Goal: Task Accomplishment & Management: Use online tool/utility

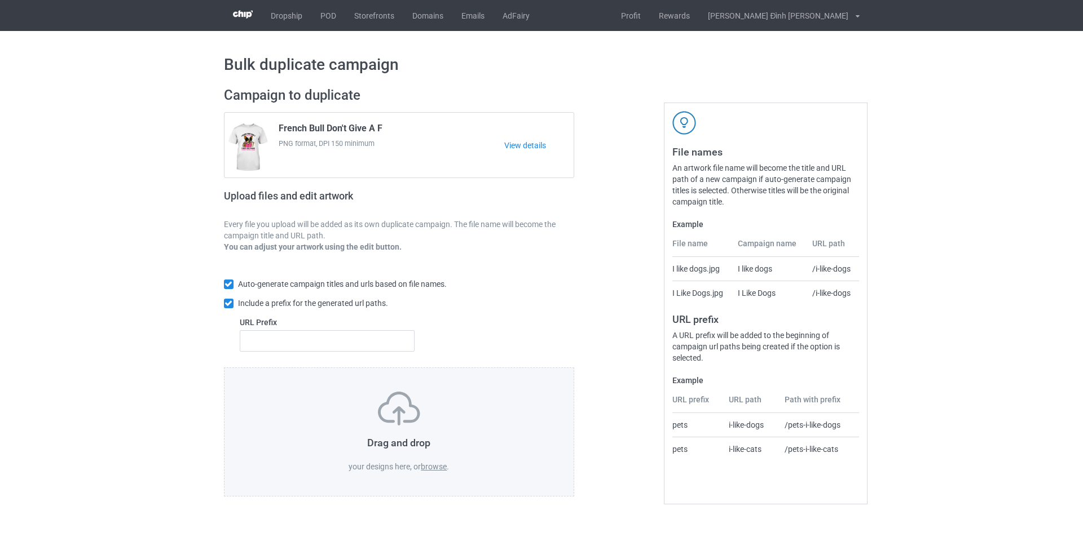
click at [439, 469] on label "browse" at bounding box center [434, 466] width 26 height 9
click at [0, 0] on input "browse" at bounding box center [0, 0] width 0 height 0
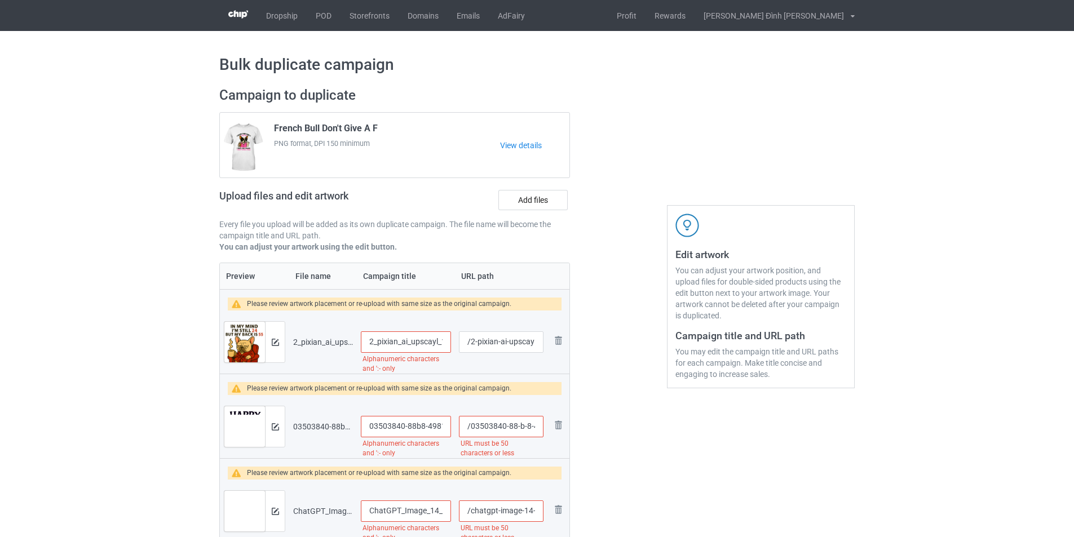
scroll to position [56, 0]
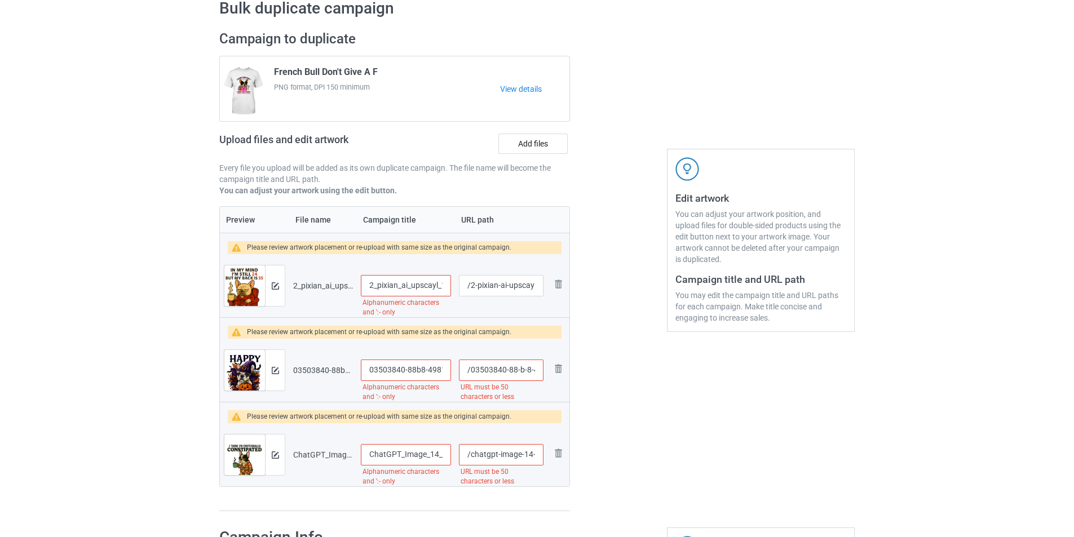
click at [381, 284] on input "2_pixian_ai_upscayl_12x_upscayl-standard-4x" at bounding box center [406, 285] width 90 height 21
type input "French Bull Aging T-Shirt"
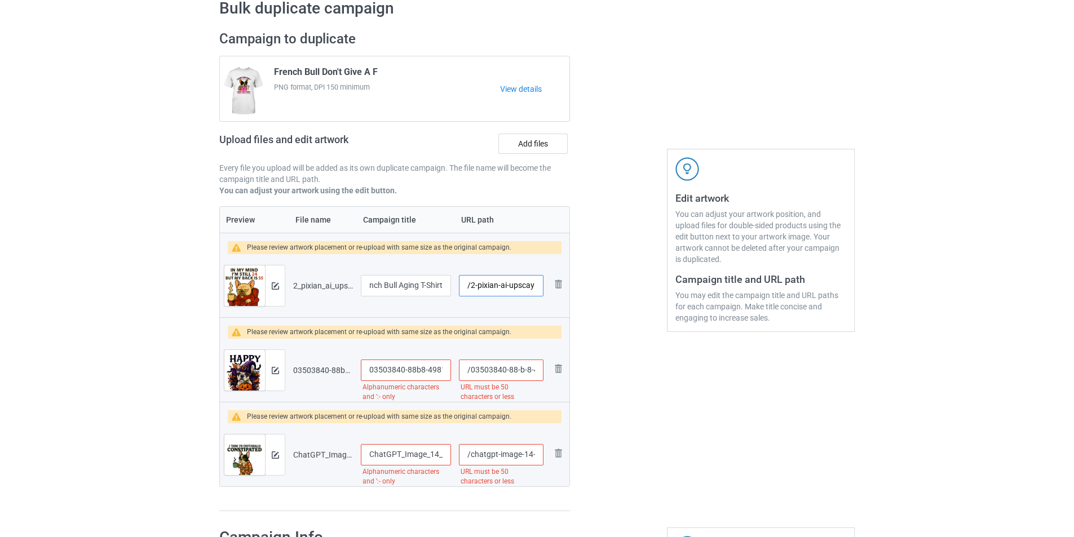
click at [472, 288] on input "/2-pixian-ai-upscayl-12-x-upscayl-standard-4-x" at bounding box center [501, 285] width 85 height 21
type input "/1809-frenchbull-1"
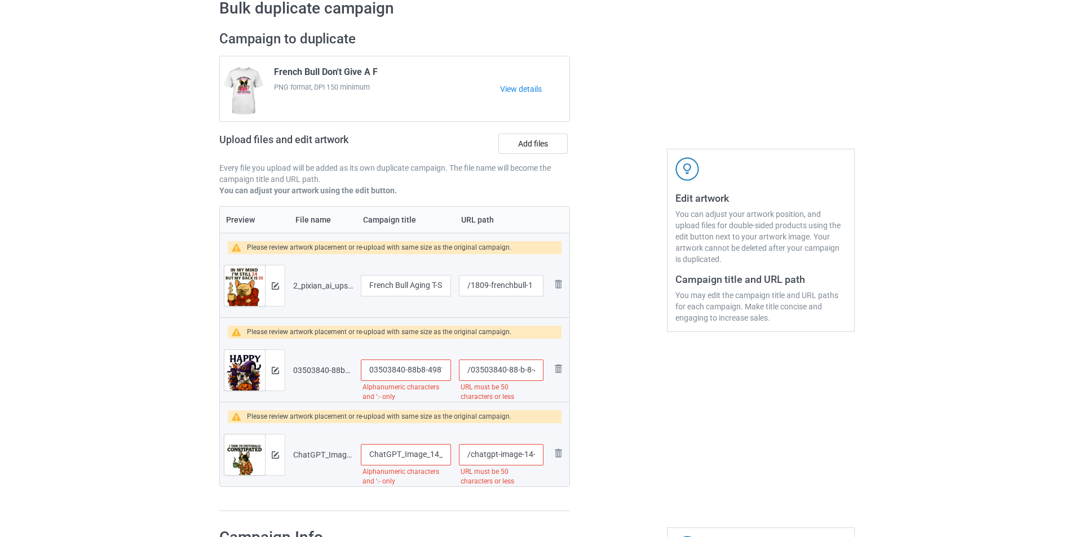
drag, startPoint x: 369, startPoint y: 369, endPoint x: 450, endPoint y: 370, distance: 81.2
click at [459, 369] on tr "Preview and edit artwork 03503840-88b8-4981-8479-c9e8bc153db5-removebg-preview_…" at bounding box center [395, 370] width 350 height 63
type input "French 9-c9e8bc153db5-removebg-preview_upscayl_11x_upscayl-standard-4x"
type input "French Bull Happy Halloween T-Shirt"
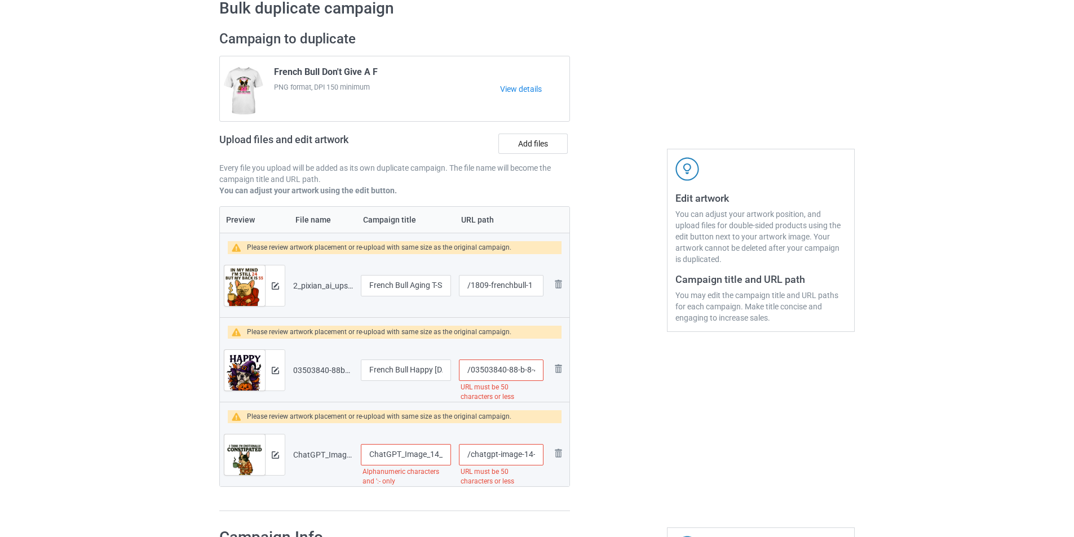
scroll to position [0, 292]
drag, startPoint x: 471, startPoint y: 372, endPoint x: 656, endPoint y: 378, distance: 184.5
click at [656, 378] on div "Campaign to duplicate French Bull Don't Give A F PNG format, DPI 150 minimum Vi…" at bounding box center [536, 271] width 651 height 497
type input "/1809-frenchbull-2"
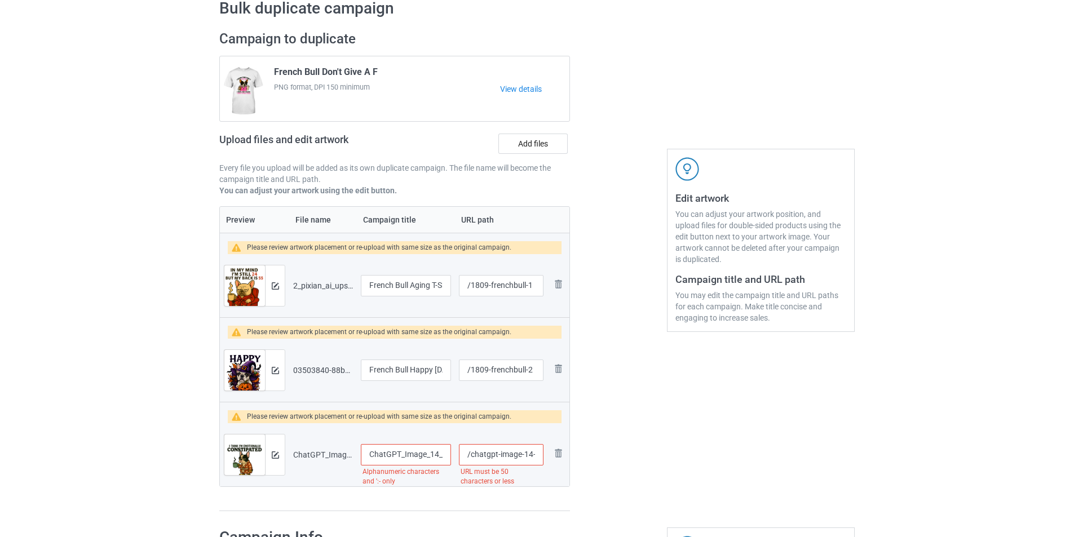
click at [369, 453] on input "ChatGPT_Image_14_51_20_18_thg_9,_2025_upscayl_5x_upscayl-standard-4x" at bounding box center [406, 454] width 90 height 21
drag, startPoint x: 370, startPoint y: 453, endPoint x: 471, endPoint y: 462, distance: 101.3
click at [471, 462] on tr "Preview and edit artwork ChatGPT_Image_14_51_20_18_thg_9,_2025_upscayl_5x_upsca…" at bounding box center [395, 454] width 350 height 63
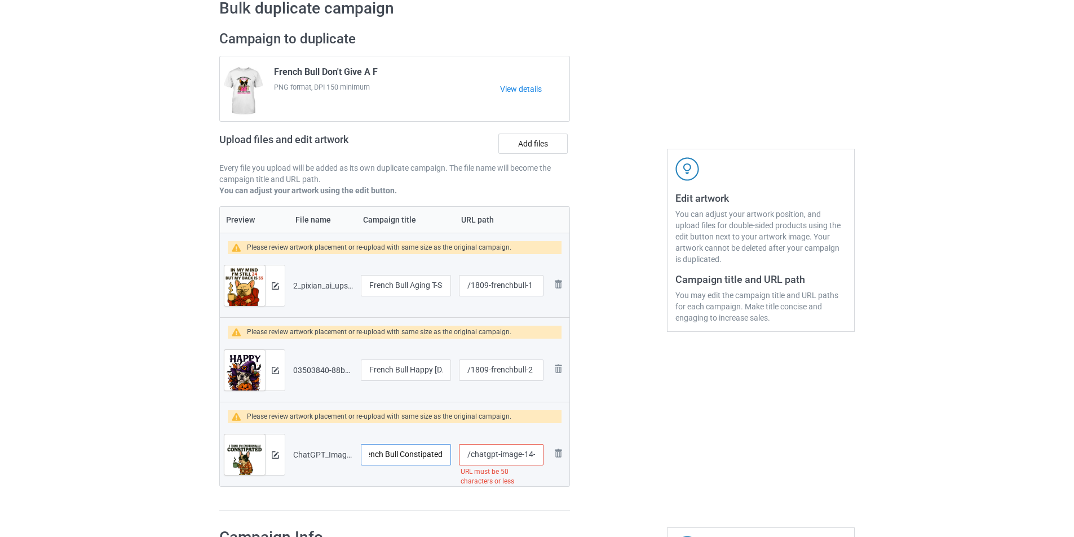
type input "French Bull Constipated"
drag, startPoint x: 471, startPoint y: 458, endPoint x: 655, endPoint y: 454, distance: 183.3
click at [655, 454] on div "Campaign to duplicate French Bull Don't Give A F PNG format, DPI 150 minimum Vi…" at bounding box center [536, 271] width 651 height 497
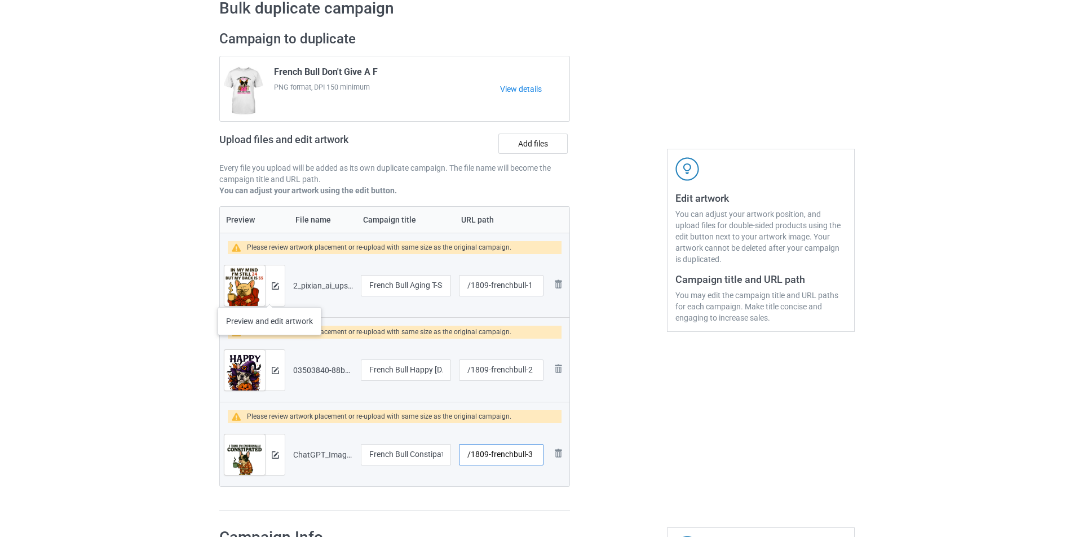
type input "/1809-frenchbull-3"
click at [271, 295] on div at bounding box center [275, 286] width 20 height 41
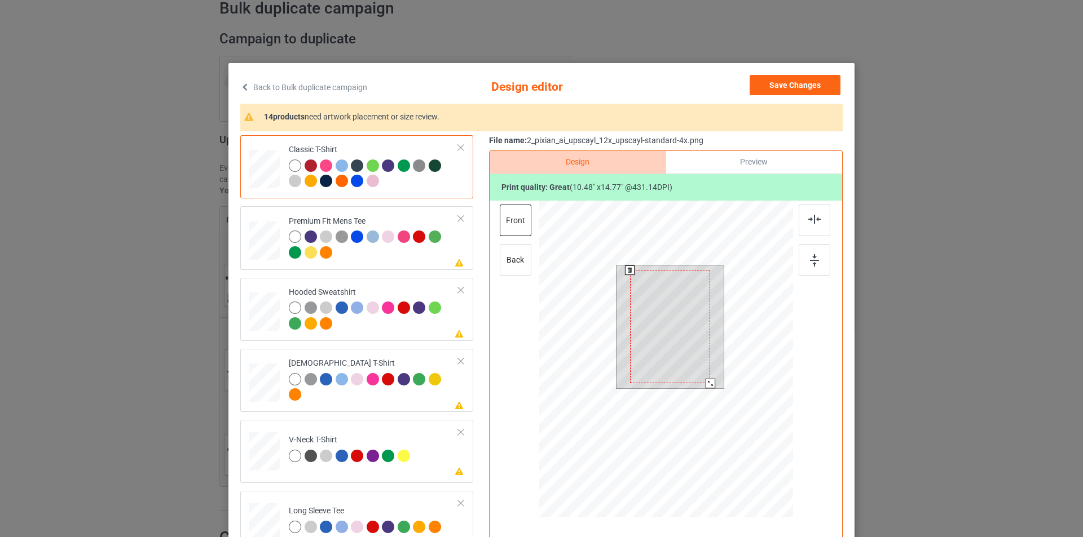
drag, startPoint x: 710, startPoint y: 388, endPoint x: 707, endPoint y: 383, distance: 5.8
click at [707, 383] on div at bounding box center [710, 384] width 10 height 10
click at [802, 218] on div at bounding box center [814, 221] width 32 height 32
drag, startPoint x: 812, startPoint y: 258, endPoint x: 813, endPoint y: 266, distance: 7.4
click at [812, 259] on img at bounding box center [814, 260] width 9 height 12
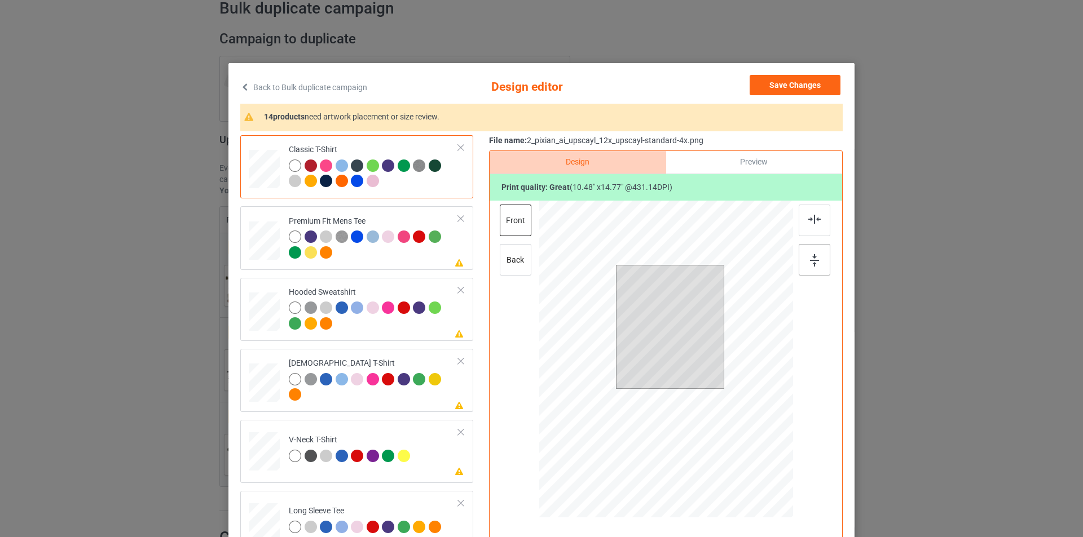
click at [814, 267] on img at bounding box center [814, 260] width 9 height 12
click at [705, 382] on div at bounding box center [708, 381] width 10 height 10
click at [811, 224] on div at bounding box center [814, 221] width 32 height 32
click at [810, 267] on div at bounding box center [814, 260] width 32 height 32
click at [809, 271] on div at bounding box center [814, 260] width 32 height 32
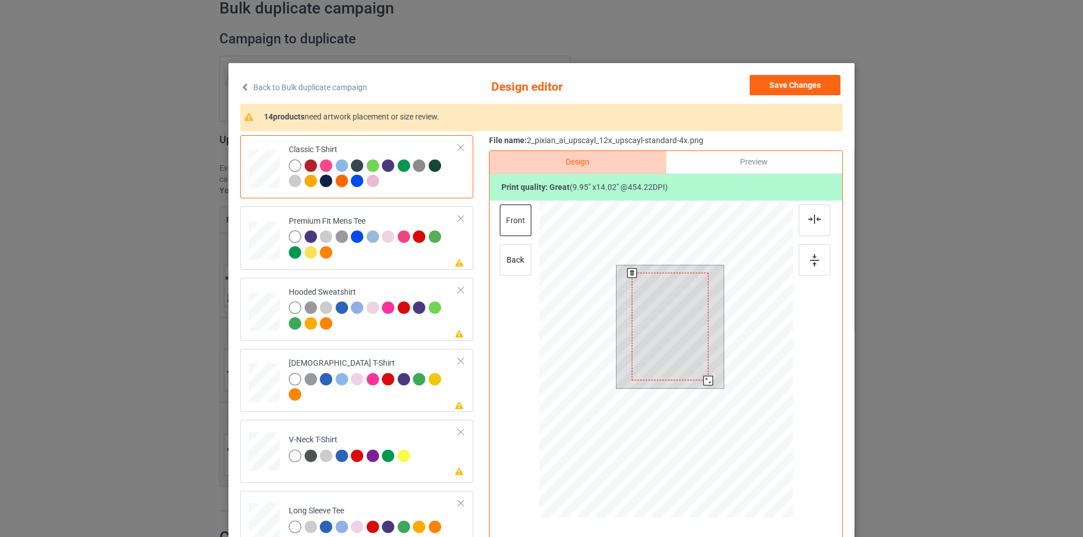
click at [653, 304] on div at bounding box center [669, 327] width 76 height 108
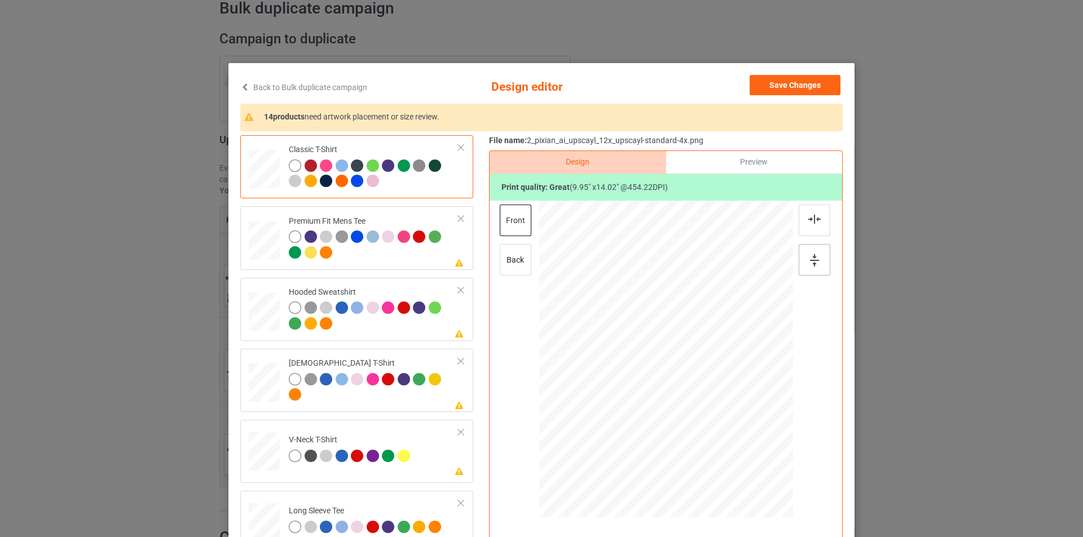
click at [810, 263] on img at bounding box center [814, 260] width 9 height 12
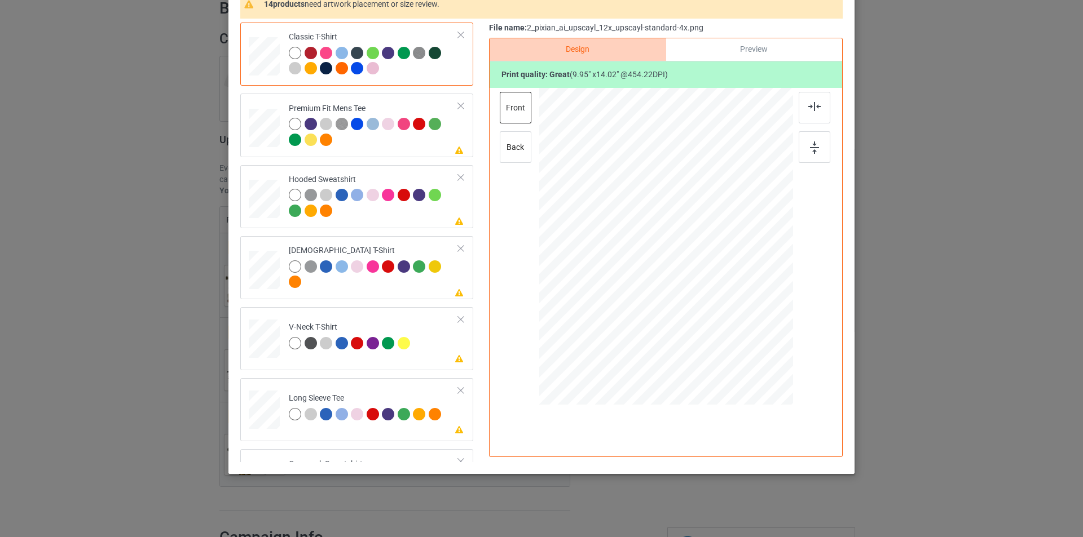
scroll to position [57, 0]
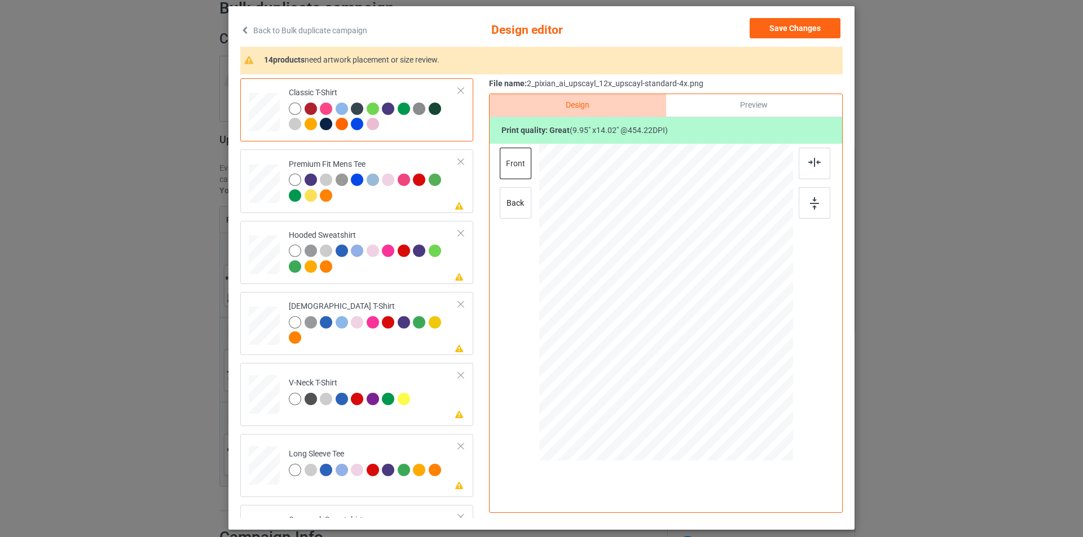
click at [339, 108] on div at bounding box center [341, 109] width 12 height 12
click at [289, 109] on div at bounding box center [295, 109] width 12 height 12
click at [431, 208] on td "Please review artwork placement Premium Fit Mens Tee" at bounding box center [373, 181] width 182 height 54
click at [505, 209] on div "back" at bounding box center [516, 203] width 32 height 32
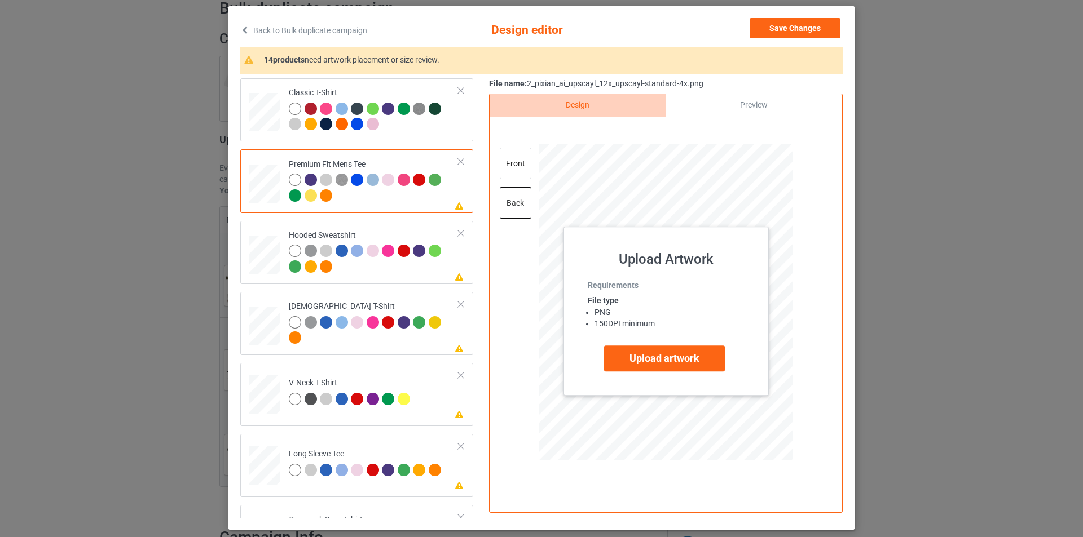
click at [490, 280] on div "Design Preview front back Upload Artwork Requirements File type PNG 150 DPI min…" at bounding box center [666, 303] width 354 height 419
click at [519, 168] on div "front" at bounding box center [516, 164] width 32 height 32
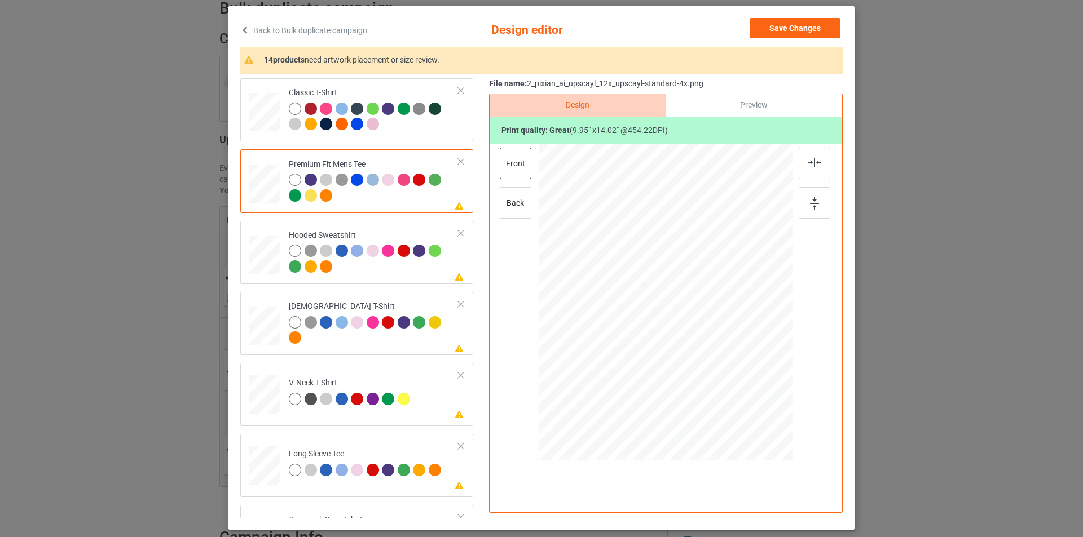
click at [435, 207] on td "Please review artwork placement Premium Fit Mens Tee" at bounding box center [373, 181] width 182 height 54
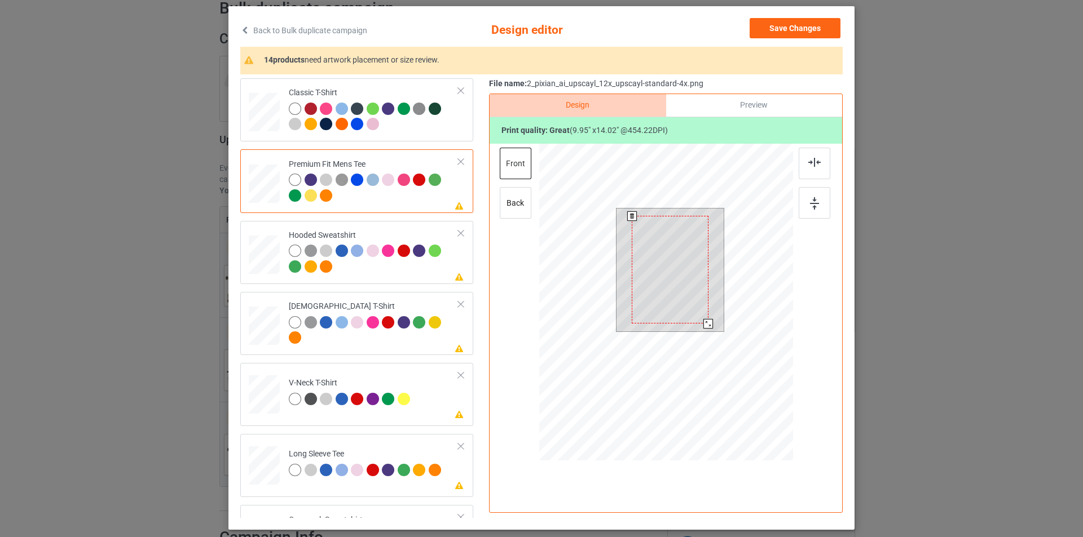
click at [698, 271] on div at bounding box center [669, 270] width 76 height 108
drag, startPoint x: 705, startPoint y: 329, endPoint x: 704, endPoint y: 319, distance: 10.3
click at [704, 319] on div at bounding box center [706, 321] width 10 height 10
click at [814, 166] on img at bounding box center [814, 162] width 12 height 9
click at [805, 213] on div at bounding box center [814, 203] width 32 height 32
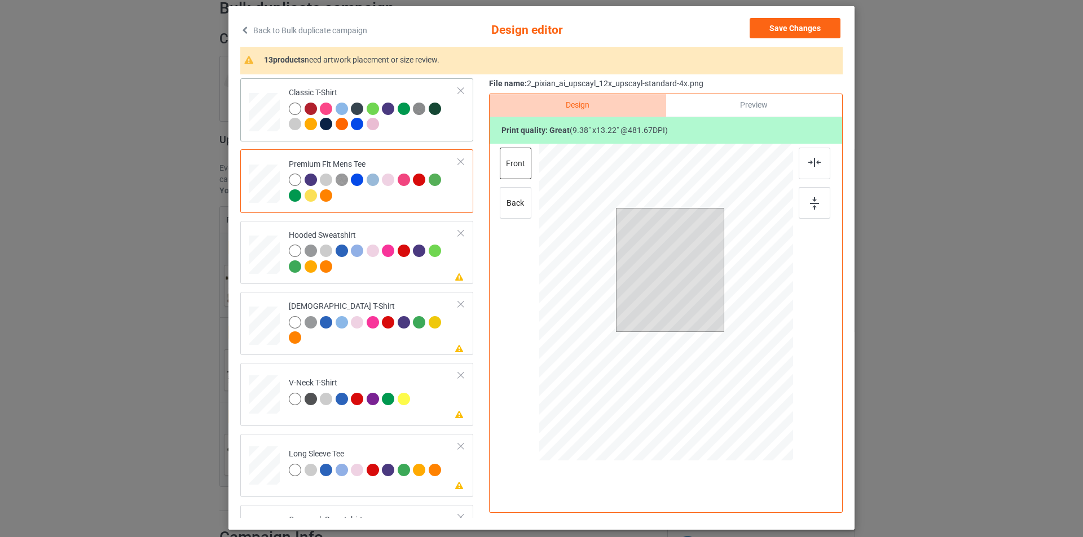
click at [402, 132] on div at bounding box center [374, 118] width 170 height 31
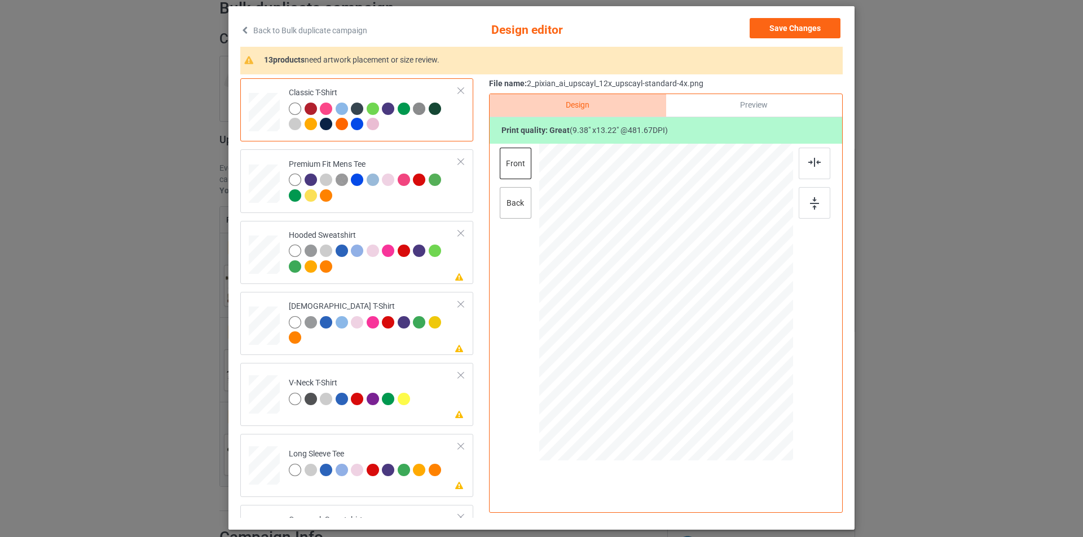
click at [521, 205] on div "back" at bounding box center [516, 203] width 32 height 32
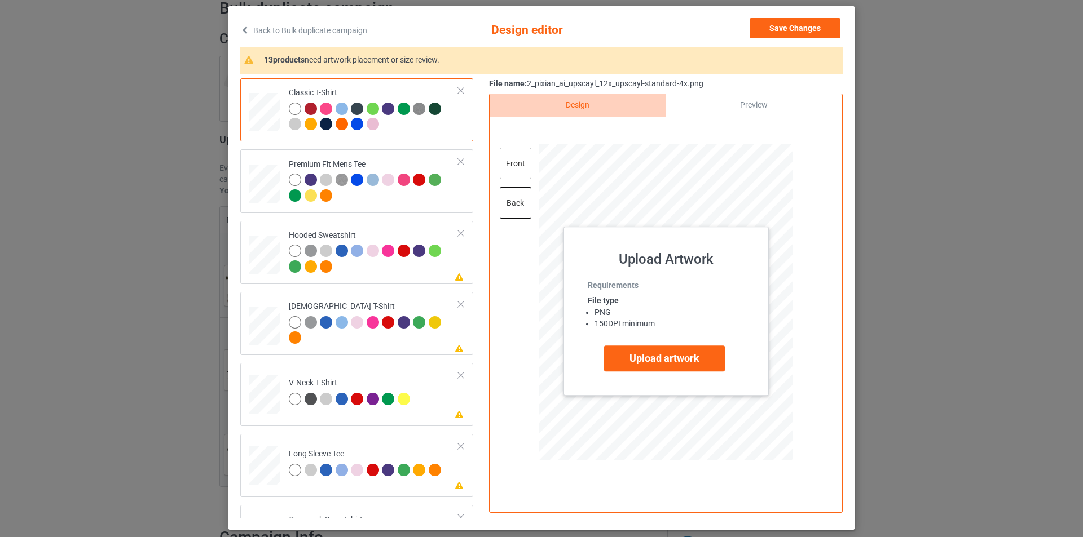
click at [507, 158] on div "front" at bounding box center [516, 164] width 32 height 32
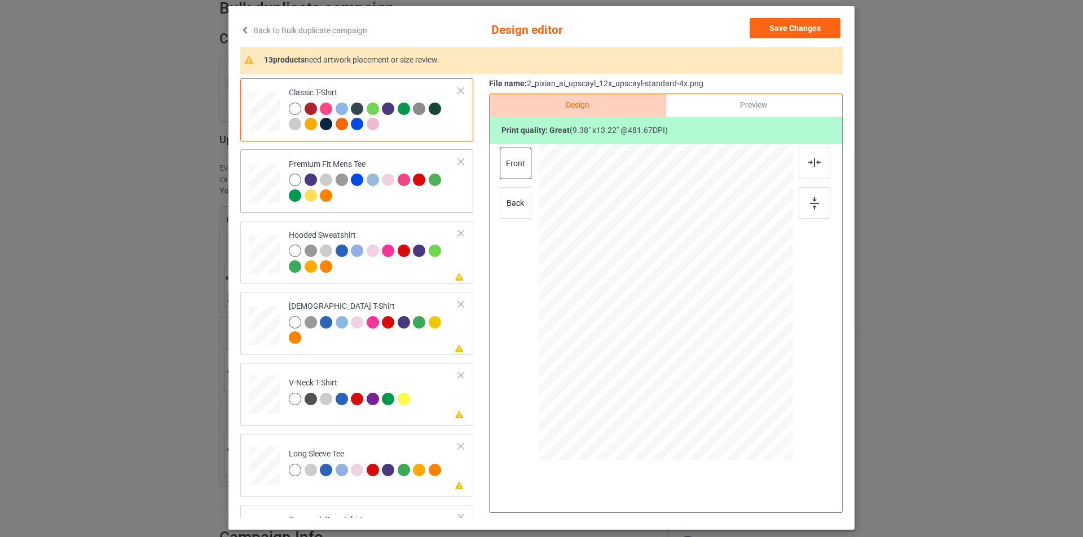
click at [424, 203] on div at bounding box center [374, 189] width 170 height 31
click at [410, 274] on div at bounding box center [374, 260] width 170 height 31
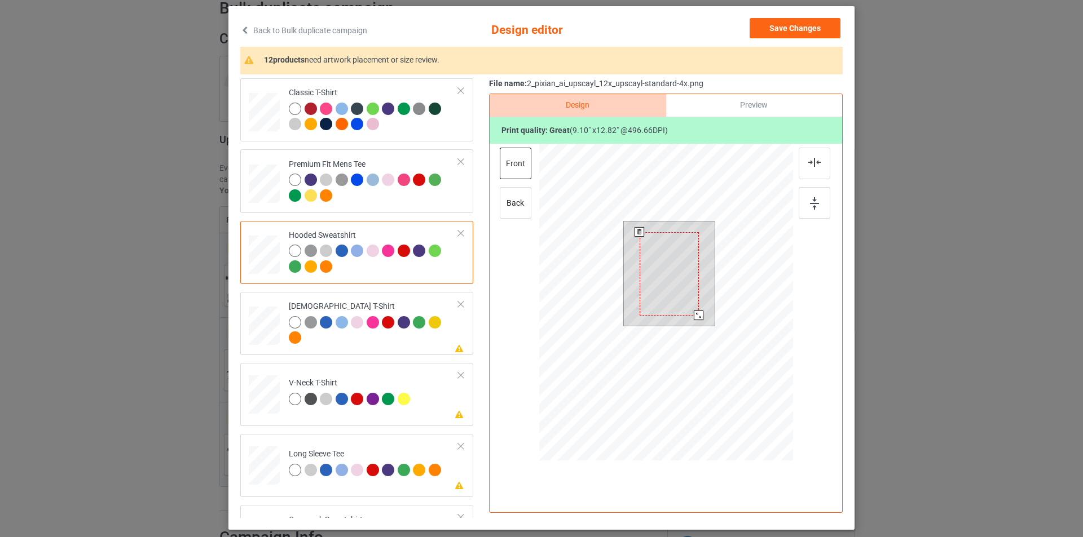
click at [696, 320] on div at bounding box center [699, 316] width 10 height 10
drag, startPoint x: 696, startPoint y: 319, endPoint x: 699, endPoint y: 324, distance: 6.3
click at [699, 324] on div at bounding box center [702, 321] width 10 height 10
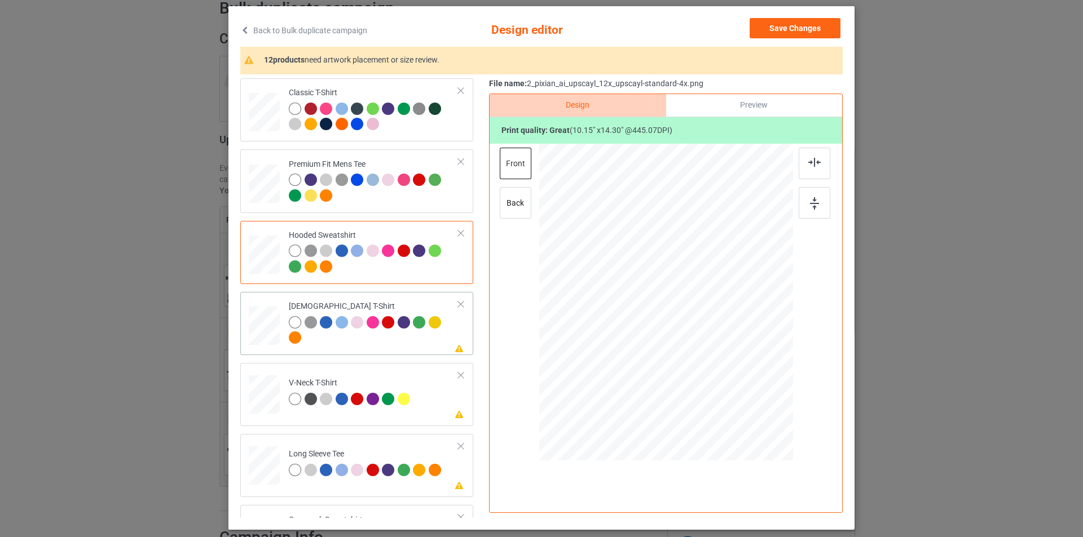
click at [408, 342] on div at bounding box center [374, 331] width 170 height 31
click at [402, 251] on div at bounding box center [403, 251] width 12 height 12
click at [515, 204] on div "back" at bounding box center [516, 203] width 32 height 32
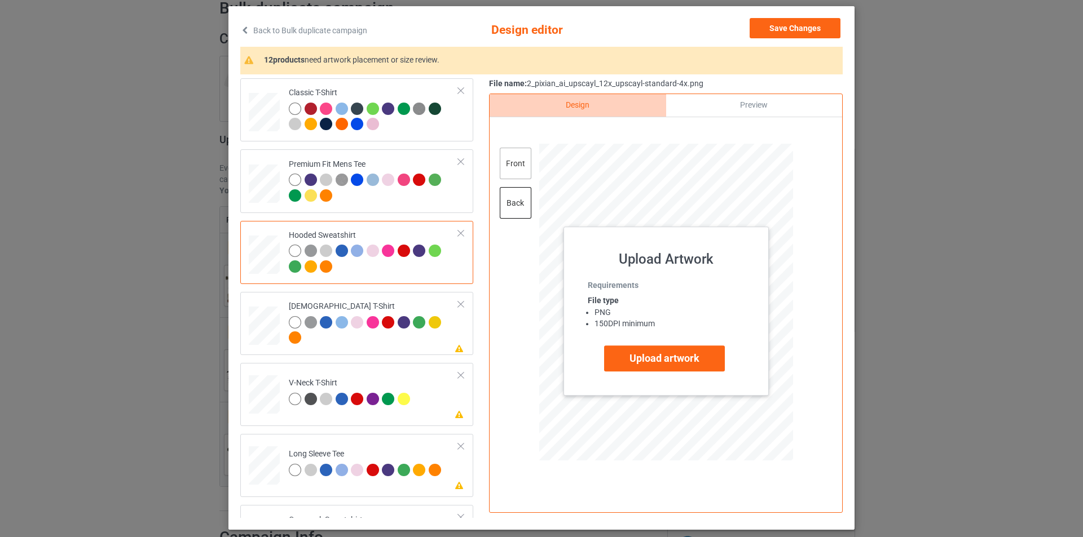
click at [525, 169] on div "front" at bounding box center [516, 164] width 32 height 32
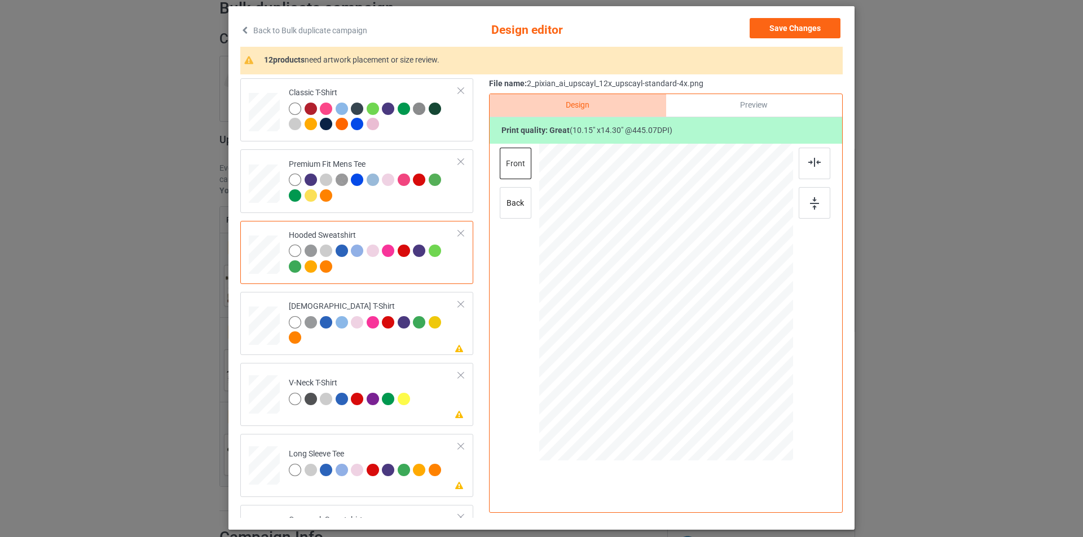
click at [293, 249] on div at bounding box center [295, 251] width 12 height 12
click at [397, 344] on div at bounding box center [374, 331] width 170 height 31
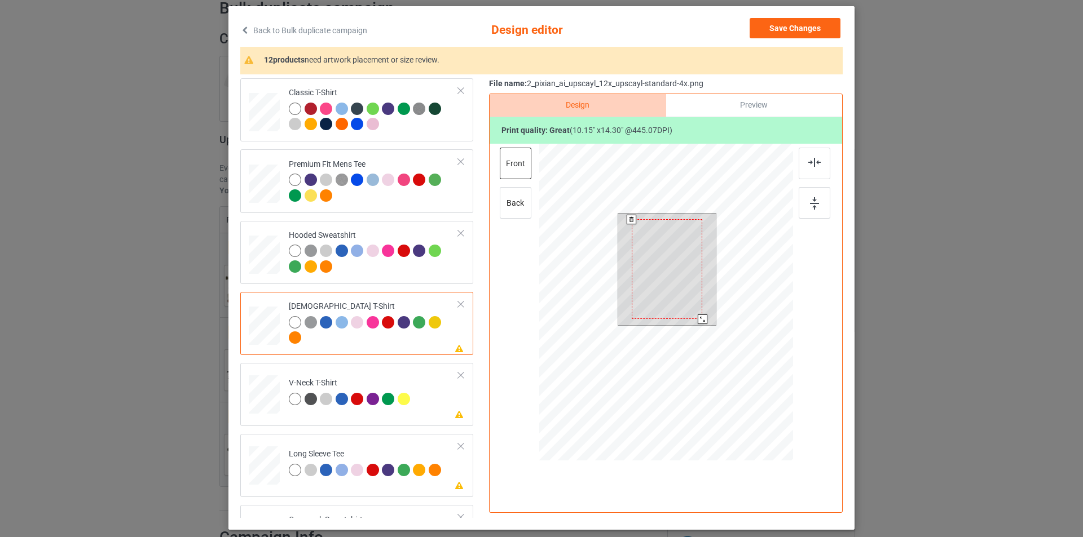
click at [697, 320] on div at bounding box center [702, 320] width 10 height 10
click at [697, 320] on div at bounding box center [702, 319] width 10 height 10
click at [435, 389] on td "Please review artwork placement V-Neck T-Shirt" at bounding box center [373, 393] width 182 height 50
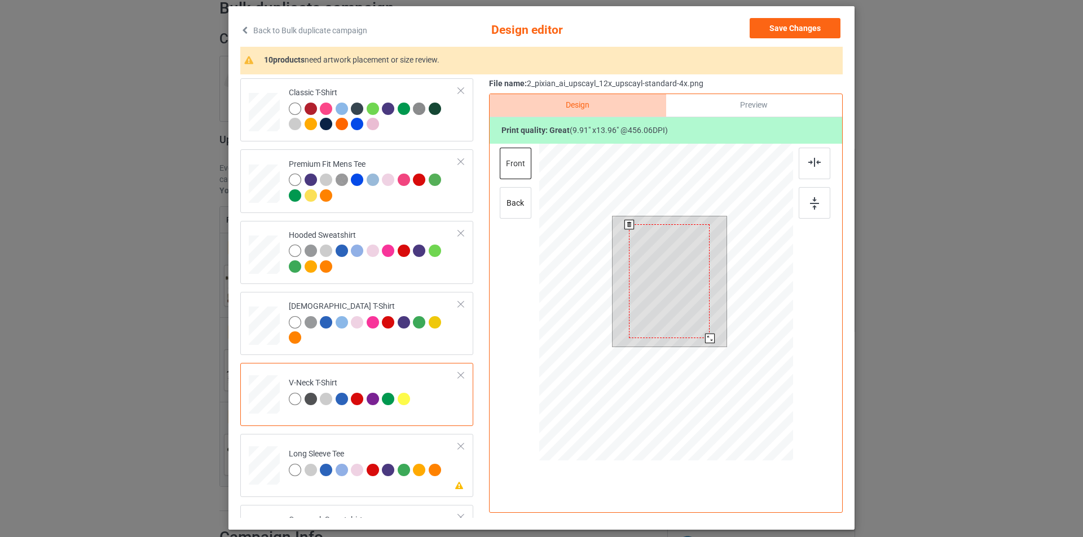
click at [705, 339] on div at bounding box center [710, 339] width 10 height 10
click at [811, 164] on img at bounding box center [814, 162] width 12 height 9
click at [821, 203] on div at bounding box center [814, 203] width 32 height 32
click at [708, 337] on div at bounding box center [709, 338] width 10 height 10
click at [809, 160] on img at bounding box center [814, 162] width 12 height 9
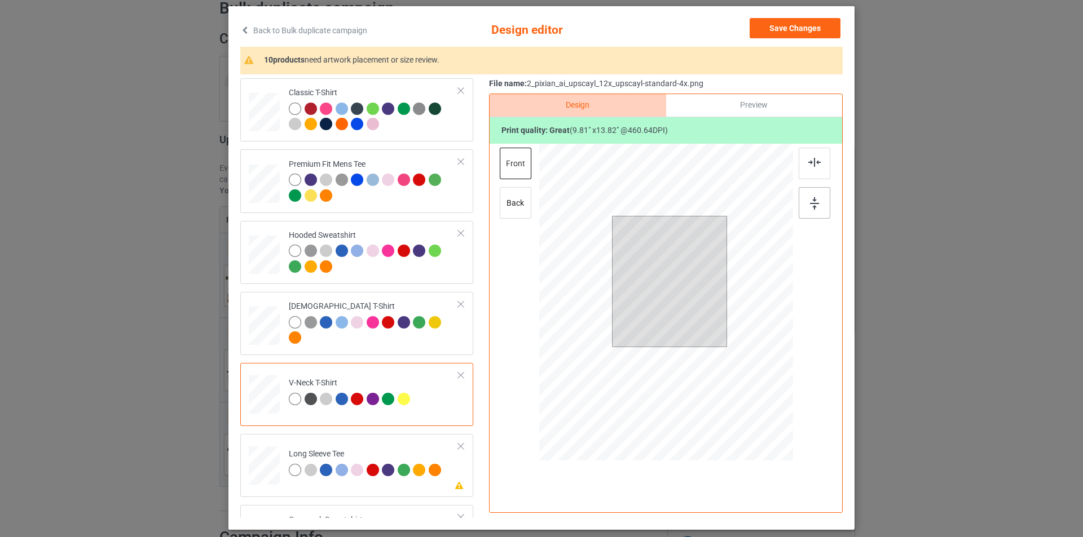
click at [806, 193] on div at bounding box center [814, 203] width 32 height 32
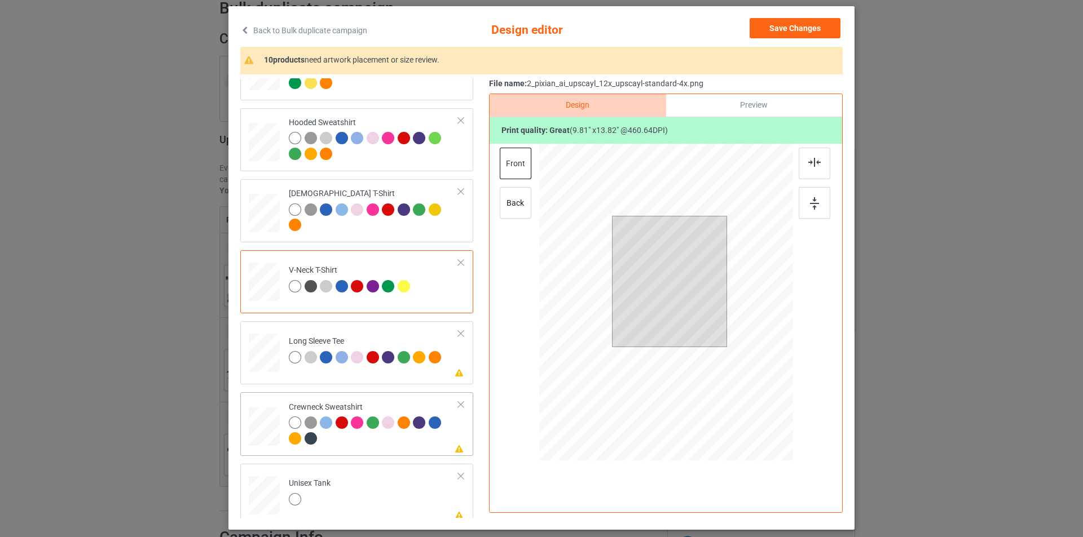
scroll to position [226, 0]
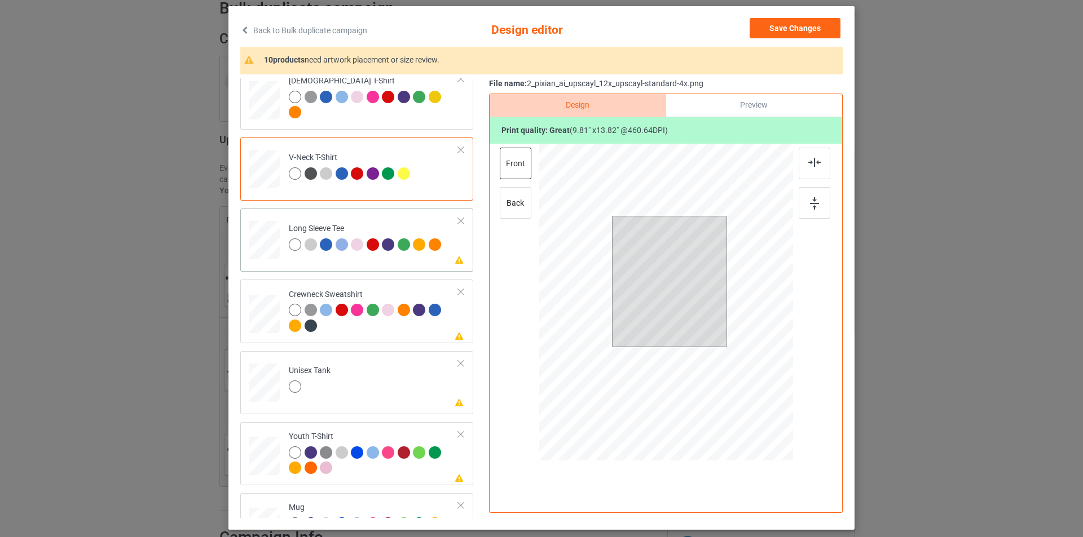
click at [427, 258] on td "Please review artwork placement Long Sleeve Tee" at bounding box center [373, 238] width 182 height 50
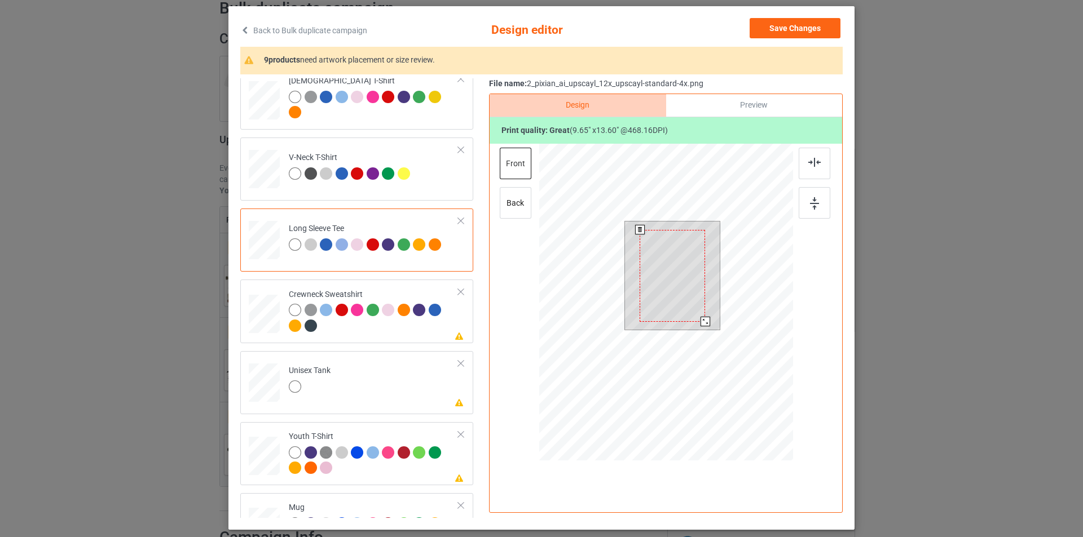
click at [702, 321] on div at bounding box center [705, 322] width 10 height 10
click at [815, 162] on img at bounding box center [814, 162] width 12 height 9
click at [814, 206] on img at bounding box center [814, 203] width 9 height 12
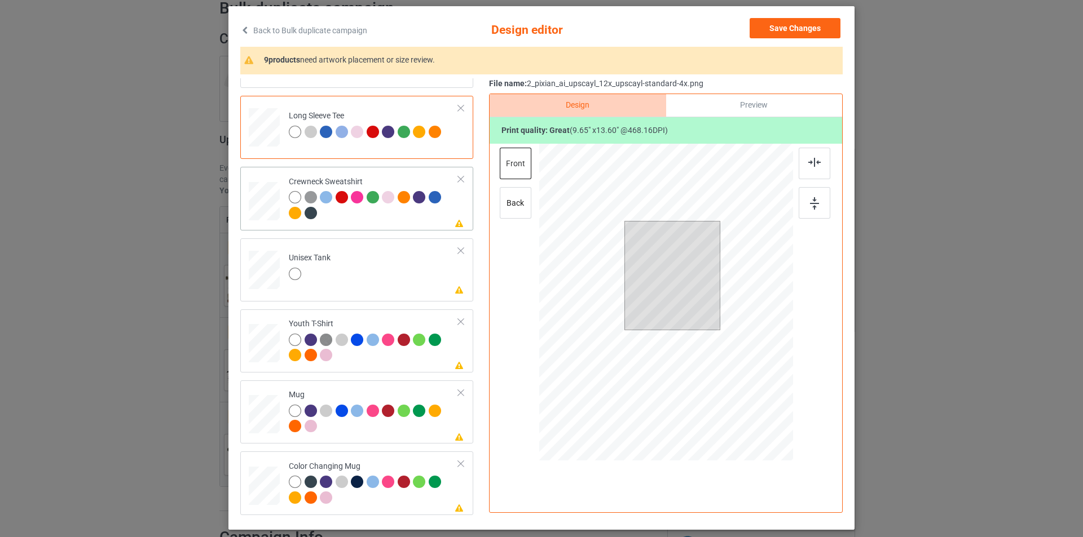
click at [417, 215] on div at bounding box center [374, 206] width 170 height 31
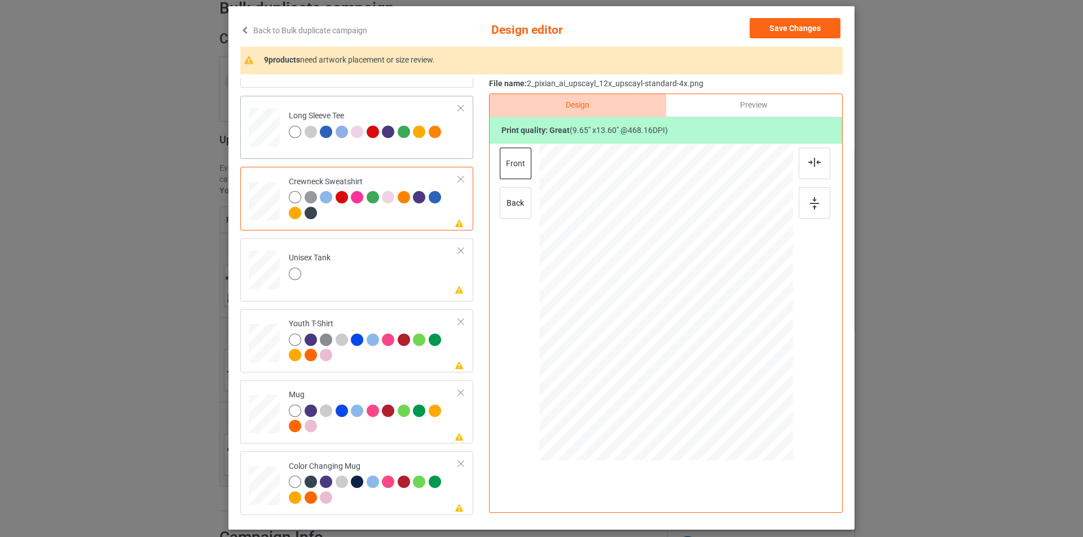
click at [408, 151] on div "Long Sleeve Tee" at bounding box center [356, 127] width 233 height 63
click at [507, 209] on div "back" at bounding box center [516, 203] width 32 height 32
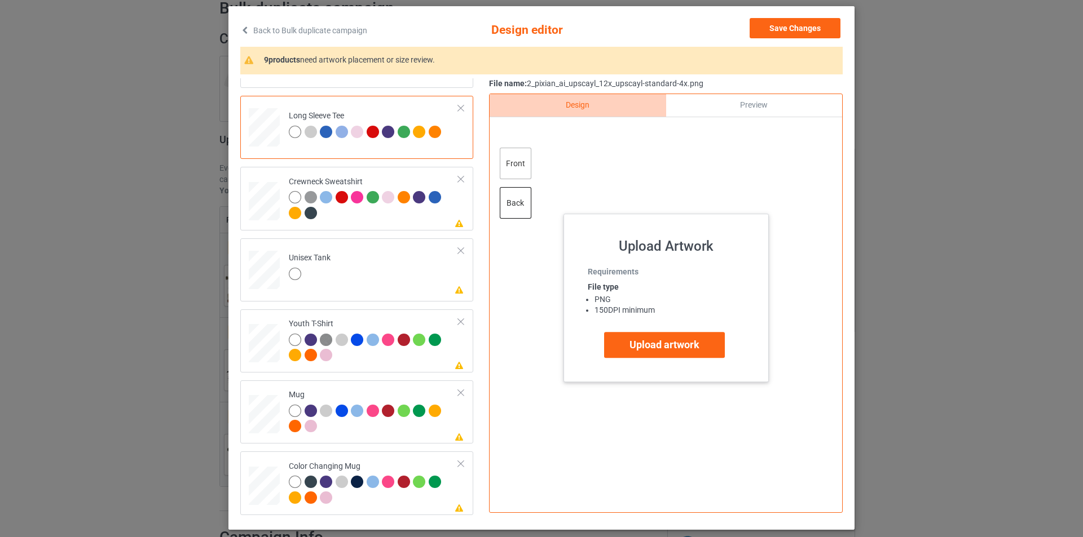
click at [514, 165] on div "front" at bounding box center [516, 164] width 32 height 32
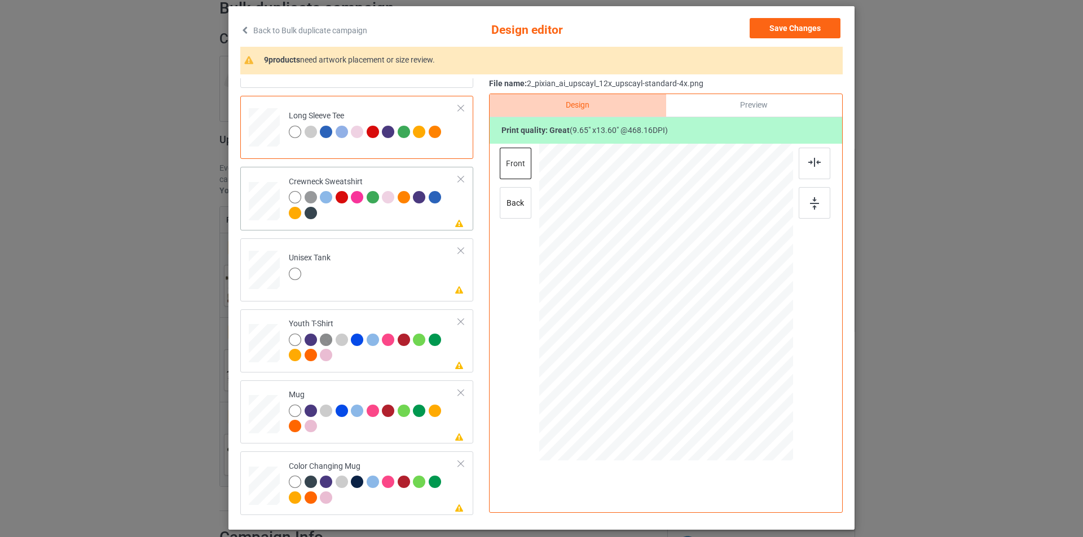
click at [401, 211] on div at bounding box center [374, 206] width 170 height 31
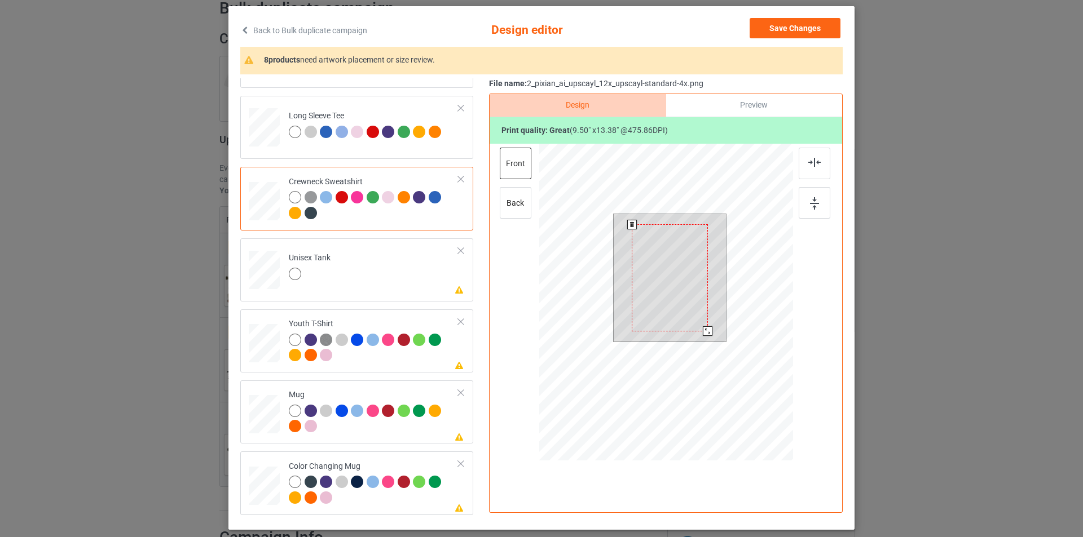
click at [703, 334] on div at bounding box center [708, 331] width 10 height 10
click at [816, 169] on div at bounding box center [814, 164] width 32 height 32
click at [810, 200] on img at bounding box center [814, 203] width 9 height 12
click at [368, 266] on td "Please review artwork placement Unisex Tank" at bounding box center [373, 268] width 182 height 50
click at [700, 332] on div at bounding box center [705, 334] width 10 height 10
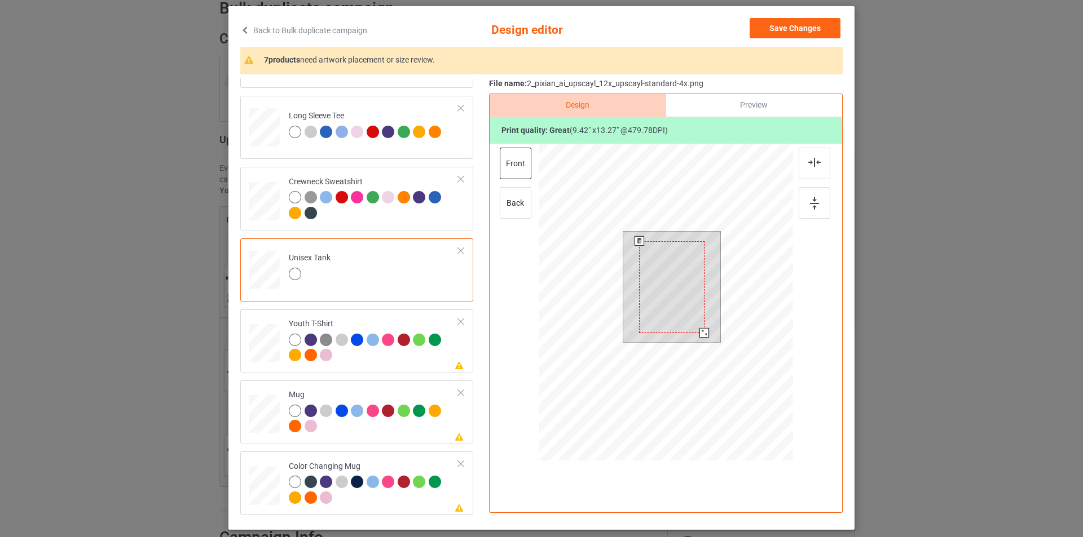
click at [700, 334] on div at bounding box center [704, 333] width 10 height 10
click at [805, 172] on div at bounding box center [814, 164] width 32 height 32
click at [810, 206] on img at bounding box center [814, 203] width 9 height 12
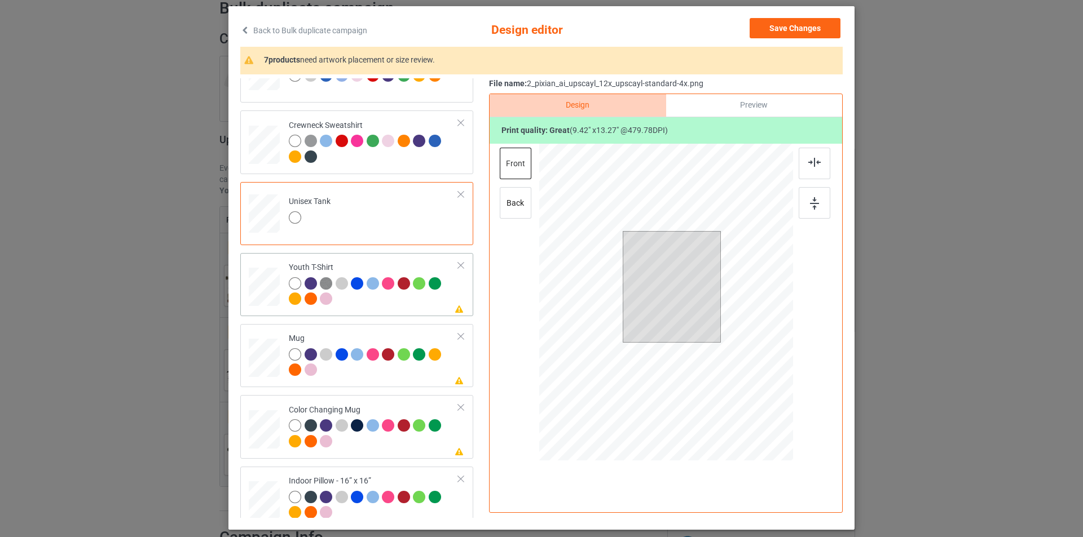
click at [412, 311] on td "Please review artwork placement Youth T-Shirt" at bounding box center [373, 285] width 182 height 54
click at [693, 343] on div at bounding box center [698, 343] width 10 height 10
click at [816, 167] on img at bounding box center [814, 162] width 12 height 9
click at [804, 206] on div at bounding box center [814, 203] width 32 height 32
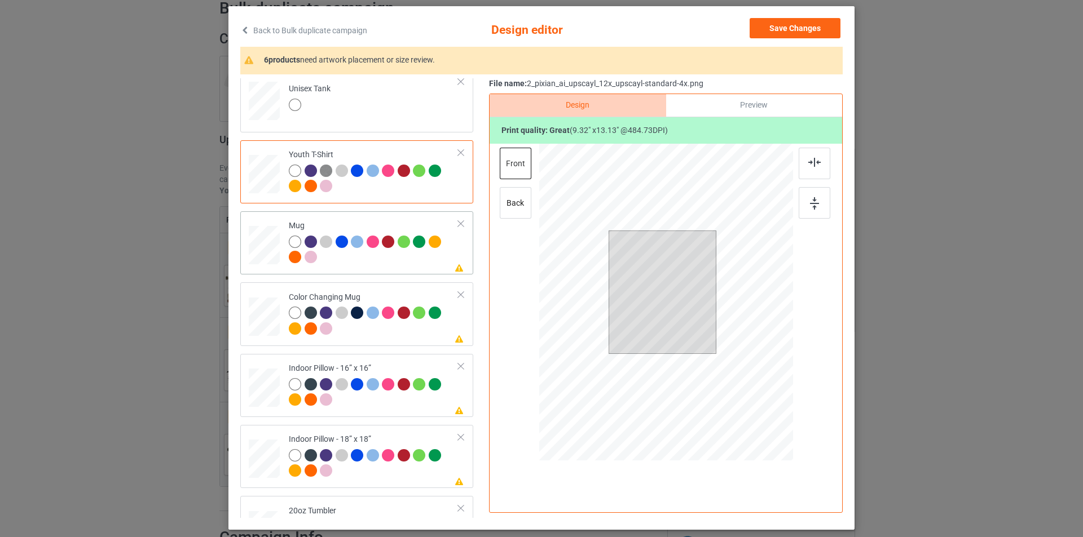
click at [391, 250] on div at bounding box center [390, 244] width 16 height 16
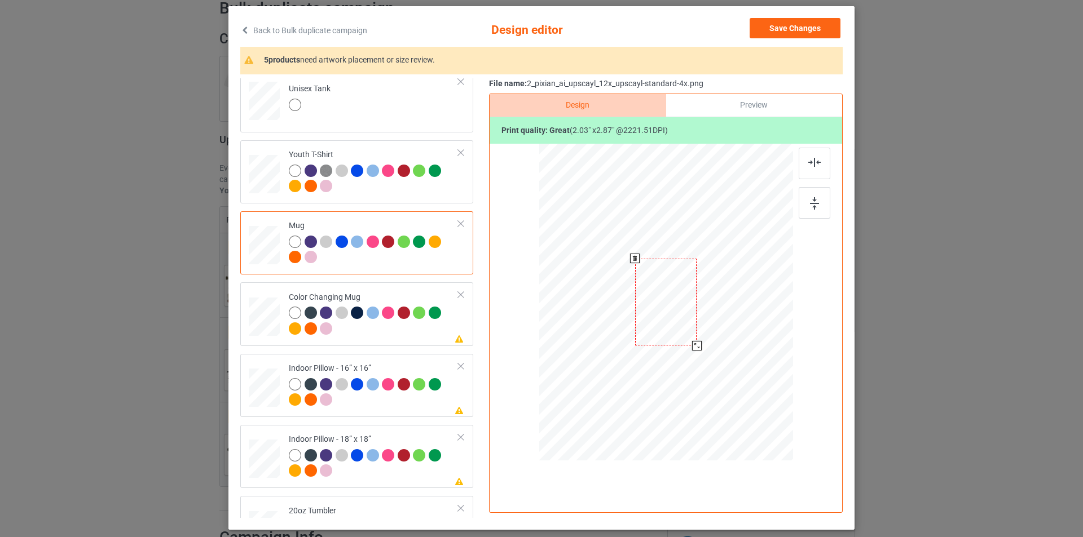
drag, startPoint x: 738, startPoint y: 409, endPoint x: 688, endPoint y: 348, distance: 78.1
click at [692, 348] on div at bounding box center [697, 346] width 10 height 10
drag, startPoint x: 619, startPoint y: 315, endPoint x: 746, endPoint y: 318, distance: 127.5
click at [746, 318] on div at bounding box center [735, 301] width 61 height 87
click at [393, 337] on div at bounding box center [374, 322] width 170 height 31
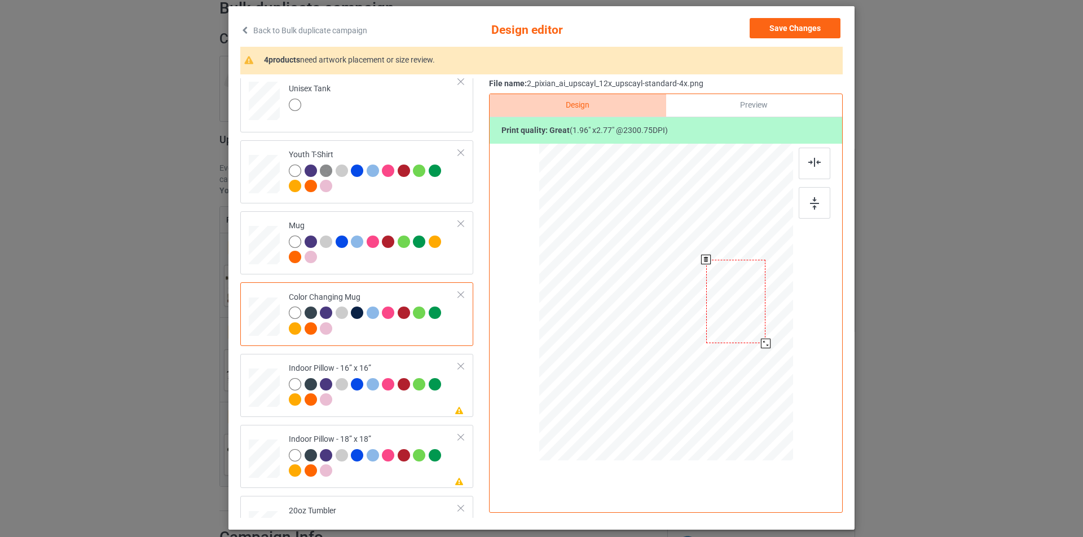
click at [761, 346] on div at bounding box center [766, 344] width 10 height 10
click at [740, 311] on div at bounding box center [736, 302] width 60 height 84
click at [390, 406] on div at bounding box center [374, 393] width 170 height 31
drag, startPoint x: 738, startPoint y: 412, endPoint x: 726, endPoint y: 395, distance: 20.2
click at [726, 395] on div at bounding box center [730, 393] width 10 height 10
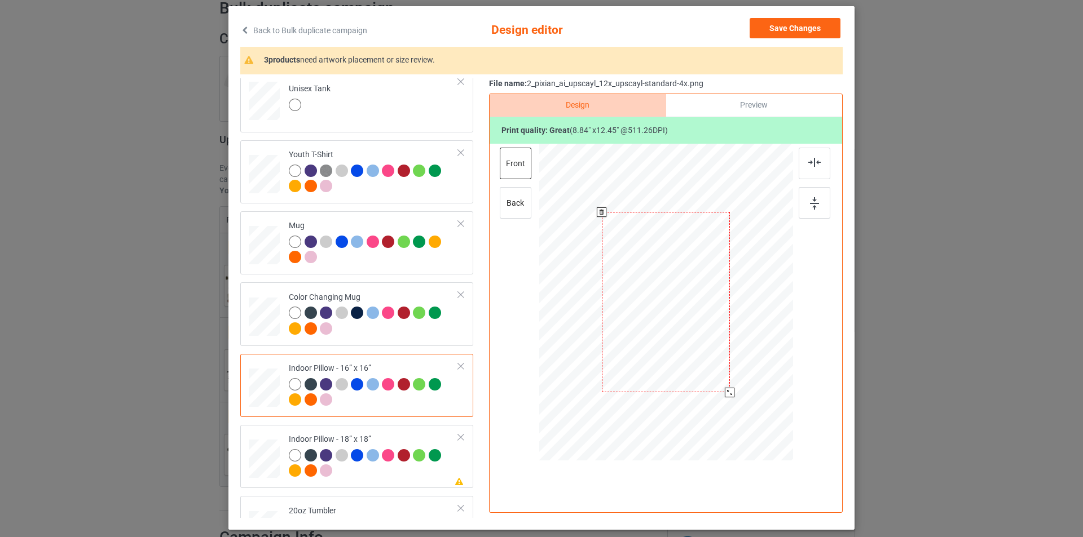
click at [725, 395] on div at bounding box center [730, 393] width 10 height 10
click at [726, 392] on div at bounding box center [730, 393] width 10 height 10
click at [726, 394] on div at bounding box center [730, 393] width 10 height 10
click at [725, 394] on div at bounding box center [730, 393] width 10 height 10
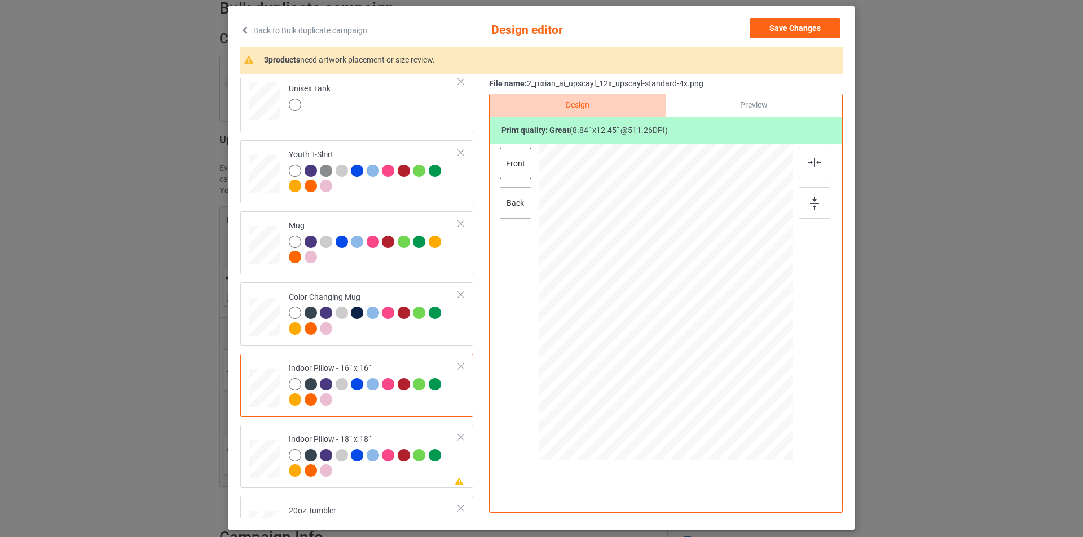
click at [506, 201] on div "back" at bounding box center [516, 203] width 32 height 32
click at [689, 347] on div at bounding box center [666, 303] width 152 height 214
drag, startPoint x: 735, startPoint y: 402, endPoint x: 726, endPoint y: 398, distance: 9.8
click at [726, 398] on div at bounding box center [731, 395] width 10 height 10
click at [812, 162] on img at bounding box center [814, 162] width 12 height 9
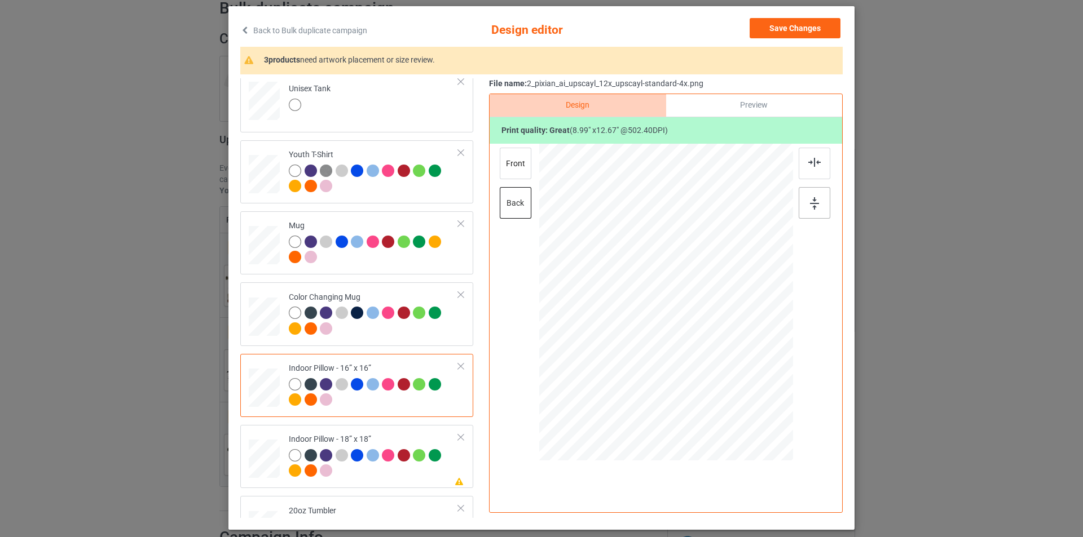
click at [810, 194] on div at bounding box center [814, 203] width 32 height 32
click at [728, 394] on div at bounding box center [731, 395] width 10 height 10
click at [728, 395] on div at bounding box center [731, 395] width 10 height 10
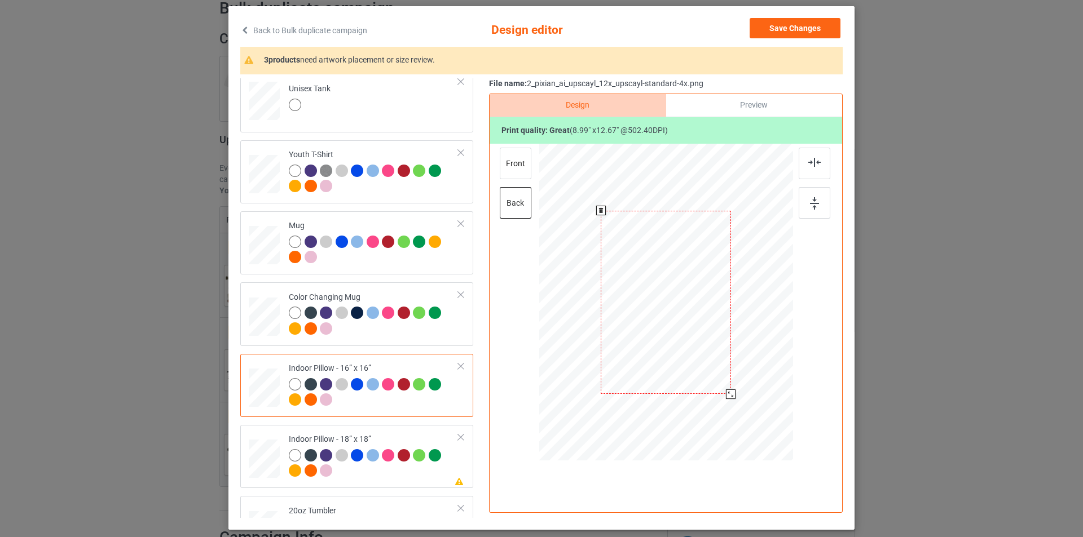
click at [728, 395] on div at bounding box center [731, 395] width 10 height 10
click at [509, 159] on div "front" at bounding box center [516, 164] width 32 height 32
click at [669, 342] on div at bounding box center [666, 302] width 128 height 180
click at [725, 392] on div at bounding box center [730, 393] width 10 height 10
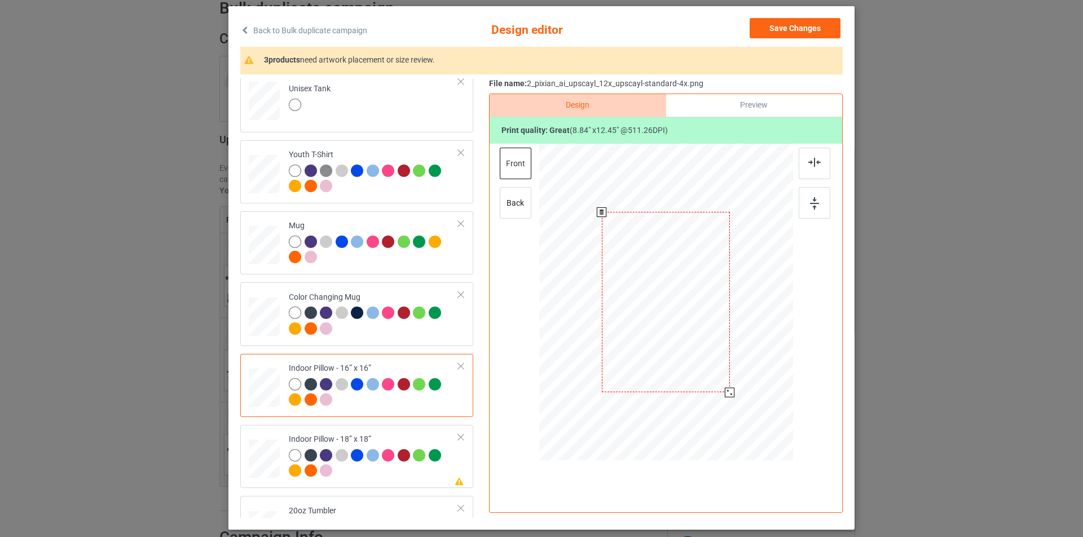
click at [725, 392] on div at bounding box center [730, 393] width 10 height 10
click at [725, 392] on div at bounding box center [730, 392] width 10 height 10
click at [514, 207] on div "back" at bounding box center [516, 203] width 32 height 32
click at [725, 395] on div at bounding box center [730, 392] width 10 height 10
click at [812, 154] on div at bounding box center [814, 164] width 32 height 32
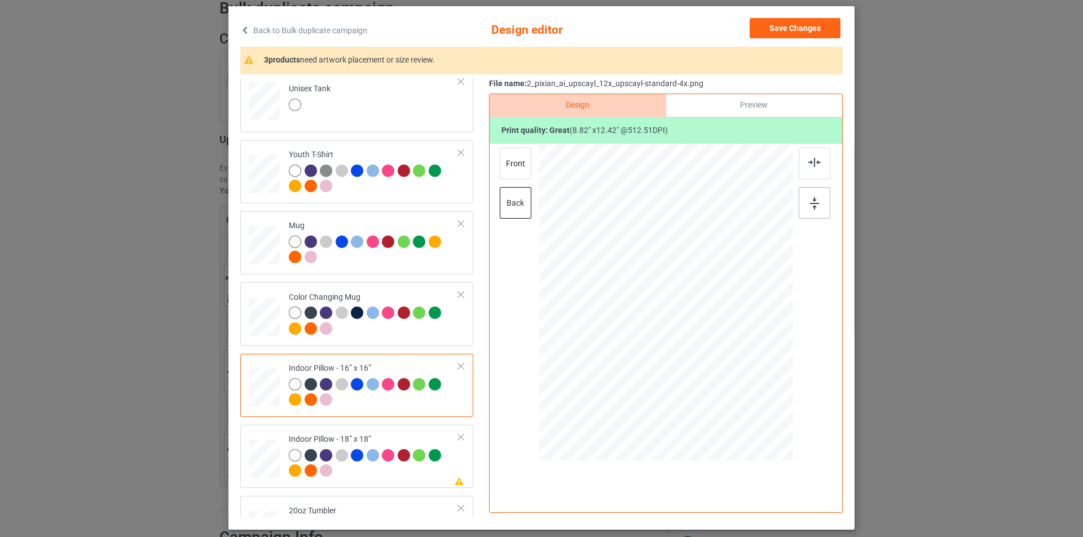
click at [810, 200] on img at bounding box center [814, 203] width 9 height 12
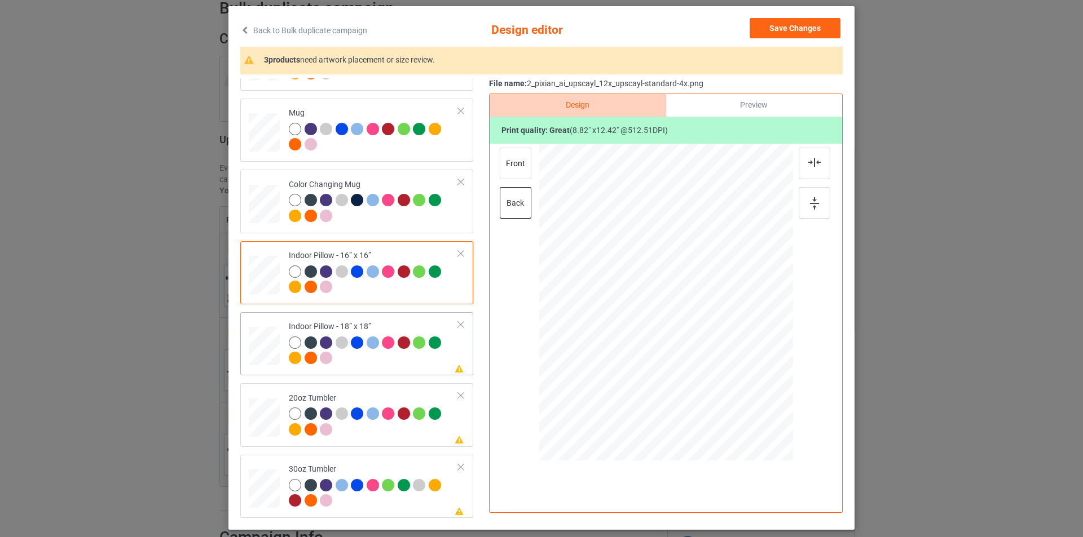
click at [396, 362] on div at bounding box center [374, 352] width 170 height 31
click at [705, 318] on div at bounding box center [666, 303] width 152 height 214
drag, startPoint x: 736, startPoint y: 409, endPoint x: 731, endPoint y: 394, distance: 16.8
click at [731, 394] on div at bounding box center [732, 396] width 10 height 10
click at [815, 170] on div at bounding box center [814, 164] width 32 height 32
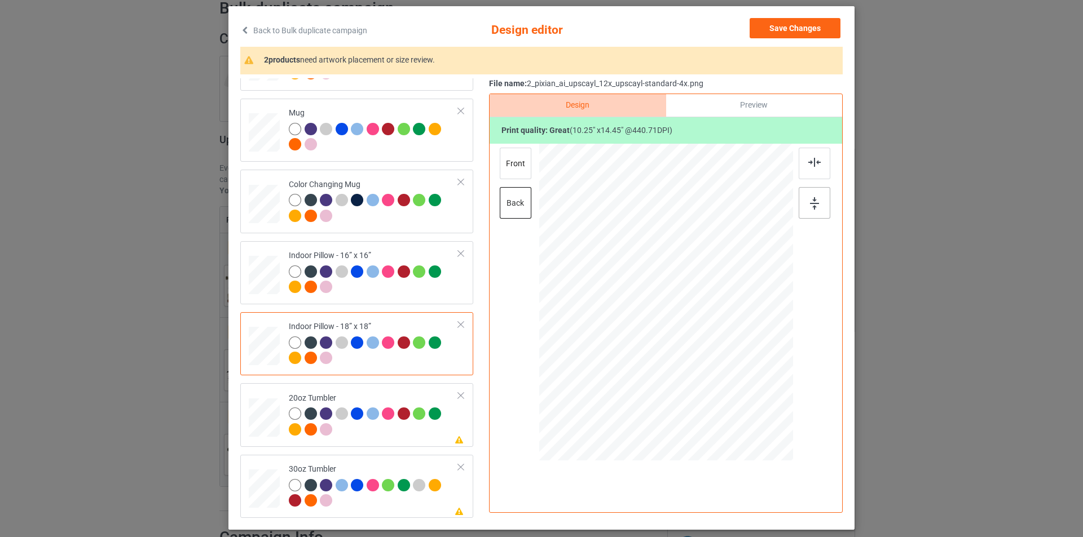
click at [815, 210] on div at bounding box center [814, 203] width 32 height 32
click at [511, 169] on div "front" at bounding box center [516, 164] width 32 height 32
click at [684, 300] on div at bounding box center [666, 303] width 152 height 214
drag, startPoint x: 739, startPoint y: 410, endPoint x: 730, endPoint y: 397, distance: 16.3
click at [730, 397] on div at bounding box center [732, 396] width 10 height 10
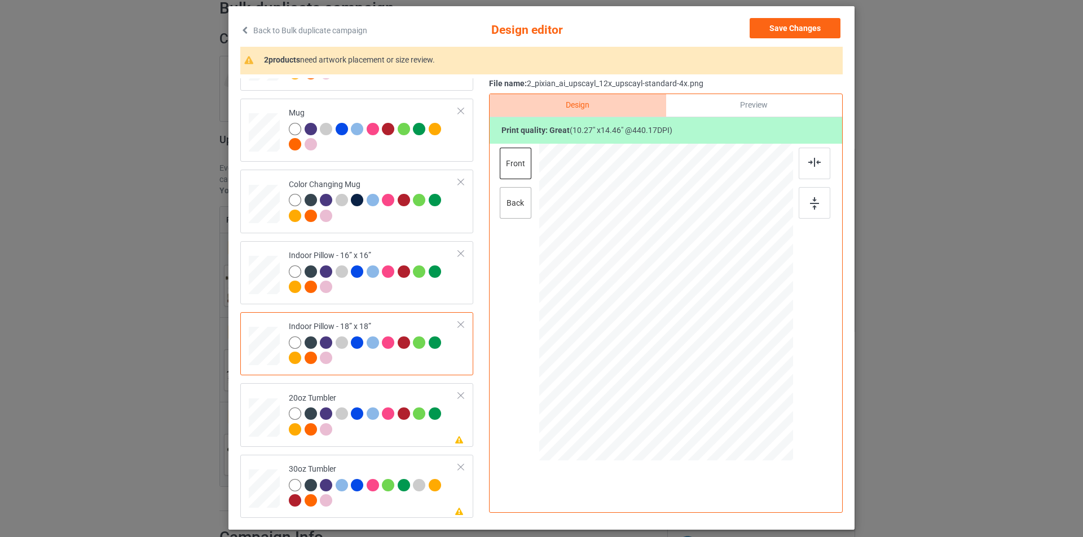
click at [519, 211] on div "back" at bounding box center [516, 203] width 32 height 32
click at [503, 157] on div "front" at bounding box center [516, 164] width 32 height 32
click at [727, 399] on div at bounding box center [732, 396] width 10 height 10
click at [810, 169] on div at bounding box center [814, 164] width 32 height 32
click at [810, 217] on div at bounding box center [814, 203] width 32 height 32
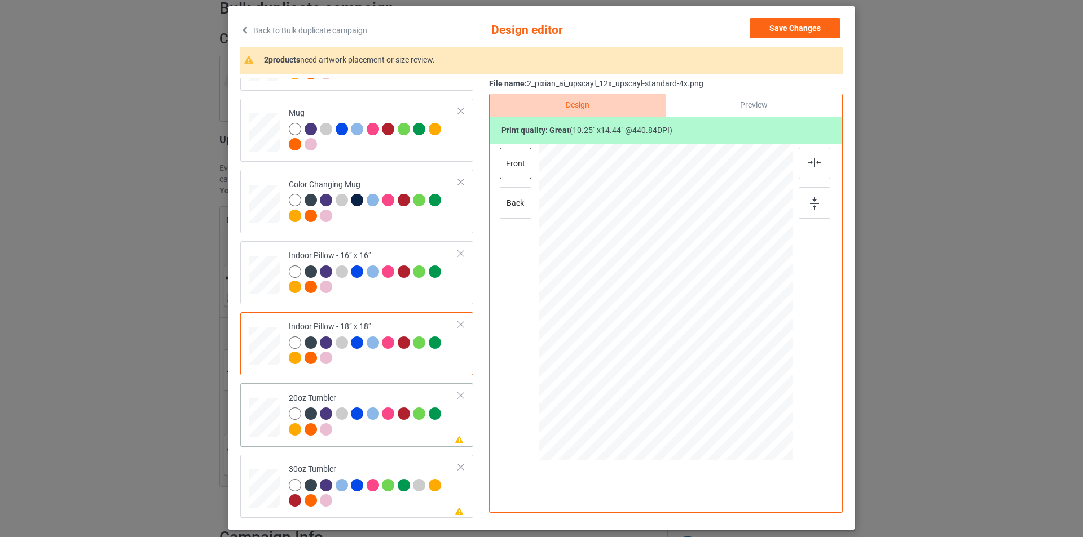
scroll to position [113, 0]
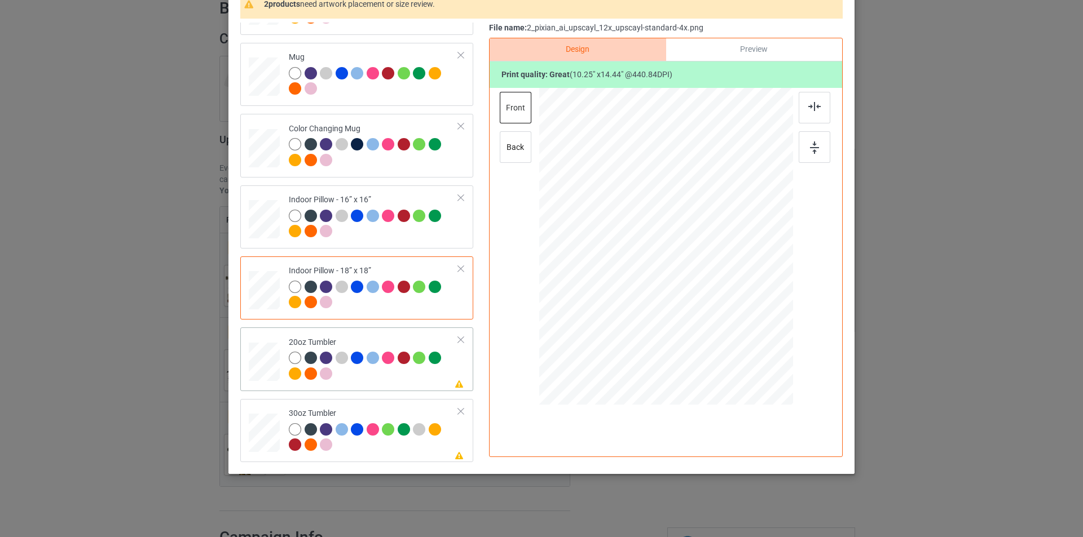
click at [383, 378] on div at bounding box center [374, 367] width 170 height 31
click at [665, 301] on div at bounding box center [666, 246] width 144 height 203
drag, startPoint x: 733, startPoint y: 348, endPoint x: 709, endPoint y: 307, distance: 48.3
click at [709, 307] on div at bounding box center [710, 309] width 10 height 10
drag, startPoint x: 675, startPoint y: 285, endPoint x: 617, endPoint y: 286, distance: 58.6
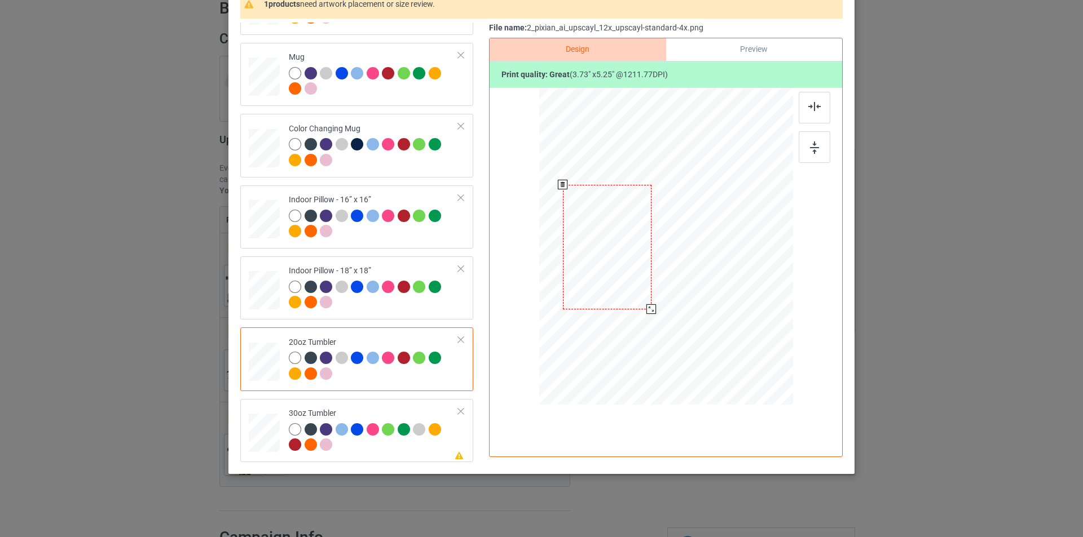
click at [617, 286] on div at bounding box center [607, 247] width 89 height 125
click at [646, 308] on div at bounding box center [651, 309] width 10 height 10
click at [387, 409] on div "30oz Tumbler" at bounding box center [374, 429] width 170 height 42
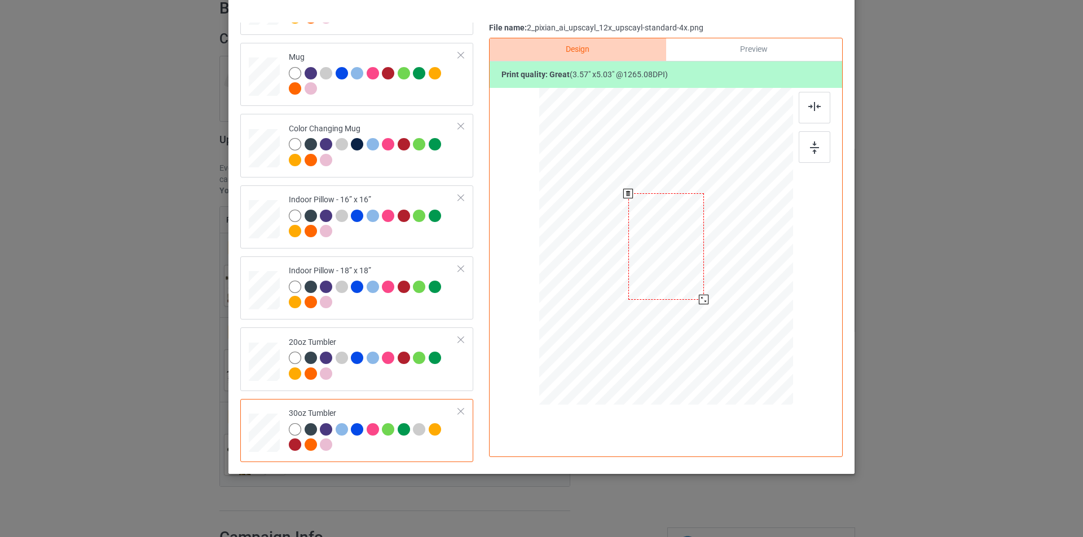
drag, startPoint x: 736, startPoint y: 350, endPoint x: 697, endPoint y: 301, distance: 62.2
click at [699, 301] on div at bounding box center [704, 300] width 10 height 10
drag, startPoint x: 635, startPoint y: 289, endPoint x: 627, endPoint y: 290, distance: 8.1
click at [627, 290] on div at bounding box center [607, 246] width 76 height 107
click at [644, 301] on div at bounding box center [645, 300] width 10 height 10
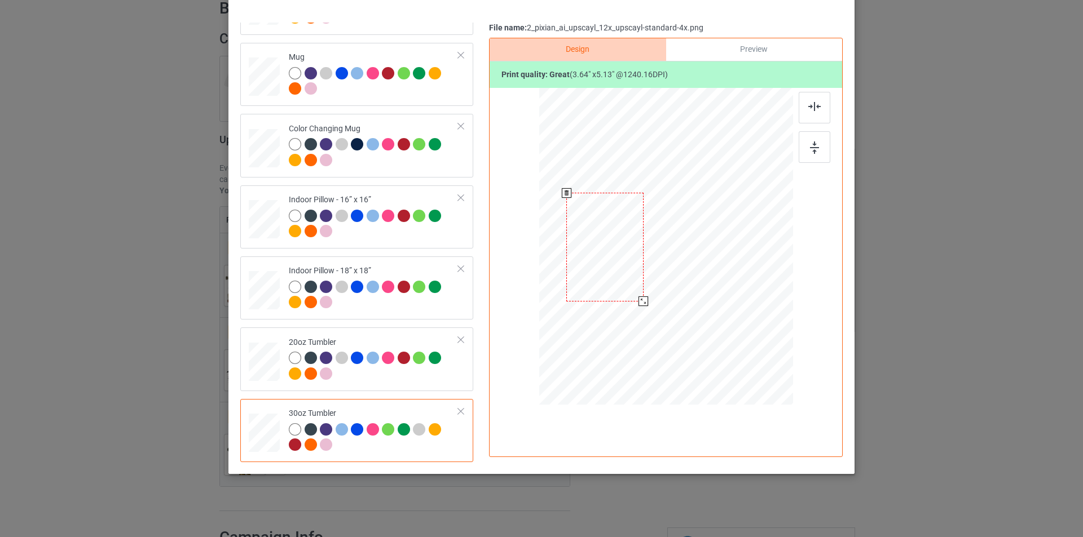
click at [633, 287] on div at bounding box center [604, 247] width 77 height 108
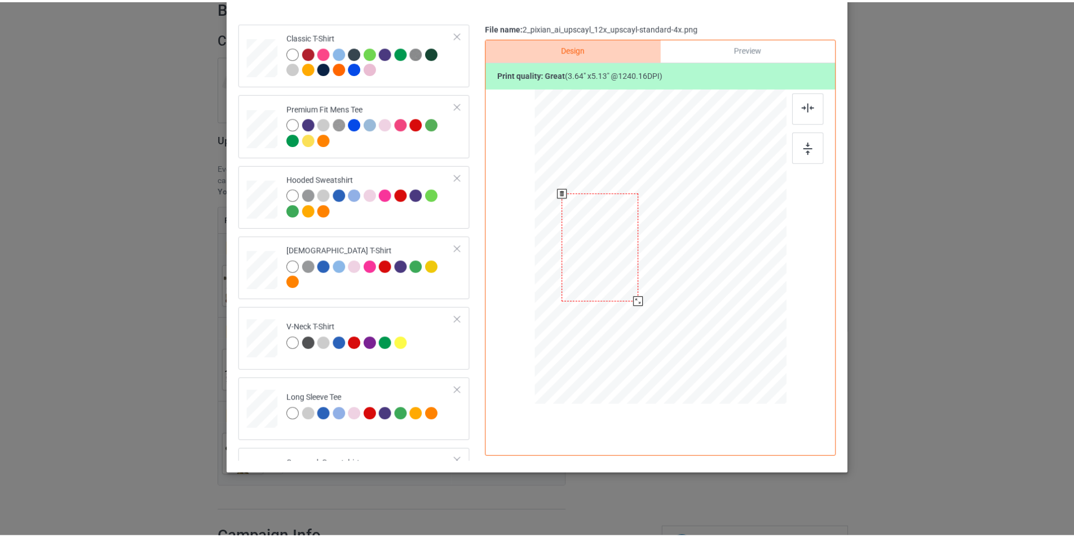
scroll to position [0, 0]
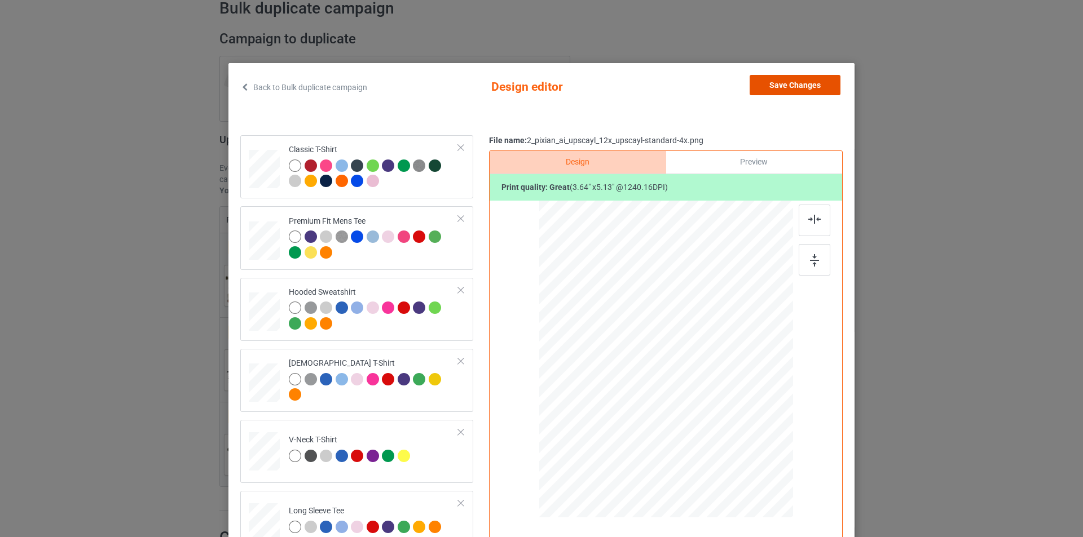
click at [801, 86] on button "Save Changes" at bounding box center [794, 85] width 91 height 20
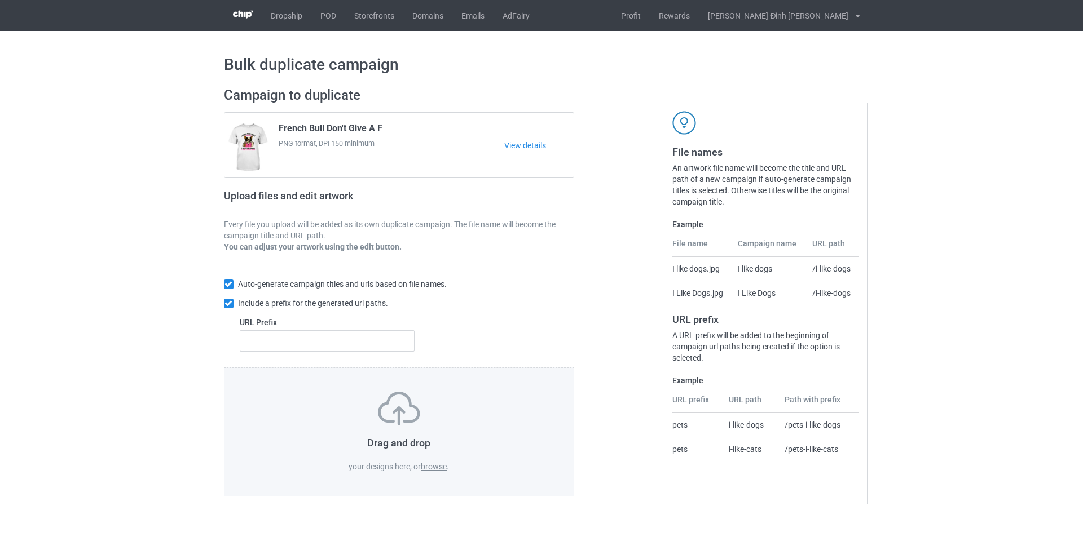
click at [427, 470] on label "browse" at bounding box center [434, 466] width 26 height 9
click at [0, 0] on input "browse" at bounding box center [0, 0] width 0 height 0
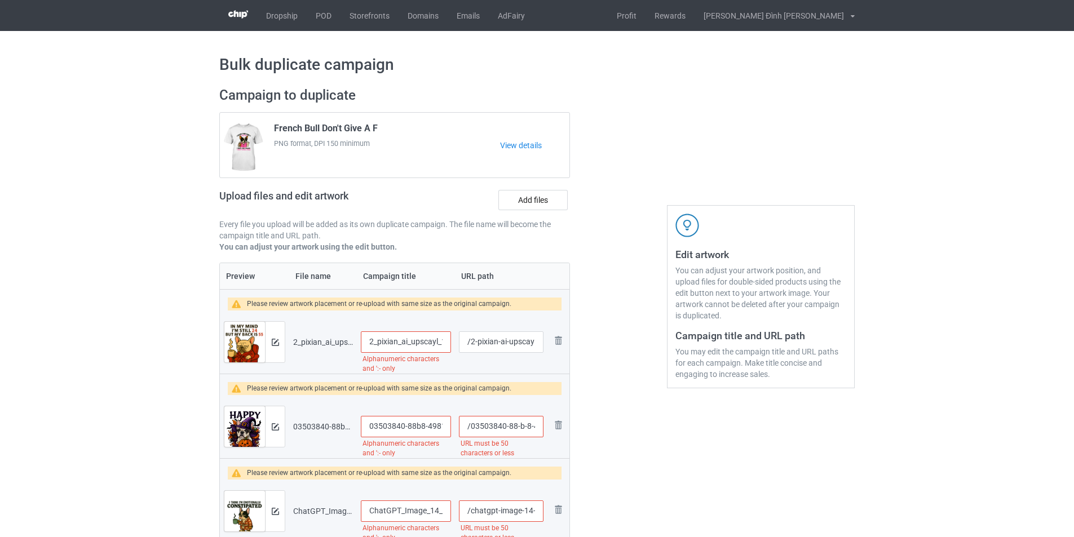
click at [401, 341] on input "2_pixian_ai_upscayl_12x_upscayl-standard-4x" at bounding box center [406, 342] width 90 height 21
type input "French Bull Aging T-Shirt"
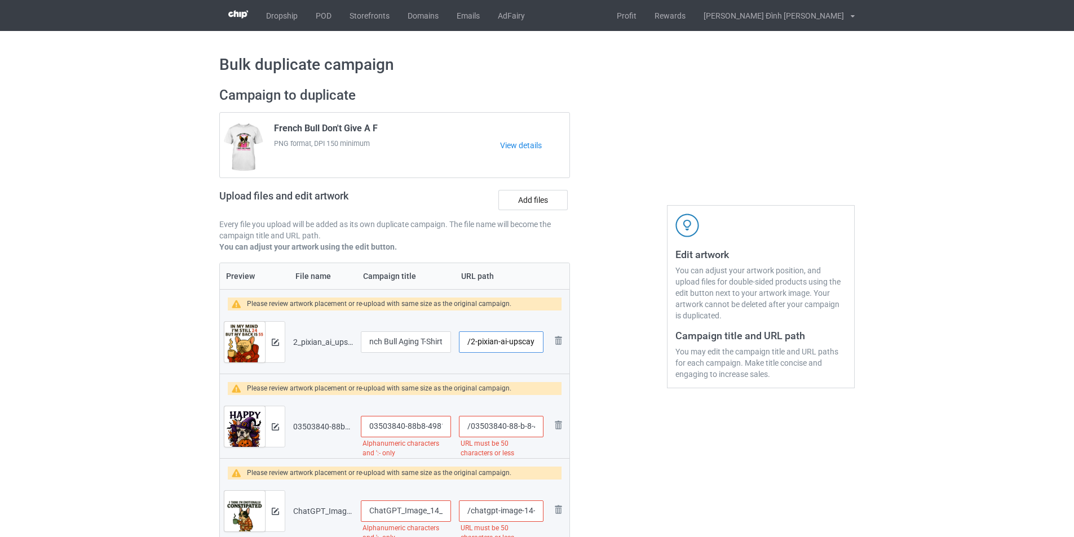
click at [496, 339] on input "/2-pixian-ai-upscayl-12-x-upscayl-standard-4-x" at bounding box center [501, 342] width 85 height 21
type input "/1809-frenchbull-1"
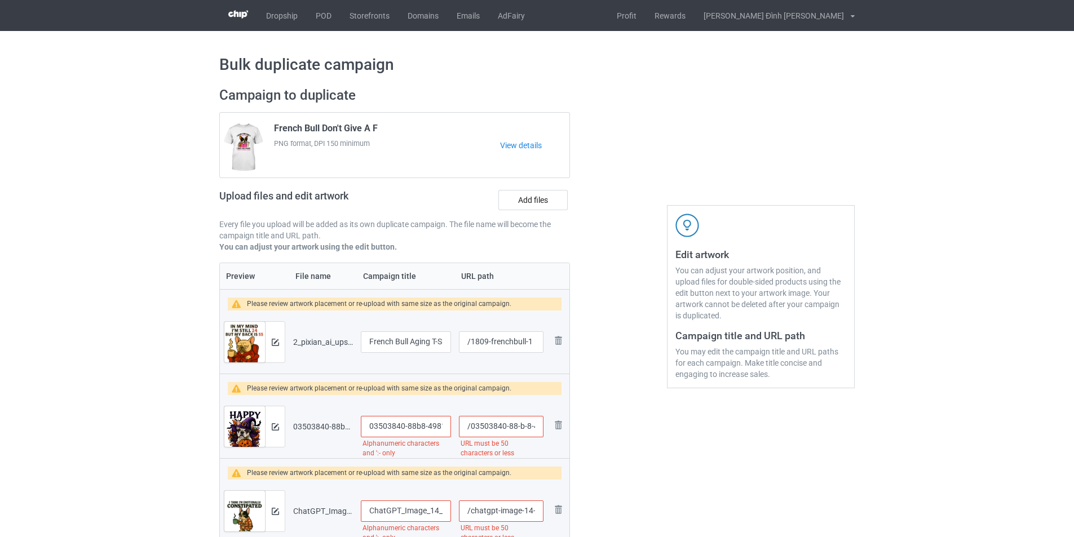
click at [408, 427] on input "03503840-88b8-4981-8479-c9e8bc153db5-removebg-preview_upscayl_11x_upscayl-stand…" at bounding box center [406, 426] width 90 height 21
type input "French Bull Happy [DATE]"
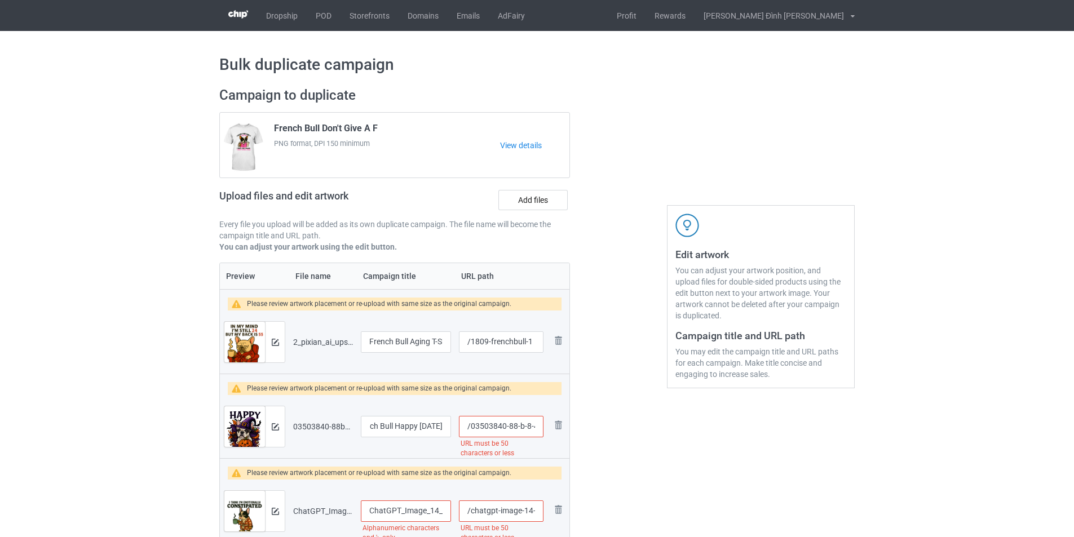
click at [520, 422] on input "/03503840-88-b-8-4981-8479-c-9-e-8-bc-153-db-5-removebg-preview-upscayl-11-x-up…" at bounding box center [501, 426] width 85 height 21
type input "/1809-frenchbull-2"
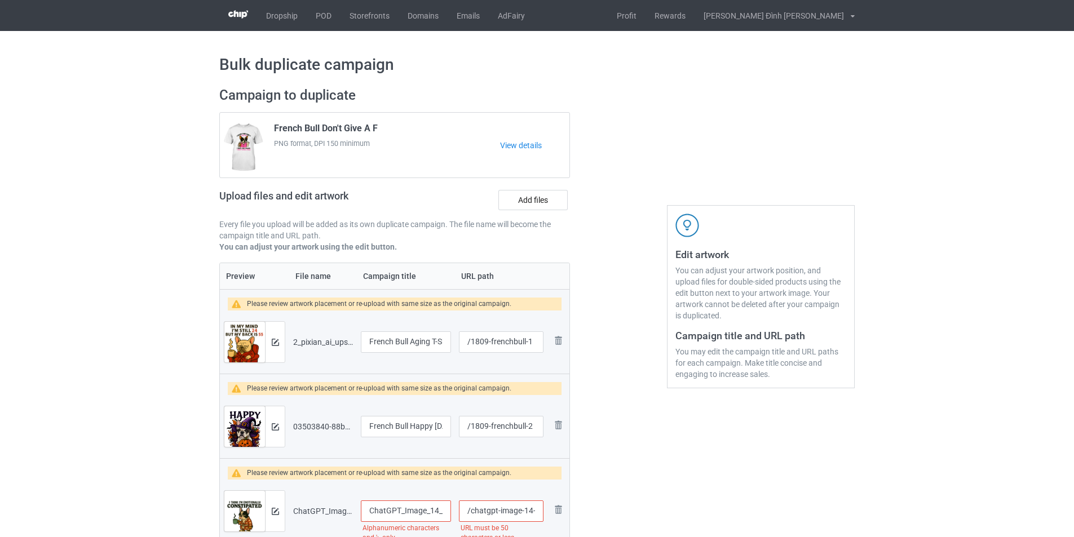
click at [415, 513] on input "ChatGPT_Image_14_51_20_18_thg_9,_2025_upscayl_5x_upscayl-standard-4x" at bounding box center [406, 511] width 90 height 21
type input "French Bull Constipated"
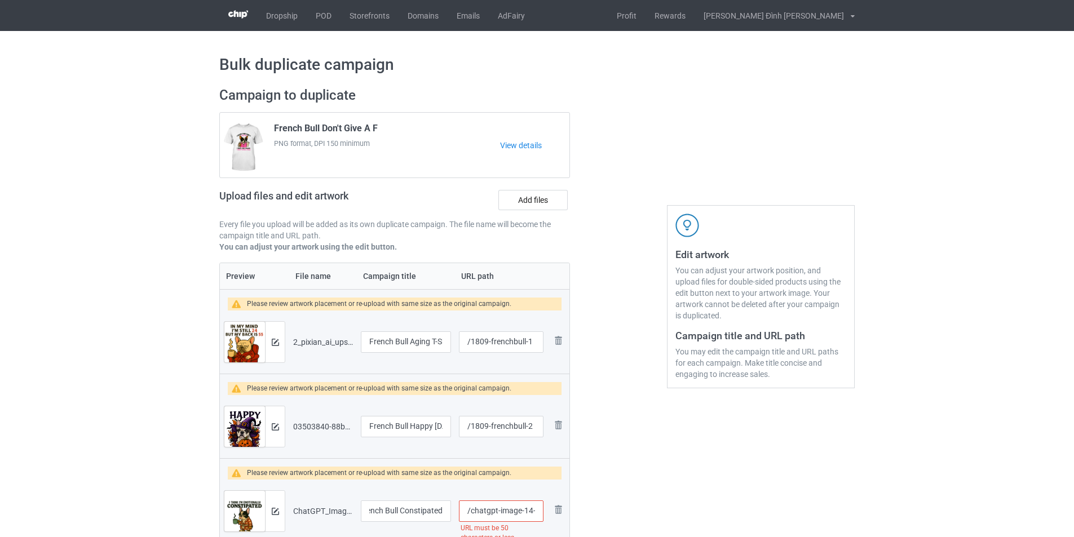
click at [526, 507] on input "/chatgpt-image-14-51-20-18-thg-9-2025-upscayl-5-x-upscayl-standard-4-x" at bounding box center [501, 511] width 85 height 21
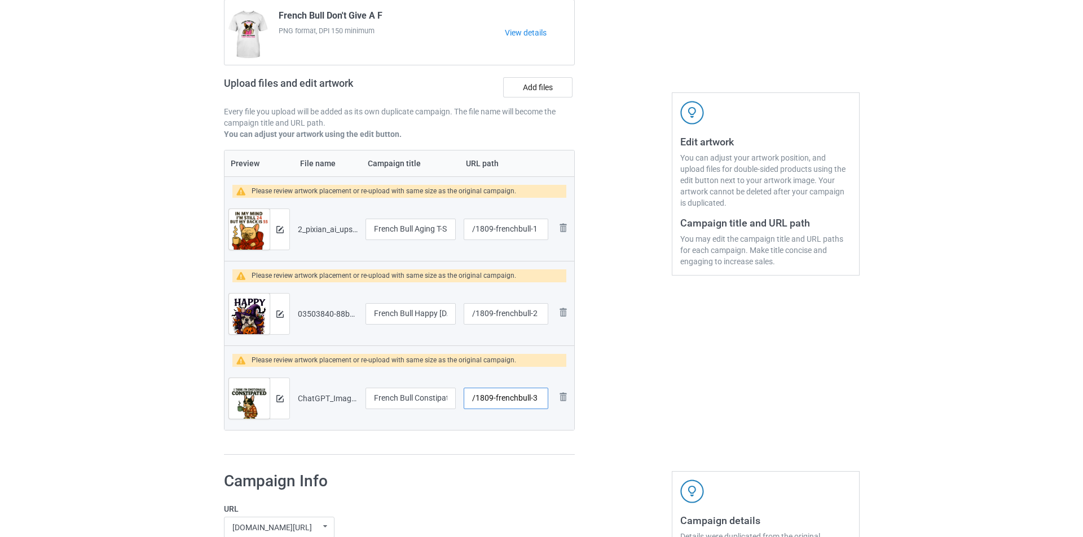
scroll to position [169, 0]
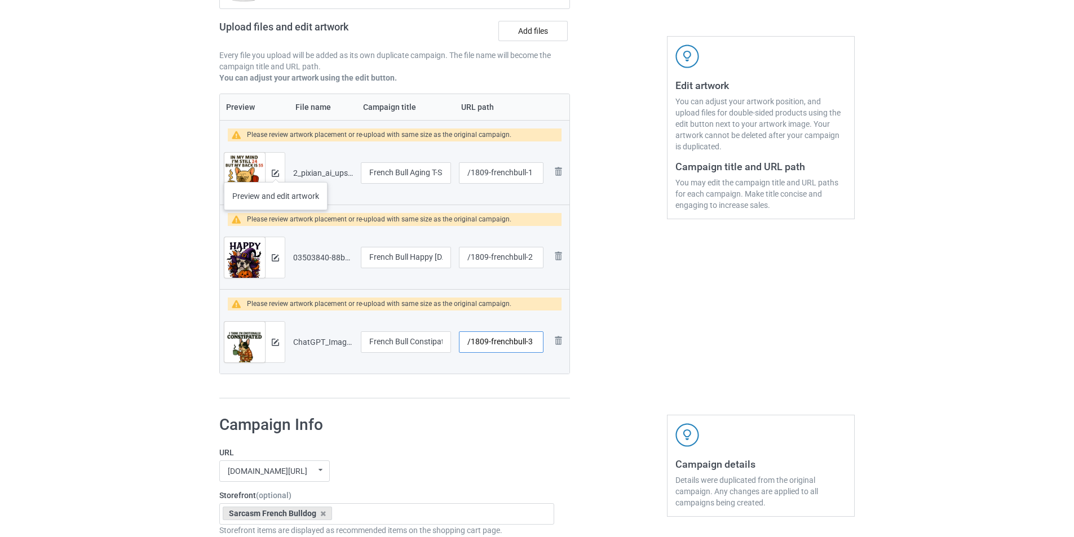
type input "/1809-frenchbull-3"
click at [276, 171] on img at bounding box center [275, 173] width 7 height 7
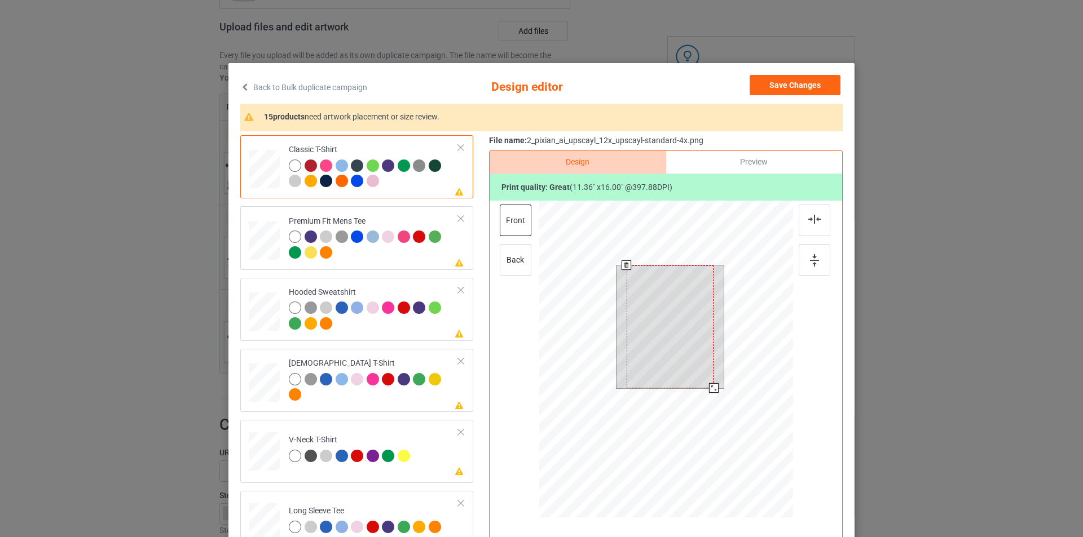
click at [676, 348] on div at bounding box center [669, 327] width 87 height 123
drag, startPoint x: 709, startPoint y: 387, endPoint x: 704, endPoint y: 382, distance: 7.6
click at [704, 382] on div at bounding box center [709, 382] width 10 height 10
click at [812, 219] on img at bounding box center [814, 219] width 12 height 9
click at [810, 259] on img at bounding box center [814, 260] width 9 height 12
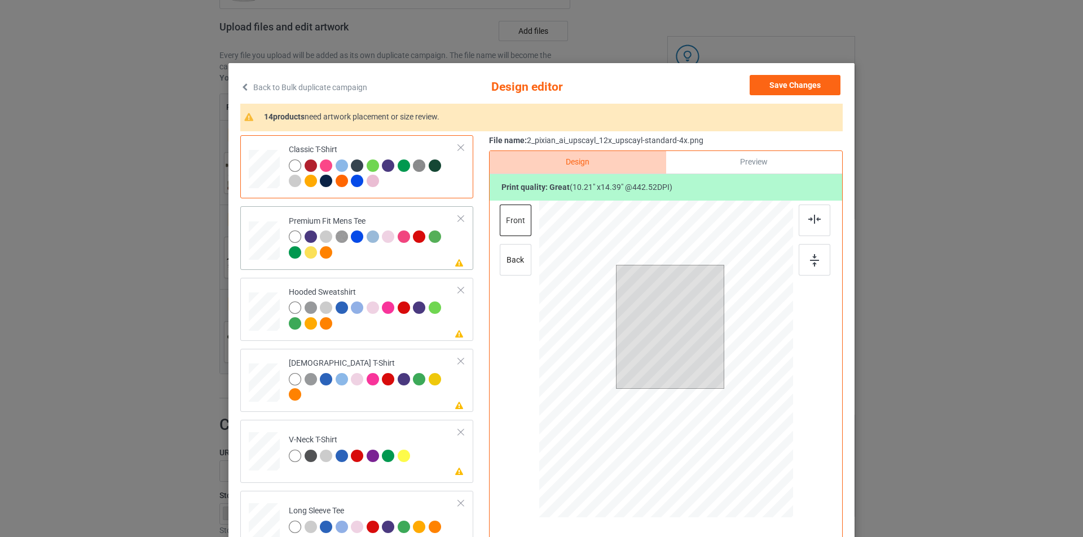
click at [382, 263] on td "Please review artwork placement Premium Fit Mens Tee" at bounding box center [373, 238] width 182 height 54
click at [706, 379] on div at bounding box center [708, 380] width 10 height 10
click at [815, 224] on img at bounding box center [814, 219] width 12 height 9
click at [810, 267] on img at bounding box center [814, 260] width 9 height 12
click at [378, 334] on td "Please review artwork placement Hooded Sweatshirt" at bounding box center [373, 309] width 182 height 54
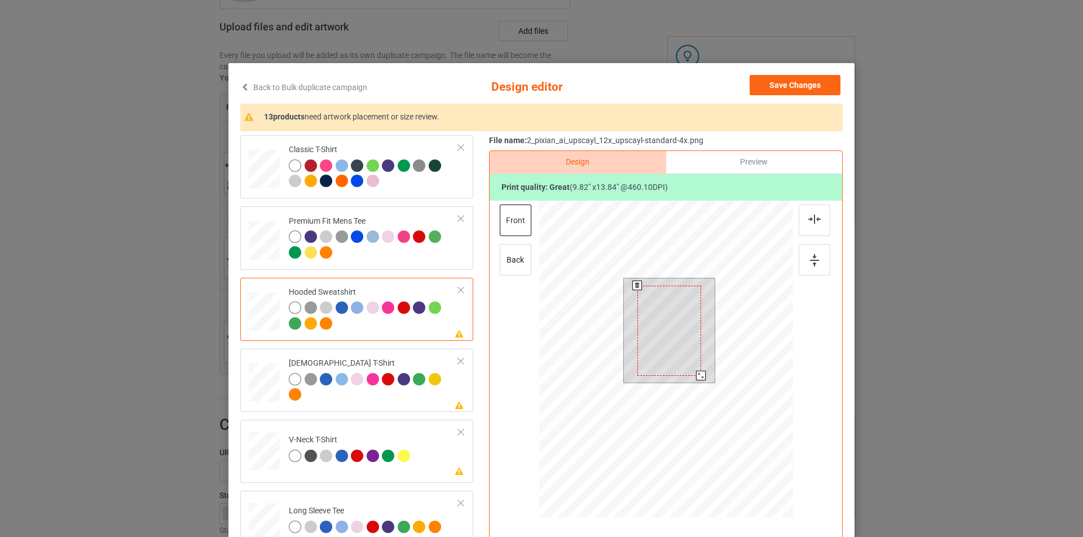
click at [673, 339] on div at bounding box center [669, 331] width 64 height 90
click at [699, 376] on div at bounding box center [701, 375] width 10 height 10
click at [821, 225] on div at bounding box center [814, 221] width 32 height 32
click at [810, 271] on div at bounding box center [814, 260] width 32 height 32
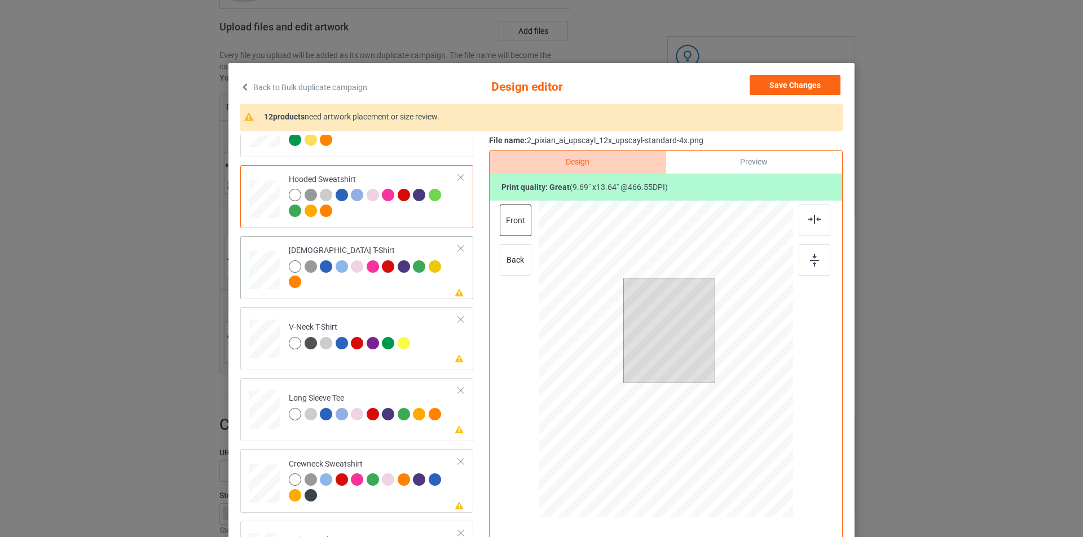
click at [423, 279] on div at bounding box center [374, 275] width 170 height 31
click at [695, 374] on div at bounding box center [700, 373] width 10 height 10
click at [814, 221] on img at bounding box center [814, 219] width 12 height 9
click at [809, 267] on div at bounding box center [814, 260] width 32 height 32
click at [697, 377] on div at bounding box center [702, 375] width 10 height 10
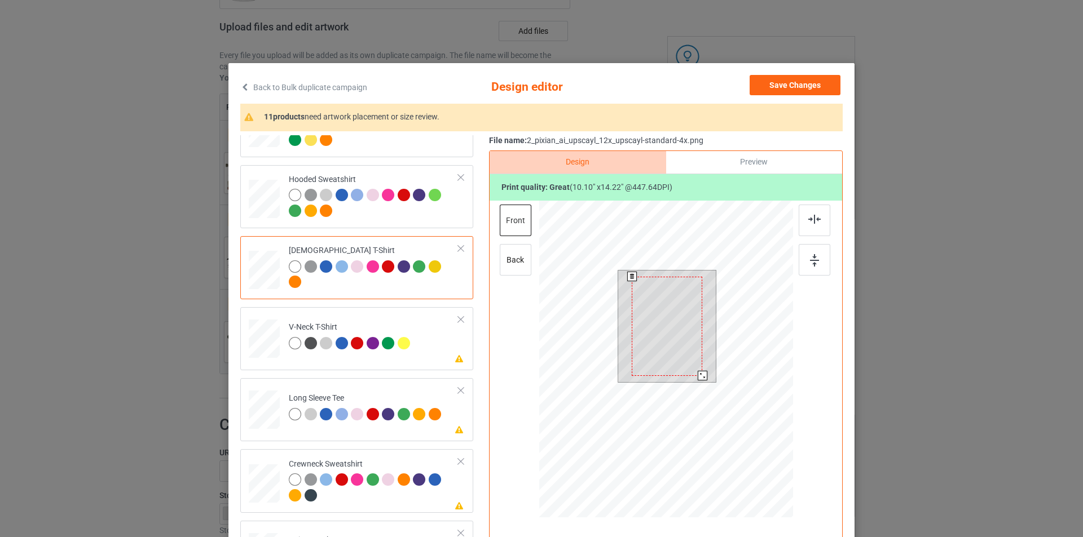
click at [699, 377] on div at bounding box center [702, 376] width 10 height 10
click at [815, 222] on img at bounding box center [814, 219] width 12 height 9
click at [811, 266] on img at bounding box center [814, 260] width 9 height 12
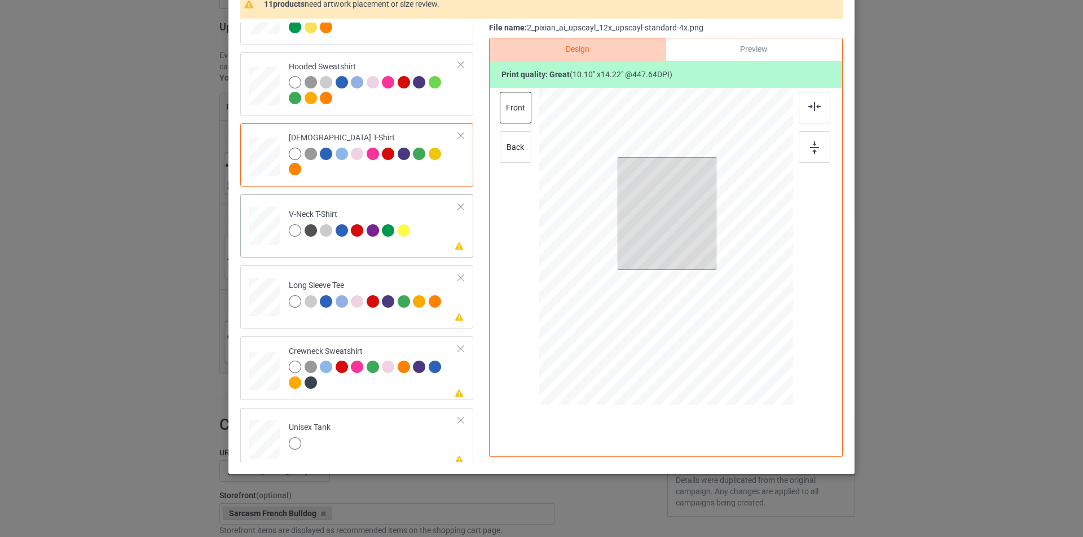
click at [406, 245] on td "Please review artwork placement V-Neck T-Shirt" at bounding box center [373, 224] width 182 height 50
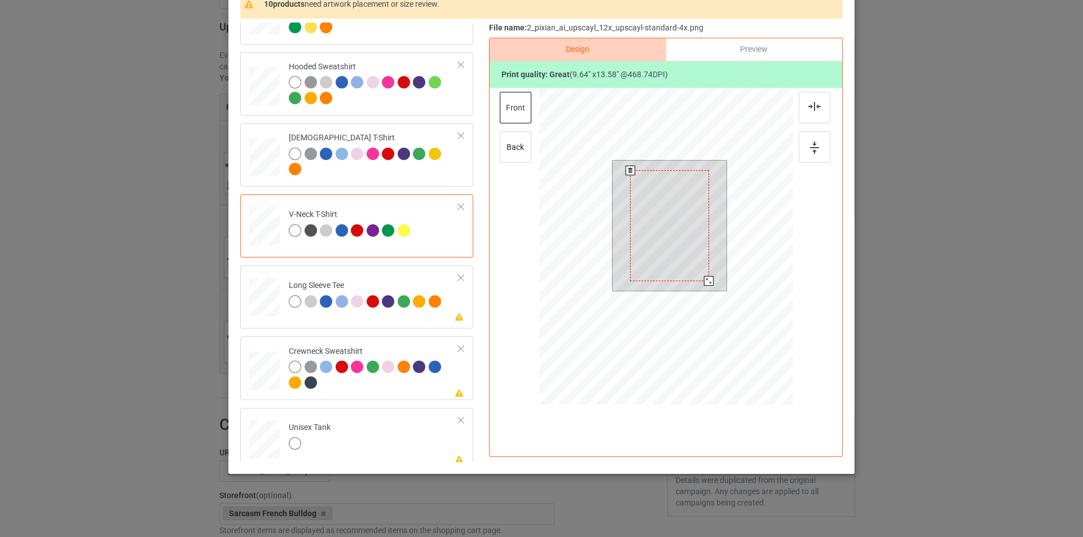
click at [704, 281] on div at bounding box center [709, 281] width 10 height 10
click at [813, 109] on img at bounding box center [814, 106] width 12 height 9
click at [813, 153] on img at bounding box center [814, 148] width 9 height 12
click at [425, 315] on td "Please review artwork placement Long Sleeve Tee" at bounding box center [373, 295] width 182 height 50
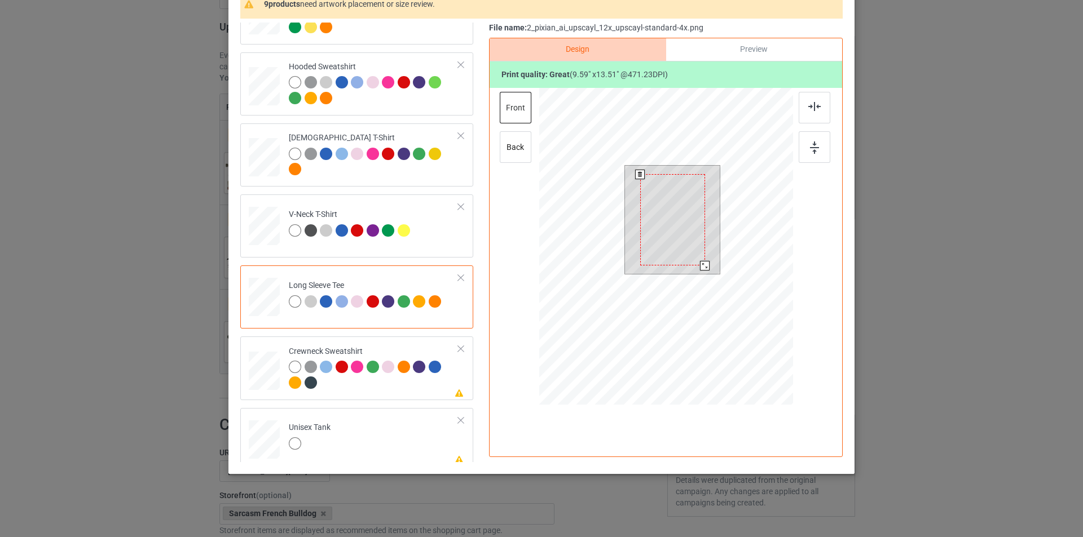
click at [700, 265] on div at bounding box center [705, 266] width 10 height 10
click at [818, 109] on div at bounding box center [814, 108] width 32 height 32
click at [814, 143] on img at bounding box center [814, 148] width 9 height 12
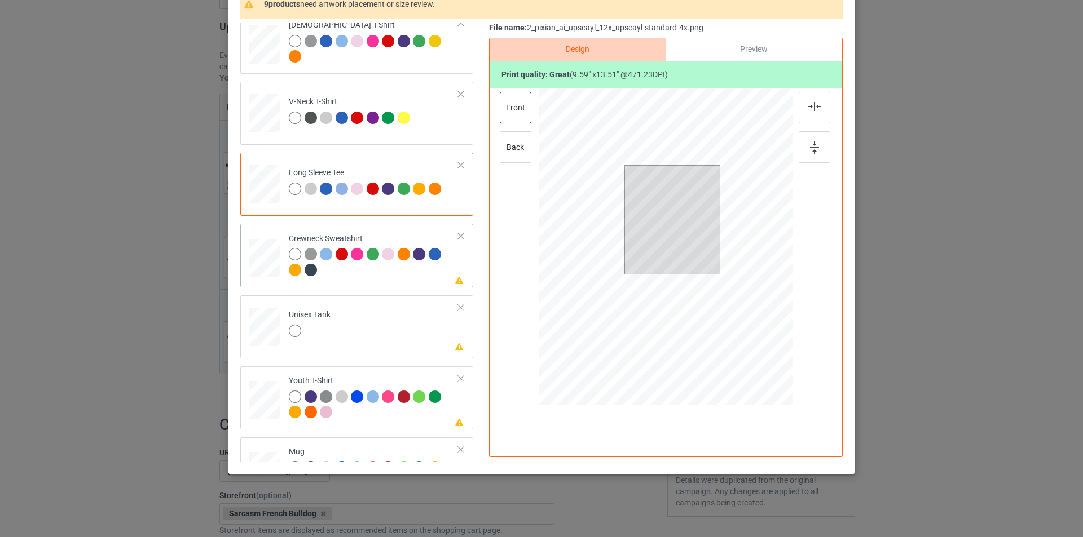
click at [412, 278] on div at bounding box center [374, 263] width 170 height 31
click at [699, 253] on div at bounding box center [669, 222] width 77 height 108
click at [705, 276] on div at bounding box center [708, 275] width 10 height 10
click at [822, 113] on div at bounding box center [814, 108] width 32 height 32
click at [816, 152] on div at bounding box center [814, 147] width 32 height 32
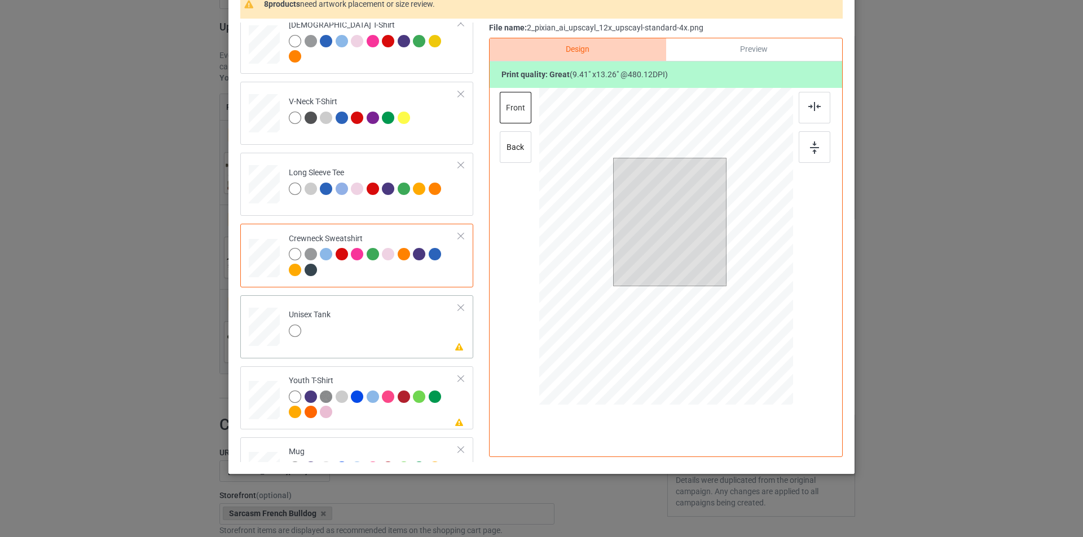
scroll to position [282, 0]
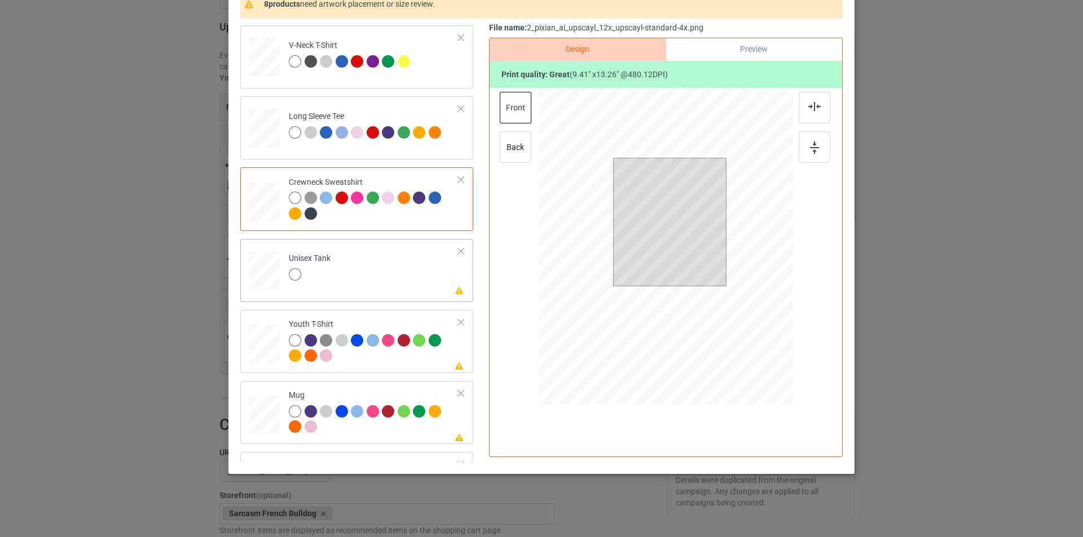
click at [422, 268] on td "Please review artwork placement Unisex Tank" at bounding box center [373, 269] width 182 height 50
click at [702, 277] on div at bounding box center [705, 277] width 10 height 10
click at [808, 110] on img at bounding box center [814, 106] width 12 height 9
click at [803, 158] on div at bounding box center [814, 147] width 32 height 32
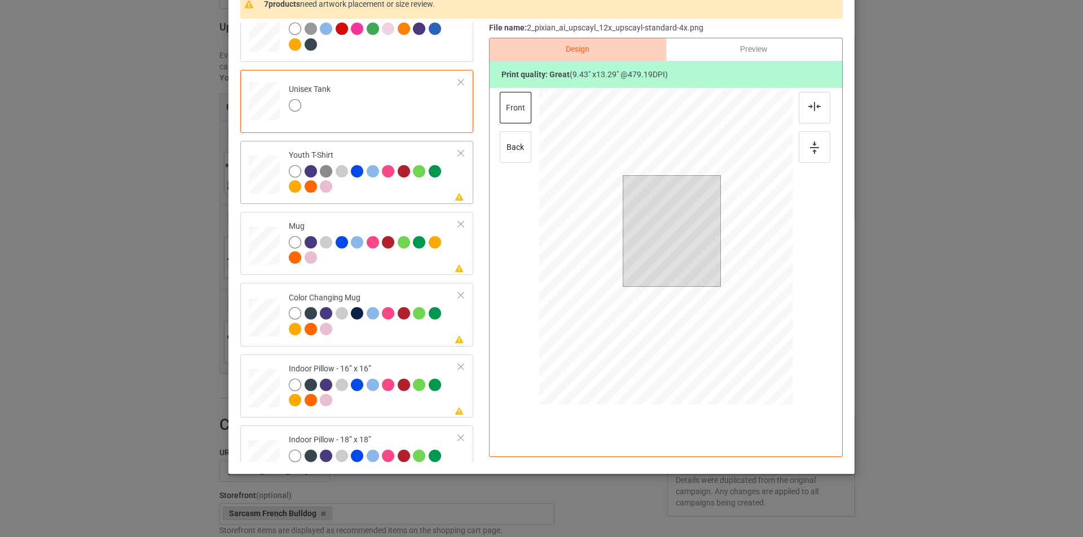
click at [432, 193] on div at bounding box center [374, 180] width 170 height 31
click at [696, 289] on div at bounding box center [699, 287] width 10 height 10
click at [802, 113] on div at bounding box center [814, 108] width 32 height 32
click at [823, 171] on div at bounding box center [815, 131] width 34 height 79
click at [815, 151] on div at bounding box center [814, 147] width 32 height 32
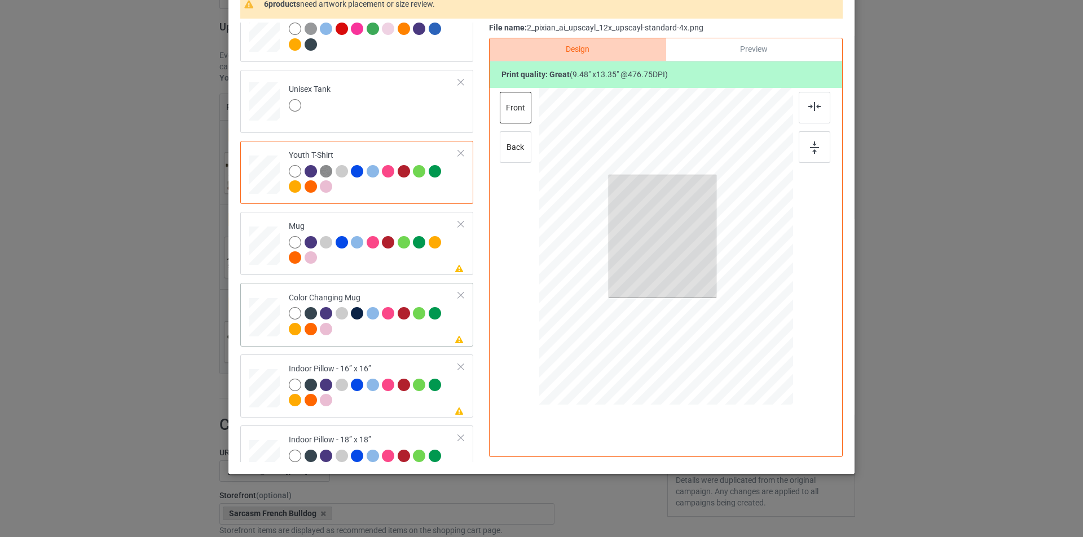
scroll to position [507, 0]
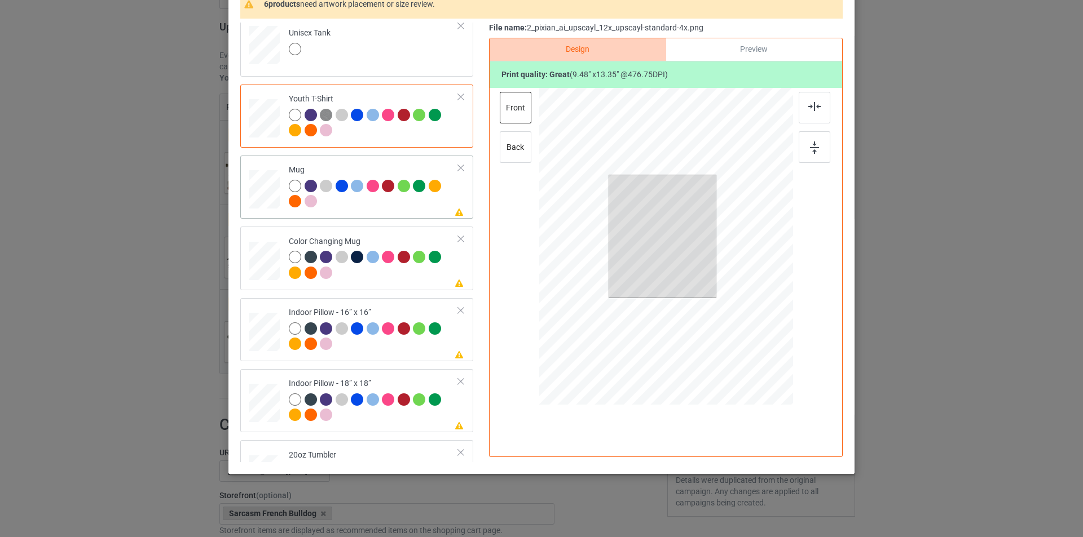
click at [418, 215] on div "Please review artwork placement Mug" at bounding box center [356, 187] width 233 height 63
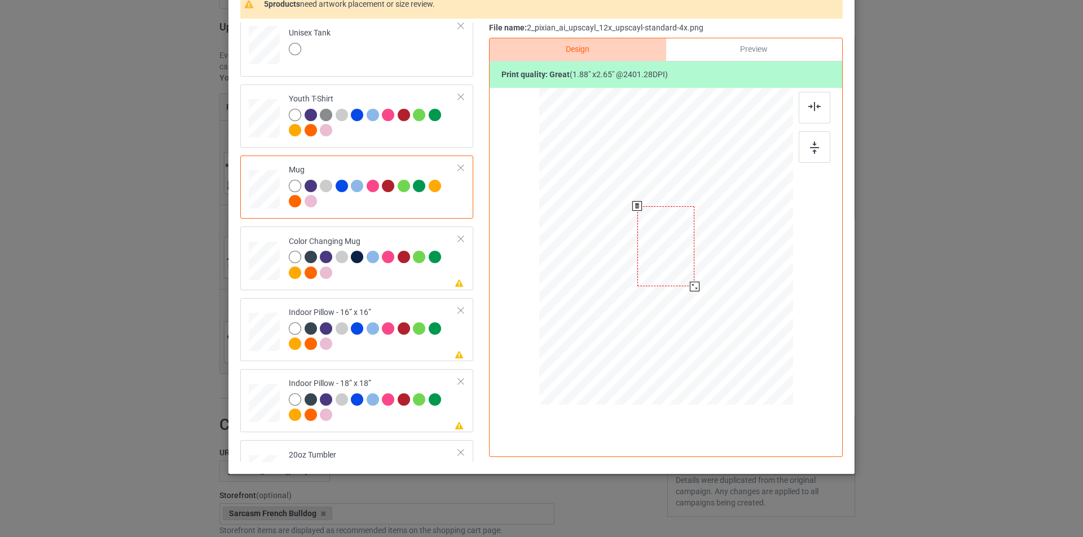
drag, startPoint x: 738, startPoint y: 351, endPoint x: 692, endPoint y: 285, distance: 80.6
click at [692, 285] on div at bounding box center [695, 287] width 10 height 10
drag, startPoint x: 677, startPoint y: 263, endPoint x: 607, endPoint y: 262, distance: 70.5
click at [607, 262] on div at bounding box center [595, 245] width 57 height 81
click at [621, 286] on div at bounding box center [625, 286] width 10 height 10
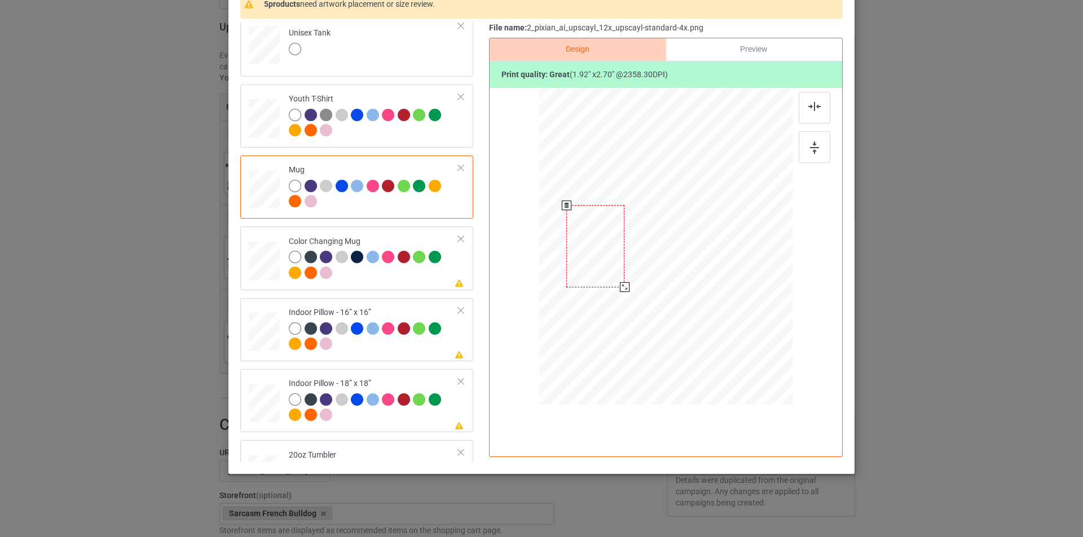
click at [609, 265] on div at bounding box center [595, 246] width 58 height 82
click at [430, 278] on div at bounding box center [374, 266] width 170 height 31
click at [619, 286] on div at bounding box center [624, 287] width 10 height 10
click at [421, 346] on div at bounding box center [374, 338] width 170 height 31
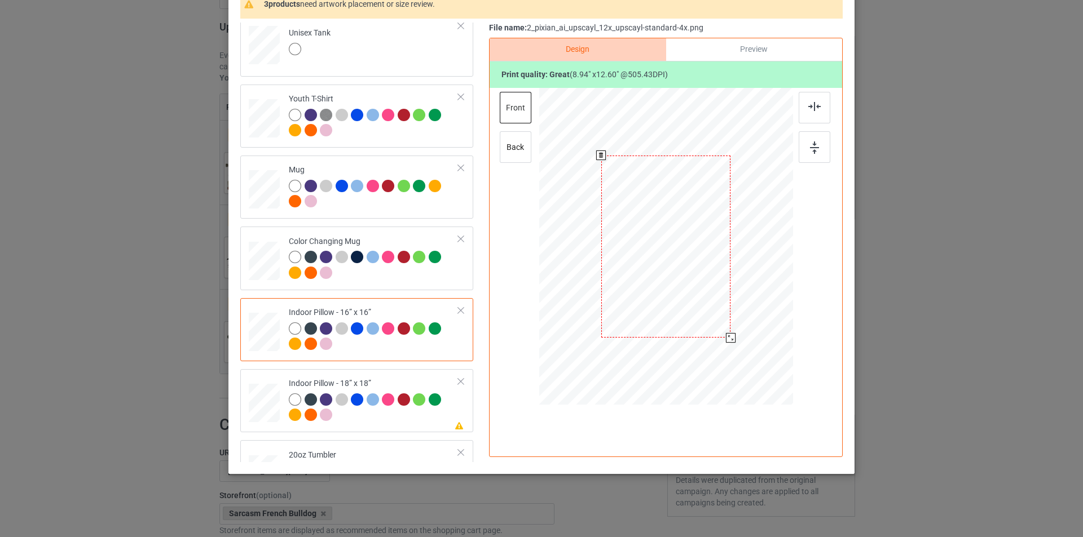
drag, startPoint x: 721, startPoint y: 330, endPoint x: 726, endPoint y: 337, distance: 8.4
click at [726, 337] on div at bounding box center [731, 338] width 10 height 10
click at [812, 118] on div at bounding box center [814, 108] width 32 height 32
click at [810, 156] on div at bounding box center [814, 147] width 32 height 32
click at [729, 339] on div at bounding box center [731, 338] width 10 height 10
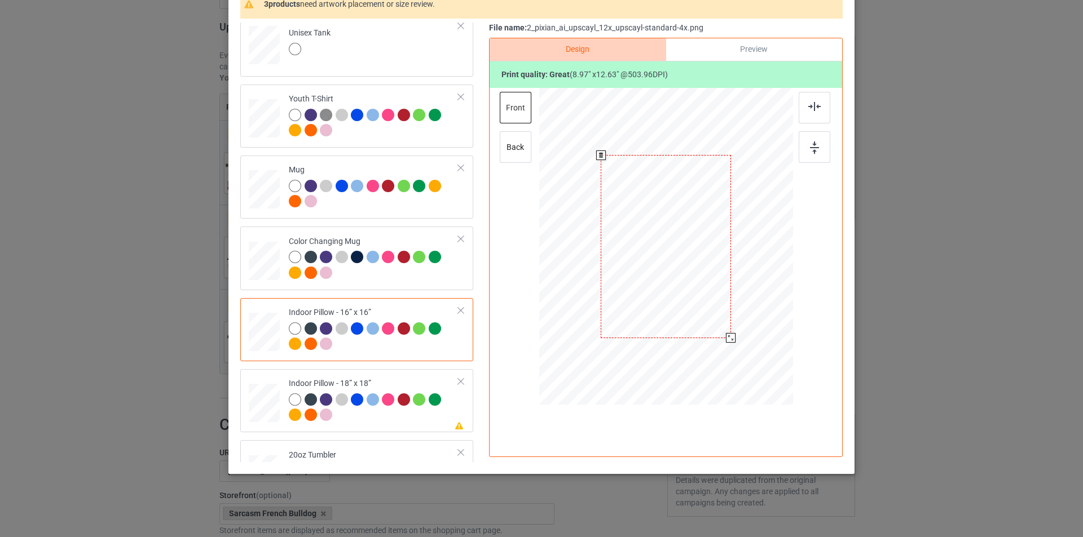
click at [729, 339] on div at bounding box center [731, 338] width 10 height 10
click at [500, 136] on div "back" at bounding box center [516, 147] width 32 height 32
click at [690, 306] on div at bounding box center [666, 247] width 152 height 214
drag, startPoint x: 736, startPoint y: 355, endPoint x: 722, endPoint y: 340, distance: 20.3
click at [725, 340] on div at bounding box center [730, 338] width 10 height 10
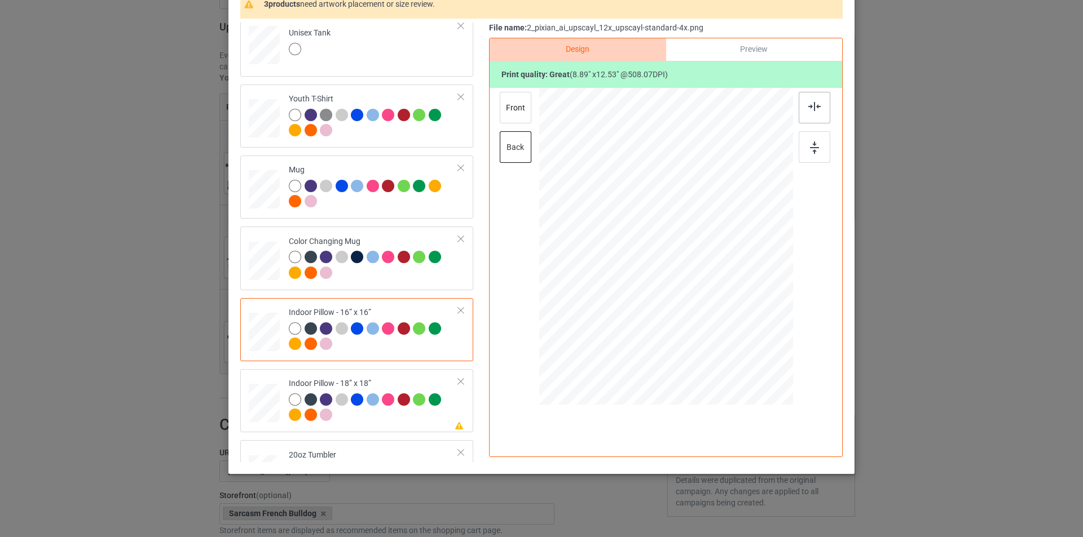
click at [811, 107] on img at bounding box center [814, 106] width 12 height 9
click at [802, 158] on div at bounding box center [814, 147] width 32 height 32
click at [289, 377] on td "Please review artwork placement Indoor Pillow - 18” x 18”" at bounding box center [373, 401] width 182 height 54
drag, startPoint x: 736, startPoint y: 355, endPoint x: 726, endPoint y: 346, distance: 14.0
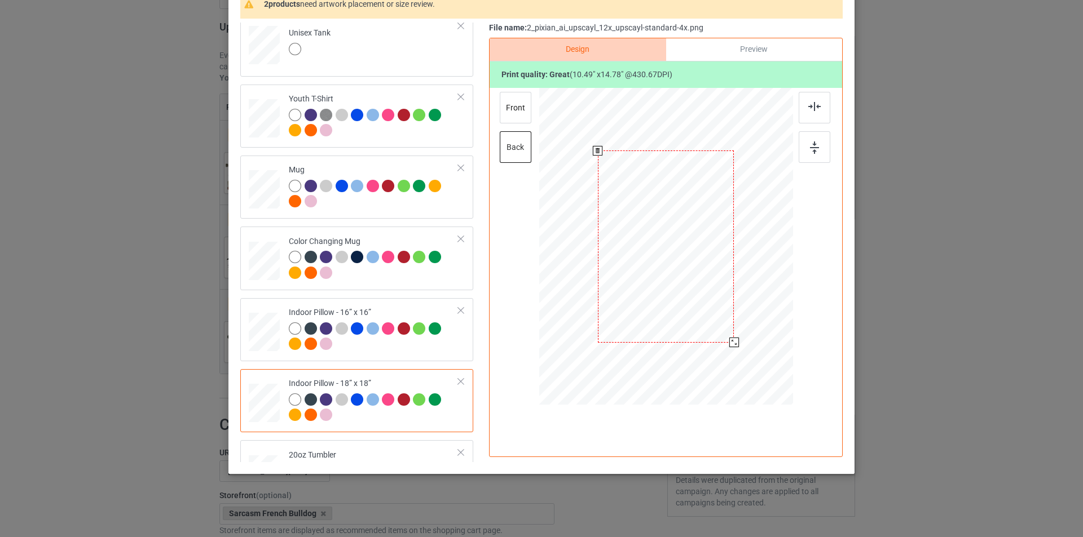
click at [729, 346] on div at bounding box center [734, 343] width 10 height 10
click at [812, 112] on div at bounding box center [814, 108] width 32 height 32
click at [811, 161] on div at bounding box center [814, 147] width 32 height 32
click at [516, 112] on div "front" at bounding box center [516, 108] width 32 height 32
drag, startPoint x: 739, startPoint y: 354, endPoint x: 733, endPoint y: 346, distance: 9.7
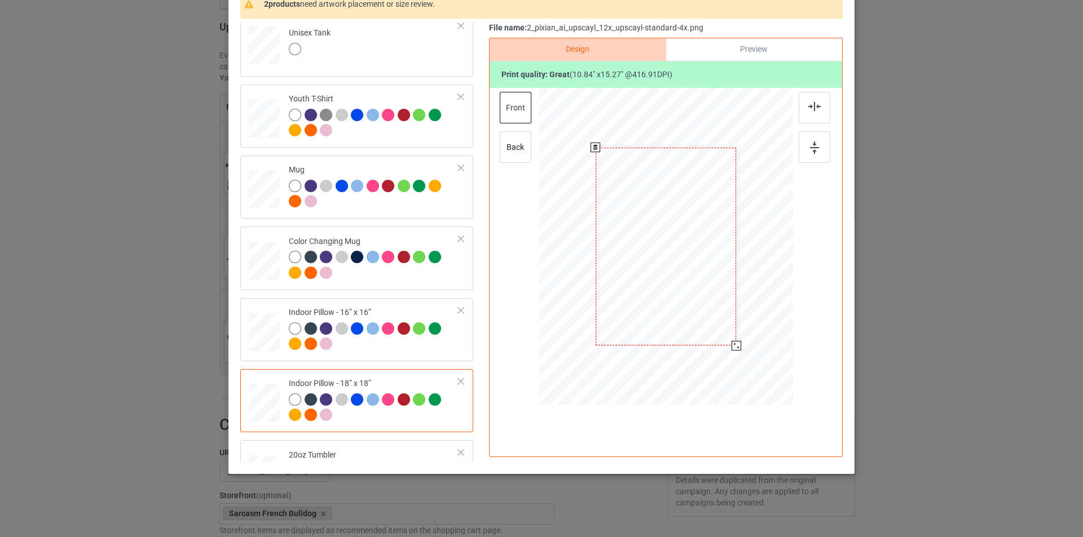
click at [733, 346] on div at bounding box center [736, 346] width 10 height 10
click at [509, 146] on div "back" at bounding box center [516, 147] width 32 height 32
click at [731, 341] on div at bounding box center [734, 343] width 10 height 10
click at [507, 109] on div "front" at bounding box center [516, 108] width 32 height 32
click at [676, 287] on div at bounding box center [665, 247] width 141 height 198
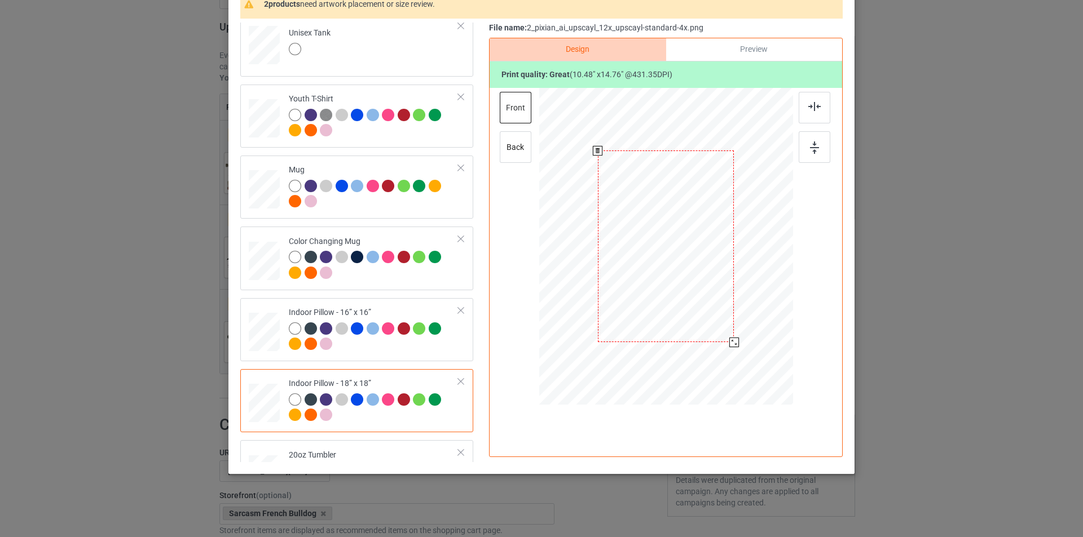
click at [729, 344] on div at bounding box center [734, 343] width 10 height 10
click at [805, 114] on div at bounding box center [814, 108] width 32 height 32
click at [808, 162] on div at bounding box center [814, 147] width 32 height 32
click at [812, 149] on img at bounding box center [814, 148] width 9 height 12
click at [509, 145] on div "back" at bounding box center [516, 147] width 32 height 32
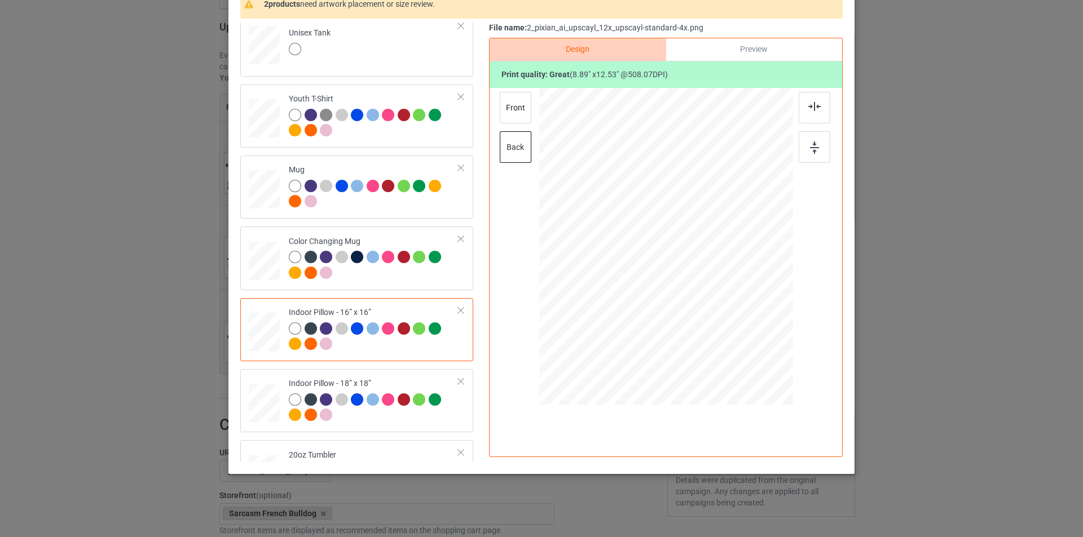
scroll to position [620, 0]
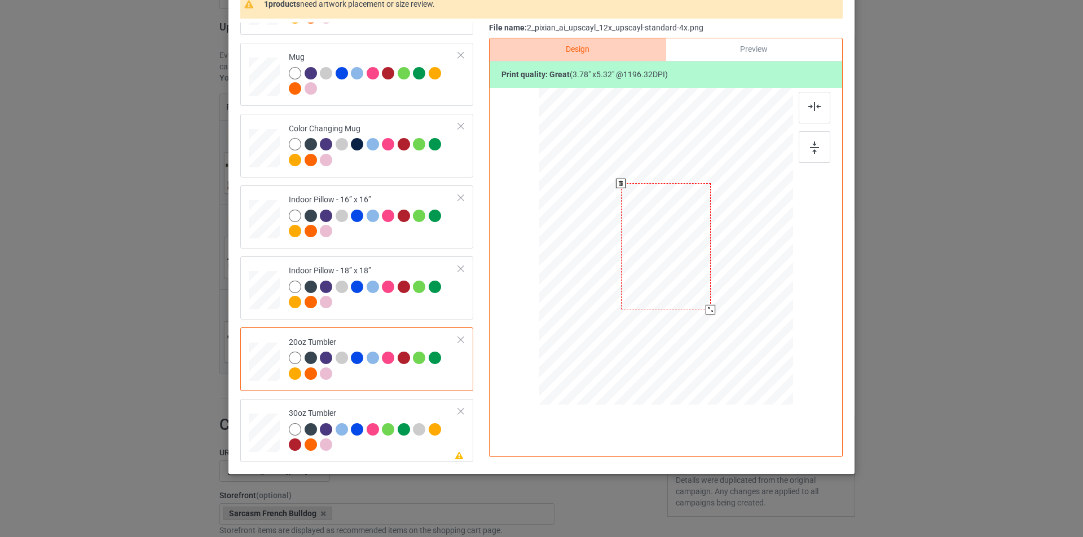
drag, startPoint x: 735, startPoint y: 348, endPoint x: 709, endPoint y: 309, distance: 47.5
click at [709, 309] on div at bounding box center [710, 310] width 10 height 10
drag, startPoint x: 644, startPoint y: 268, endPoint x: 628, endPoint y: 271, distance: 16.0
click at [628, 271] on div at bounding box center [608, 247] width 90 height 126
click at [646, 307] on div at bounding box center [651, 308] width 10 height 10
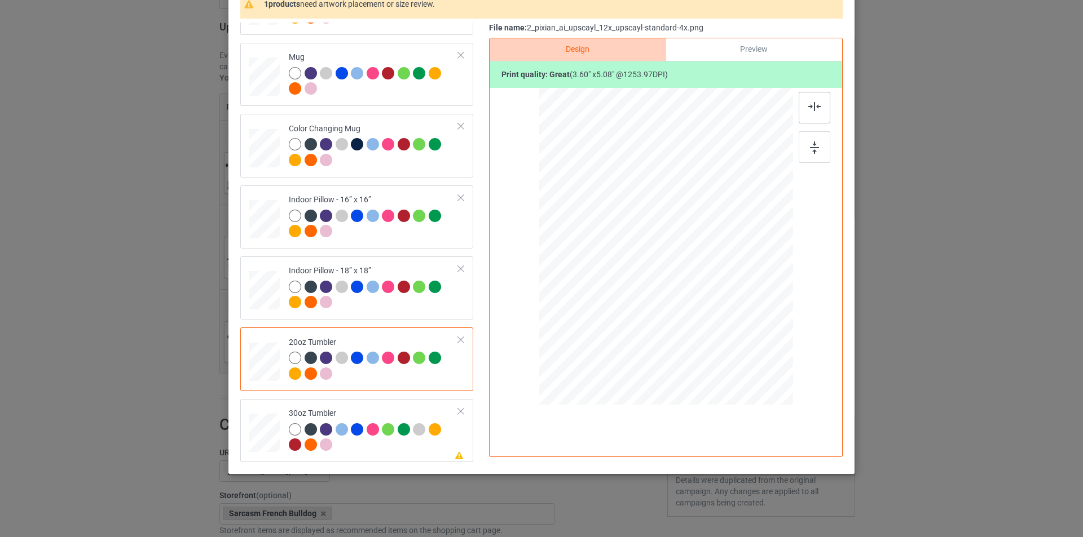
click at [812, 109] on img at bounding box center [814, 106] width 12 height 9
click at [602, 246] on div at bounding box center [609, 248] width 86 height 121
click at [256, 411] on td at bounding box center [266, 431] width 34 height 54
click at [691, 274] on div at bounding box center [665, 247] width 148 height 209
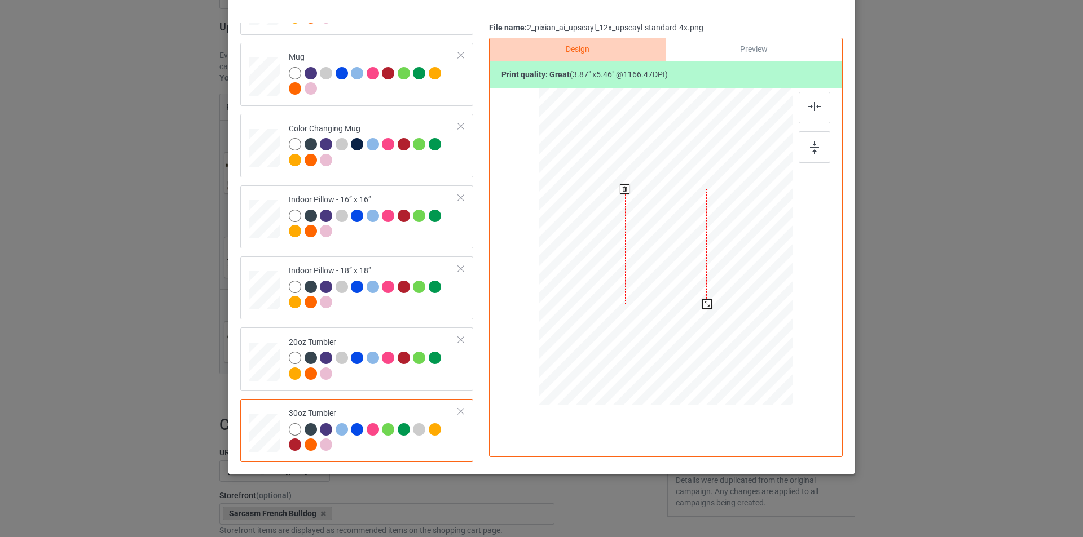
drag, startPoint x: 736, startPoint y: 352, endPoint x: 696, endPoint y: 309, distance: 58.3
click at [696, 309] on div at bounding box center [665, 247] width 246 height 136
drag, startPoint x: 681, startPoint y: 285, endPoint x: 624, endPoint y: 284, distance: 57.5
click at [624, 284] on div at bounding box center [608, 246] width 82 height 116
click at [643, 303] on div at bounding box center [648, 303] width 10 height 10
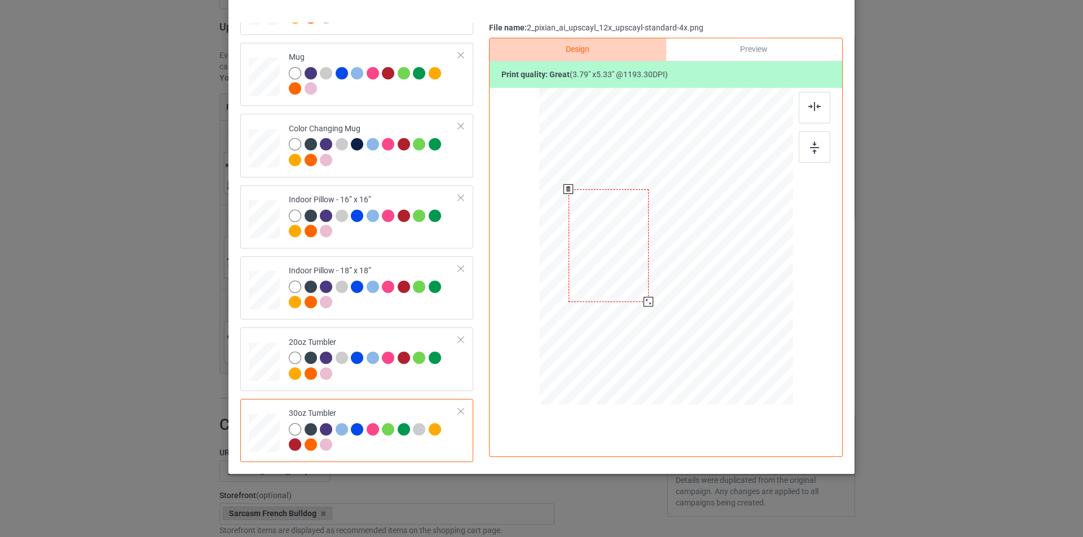
click at [631, 277] on div at bounding box center [608, 245] width 80 height 113
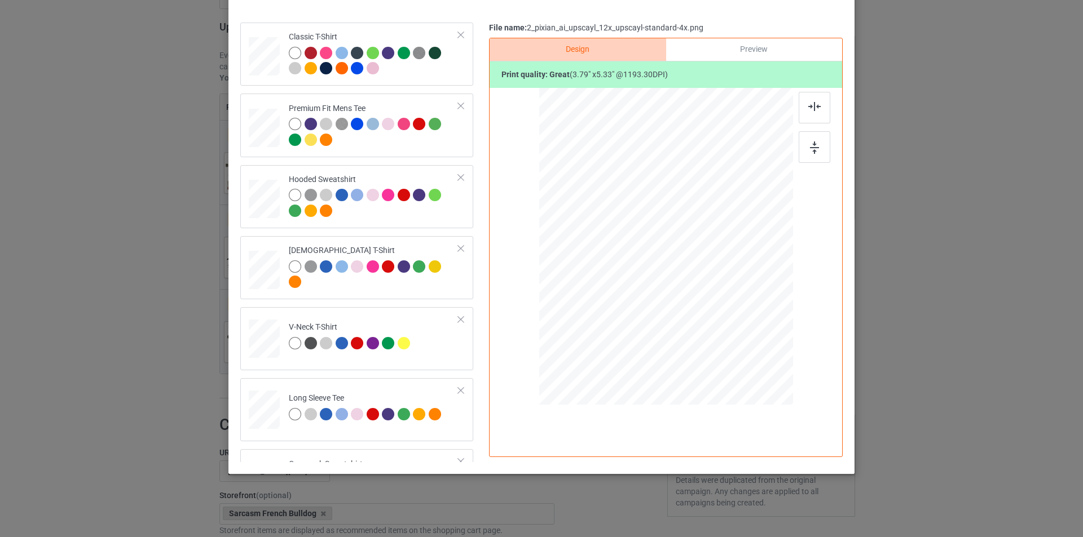
scroll to position [0, 0]
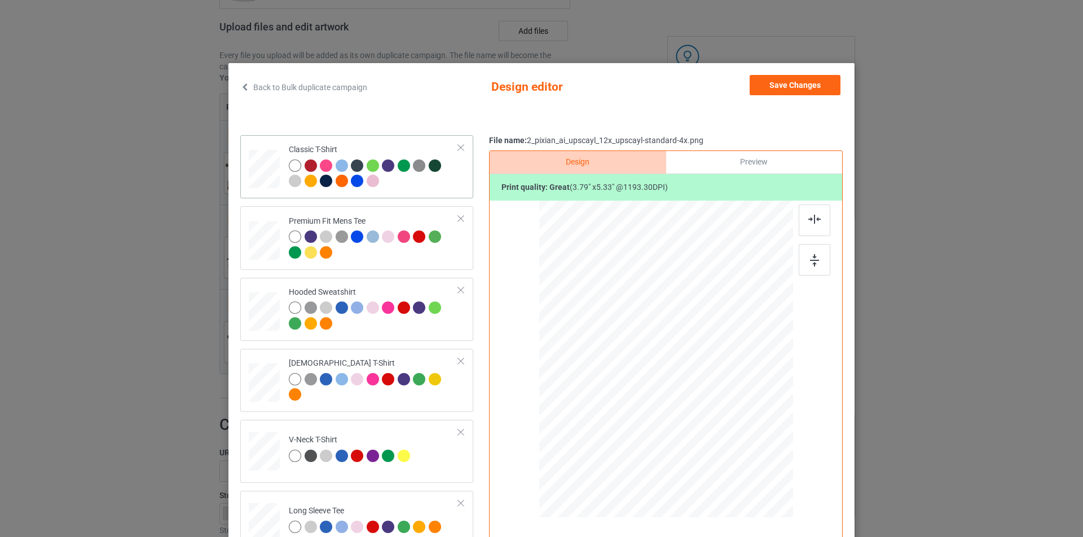
click at [267, 191] on div at bounding box center [264, 171] width 31 height 42
click at [802, 87] on button "Save Changes" at bounding box center [794, 85] width 91 height 20
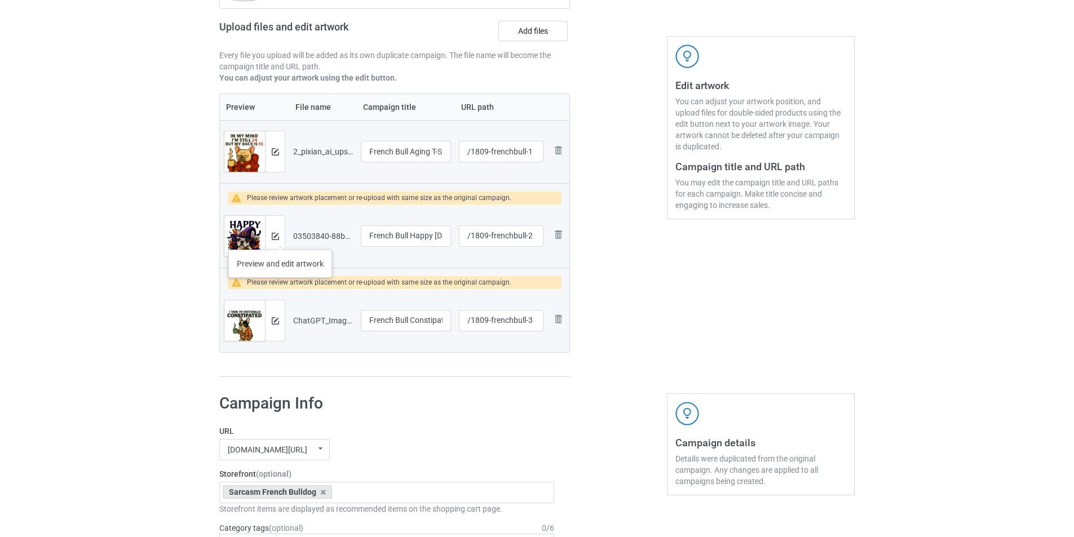
click at [280, 238] on div at bounding box center [275, 236] width 20 height 41
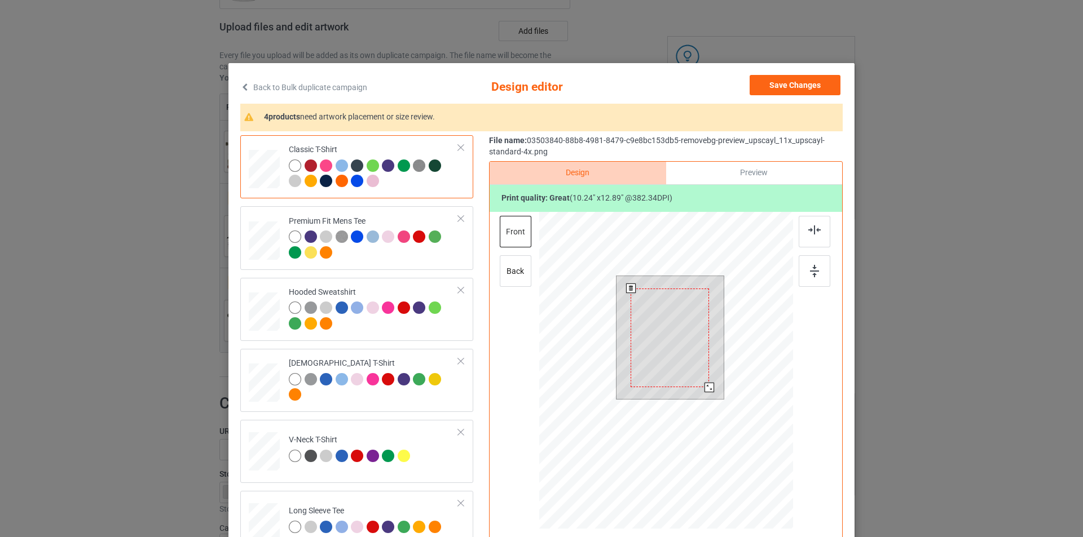
click at [704, 388] on div at bounding box center [709, 388] width 10 height 10
click at [803, 236] on div at bounding box center [814, 232] width 32 height 32
click at [278, 261] on td at bounding box center [266, 238] width 34 height 54
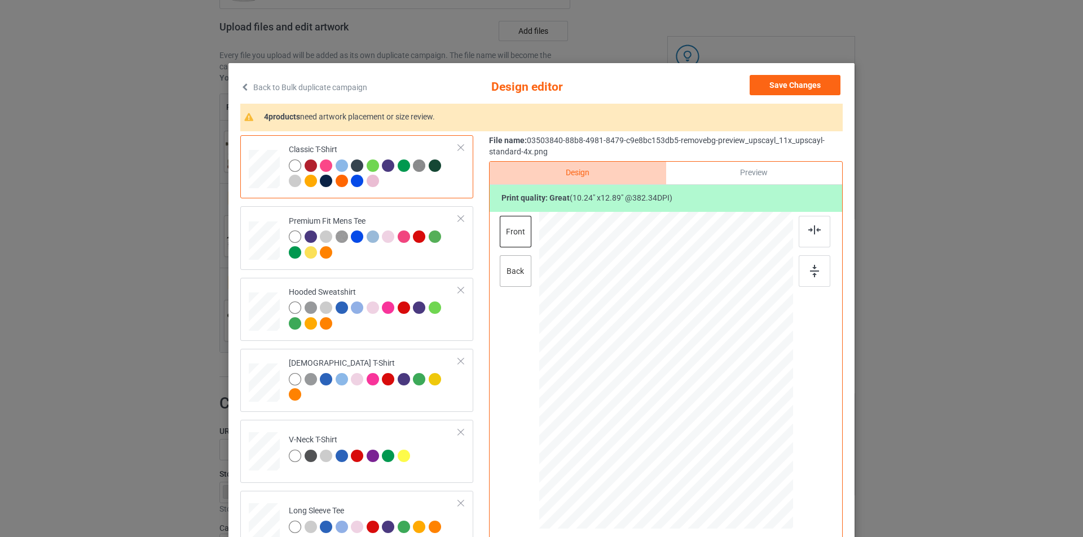
click at [510, 275] on div "back" at bounding box center [516, 271] width 32 height 32
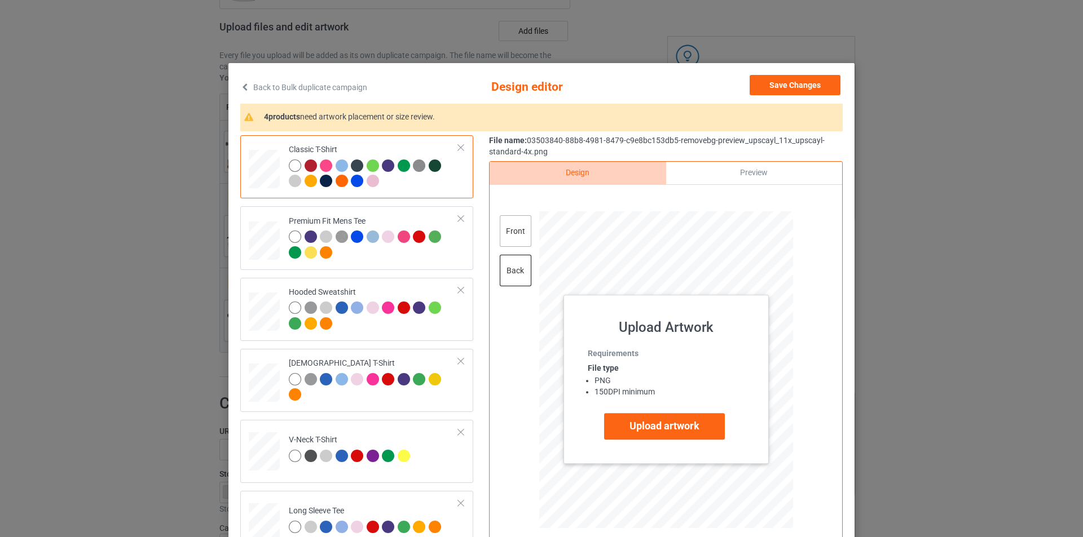
click at [510, 223] on div "front" at bounding box center [516, 231] width 32 height 32
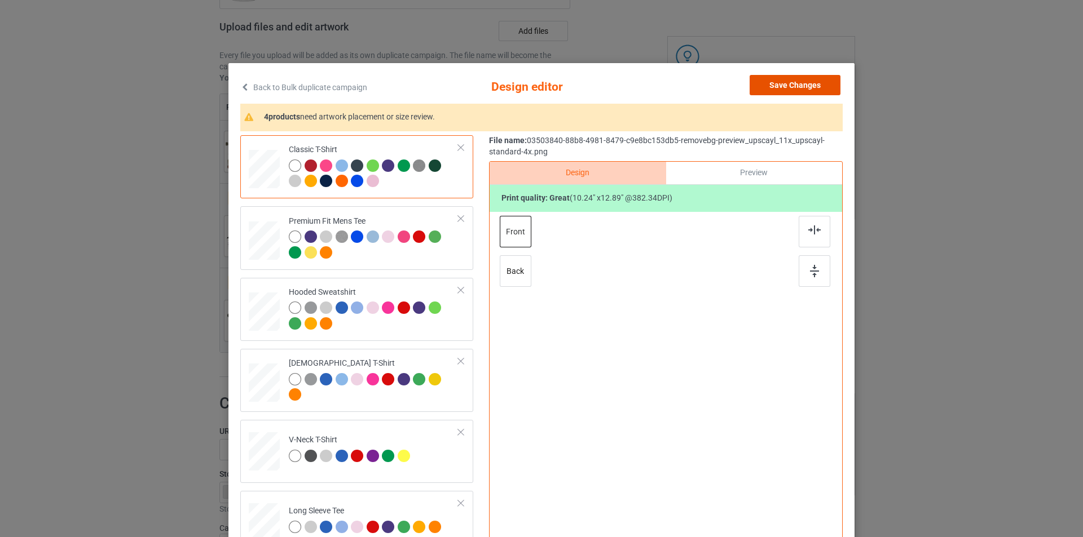
click at [797, 86] on button "Save Changes" at bounding box center [794, 85] width 91 height 20
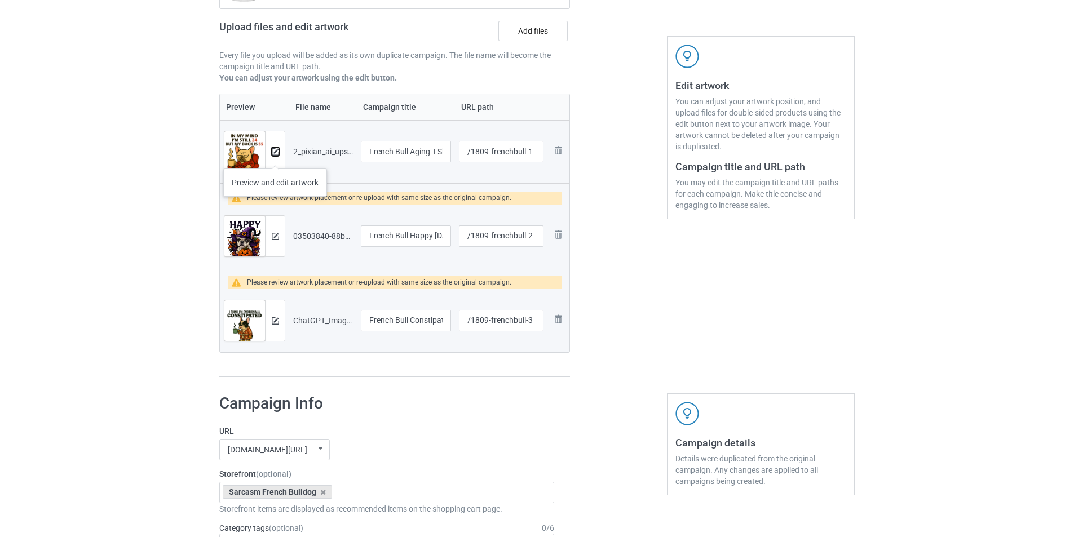
click at [276, 156] on button at bounding box center [275, 151] width 7 height 9
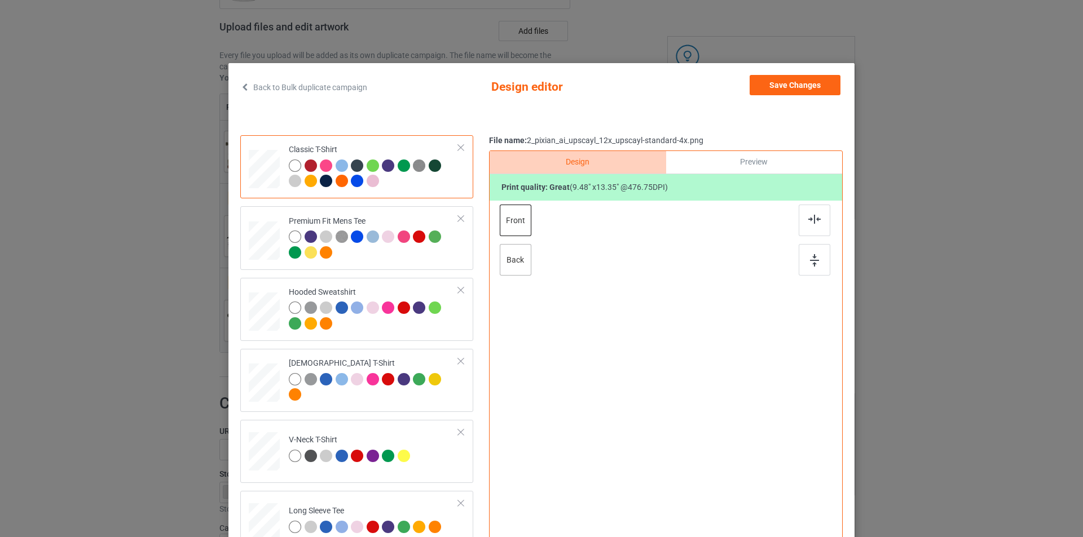
click at [509, 261] on div "back" at bounding box center [516, 260] width 32 height 32
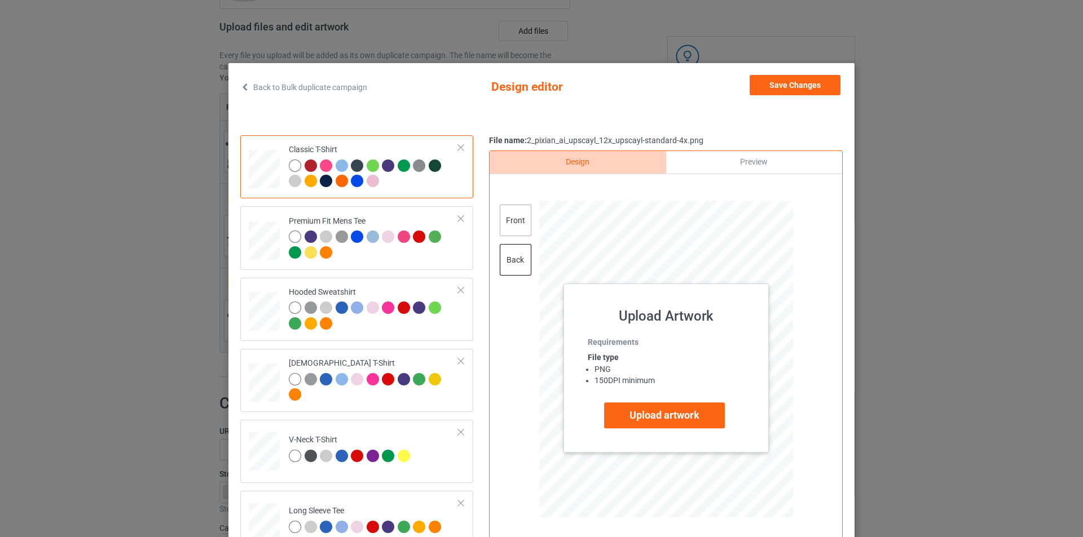
click at [515, 219] on div "front" at bounding box center [516, 221] width 32 height 32
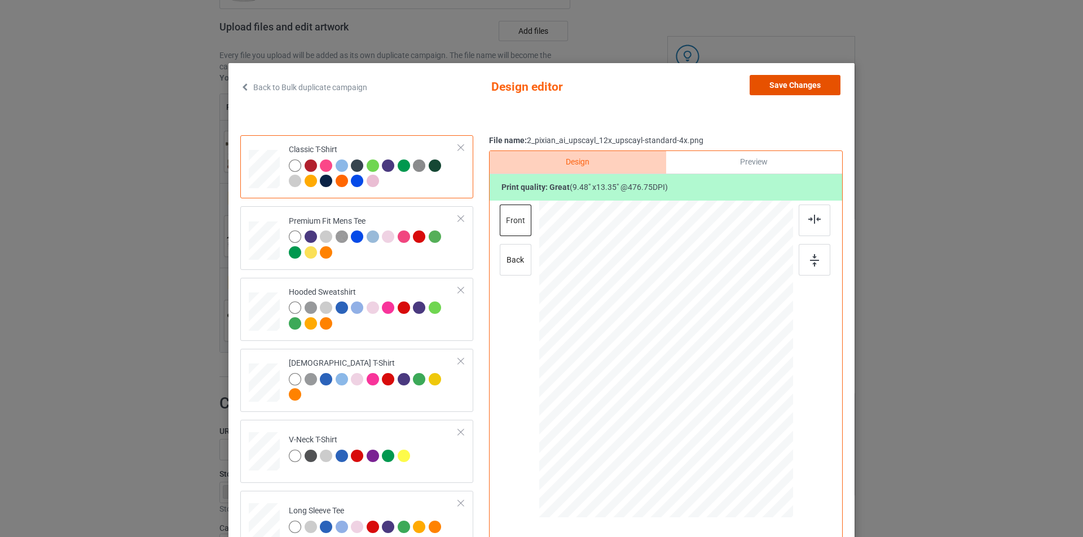
click at [794, 85] on button "Save Changes" at bounding box center [794, 85] width 91 height 20
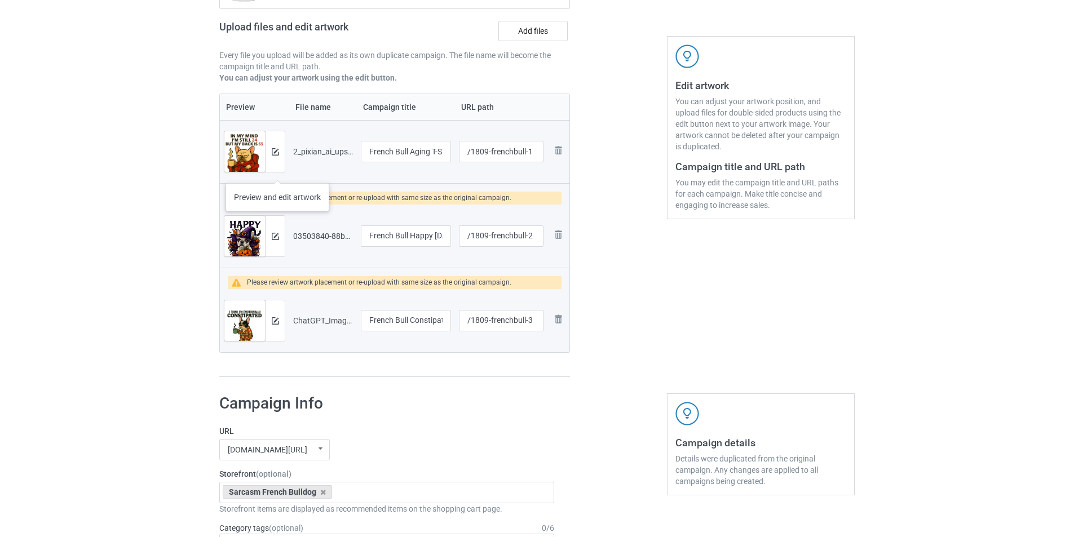
click at [277, 161] on div at bounding box center [275, 151] width 20 height 41
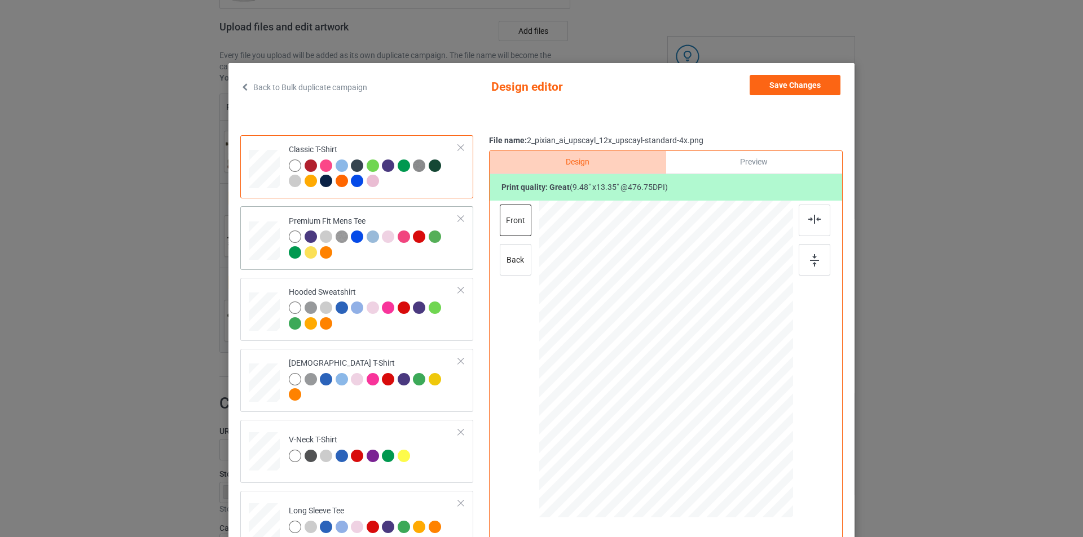
click at [412, 259] on div at bounding box center [374, 246] width 170 height 31
click at [510, 253] on div "back" at bounding box center [516, 260] width 32 height 32
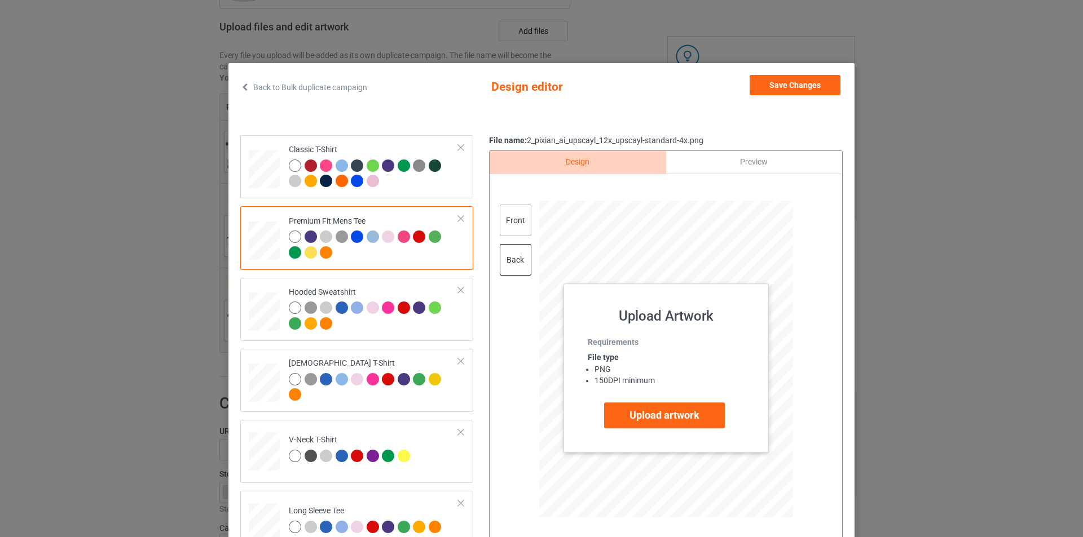
click at [510, 218] on div "front" at bounding box center [516, 221] width 32 height 32
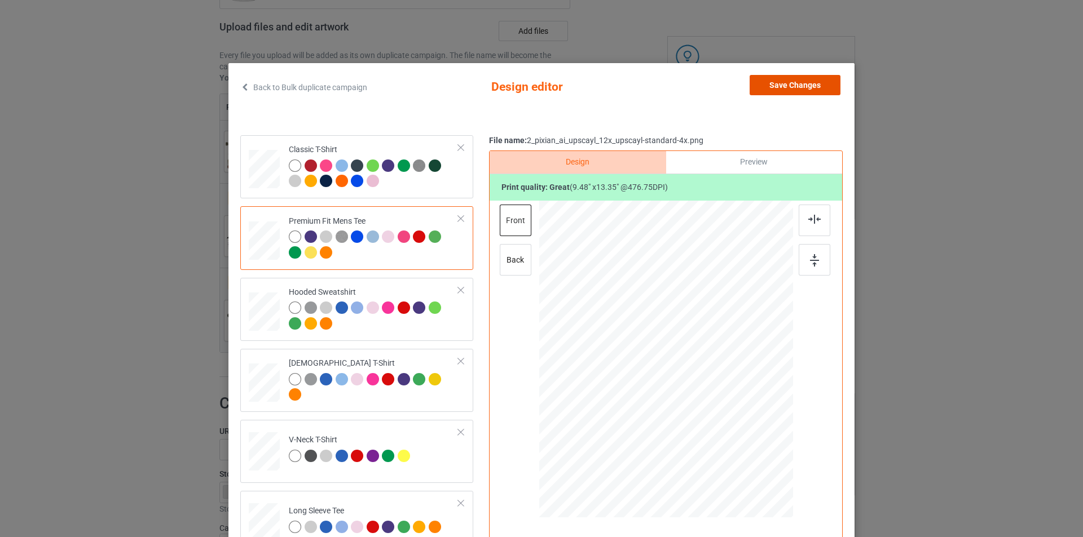
click at [810, 90] on button "Save Changes" at bounding box center [794, 85] width 91 height 20
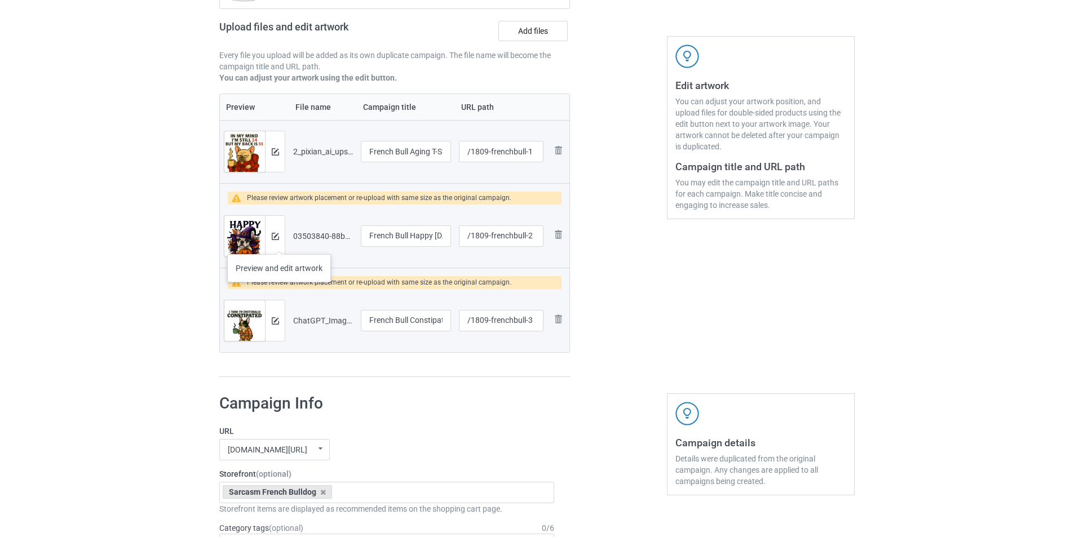
click at [279, 243] on div at bounding box center [275, 236] width 20 height 41
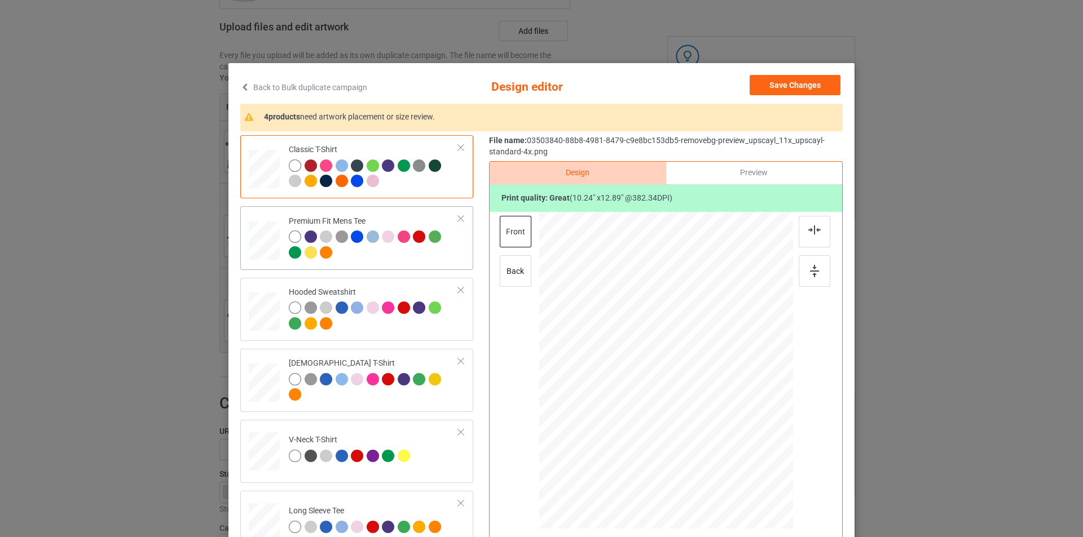
click at [391, 257] on div at bounding box center [374, 246] width 170 height 31
click at [407, 333] on div at bounding box center [374, 317] width 170 height 31
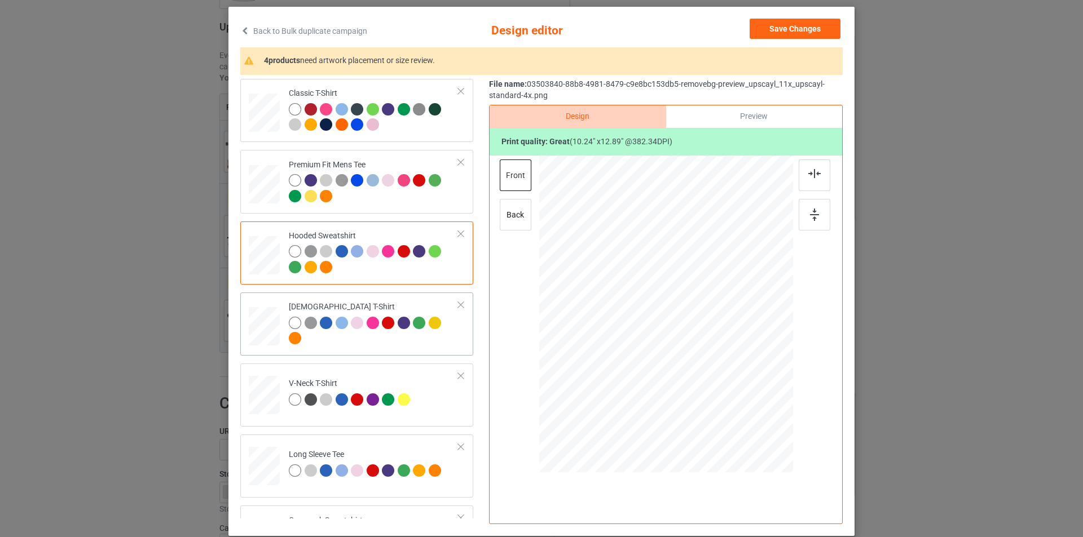
click at [371, 297] on div "[DEMOGRAPHIC_DATA] T-Shirt" at bounding box center [356, 324] width 233 height 63
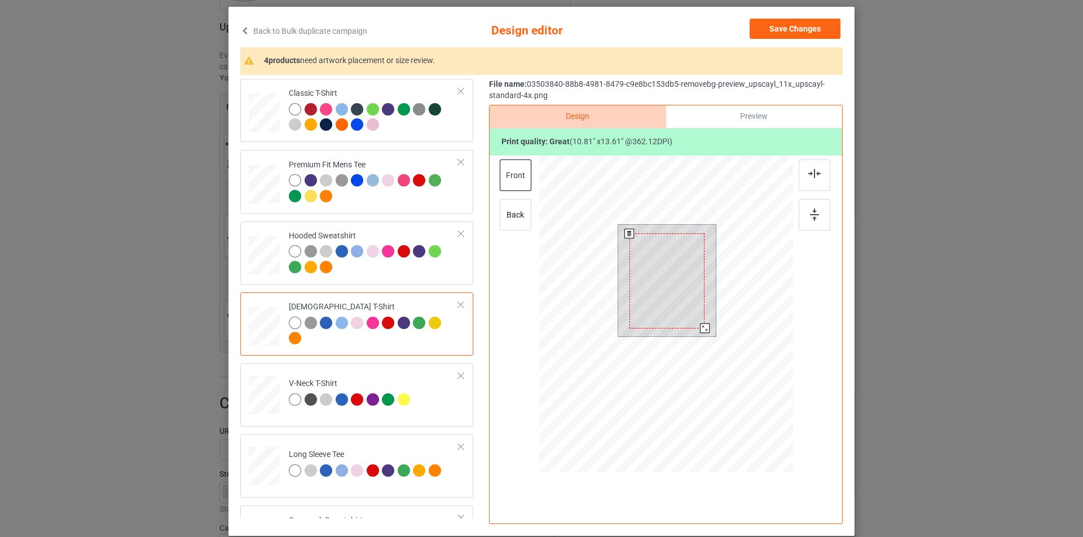
click at [702, 328] on div at bounding box center [705, 329] width 10 height 10
click at [813, 177] on img at bounding box center [814, 173] width 12 height 9
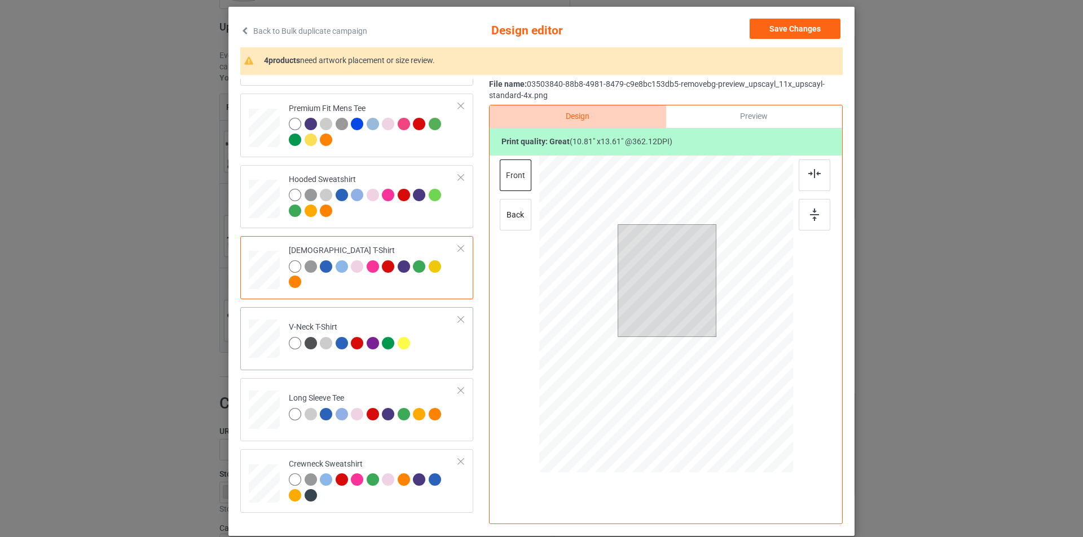
click at [403, 324] on div "V-Neck T-Shirt" at bounding box center [351, 335] width 124 height 26
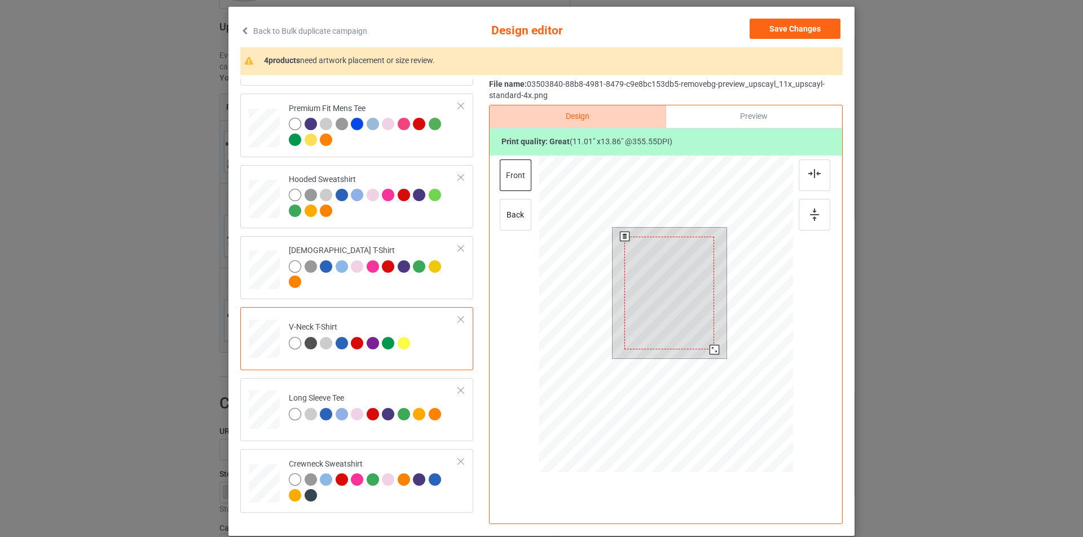
click at [710, 351] on div at bounding box center [714, 350] width 10 height 10
click at [810, 177] on img at bounding box center [814, 173] width 12 height 9
click at [805, 217] on div at bounding box center [814, 215] width 32 height 32
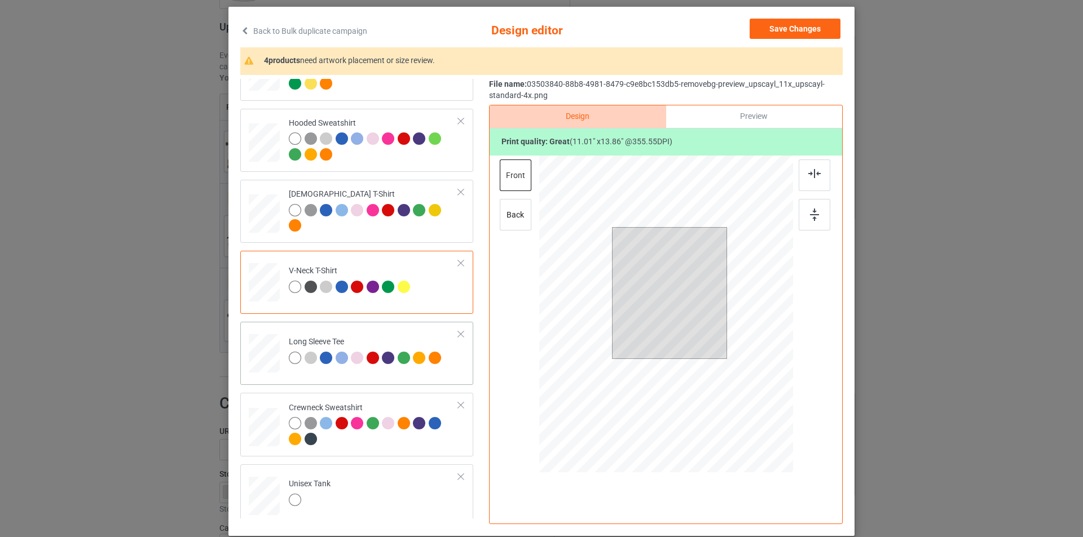
click at [384, 331] on td "Long Sleeve Tee" at bounding box center [373, 351] width 182 height 50
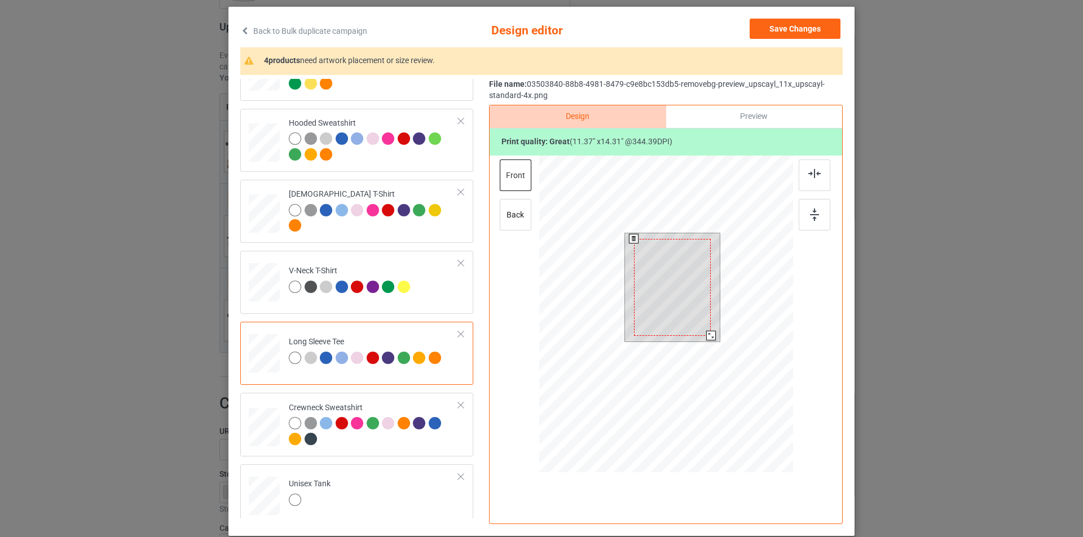
click at [708, 336] on div at bounding box center [711, 336] width 10 height 10
click at [811, 176] on img at bounding box center [814, 173] width 12 height 9
click at [799, 221] on div at bounding box center [814, 215] width 32 height 32
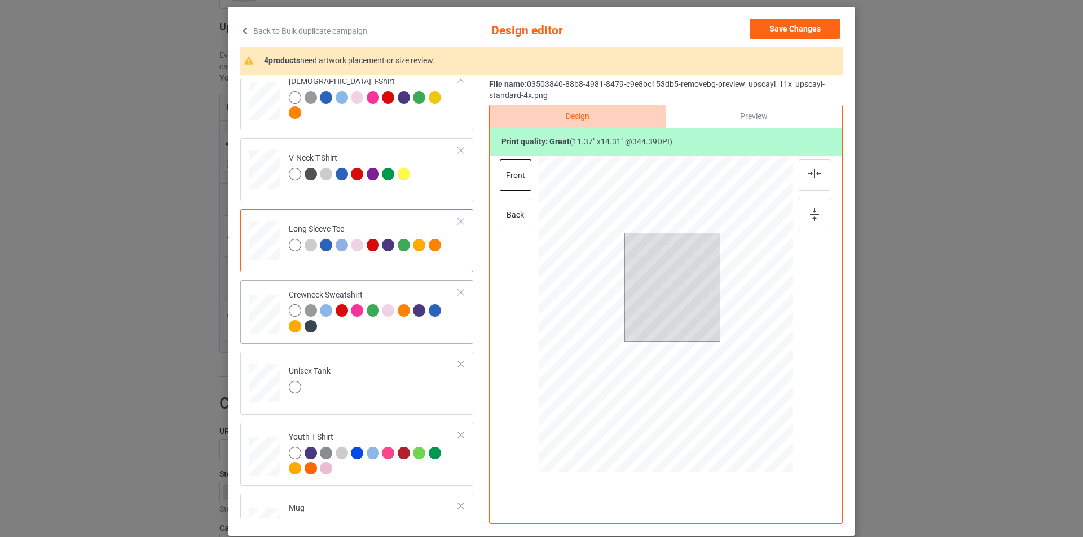
click at [395, 289] on td "Crewneck Sweatshirt" at bounding box center [373, 312] width 182 height 54
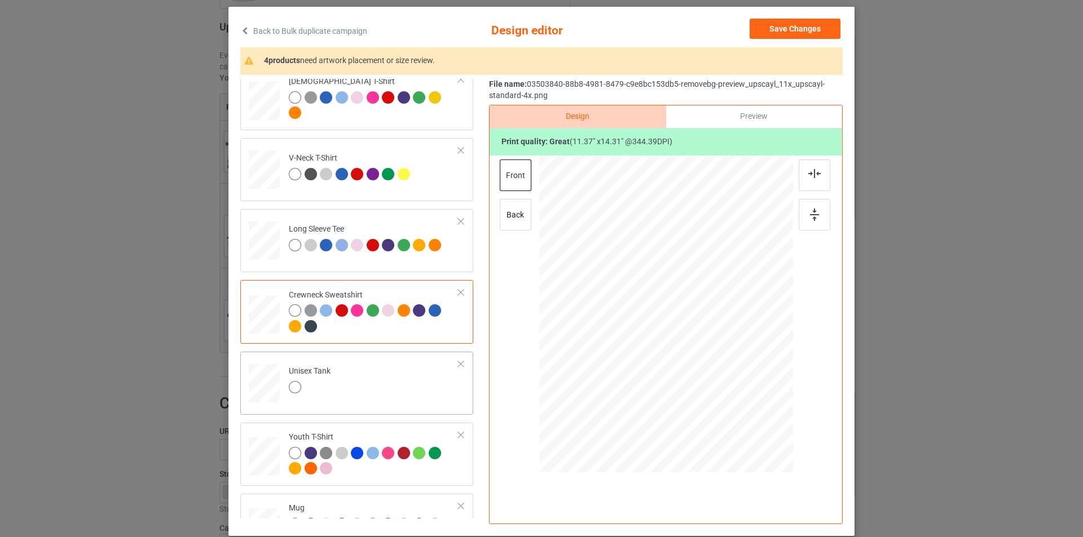
scroll to position [282, 0]
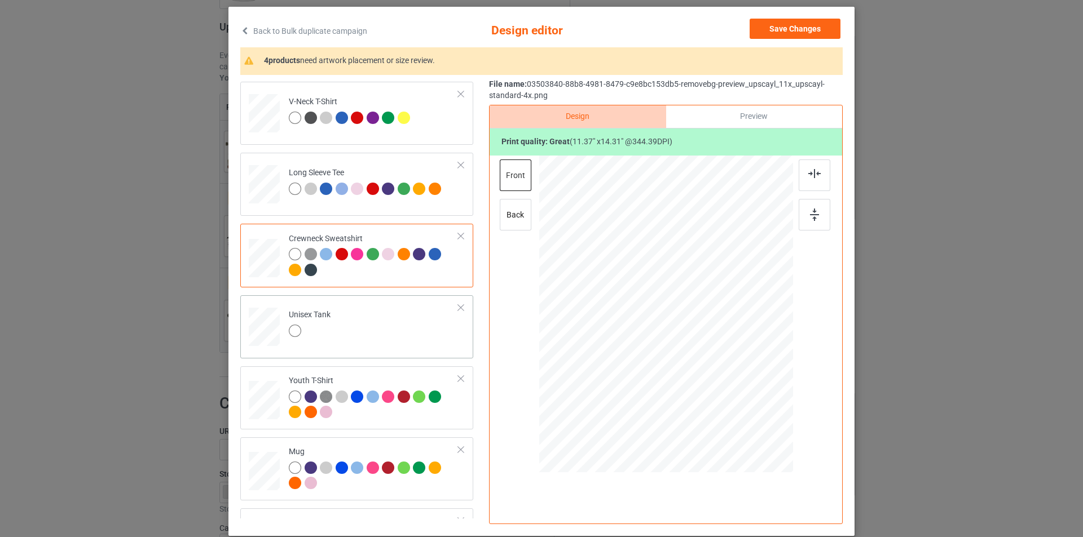
drag, startPoint x: 346, startPoint y: 324, endPoint x: 357, endPoint y: 323, distance: 10.7
click at [346, 324] on td "Unisex Tank" at bounding box center [373, 325] width 182 height 50
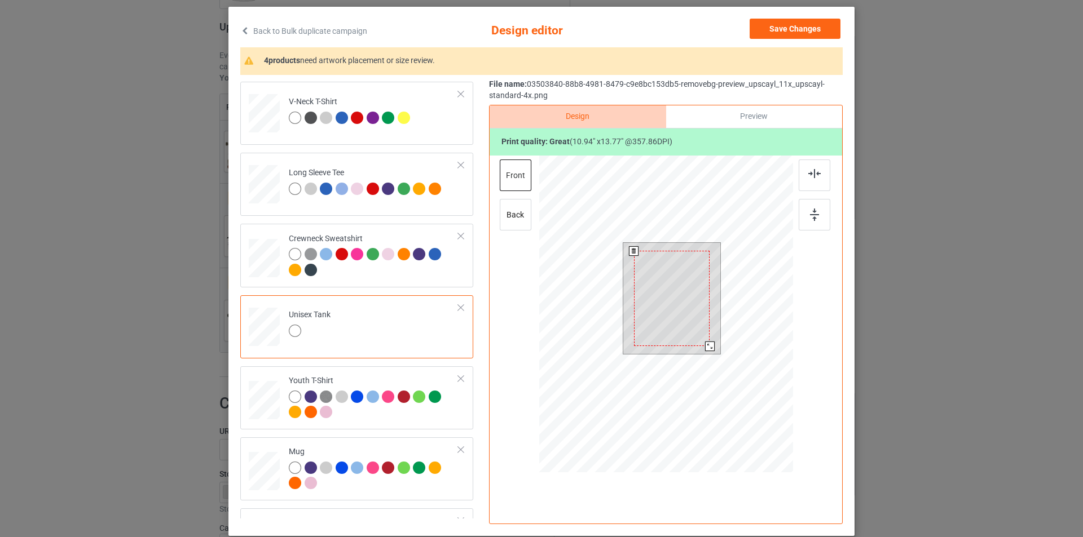
click at [706, 347] on div at bounding box center [710, 347] width 10 height 10
click at [808, 174] on img at bounding box center [814, 173] width 12 height 9
click at [804, 210] on div at bounding box center [814, 215] width 32 height 32
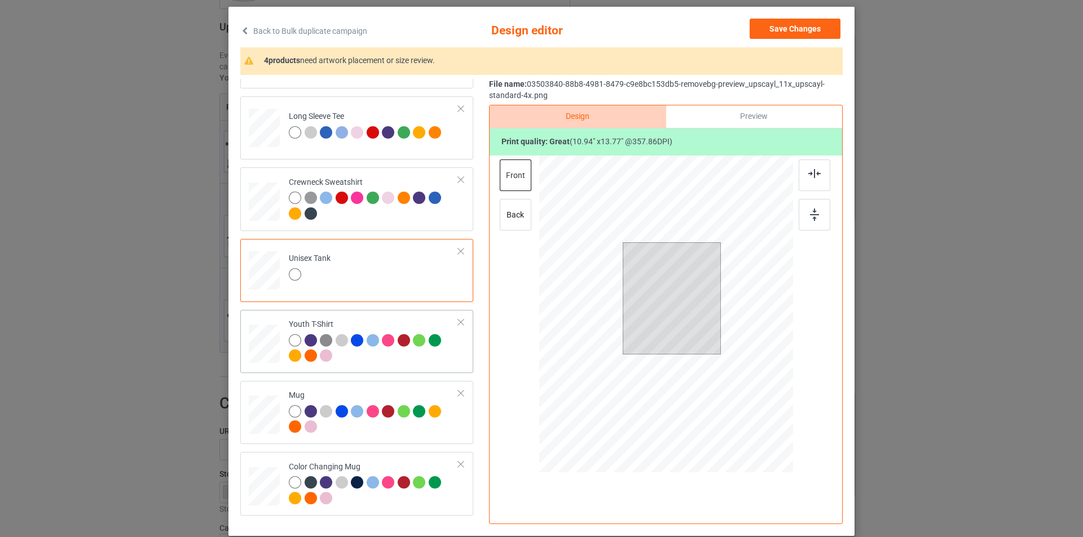
click at [388, 366] on td "Youth T-Shirt" at bounding box center [373, 342] width 182 height 54
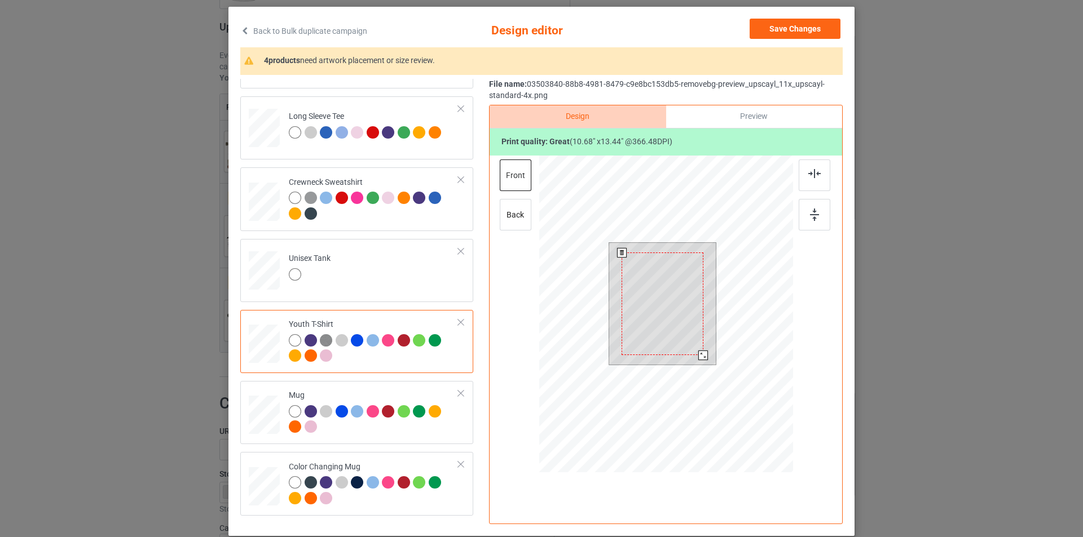
click at [701, 355] on div at bounding box center [703, 356] width 10 height 10
click at [810, 179] on div at bounding box center [814, 176] width 32 height 32
click at [812, 213] on img at bounding box center [814, 215] width 9 height 12
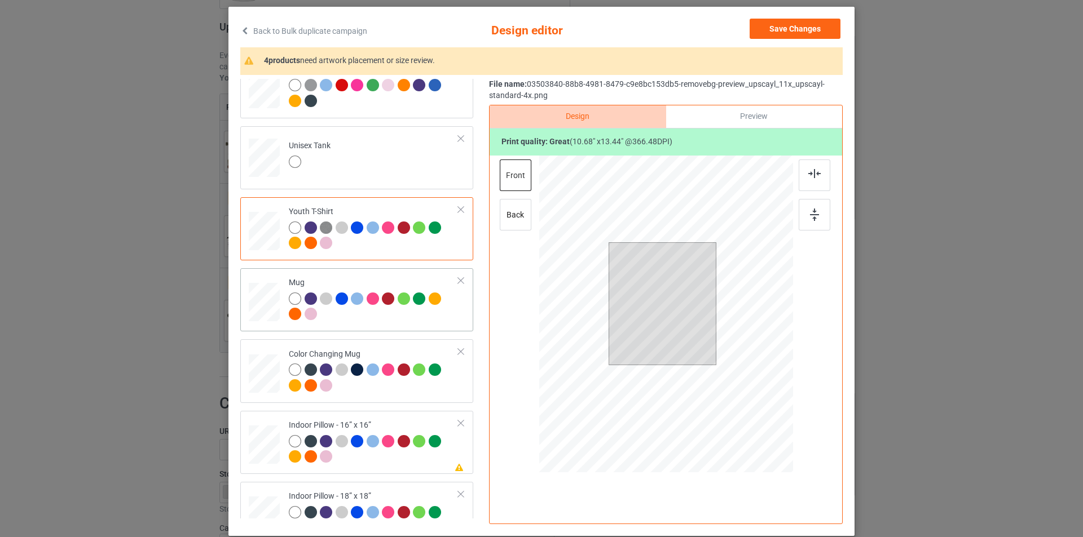
click at [377, 313] on div at bounding box center [374, 308] width 170 height 31
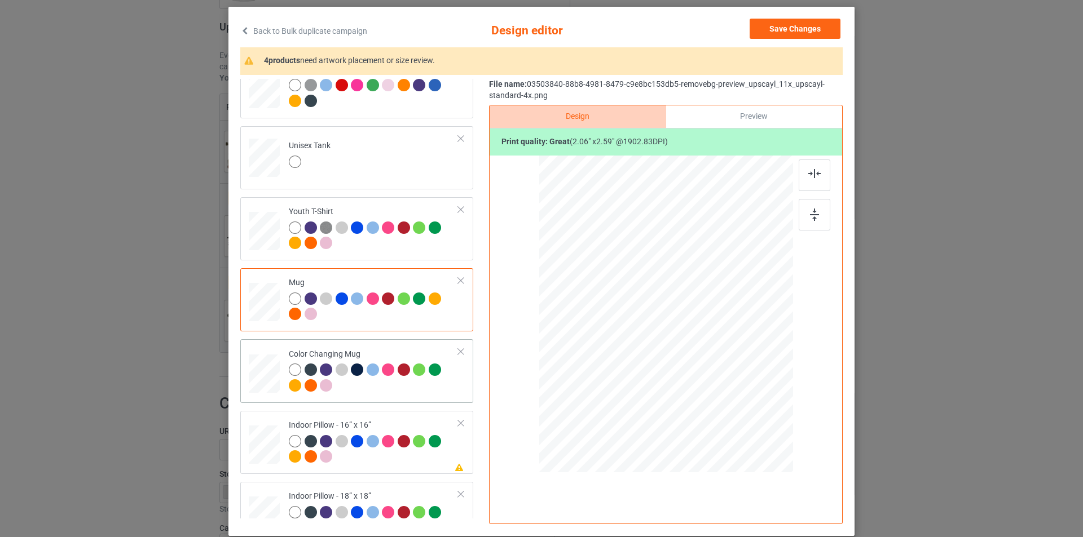
click at [383, 391] on div at bounding box center [374, 379] width 170 height 31
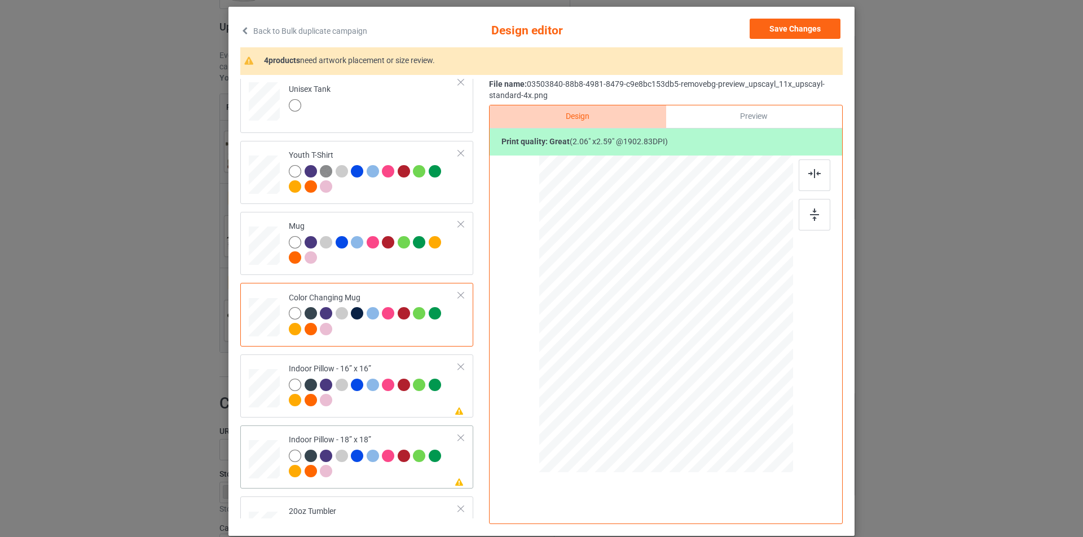
scroll to position [564, 0]
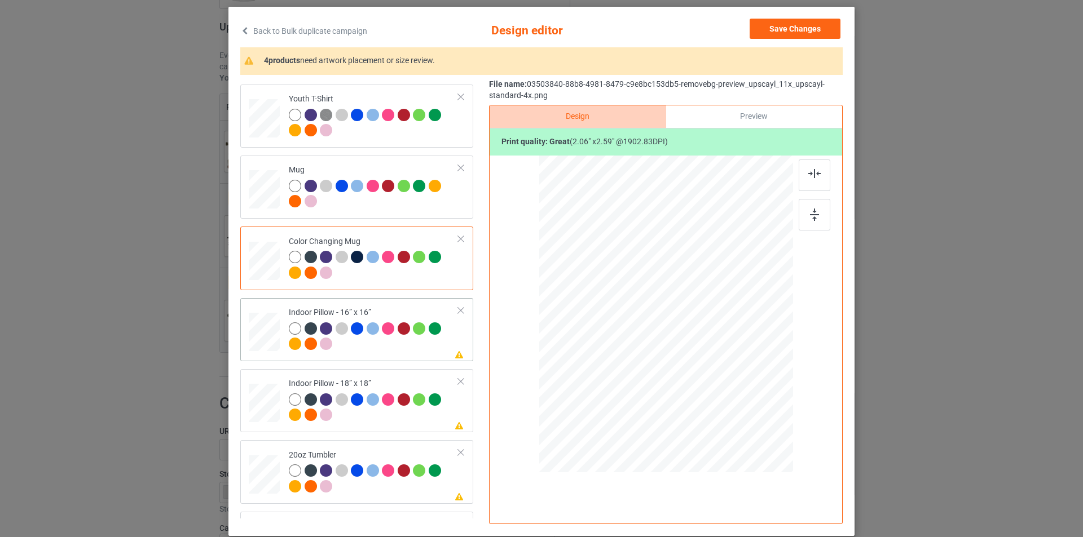
click at [373, 346] on div at bounding box center [374, 338] width 170 height 31
click at [738, 409] on div at bounding box center [742, 410] width 10 height 10
click at [506, 209] on div "back" at bounding box center [516, 215] width 32 height 32
click at [811, 177] on img at bounding box center [814, 173] width 12 height 9
click at [815, 206] on div at bounding box center [814, 215] width 32 height 32
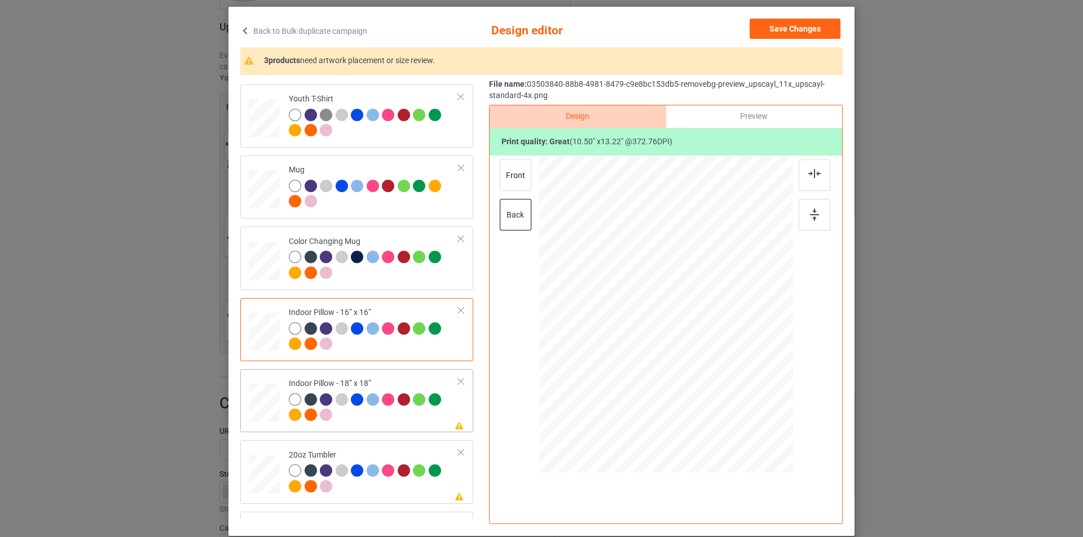
click at [378, 410] on div at bounding box center [374, 409] width 170 height 31
click at [522, 186] on div "front" at bounding box center [516, 176] width 32 height 32
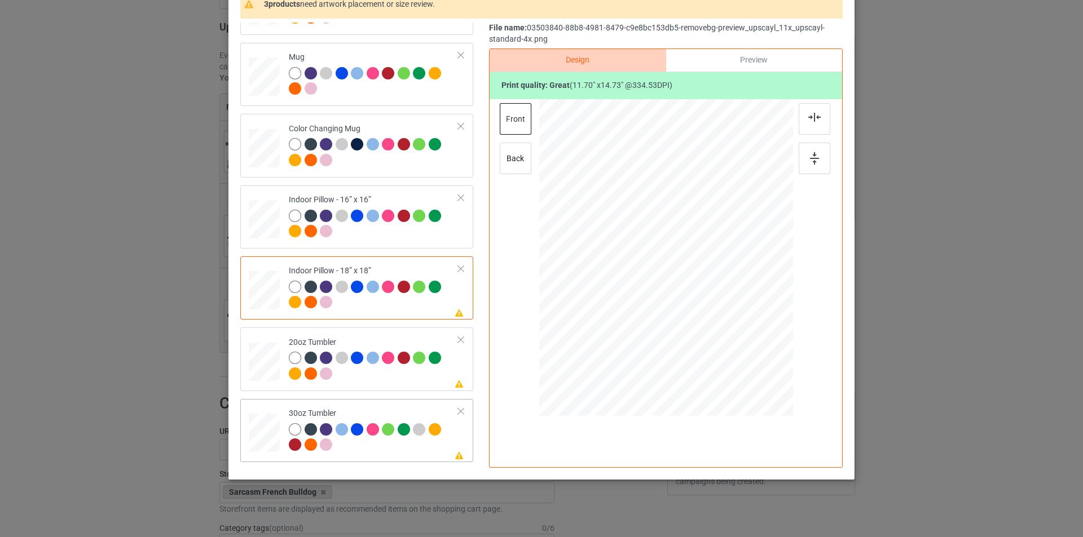
click at [392, 407] on td "Please review artwork placement 30oz Tumbler" at bounding box center [373, 431] width 182 height 54
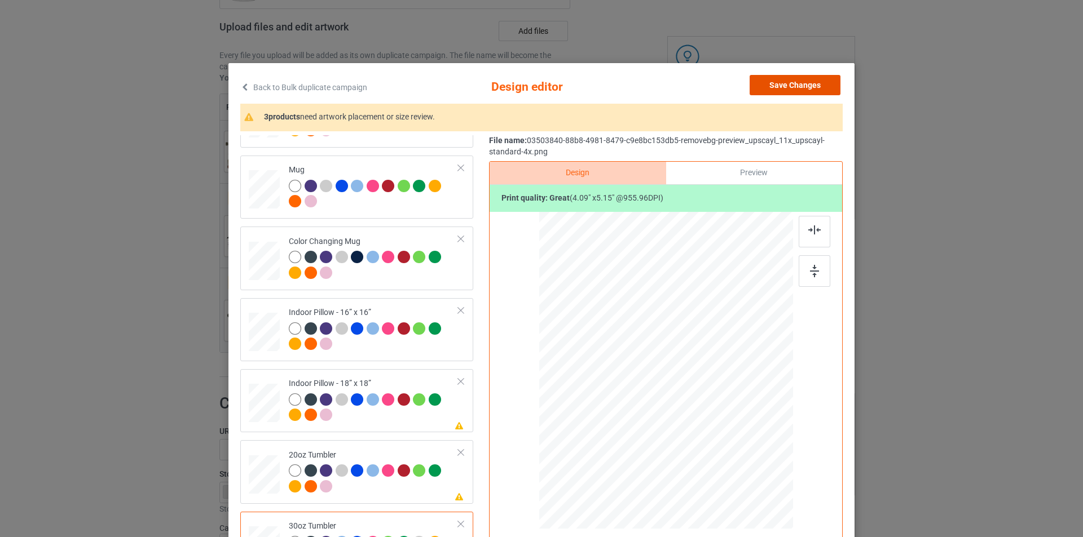
click at [810, 87] on button "Save Changes" at bounding box center [794, 85] width 91 height 20
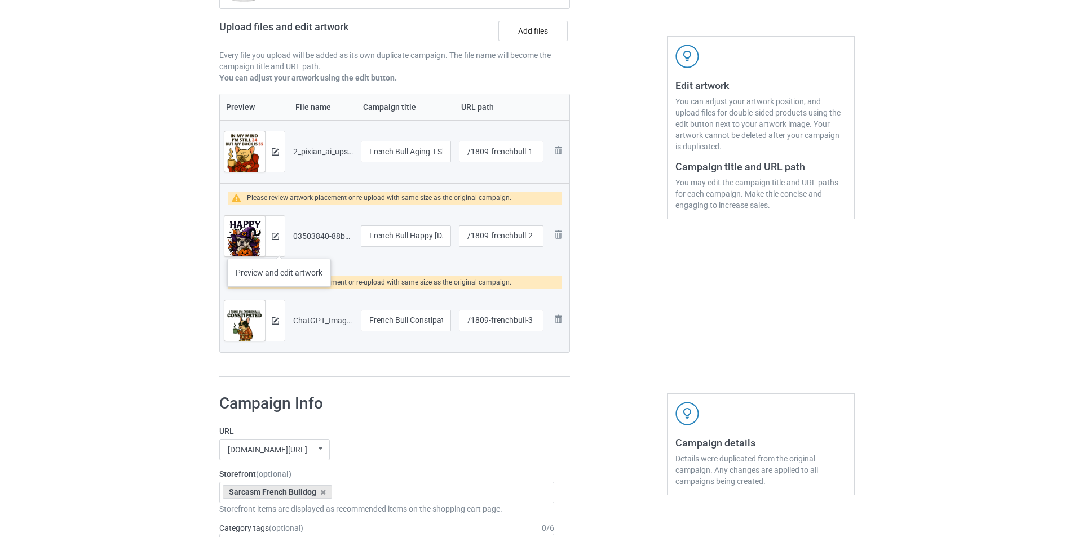
click at [279, 248] on div at bounding box center [275, 236] width 20 height 41
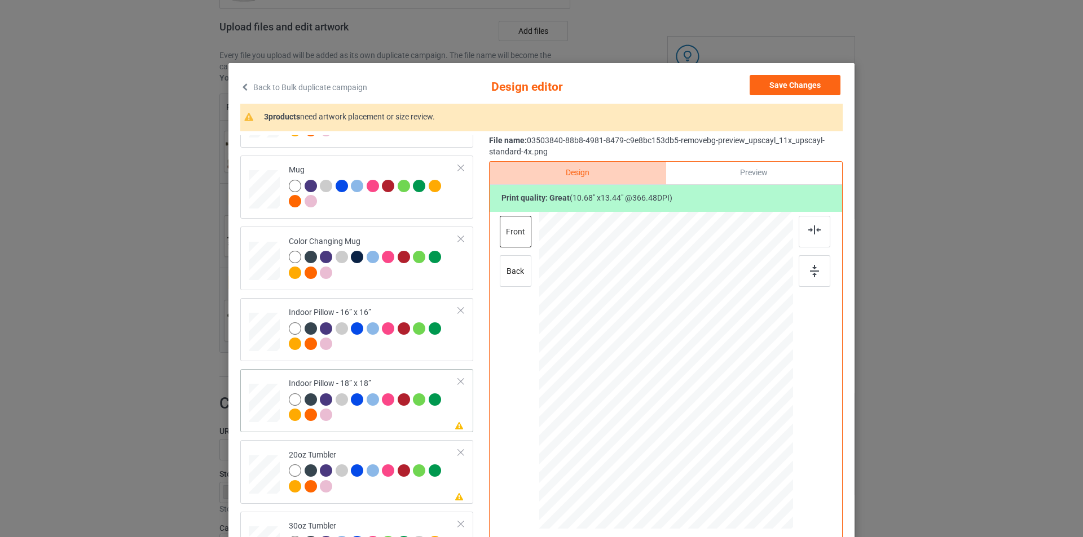
scroll to position [119, 0]
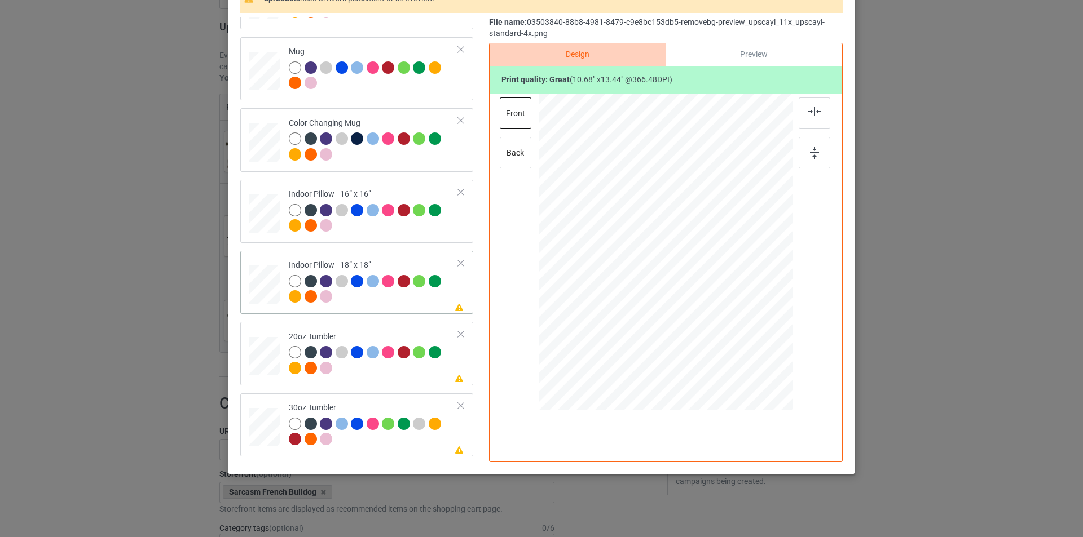
click at [445, 302] on div at bounding box center [374, 290] width 170 height 31
click at [520, 157] on div "back" at bounding box center [516, 153] width 32 height 32
click at [739, 343] on div at bounding box center [741, 347] width 10 height 10
click at [428, 368] on div at bounding box center [374, 361] width 170 height 31
click at [626, 276] on div at bounding box center [607, 252] width 90 height 113
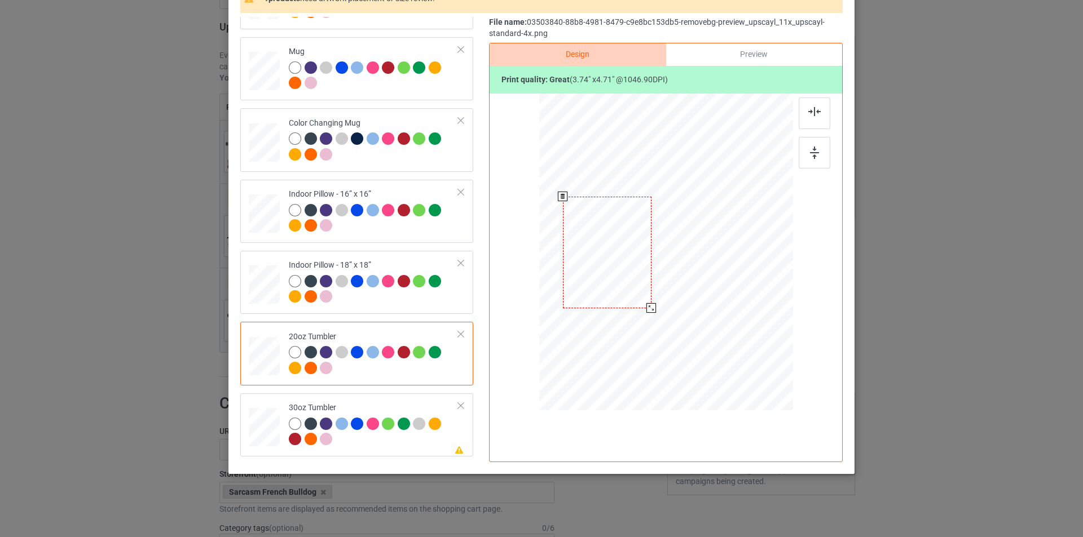
click at [647, 308] on div at bounding box center [651, 308] width 10 height 10
click at [429, 436] on div at bounding box center [374, 433] width 170 height 31
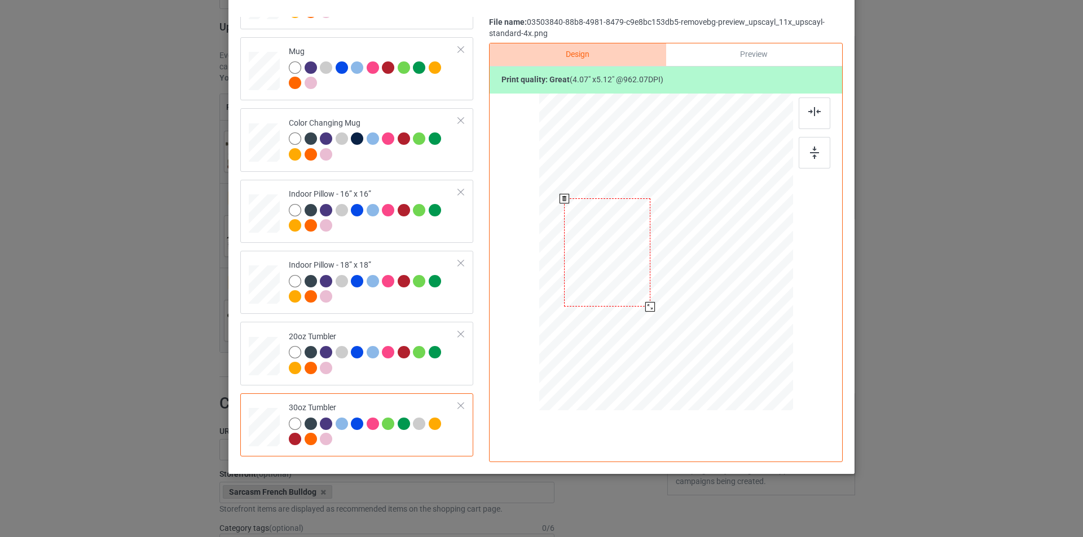
click at [646, 307] on div at bounding box center [650, 307] width 10 height 10
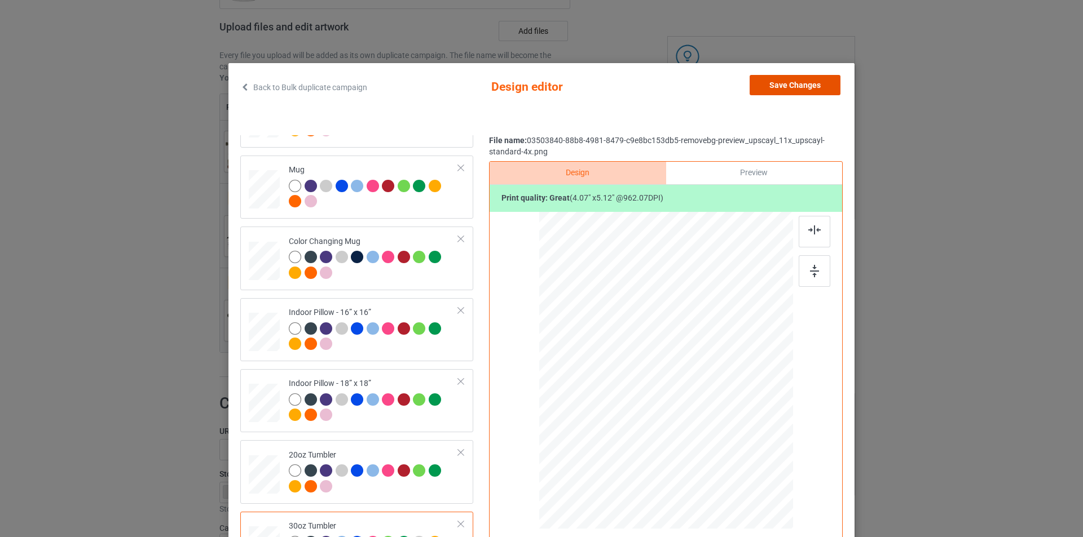
click at [803, 93] on button "Save Changes" at bounding box center [794, 85] width 91 height 20
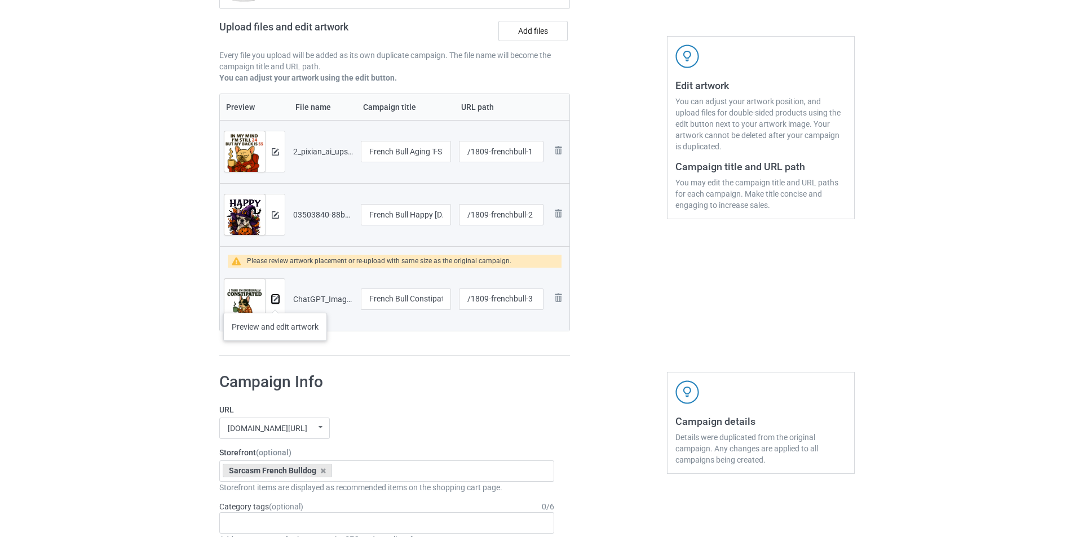
click at [275, 302] on img at bounding box center [275, 299] width 7 height 7
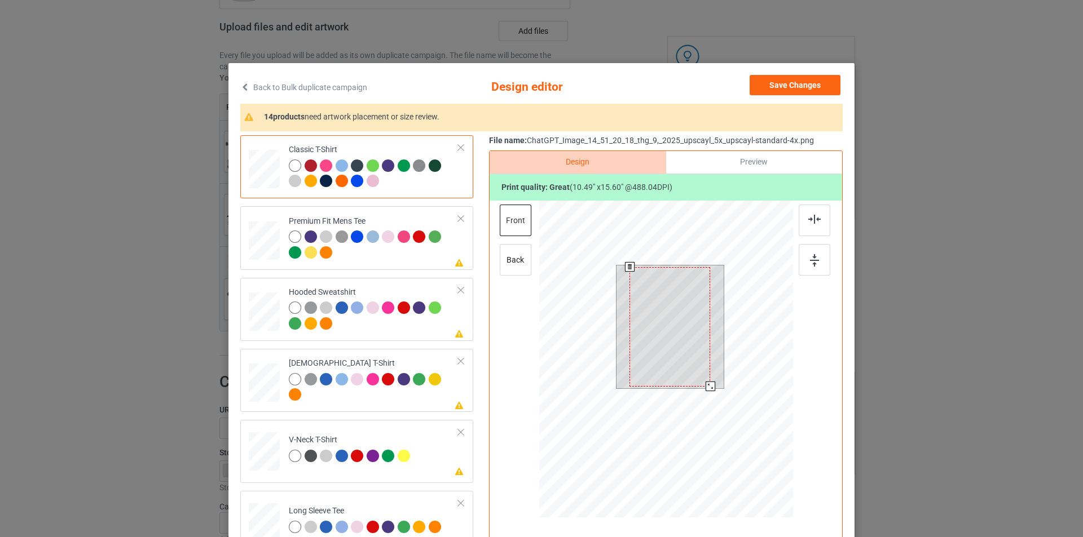
click at [705, 385] on div at bounding box center [710, 387] width 10 height 10
click at [687, 330] on div at bounding box center [669, 328] width 81 height 120
click at [705, 383] on div at bounding box center [708, 384] width 10 height 10
click at [689, 334] on div at bounding box center [669, 323] width 75 height 112
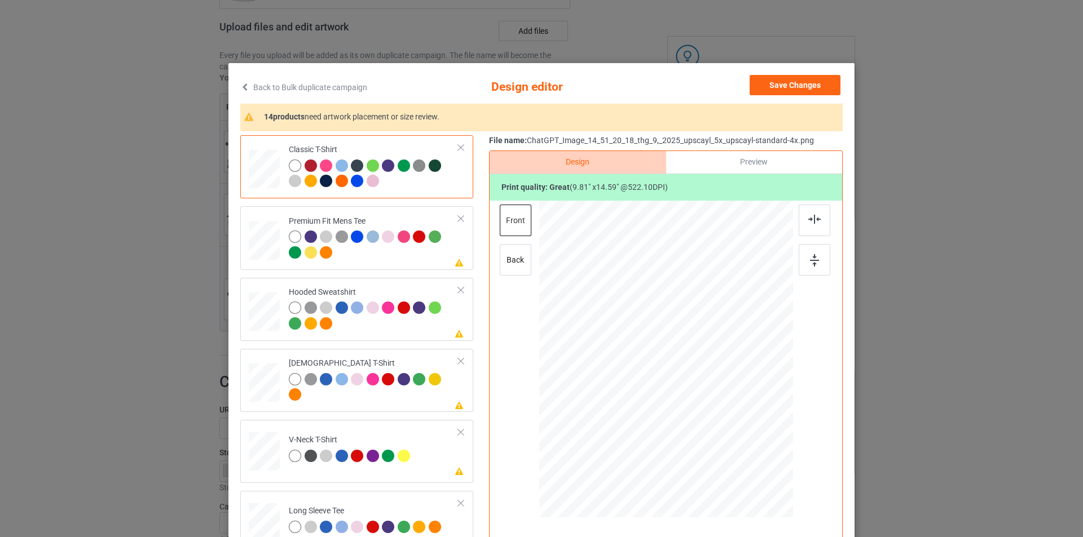
click at [827, 228] on div at bounding box center [815, 244] width 34 height 79
click at [818, 228] on div at bounding box center [814, 221] width 32 height 32
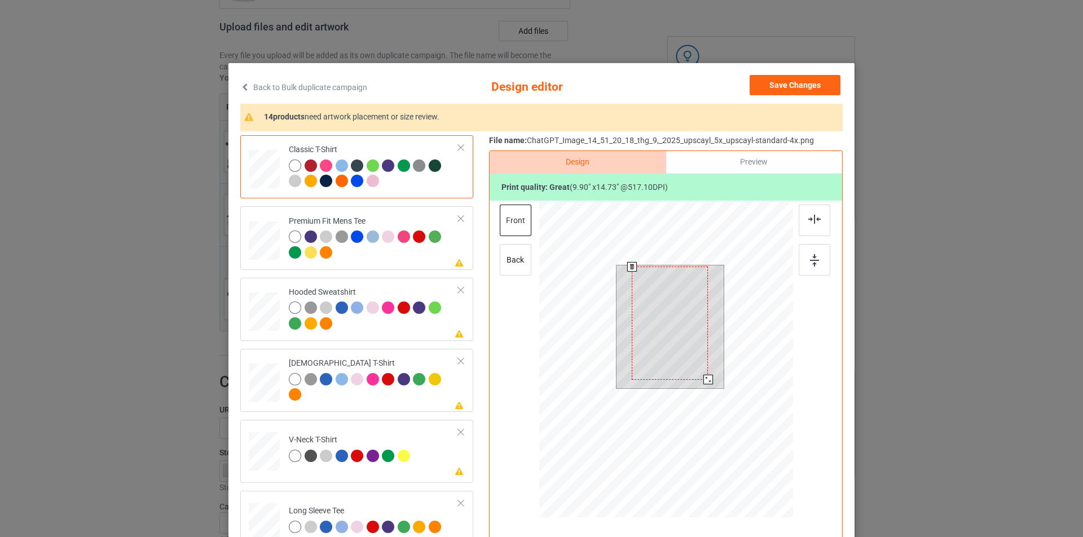
click at [705, 379] on div at bounding box center [708, 380] width 10 height 10
click at [686, 354] on div at bounding box center [669, 326] width 76 height 113
click at [705, 382] on div at bounding box center [708, 384] width 10 height 10
click at [818, 219] on div at bounding box center [814, 221] width 32 height 32
click at [376, 267] on div "Please review artwork placement Premium Fit Mens Tee" at bounding box center [356, 237] width 233 height 63
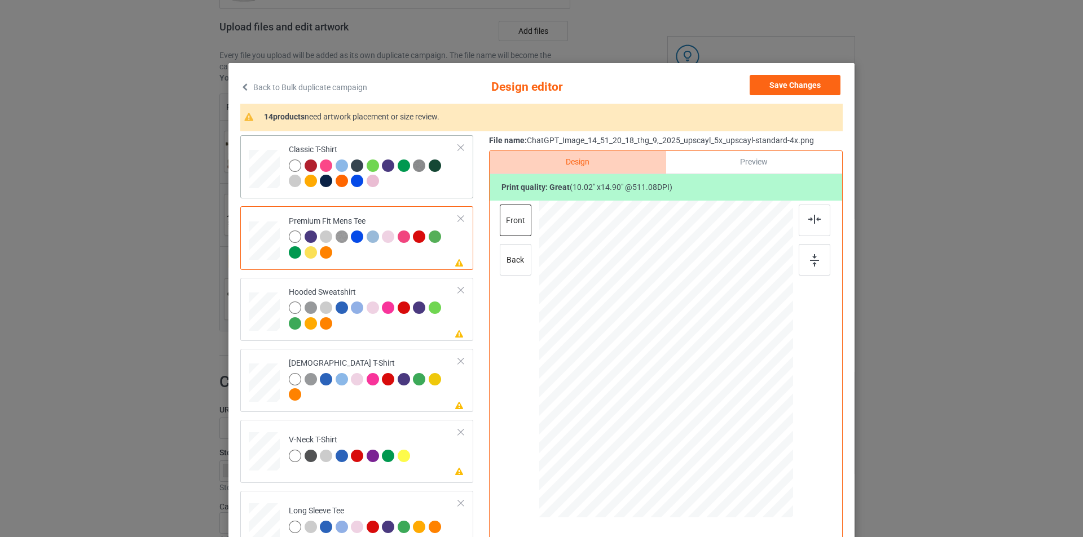
click at [408, 184] on div at bounding box center [374, 175] width 170 height 31
click at [524, 263] on div "back" at bounding box center [516, 260] width 32 height 32
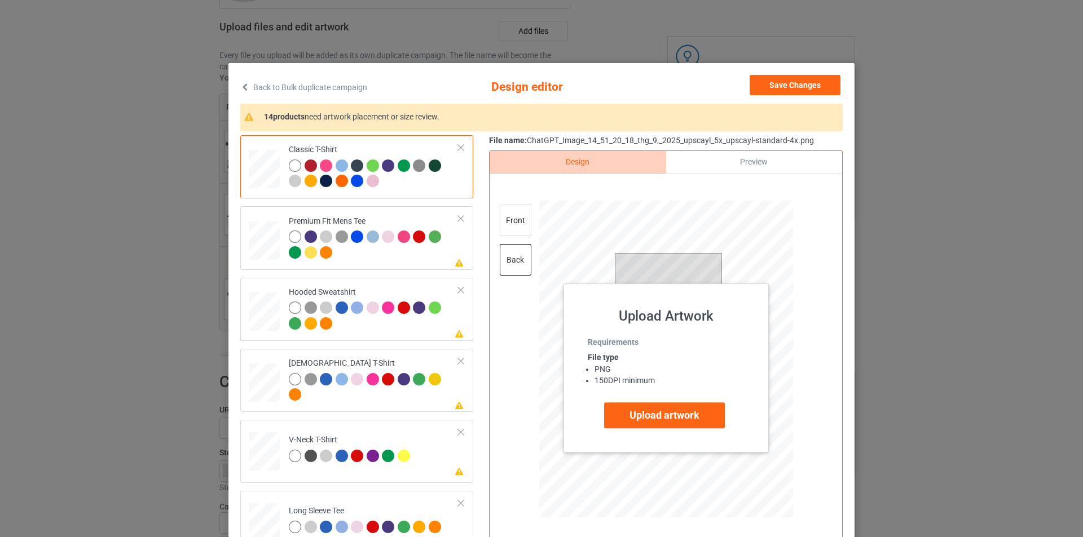
click at [528, 330] on div at bounding box center [665, 361] width 293 height 320
click at [518, 217] on div "front" at bounding box center [516, 221] width 32 height 32
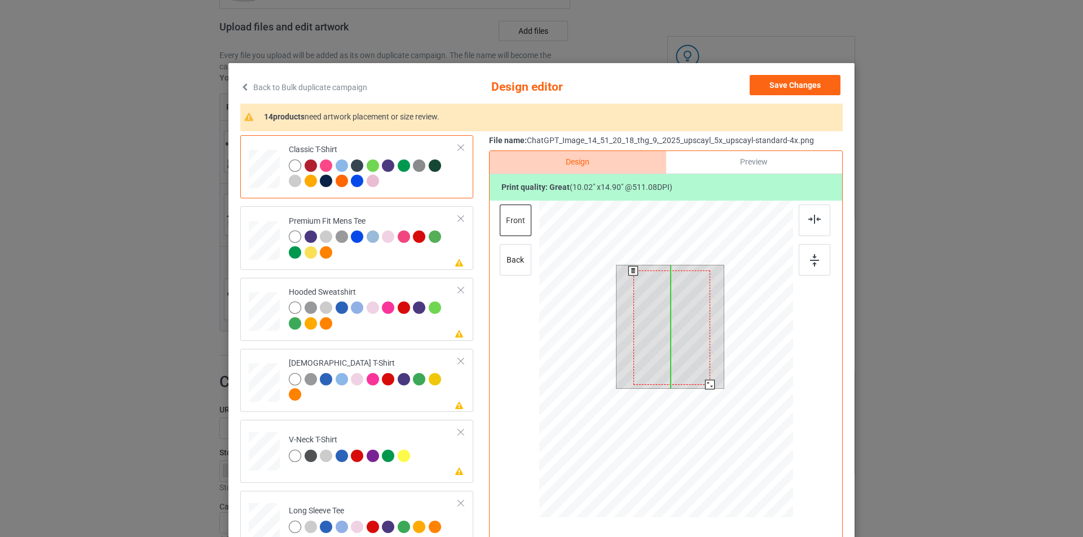
click at [691, 332] on div at bounding box center [671, 328] width 77 height 114
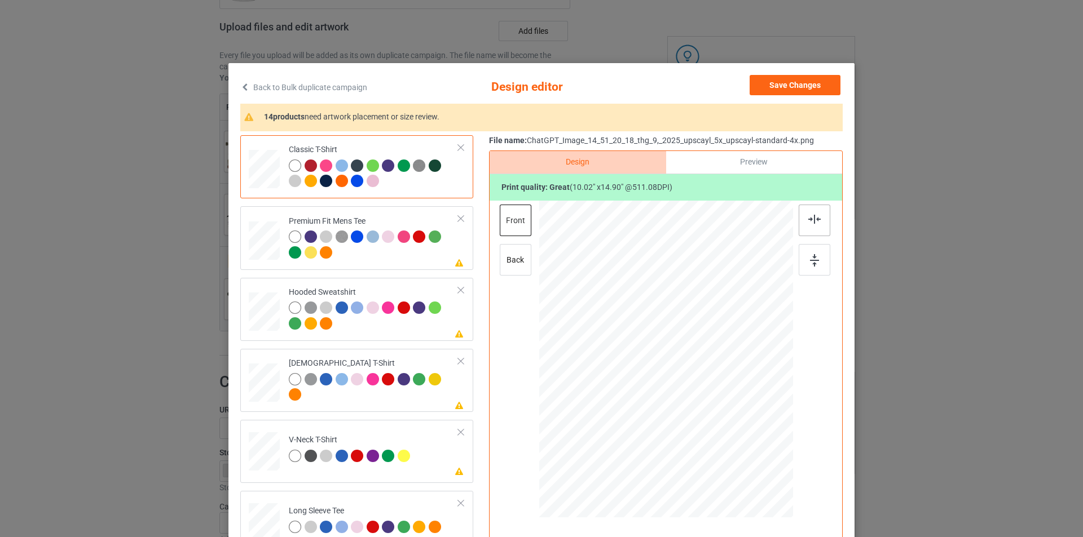
click at [816, 228] on div at bounding box center [814, 221] width 32 height 32
click at [808, 268] on div at bounding box center [814, 260] width 32 height 32
click at [429, 239] on div at bounding box center [435, 237] width 12 height 12
click at [295, 232] on div at bounding box center [295, 237] width 12 height 12
click at [508, 259] on div "back" at bounding box center [516, 260] width 32 height 32
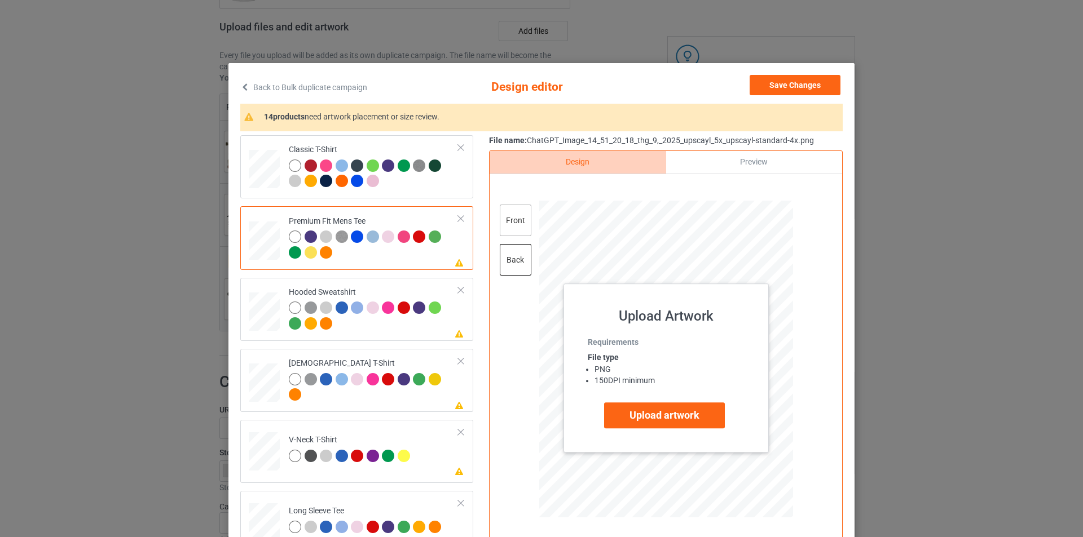
click at [505, 218] on div "front" at bounding box center [516, 221] width 32 height 32
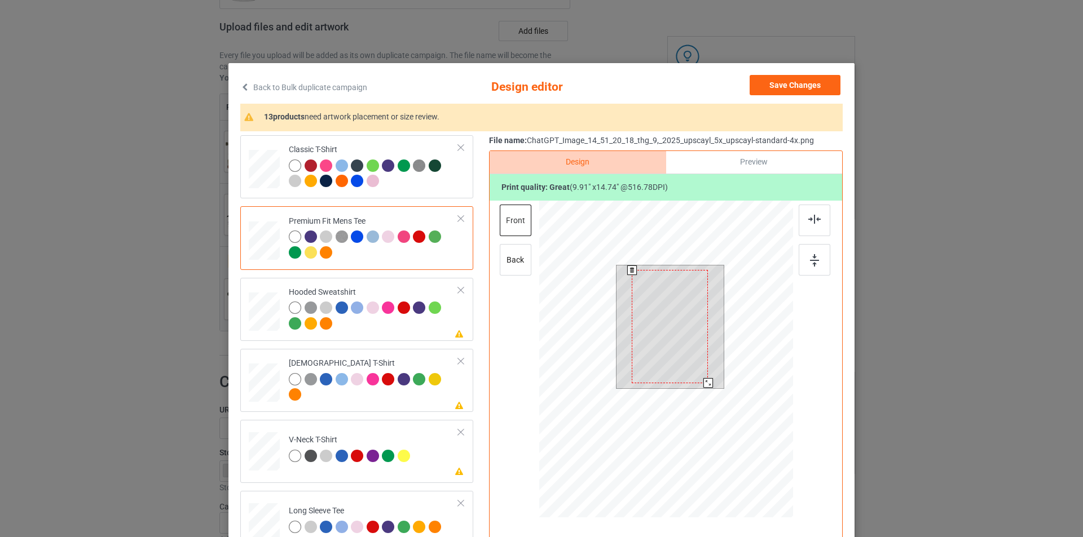
click at [705, 386] on div at bounding box center [708, 383] width 10 height 10
click at [816, 228] on div at bounding box center [814, 221] width 32 height 32
click at [392, 334] on td "Please review artwork placement Hooded Sweatshirt" at bounding box center [373, 309] width 182 height 54
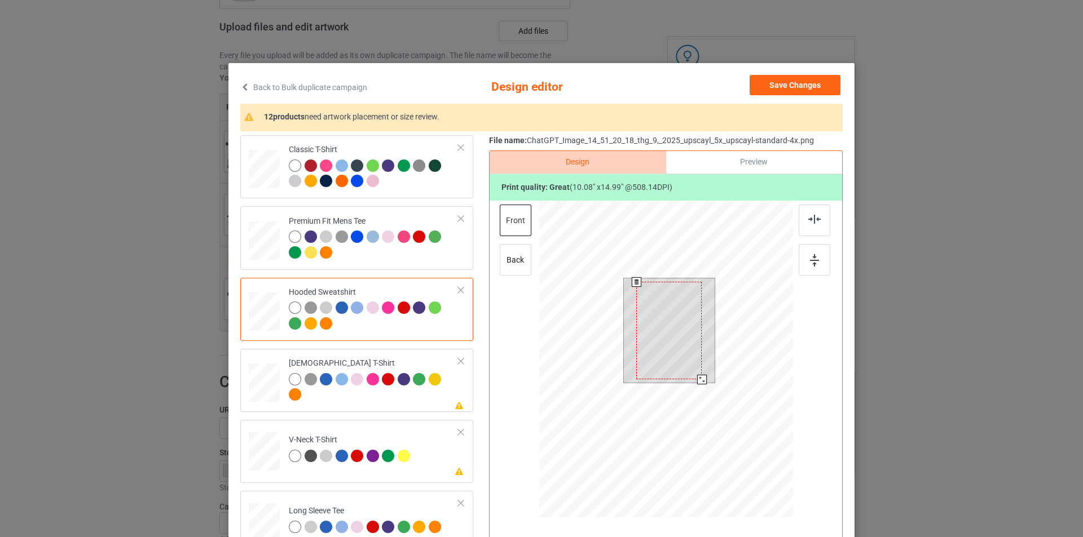
click at [701, 379] on div at bounding box center [702, 380] width 10 height 10
click at [817, 222] on div at bounding box center [814, 221] width 32 height 32
click at [813, 261] on img at bounding box center [814, 260] width 9 height 12
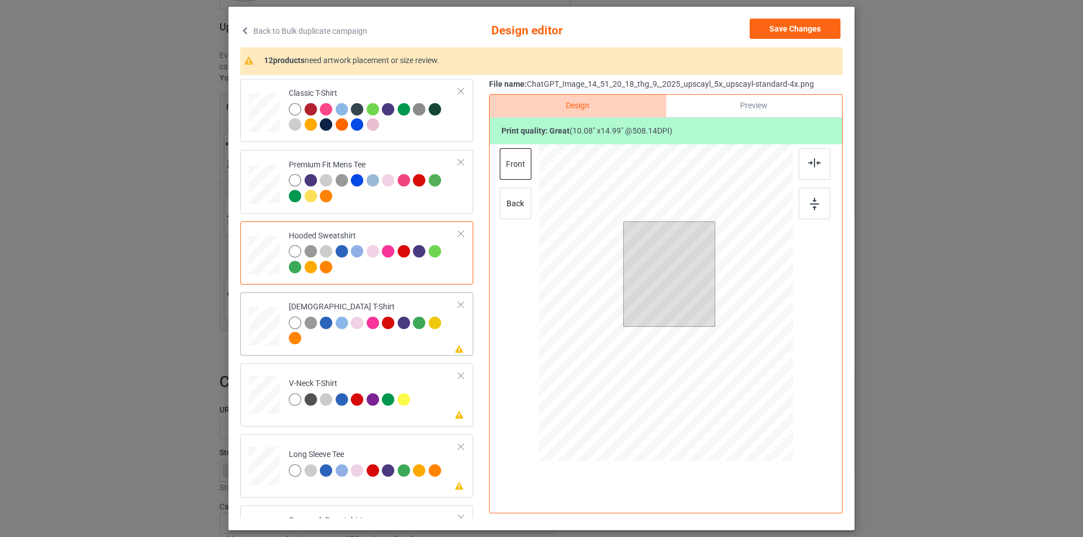
click at [376, 345] on div at bounding box center [374, 332] width 170 height 31
click at [700, 320] on div at bounding box center [702, 322] width 10 height 10
click at [815, 156] on div at bounding box center [814, 164] width 32 height 32
click at [811, 214] on div at bounding box center [814, 204] width 32 height 32
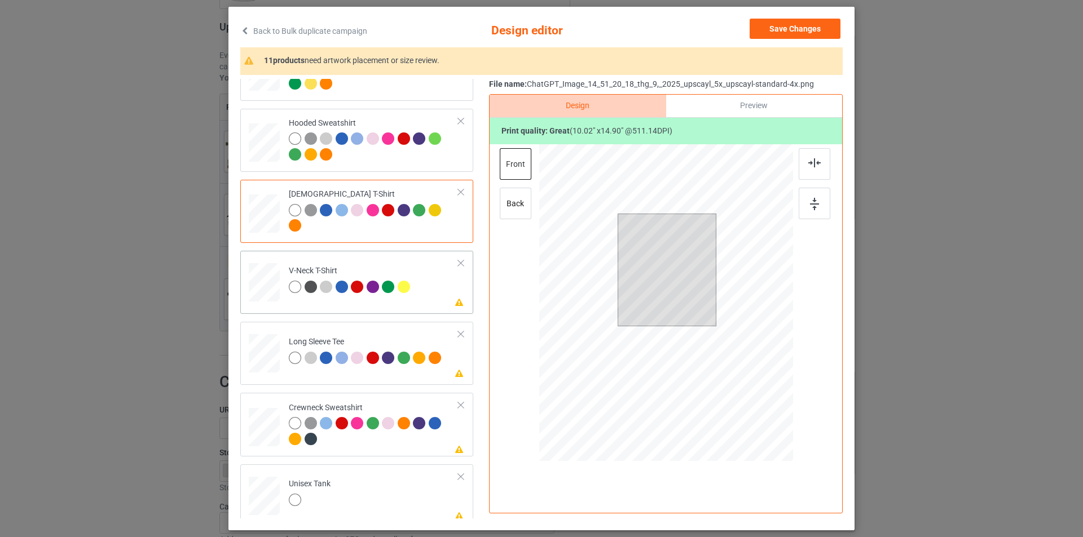
click at [425, 282] on td "Please review artwork placement V-Neck T-Shirt" at bounding box center [373, 280] width 182 height 50
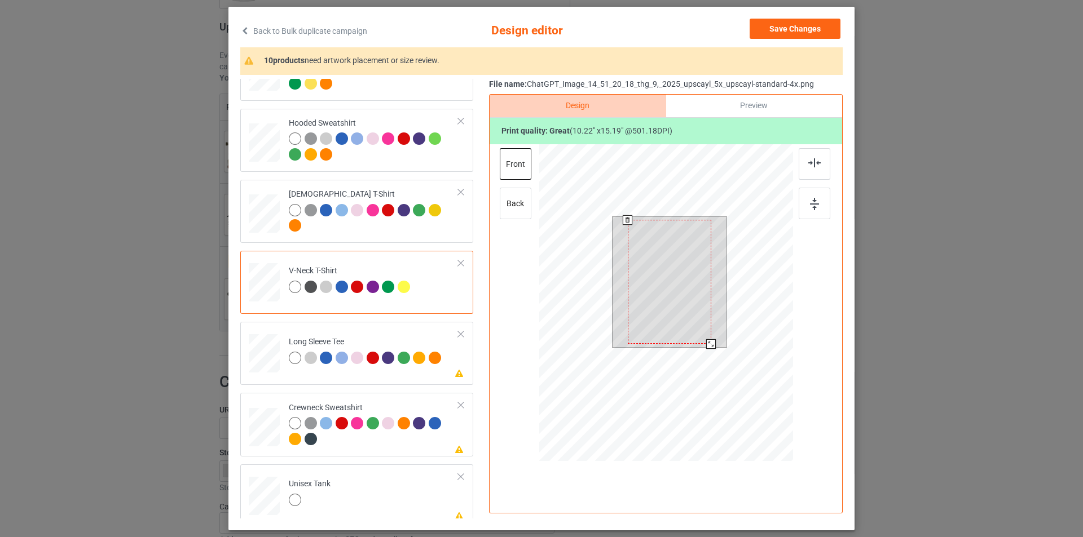
click at [709, 342] on div at bounding box center [711, 344] width 10 height 10
click at [803, 166] on div at bounding box center [814, 164] width 32 height 32
click at [800, 204] on div at bounding box center [814, 204] width 32 height 32
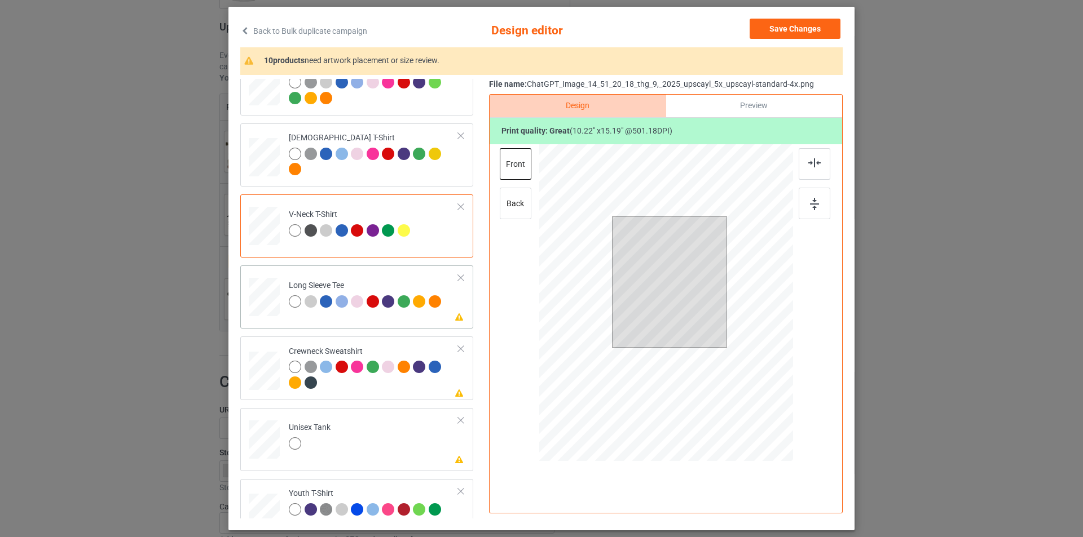
click at [429, 323] on div "Please review artwork placement Long Sleeve Tee" at bounding box center [356, 297] width 233 height 63
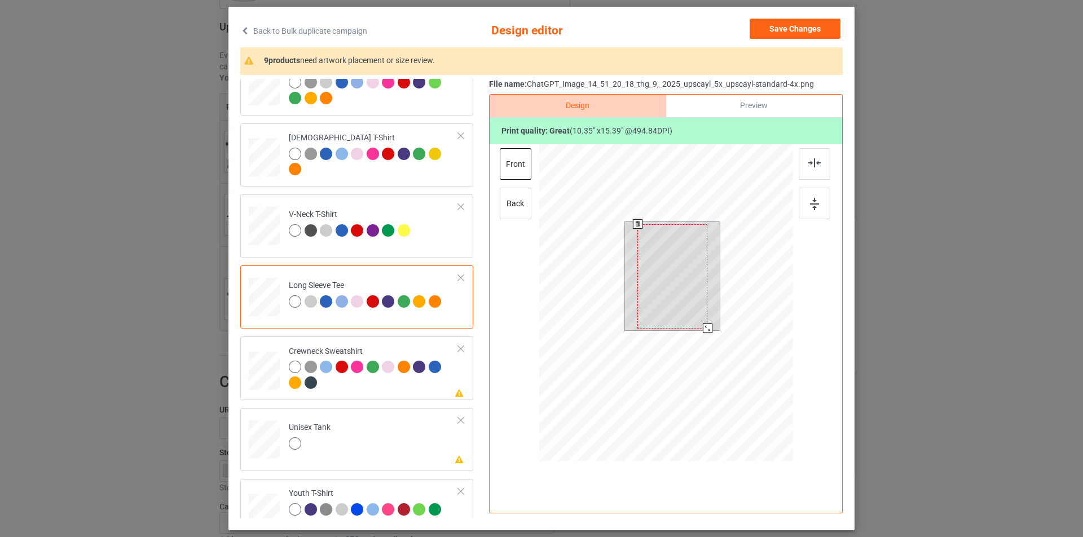
click at [703, 328] on div at bounding box center [708, 329] width 10 height 10
click at [808, 165] on img at bounding box center [814, 162] width 12 height 9
click at [426, 387] on div at bounding box center [374, 376] width 170 height 31
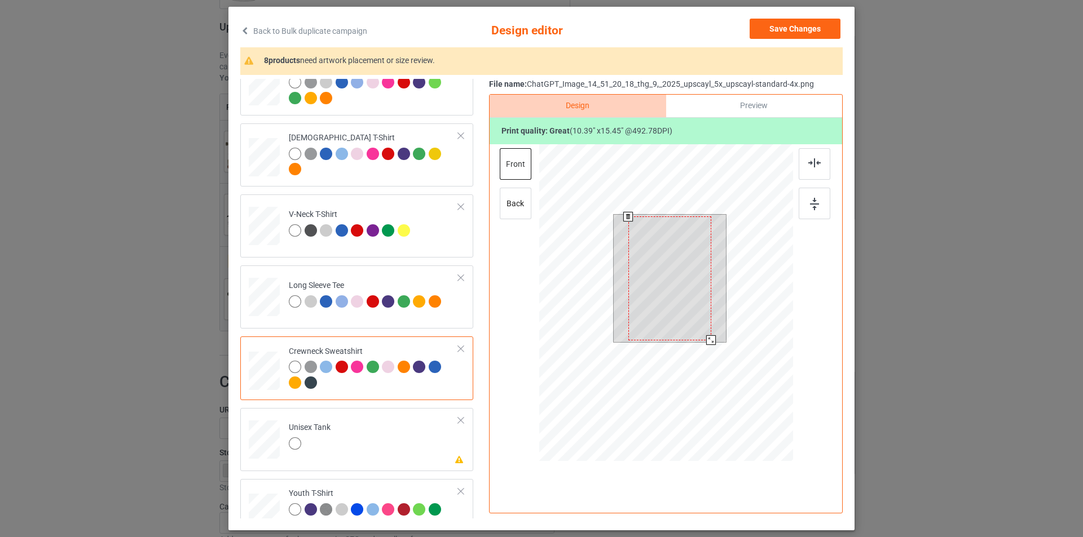
click at [706, 341] on div at bounding box center [711, 340] width 10 height 10
click at [816, 161] on img at bounding box center [814, 162] width 12 height 9
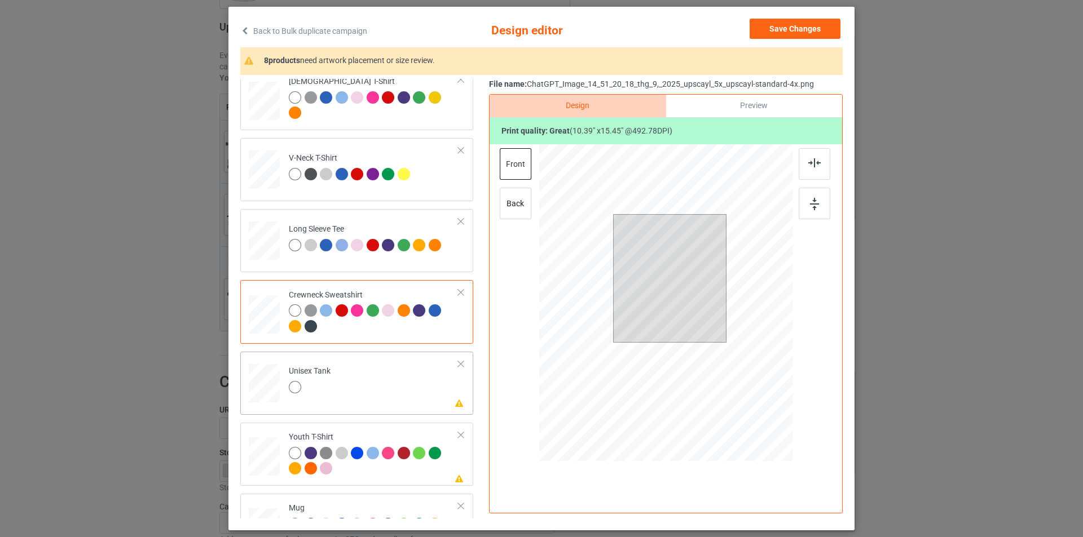
drag, startPoint x: 436, startPoint y: 381, endPoint x: 430, endPoint y: 381, distance: 6.2
click at [435, 381] on td "Please review artwork placement Unisex Tank" at bounding box center [373, 381] width 182 height 50
click at [703, 338] on div at bounding box center [708, 340] width 10 height 10
drag, startPoint x: 820, startPoint y: 164, endPoint x: 812, endPoint y: 205, distance: 42.5
click at [820, 164] on div at bounding box center [814, 164] width 32 height 32
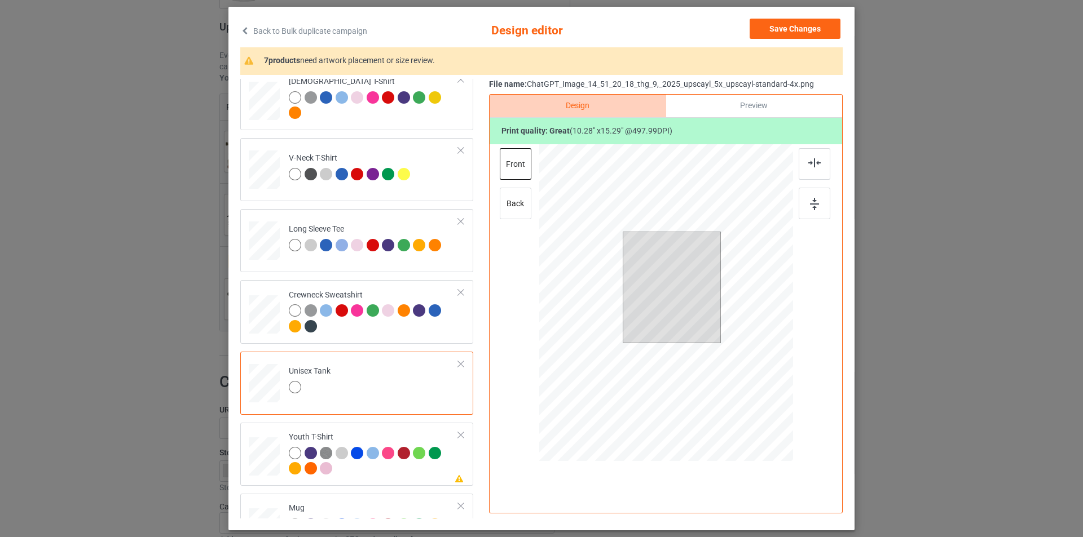
scroll to position [395, 0]
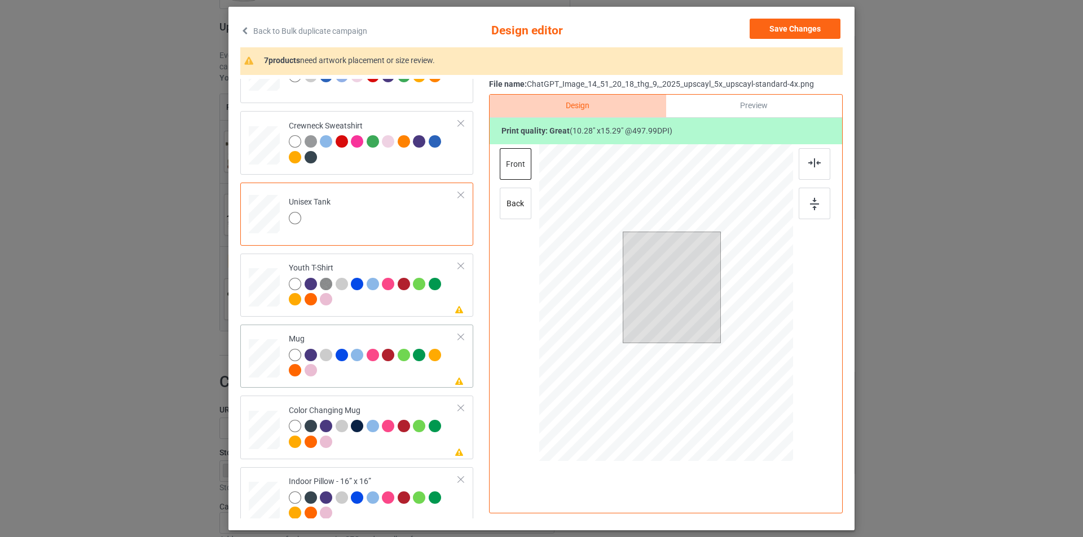
click at [413, 363] on div at bounding box center [421, 357] width 16 height 16
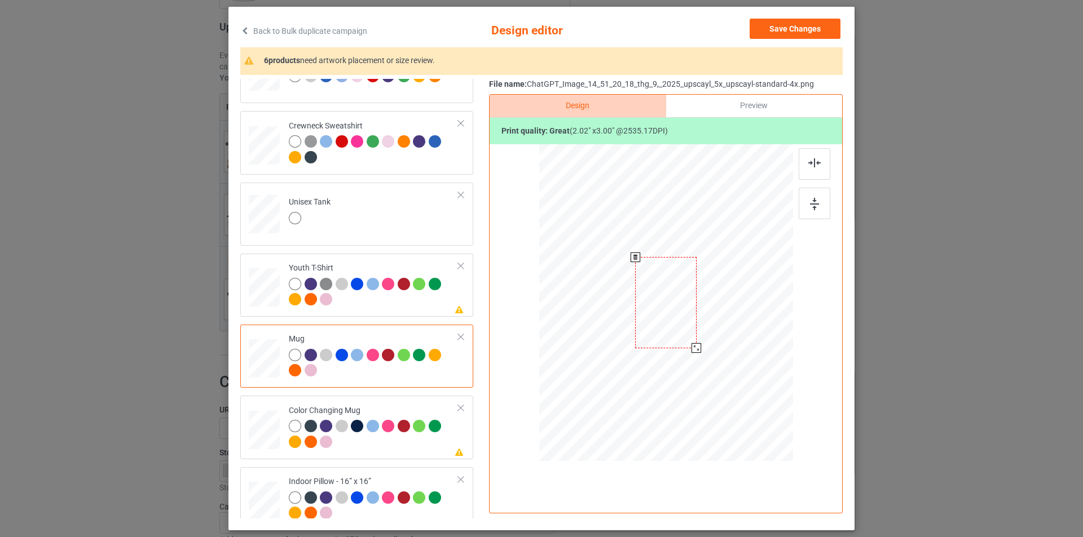
click at [640, 353] on div at bounding box center [666, 302] width 254 height 105
drag, startPoint x: 635, startPoint y: 306, endPoint x: 604, endPoint y: 306, distance: 31.0
click at [604, 306] on div at bounding box center [597, 303] width 61 height 91
click at [622, 346] on div at bounding box center [627, 348] width 10 height 10
click at [624, 347] on div at bounding box center [627, 347] width 10 height 10
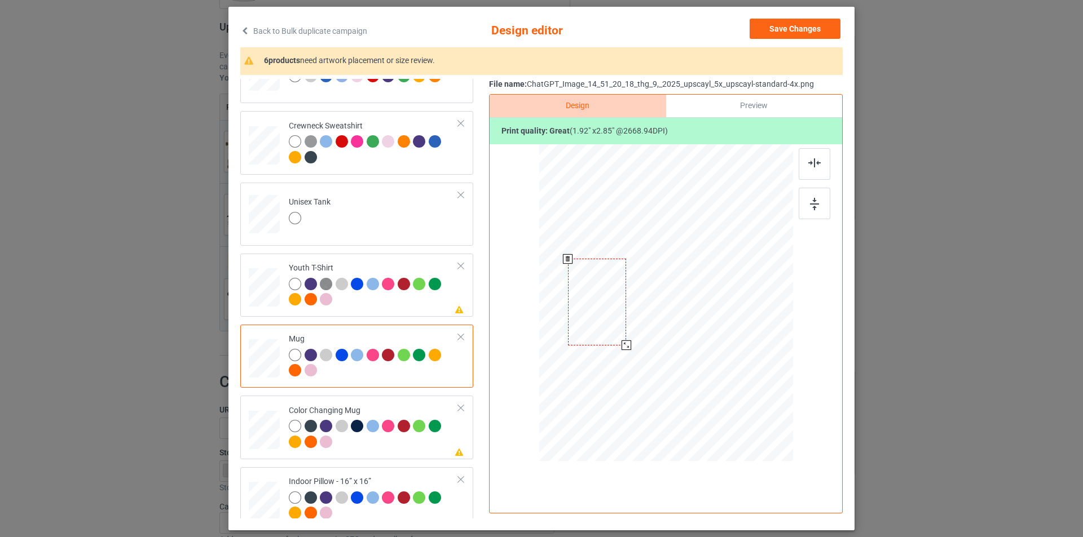
click at [619, 325] on div at bounding box center [597, 302] width 58 height 87
click at [618, 325] on div at bounding box center [596, 302] width 58 height 87
click at [252, 430] on div at bounding box center [264, 430] width 31 height 13
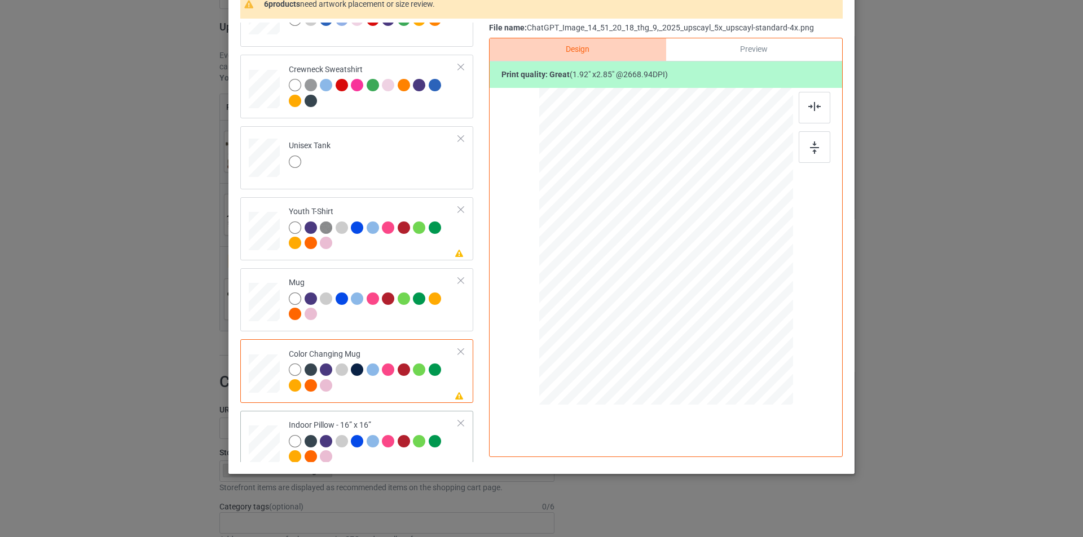
click at [265, 417] on td at bounding box center [266, 443] width 34 height 54
drag, startPoint x: 737, startPoint y: 348, endPoint x: 739, endPoint y: 339, distance: 8.6
click at [739, 339] on div at bounding box center [666, 246] width 254 height 253
click at [808, 109] on img at bounding box center [814, 106] width 12 height 9
click at [816, 140] on div at bounding box center [814, 147] width 32 height 32
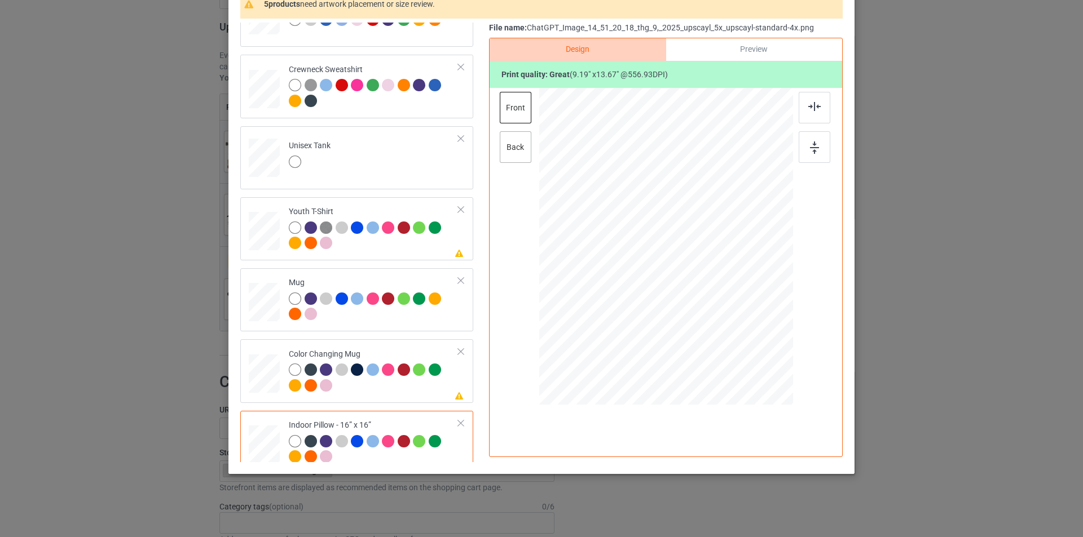
click at [514, 147] on div "back" at bounding box center [516, 147] width 32 height 32
drag, startPoint x: 737, startPoint y: 360, endPoint x: 734, endPoint y: 344, distance: 16.1
click at [734, 344] on div at bounding box center [733, 347] width 10 height 10
click at [808, 109] on img at bounding box center [814, 106] width 12 height 9
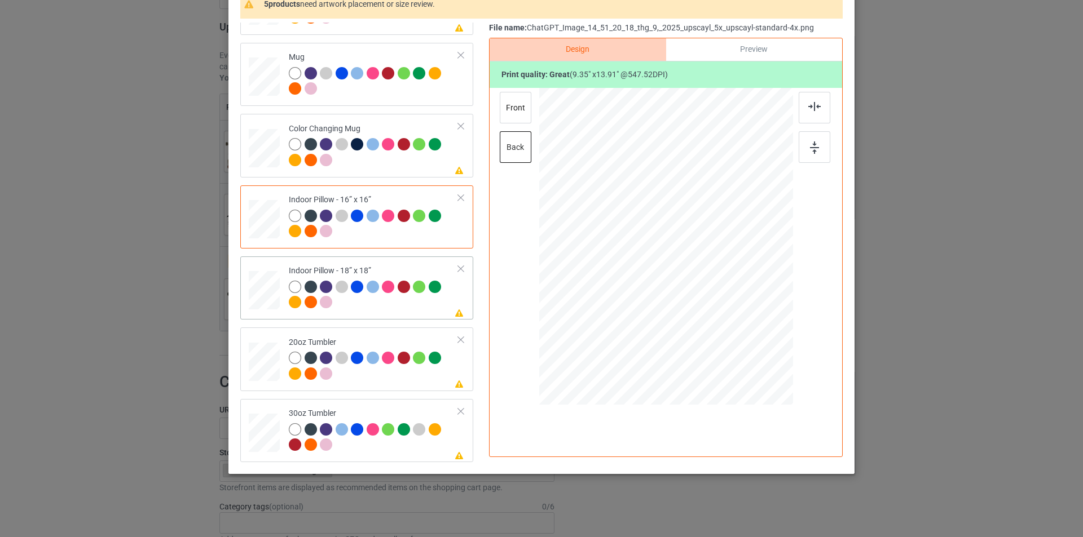
click at [366, 314] on td "Please review artwork placement Indoor Pillow - 18” x 18”" at bounding box center [373, 288] width 182 height 54
drag, startPoint x: 739, startPoint y: 361, endPoint x: 734, endPoint y: 344, distance: 17.7
click at [734, 344] on div at bounding box center [665, 246] width 253 height 253
click at [810, 105] on img at bounding box center [814, 106] width 12 height 9
click at [811, 149] on img at bounding box center [814, 148] width 9 height 12
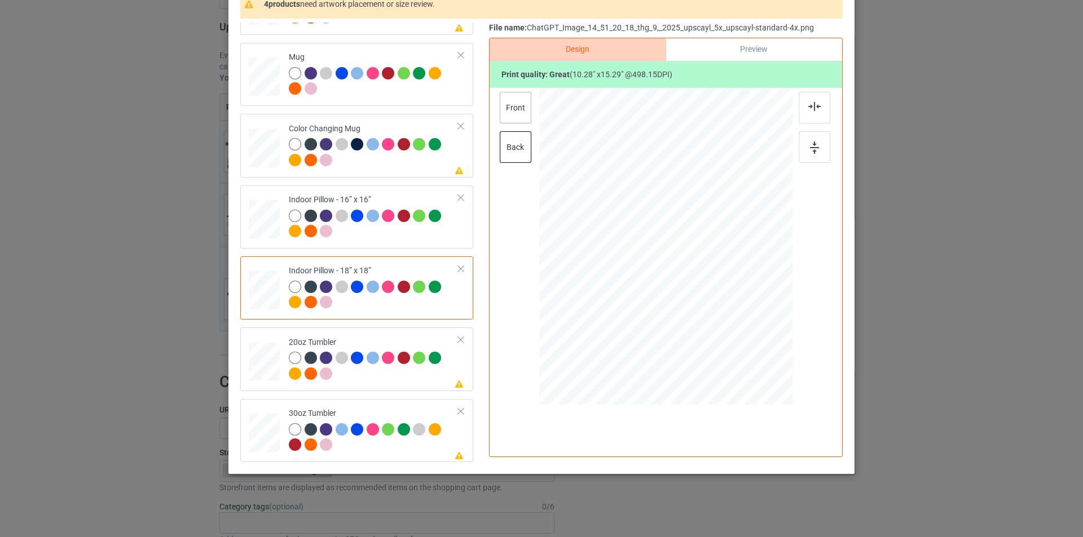
click at [505, 109] on div "front" at bounding box center [516, 108] width 32 height 32
drag, startPoint x: 741, startPoint y: 363, endPoint x: 736, endPoint y: 348, distance: 15.0
click at [736, 348] on div at bounding box center [665, 246] width 253 height 253
click at [810, 104] on img at bounding box center [814, 106] width 12 height 9
click at [810, 146] on img at bounding box center [814, 148] width 9 height 12
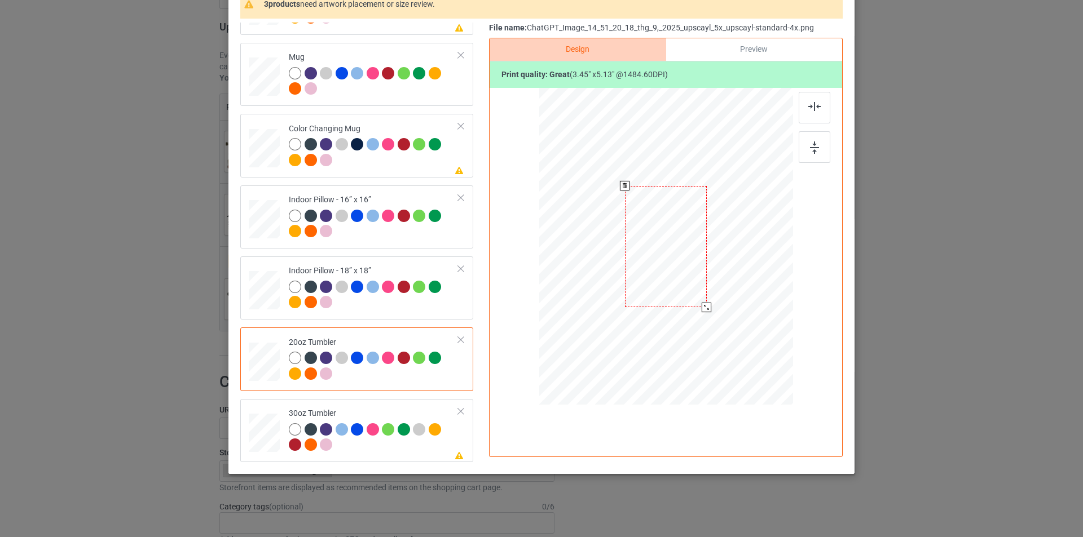
drag, startPoint x: 734, startPoint y: 355, endPoint x: 694, endPoint y: 313, distance: 57.8
click at [694, 313] on div at bounding box center [665, 246] width 240 height 145
drag, startPoint x: 678, startPoint y: 274, endPoint x: 620, endPoint y: 273, distance: 58.1
click at [620, 273] on div at bounding box center [608, 246] width 82 height 122
drag, startPoint x: 735, startPoint y: 356, endPoint x: 694, endPoint y: 306, distance: 65.0
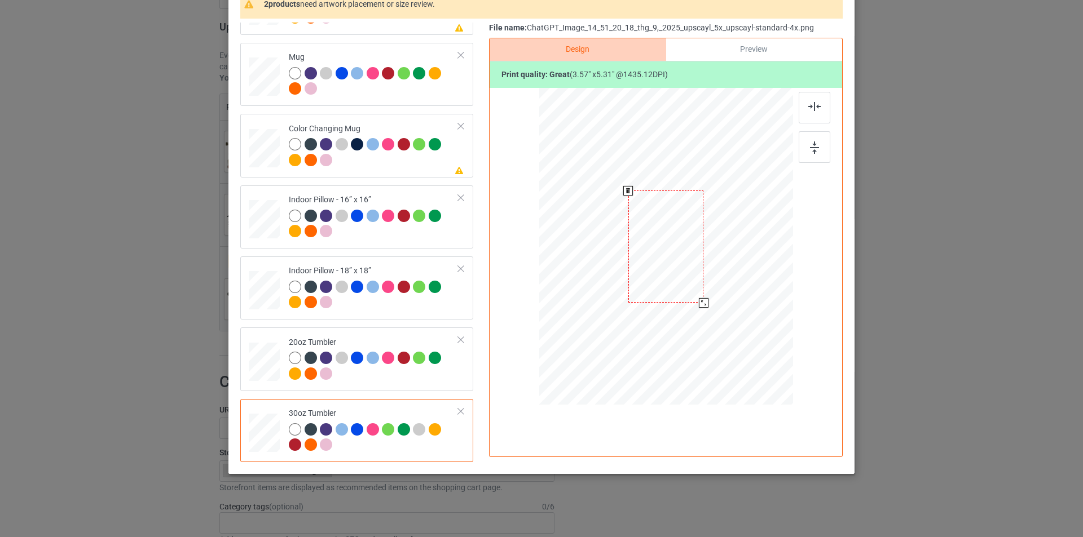
click at [699, 306] on div at bounding box center [704, 303] width 10 height 10
drag, startPoint x: 626, startPoint y: 259, endPoint x: 613, endPoint y: 258, distance: 12.5
click at [613, 258] on div at bounding box center [608, 247] width 76 height 112
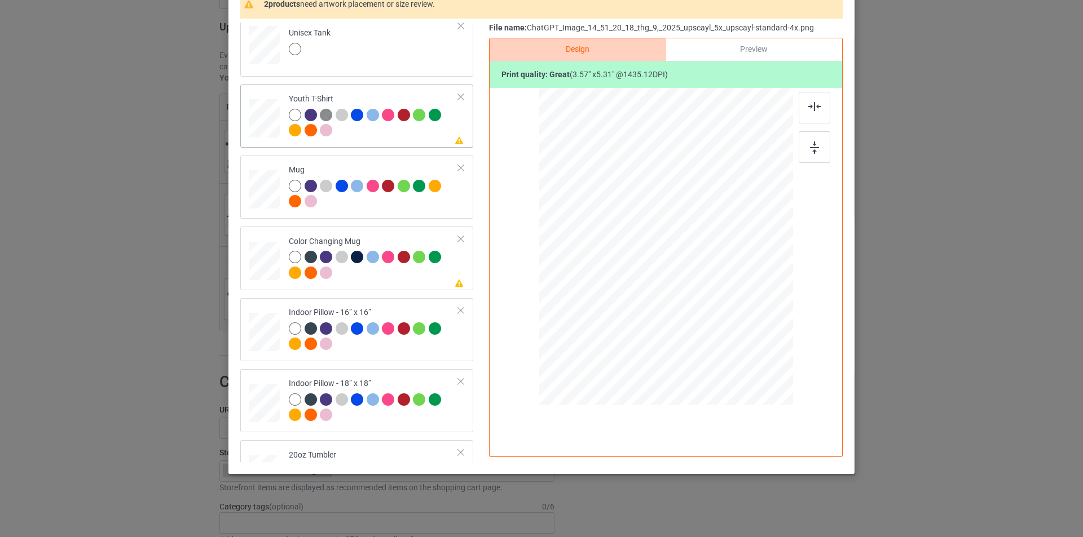
click at [414, 134] on div at bounding box center [374, 124] width 170 height 31
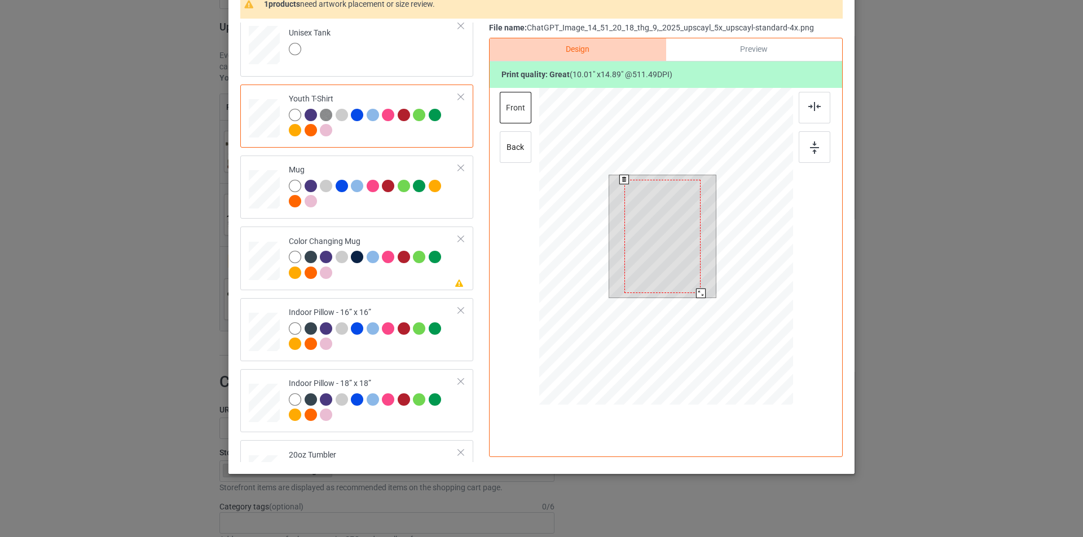
click at [696, 290] on div at bounding box center [701, 294] width 10 height 10
click at [429, 278] on div at bounding box center [374, 266] width 170 height 31
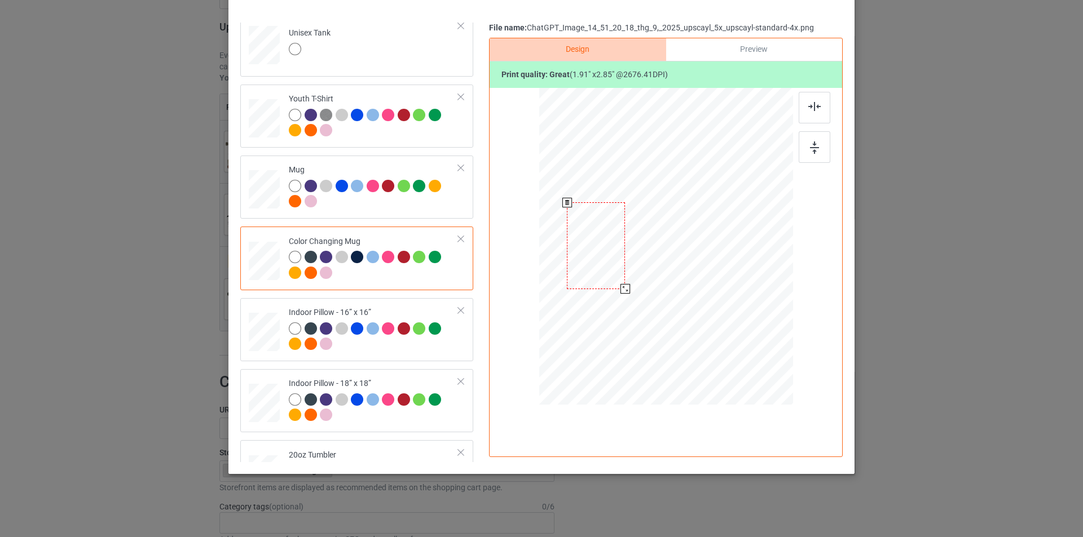
click at [623, 290] on div at bounding box center [625, 289] width 10 height 10
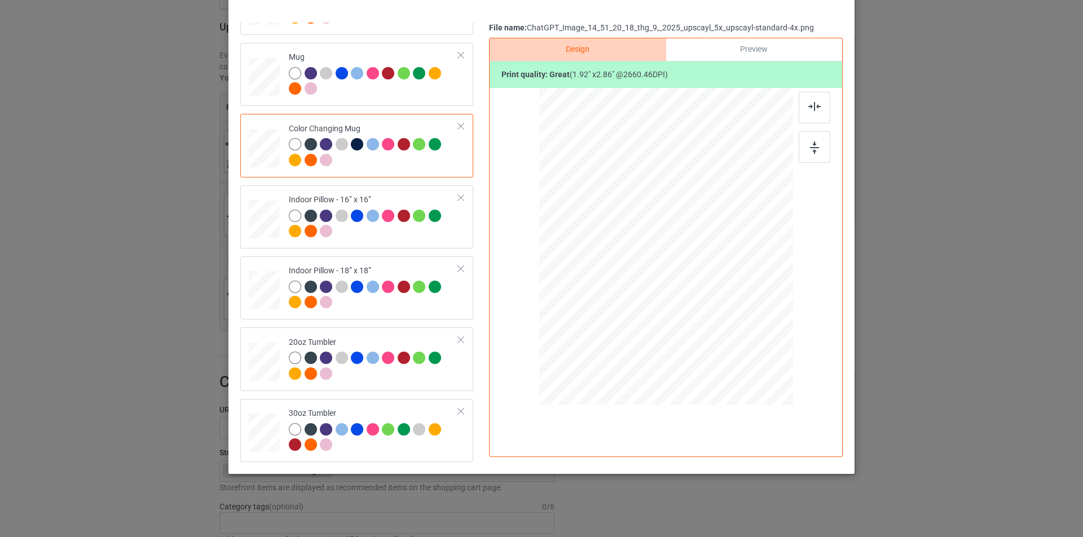
scroll to position [0, 0]
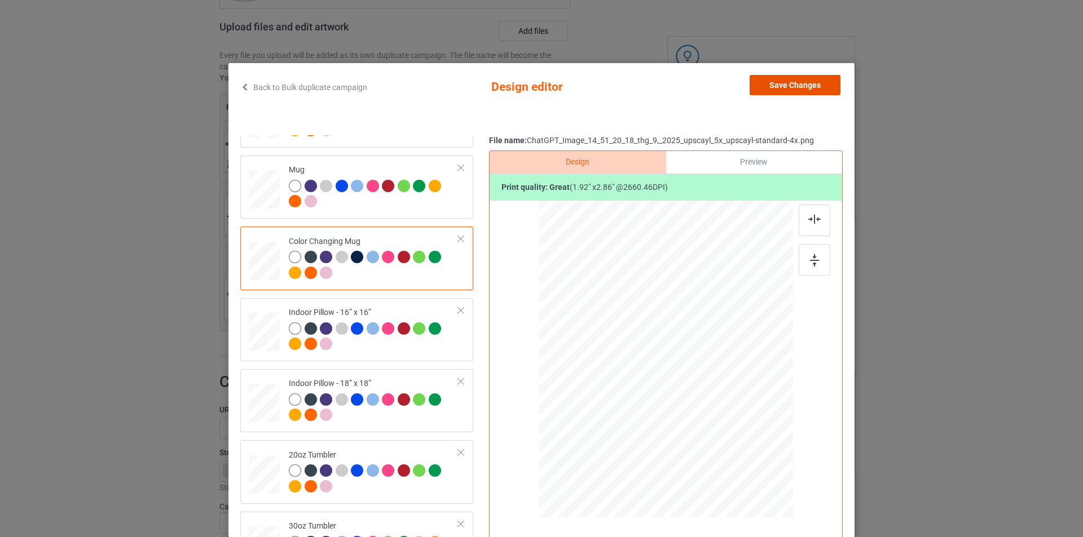
click at [765, 79] on button "Save Changes" at bounding box center [794, 85] width 91 height 20
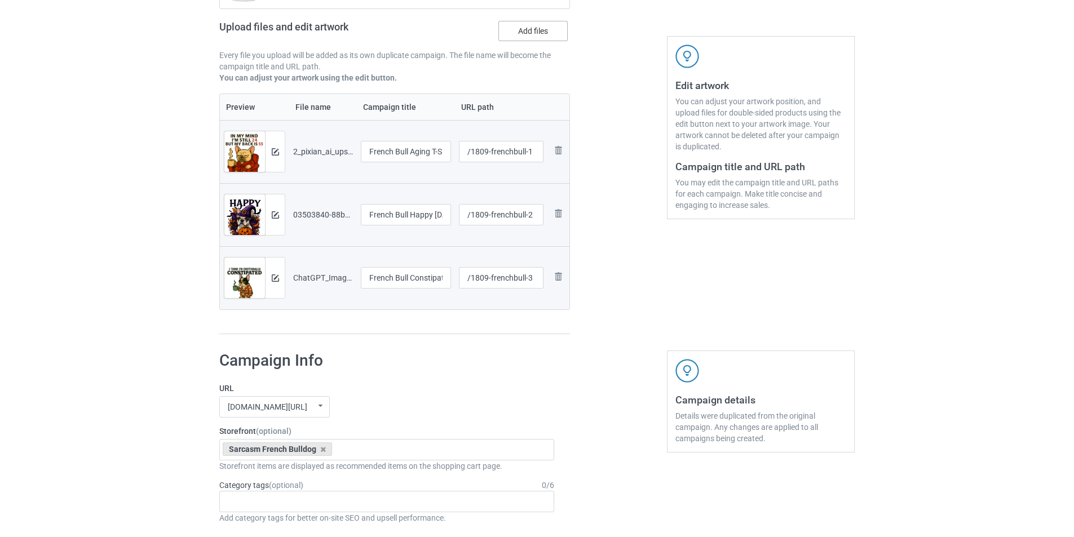
click at [544, 32] on label "Add files" at bounding box center [532, 31] width 69 height 20
click at [0, 0] on input "Add files" at bounding box center [0, 0] width 0 height 0
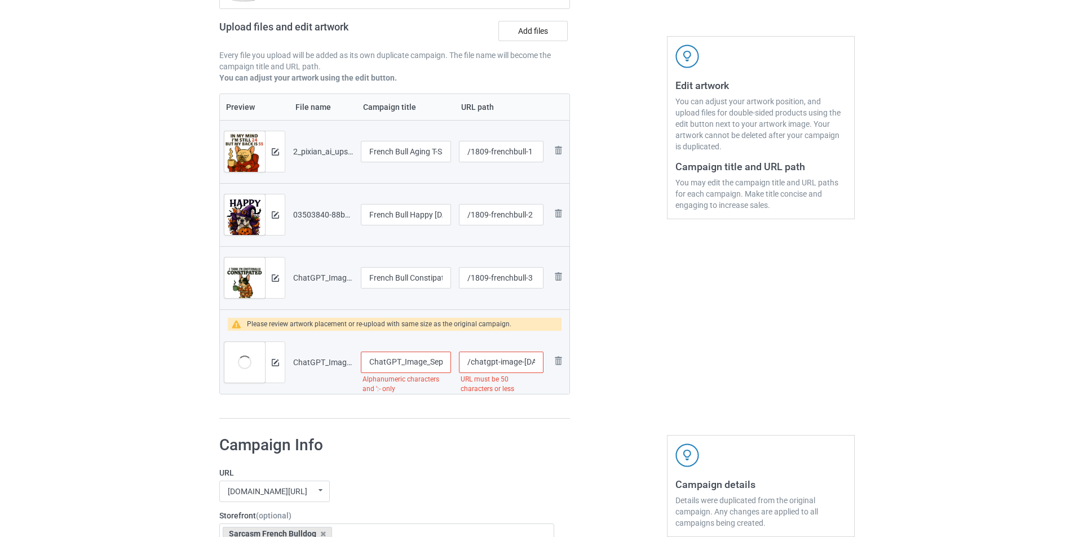
click at [405, 360] on input "ChatGPT_Image_Sep_18,_2025,_02_315157_34_PM_upscayl_6x_upscayl-standard-4x" at bounding box center [406, 362] width 90 height 21
type input "ff"
click at [501, 365] on input "/chatgpt-image-sep-18-2025-02-315157-34-pm-upscayl-6-x-upscayl-standard-4-x" at bounding box center [501, 362] width 85 height 21
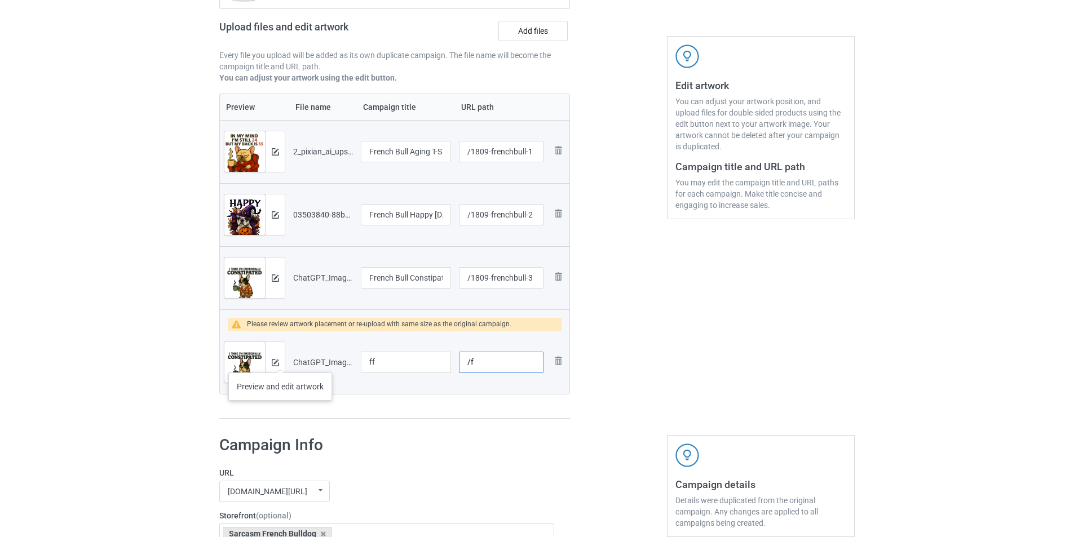
type input "/f"
click at [280, 361] on div at bounding box center [275, 362] width 20 height 41
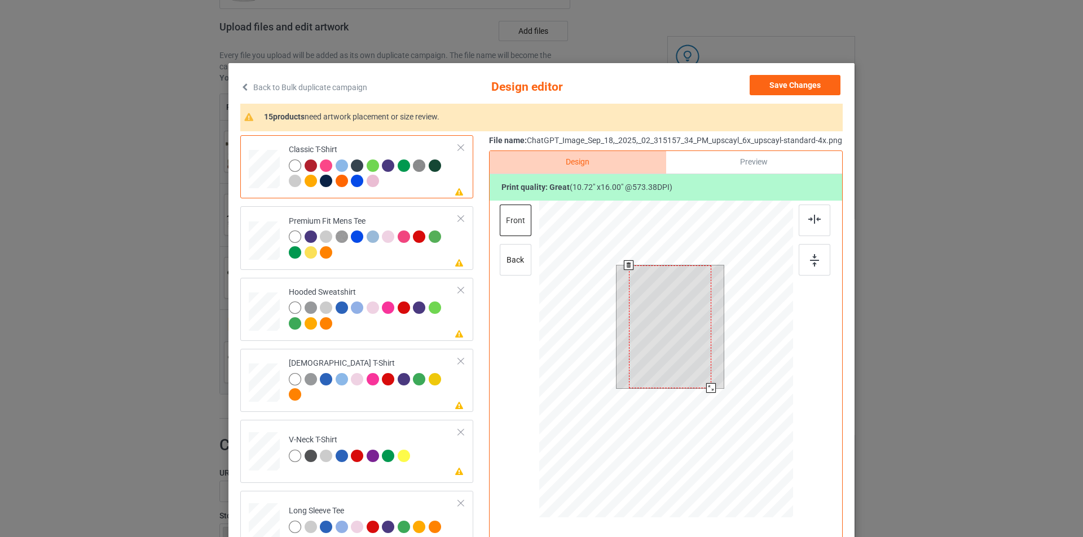
drag, startPoint x: 667, startPoint y: 322, endPoint x: 691, endPoint y: 357, distance: 42.7
click at [668, 321] on div at bounding box center [670, 327] width 82 height 123
click at [704, 386] on div at bounding box center [709, 386] width 10 height 10
click at [762, 90] on button "Save Changes" at bounding box center [794, 85] width 91 height 20
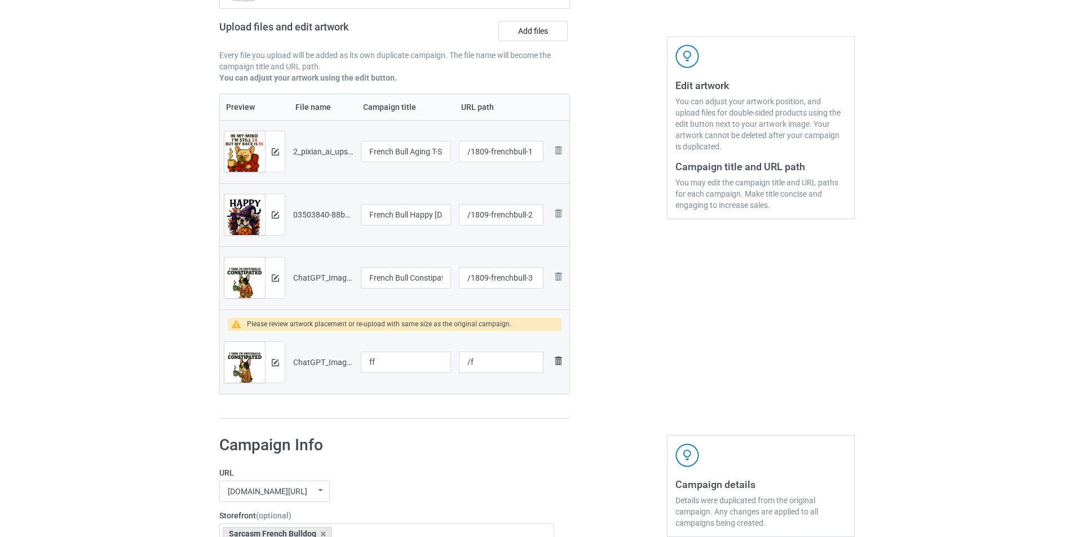
click at [560, 364] on img at bounding box center [558, 361] width 14 height 14
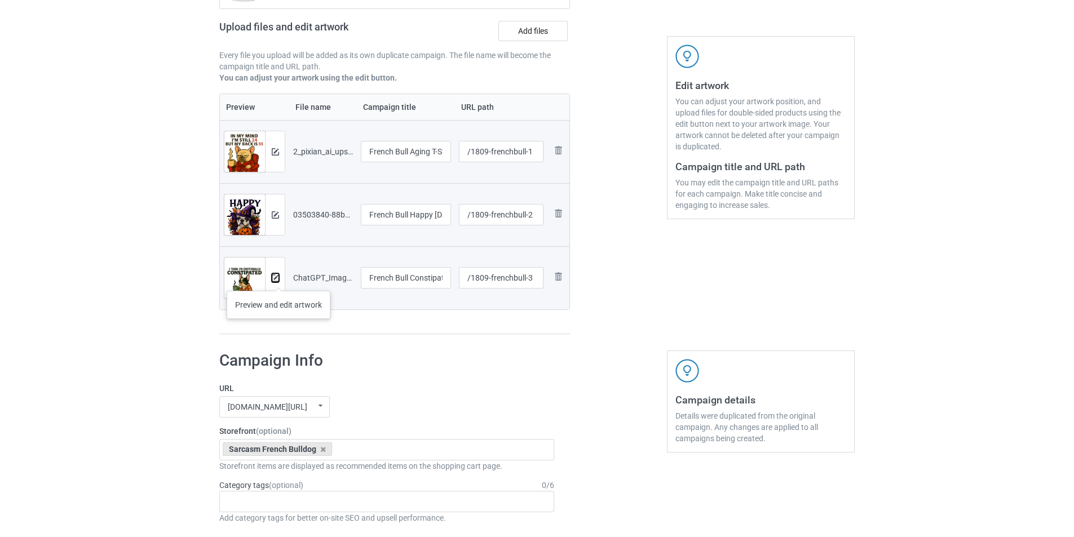
click at [279, 280] on img at bounding box center [275, 278] width 7 height 7
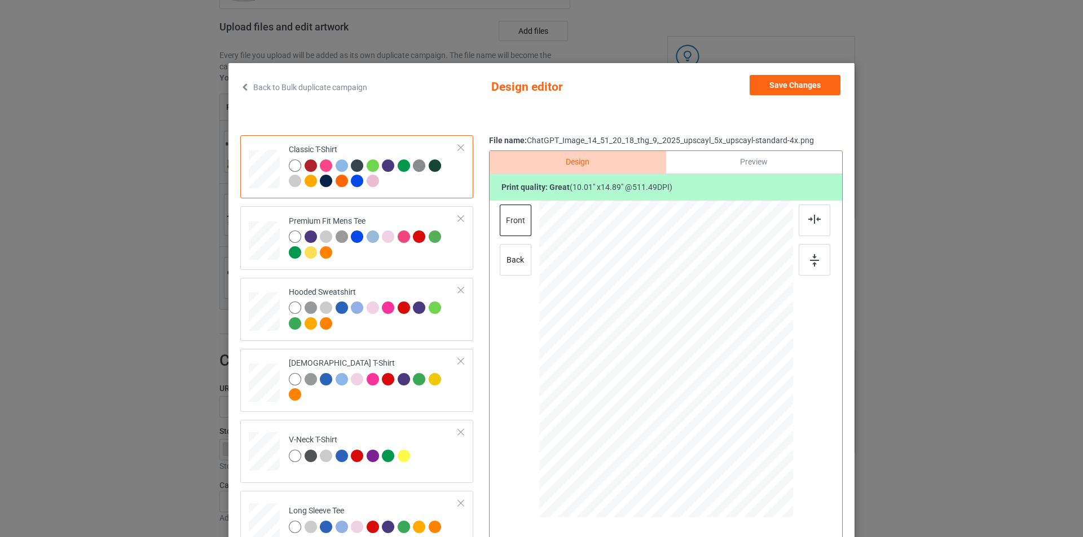
click at [24, 326] on div "Back to Bulk duplicate campaign Design editor Save Changes Classic T-Shirt Prem…" at bounding box center [541, 268] width 1083 height 537
click at [50, 315] on div "Back to Bulk duplicate campaign Design editor Save Changes Classic T-Shirt Prem…" at bounding box center [541, 268] width 1083 height 537
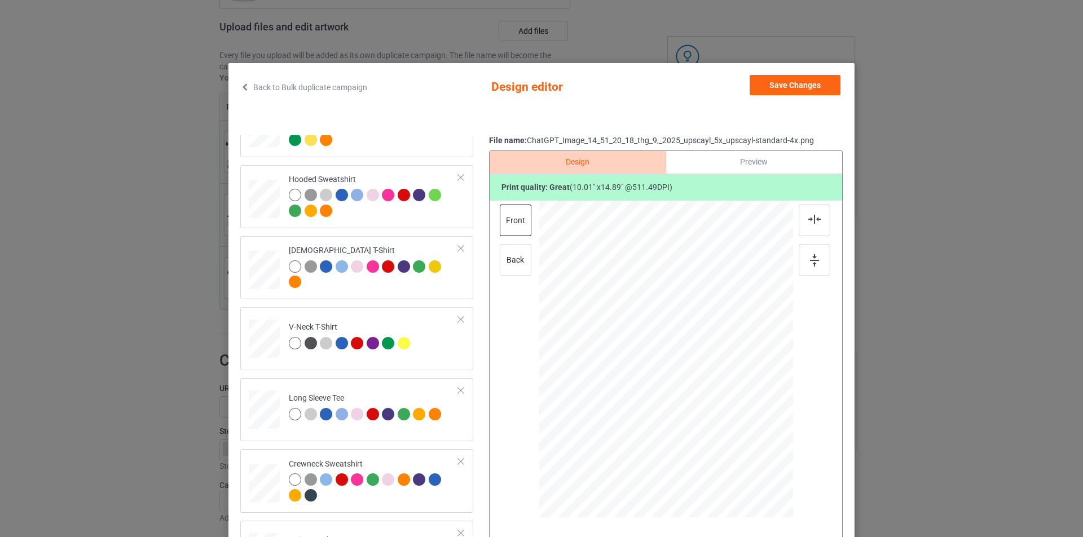
scroll to position [113, 0]
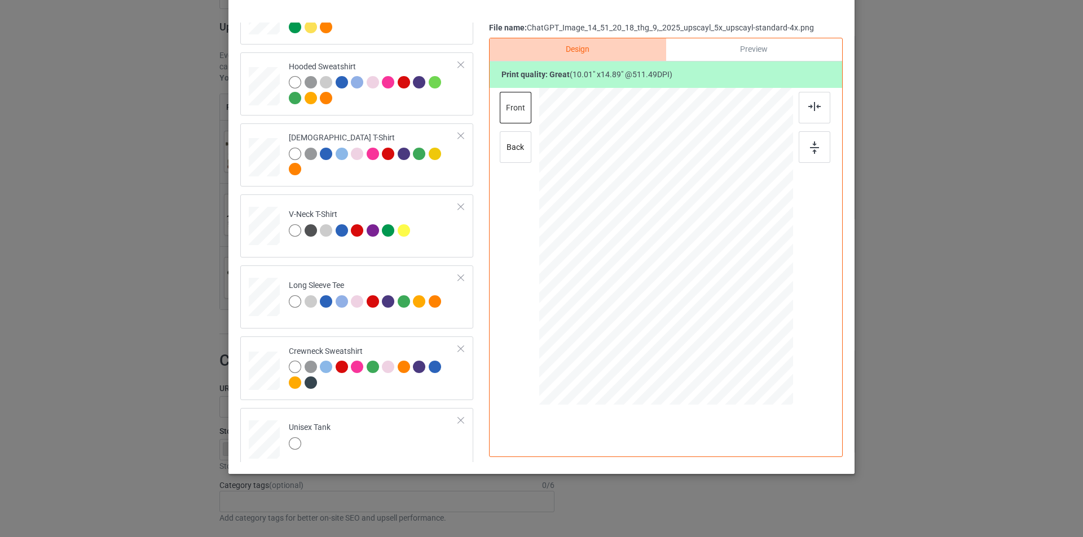
click at [939, 297] on div "Back to Bulk duplicate campaign Design editor Save Changes Classic T-Shirt Prem…" at bounding box center [541, 268] width 1083 height 537
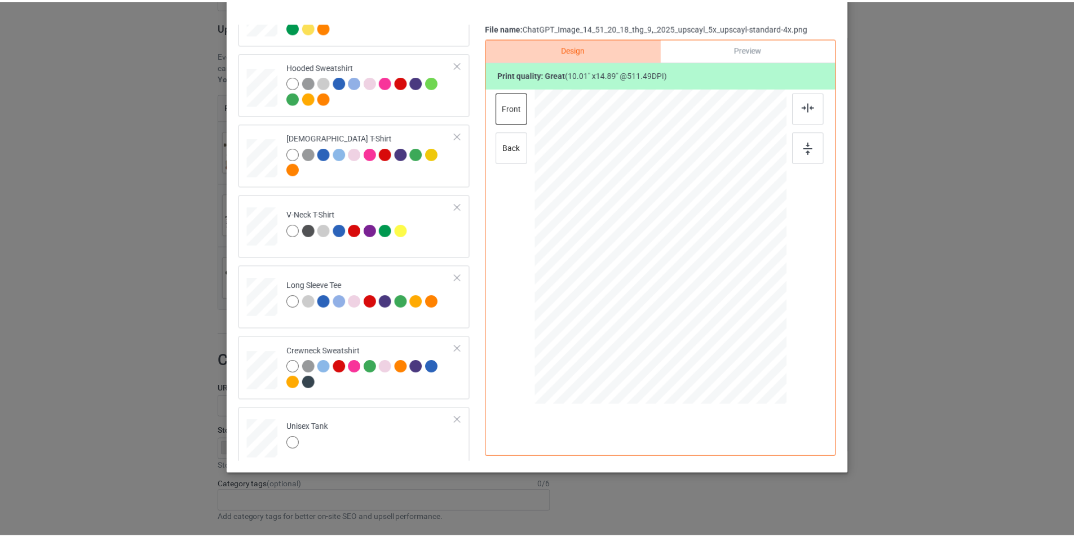
scroll to position [0, 0]
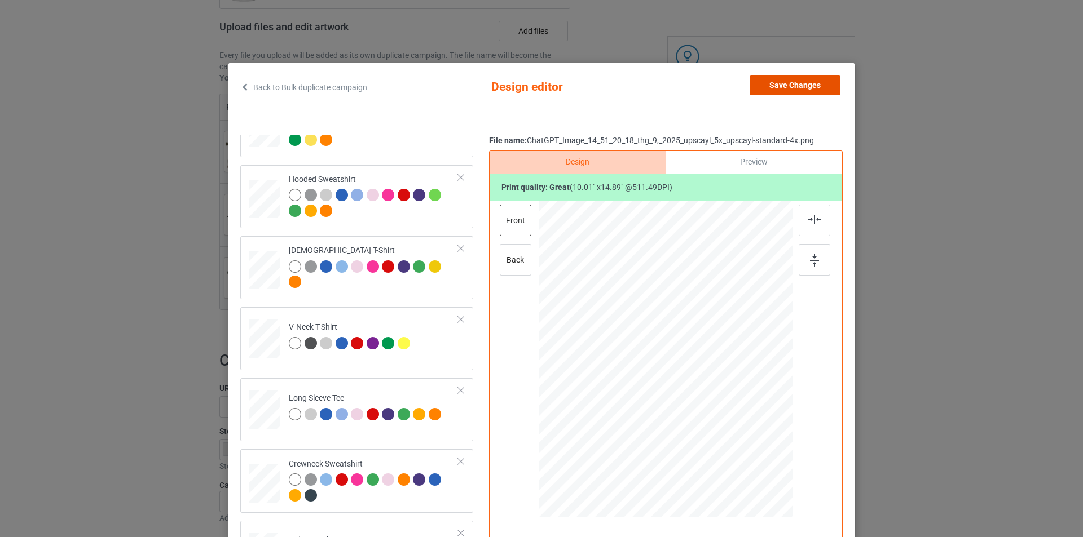
click at [799, 94] on button "Save Changes" at bounding box center [794, 85] width 91 height 20
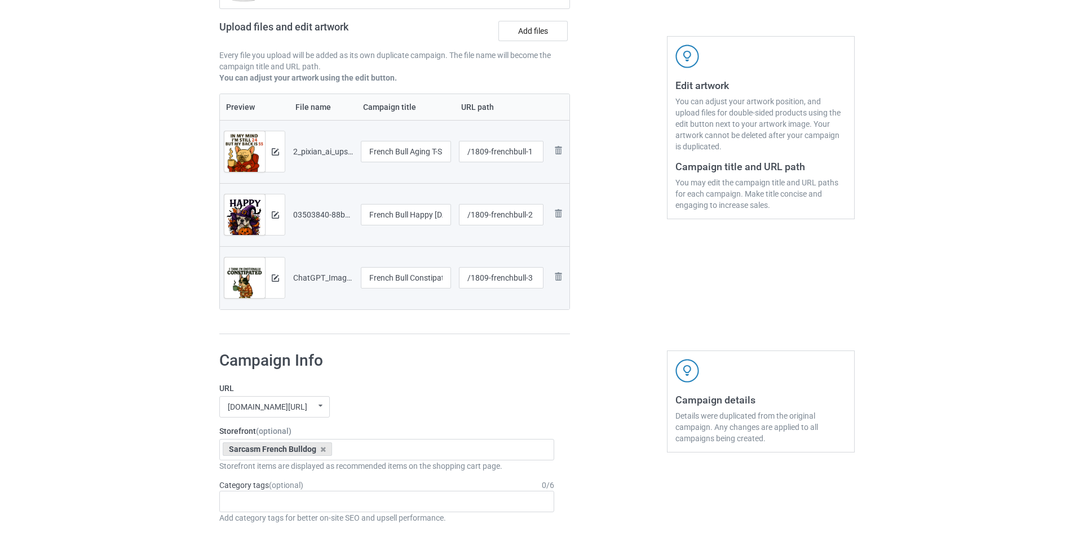
click at [0, 0] on img at bounding box center [0, 0] width 0 height 0
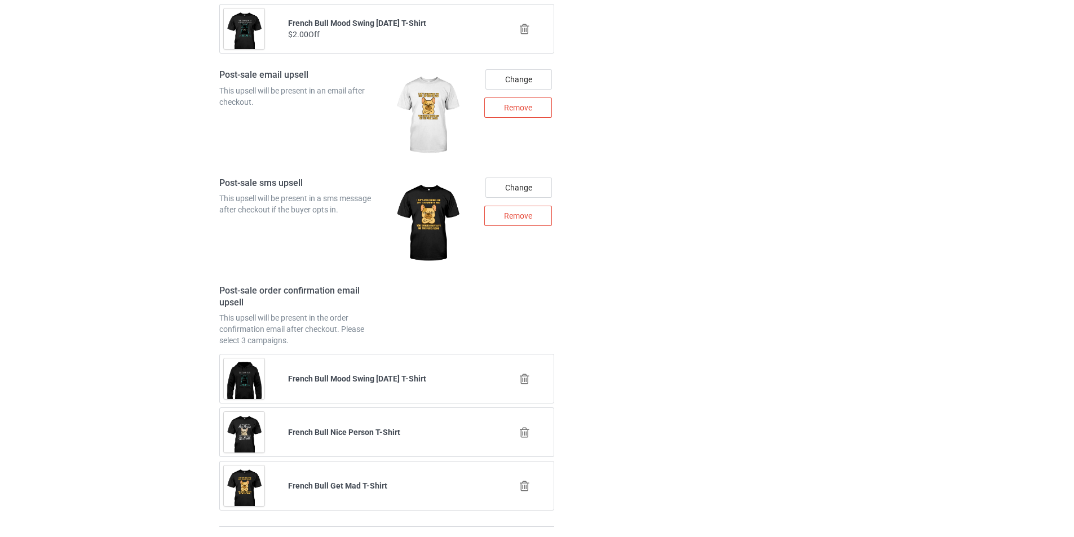
scroll to position [1618, 0]
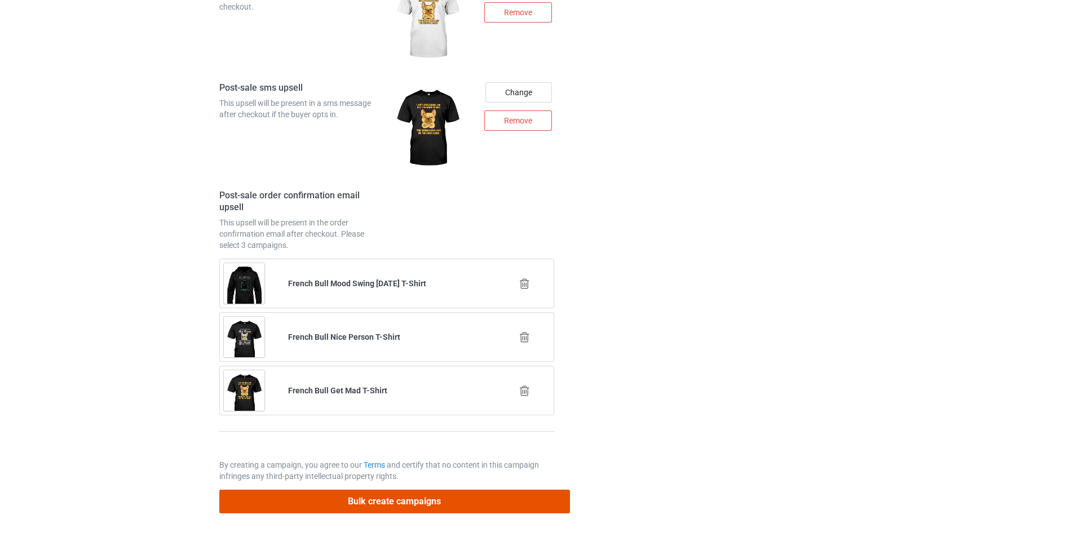
click at [333, 497] on button "Bulk create campaigns" at bounding box center [394, 501] width 351 height 23
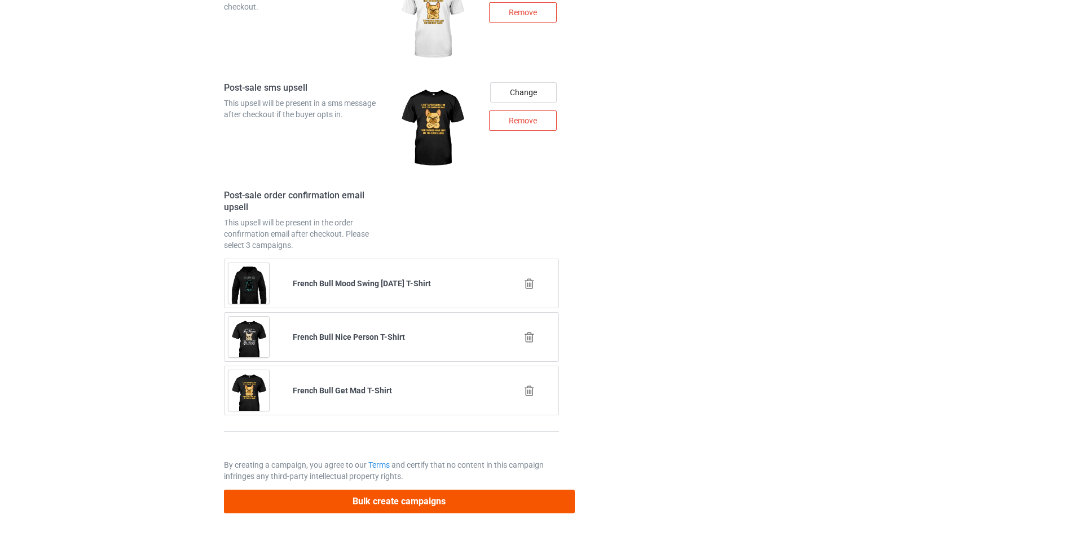
scroll to position [0, 0]
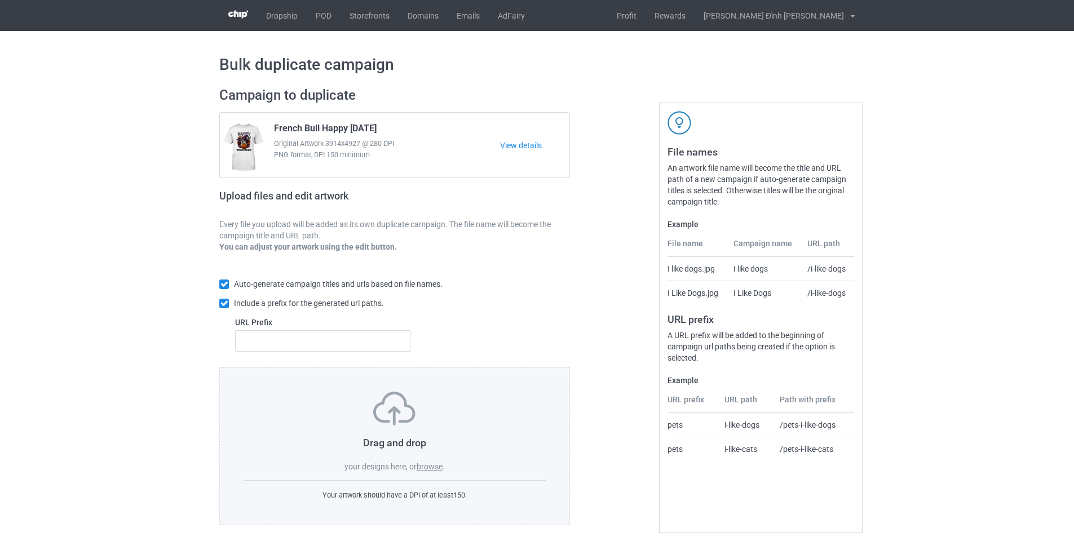
scroll to position [12, 0]
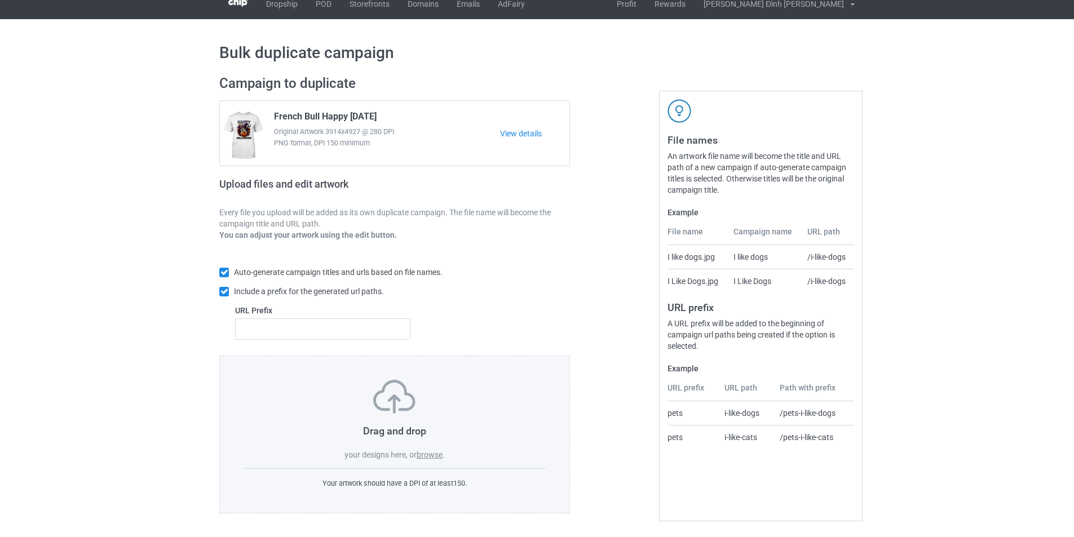
click at [425, 456] on label "browse" at bounding box center [430, 454] width 26 height 9
click at [0, 0] on input "browse" at bounding box center [0, 0] width 0 height 0
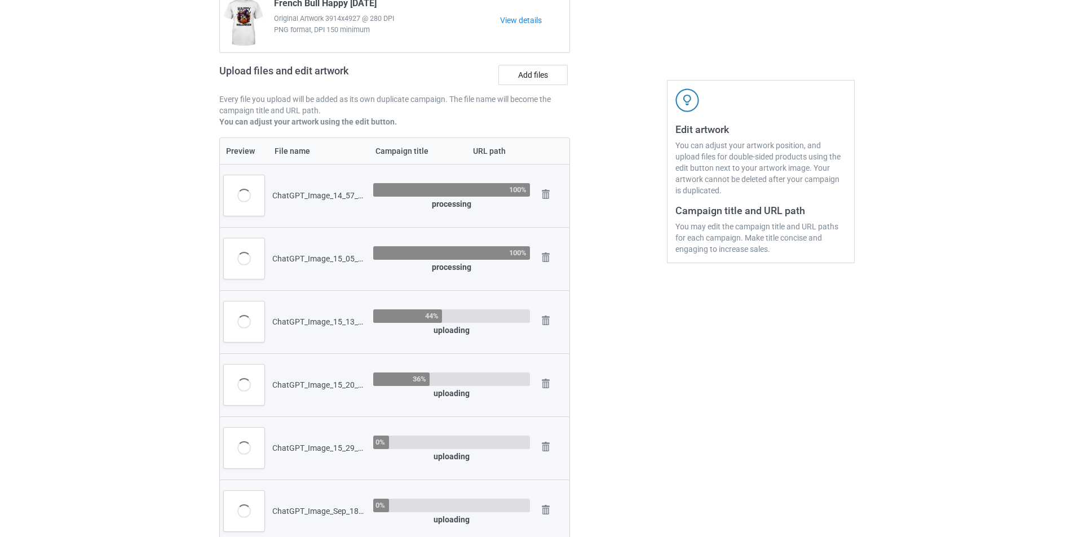
scroll to position [69, 0]
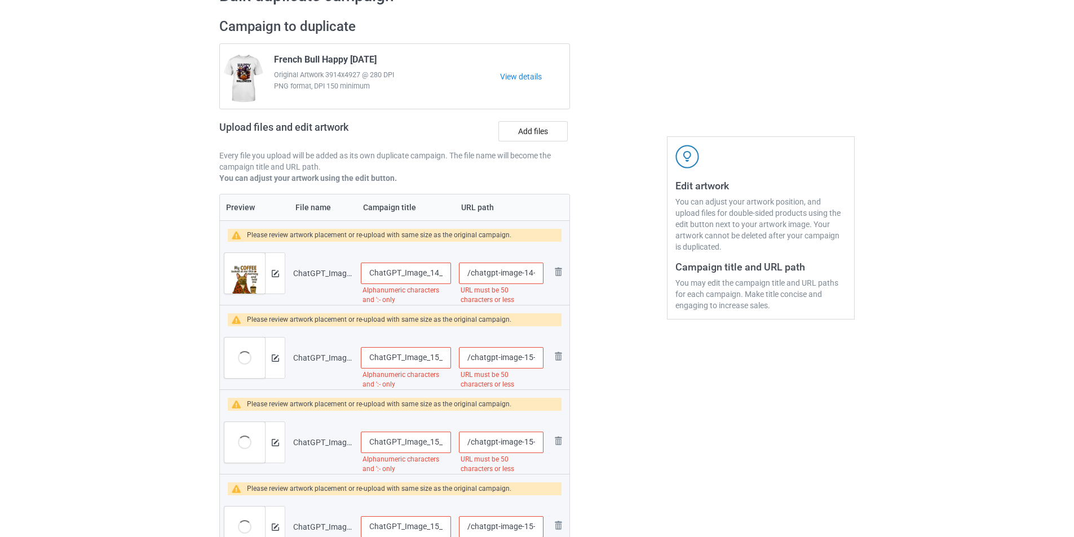
click at [412, 271] on input "ChatGPT_Image_14_57_01_18_thg_9,_2025_upscayl_5x_upscayl-standard-4x" at bounding box center [406, 273] width 90 height 21
type input "ChatGPT_Image_14_57_01_18_thg_9,_2025_upscayl_5x_upscayl-standard-4xrench Bull …"
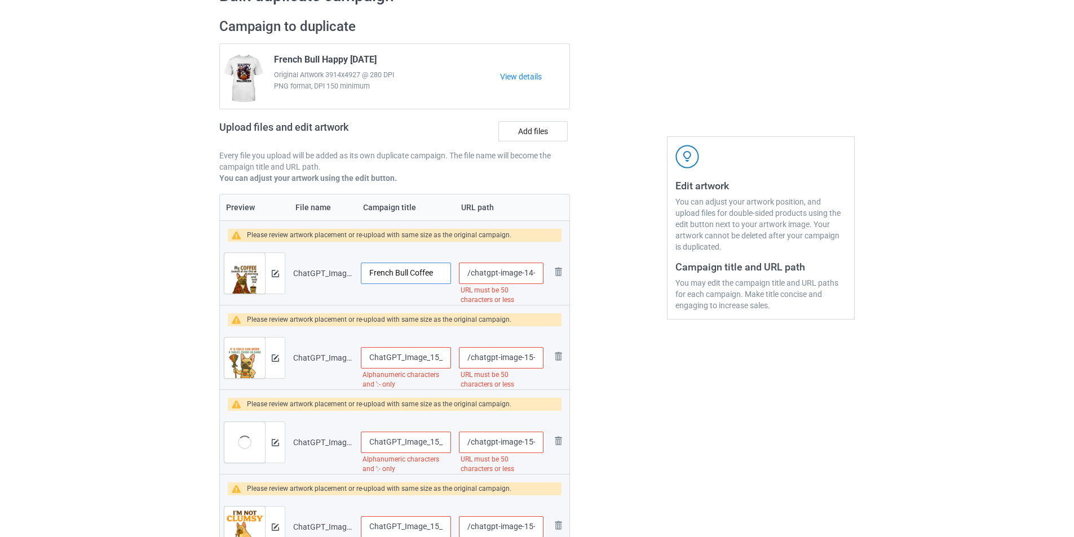
type input "French Bull Coffee"
click at [393, 361] on input "ChatGPT_Image_15_05_22_18_thg_9,_2025_upscayl_5x_upscayl-standard-4x" at bounding box center [406, 357] width 90 height 21
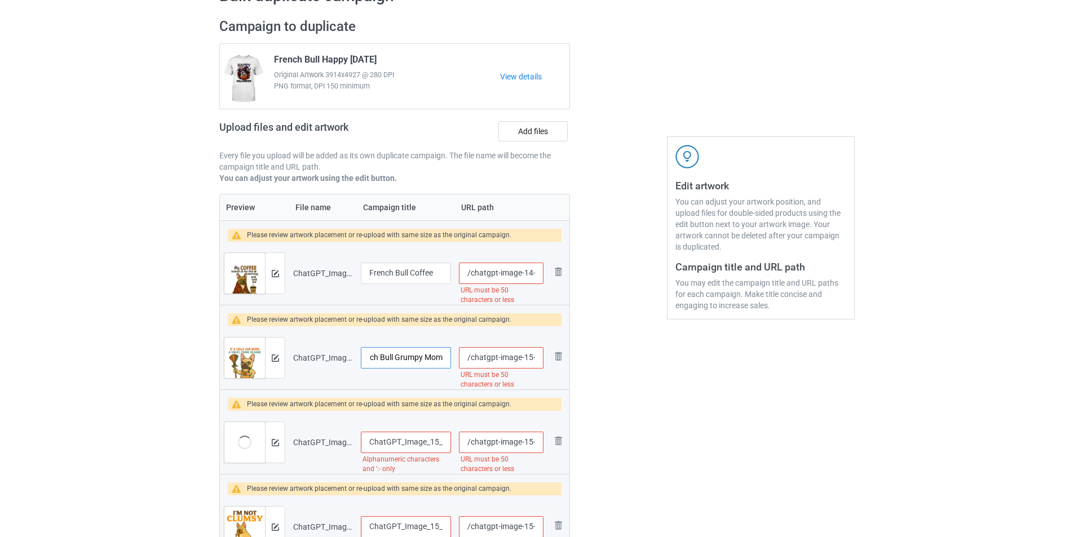
type input "French Bull Grumpy Mom"
click at [396, 441] on input "ChatGPT_Image_15_13_48_18_thg_9,_2025_upscayl_5x_upscayl-standard-4x" at bounding box center [406, 442] width 90 height 21
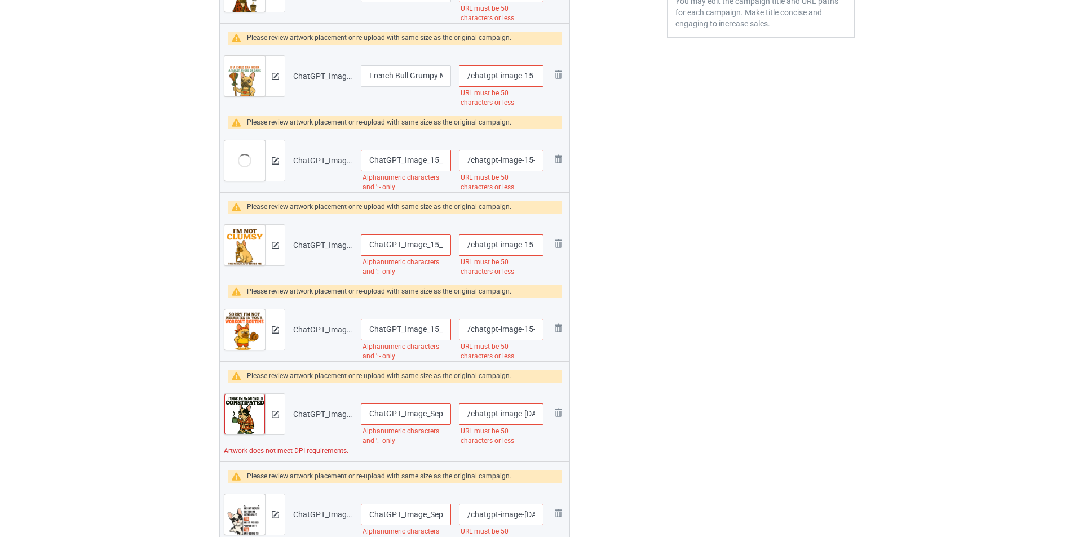
scroll to position [238, 0]
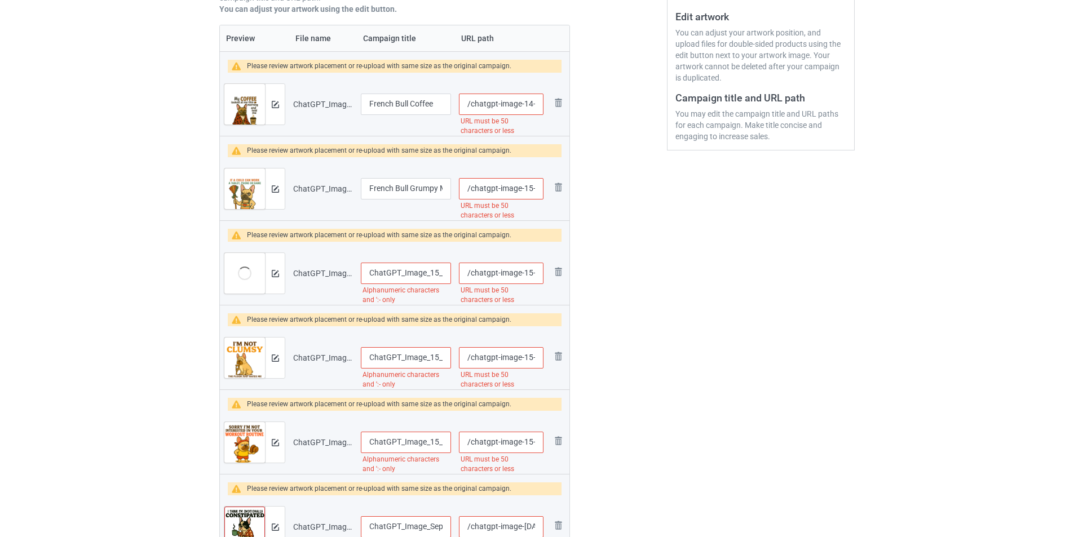
click at [510, 100] on input "/chatgpt-image-14-57-01-18-thg-9-2025-upscayl-5-x-upscayl-standard-4-x" at bounding box center [501, 104] width 85 height 21
type input "/1809-frenchbull-3"
click at [516, 186] on input "/chatgpt-image-15-05-22-18-thg-9-2025-upscayl-5-x-upscayl-standard-4-x" at bounding box center [501, 188] width 85 height 21
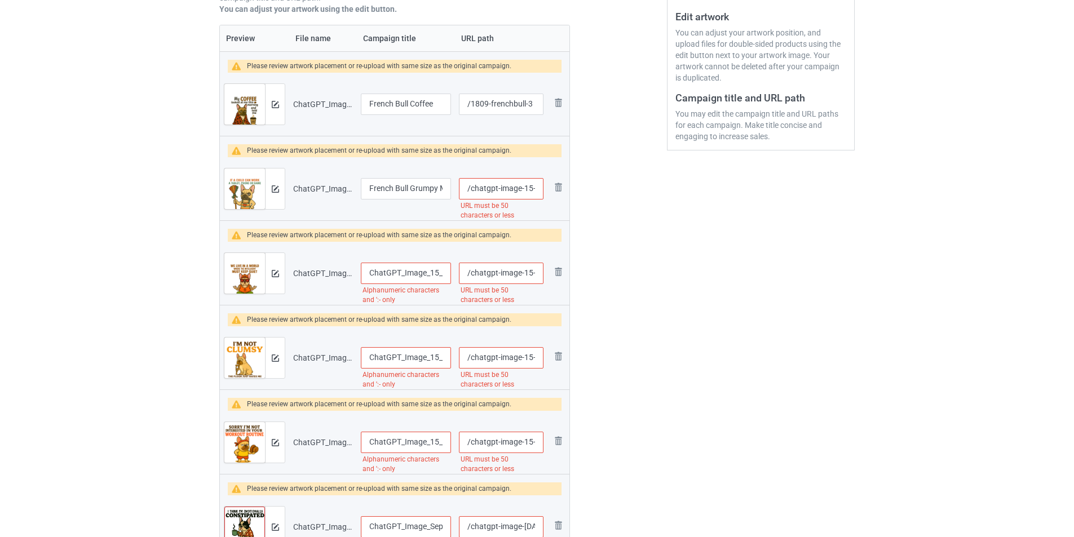
click at [516, 186] on input "/chatgpt-image-15-05-22-18-thg-9-2025-upscayl-5-x-upscayl-standard-4-x" at bounding box center [501, 188] width 85 height 21
drag, startPoint x: 469, startPoint y: 101, endPoint x: 527, endPoint y: 109, distance: 58.5
click at [527, 109] on input "/1809-frenchbull-3" at bounding box center [501, 104] width 85 height 21
click at [516, 190] on input "/" at bounding box center [501, 188] width 85 height 21
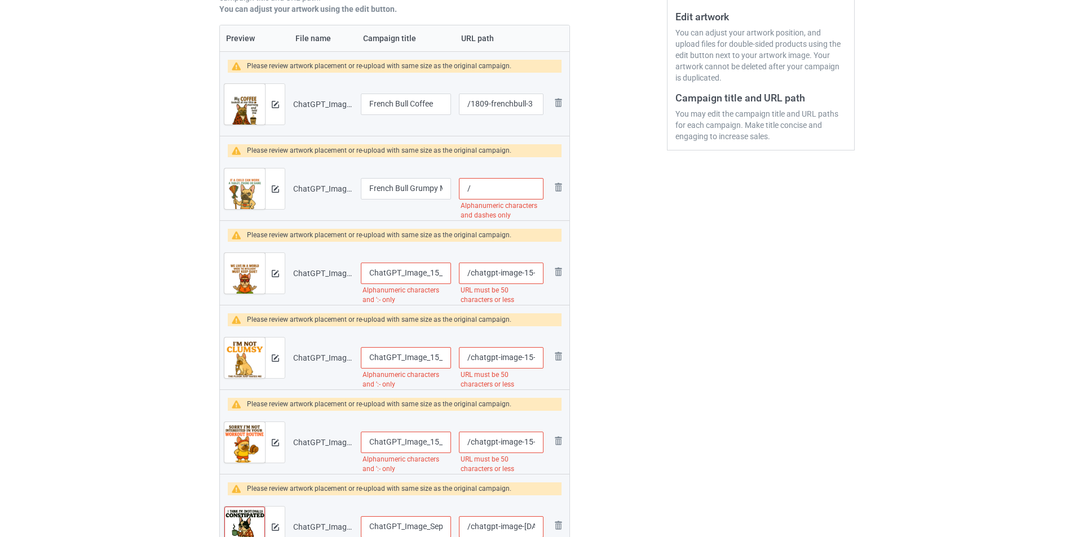
paste input "1809-frenchbull-"
type input "/1809-frenchbull-4"
click at [509, 275] on input "/chatgpt-image-15-13-48-18-thg-9-2025-upscayl-5-x-upscayl-standard-4-x" at bounding box center [501, 273] width 85 height 21
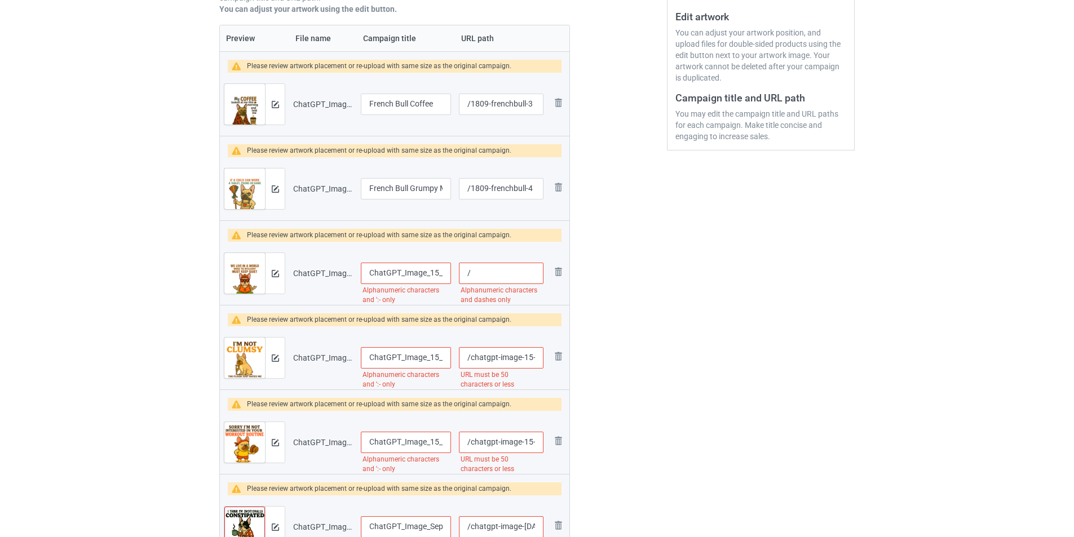
paste input "1809-frenchbull-"
type input "/1809-frenchbull-5"
click at [503, 356] on input "/chatgpt-image-15-20-58-18-thg-9-2025-upscayl-5-x-upscayl-standard-4-x" at bounding box center [501, 357] width 85 height 21
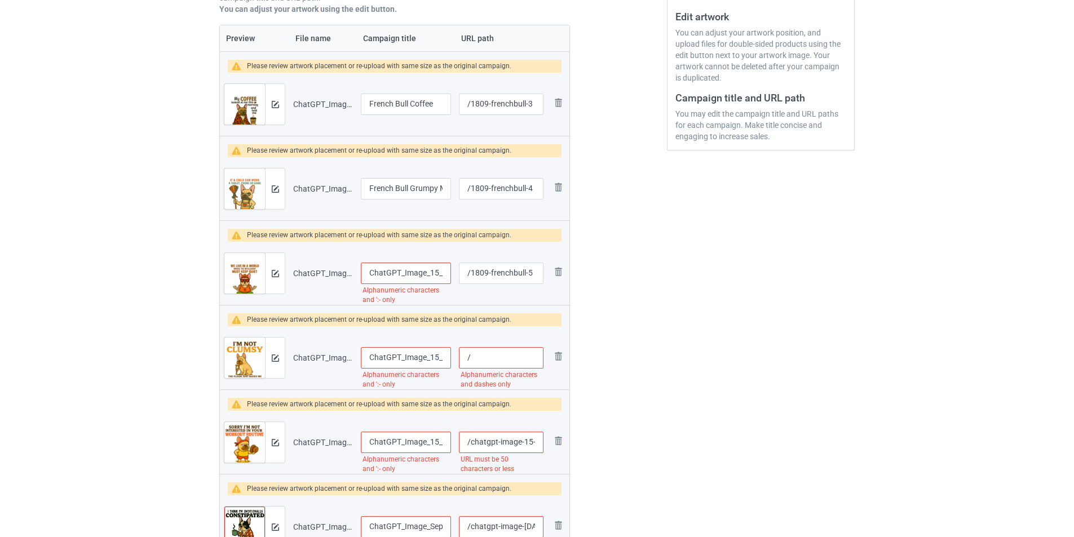
paste input "1809-frenchbull-"
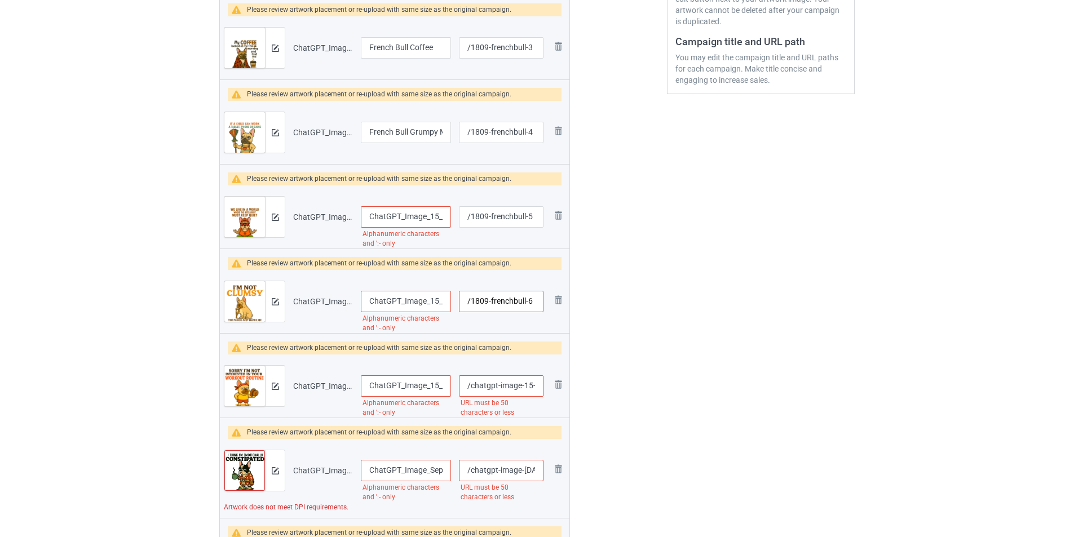
type input "/1809-frenchbull-6"
click at [500, 386] on input "/chatgpt-image-15-29-23-18-thg-9-2025-upscayl-5-x-upscayl-standard-4-x" at bounding box center [501, 386] width 85 height 21
paste input "1809-frenchbull-"
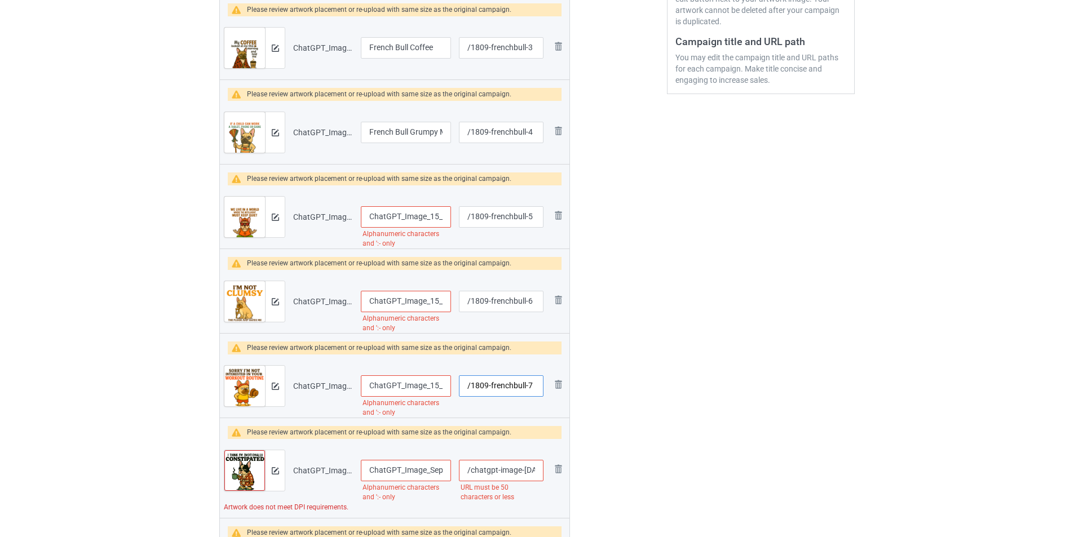
type input "/1809-frenchbull-7"
click at [500, 472] on input "/chatgpt-image-[DATE]-02-315157-34-pm-upscayl-6-x-upscayl-standard-4-x-1" at bounding box center [501, 470] width 85 height 21
click at [500, 471] on input "/chatgpt-image-[DATE]-02-315157-34-pm-upscayl-6-x-upscayl-standard-4-x-1" at bounding box center [501, 470] width 85 height 21
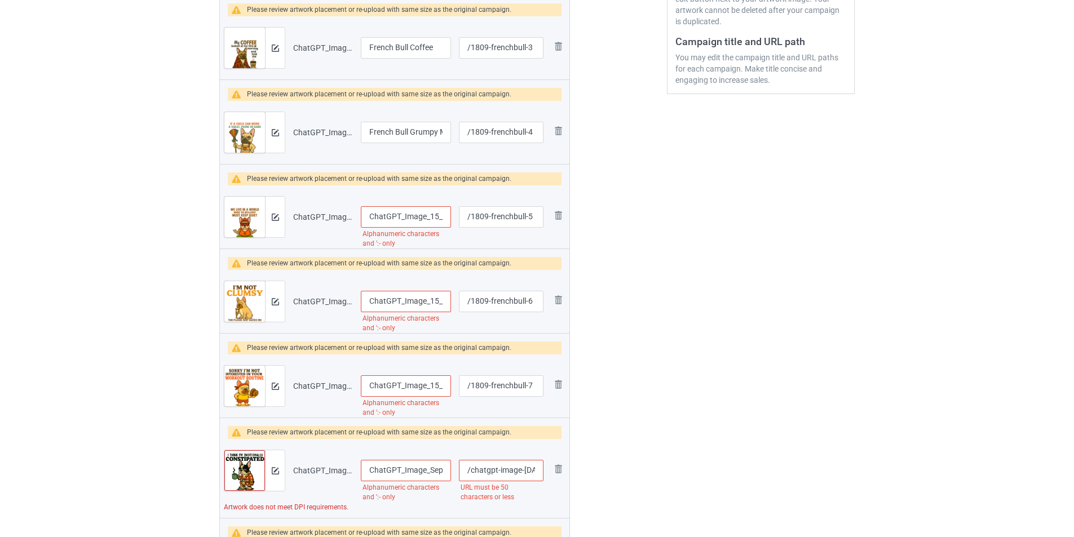
click at [500, 471] on input "/chatgpt-image-[DATE]-02-315157-34-pm-upscayl-6-x-upscayl-standard-4-x-1" at bounding box center [501, 470] width 85 height 21
paste input "1809-frenchbull-"
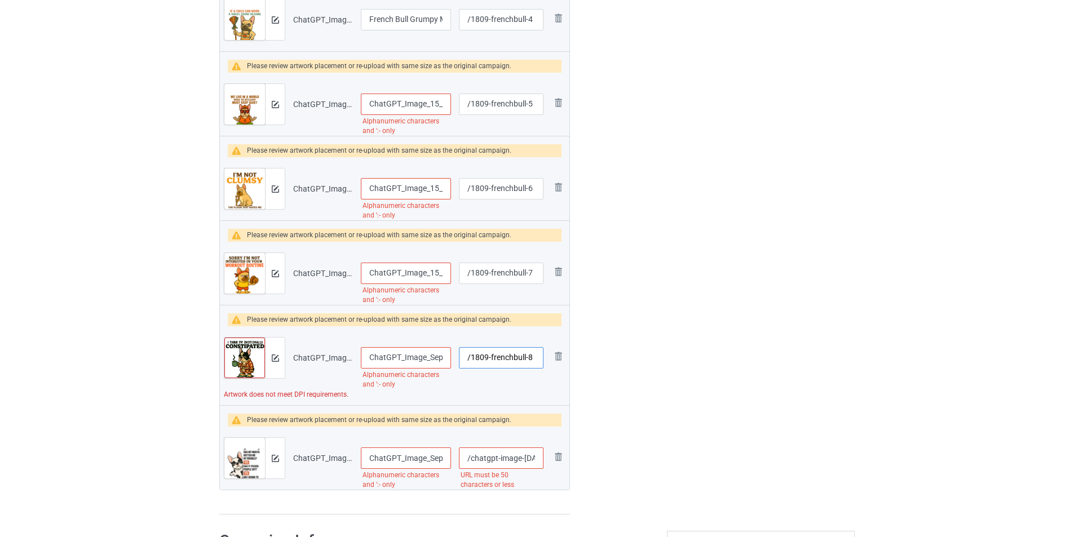
type input "/1809-frenchbull-8"
click at [513, 460] on input "/chatgpt-image-[DATE]-03-34-33-pm-upscayl-5-x-upscayl-standard-4-x" at bounding box center [501, 458] width 85 height 21
paste input "809-frenchbull-"
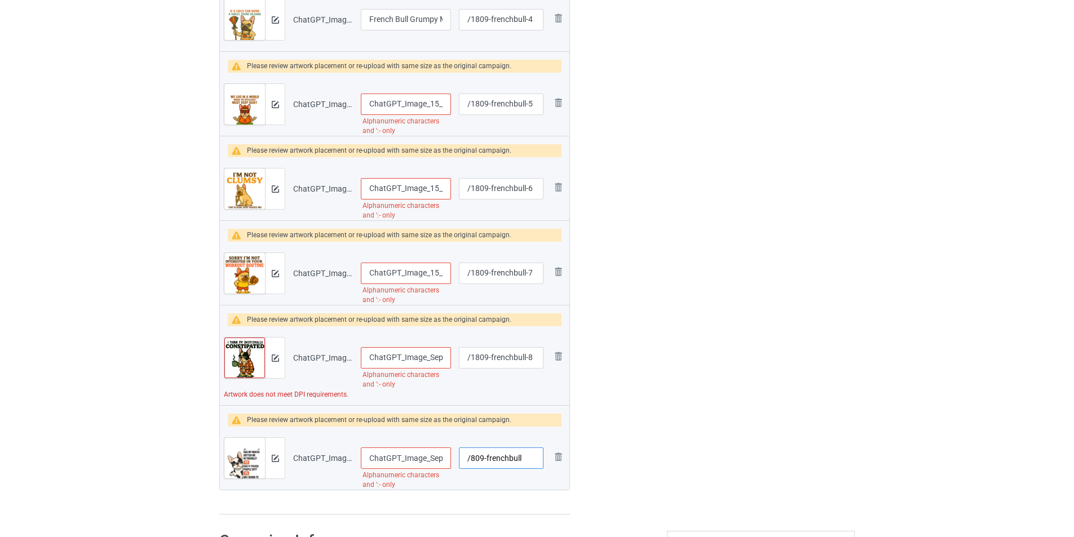
click at [528, 458] on input "/809-frenchbull" at bounding box center [501, 458] width 85 height 21
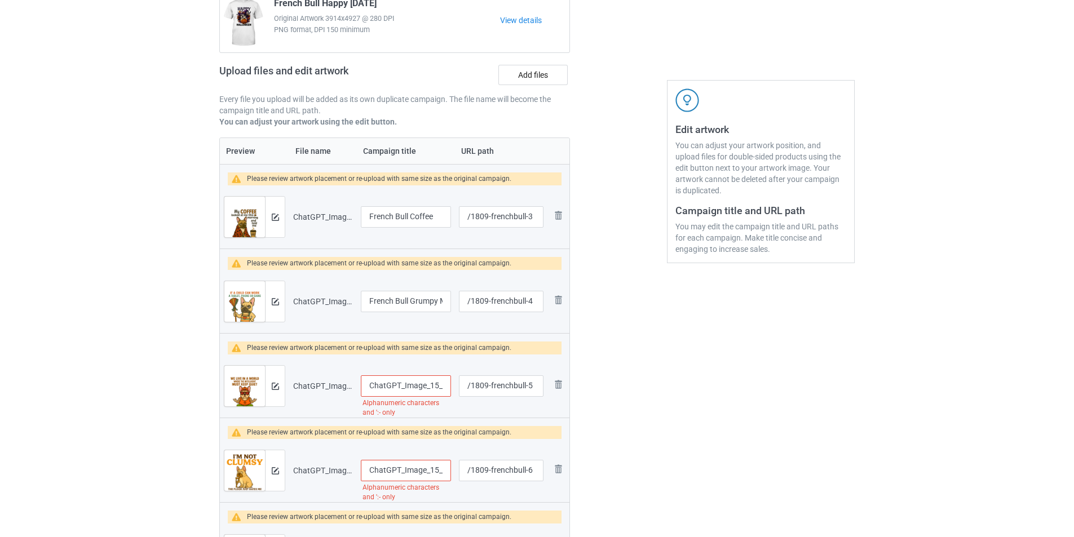
scroll to position [69, 0]
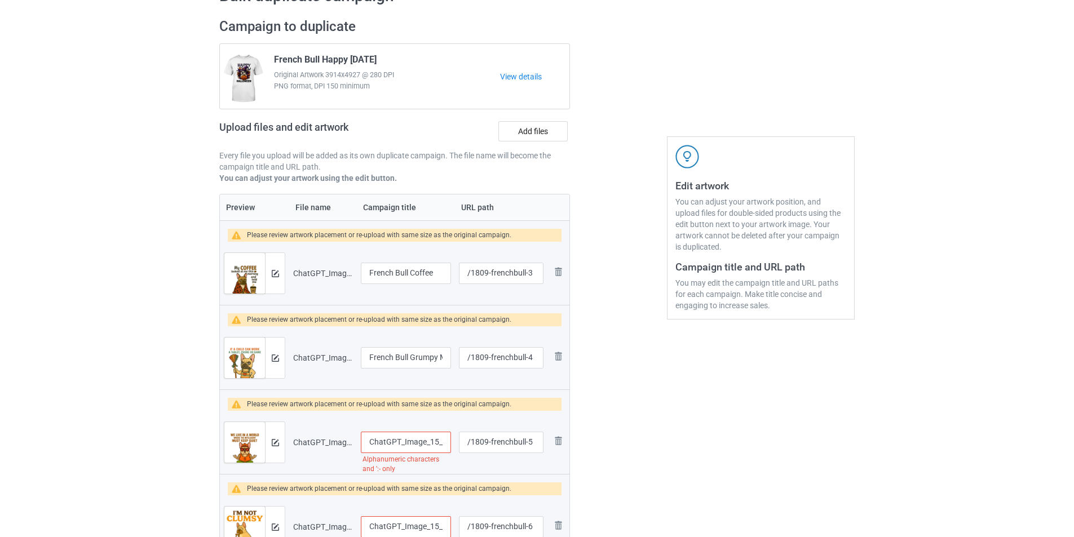
type input "/809-frenchbull-9"
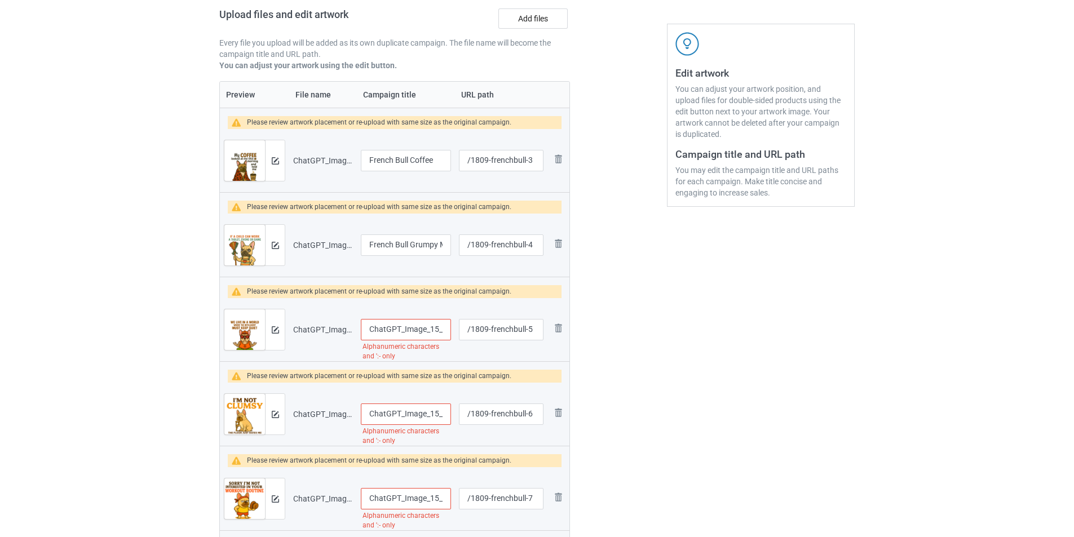
click at [424, 328] on input "ChatGPT_Image_15_13_48_18_thg_9,_2025_upscayl_5x_upscayl-standard-4x" at bounding box center [406, 329] width 90 height 21
type input "French Bull Yoga"
click at [438, 419] on input "ChatGPT_Image_15_20_58_18_thg_9,_2025_upscayl_5x_upscayl-standard-4x" at bounding box center [406, 414] width 90 height 21
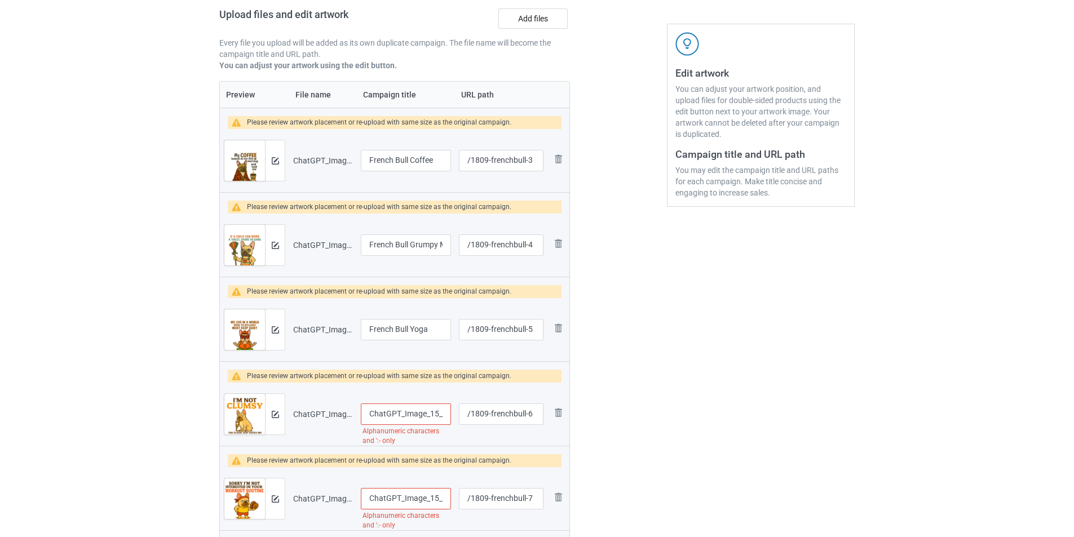
click at [438, 419] on input "ChatGPT_Image_15_20_58_18_thg_9,_2025_upscayl_5x_upscayl-standard-4x" at bounding box center [406, 414] width 90 height 21
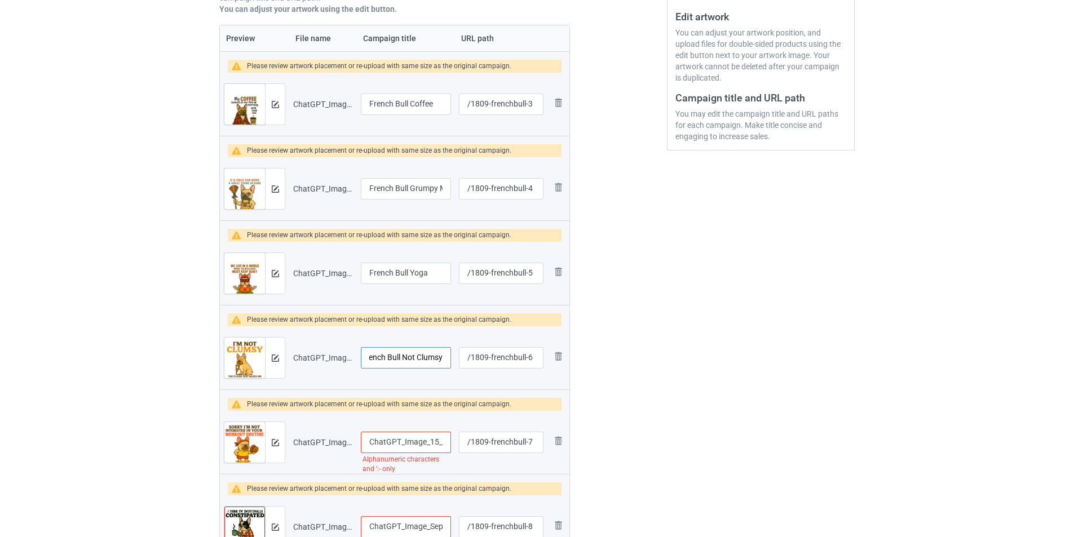
type input "French Bull Not Clumsy"
click at [426, 444] on input "ChatGPT_Image_15_29_23_18_thg_9,_2025_upscayl_5x_upscayl-standard-4x" at bounding box center [406, 442] width 90 height 21
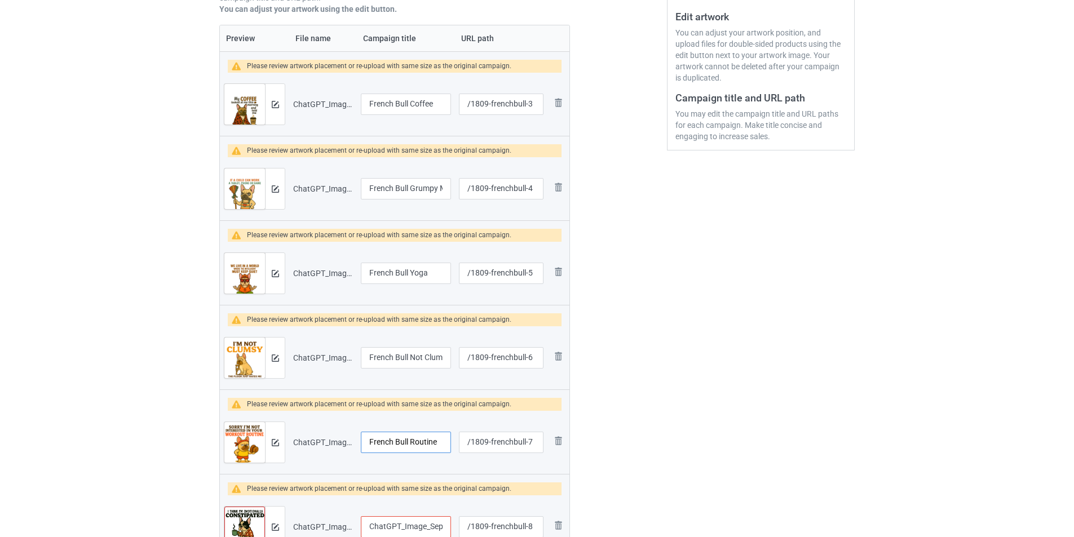
scroll to position [351, 0]
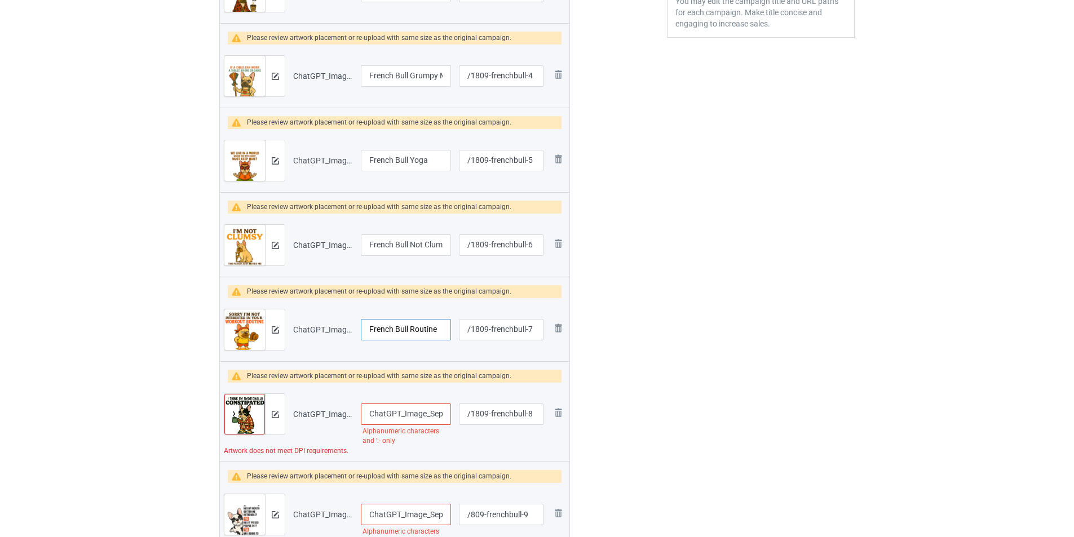
type input "French Bull Routine"
click at [429, 412] on input "ChatGPT_Image_Sep_18,_2025,_02_315157_34_PM_upscayl_6x_upscayl-standard-4x1" at bounding box center [406, 414] width 90 height 21
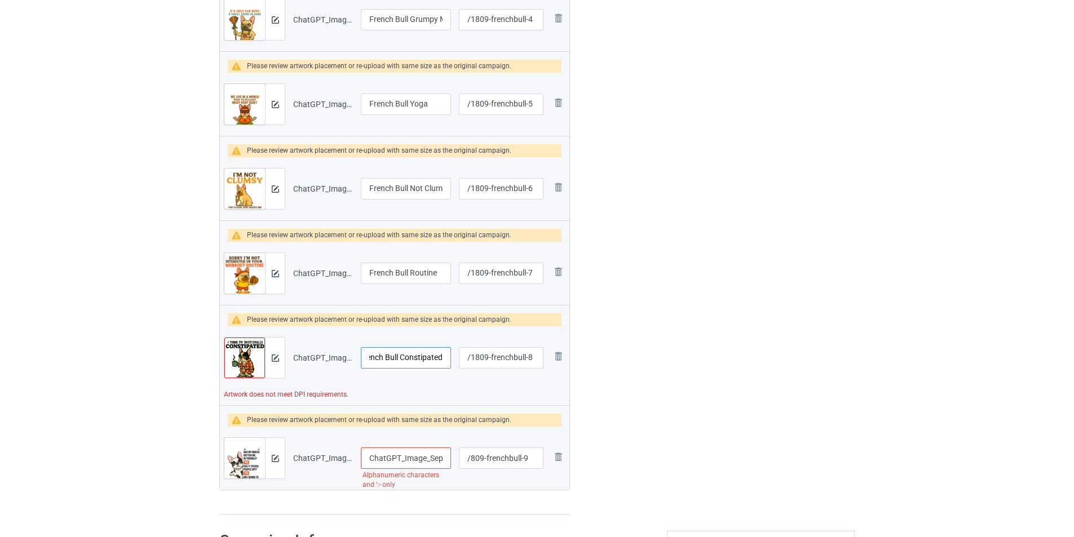
type input "French Bull Constipated"
click at [394, 457] on input "ChatGPT_Image_Sep_18,_2025,_03_34_33_PM_upscayl_5x_upscayl-standard-4x" at bounding box center [406, 458] width 90 height 21
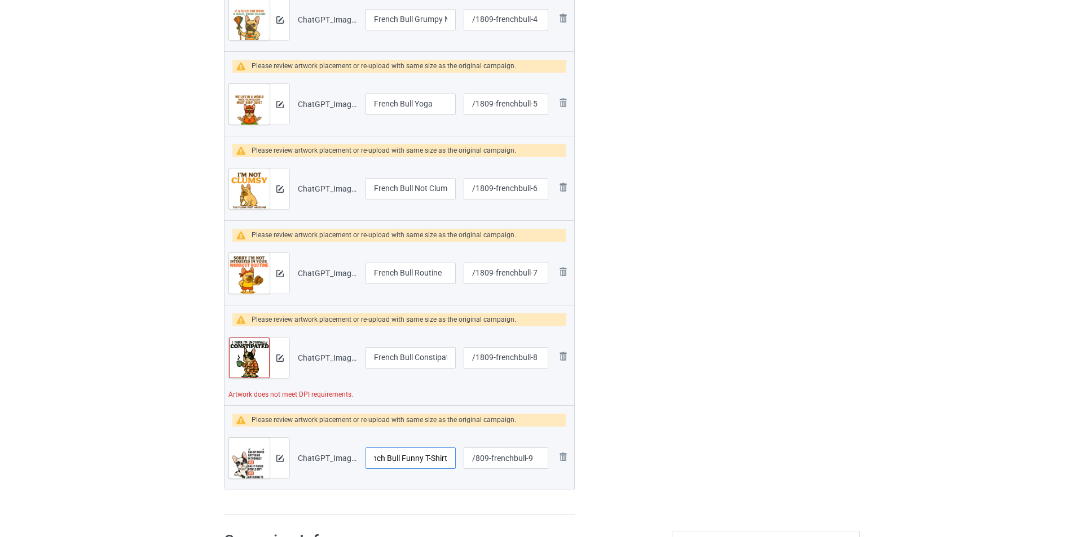
scroll to position [12, 0]
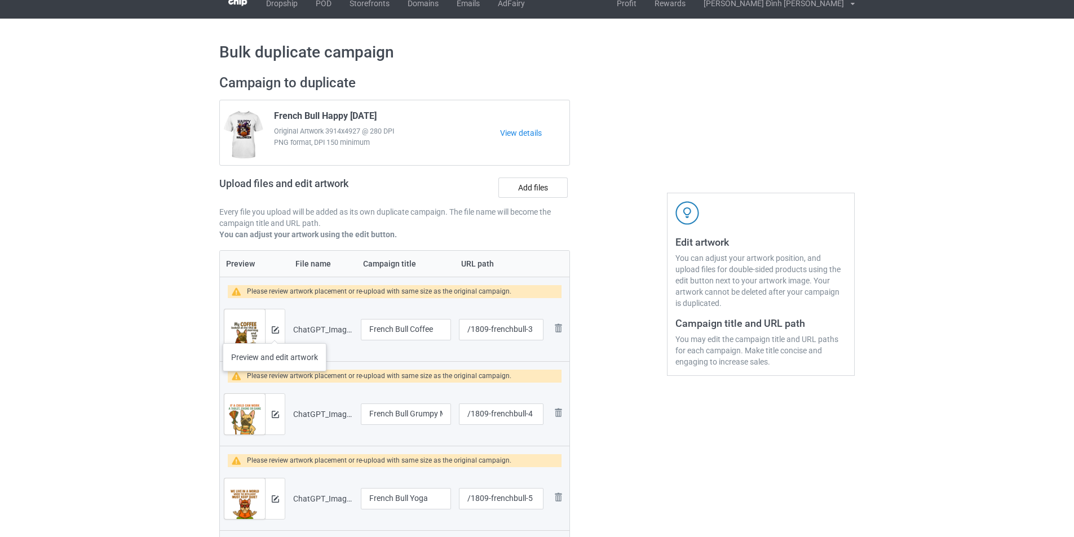
type input "French Bull Funny T-Shirt"
click at [275, 332] on img at bounding box center [275, 329] width 7 height 7
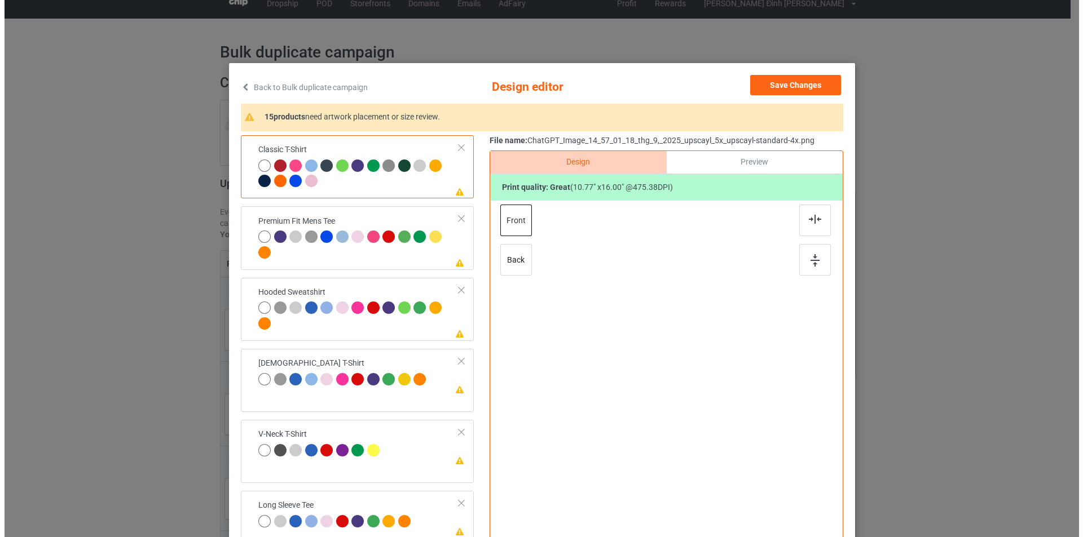
scroll to position [0, 0]
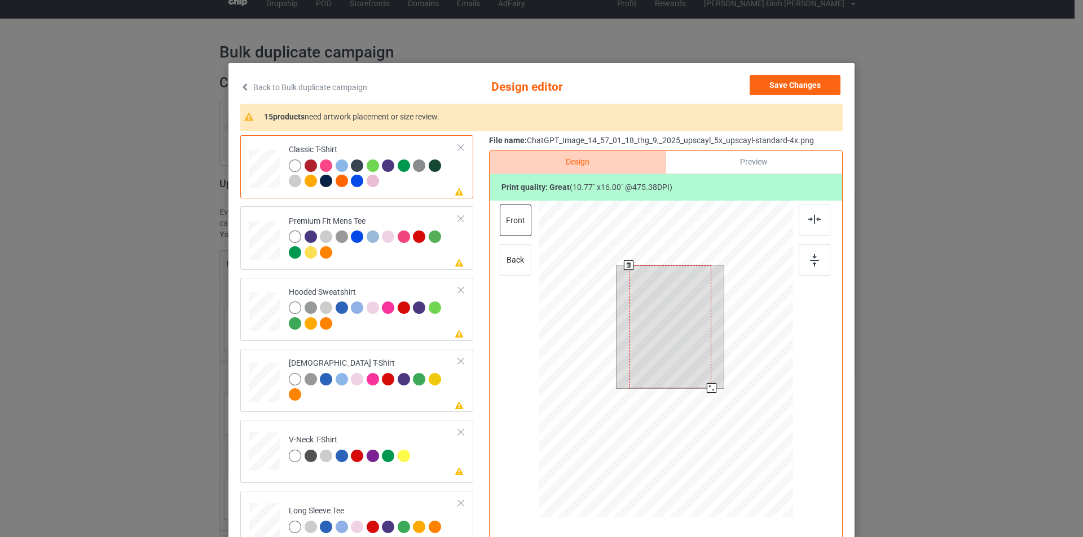
click at [658, 350] on div at bounding box center [670, 327] width 83 height 123
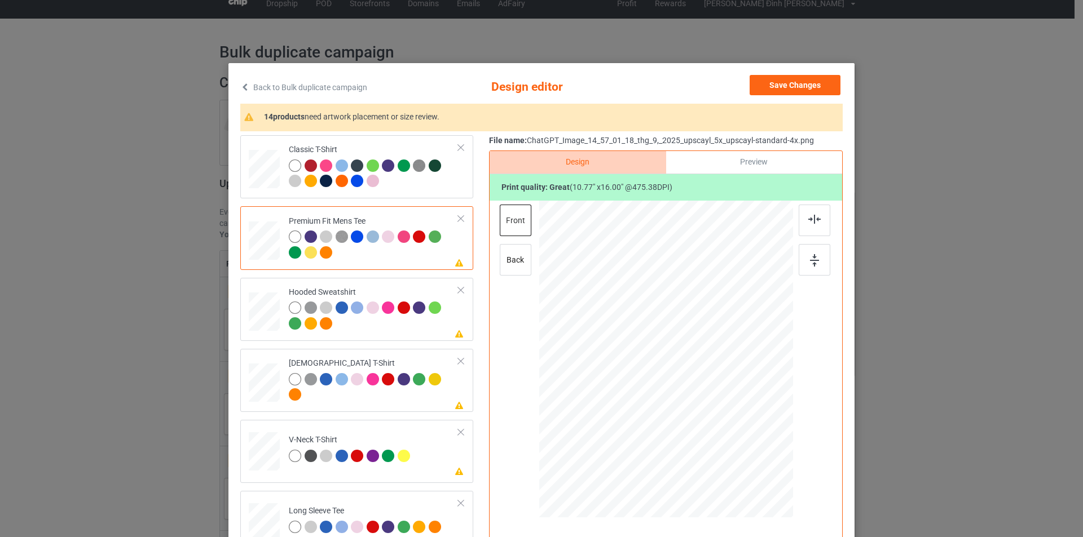
scroll to position [113, 0]
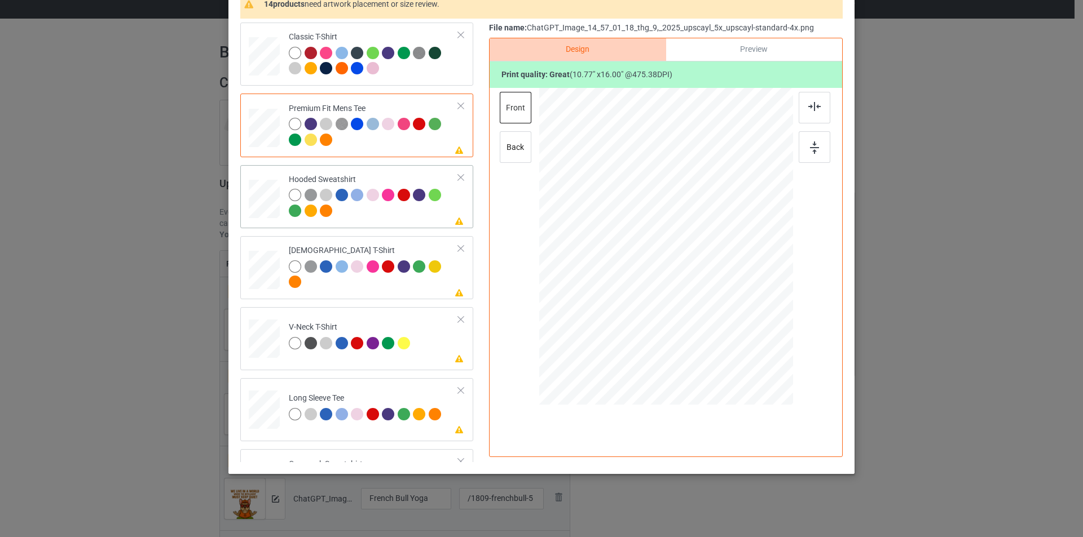
click at [272, 172] on td at bounding box center [266, 197] width 34 height 54
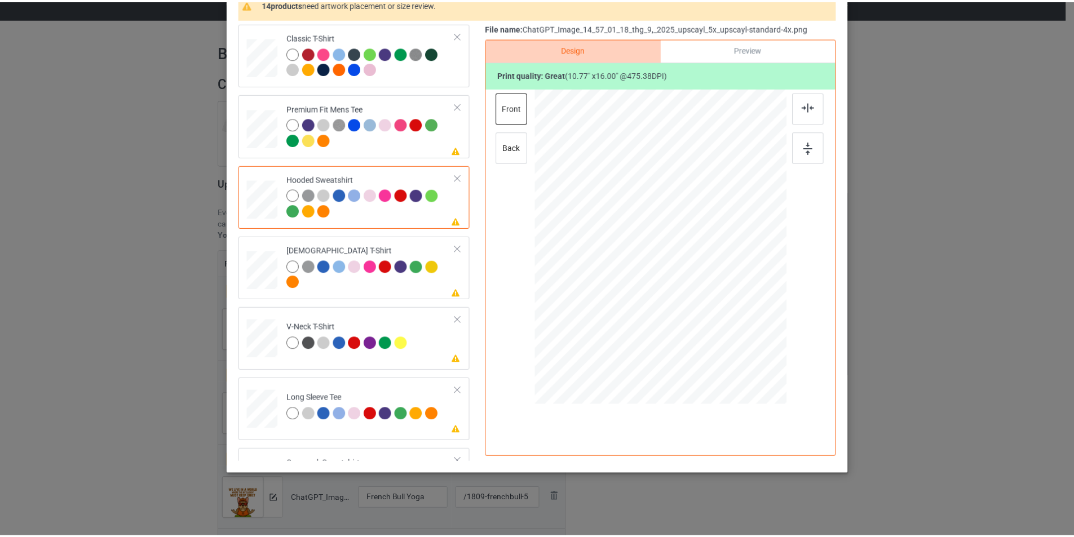
scroll to position [0, 0]
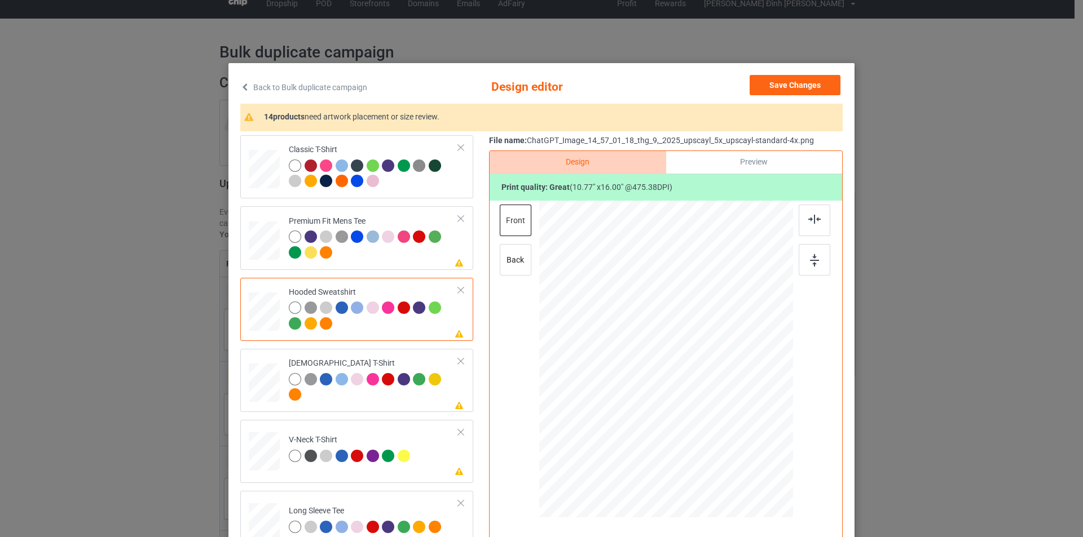
click at [0, 274] on div "Back to Bulk duplicate campaign Design editor Save Changes 14 products need art…" at bounding box center [541, 268] width 1083 height 537
click at [820, 90] on button "Save Changes" at bounding box center [794, 85] width 91 height 20
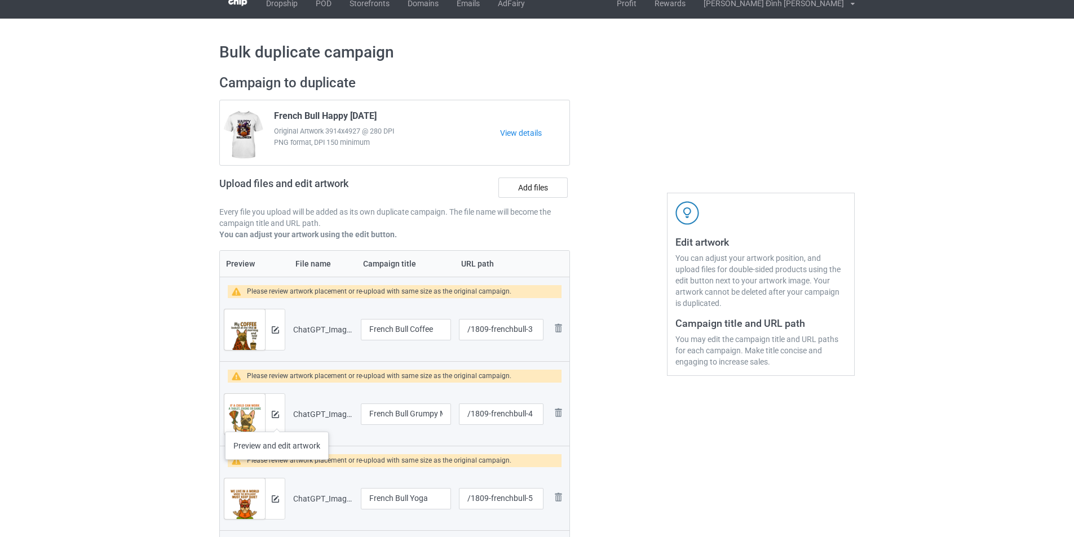
click at [279, 420] on div at bounding box center [275, 414] width 20 height 41
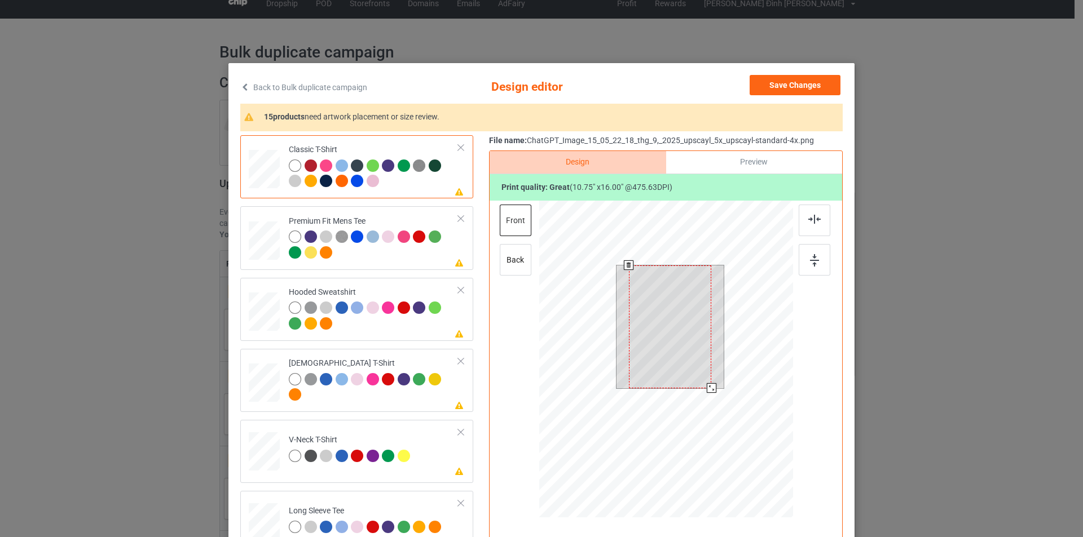
click at [696, 348] on div at bounding box center [670, 327] width 82 height 123
click at [706, 388] on div at bounding box center [711, 388] width 10 height 10
click at [122, 284] on div "Back to Bulk duplicate campaign Design editor Save Changes 14 products need art…" at bounding box center [541, 268] width 1083 height 537
click at [793, 89] on button "Save Changes" at bounding box center [794, 85] width 91 height 20
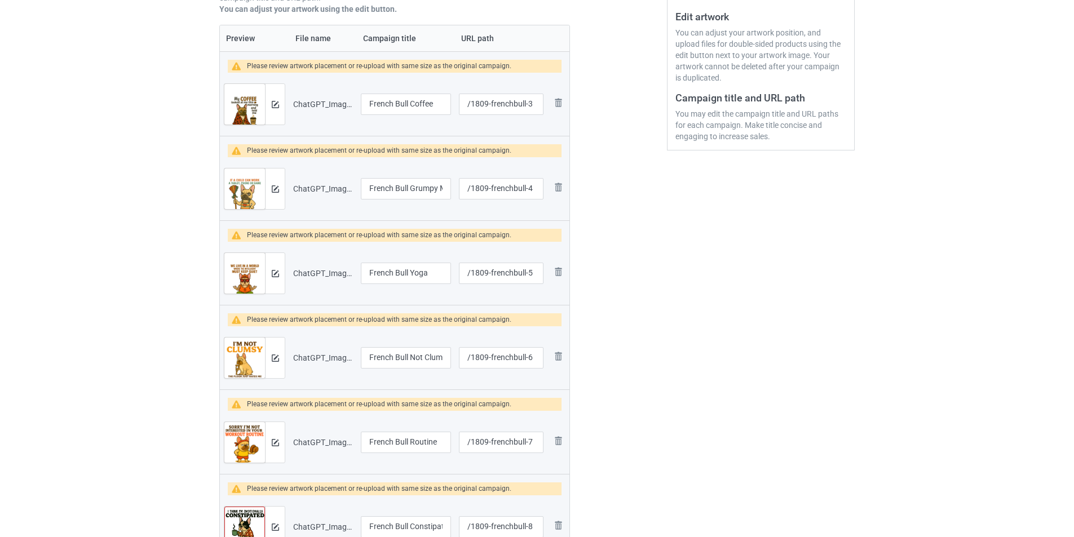
scroll to position [351, 0]
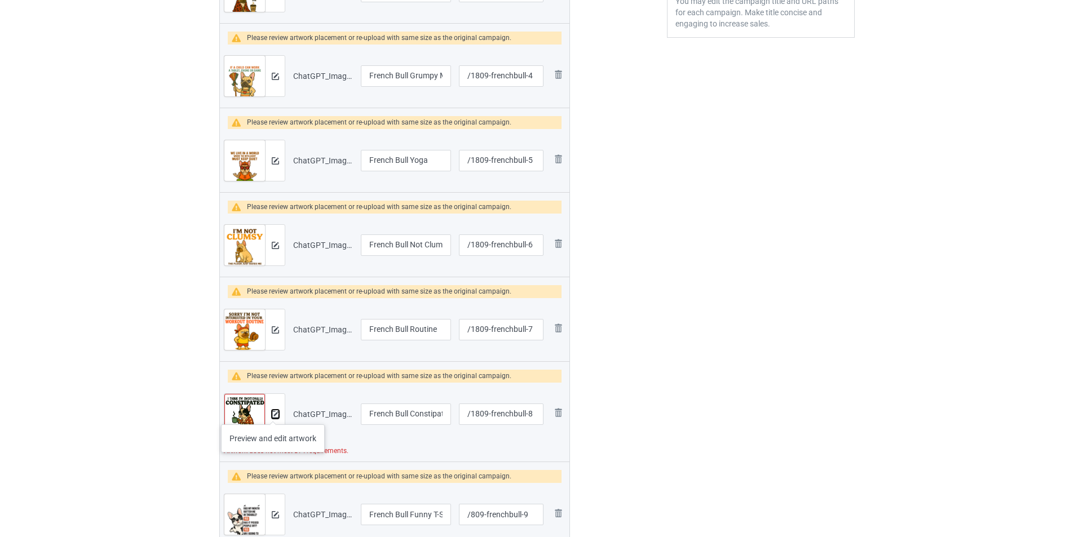
click at [273, 413] on img at bounding box center [275, 414] width 7 height 7
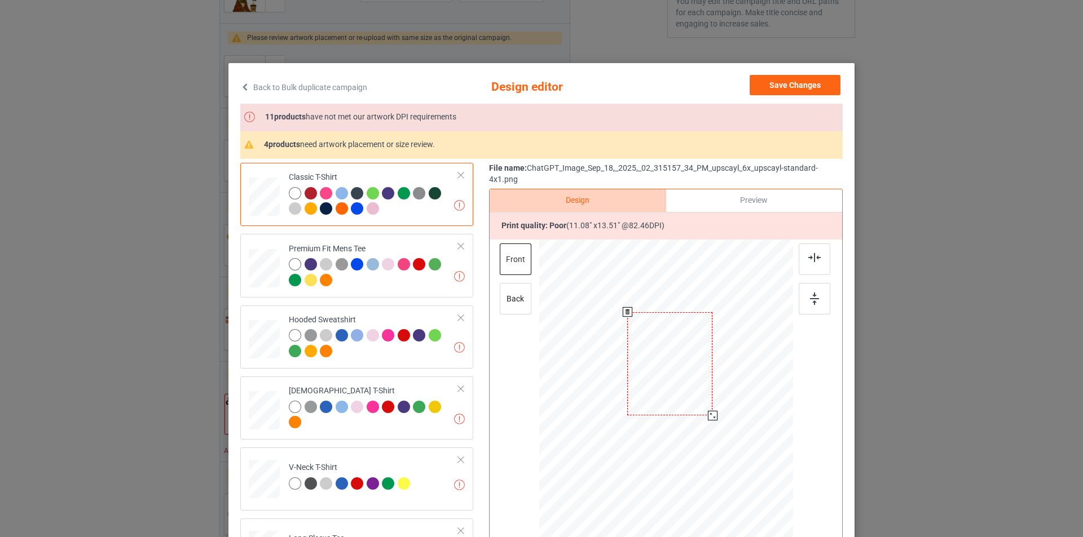
drag, startPoint x: 710, startPoint y: 414, endPoint x: 1082, endPoint y: 532, distance: 390.3
click at [711, 417] on div at bounding box center [713, 416] width 10 height 10
click at [5, 279] on div "Back to Bulk duplicate campaign Design editor Save Changes 11 products have not…" at bounding box center [541, 268] width 1083 height 537
click at [162, 315] on div "Back to Bulk duplicate campaign Design editor Save Changes 11 products have not…" at bounding box center [541, 268] width 1083 height 537
click at [811, 86] on button "Save Changes" at bounding box center [794, 85] width 91 height 20
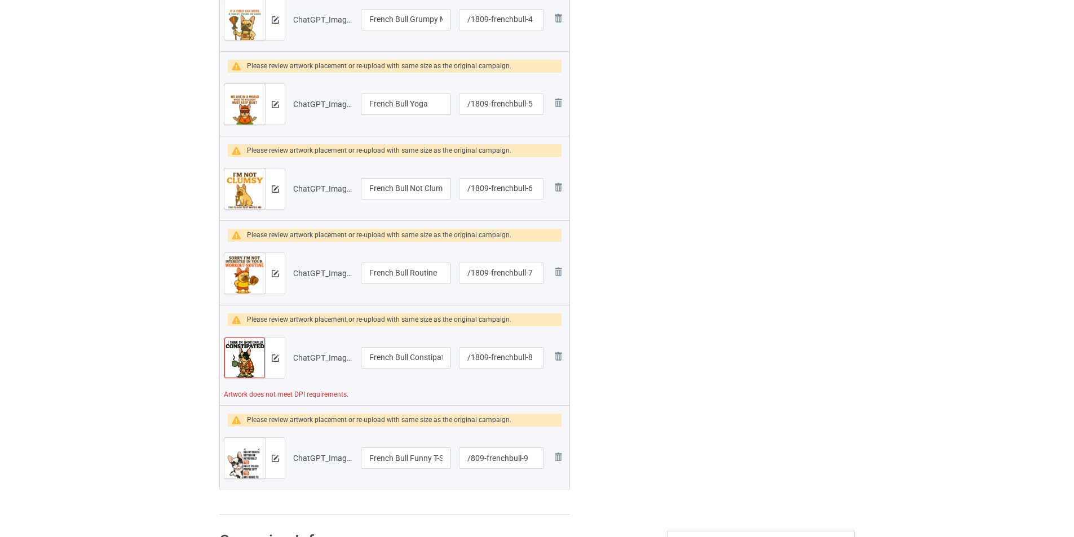
scroll to position [520, 0]
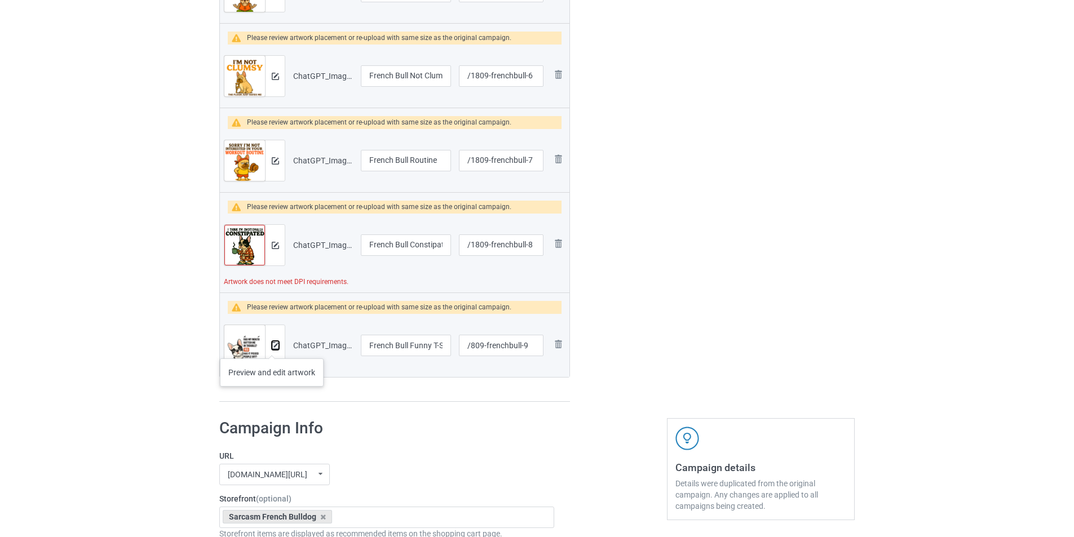
click at [272, 347] on img at bounding box center [275, 345] width 7 height 7
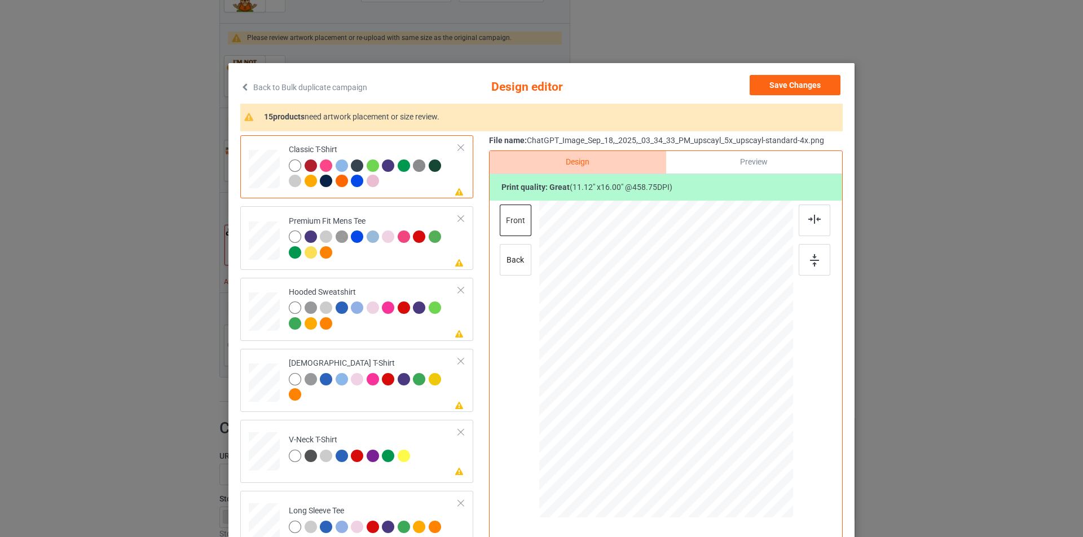
click at [52, 251] on div "Back to Bulk duplicate campaign Design editor Save Changes 15 products need art…" at bounding box center [541, 268] width 1083 height 537
click at [778, 87] on button "Save Changes" at bounding box center [794, 85] width 91 height 20
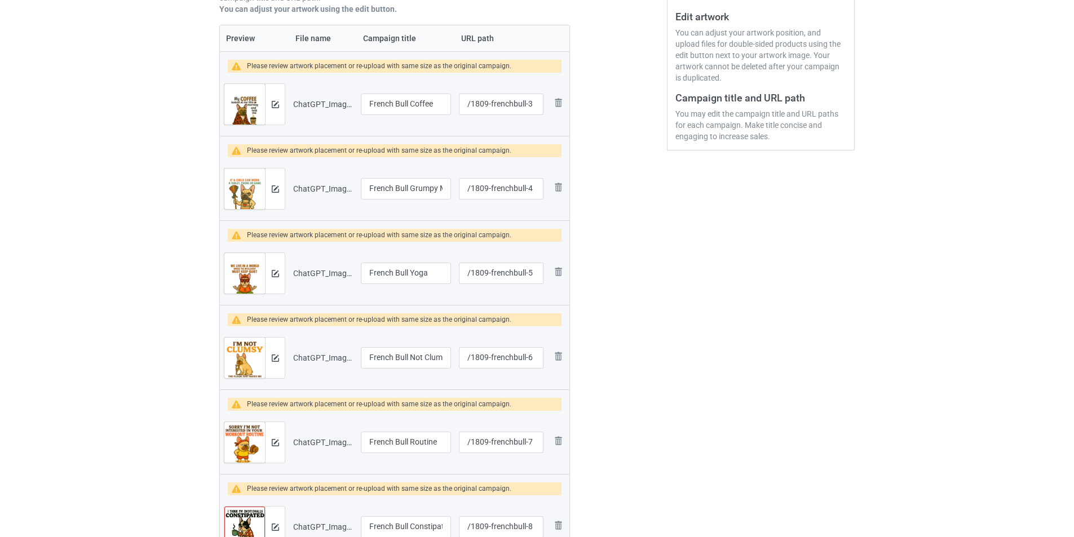
scroll to position [182, 0]
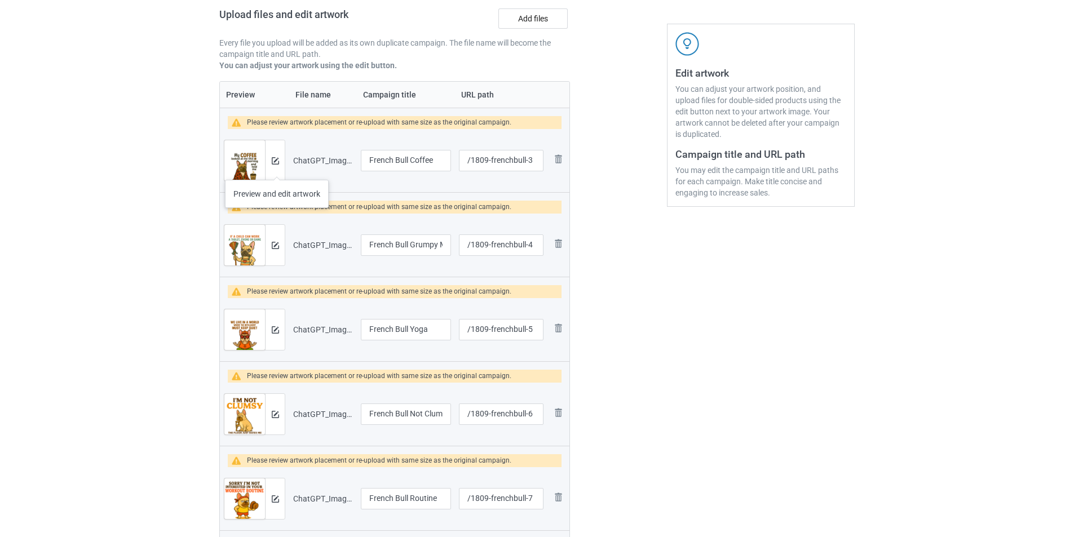
click at [277, 169] on div at bounding box center [275, 160] width 20 height 41
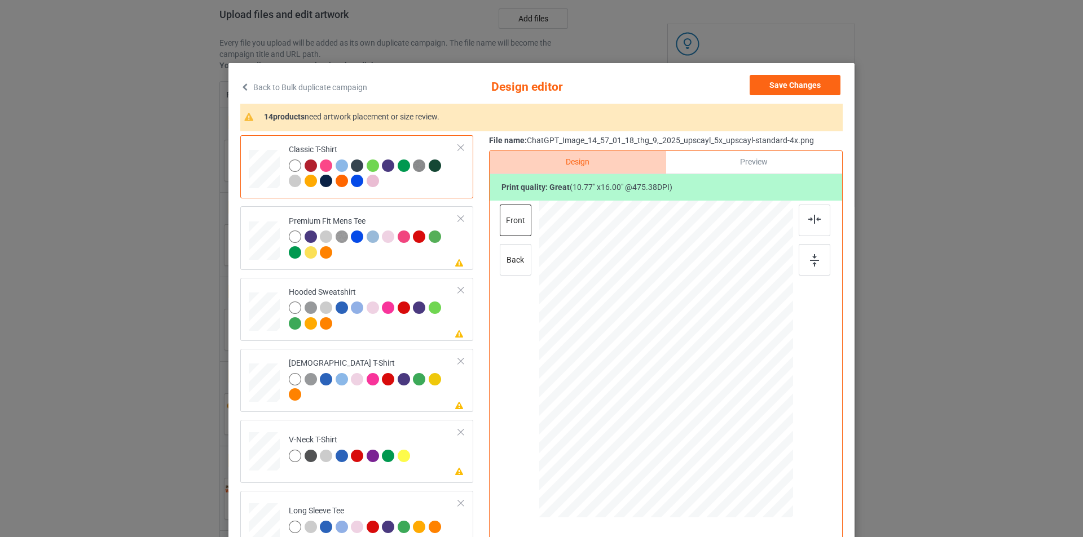
click at [74, 187] on div "Back to Bulk duplicate campaign Design editor Save Changes 14 products need art…" at bounding box center [541, 268] width 1083 height 537
click at [803, 87] on button "Save Changes" at bounding box center [794, 85] width 91 height 20
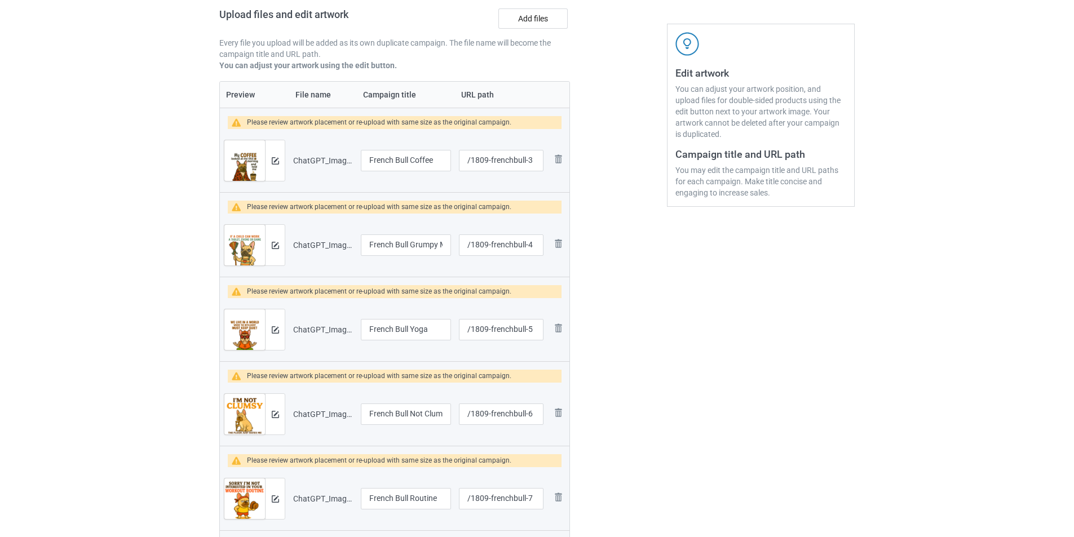
click at [248, 162] on img at bounding box center [244, 170] width 41 height 61
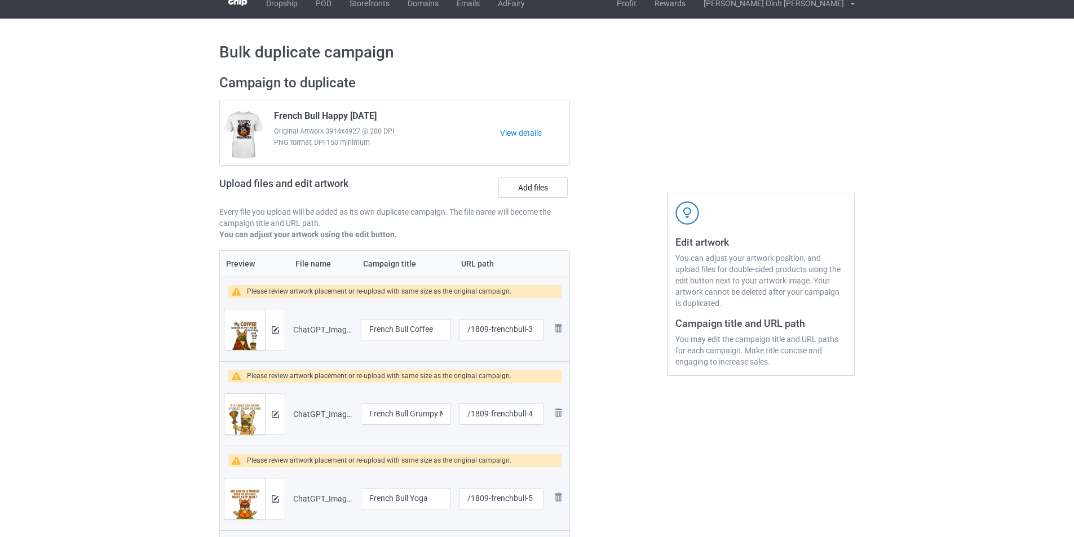
scroll to position [0, 0]
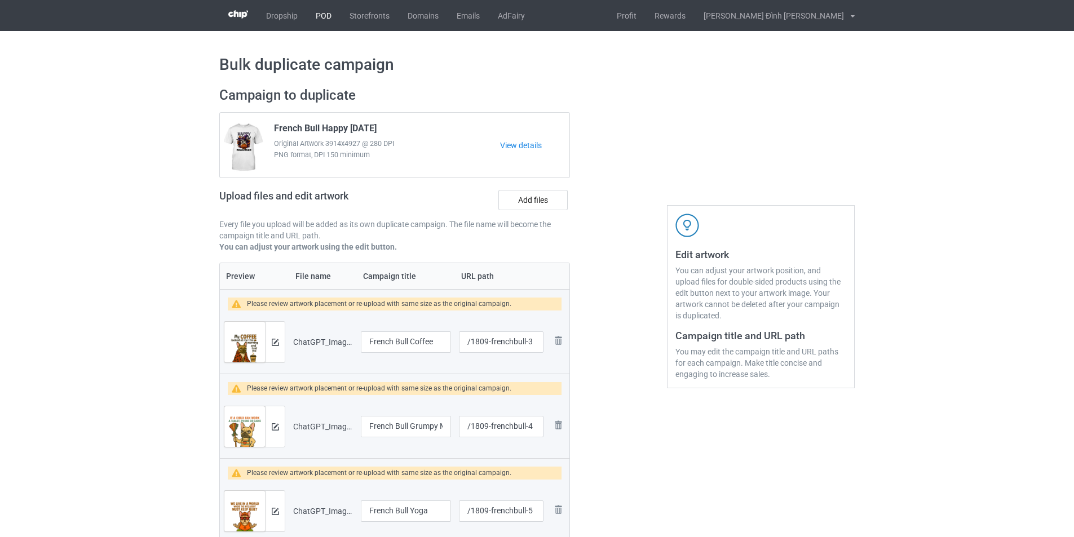
click at [329, 12] on link "POD" at bounding box center [324, 15] width 34 height 31
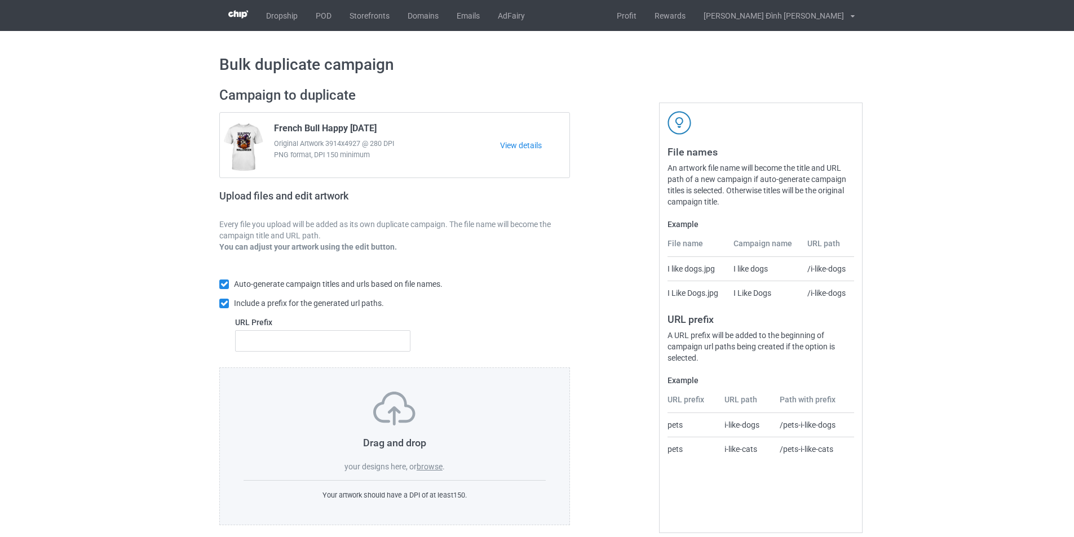
scroll to position [12, 0]
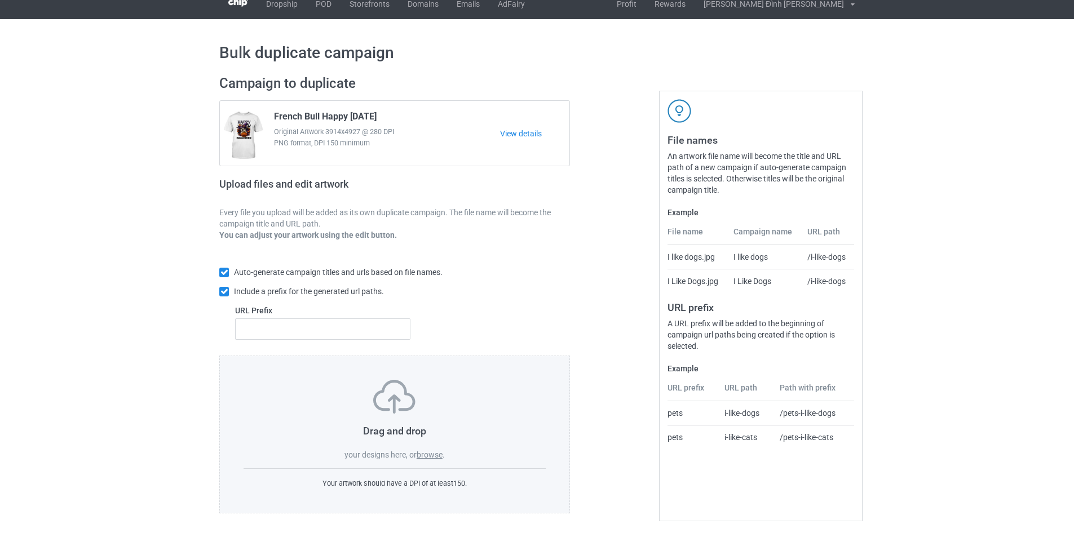
click at [433, 454] on label "browse" at bounding box center [430, 454] width 26 height 9
click at [0, 0] on input "browse" at bounding box center [0, 0] width 0 height 0
click at [427, 456] on label "browse" at bounding box center [430, 454] width 26 height 9
click at [0, 0] on input "browse" at bounding box center [0, 0] width 0 height 0
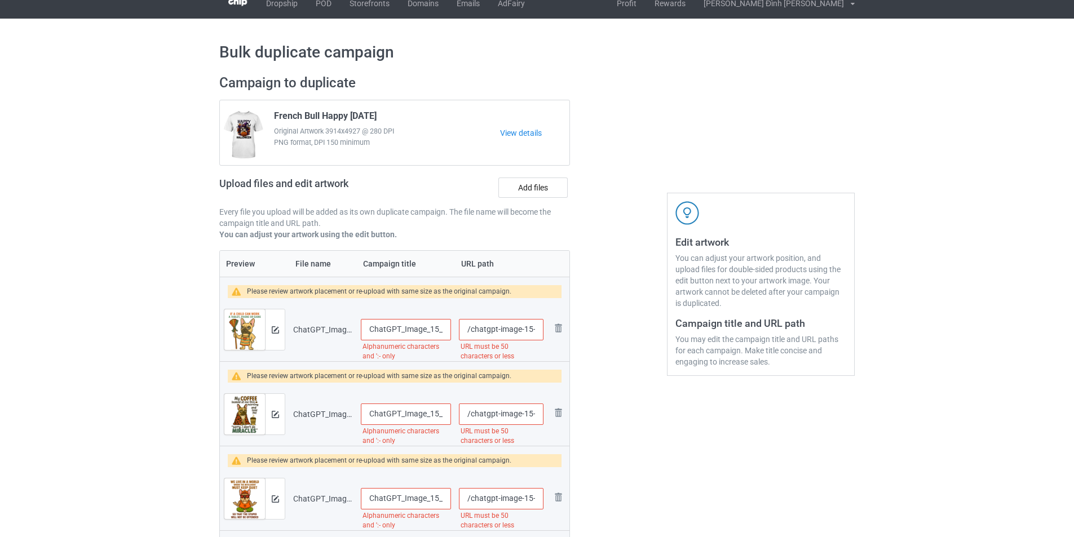
click at [399, 328] on input "ChatGPT_Image_15_05_22_18_thg_9,_2025_upscayl_5x_upscayl-standard-4x" at bounding box center [406, 329] width 90 height 21
click at [445, 328] on input "ChatGPT_Image_15_05_22_18_thg_9,_2025_upscayl_5x_upscayl-standard-4x" at bounding box center [406, 329] width 90 height 21
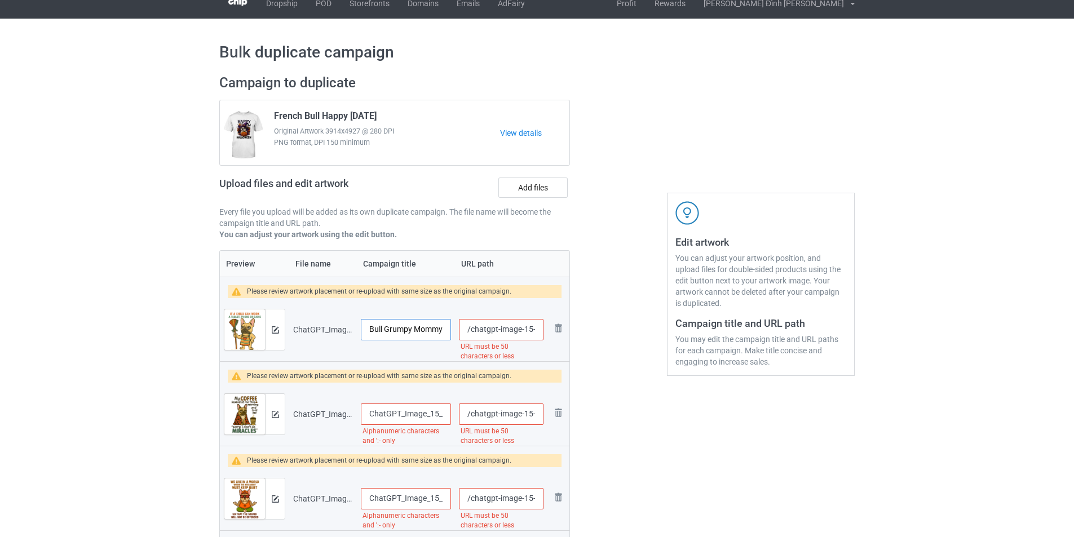
type input "French Bull Grumpy Mommy"
click at [370, 414] on input "ChatGPT_Image_15_08_29_18_thg_9,_2025_upscayl_5x_upscayl-standard-4x" at bounding box center [406, 414] width 90 height 21
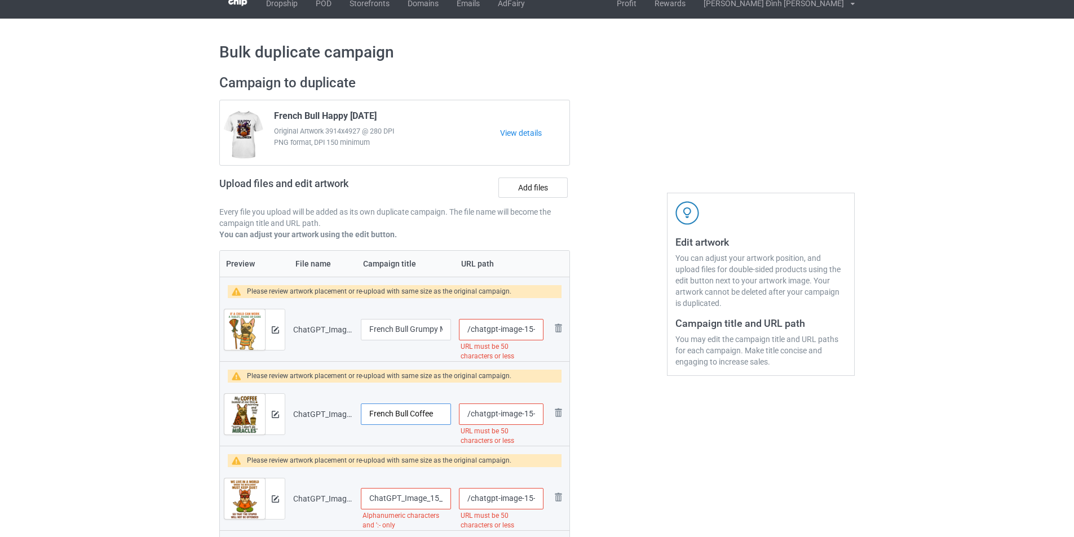
scroll to position [125, 0]
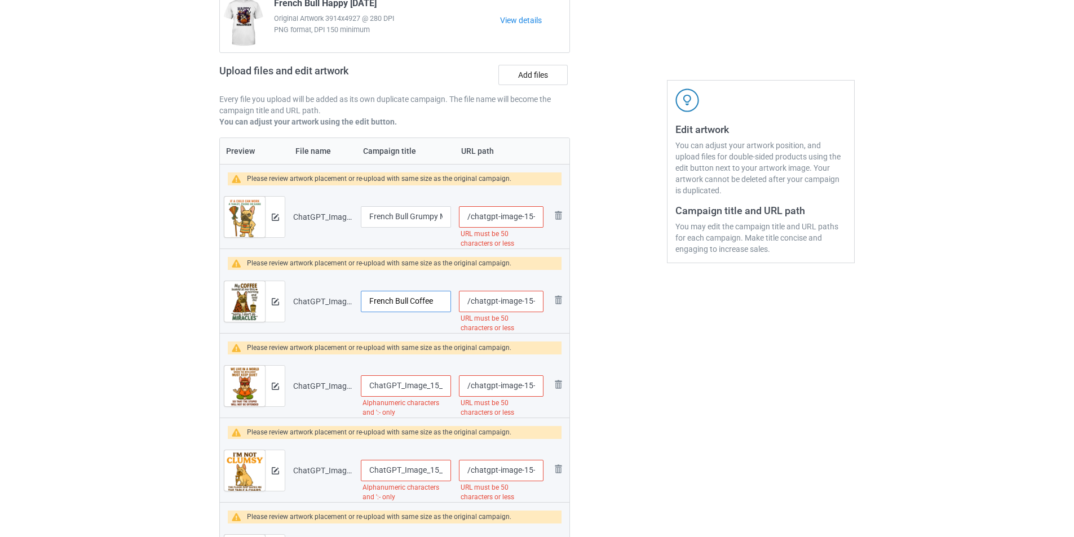
type input "French Bull Coffee"
click at [399, 387] on input "ChatGPT_Image_15_13_48_18_thg_9,_2025_upscayl_5x_upscayl-standard-4x" at bounding box center [406, 386] width 90 height 21
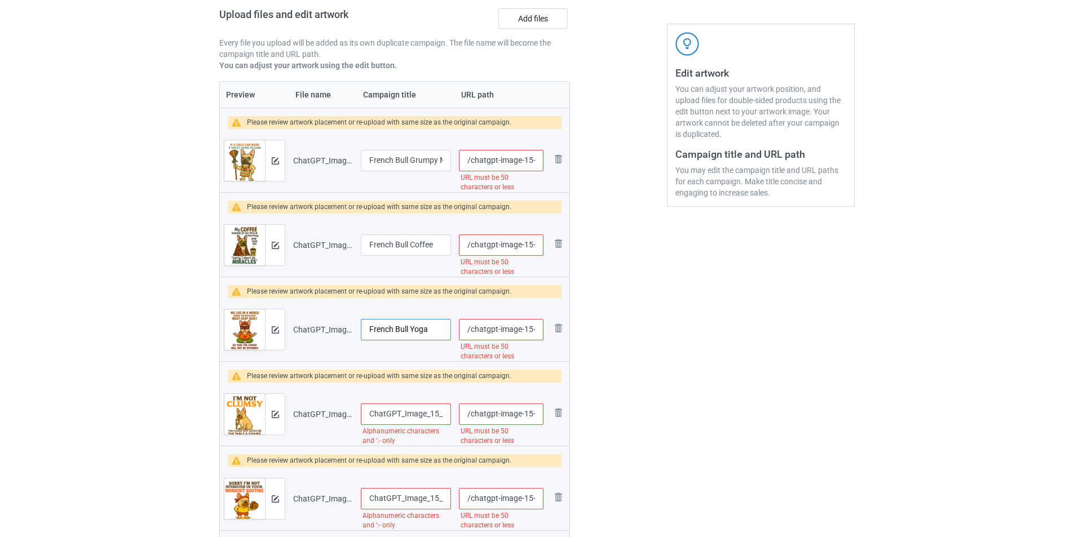
type input "French Bull Yoga"
click at [388, 412] on input "ChatGPT_Image_15_20_58_18_thg_9,_2025_upscayl_5x_upscayl-standard-4x" at bounding box center [406, 414] width 90 height 21
click at [387, 412] on input "ChatGPT_Image_15_20_58_18_thg_9,_2025_upscayl_5x_upscayl-standard-4x" at bounding box center [406, 414] width 90 height 21
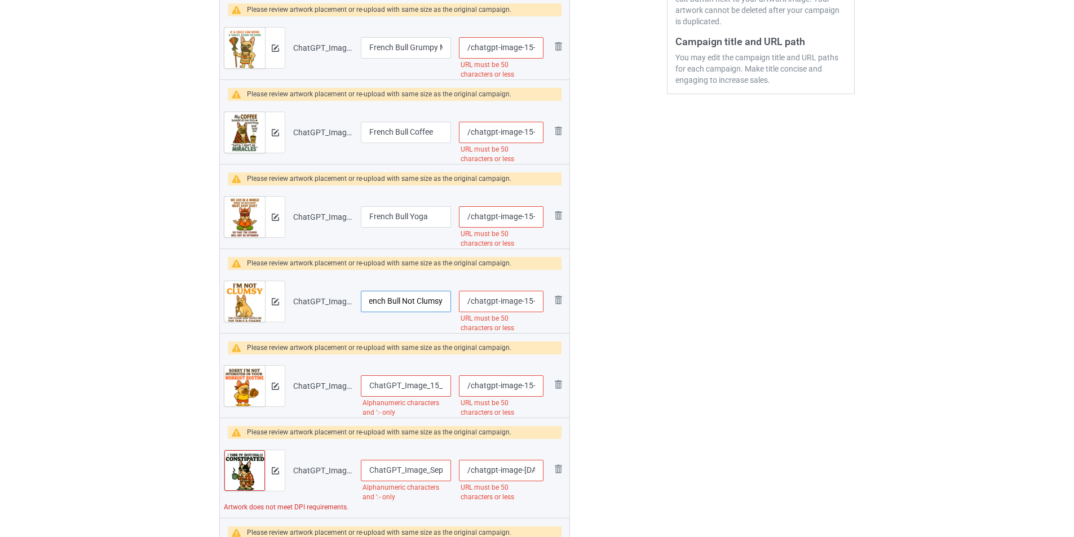
type input "French Bull Not Clumsy"
click at [408, 387] on input "ChatGPT_Image_15_29_23_18_thg_9,_2025_upscayl_5x_upscayl-standard-4x" at bounding box center [406, 386] width 90 height 21
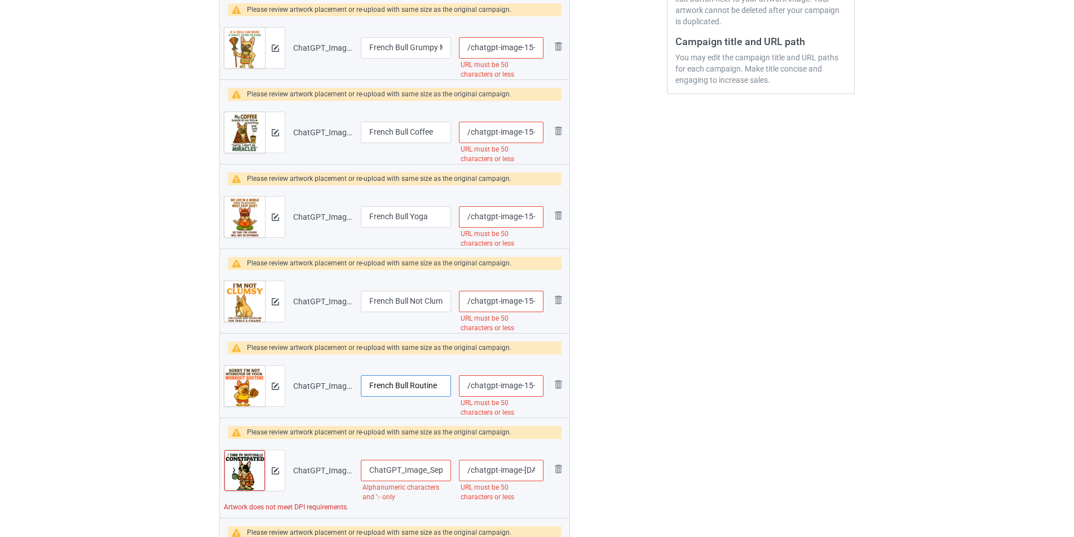
type input "French Bull Routine"
click at [385, 470] on input "ChatGPT_Image_Sep_18,_2025,_02_315157_34_PM_upscayl_6x_upscayl-standard-4x1" at bounding box center [406, 470] width 90 height 21
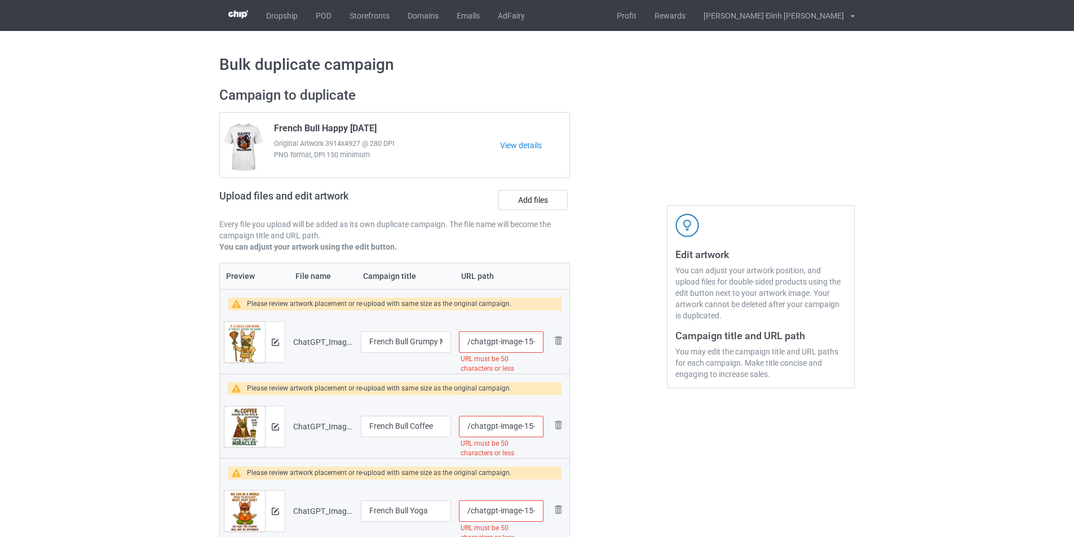
type input "French Bull Constipated"
click at [497, 339] on input "/chatgpt-image-15-05-22-18-thg-9-2025-upscayl-5-x-upscayl-standard-4-x" at bounding box center [501, 342] width 85 height 21
drag, startPoint x: 471, startPoint y: 340, endPoint x: 527, endPoint y: 343, distance: 55.9
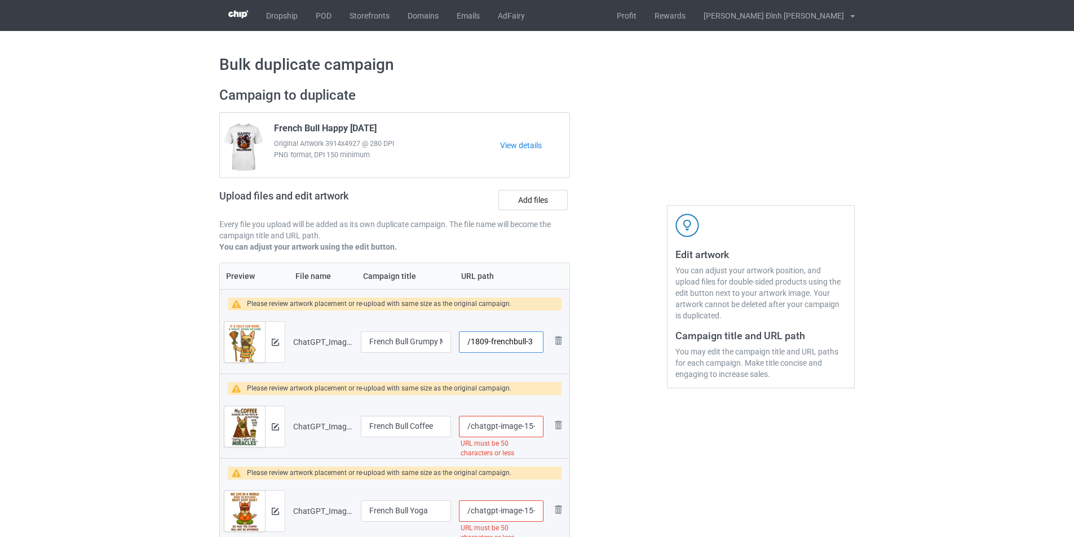
click at [527, 343] on input "/1809-frenchbull-3" at bounding box center [501, 342] width 85 height 21
type input "/1809-frenchbull-3"
drag, startPoint x: 472, startPoint y: 425, endPoint x: 610, endPoint y: 419, distance: 138.3
click at [610, 419] on div "Campaign to duplicate French Bull Happy Halloween Original Artwork 3914x4927 @ …" at bounding box center [536, 547] width 651 height 936
paste input "1809-frenchbull-"
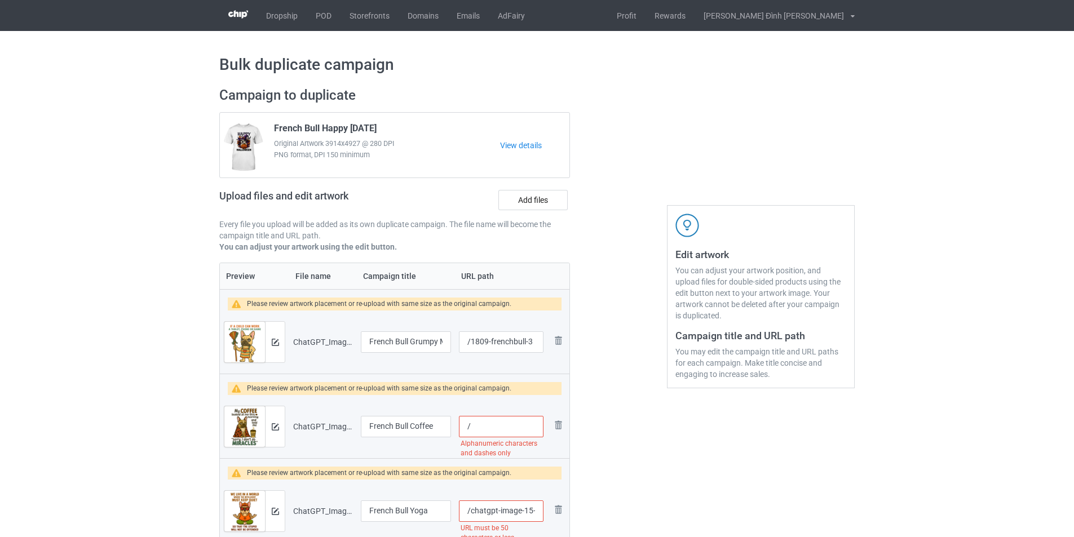
paste input "1809-frenchbull-"
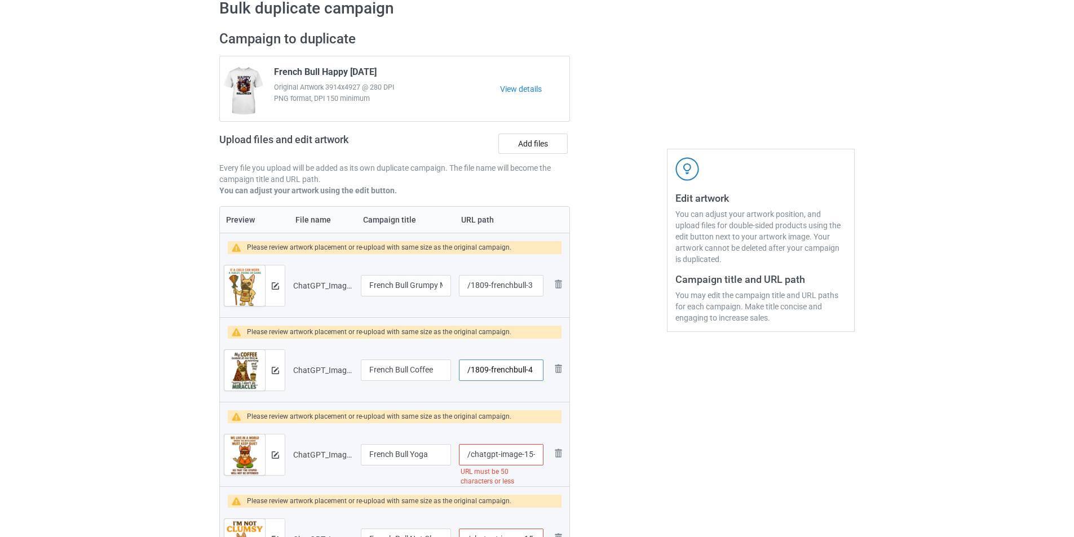
type input "/1809-frenchbull-4"
click at [503, 457] on input "/chatgpt-image-15-13-48-18-thg-9-2025-upscayl-5-x-upscayl-standard-4-x" at bounding box center [501, 454] width 85 height 21
paste input "1809-frenchbull-"
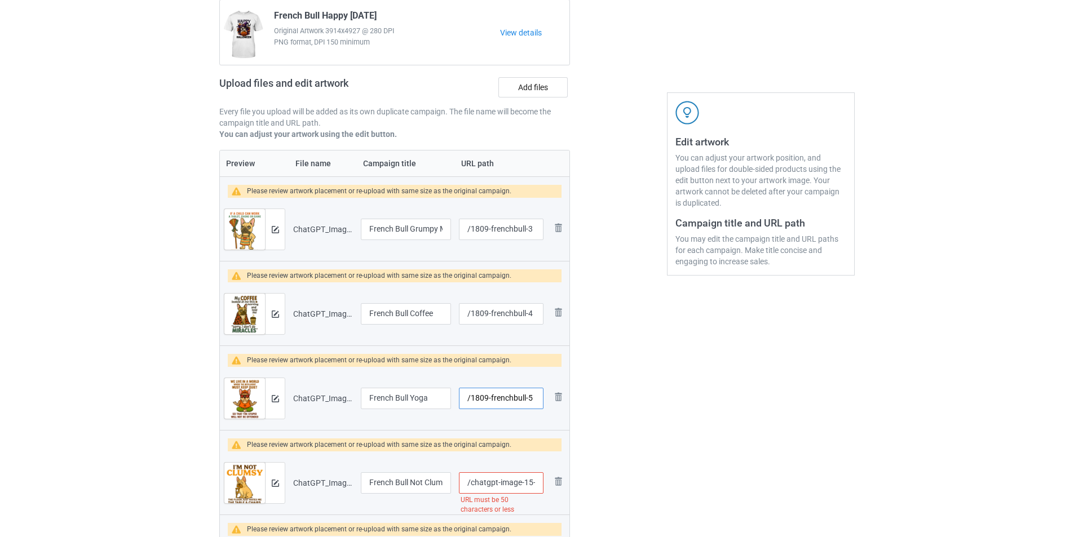
scroll to position [169, 0]
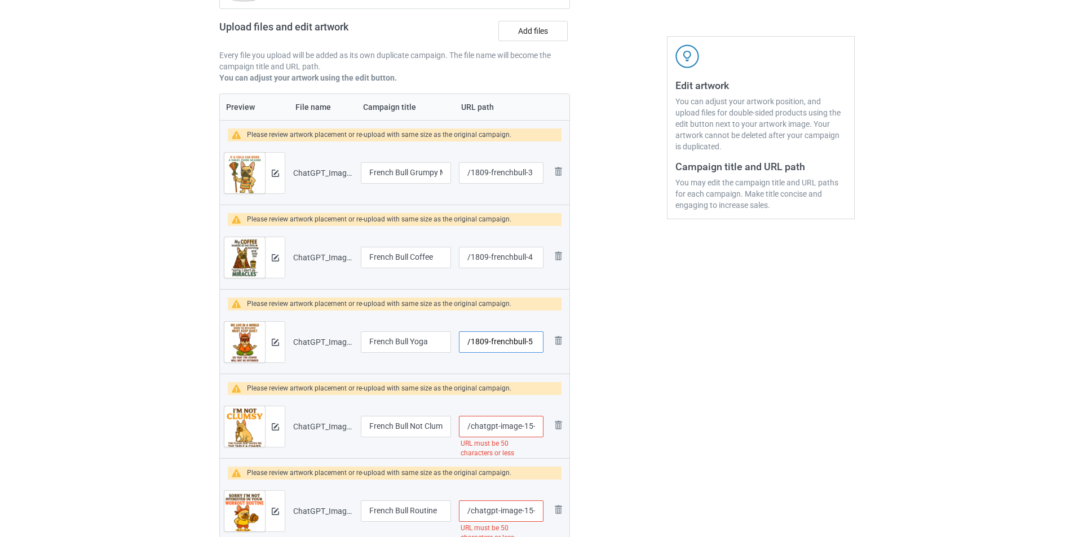
type input "/1809-frenchbull-5"
click at [499, 429] on input "/chatgpt-image-15-20-58-18-thg-9-2025-upscayl-5-x-upscayl-standard-4-x" at bounding box center [501, 426] width 85 height 21
paste input "1809-frenchbull-"
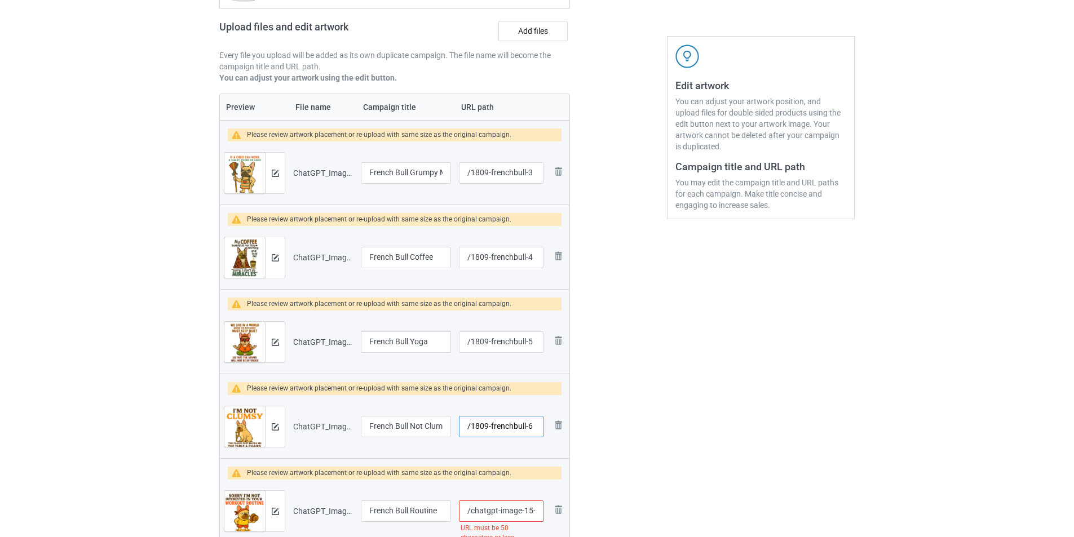
scroll to position [226, 0]
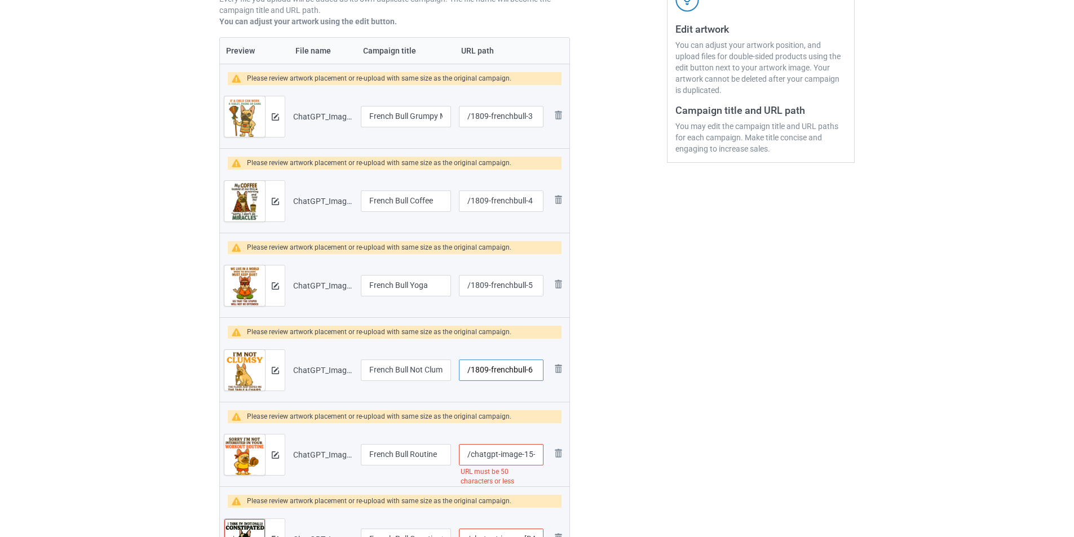
type input "/1809-frenchbull-6"
click at [485, 457] on input "/chatgpt-image-15-29-23-18-thg-9-2025-upscayl-5-x-upscayl-standard-4-x" at bounding box center [501, 454] width 85 height 21
paste input "1809-frenchbull-"
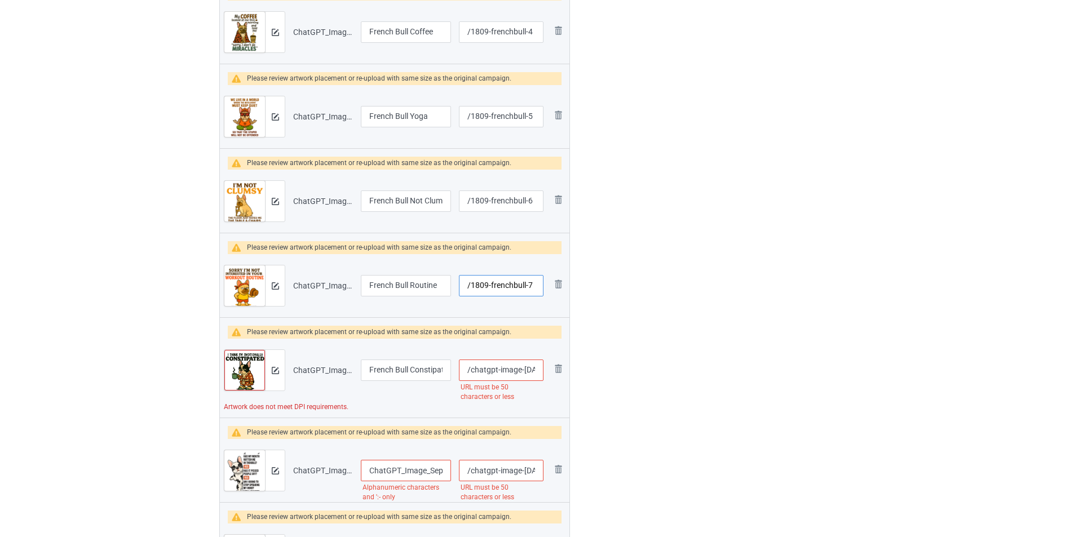
scroll to position [451, 0]
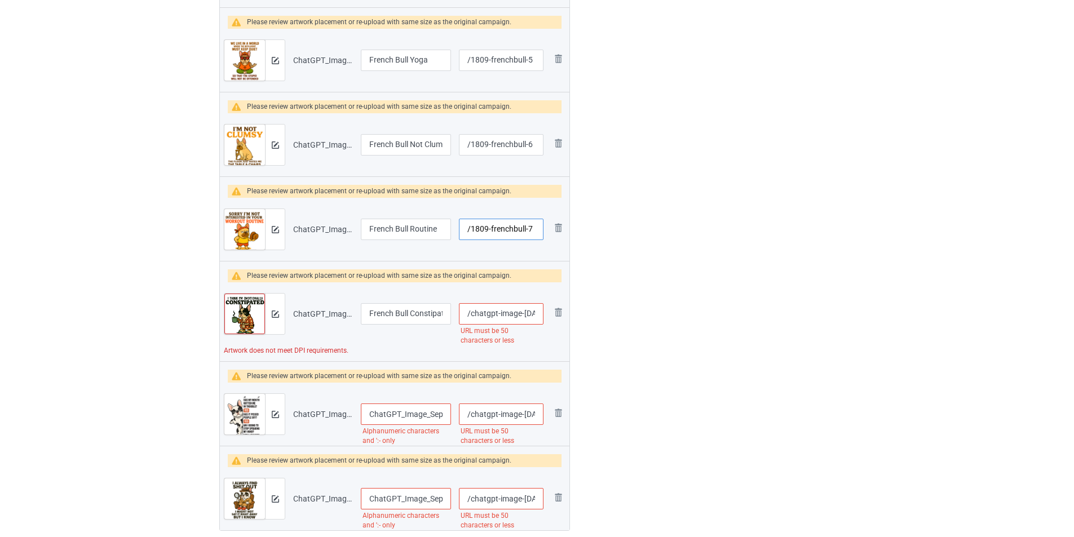
type input "/1809-frenchbull-7"
click at [509, 317] on input "/chatgpt-image-[DATE]-02-315157-34-pm-upscayl-6-x-upscayl-standard-4-x-1" at bounding box center [501, 313] width 85 height 21
paste input "1809-frenchbull-"
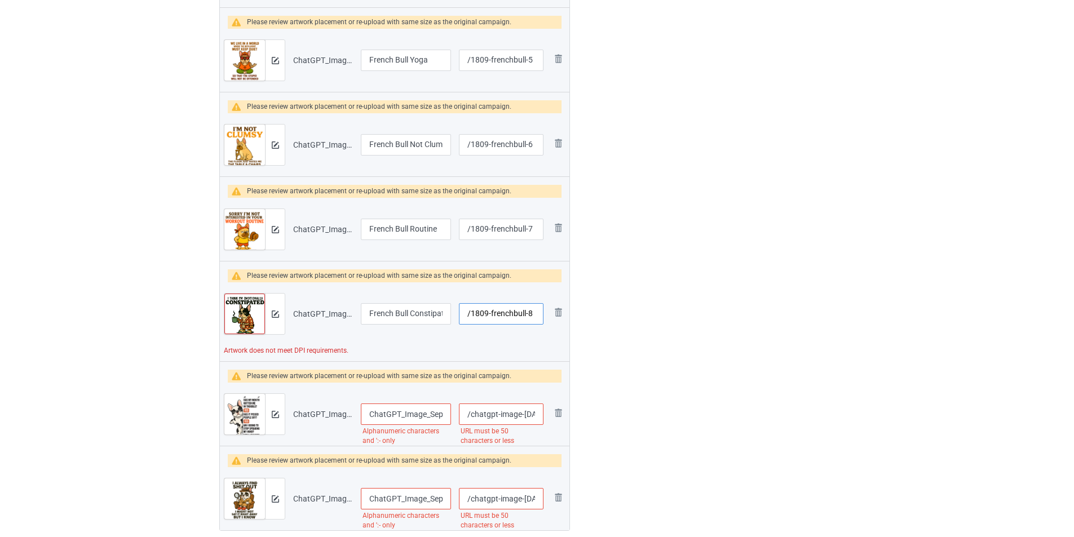
type input "/1809-frenchbull-8"
click at [492, 416] on input "/chatgpt-image-[DATE]-03-34-33-pm-upscayl-5-x-upscayl-standard-4-x" at bounding box center [501, 414] width 85 height 21
paste input "1809-frenchbull-"
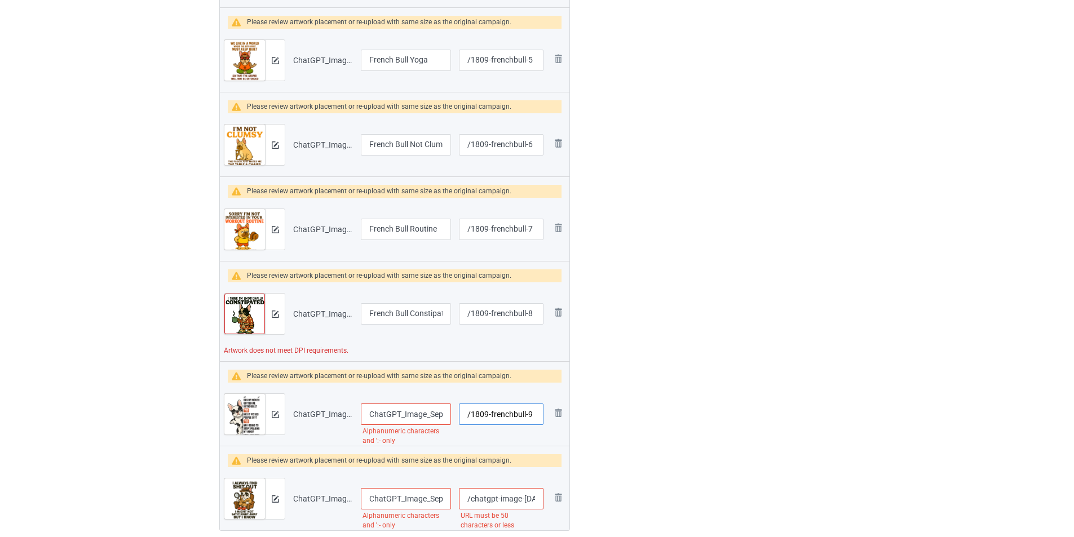
scroll to position [507, 0]
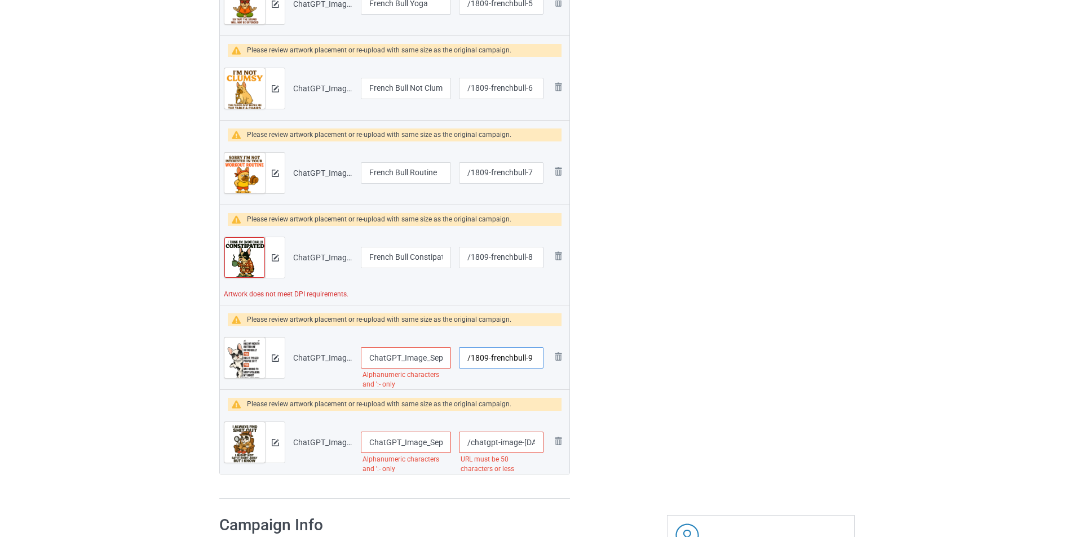
type input "/1809-frenchbull-9"
click at [492, 445] on input "/chatgpt-image-sep-18-2025-03-45-33-pm-upscayl-5-x-upscayl-standard-4-x" at bounding box center [501, 442] width 85 height 21
paste input "1809-frenchbull-"
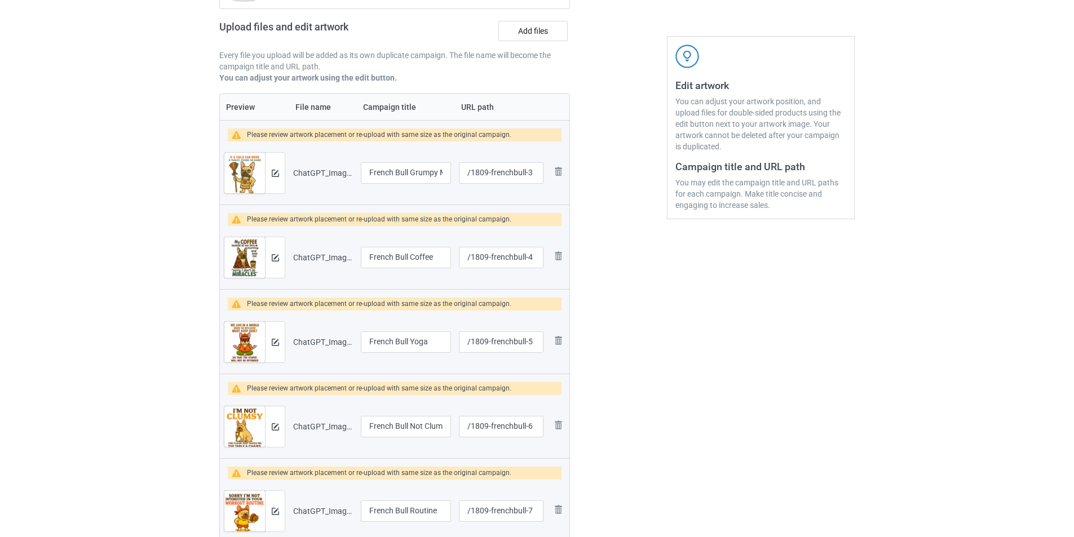
scroll to position [113, 0]
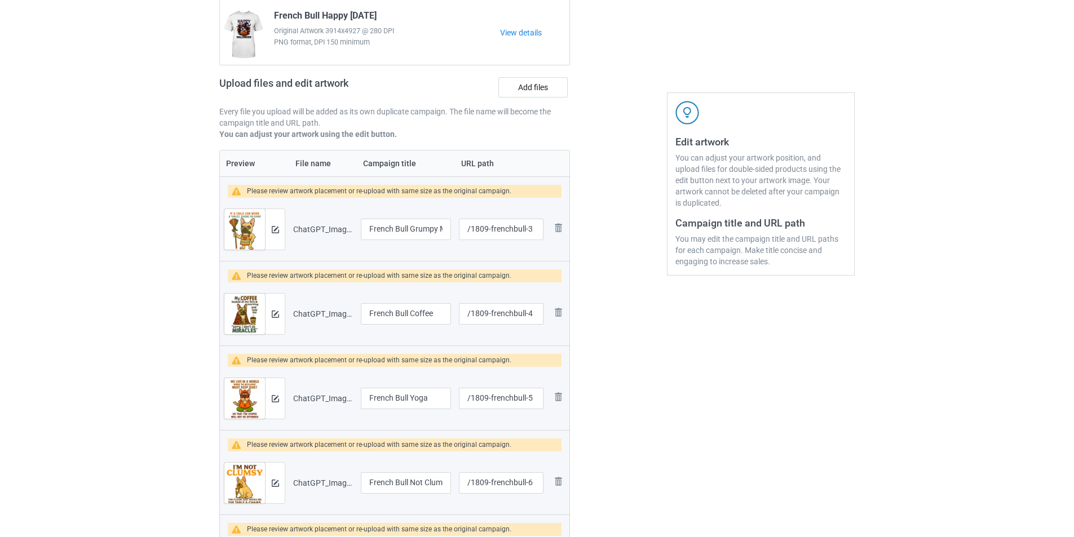
type input "/1809-frenchbull-10"
click at [280, 228] on div at bounding box center [275, 229] width 20 height 41
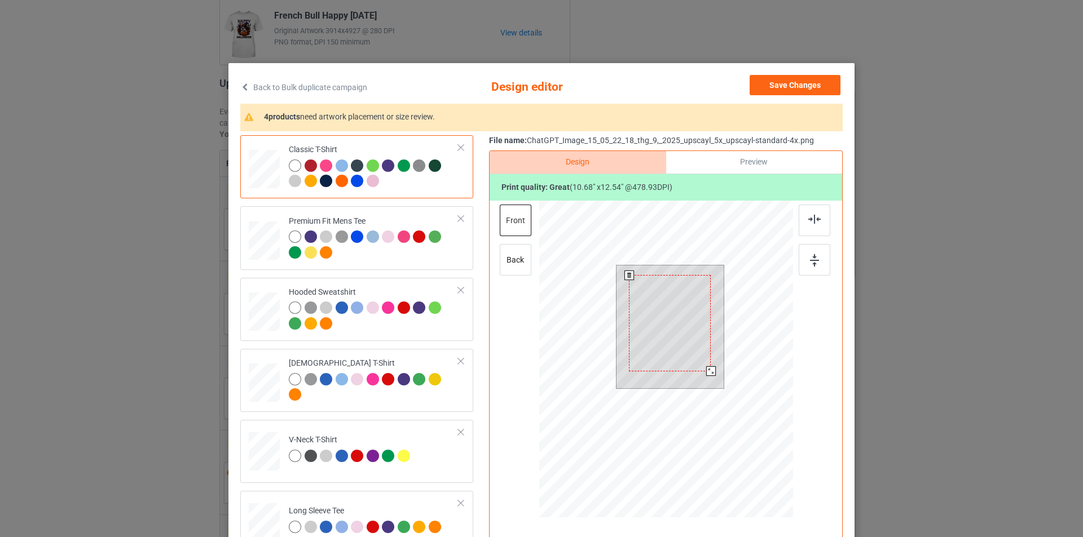
click at [687, 345] on div at bounding box center [670, 323] width 82 height 96
drag, startPoint x: 706, startPoint y: 373, endPoint x: 711, endPoint y: 378, distance: 7.2
click at [711, 378] on div at bounding box center [715, 377] width 10 height 10
click at [812, 223] on img at bounding box center [814, 219] width 12 height 9
click at [810, 264] on img at bounding box center [814, 260] width 9 height 12
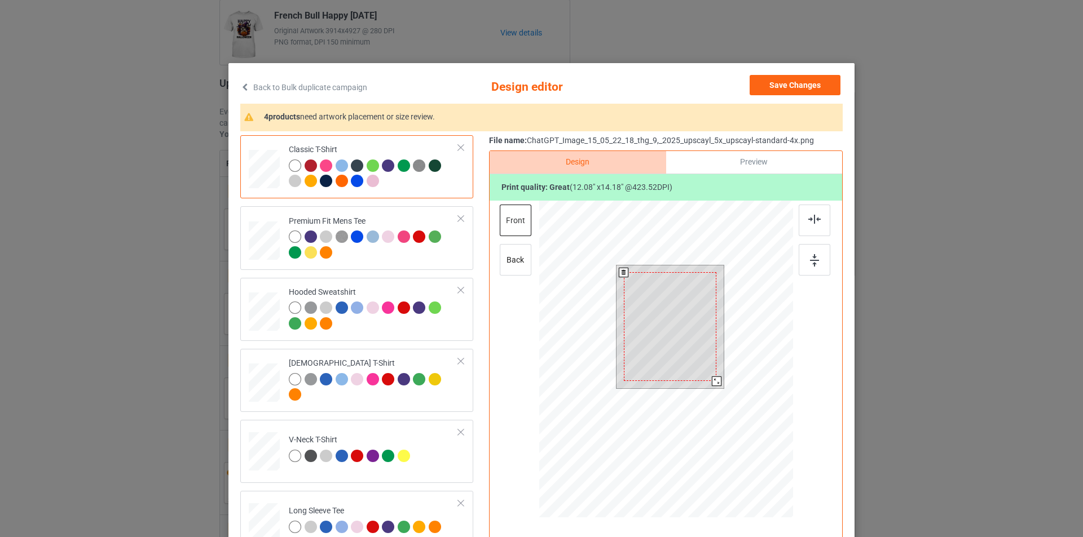
click at [712, 382] on div at bounding box center [717, 382] width 10 height 10
click at [814, 224] on div at bounding box center [814, 221] width 32 height 32
click at [815, 256] on img at bounding box center [814, 260] width 9 height 12
click at [511, 259] on div "back" at bounding box center [516, 260] width 32 height 32
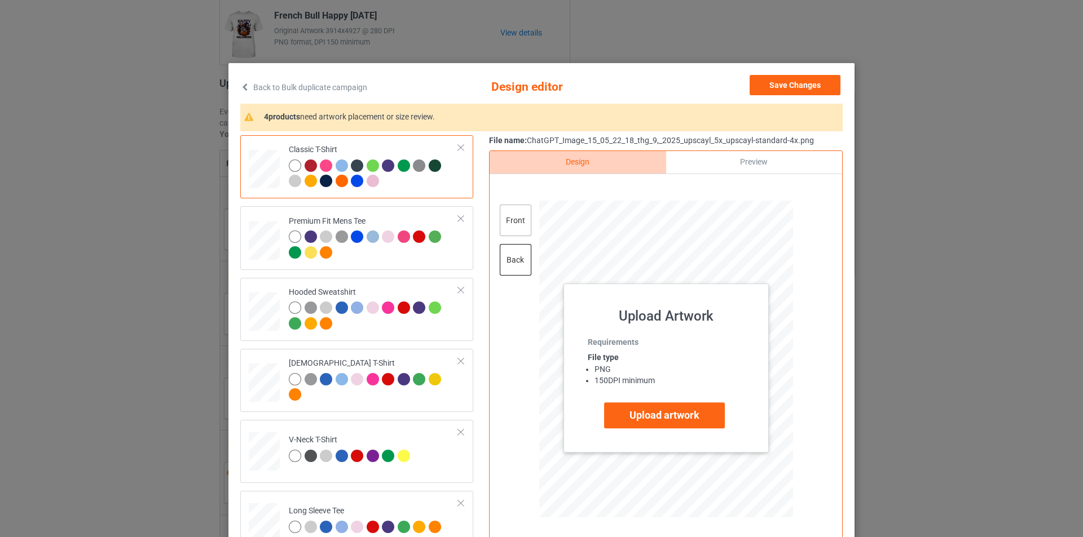
click at [519, 224] on div "front" at bounding box center [516, 221] width 32 height 32
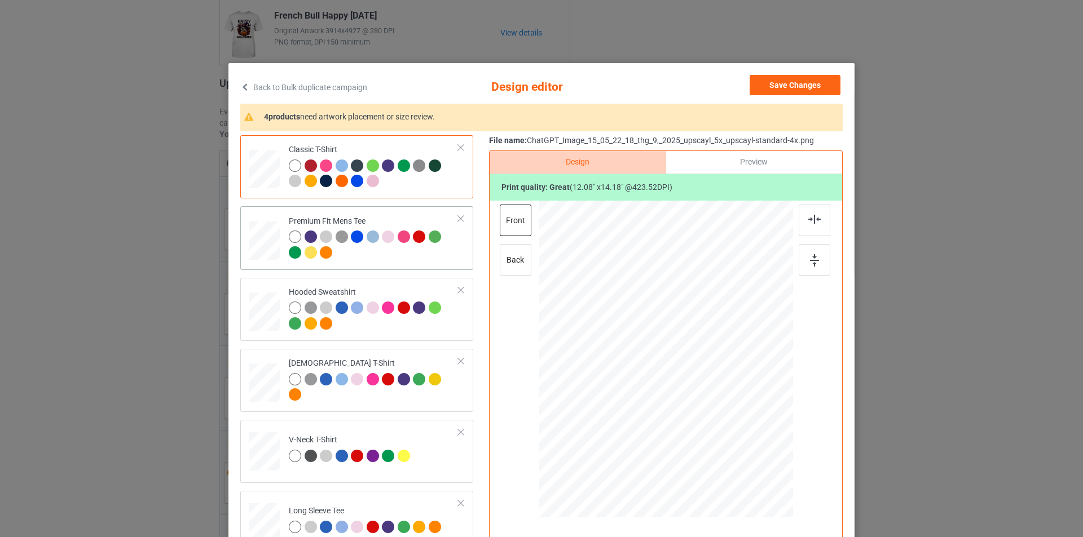
click at [271, 264] on td at bounding box center [266, 238] width 34 height 54
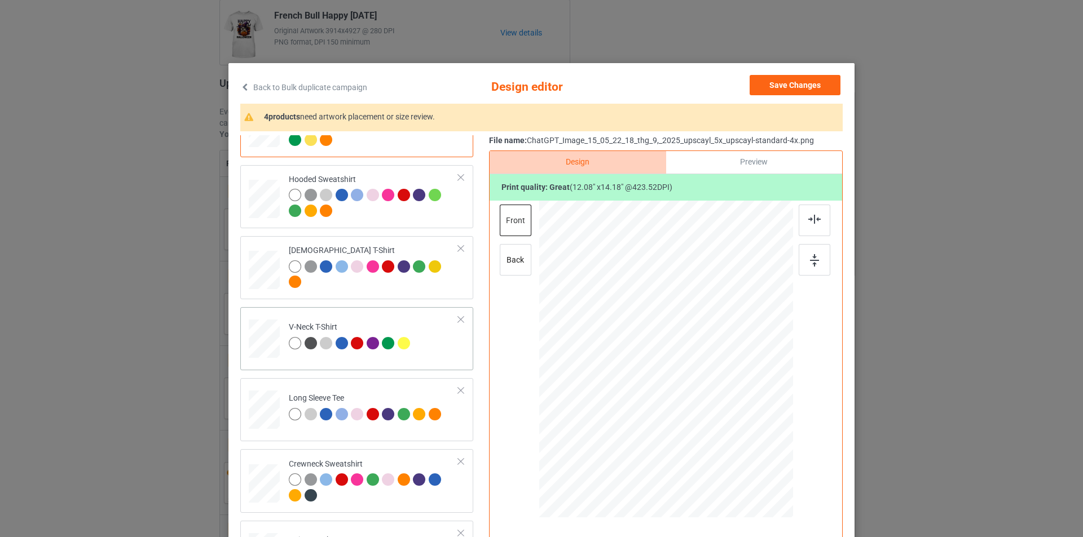
scroll to position [338, 0]
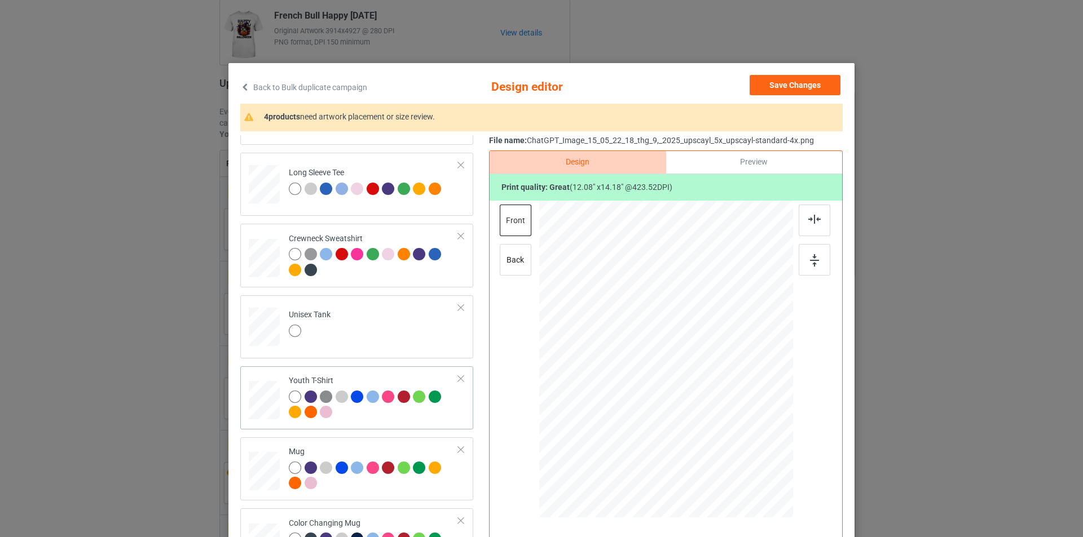
click at [263, 378] on td at bounding box center [266, 398] width 34 height 54
click at [518, 256] on div "back" at bounding box center [516, 260] width 32 height 32
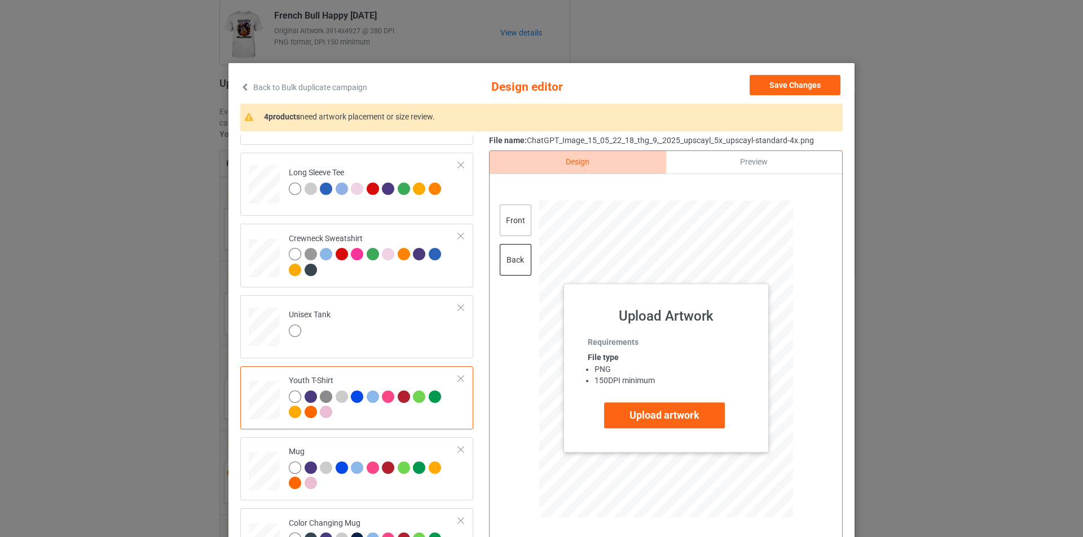
click at [519, 223] on div "front" at bounding box center [516, 221] width 32 height 32
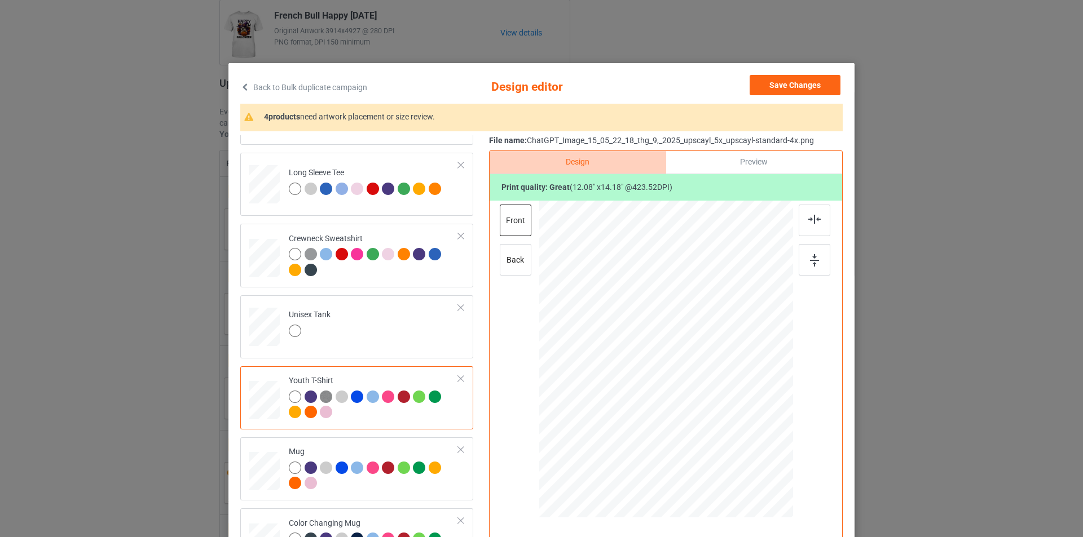
scroll to position [507, 0]
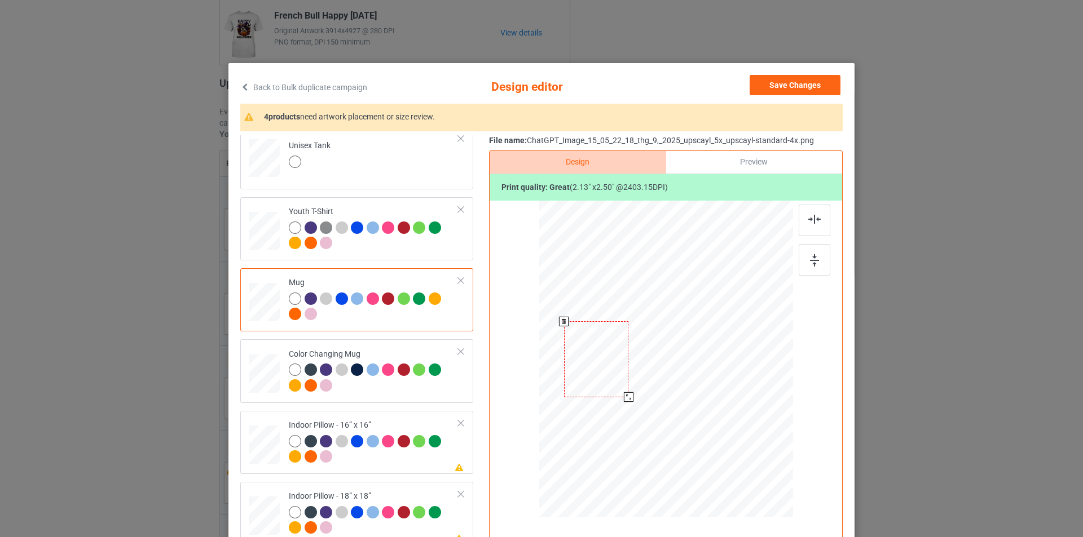
click at [624, 397] on div at bounding box center [629, 397] width 10 height 10
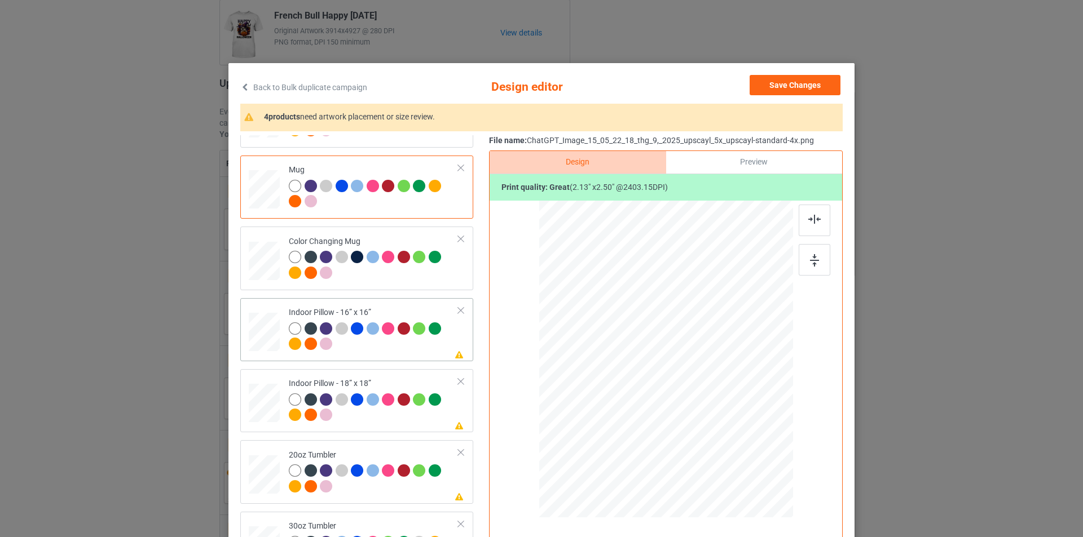
click at [422, 343] on div at bounding box center [374, 338] width 170 height 31
click at [740, 450] on div at bounding box center [742, 449] width 10 height 10
click at [820, 211] on div at bounding box center [814, 221] width 32 height 32
click at [813, 257] on img at bounding box center [814, 260] width 9 height 12
click at [514, 253] on div "back" at bounding box center [516, 260] width 32 height 32
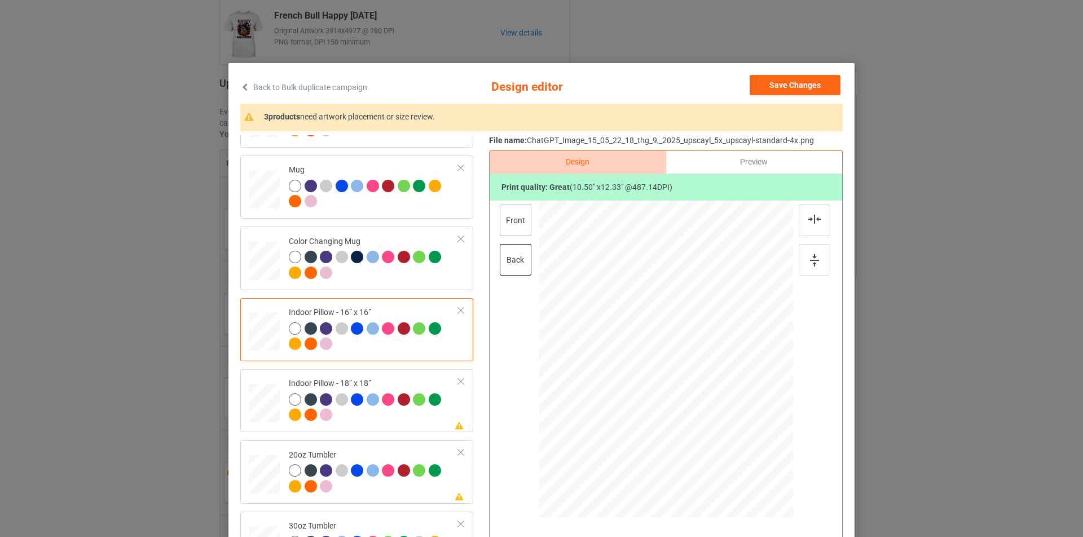
click at [503, 219] on div "front" at bounding box center [516, 221] width 32 height 32
click at [741, 451] on div at bounding box center [743, 450] width 10 height 10
click at [739, 449] on div at bounding box center [743, 450] width 10 height 10
click at [500, 260] on div "back" at bounding box center [516, 260] width 32 height 32
click at [739, 447] on div at bounding box center [742, 449] width 10 height 10
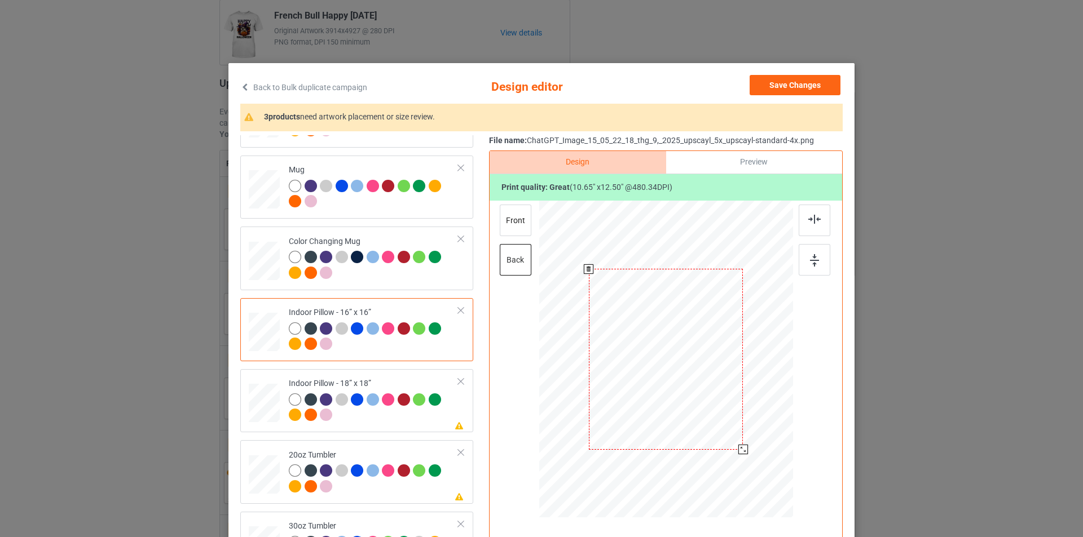
click at [739, 448] on div at bounding box center [743, 450] width 10 height 10
click at [810, 224] on img at bounding box center [814, 219] width 12 height 9
click at [805, 263] on div at bounding box center [814, 260] width 32 height 32
click at [361, 419] on div at bounding box center [374, 409] width 170 height 31
click at [741, 452] on div at bounding box center [743, 450] width 10 height 10
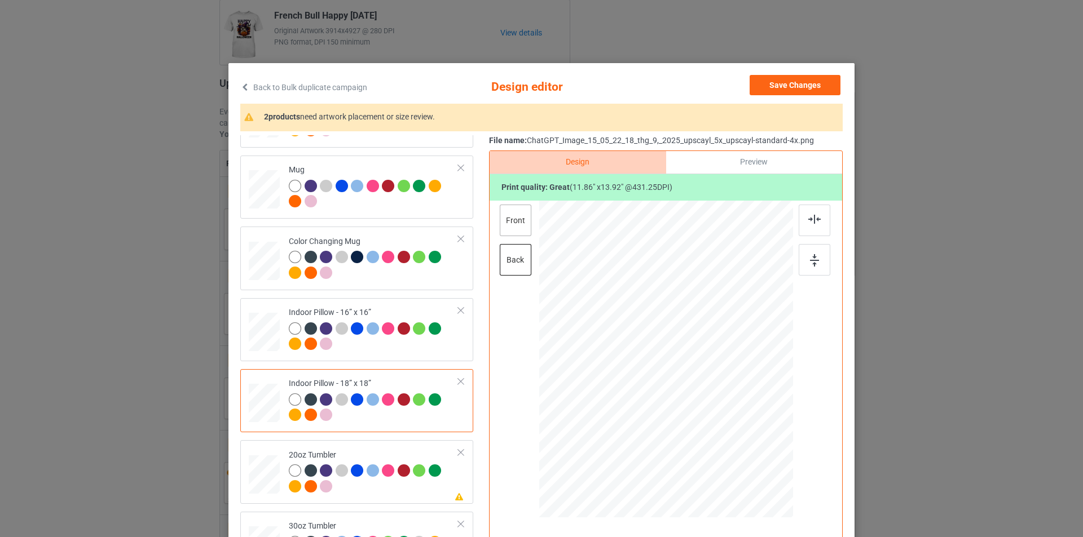
click at [514, 227] on div "front" at bounding box center [516, 221] width 32 height 32
click at [740, 452] on div at bounding box center [743, 450] width 10 height 10
click at [817, 231] on div at bounding box center [814, 221] width 32 height 32
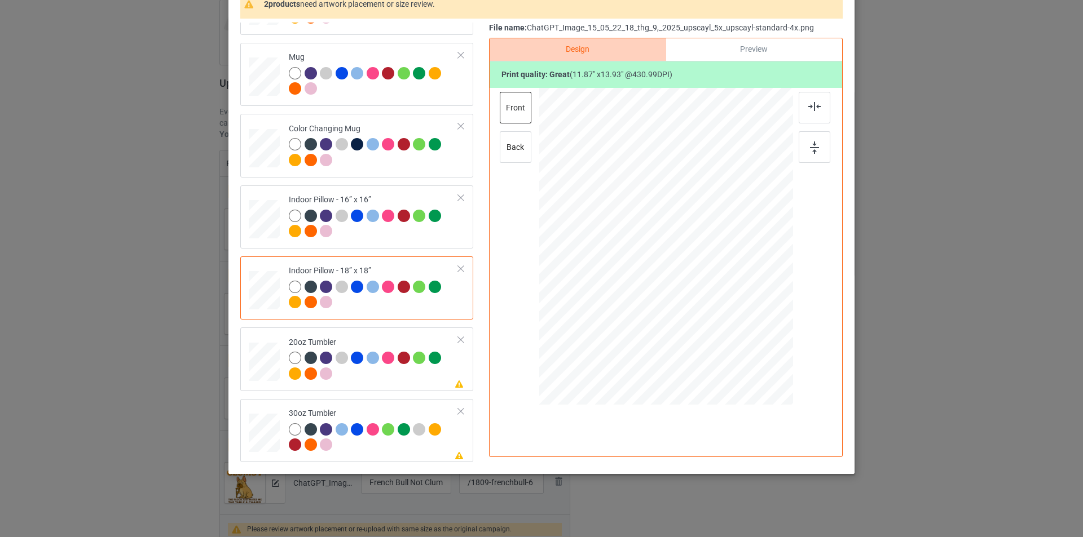
click at [264, 319] on div "Indoor Pillow - 18” x 18”" at bounding box center [356, 288] width 233 height 63
click at [259, 342] on td at bounding box center [266, 359] width 34 height 54
drag, startPoint x: 649, startPoint y: 299, endPoint x: 654, endPoint y: 303, distance: 6.8
click at [654, 303] on div at bounding box center [656, 304] width 10 height 10
click at [631, 272] on div at bounding box center [609, 247] width 98 height 114
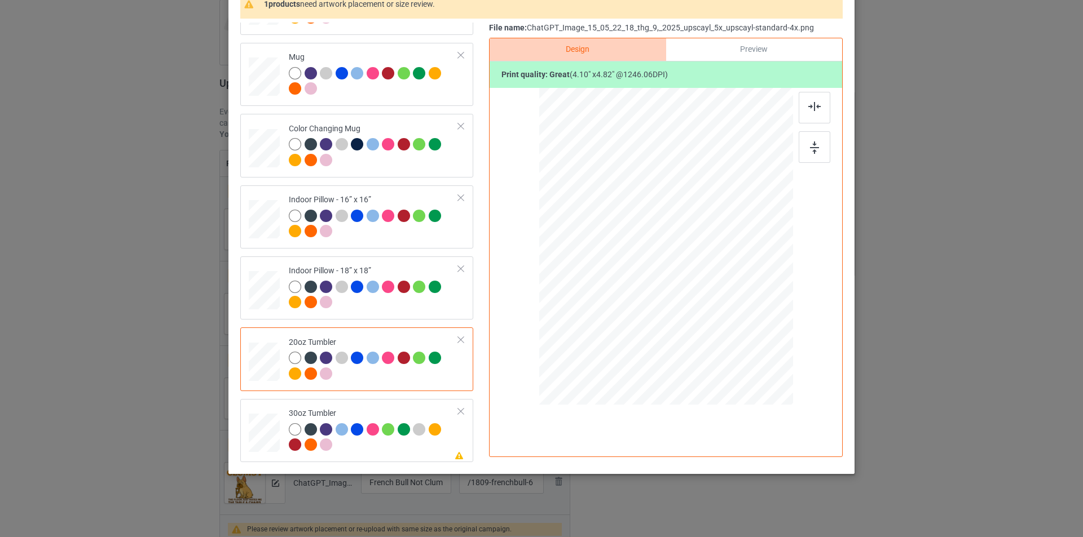
scroll to position [113, 0]
click at [261, 408] on td at bounding box center [266, 431] width 34 height 54
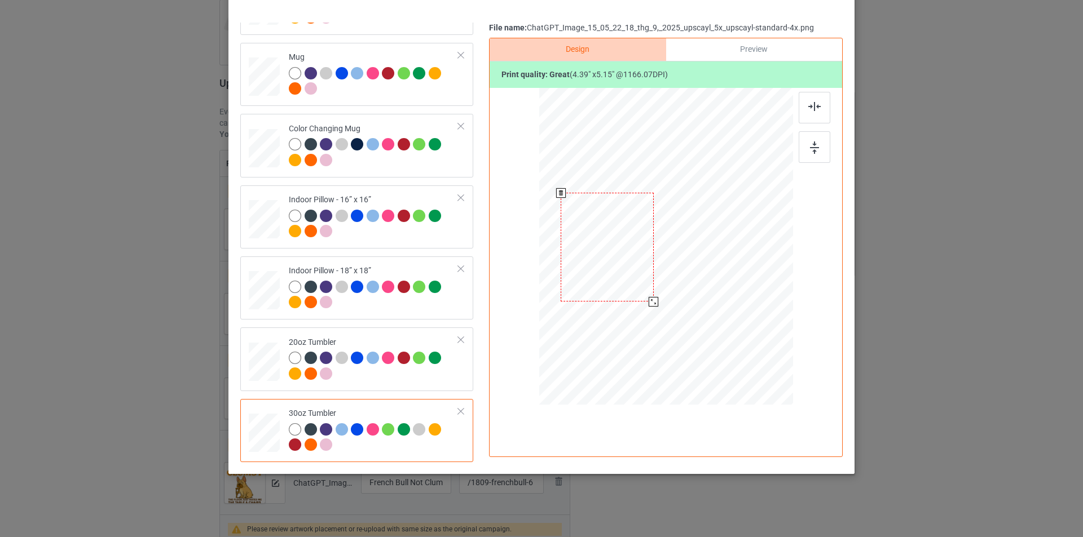
click at [651, 299] on div at bounding box center [653, 302] width 10 height 10
click at [616, 260] on div at bounding box center [606, 246] width 92 height 109
click at [25, 404] on div "Back to Bulk duplicate campaign Design editor Save Changes Classic T-Shirt Prem…" at bounding box center [541, 268] width 1083 height 537
click at [651, 302] on div at bounding box center [653, 302] width 10 height 10
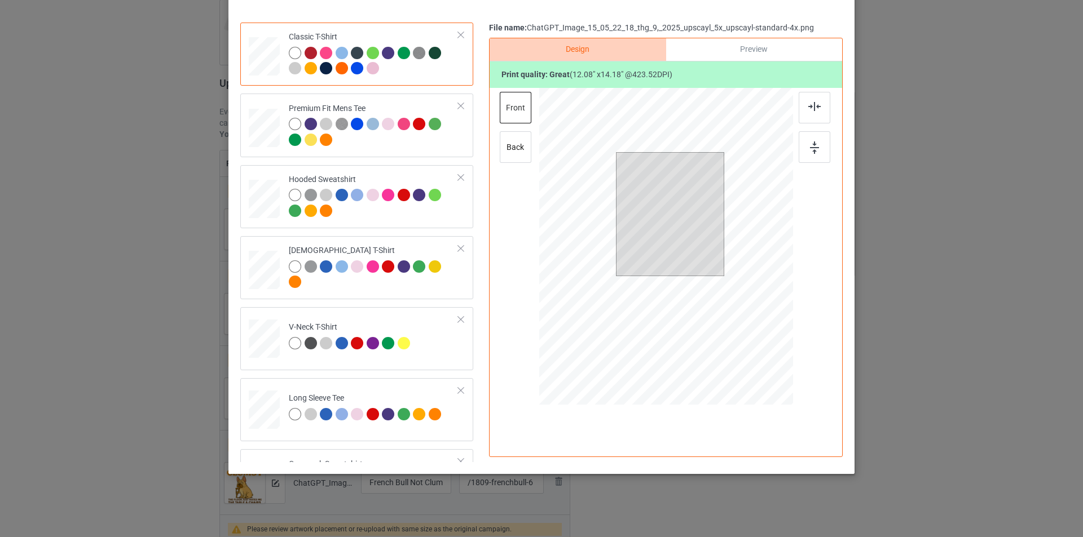
scroll to position [0, 0]
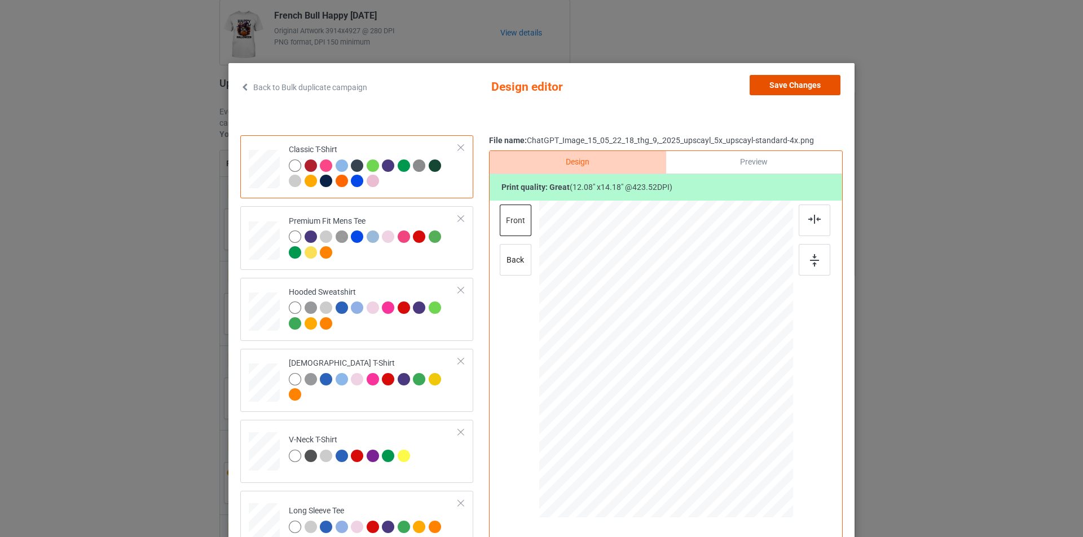
click at [781, 90] on button "Save Changes" at bounding box center [794, 85] width 91 height 20
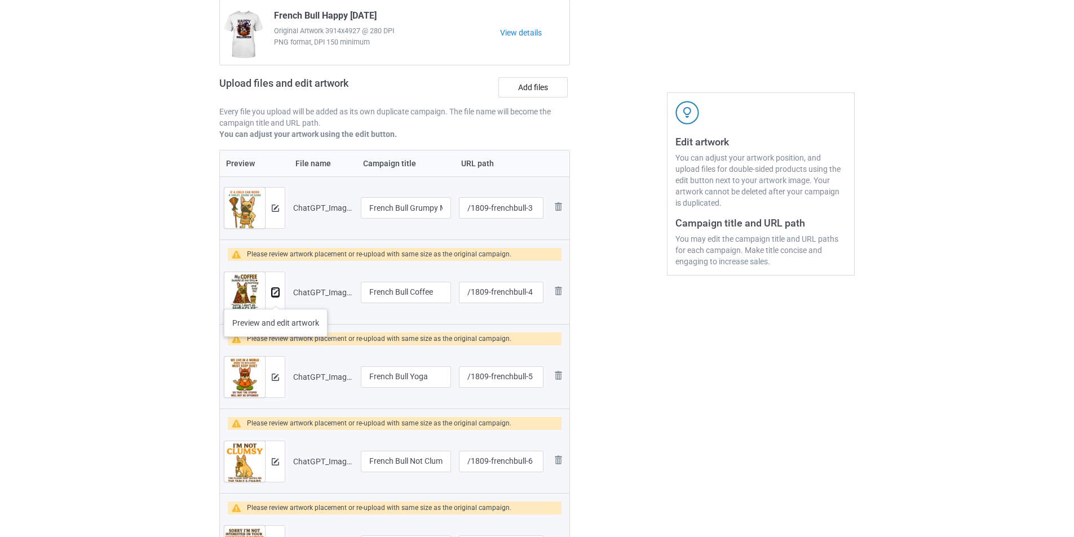
click at [276, 297] on button at bounding box center [275, 292] width 7 height 9
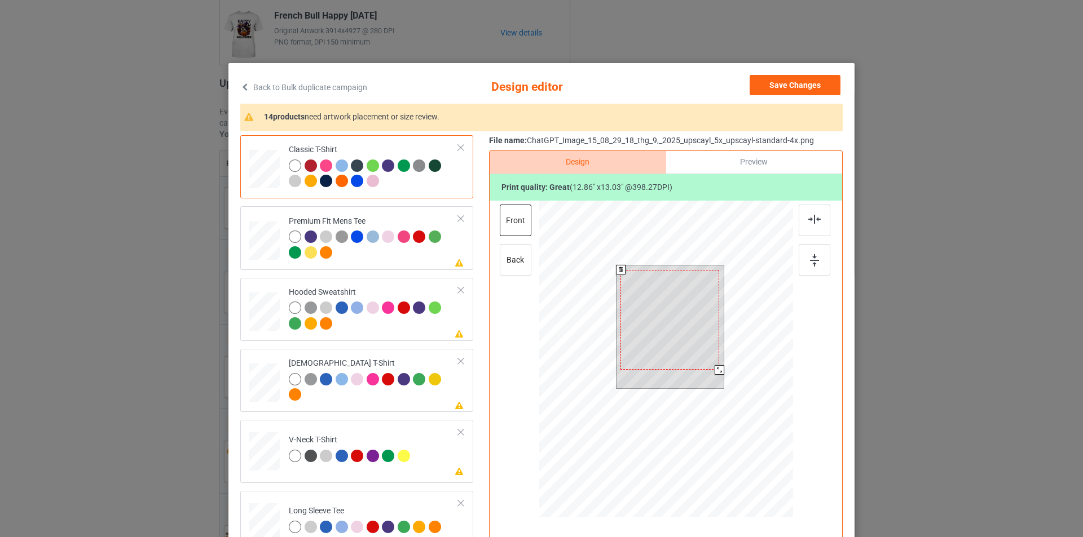
drag, startPoint x: 717, startPoint y: 373, endPoint x: 714, endPoint y: 367, distance: 6.3
click at [714, 367] on div at bounding box center [719, 370] width 10 height 10
click at [808, 220] on img at bounding box center [814, 219] width 12 height 9
click at [270, 262] on div at bounding box center [264, 243] width 31 height 42
click at [713, 370] on div at bounding box center [718, 369] width 10 height 10
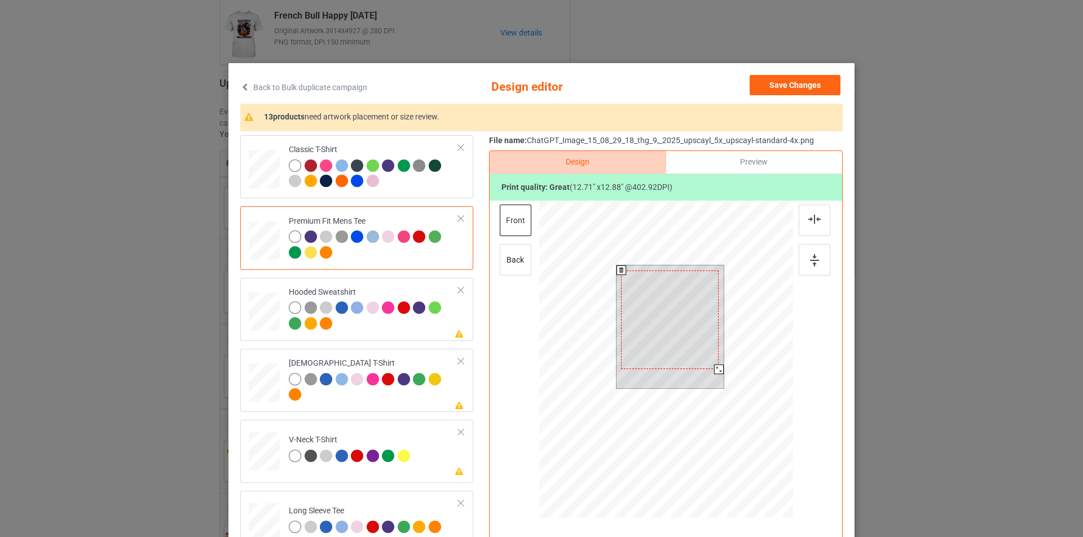
click at [715, 371] on div at bounding box center [719, 370] width 10 height 10
click at [801, 224] on div at bounding box center [814, 221] width 32 height 32
click at [803, 270] on div at bounding box center [814, 260] width 32 height 32
click at [397, 328] on div at bounding box center [374, 317] width 170 height 31
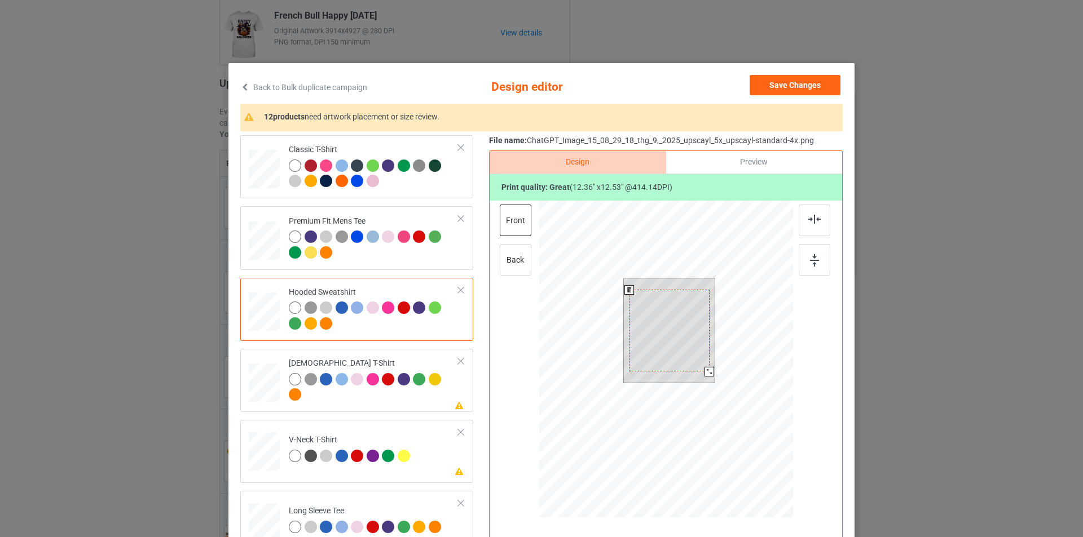
click at [704, 373] on div at bounding box center [709, 372] width 10 height 10
click at [668, 324] on div at bounding box center [670, 326] width 81 height 82
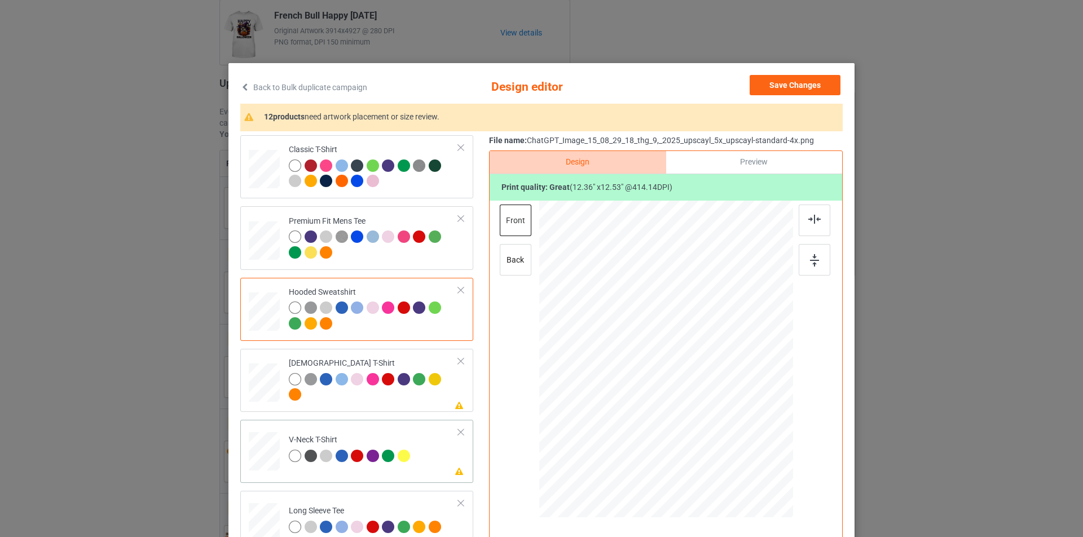
scroll to position [56, 0]
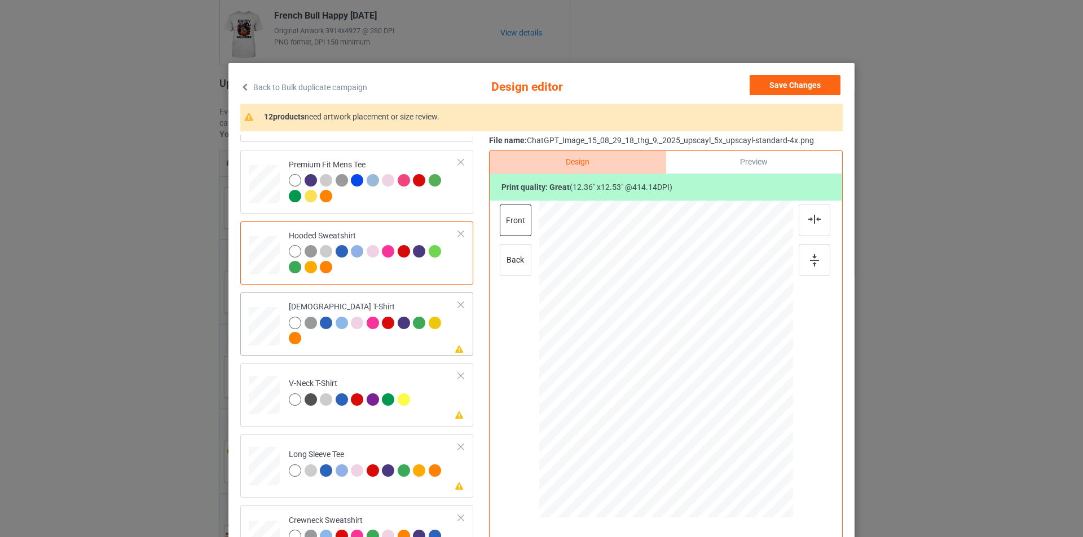
click at [382, 345] on div at bounding box center [374, 332] width 170 height 31
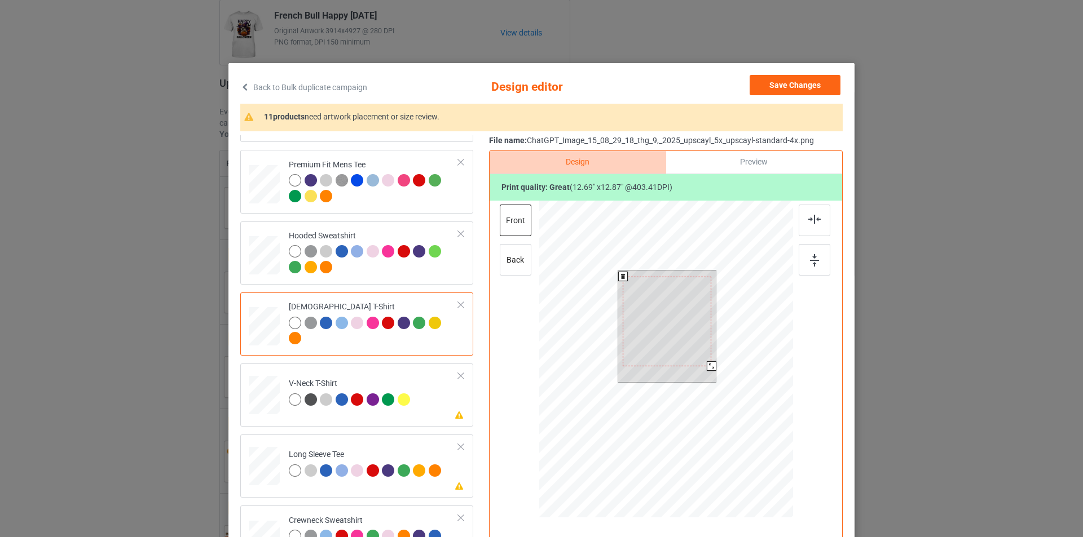
click at [706, 366] on div at bounding box center [711, 366] width 10 height 10
click at [419, 379] on td "Please review artwork placement V-Neck T-Shirt" at bounding box center [373, 393] width 182 height 50
click at [717, 383] on div at bounding box center [721, 385] width 10 height 10
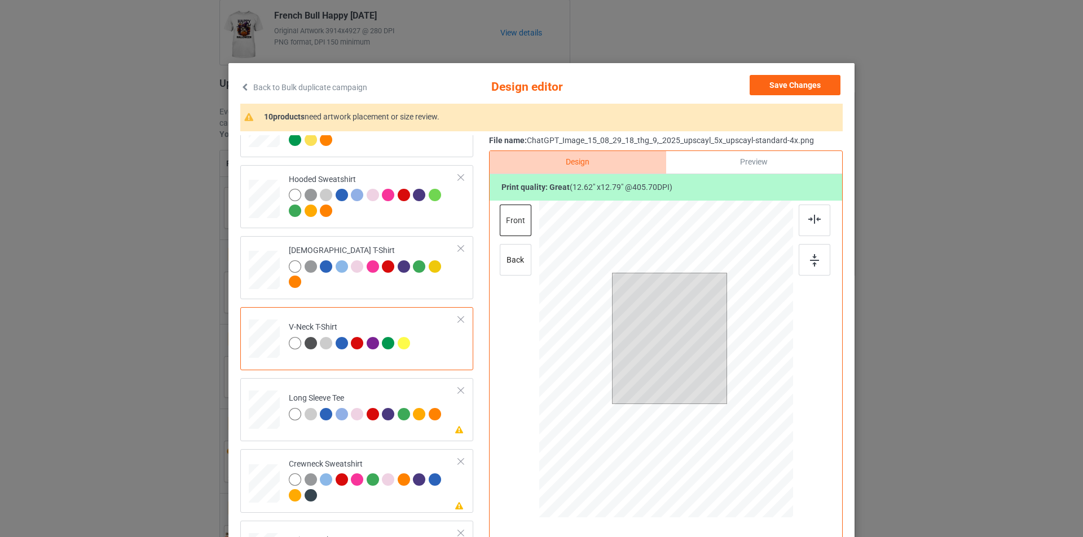
scroll to position [169, 0]
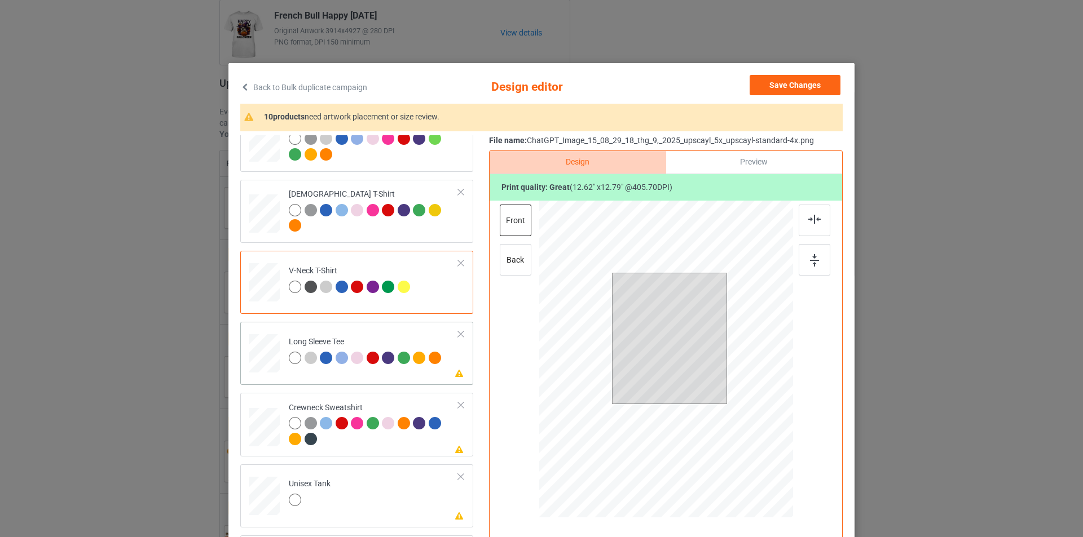
click at [396, 382] on div "Please review artwork placement Long Sleeve Tee" at bounding box center [356, 353] width 233 height 63
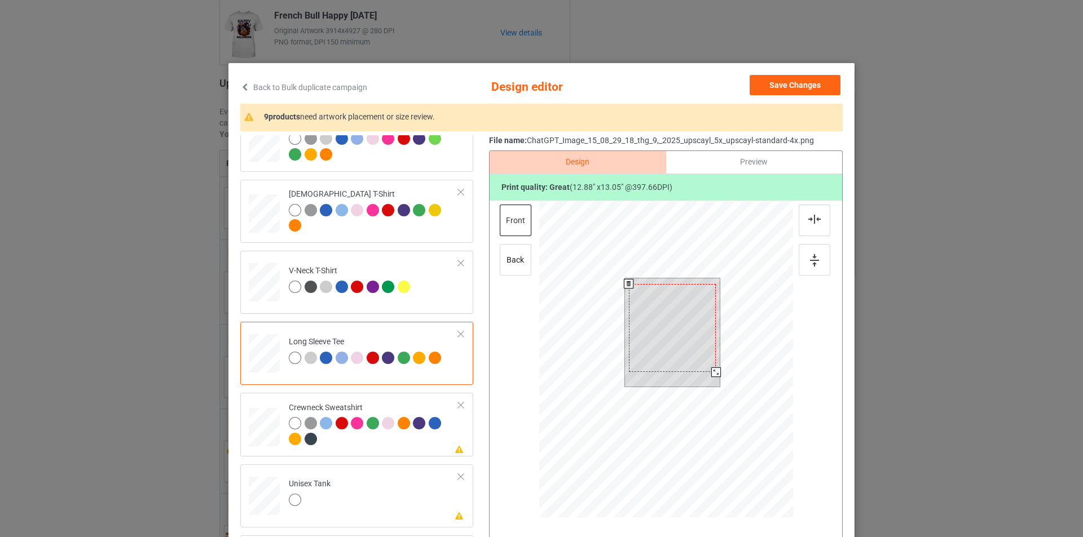
click at [712, 371] on div at bounding box center [716, 373] width 10 height 10
click at [808, 220] on img at bounding box center [814, 219] width 12 height 9
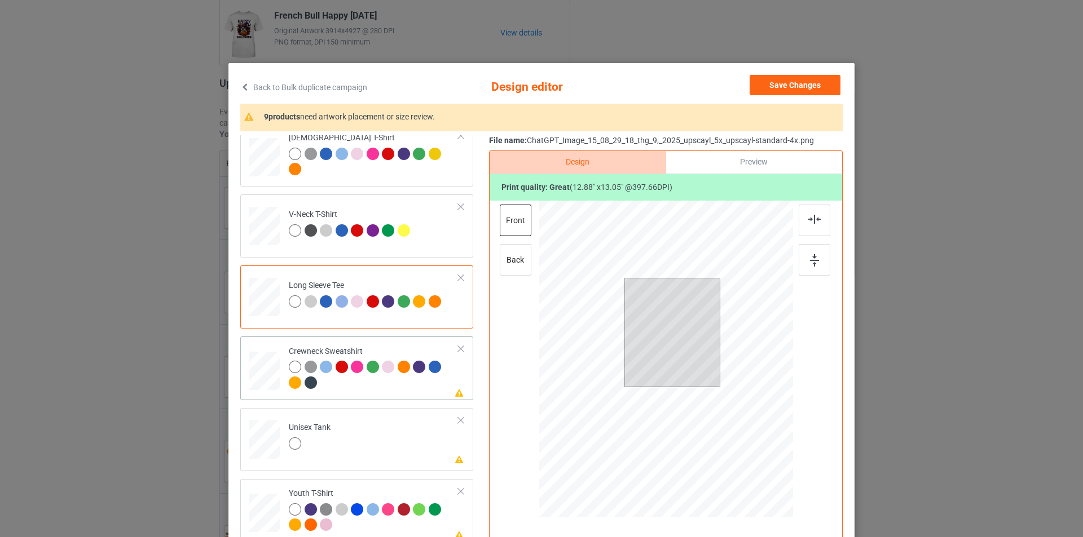
click at [383, 386] on div at bounding box center [374, 376] width 170 height 31
click at [717, 383] on div at bounding box center [722, 383] width 10 height 10
click at [818, 219] on div at bounding box center [814, 221] width 32 height 32
click at [812, 266] on img at bounding box center [814, 260] width 9 height 12
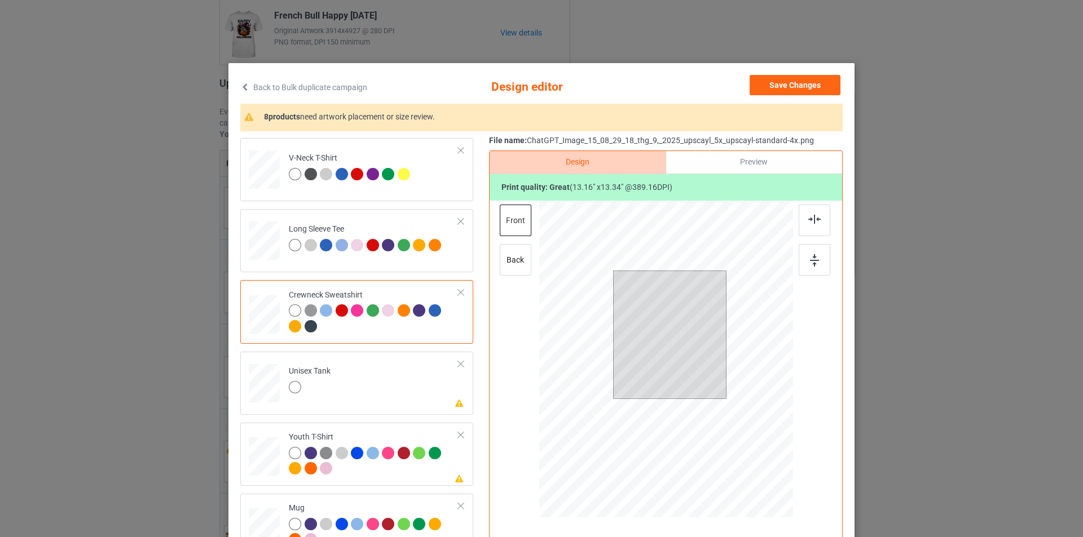
scroll to position [338, 0]
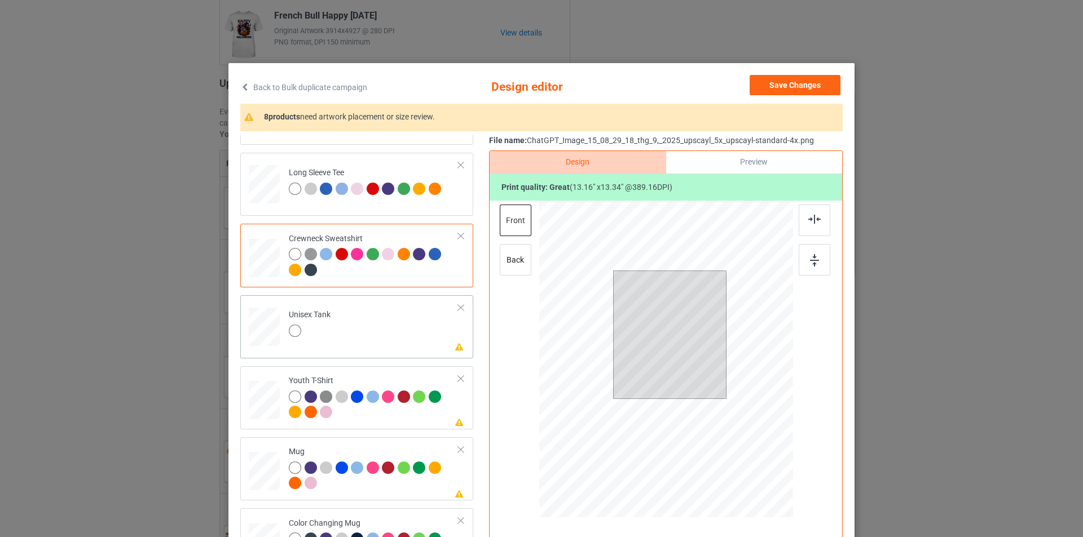
click at [377, 329] on td "Please review artwork placement Unisex Tank" at bounding box center [373, 325] width 182 height 50
click at [712, 390] on div at bounding box center [717, 390] width 10 height 10
click at [815, 225] on div at bounding box center [814, 221] width 32 height 32
click at [805, 260] on div at bounding box center [814, 260] width 32 height 32
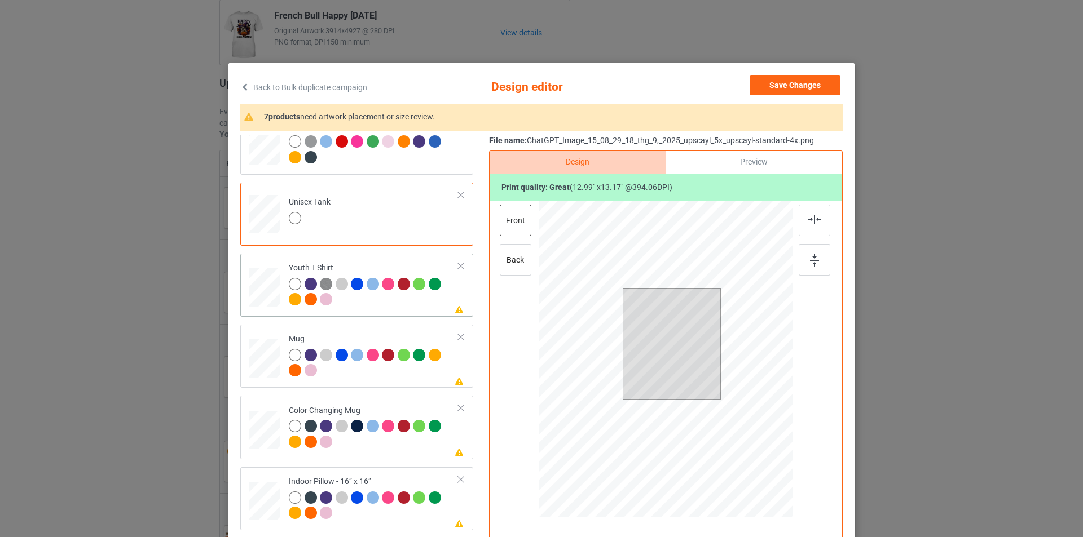
click at [390, 299] on div at bounding box center [374, 293] width 170 height 31
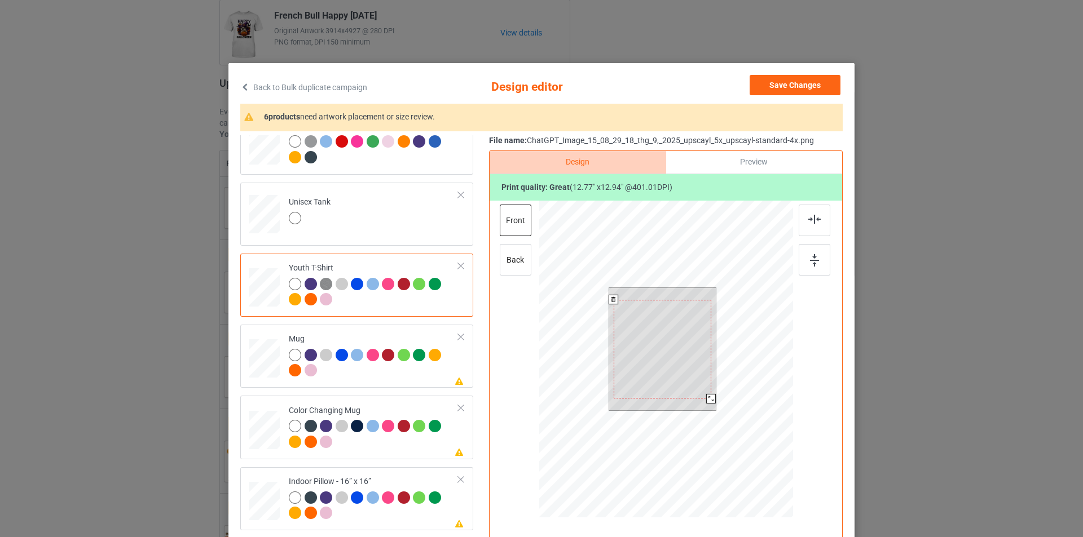
click at [706, 399] on div at bounding box center [711, 399] width 10 height 10
click at [810, 210] on div at bounding box center [814, 221] width 32 height 32
click at [812, 250] on div at bounding box center [814, 260] width 32 height 32
click at [387, 379] on div at bounding box center [374, 364] width 170 height 31
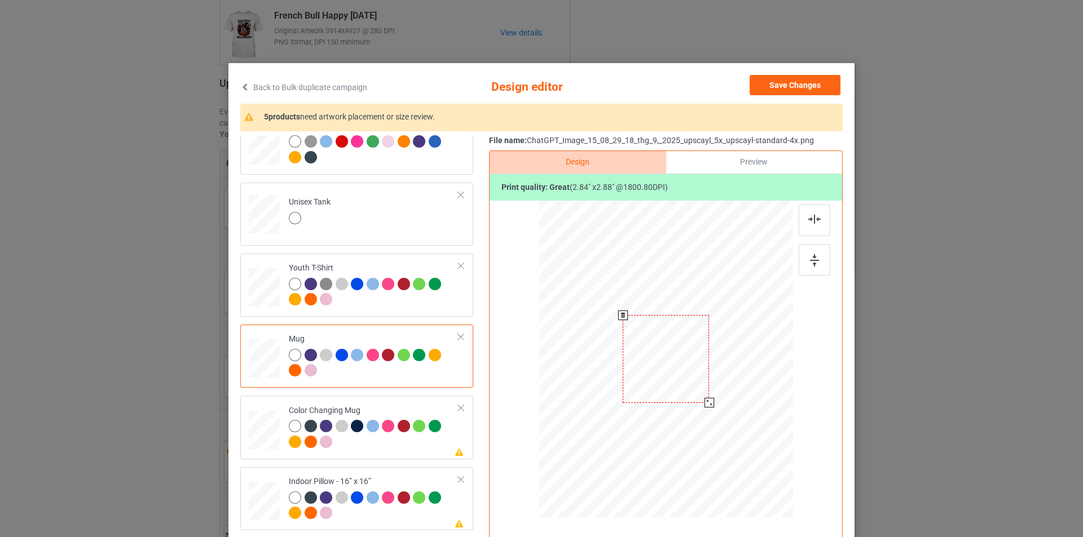
drag, startPoint x: 736, startPoint y: 436, endPoint x: 703, endPoint y: 404, distance: 46.3
click at [704, 404] on div at bounding box center [709, 403] width 10 height 10
drag, startPoint x: 675, startPoint y: 352, endPoint x: 608, endPoint y: 355, distance: 66.6
click at [608, 355] on div at bounding box center [599, 361] width 86 height 87
drag, startPoint x: 639, startPoint y: 404, endPoint x: 630, endPoint y: 395, distance: 12.8
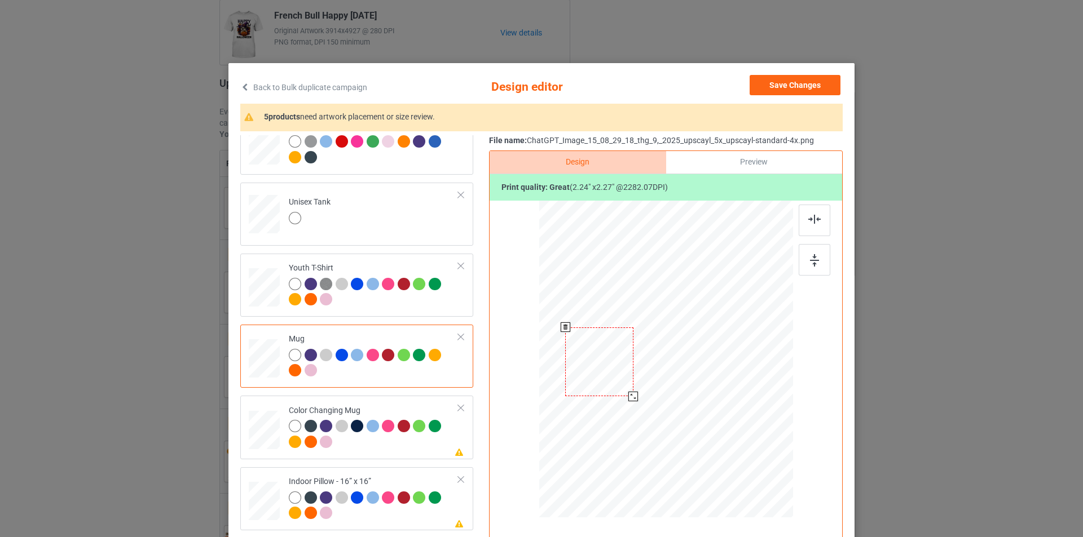
click at [630, 395] on div at bounding box center [633, 397] width 10 height 10
click at [615, 368] on div at bounding box center [596, 357] width 68 height 69
click at [627, 392] on div at bounding box center [630, 392] width 10 height 10
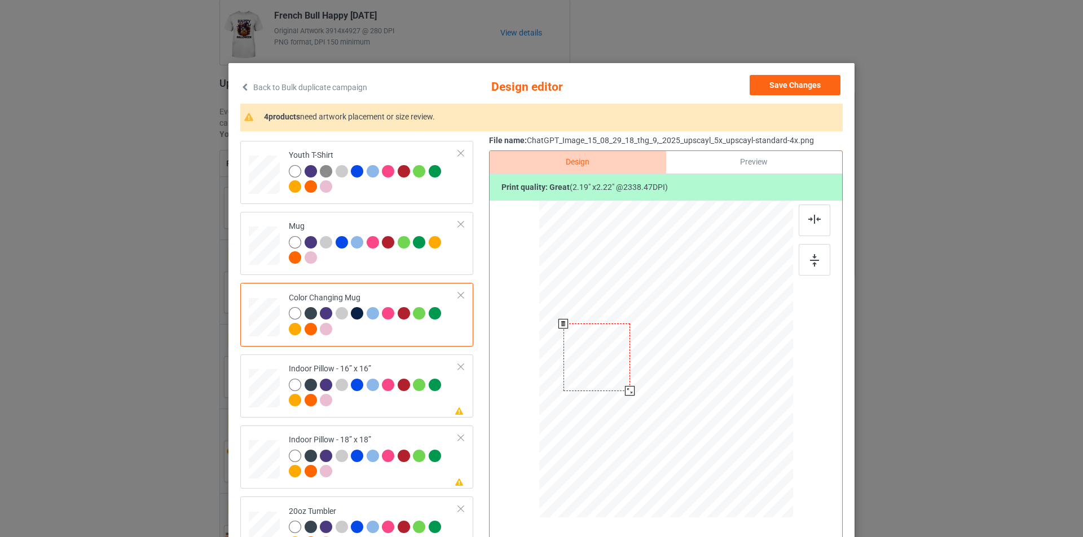
click at [625, 392] on div at bounding box center [630, 391] width 10 height 10
click at [383, 410] on div at bounding box center [374, 394] width 170 height 31
drag, startPoint x: 736, startPoint y: 434, endPoint x: 743, endPoint y: 442, distance: 10.4
click at [744, 442] on div at bounding box center [749, 444] width 10 height 10
click at [810, 224] on div at bounding box center [814, 221] width 32 height 32
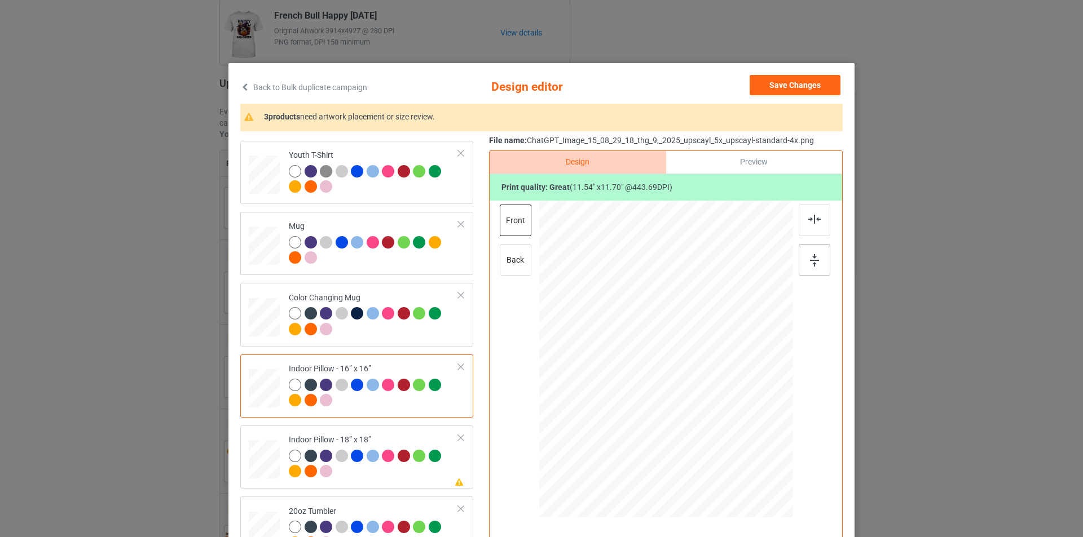
click at [815, 270] on div at bounding box center [814, 260] width 32 height 32
click at [507, 264] on div "back" at bounding box center [516, 260] width 32 height 32
drag, startPoint x: 736, startPoint y: 436, endPoint x: 740, endPoint y: 446, distance: 10.7
click at [744, 446] on div at bounding box center [749, 444] width 10 height 10
click at [508, 222] on div "front" at bounding box center [516, 221] width 32 height 32
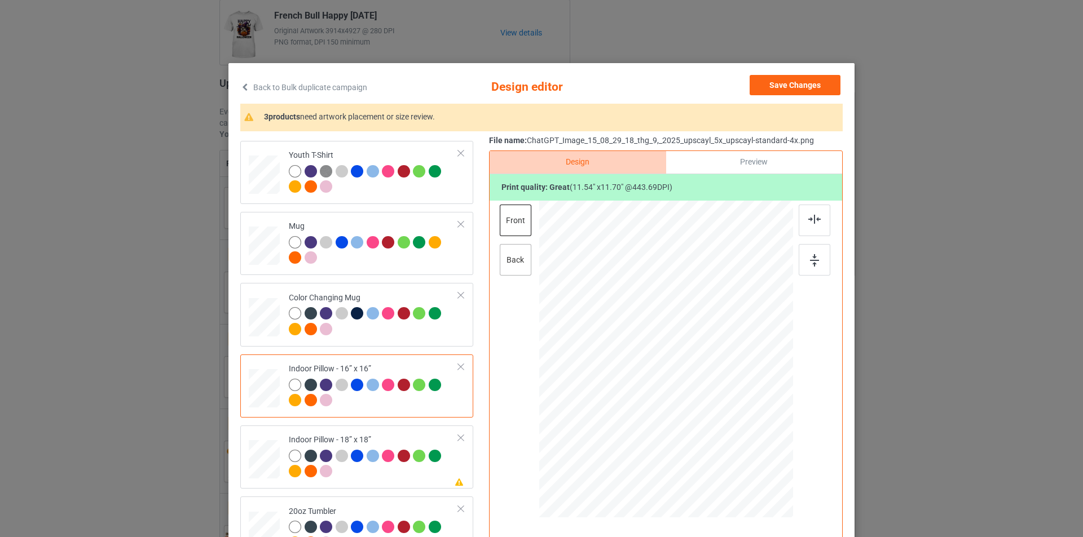
click at [516, 256] on div "back" at bounding box center [516, 260] width 32 height 32
click at [744, 447] on div at bounding box center [749, 444] width 10 height 10
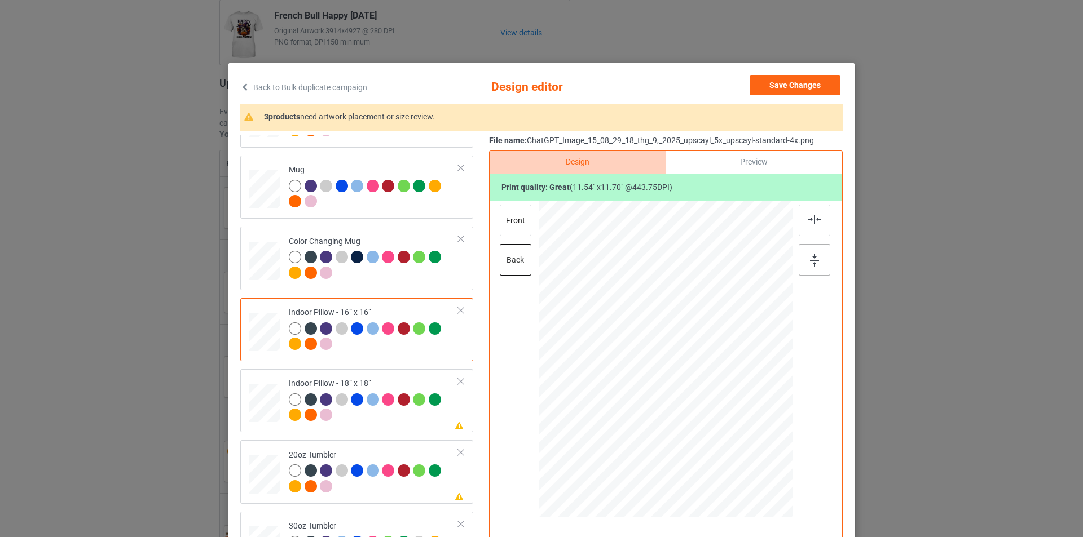
click at [821, 258] on div at bounding box center [814, 260] width 32 height 32
click at [818, 235] on div at bounding box center [814, 221] width 32 height 32
click at [405, 418] on div at bounding box center [374, 409] width 170 height 31
drag, startPoint x: 737, startPoint y: 437, endPoint x: 744, endPoint y: 444, distance: 9.6
click at [744, 444] on div at bounding box center [749, 444] width 10 height 10
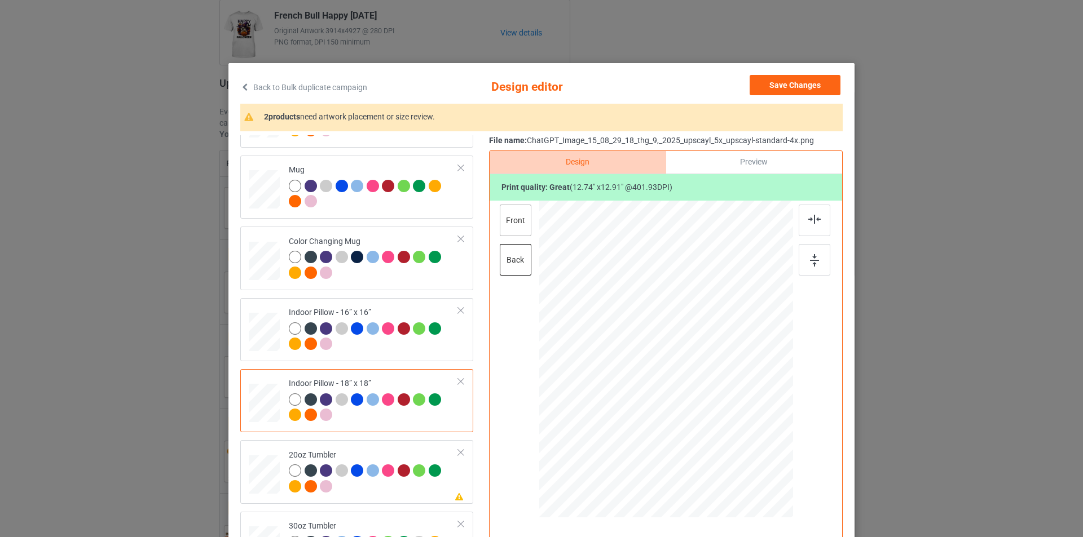
click at [510, 227] on div "front" at bounding box center [516, 221] width 32 height 32
click at [744, 447] on div at bounding box center [749, 443] width 10 height 10
click at [812, 231] on div at bounding box center [814, 221] width 32 height 32
click at [811, 265] on img at bounding box center [814, 260] width 9 height 12
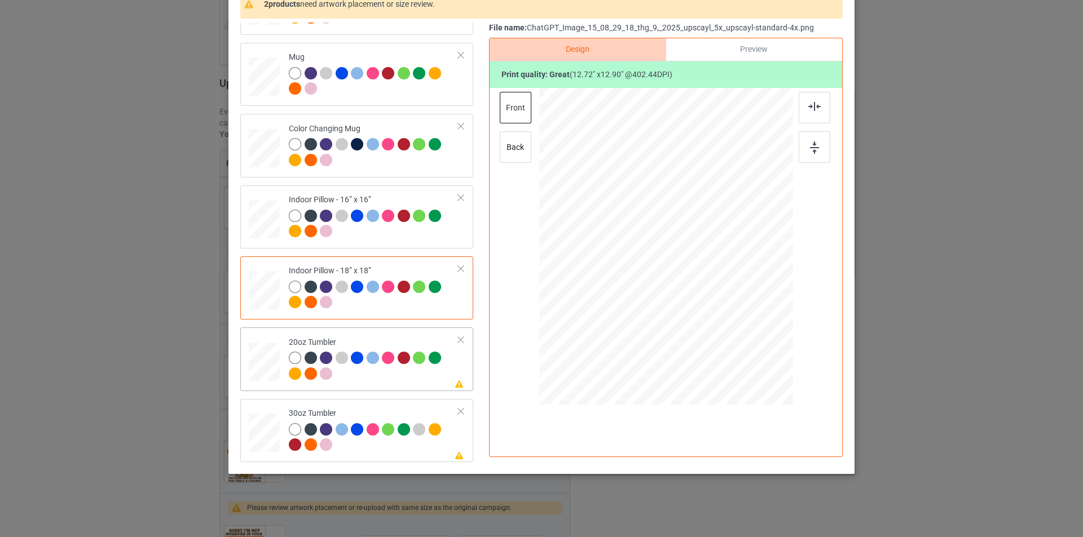
click at [261, 330] on div "Please review artwork placement 20oz Tumbler" at bounding box center [356, 359] width 233 height 63
click at [723, 310] on div at bounding box center [666, 247] width 144 height 146
drag, startPoint x: 733, startPoint y: 319, endPoint x: 719, endPoint y: 306, distance: 18.7
click at [719, 306] on div at bounding box center [724, 307] width 10 height 10
drag, startPoint x: 625, startPoint y: 278, endPoint x: 640, endPoint y: 277, distance: 14.7
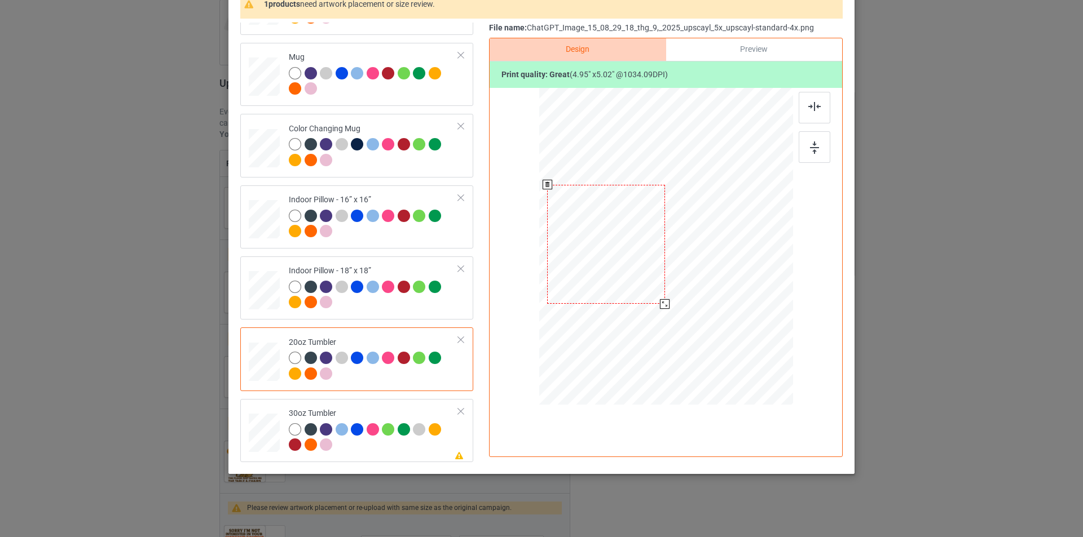
click at [640, 277] on div at bounding box center [605, 244] width 117 height 119
click at [657, 302] on div at bounding box center [661, 300] width 10 height 10
click at [644, 275] on div at bounding box center [608, 244] width 110 height 111
click at [655, 298] on div at bounding box center [660, 298] width 10 height 10
click at [638, 276] on div at bounding box center [608, 244] width 104 height 105
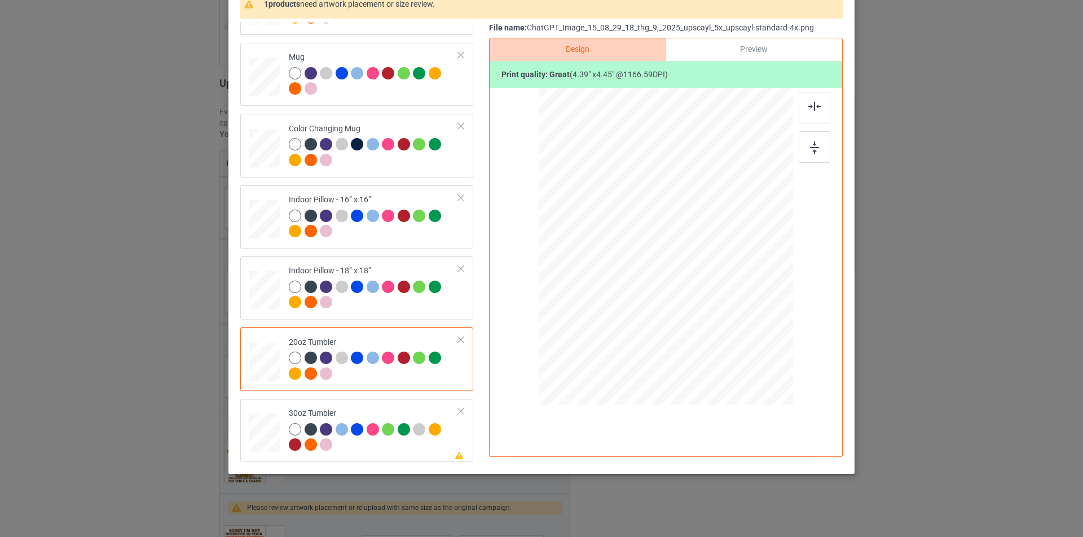
scroll to position [113, 0]
click at [363, 447] on div at bounding box center [374, 438] width 170 height 31
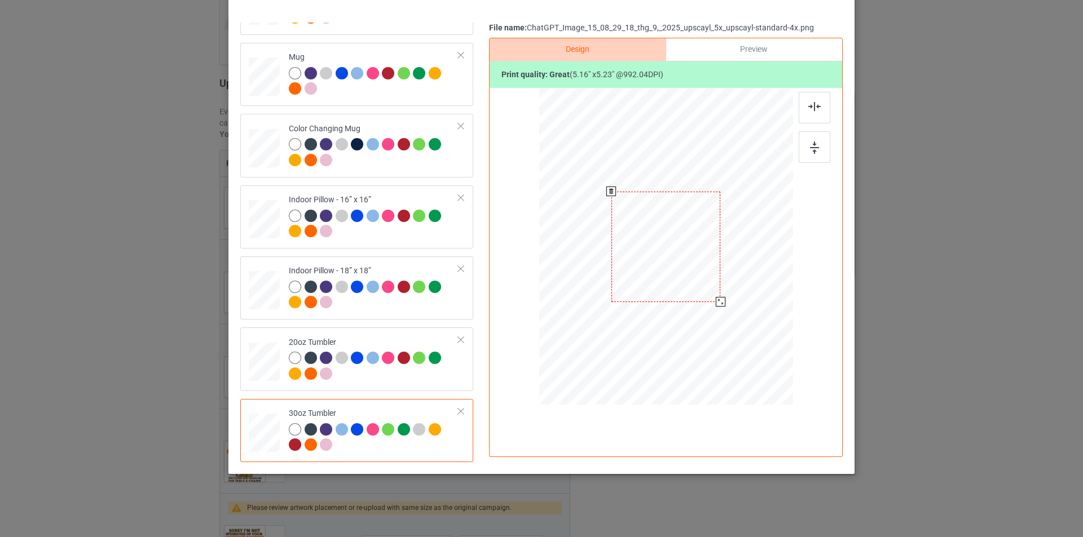
drag, startPoint x: 739, startPoint y: 320, endPoint x: 718, endPoint y: 301, distance: 27.9
click at [718, 301] on div at bounding box center [720, 302] width 10 height 10
drag, startPoint x: 704, startPoint y: 267, endPoint x: 647, endPoint y: 266, distance: 57.5
click at [647, 266] on div at bounding box center [608, 246] width 109 height 111
click at [659, 301] on div at bounding box center [662, 300] width 10 height 10
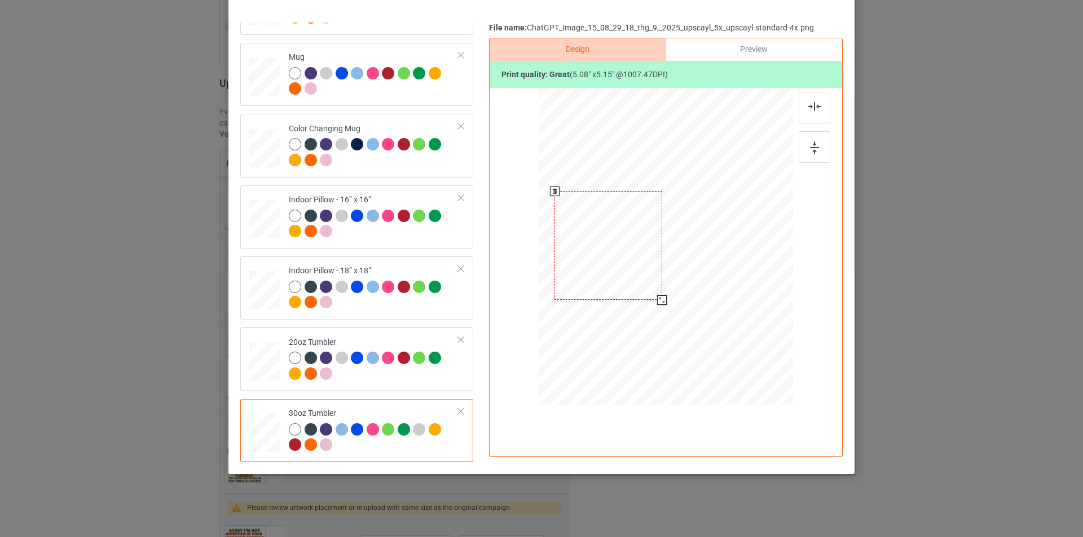
click at [648, 285] on div at bounding box center [608, 245] width 108 height 109
click at [659, 299] on div at bounding box center [661, 299] width 10 height 10
click at [633, 280] on div at bounding box center [607, 245] width 105 height 107
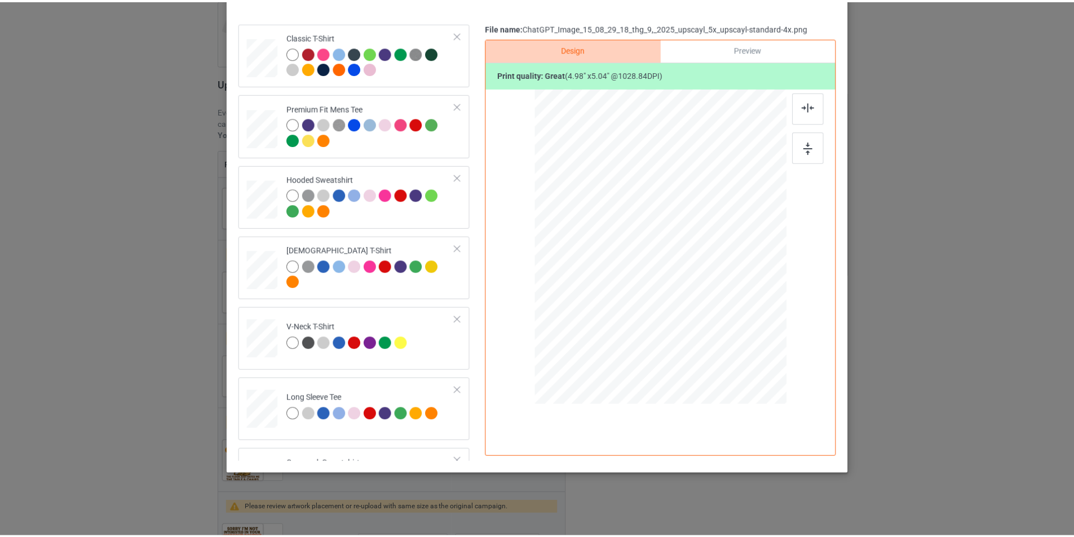
scroll to position [0, 0]
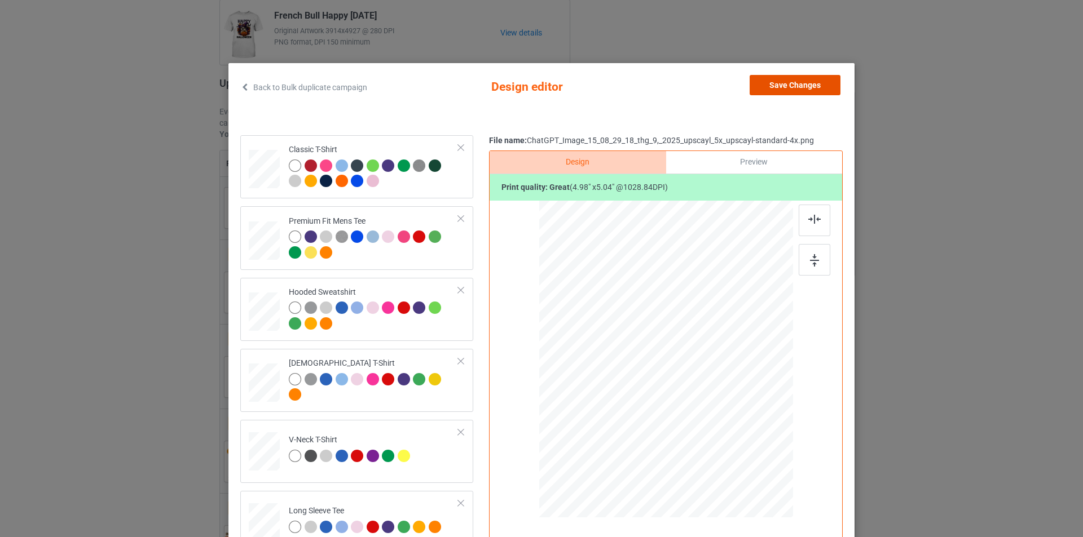
click at [810, 88] on button "Save Changes" at bounding box center [794, 85] width 91 height 20
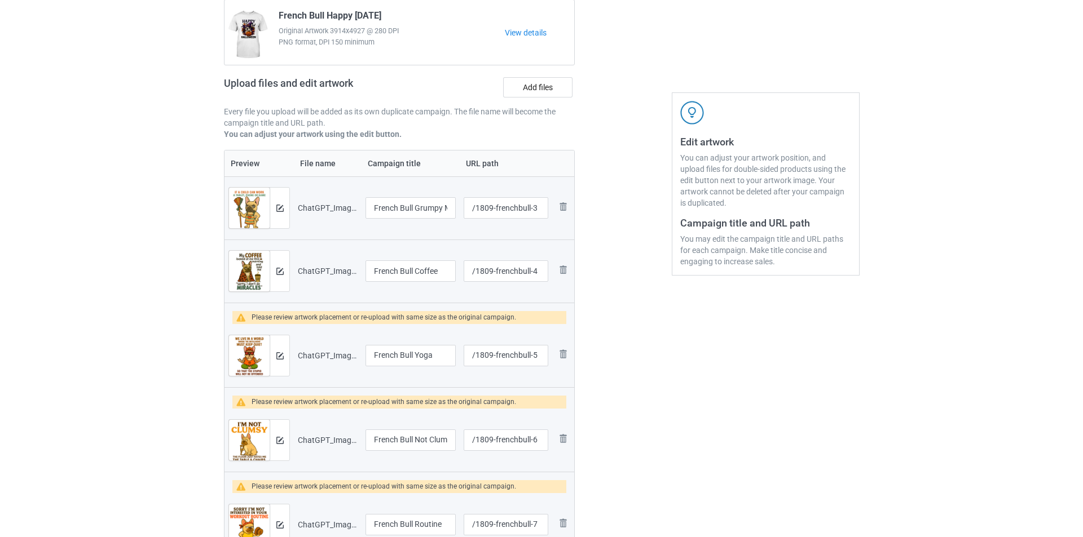
scroll to position [169, 0]
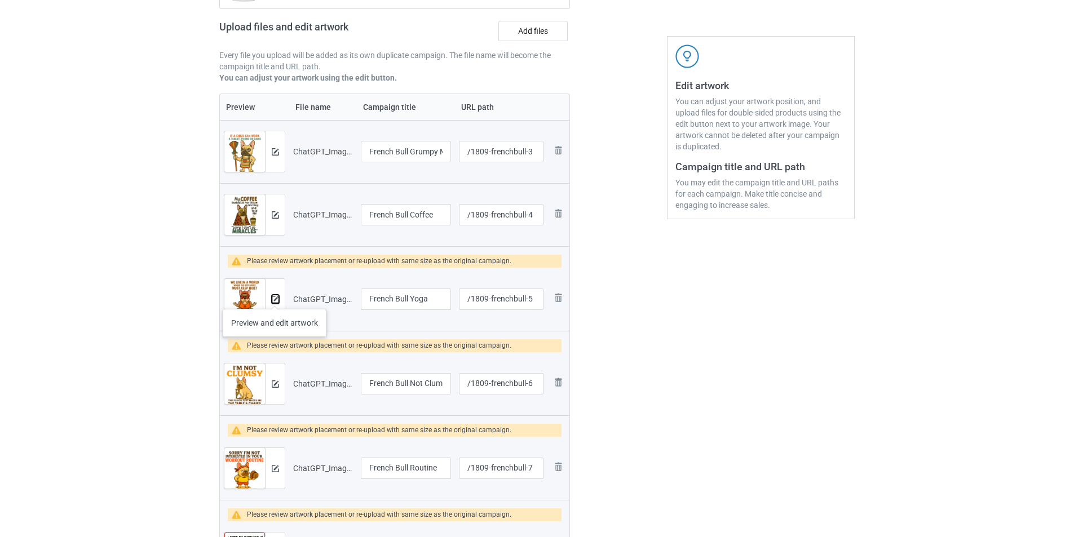
click at [275, 298] on img at bounding box center [275, 299] width 7 height 7
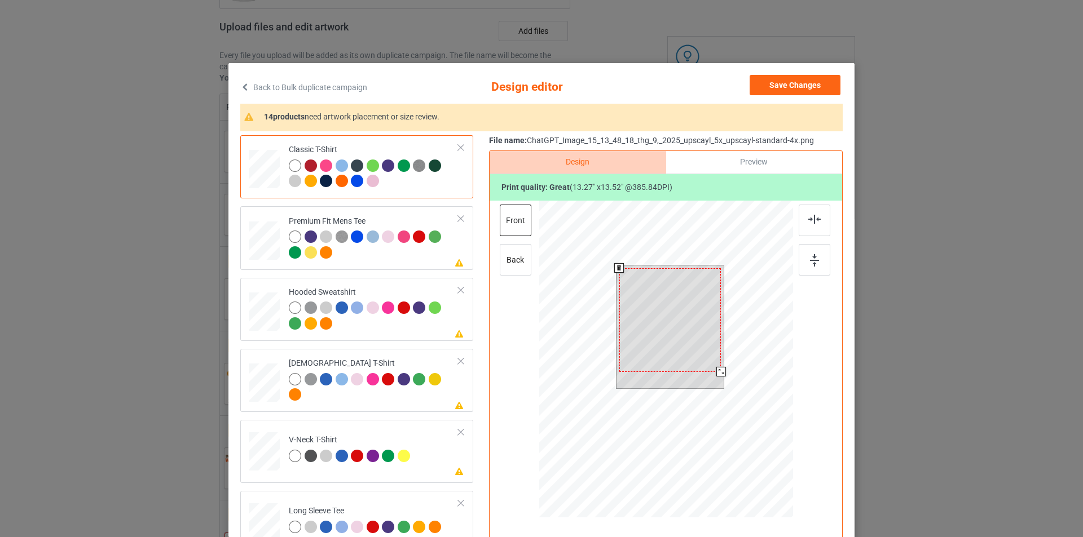
click at [716, 373] on div at bounding box center [721, 372] width 10 height 10
click at [817, 221] on div at bounding box center [814, 221] width 32 height 32
click at [812, 270] on div at bounding box center [814, 260] width 32 height 32
click at [714, 379] on div at bounding box center [719, 378] width 10 height 10
click at [812, 226] on div at bounding box center [814, 221] width 32 height 32
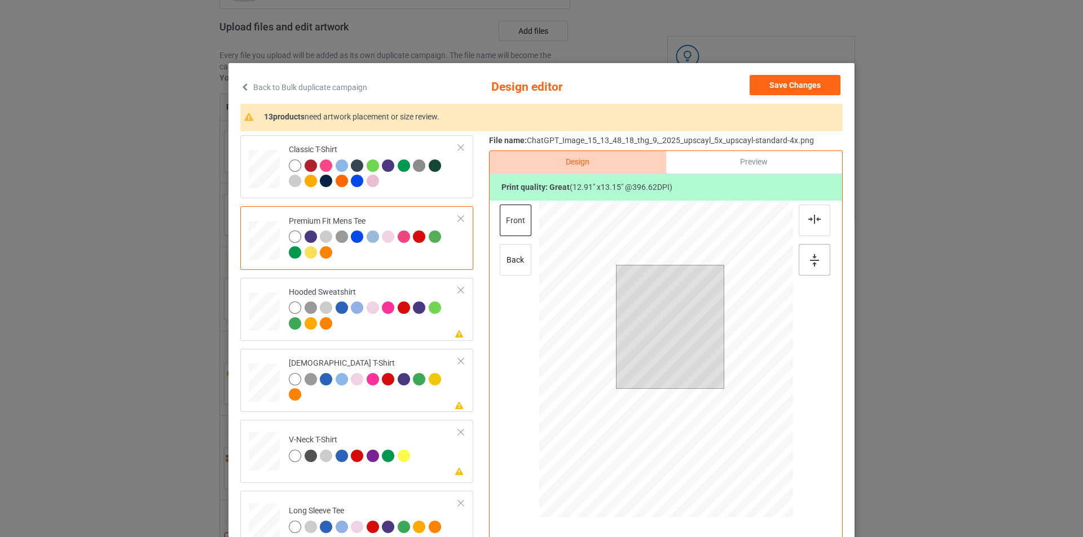
click at [807, 270] on div at bounding box center [814, 260] width 32 height 32
click at [812, 260] on img at bounding box center [814, 260] width 9 height 12
click at [811, 225] on div at bounding box center [814, 221] width 32 height 32
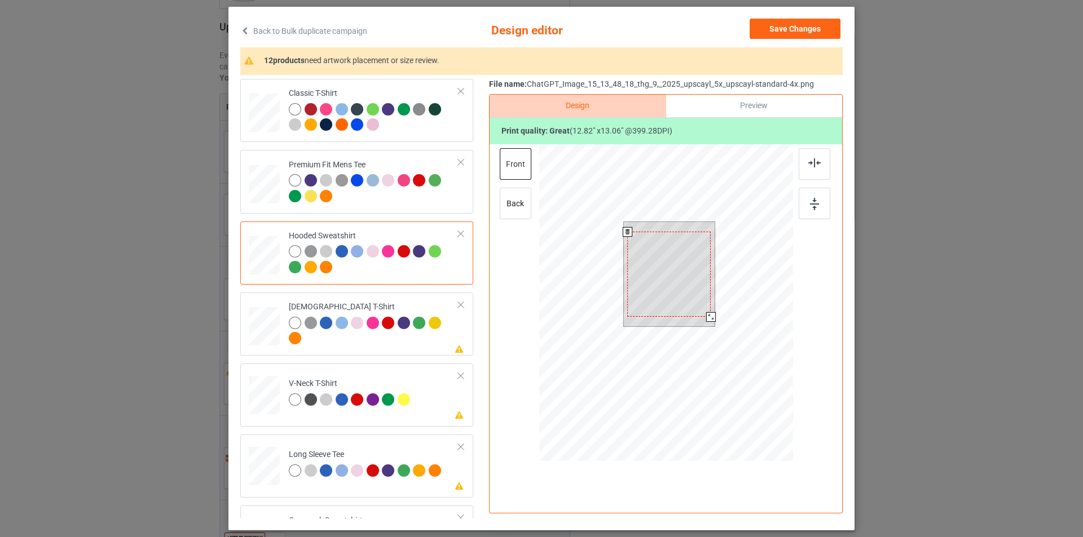
click at [709, 317] on div at bounding box center [711, 317] width 10 height 10
click at [808, 165] on img at bounding box center [814, 162] width 12 height 9
click at [807, 215] on div at bounding box center [814, 204] width 32 height 32
click at [357, 345] on div at bounding box center [374, 332] width 170 height 31
click at [707, 315] on div at bounding box center [712, 316] width 10 height 10
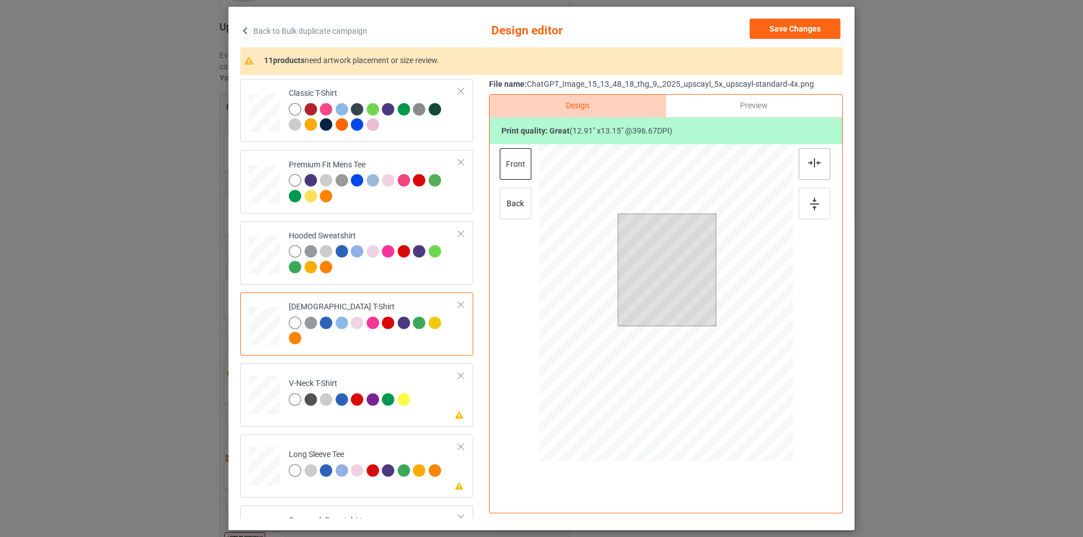
click at [812, 161] on img at bounding box center [814, 162] width 12 height 9
click at [800, 213] on div at bounding box center [814, 204] width 32 height 32
click at [403, 378] on div "V-Neck T-Shirt" at bounding box center [351, 391] width 124 height 26
click at [718, 335] on div at bounding box center [721, 335] width 10 height 10
click at [820, 159] on div at bounding box center [814, 164] width 32 height 32
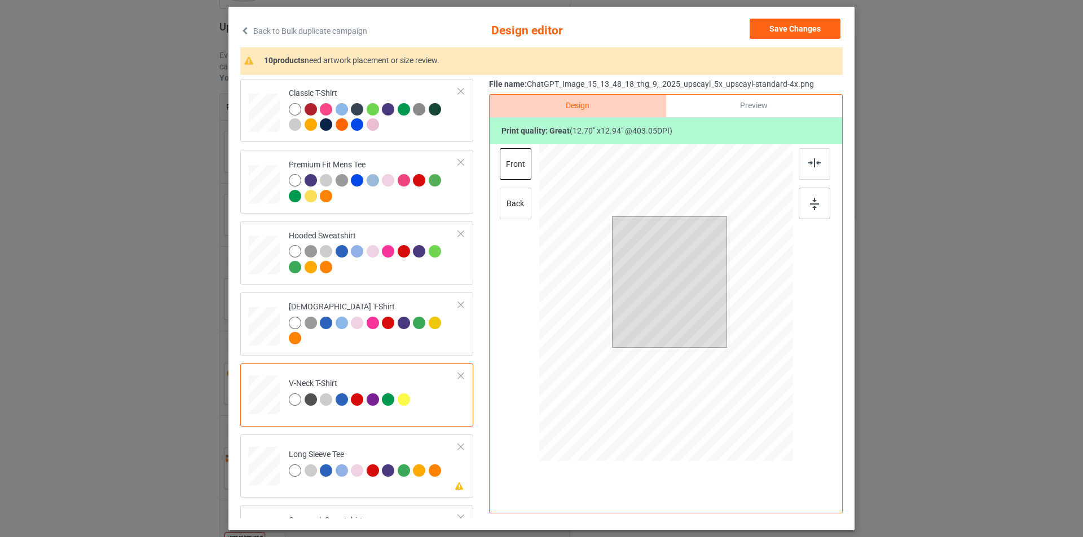
click at [811, 201] on img at bounding box center [814, 204] width 9 height 12
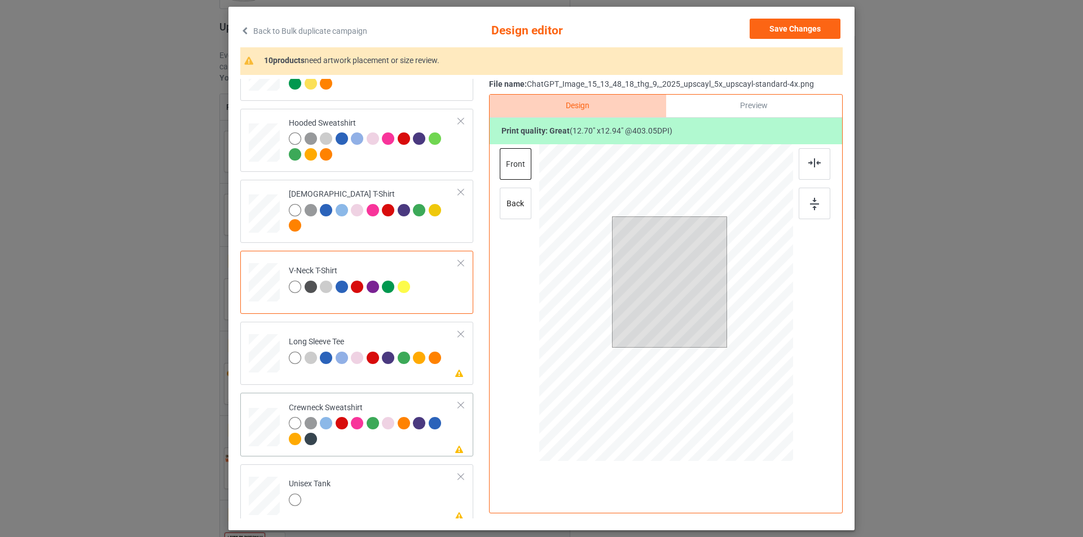
scroll to position [169, 0]
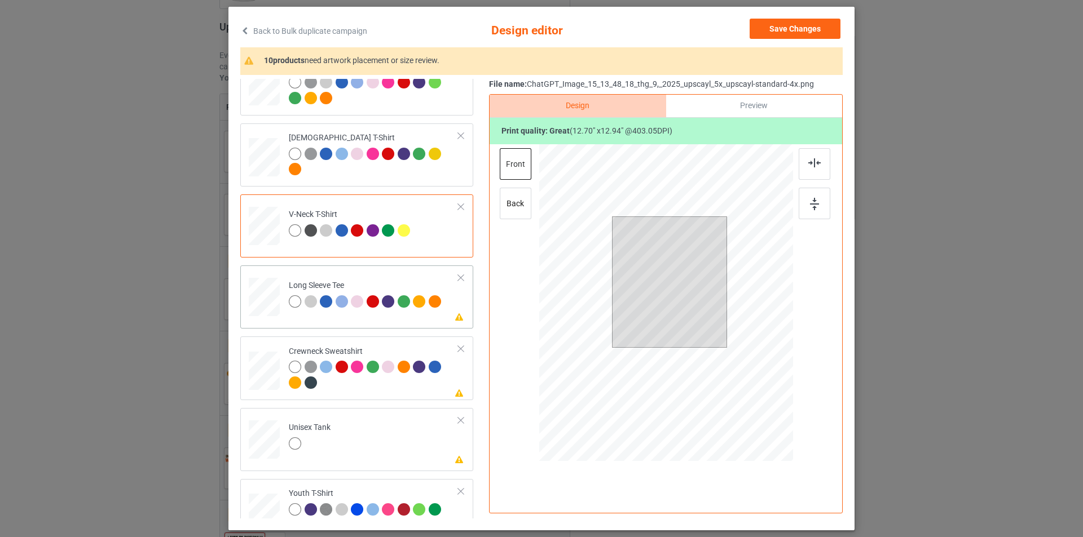
click at [419, 322] on div "Please review artwork placement Long Sleeve Tee" at bounding box center [356, 297] width 233 height 63
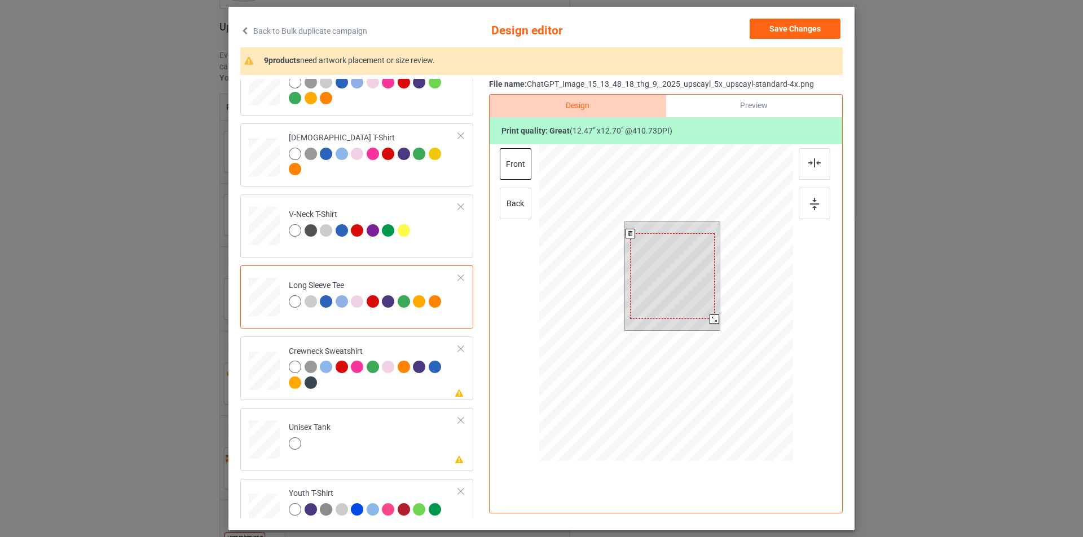
click at [709, 321] on div at bounding box center [714, 320] width 10 height 10
click at [802, 164] on div at bounding box center [814, 164] width 32 height 32
click at [802, 204] on div at bounding box center [814, 204] width 32 height 32
click at [370, 390] on div at bounding box center [374, 376] width 170 height 31
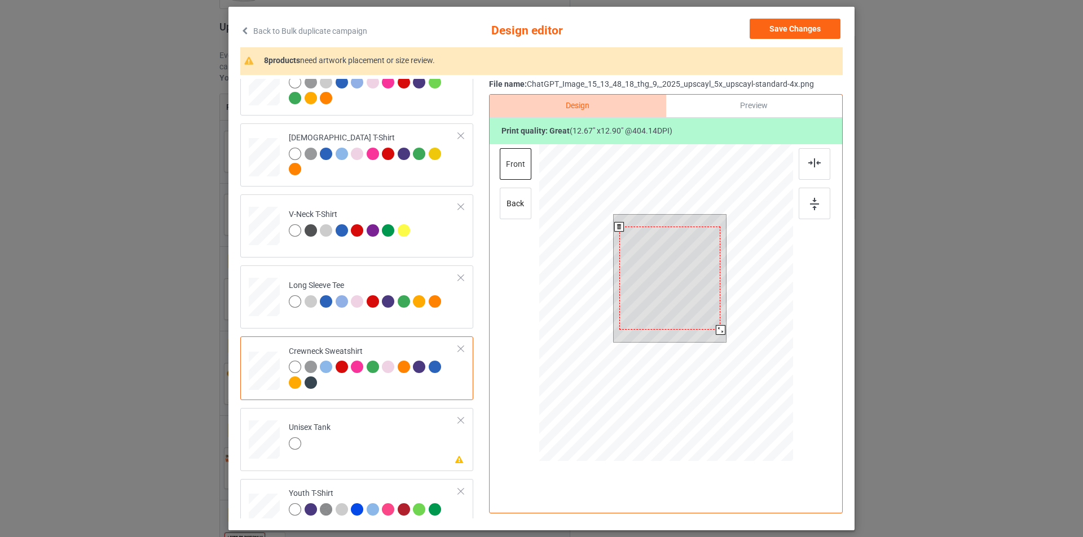
click at [717, 332] on div at bounding box center [720, 330] width 10 height 10
click at [814, 169] on div at bounding box center [814, 164] width 32 height 32
click at [798, 214] on div at bounding box center [814, 204] width 32 height 32
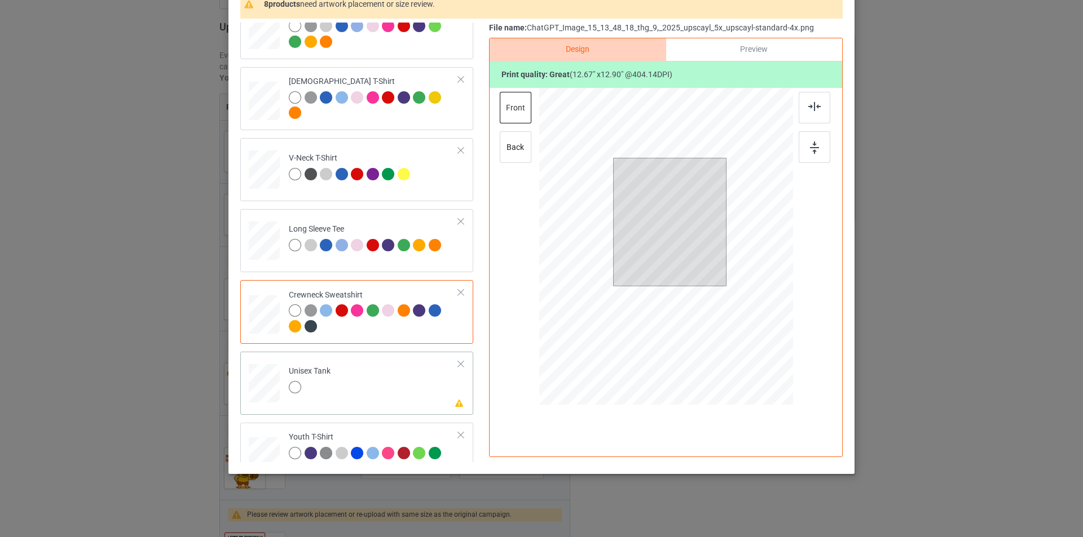
click at [376, 387] on td "Please review artwork placement Unisex Tank" at bounding box center [373, 381] width 182 height 50
click at [713, 277] on div at bounding box center [715, 276] width 10 height 10
click at [803, 112] on div at bounding box center [814, 108] width 32 height 32
click at [813, 149] on img at bounding box center [814, 148] width 9 height 12
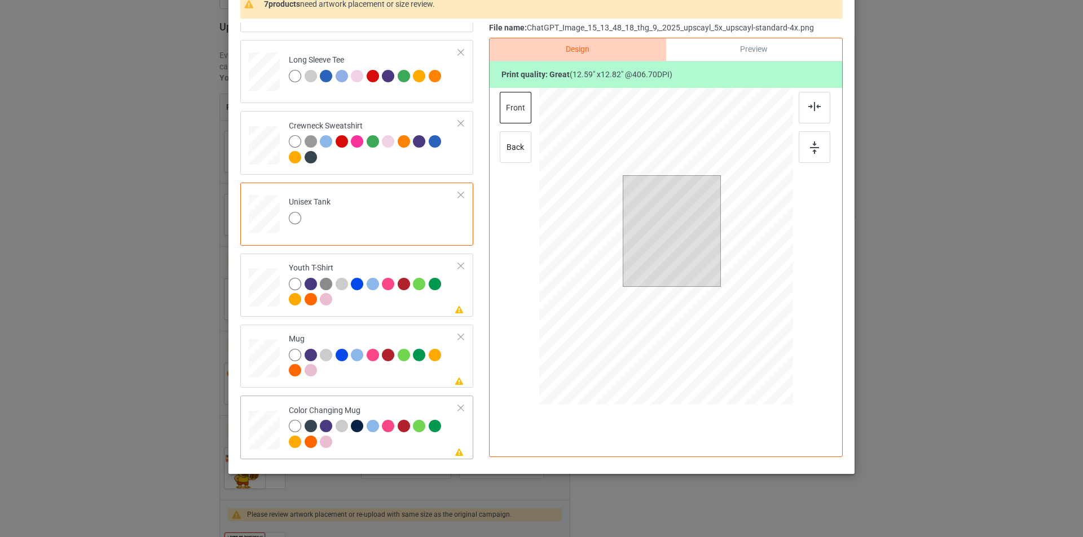
scroll to position [395, 0]
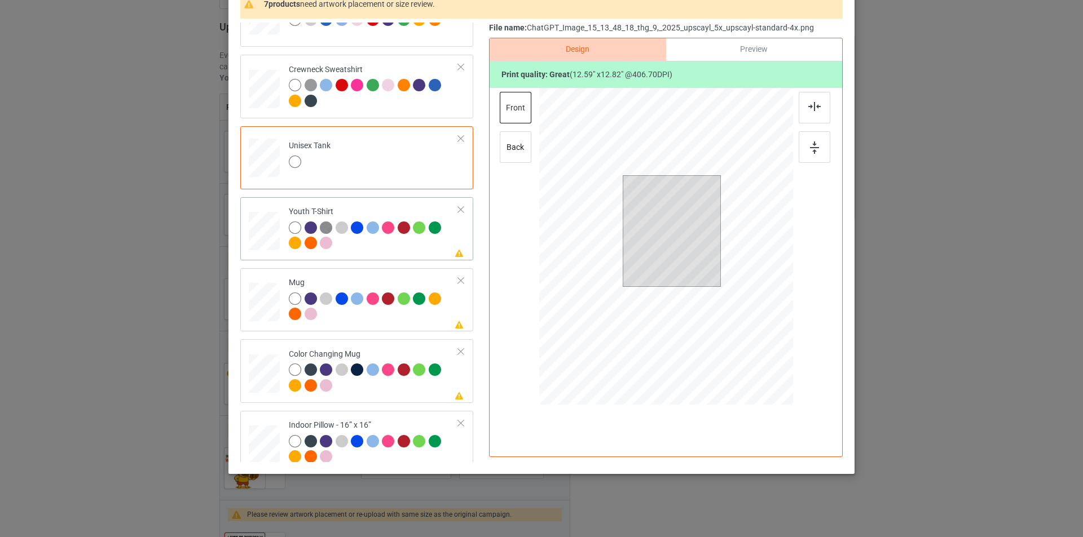
click at [402, 248] on div at bounding box center [374, 237] width 170 height 31
click at [708, 287] on div at bounding box center [711, 287] width 10 height 10
click at [820, 106] on div at bounding box center [814, 108] width 32 height 32
click at [810, 160] on div at bounding box center [814, 147] width 32 height 32
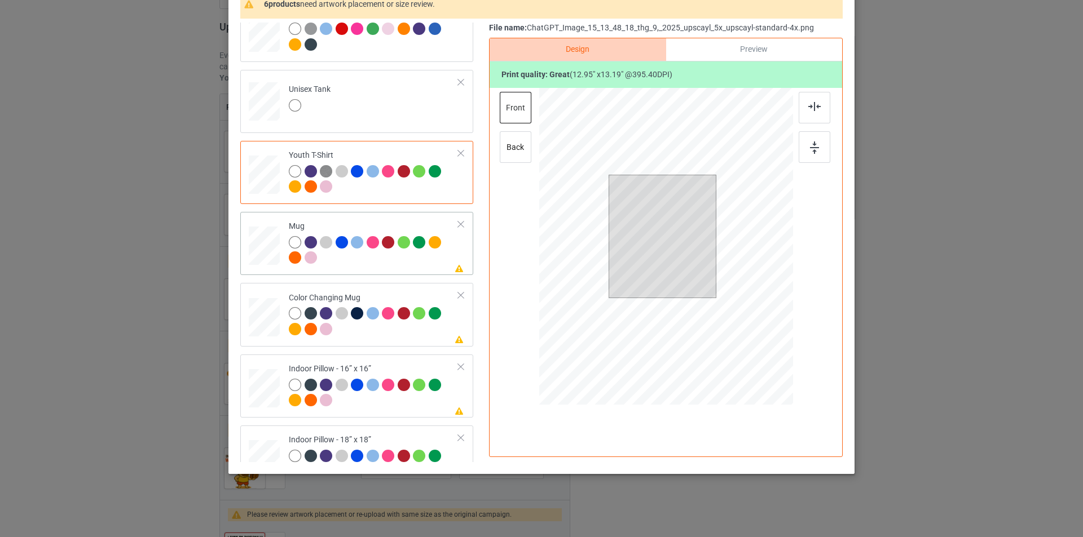
click at [407, 264] on div at bounding box center [374, 251] width 170 height 31
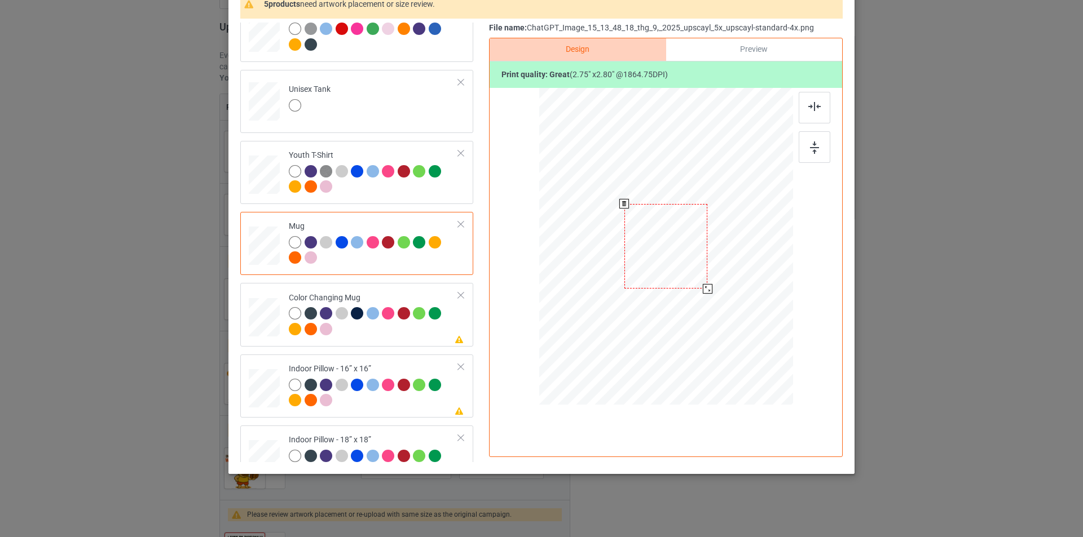
drag, startPoint x: 736, startPoint y: 323, endPoint x: 703, endPoint y: 288, distance: 48.3
click at [703, 288] on div at bounding box center [708, 289] width 10 height 10
drag, startPoint x: 633, startPoint y: 268, endPoint x: 609, endPoint y: 269, distance: 23.7
click at [609, 269] on div at bounding box center [592, 246] width 83 height 85
drag, startPoint x: 632, startPoint y: 288, endPoint x: 625, endPoint y: 284, distance: 8.1
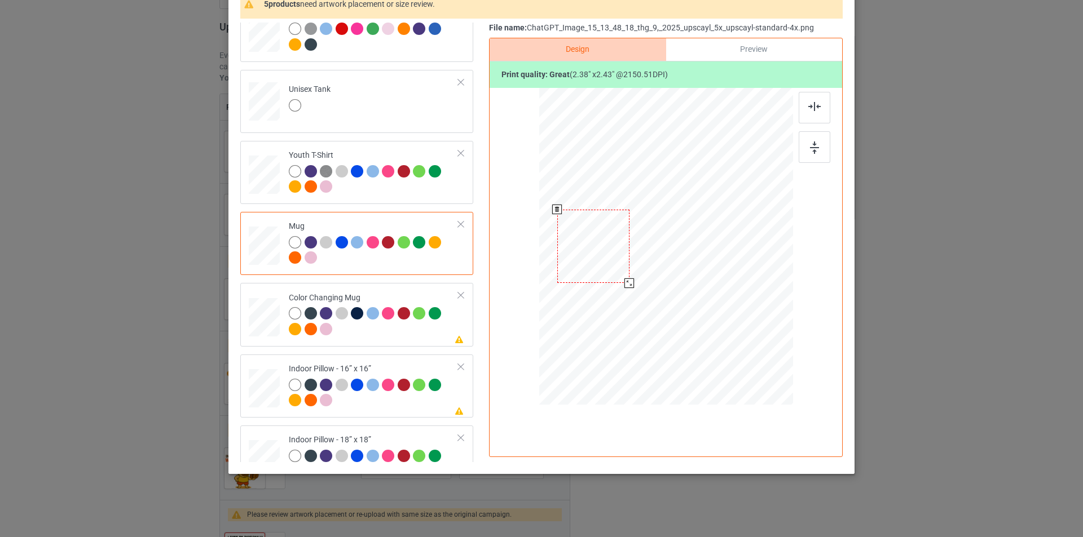
click at [625, 284] on div at bounding box center [629, 284] width 10 height 10
click at [607, 267] on div at bounding box center [597, 246] width 72 height 74
click at [626, 281] on div at bounding box center [630, 280] width 10 height 10
click at [612, 268] on div at bounding box center [595, 246] width 67 height 68
click at [623, 280] on div at bounding box center [628, 279] width 10 height 10
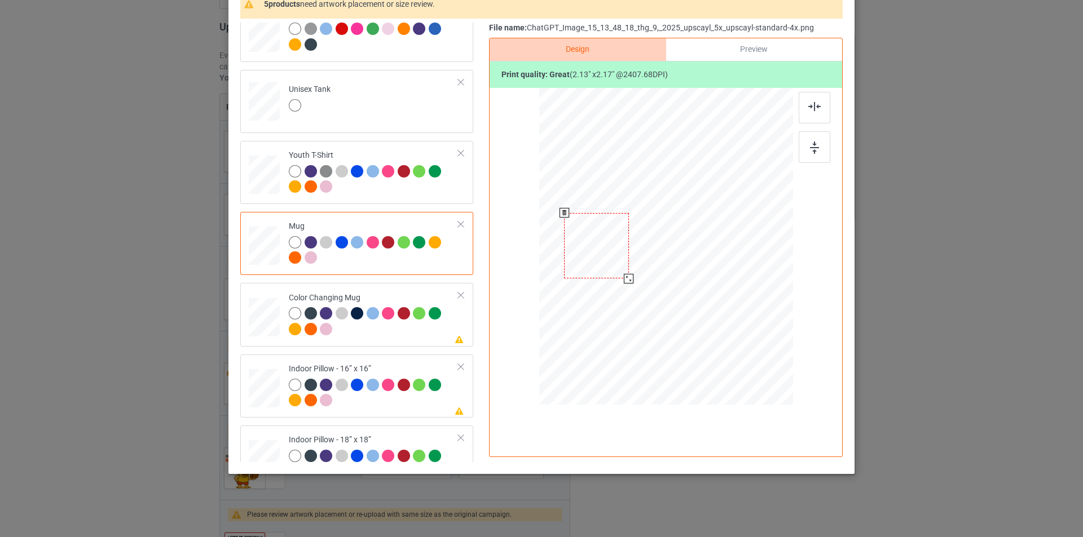
click at [615, 268] on div at bounding box center [596, 246] width 64 height 66
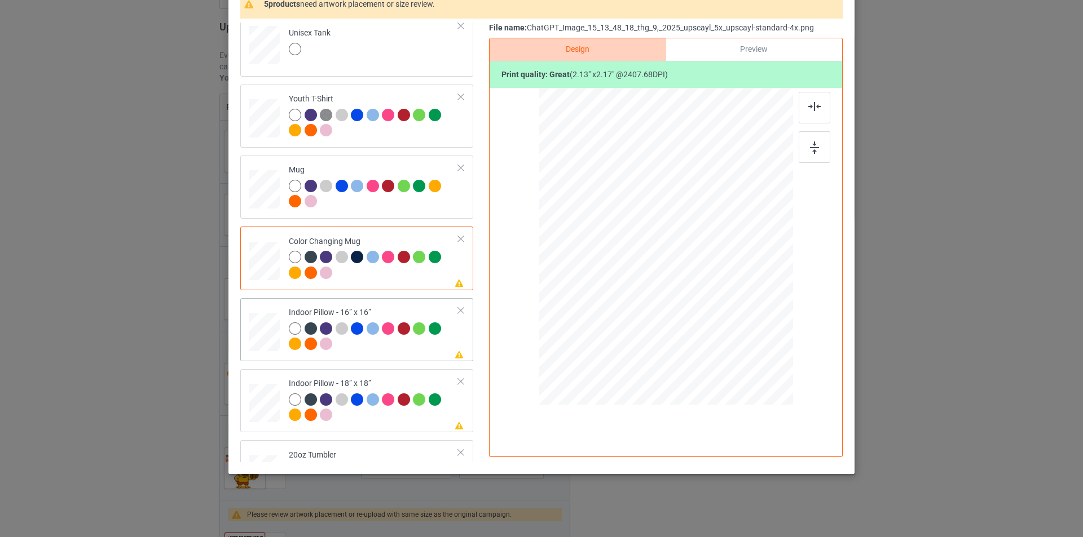
click at [282, 342] on td "Please review artwork placement Indoor Pillow - 16” x 16”" at bounding box center [373, 330] width 182 height 54
drag, startPoint x: 743, startPoint y: 327, endPoint x: 748, endPoint y: 338, distance: 12.4
click at [749, 338] on div at bounding box center [754, 337] width 10 height 10
click at [510, 147] on div "back" at bounding box center [516, 147] width 32 height 32
drag, startPoint x: 740, startPoint y: 324, endPoint x: 747, endPoint y: 342, distance: 19.3
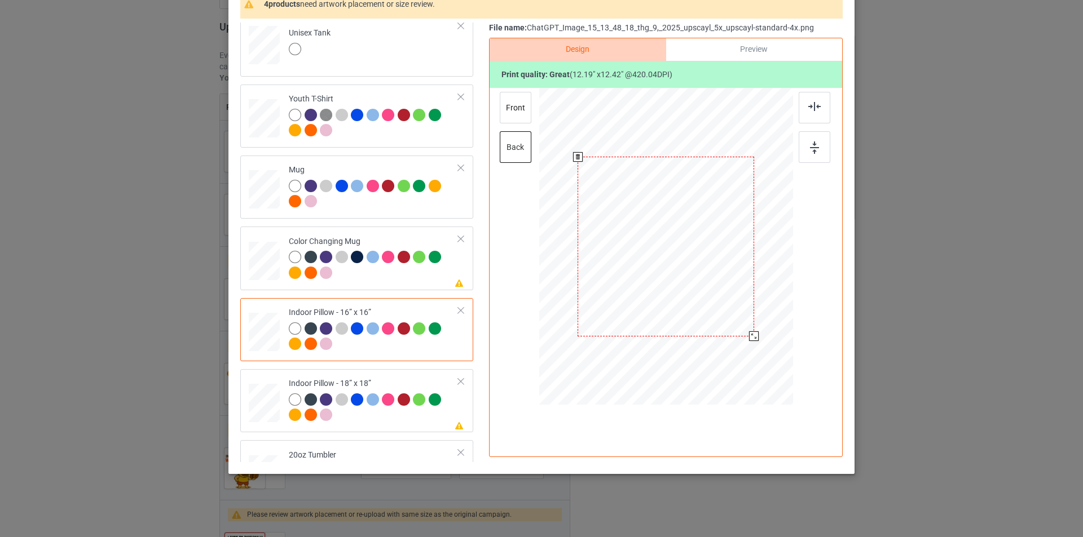
click at [747, 342] on div at bounding box center [665, 246] width 253 height 253
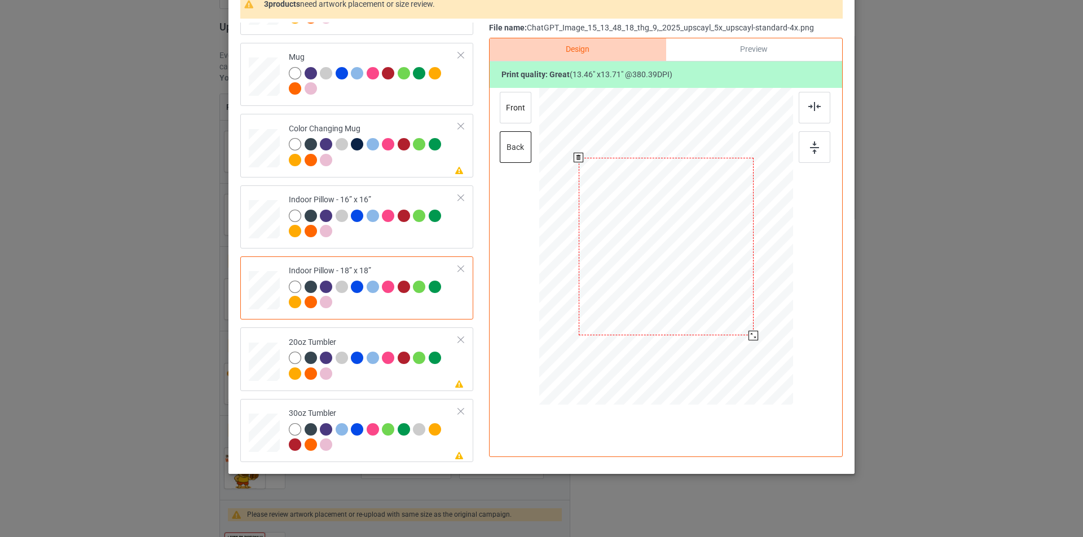
drag, startPoint x: 736, startPoint y: 323, endPoint x: 744, endPoint y: 338, distance: 16.6
click at [748, 338] on div at bounding box center [753, 336] width 10 height 10
click at [518, 105] on div "front" at bounding box center [516, 108] width 32 height 32
drag, startPoint x: 734, startPoint y: 324, endPoint x: 746, endPoint y: 337, distance: 18.4
click at [750, 337] on div at bounding box center [755, 338] width 10 height 10
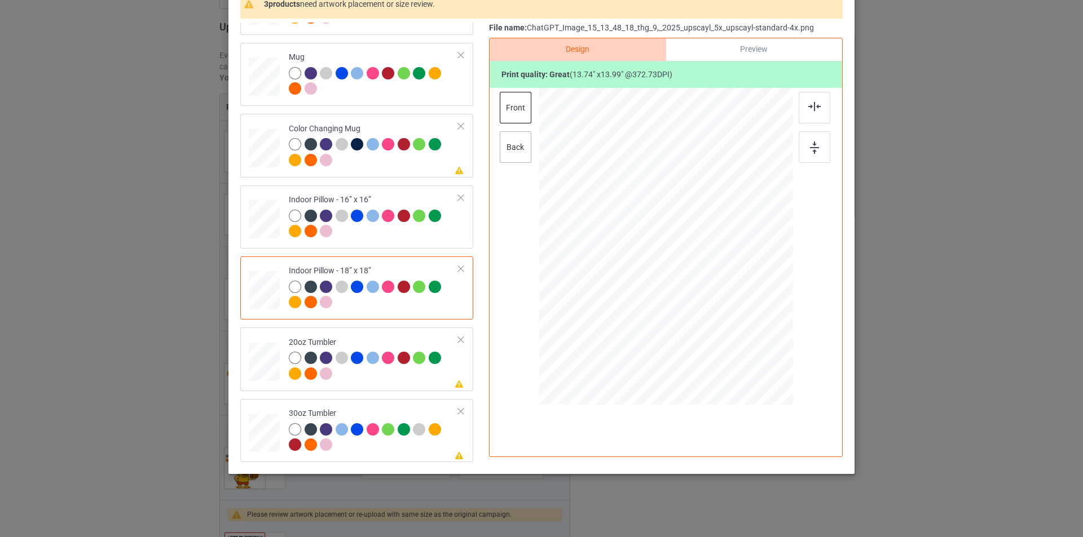
click at [520, 145] on div "back" at bounding box center [516, 147] width 32 height 32
click at [507, 107] on div "front" at bounding box center [516, 108] width 32 height 32
click at [748, 335] on div at bounding box center [753, 336] width 10 height 10
click at [811, 101] on div at bounding box center [814, 108] width 32 height 32
click at [807, 170] on div at bounding box center [815, 131] width 34 height 79
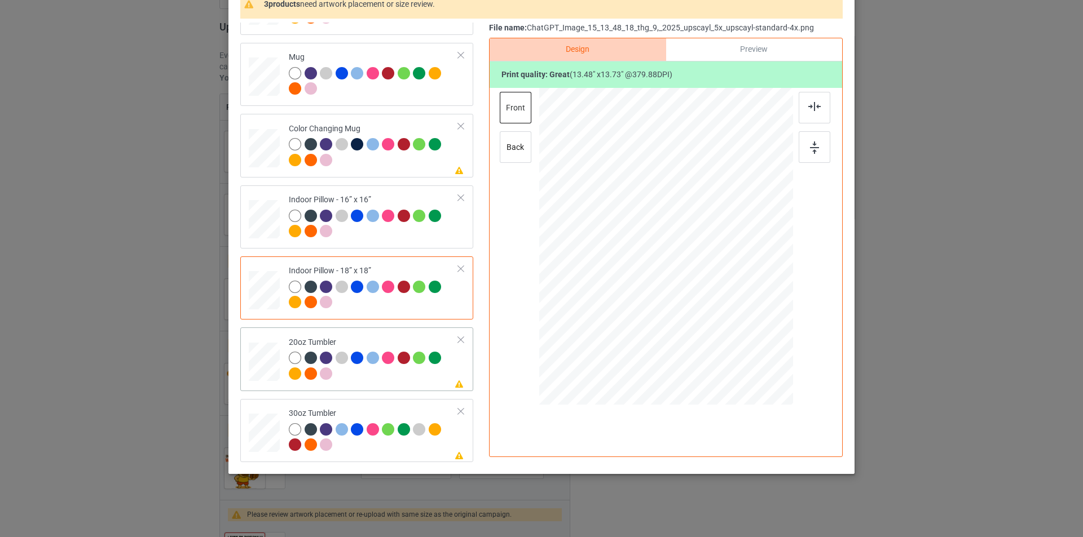
click at [356, 373] on div at bounding box center [374, 367] width 170 height 31
drag, startPoint x: 732, startPoint y: 320, endPoint x: 714, endPoint y: 307, distance: 22.2
click at [717, 307] on div at bounding box center [722, 304] width 10 height 10
drag, startPoint x: 672, startPoint y: 276, endPoint x: 609, endPoint y: 273, distance: 62.1
click at [609, 273] on div at bounding box center [603, 244] width 113 height 116
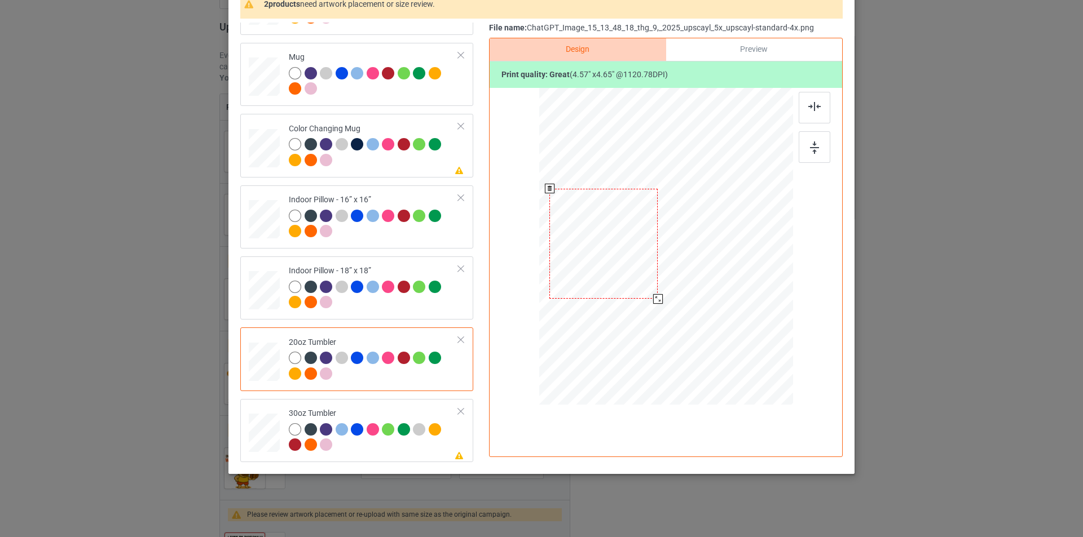
click at [653, 301] on div at bounding box center [658, 299] width 10 height 10
drag, startPoint x: 622, startPoint y: 280, endPoint x: 630, endPoint y: 280, distance: 7.9
click at [630, 280] on div at bounding box center [611, 244] width 108 height 111
drag, startPoint x: 662, startPoint y: 301, endPoint x: 656, endPoint y: 298, distance: 6.8
click at [656, 298] on div at bounding box center [661, 295] width 10 height 10
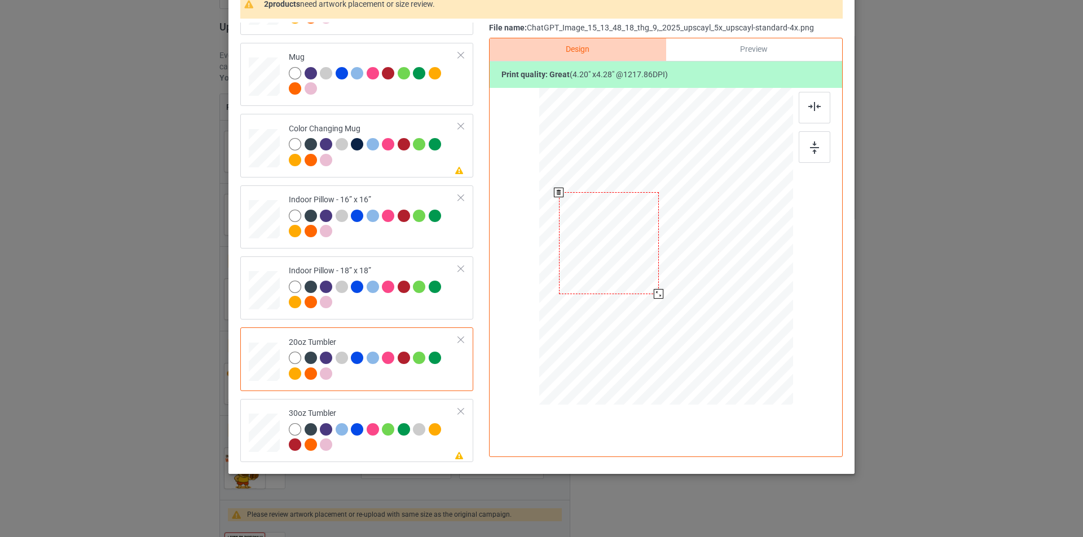
click at [628, 285] on div at bounding box center [609, 242] width 100 height 101
click at [269, 411] on td at bounding box center [266, 431] width 34 height 54
drag, startPoint x: 737, startPoint y: 322, endPoint x: 719, endPoint y: 294, distance: 33.5
click at [719, 294] on div at bounding box center [665, 247] width 246 height 136
drag, startPoint x: 683, startPoint y: 267, endPoint x: 626, endPoint y: 266, distance: 57.5
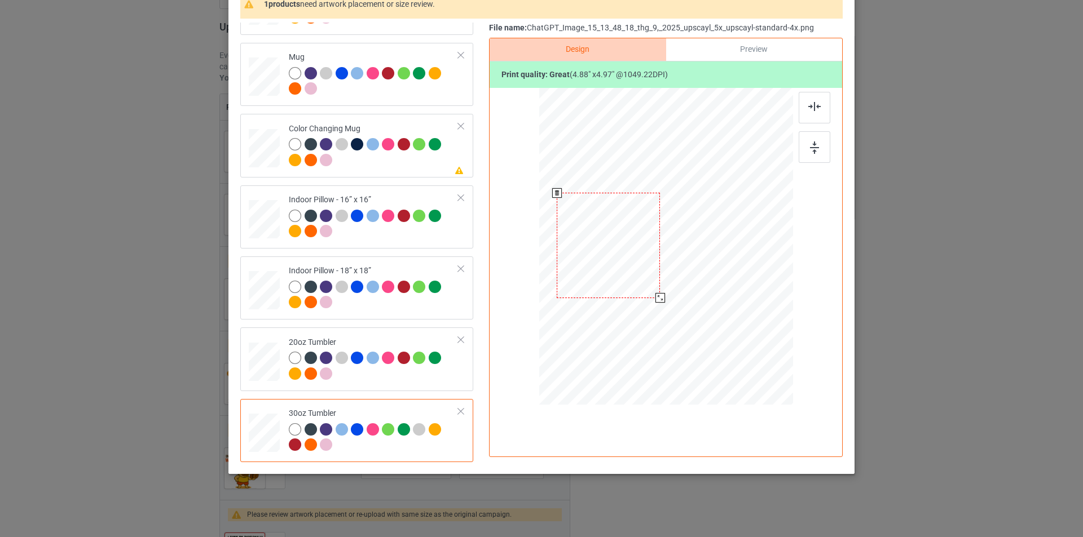
click at [626, 266] on div at bounding box center [607, 245] width 103 height 105
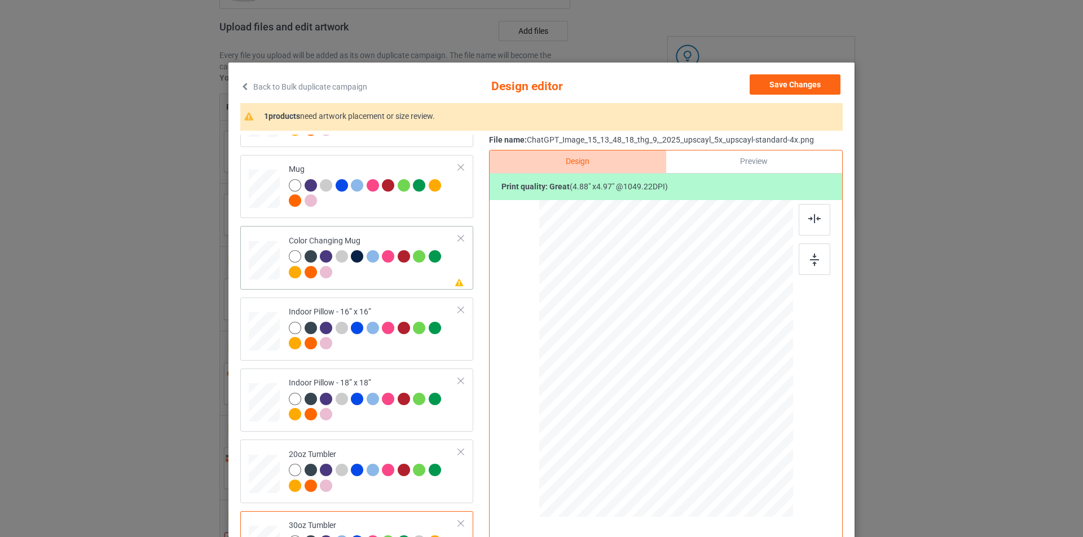
click at [419, 269] on div at bounding box center [374, 265] width 170 height 31
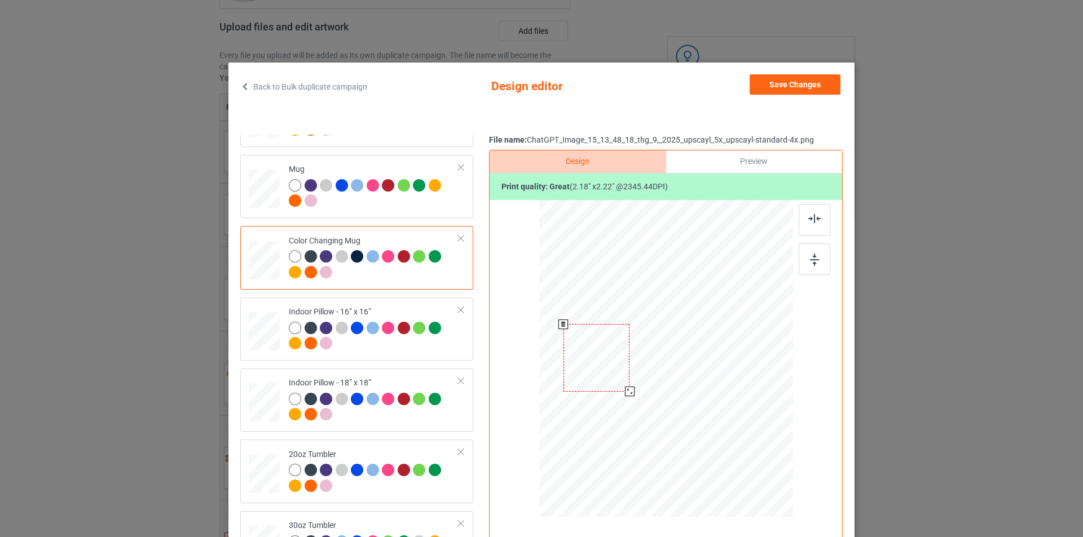
click at [626, 391] on div at bounding box center [630, 392] width 10 height 10
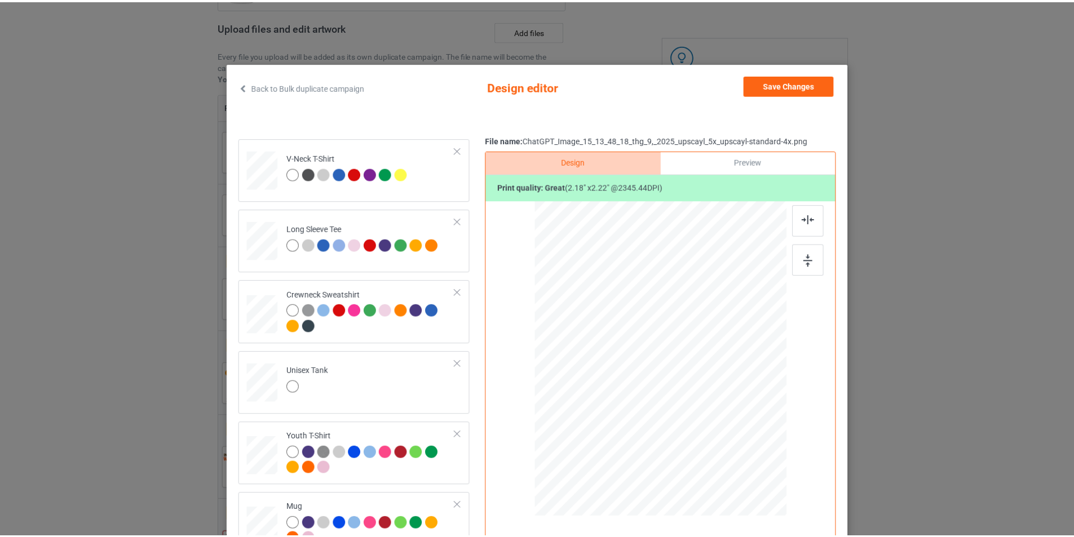
scroll to position [0, 0]
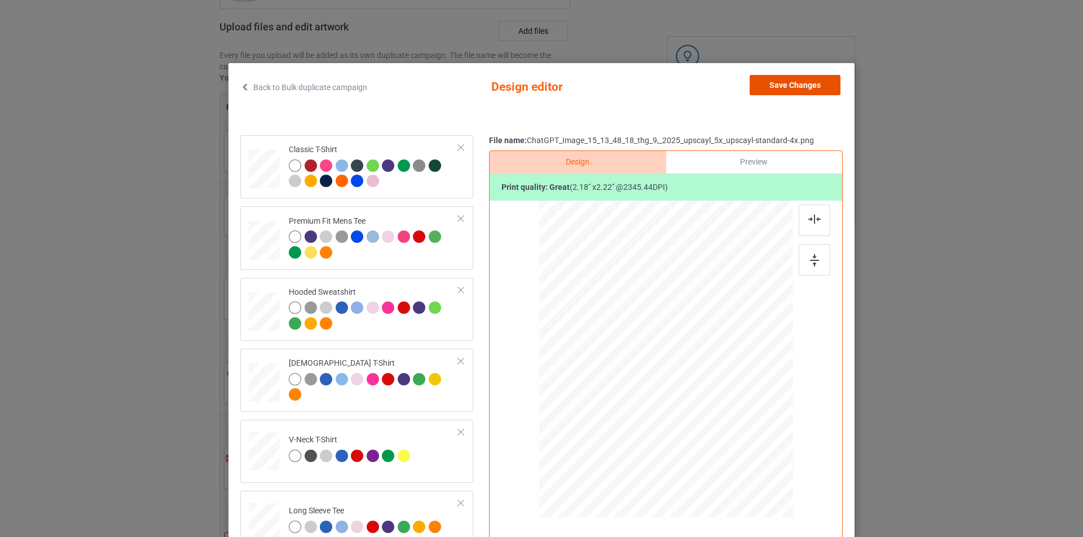
click at [812, 87] on button "Save Changes" at bounding box center [794, 85] width 91 height 20
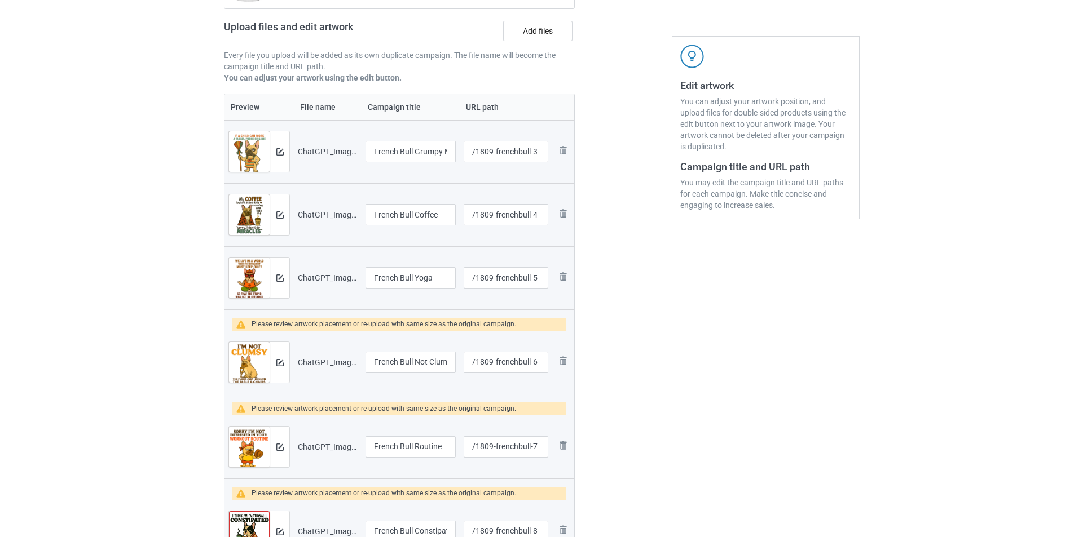
scroll to position [226, 0]
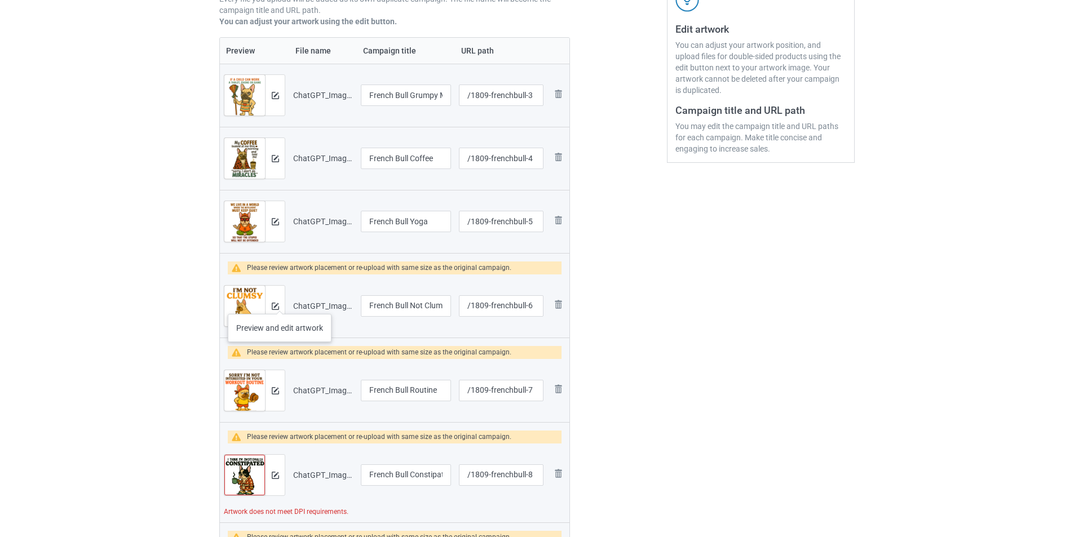
click at [280, 303] on div at bounding box center [275, 306] width 20 height 41
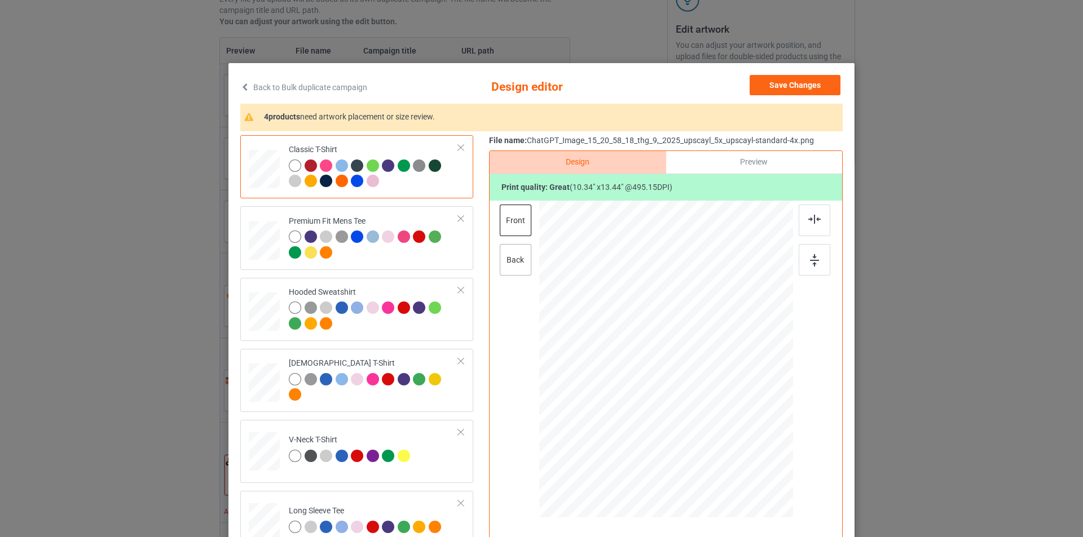
click at [501, 259] on div "back" at bounding box center [516, 260] width 32 height 32
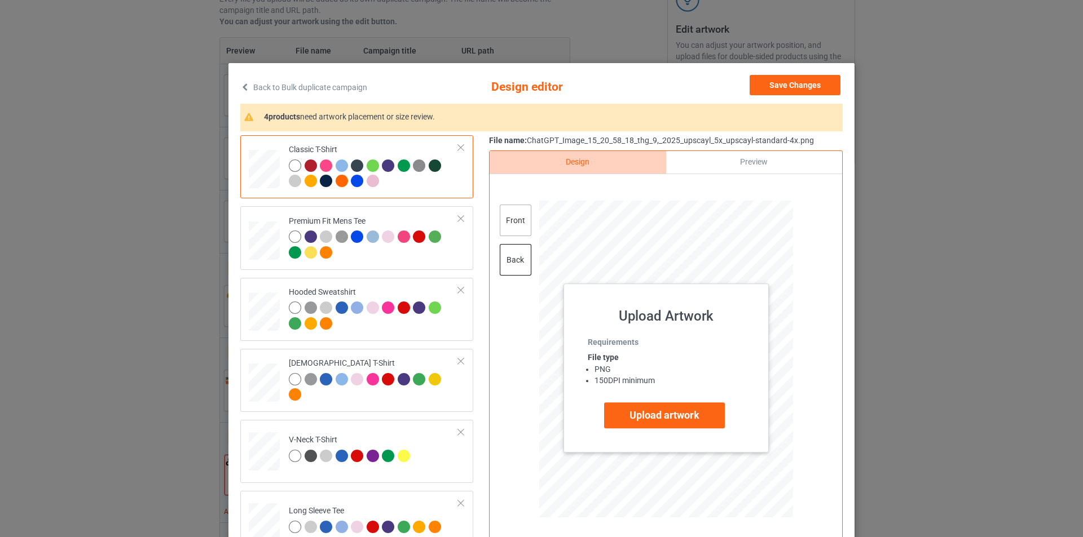
click at [509, 215] on div "front" at bounding box center [516, 221] width 32 height 32
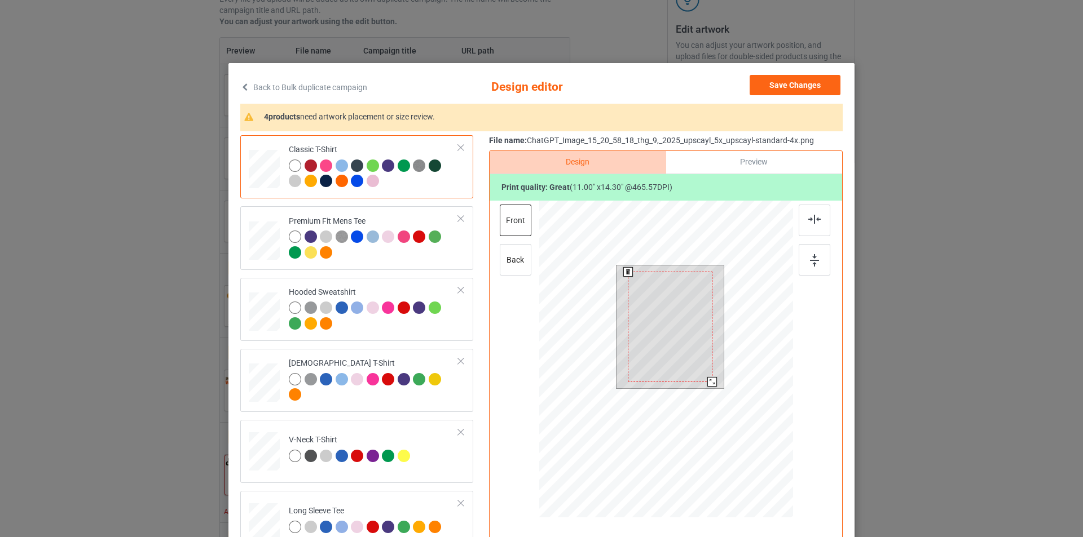
click at [708, 383] on div at bounding box center [712, 382] width 10 height 10
click at [808, 218] on img at bounding box center [814, 219] width 12 height 9
click at [825, 276] on div at bounding box center [814, 260] width 32 height 32
click at [377, 255] on div at bounding box center [374, 246] width 170 height 31
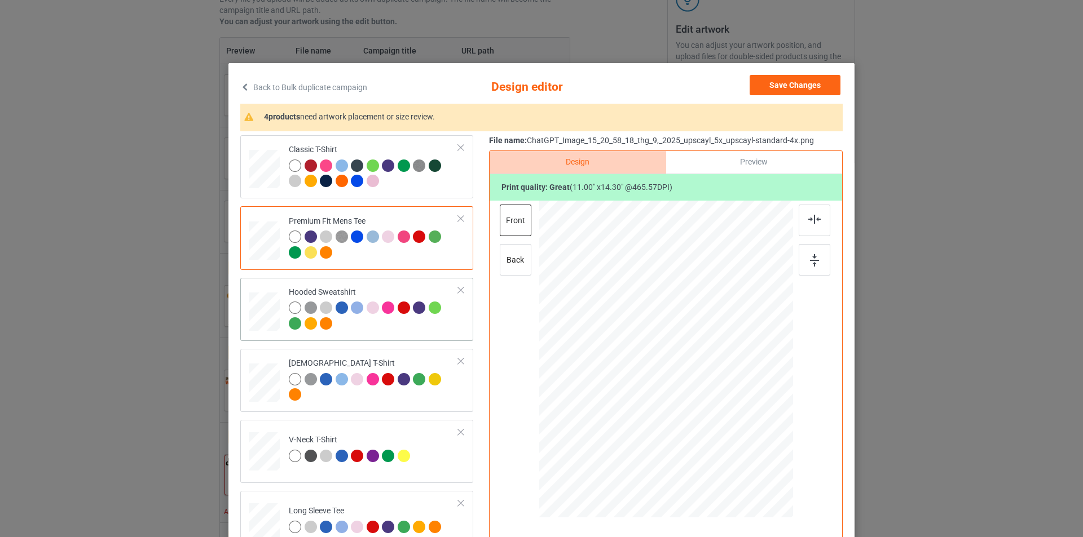
click at [403, 332] on div at bounding box center [374, 317] width 170 height 31
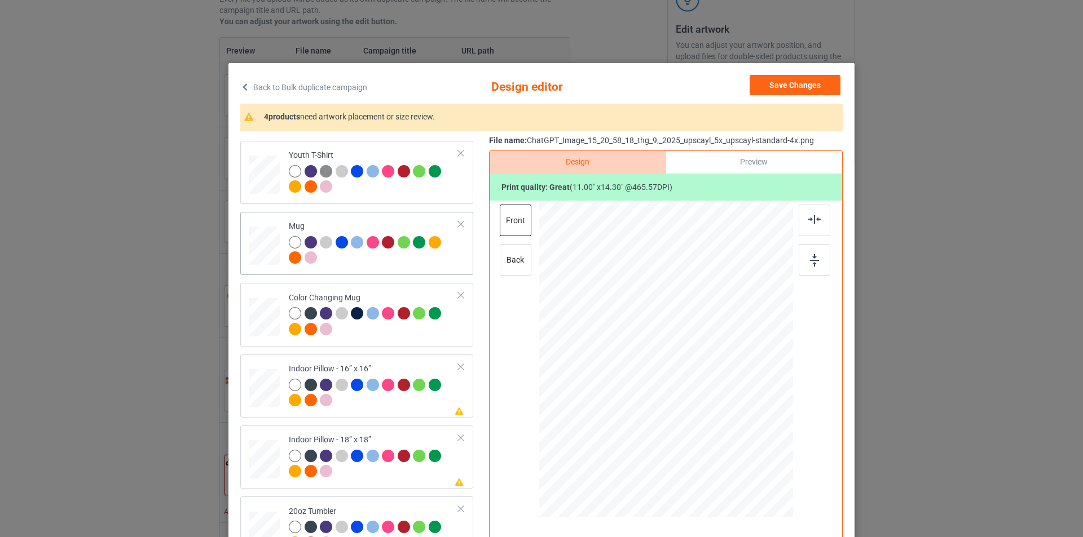
scroll to position [507, 0]
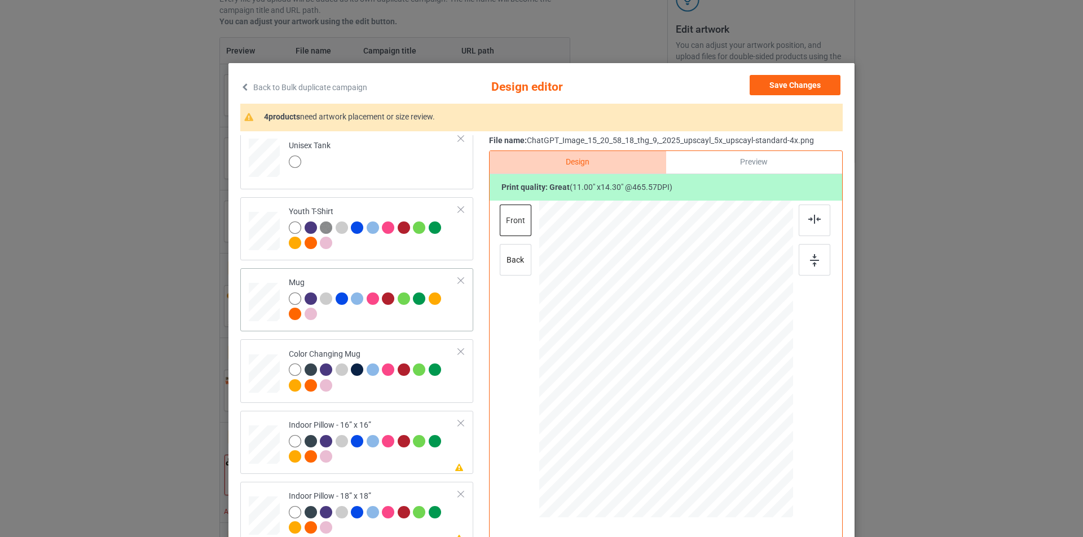
click at [368, 270] on div "Mug" at bounding box center [356, 299] width 233 height 63
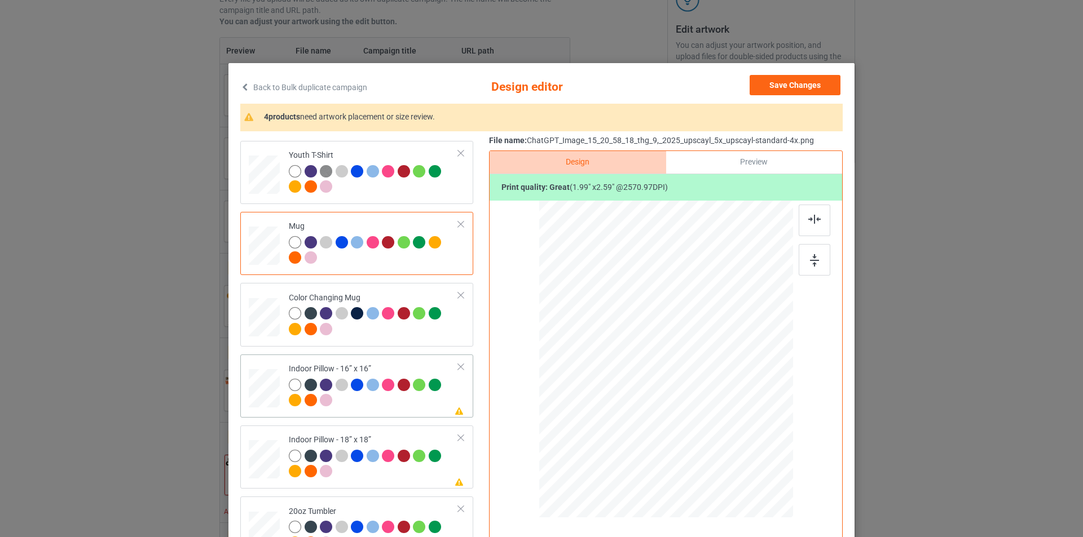
click at [407, 411] on td "Please review artwork placement Indoor Pillow - 16” x 16”" at bounding box center [373, 386] width 182 height 54
click at [736, 457] on div at bounding box center [741, 457] width 10 height 10
click at [516, 262] on div "back" at bounding box center [516, 260] width 32 height 32
click at [736, 456] on div at bounding box center [741, 457] width 10 height 10
click at [810, 224] on img at bounding box center [814, 219] width 12 height 9
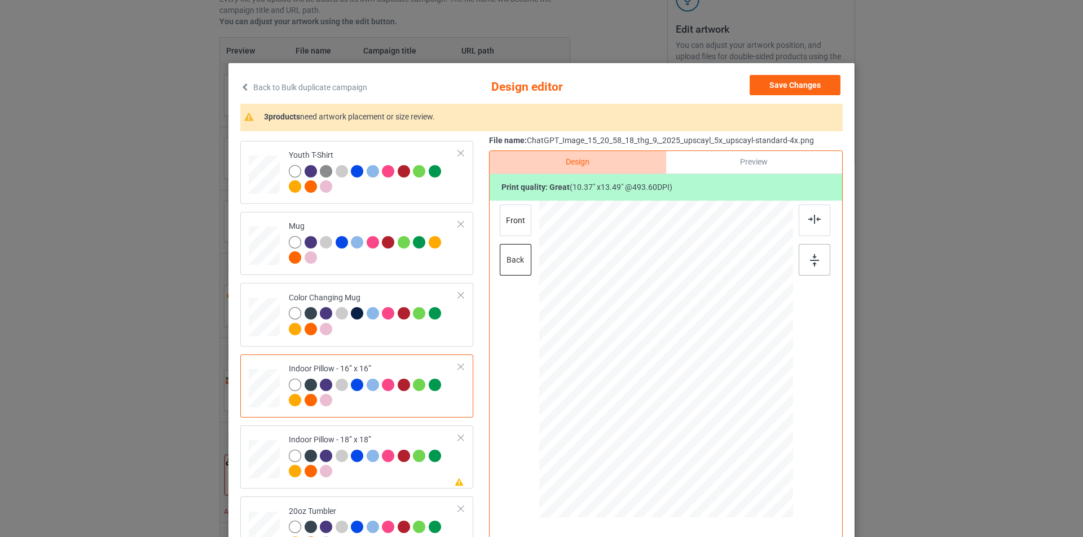
click at [812, 268] on div at bounding box center [814, 260] width 32 height 32
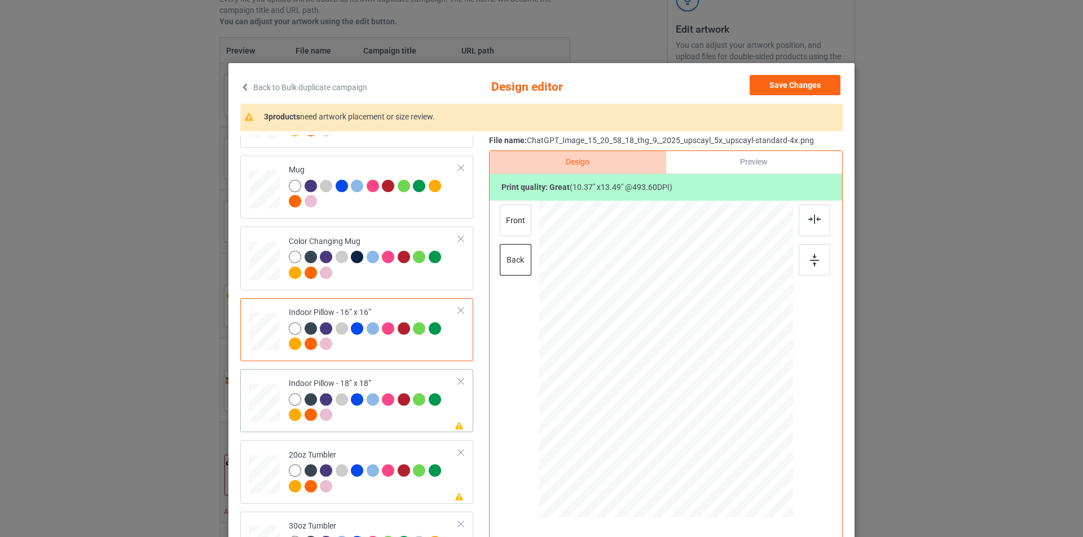
click at [267, 404] on div at bounding box center [264, 403] width 31 height 31
click at [736, 457] on div at bounding box center [741, 458] width 10 height 10
click at [519, 227] on div "front" at bounding box center [516, 221] width 32 height 32
click at [737, 456] on div at bounding box center [741, 458] width 10 height 10
click at [809, 216] on img at bounding box center [814, 219] width 12 height 9
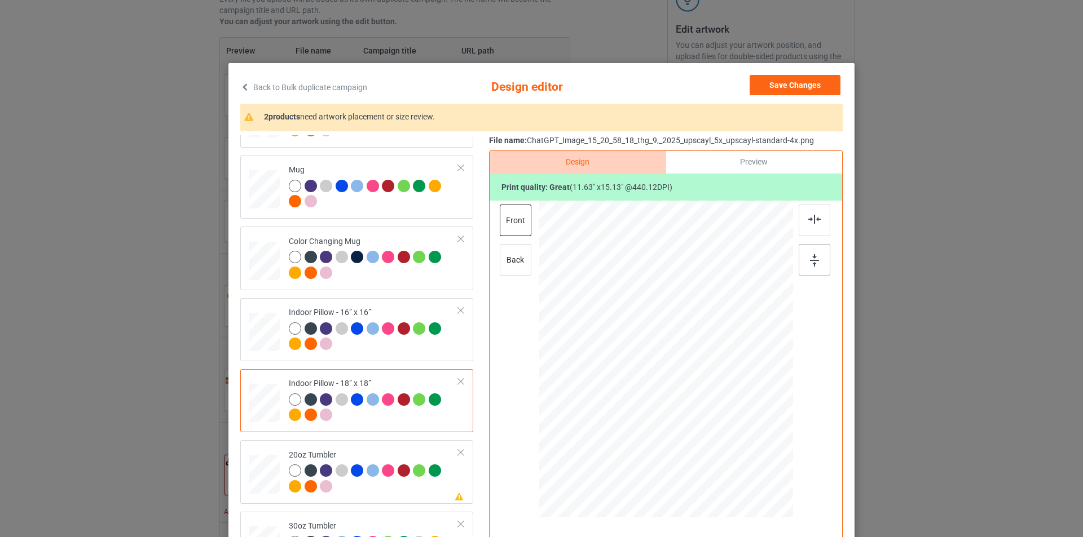
click at [812, 253] on div at bounding box center [814, 260] width 32 height 32
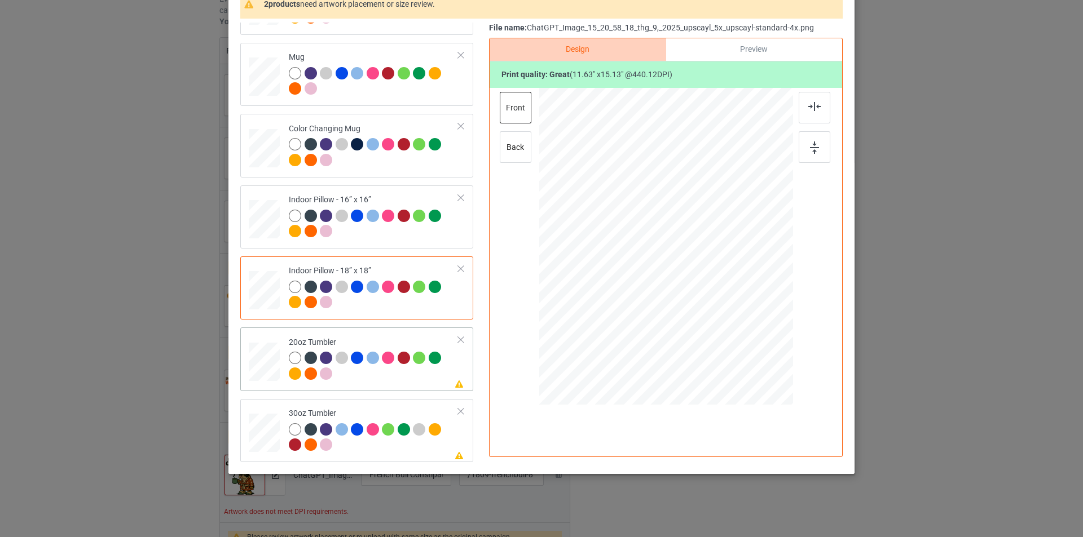
click at [254, 355] on div at bounding box center [263, 362] width 29 height 18
click at [648, 303] on div at bounding box center [651, 304] width 10 height 10
click at [266, 403] on div "Please review artwork placement 30oz Tumbler" at bounding box center [356, 430] width 233 height 63
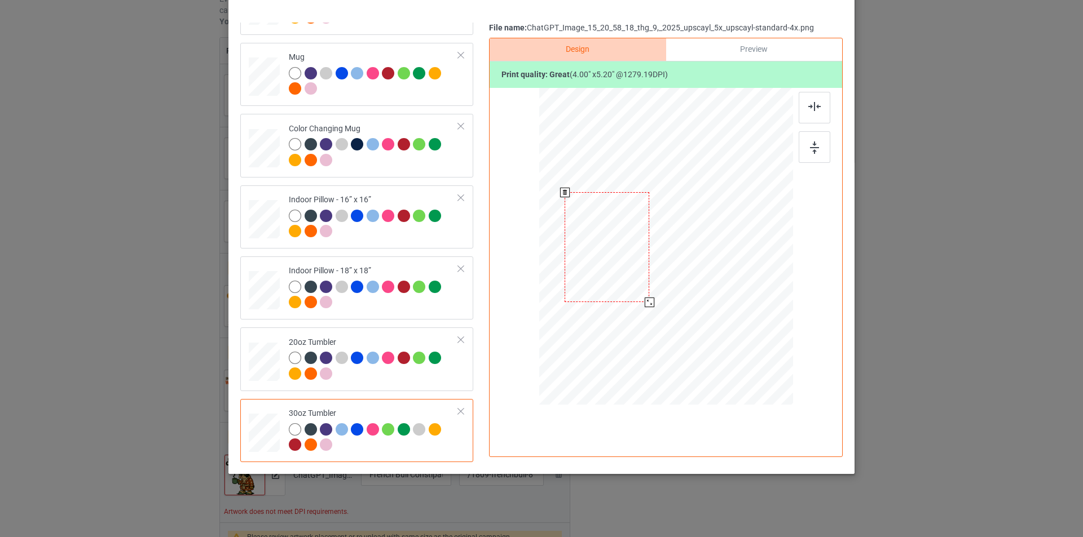
click at [646, 304] on div at bounding box center [649, 303] width 10 height 10
click at [624, 278] on div at bounding box center [608, 247] width 85 height 110
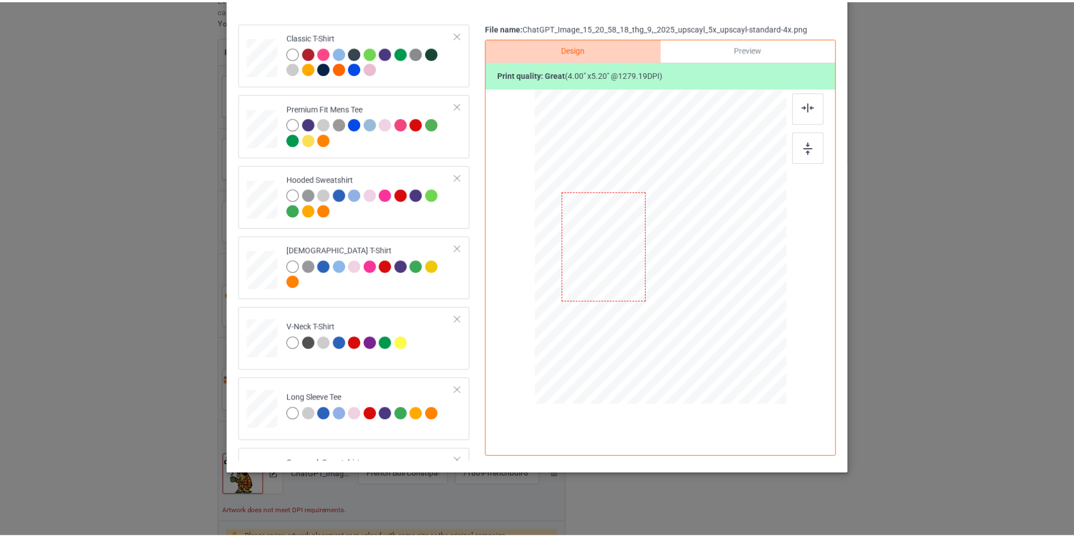
scroll to position [0, 0]
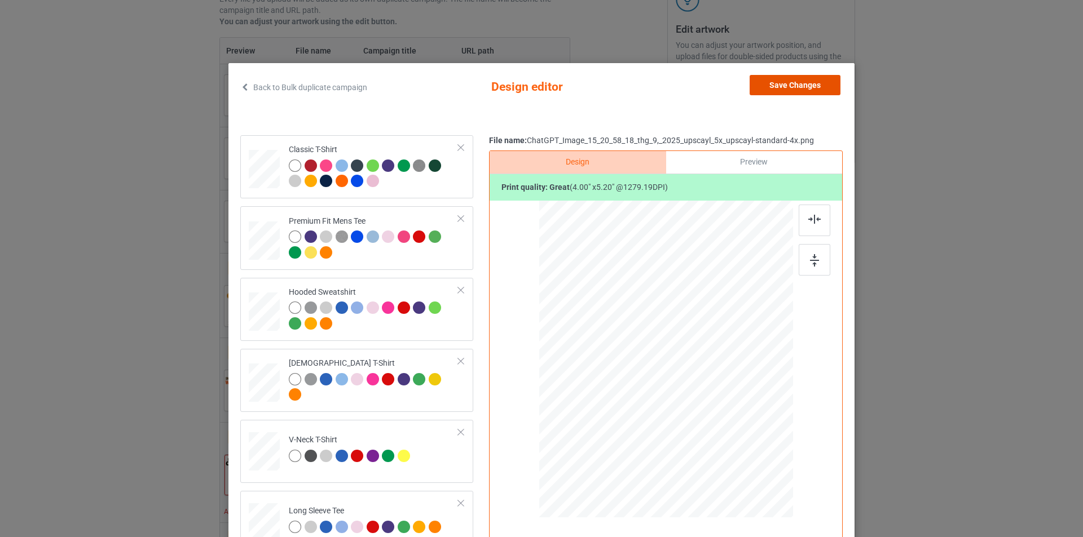
click at [796, 82] on button "Save Changes" at bounding box center [794, 85] width 91 height 20
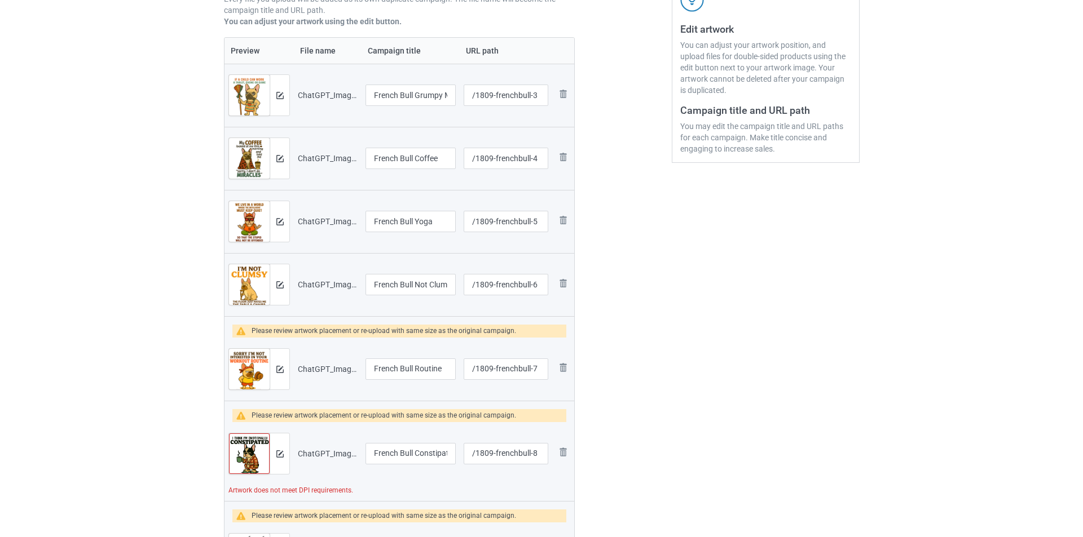
scroll to position [282, 0]
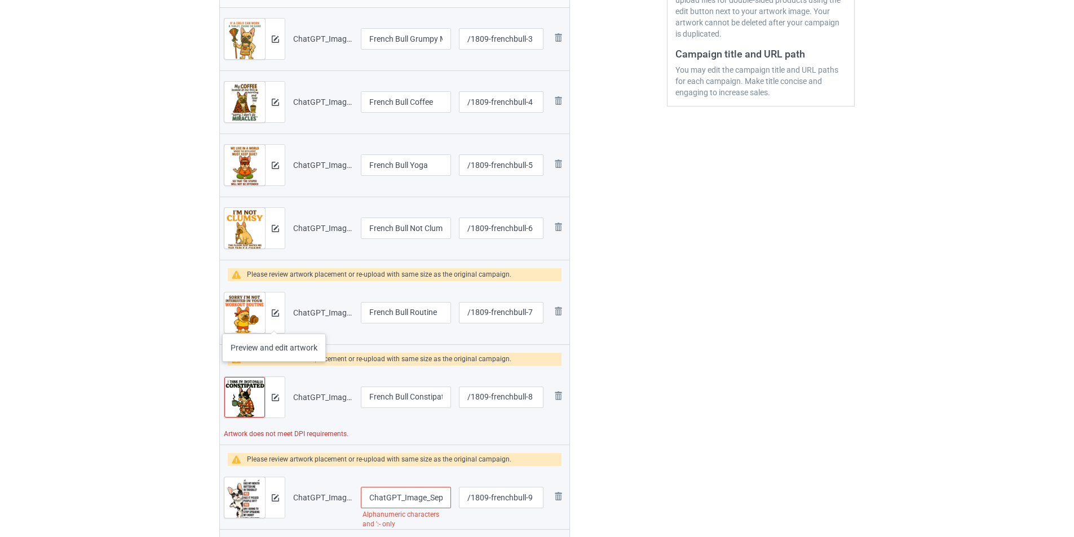
click at [275, 322] on div at bounding box center [275, 313] width 20 height 41
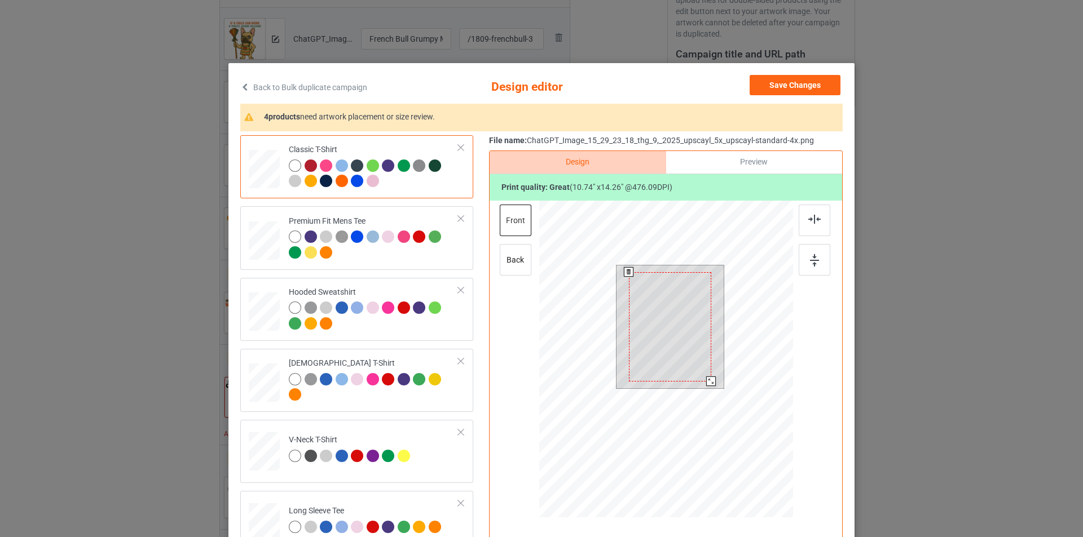
click at [709, 382] on div at bounding box center [711, 382] width 10 height 10
click at [814, 223] on img at bounding box center [814, 219] width 12 height 9
click at [810, 267] on img at bounding box center [814, 260] width 9 height 12
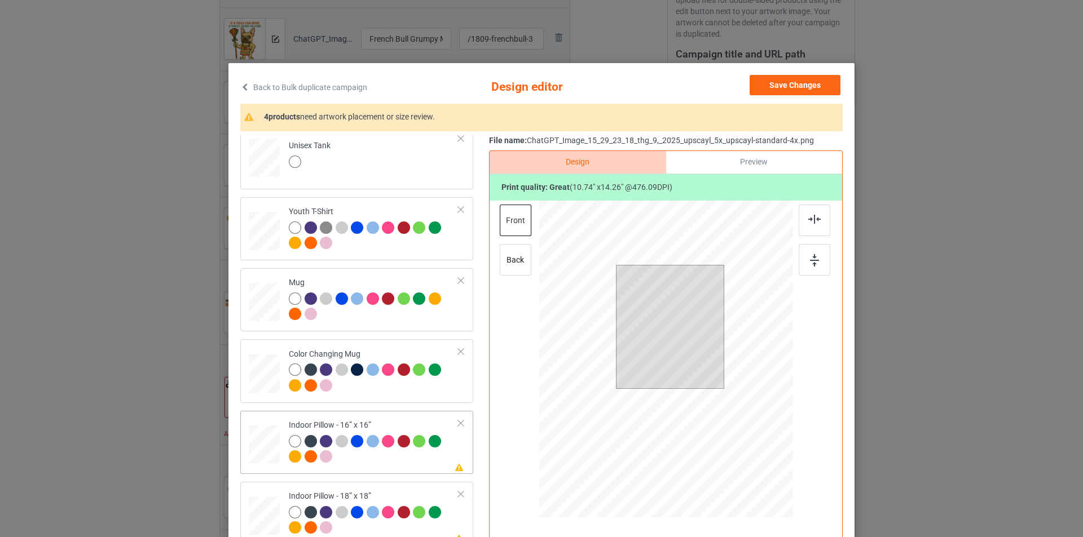
scroll to position [620, 0]
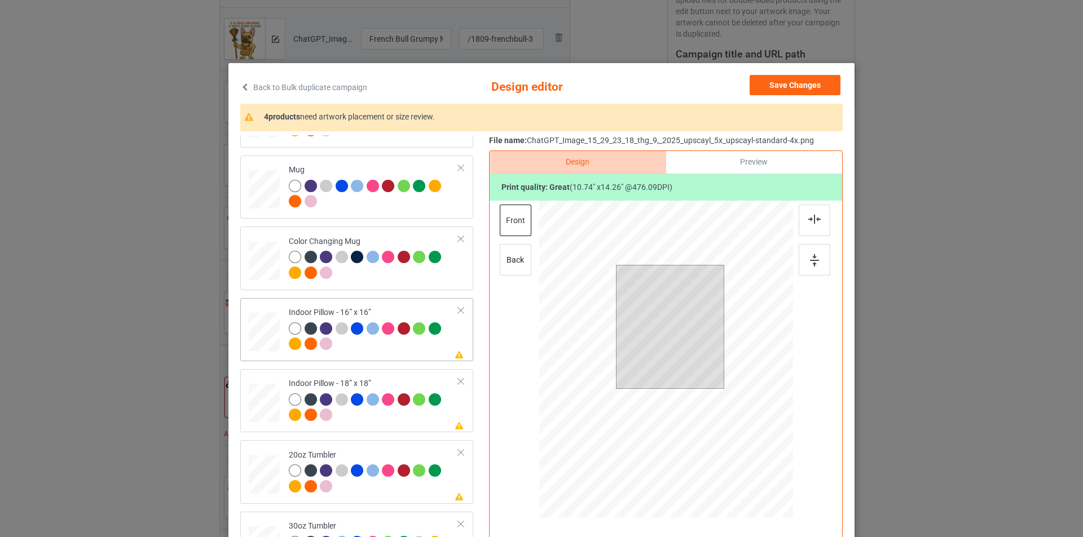
click at [391, 350] on div at bounding box center [374, 338] width 170 height 31
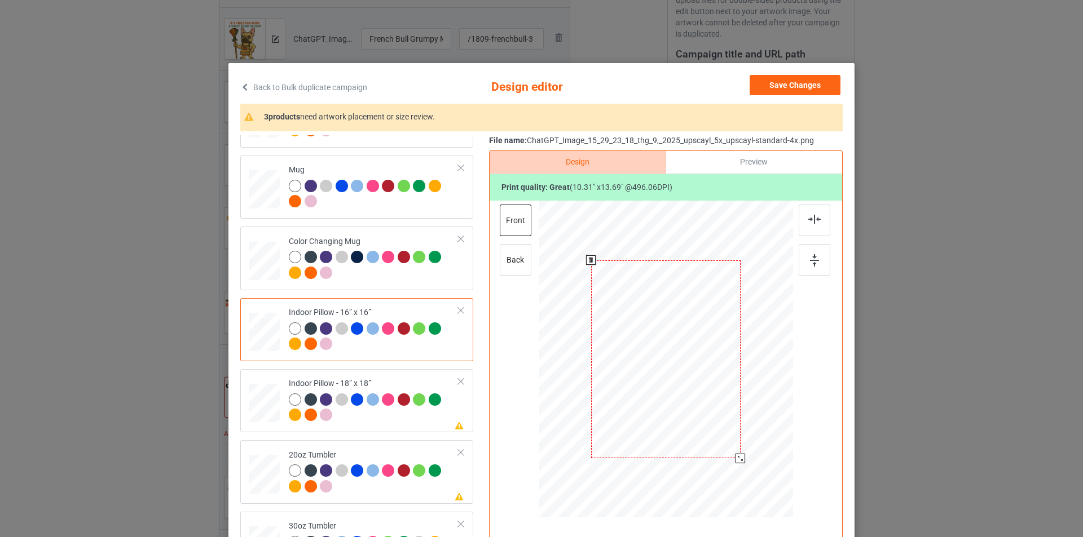
click at [738, 458] on div at bounding box center [740, 459] width 10 height 10
click at [802, 222] on div at bounding box center [814, 221] width 32 height 32
click at [516, 254] on div "back" at bounding box center [516, 260] width 32 height 32
click at [736, 458] on div at bounding box center [741, 459] width 10 height 10
click at [514, 215] on div "front" at bounding box center [516, 221] width 32 height 32
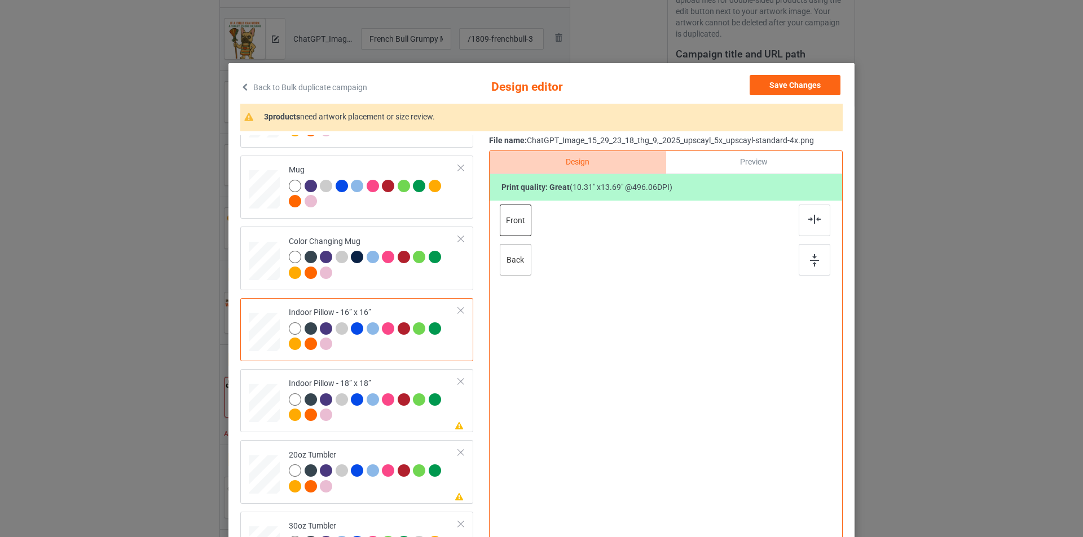
click at [520, 261] on div "back" at bounding box center [516, 260] width 32 height 32
click at [736, 460] on div at bounding box center [740, 459] width 10 height 10
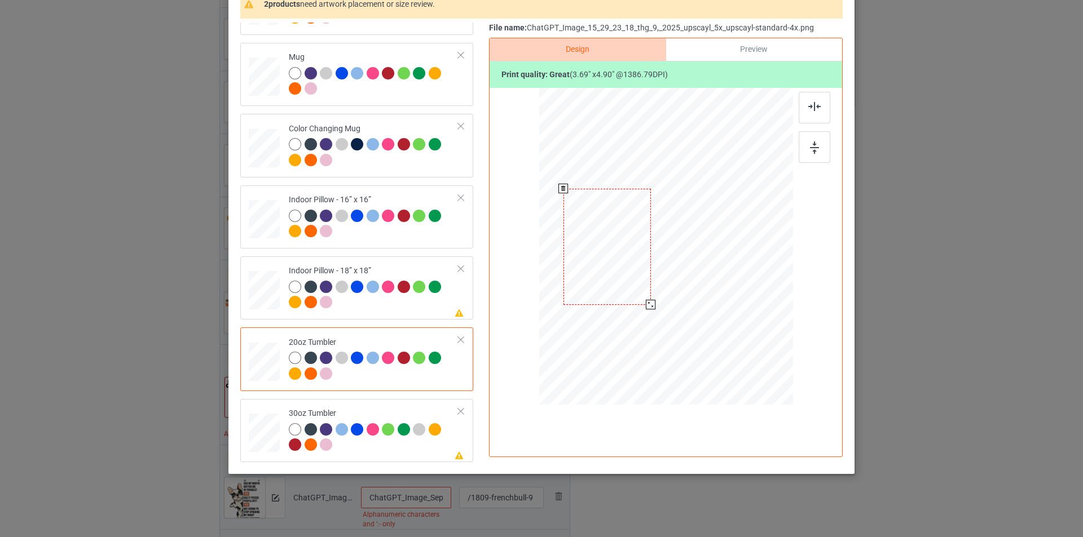
click at [647, 306] on div at bounding box center [651, 305] width 10 height 10
click at [621, 276] on div at bounding box center [609, 247] width 87 height 116
click at [409, 310] on div at bounding box center [374, 296] width 170 height 31
click at [738, 348] on div at bounding box center [741, 347] width 10 height 10
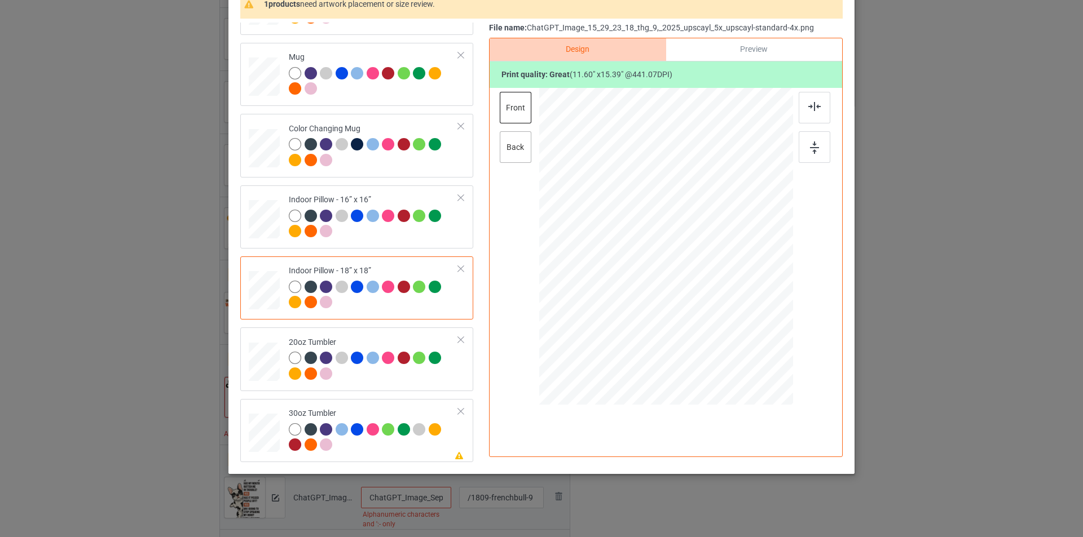
click at [508, 136] on div "back" at bounding box center [516, 147] width 32 height 32
click at [736, 345] on div at bounding box center [741, 347] width 10 height 10
click at [277, 412] on td at bounding box center [266, 431] width 34 height 54
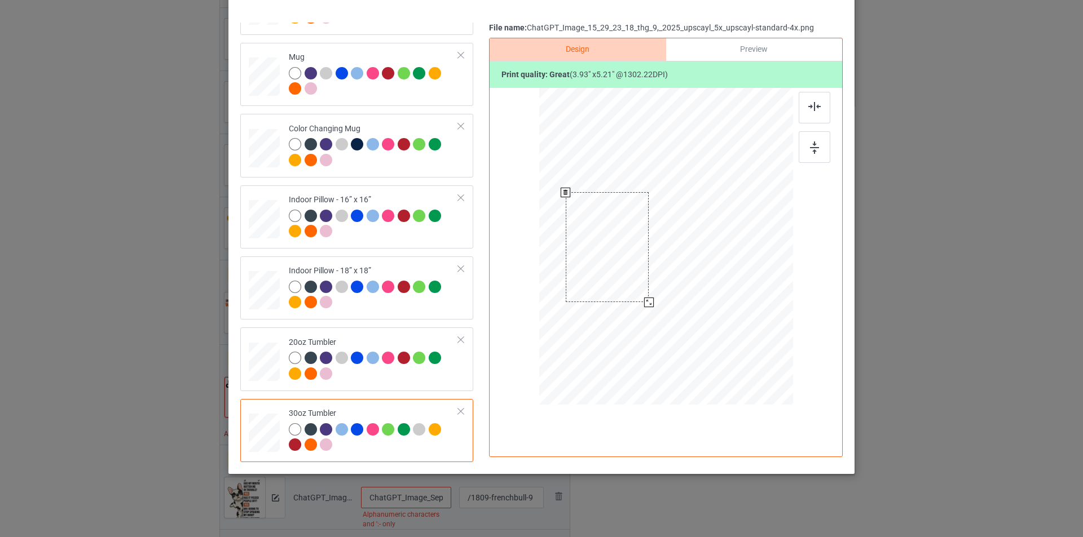
click at [646, 302] on div at bounding box center [649, 303] width 10 height 10
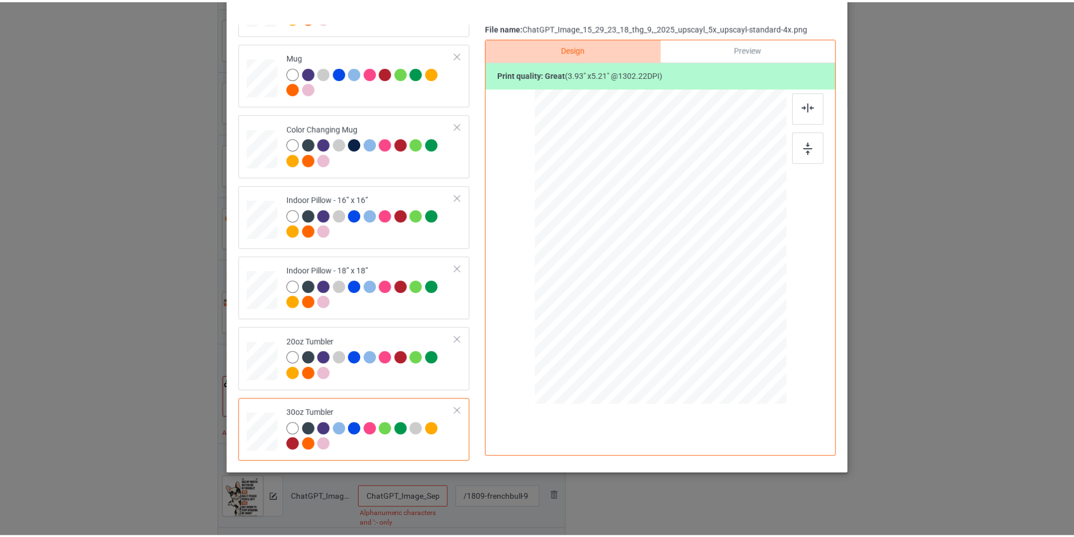
scroll to position [0, 0]
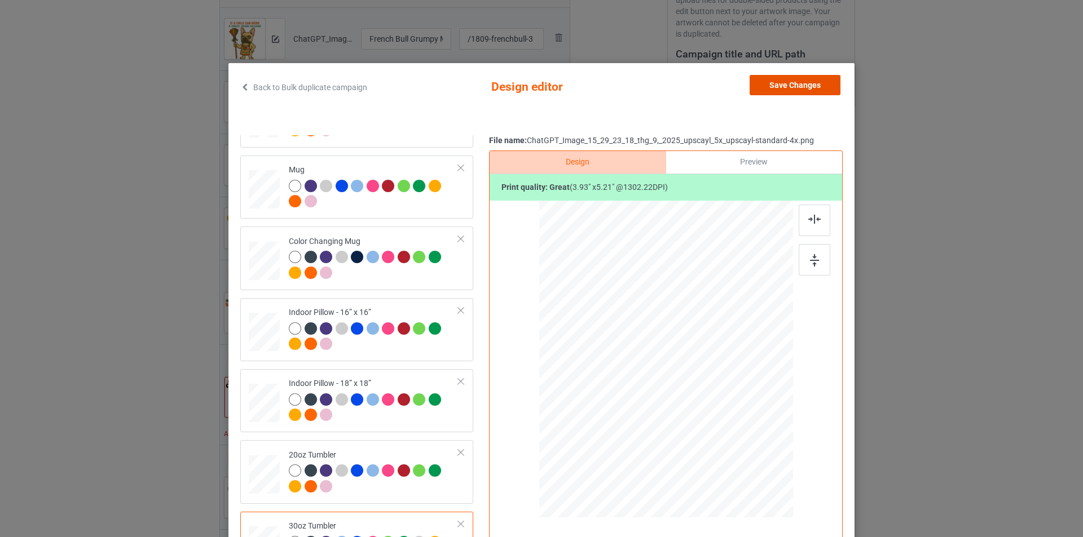
click at [812, 79] on button "Save Changes" at bounding box center [794, 85] width 91 height 20
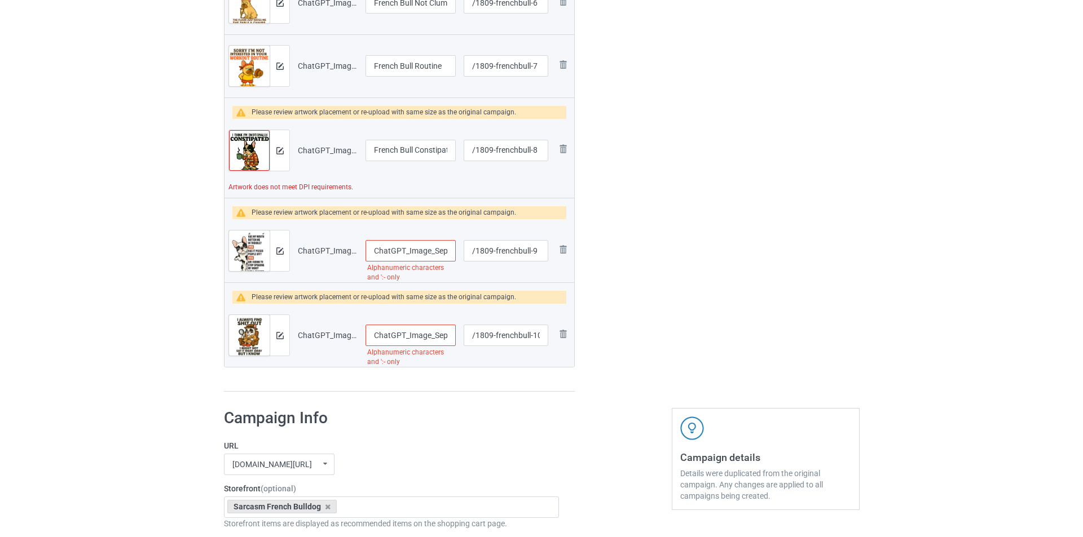
scroll to position [451, 0]
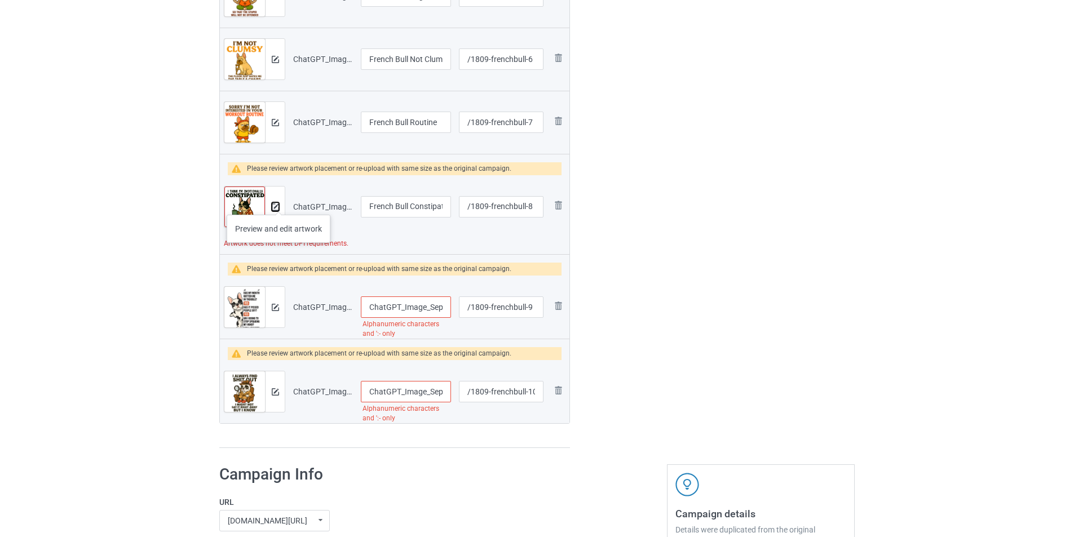
click at [274, 205] on img at bounding box center [275, 207] width 7 height 7
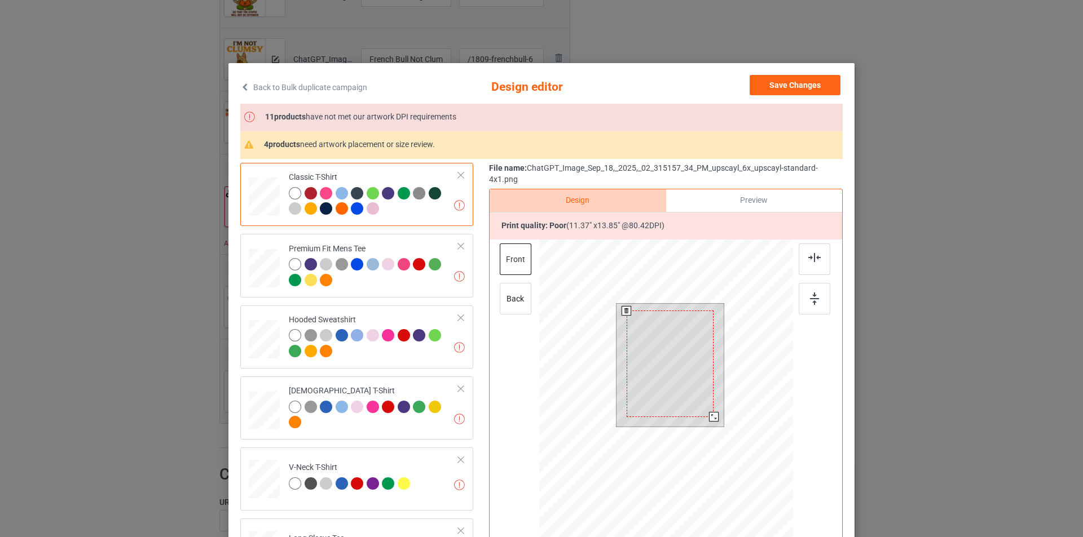
click at [709, 416] on div at bounding box center [714, 417] width 10 height 10
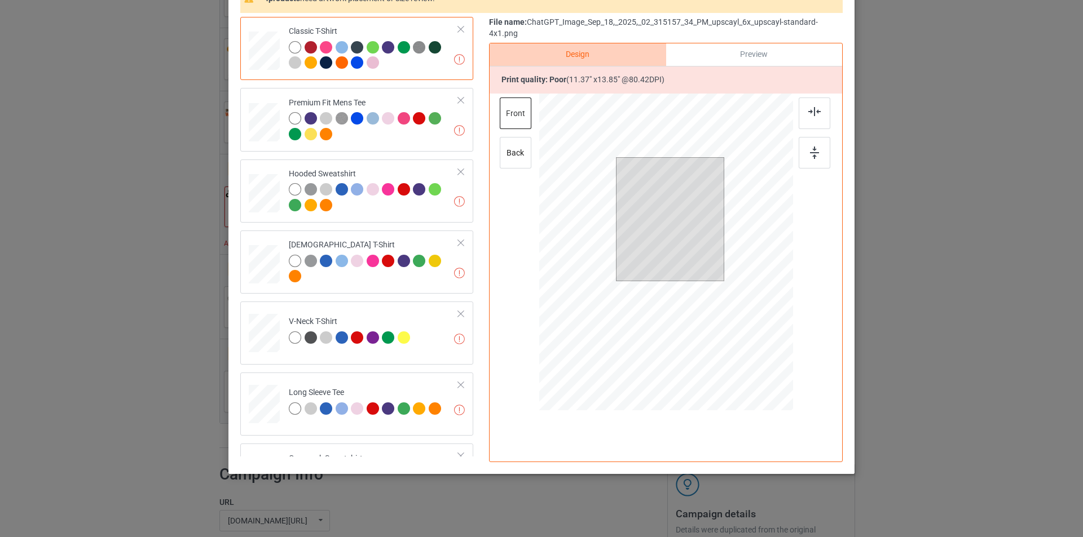
scroll to position [34, 0]
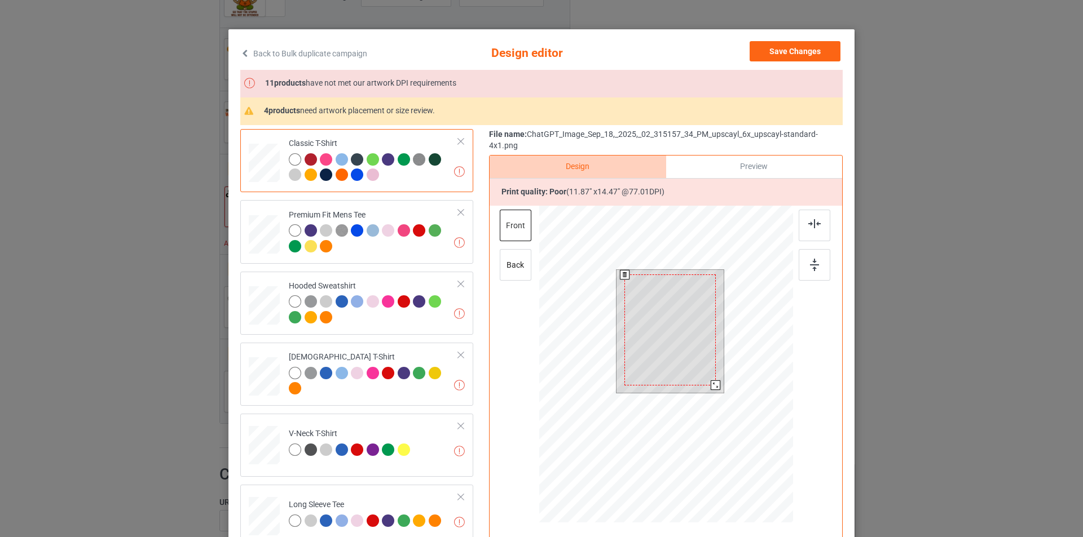
click at [712, 387] on div at bounding box center [715, 386] width 10 height 10
click at [797, 55] on button "Save Changes" at bounding box center [794, 51] width 91 height 20
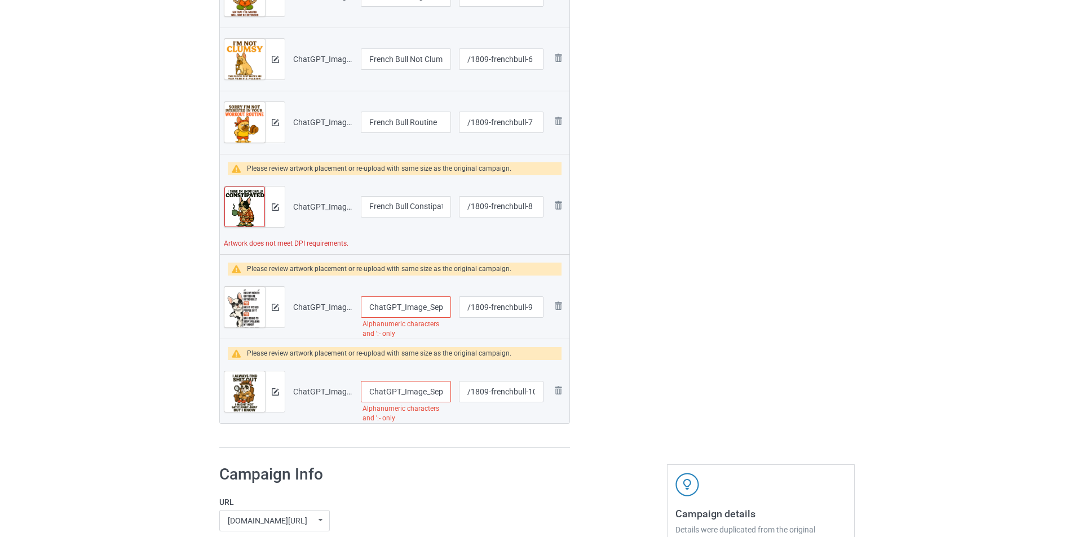
click at [0, 0] on img at bounding box center [0, 0] width 0 height 0
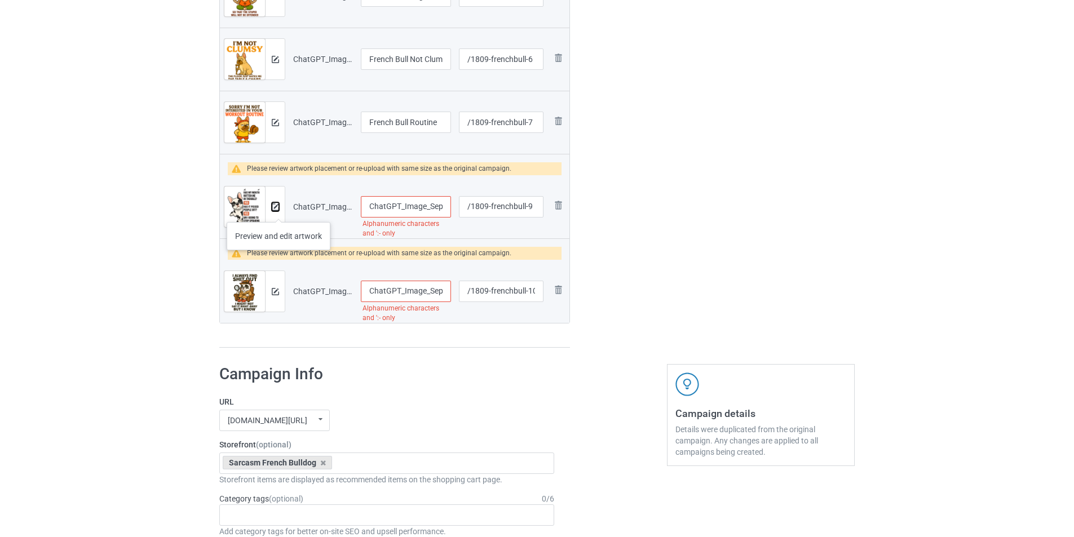
click at [279, 211] on button at bounding box center [275, 206] width 7 height 9
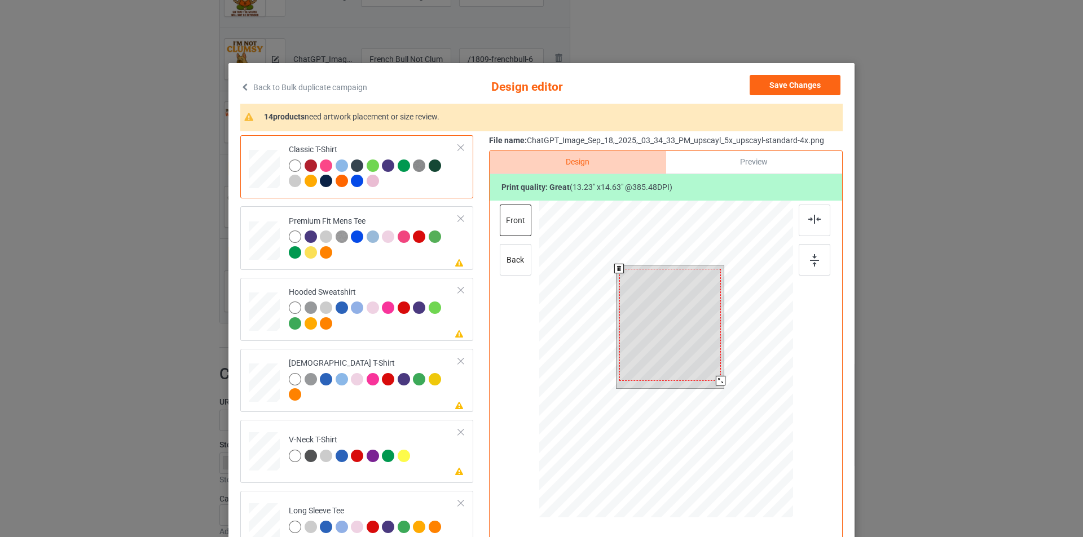
click at [716, 382] on div at bounding box center [720, 381] width 10 height 10
click at [814, 219] on img at bounding box center [814, 219] width 12 height 9
click at [800, 273] on div at bounding box center [814, 260] width 32 height 32
click at [391, 254] on div at bounding box center [374, 246] width 170 height 31
click at [714, 381] on div at bounding box center [719, 381] width 10 height 10
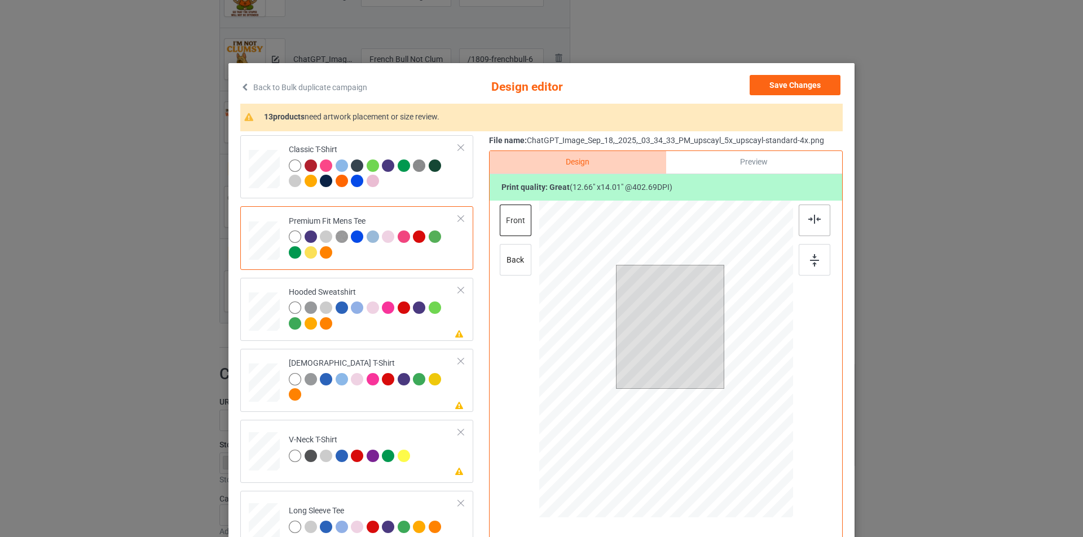
click at [801, 227] on div at bounding box center [814, 221] width 32 height 32
click at [803, 262] on div at bounding box center [814, 260] width 32 height 32
click at [814, 218] on img at bounding box center [814, 219] width 12 height 9
click at [798, 277] on div at bounding box center [815, 244] width 34 height 79
click at [816, 266] on div at bounding box center [814, 260] width 32 height 32
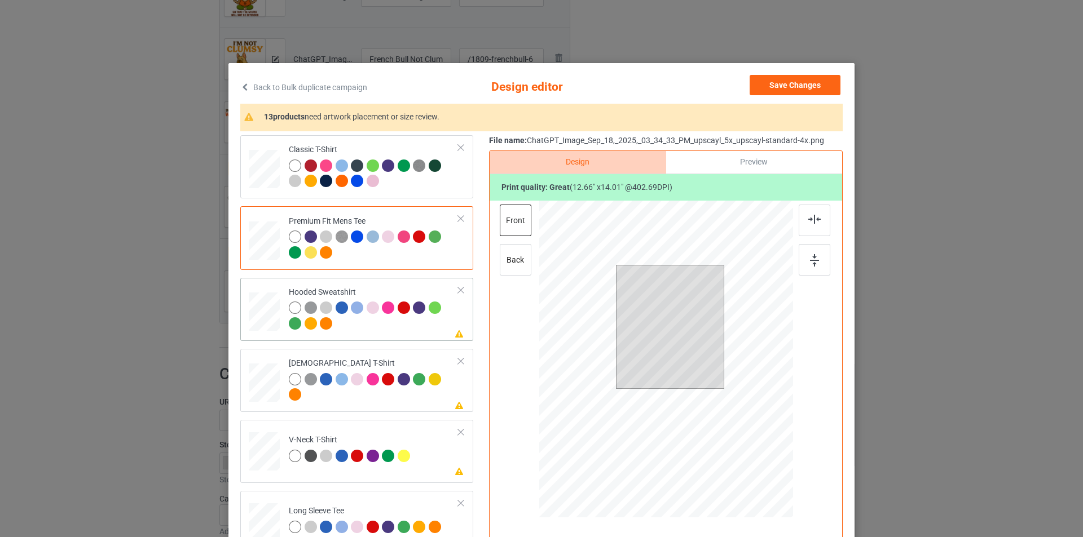
scroll to position [56, 0]
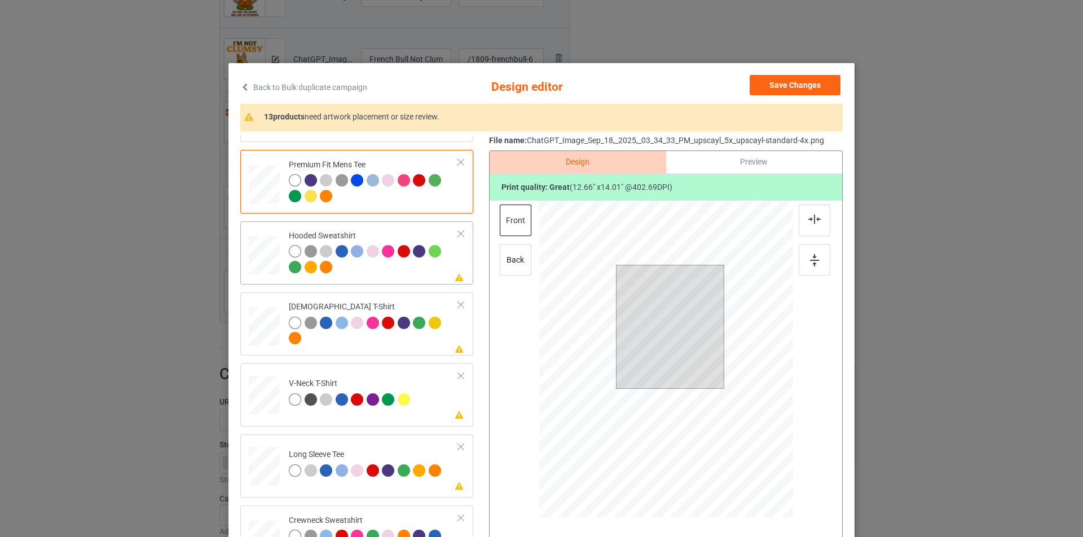
click at [398, 268] on div at bounding box center [374, 260] width 170 height 31
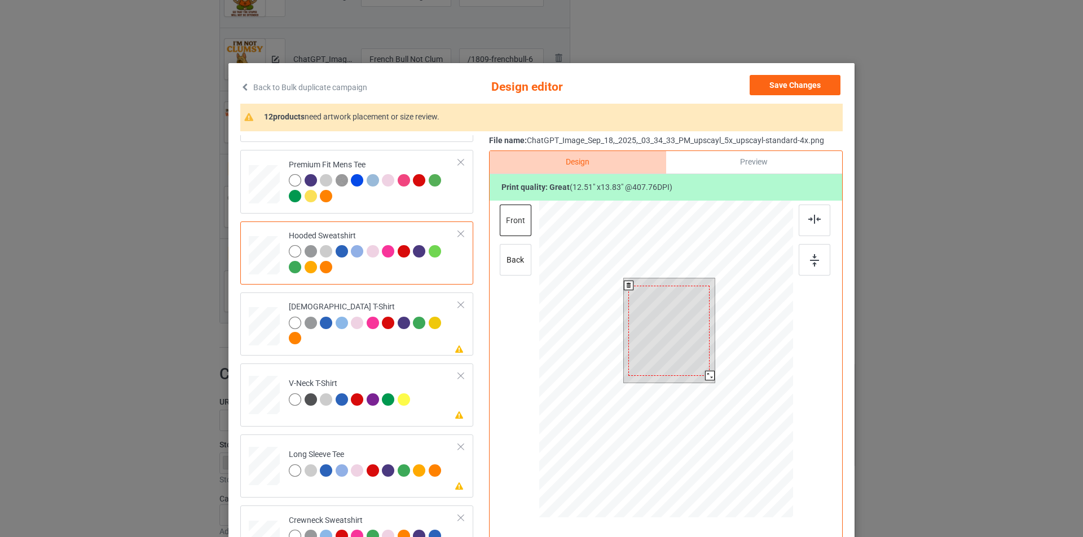
click at [706, 376] on div at bounding box center [710, 376] width 10 height 10
click at [813, 229] on div at bounding box center [814, 221] width 32 height 32
click at [806, 268] on div at bounding box center [814, 260] width 32 height 32
click at [400, 348] on td "Please review artwork placement Ladies T-Shirt" at bounding box center [373, 324] width 182 height 54
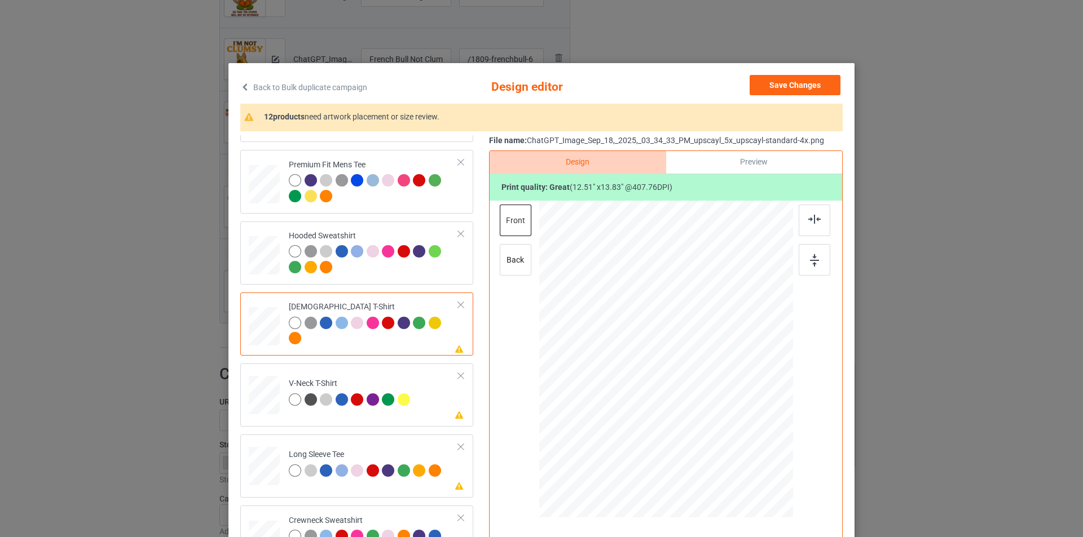
click at [531, 266] on div at bounding box center [665, 361] width 293 height 320
click at [522, 262] on div "back" at bounding box center [516, 260] width 32 height 32
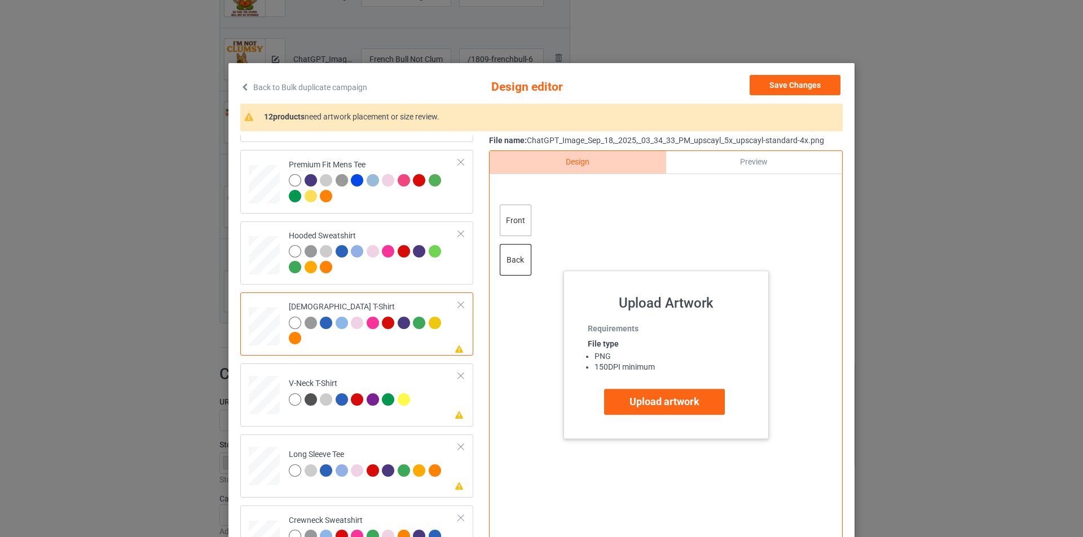
click at [516, 229] on div "front" at bounding box center [516, 221] width 32 height 32
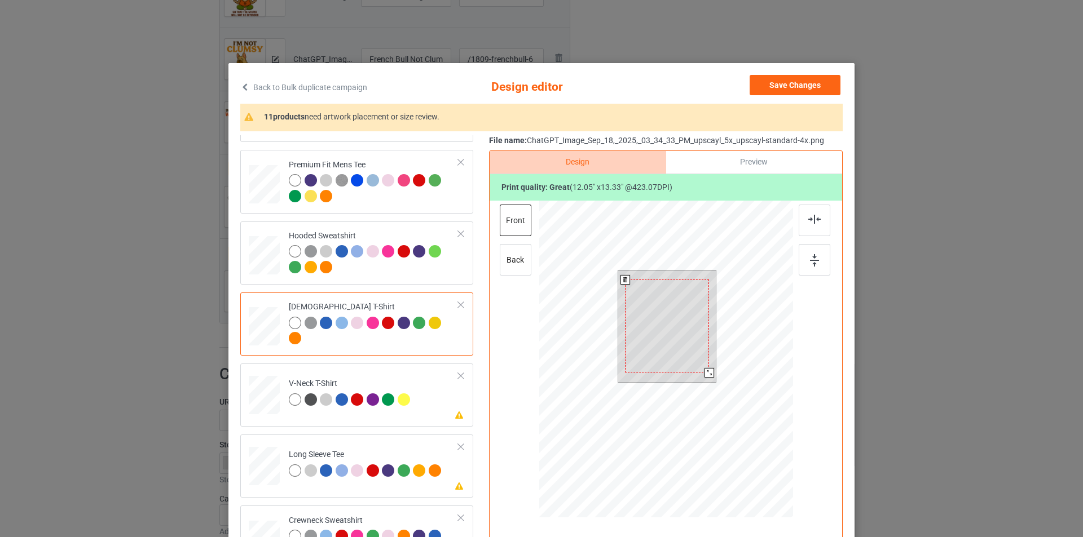
click at [704, 374] on div at bounding box center [709, 373] width 10 height 10
click at [708, 372] on div at bounding box center [710, 374] width 10 height 10
click at [811, 221] on img at bounding box center [814, 219] width 12 height 9
click at [803, 267] on div at bounding box center [814, 260] width 32 height 32
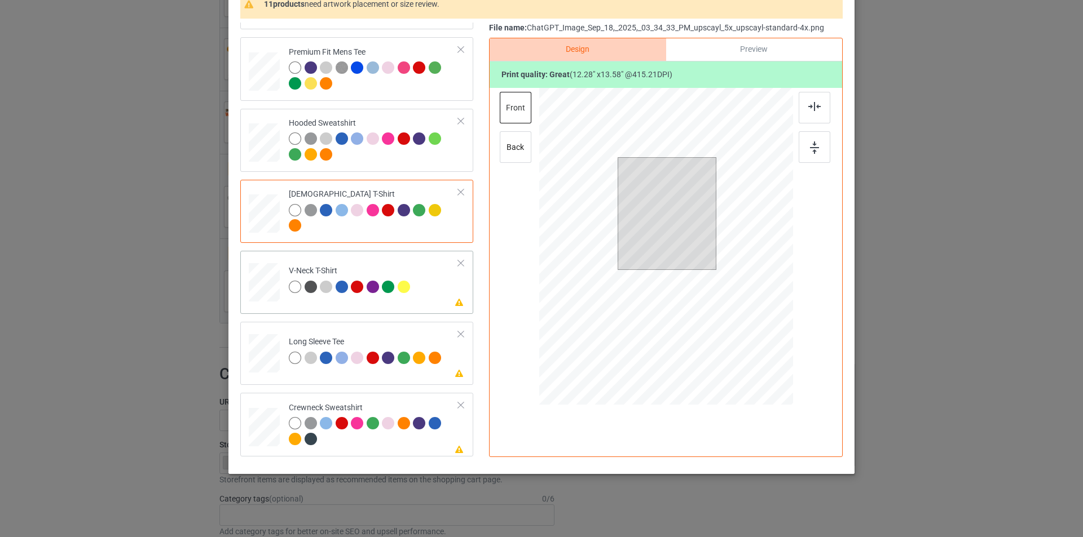
click at [426, 291] on td "Please review artwork placement V-Neck T-Shirt" at bounding box center [373, 280] width 182 height 50
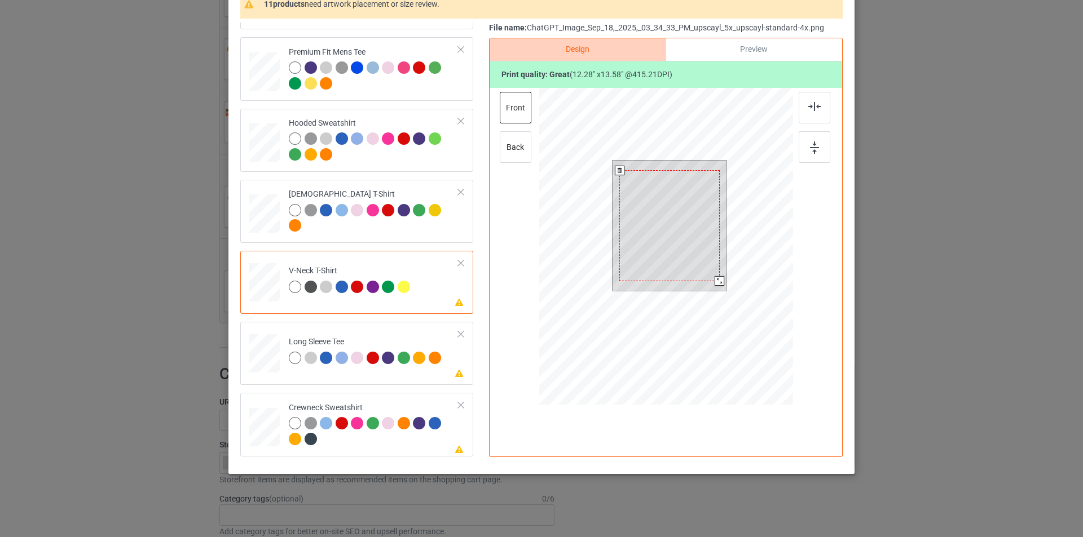
click at [717, 282] on div at bounding box center [719, 281] width 10 height 10
click at [809, 112] on div at bounding box center [814, 108] width 32 height 32
click at [810, 157] on div at bounding box center [814, 147] width 32 height 32
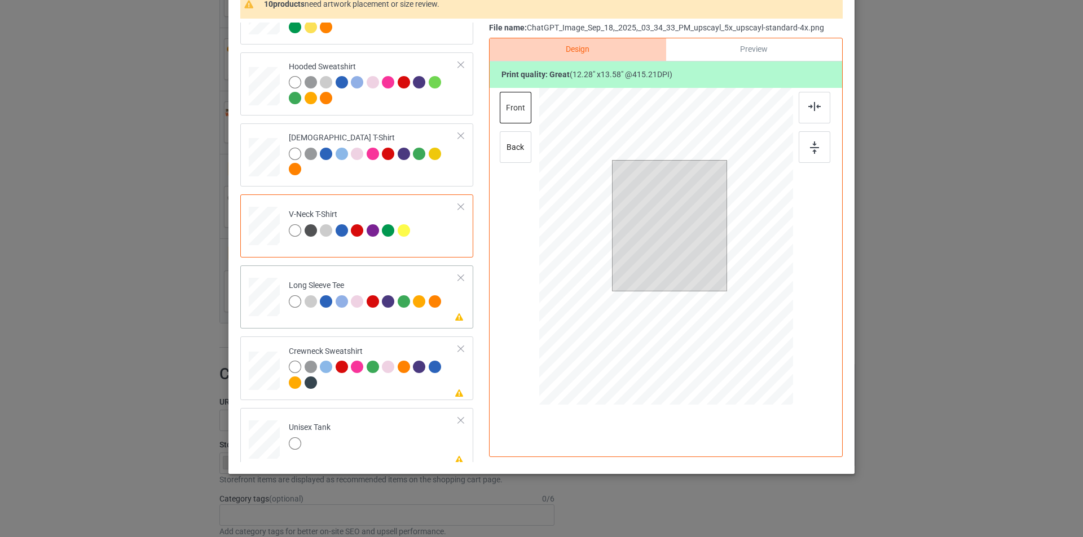
click at [405, 320] on div "Please review artwork placement Long Sleeve Tee" at bounding box center [356, 297] width 233 height 63
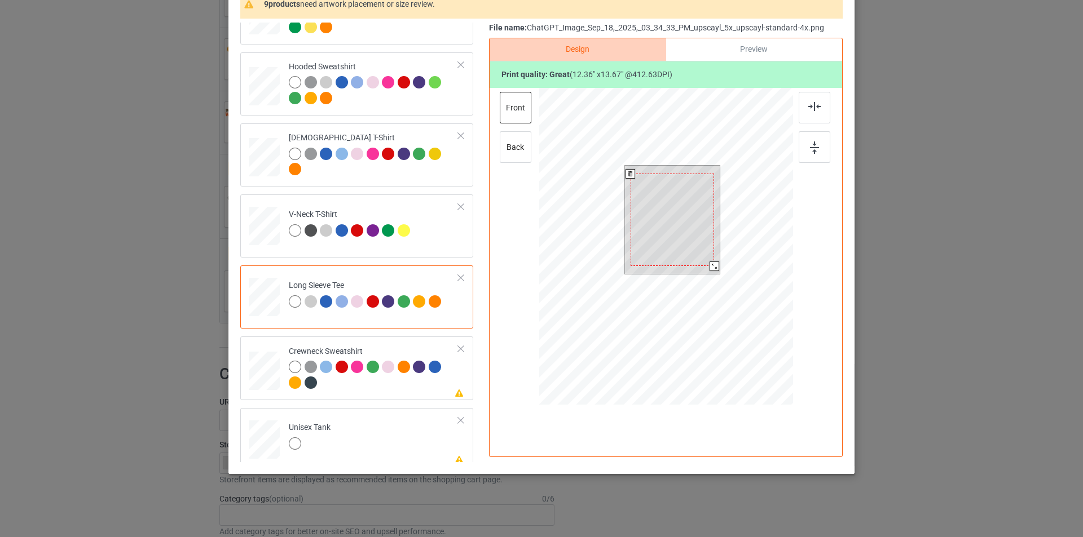
drag, startPoint x: 712, startPoint y: 273, endPoint x: 712, endPoint y: 266, distance: 7.3
click at [712, 266] on div at bounding box center [714, 267] width 10 height 10
click at [808, 112] on div at bounding box center [814, 108] width 32 height 32
click at [810, 147] on img at bounding box center [814, 148] width 9 height 12
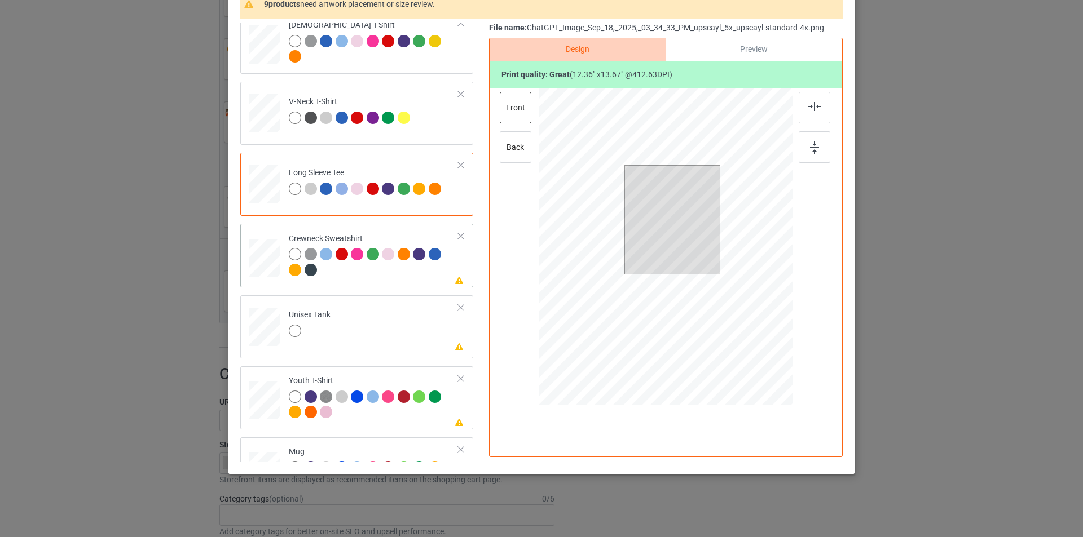
click at [403, 287] on div "Please review artwork placement Crewneck Sweatshirt" at bounding box center [356, 255] width 233 height 63
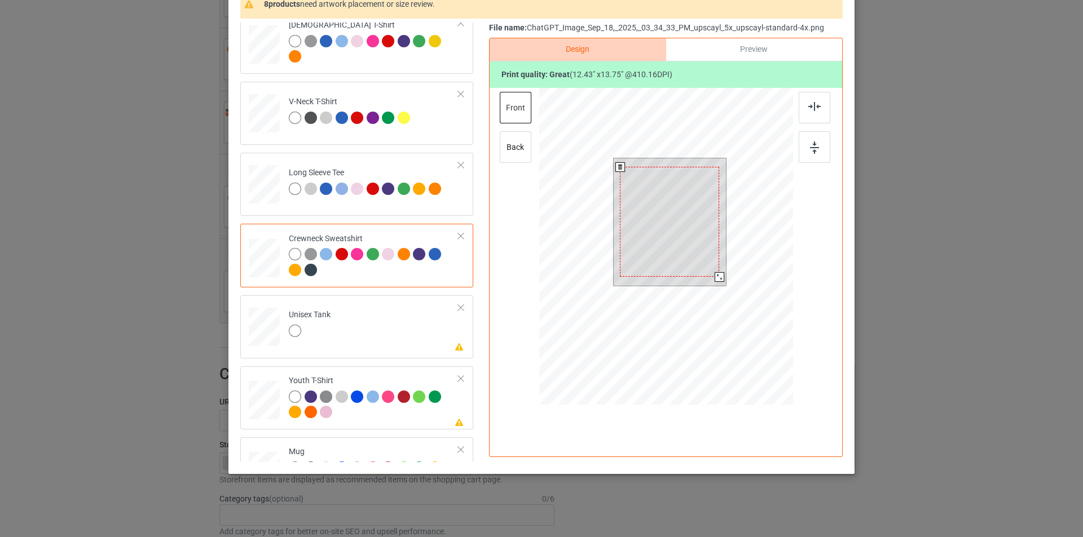
click at [714, 274] on div at bounding box center [719, 277] width 10 height 10
click at [805, 113] on div at bounding box center [814, 108] width 32 height 32
click at [818, 143] on div at bounding box center [814, 147] width 32 height 32
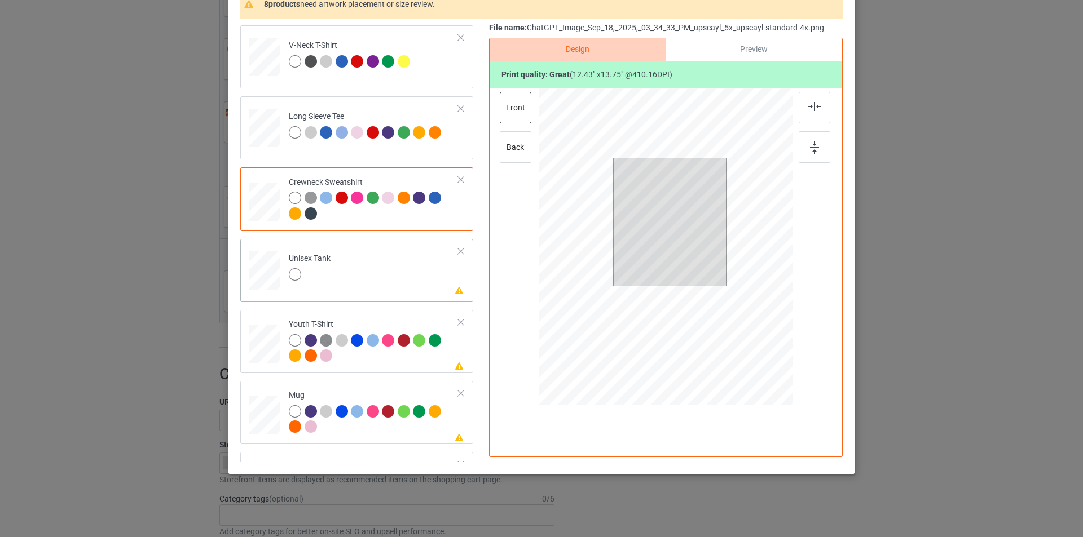
drag, startPoint x: 374, startPoint y: 279, endPoint x: 355, endPoint y: 281, distance: 19.9
click at [374, 278] on td "Please review artwork placement Unisex Tank" at bounding box center [373, 269] width 182 height 50
click at [710, 278] on div at bounding box center [714, 278] width 10 height 10
click at [803, 108] on div at bounding box center [814, 108] width 32 height 32
click at [814, 160] on div at bounding box center [814, 147] width 32 height 32
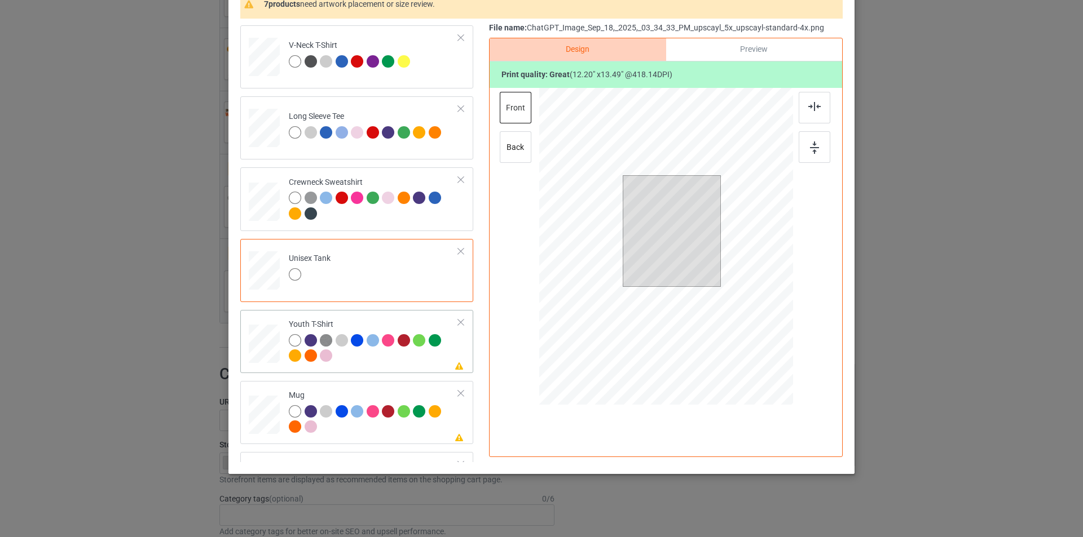
click at [373, 343] on div at bounding box center [372, 340] width 12 height 12
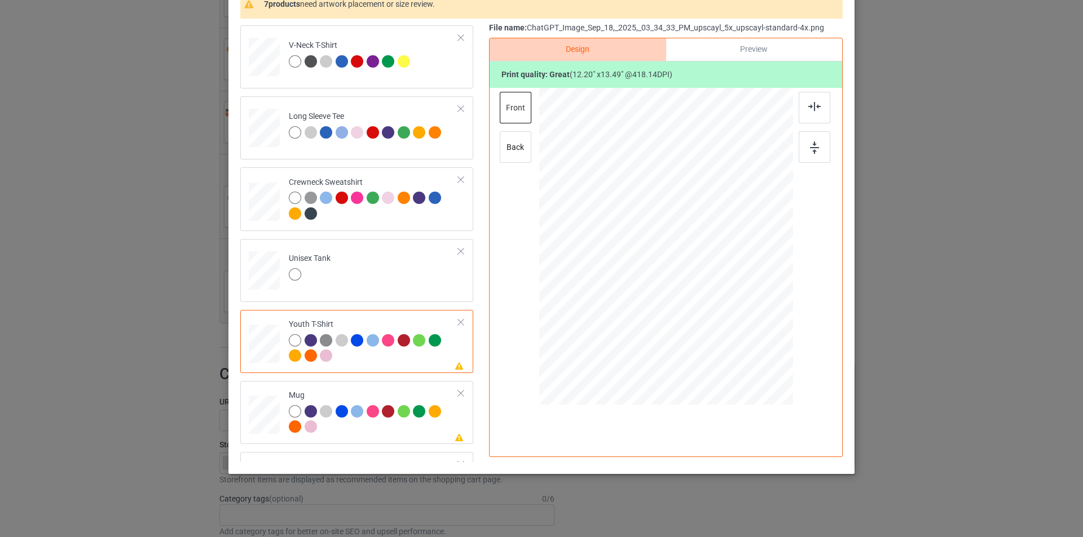
click at [295, 339] on div at bounding box center [295, 340] width 12 height 12
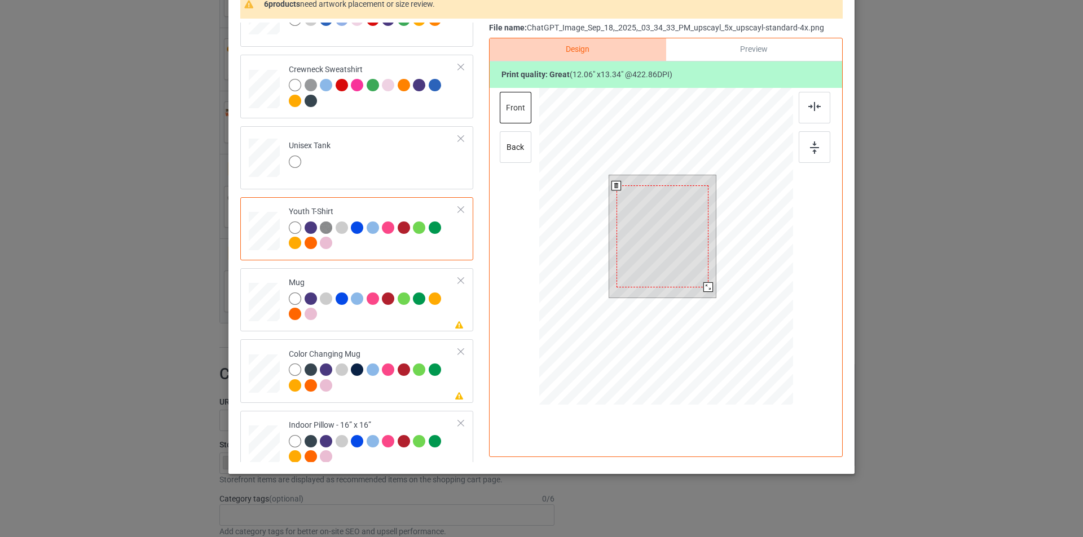
click at [704, 286] on div at bounding box center [708, 287] width 10 height 10
click at [386, 317] on div at bounding box center [374, 308] width 170 height 31
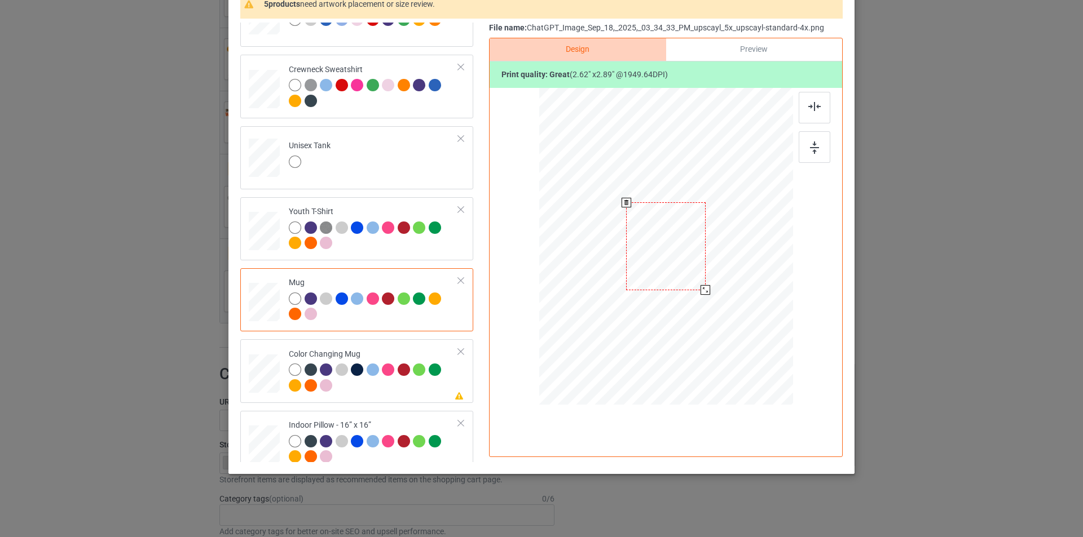
drag, startPoint x: 738, startPoint y: 330, endPoint x: 695, endPoint y: 295, distance: 55.3
click at [695, 295] on div at bounding box center [666, 245] width 254 height 105
drag, startPoint x: 615, startPoint y: 268, endPoint x: 618, endPoint y: 275, distance: 7.6
click at [609, 270] on div at bounding box center [595, 244] width 79 height 88
drag, startPoint x: 631, startPoint y: 288, endPoint x: 624, endPoint y: 283, distance: 9.1
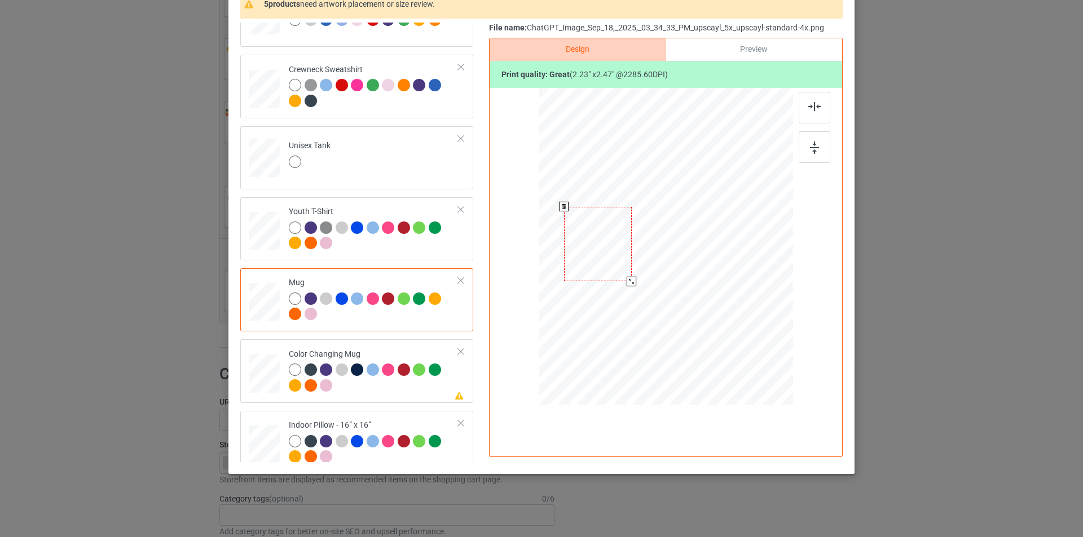
click at [626, 283] on div at bounding box center [631, 282] width 10 height 10
click at [616, 272] on div at bounding box center [597, 244] width 68 height 75
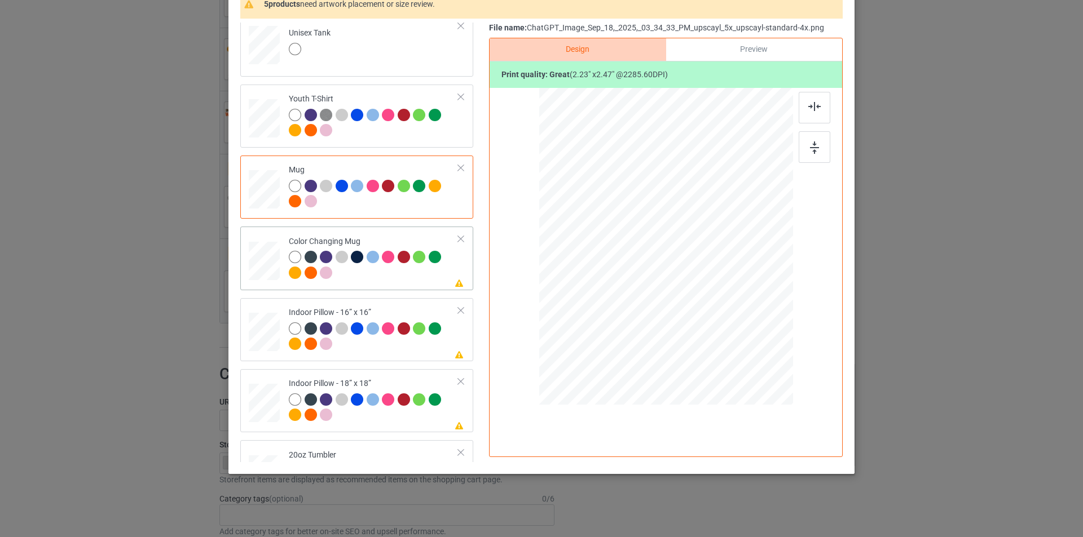
click at [408, 276] on div at bounding box center [374, 266] width 170 height 31
click at [624, 280] on div at bounding box center [629, 281] width 10 height 10
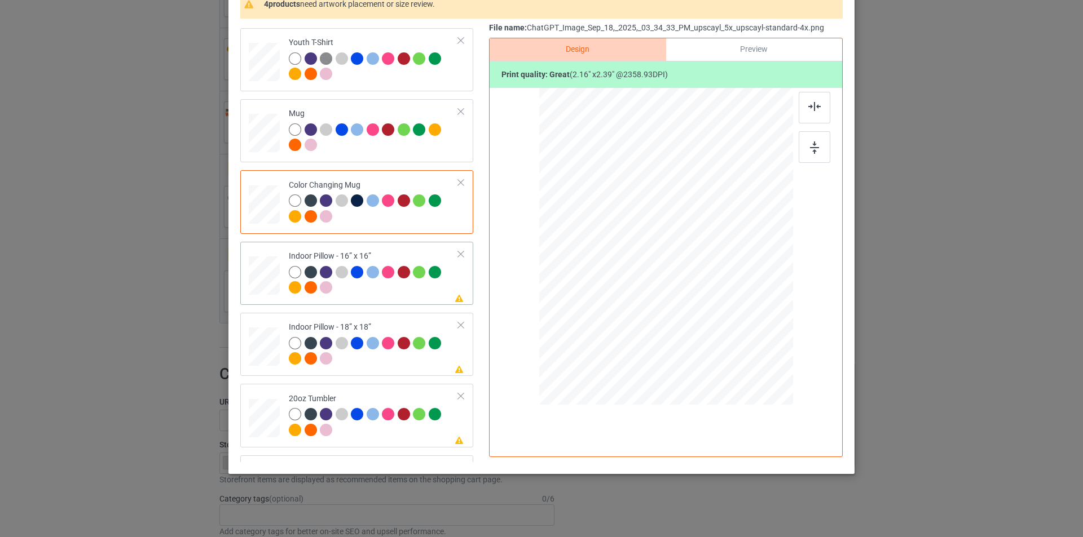
click at [392, 288] on div at bounding box center [374, 281] width 170 height 31
drag, startPoint x: 738, startPoint y: 330, endPoint x: 744, endPoint y: 338, distance: 10.5
click at [744, 338] on div at bounding box center [749, 339] width 10 height 10
click at [502, 146] on div "back" at bounding box center [516, 147] width 32 height 32
drag, startPoint x: 738, startPoint y: 330, endPoint x: 743, endPoint y: 341, distance: 11.1
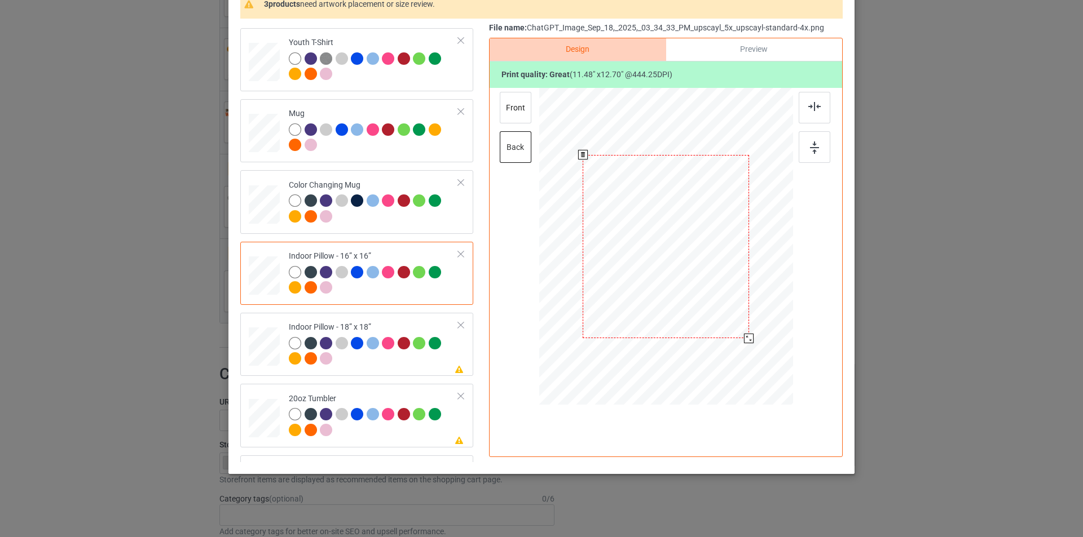
click at [744, 341] on div at bounding box center [749, 339] width 10 height 10
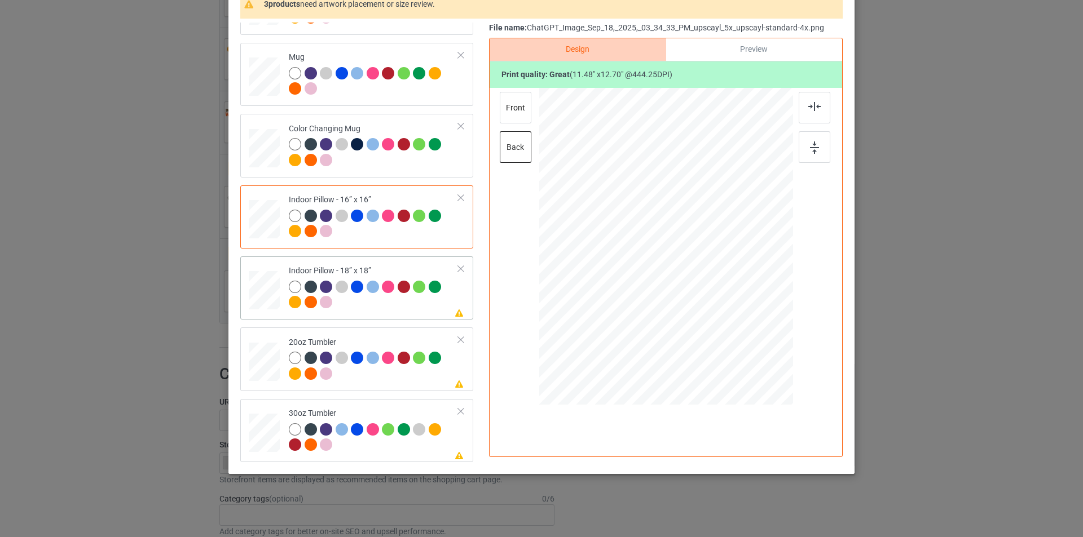
click at [363, 306] on div at bounding box center [374, 296] width 170 height 31
click at [743, 337] on div at bounding box center [748, 338] width 10 height 10
click at [514, 114] on div "front" at bounding box center [516, 108] width 32 height 32
click at [738, 339] on div at bounding box center [665, 246] width 253 height 253
click at [361, 373] on div at bounding box center [374, 367] width 170 height 31
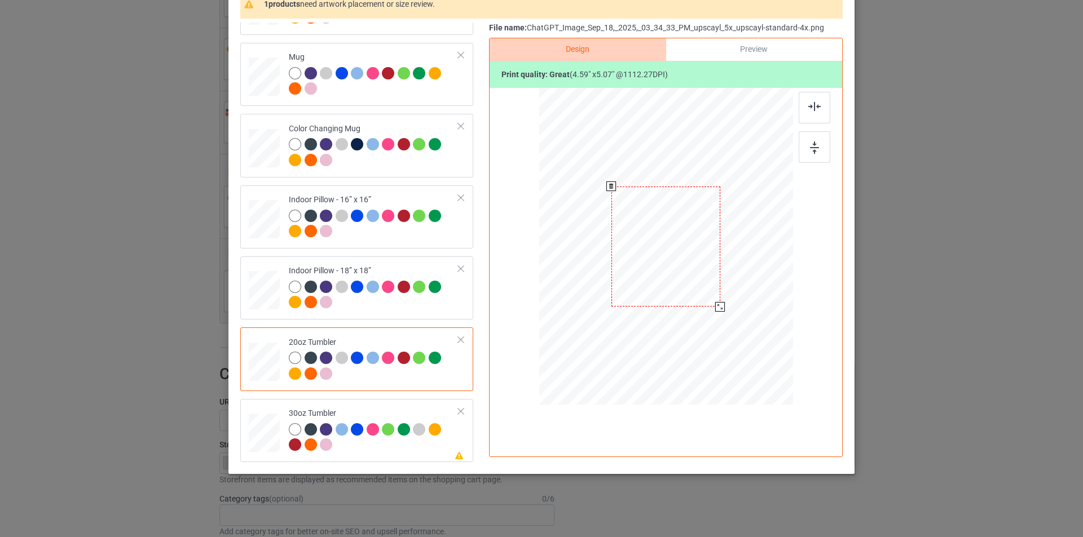
drag, startPoint x: 720, startPoint y: 315, endPoint x: 712, endPoint y: 308, distance: 10.0
click at [715, 308] on div at bounding box center [720, 307] width 10 height 10
drag, startPoint x: 674, startPoint y: 262, endPoint x: 617, endPoint y: 263, distance: 56.4
click at [617, 263] on div at bounding box center [609, 248] width 109 height 120
drag, startPoint x: 661, startPoint y: 307, endPoint x: 656, endPoint y: 304, distance: 5.8
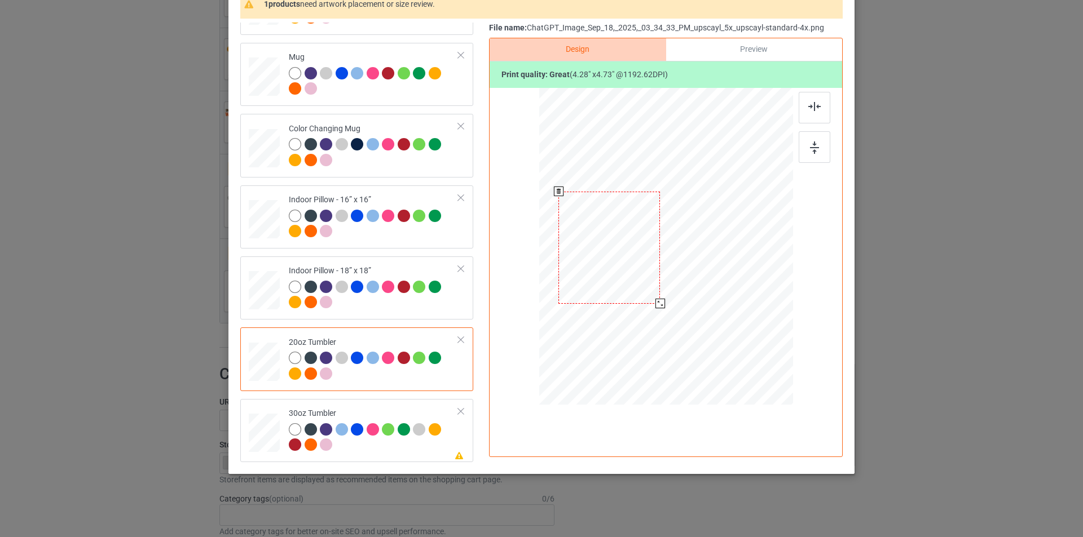
click at [656, 304] on div at bounding box center [660, 304] width 10 height 10
click at [627, 271] on div at bounding box center [607, 247] width 101 height 112
click at [372, 410] on div "30oz Tumbler" at bounding box center [374, 429] width 170 height 42
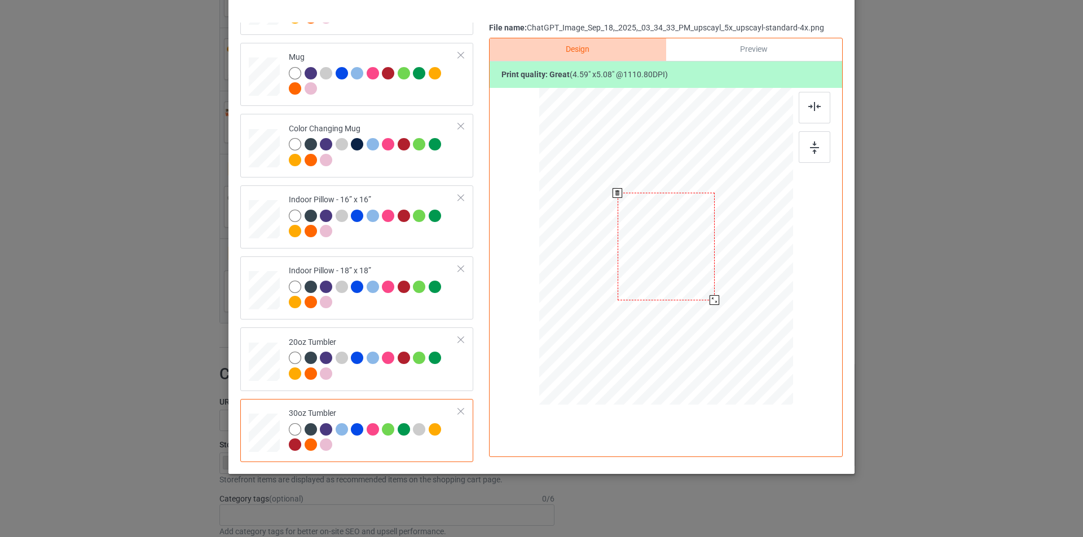
drag, startPoint x: 733, startPoint y: 329, endPoint x: 712, endPoint y: 298, distance: 37.7
click at [712, 298] on div at bounding box center [714, 300] width 10 height 10
click at [602, 265] on div at bounding box center [607, 245] width 97 height 107
click at [654, 301] on div at bounding box center [657, 301] width 10 height 10
click at [612, 281] on div at bounding box center [608, 246] width 100 height 110
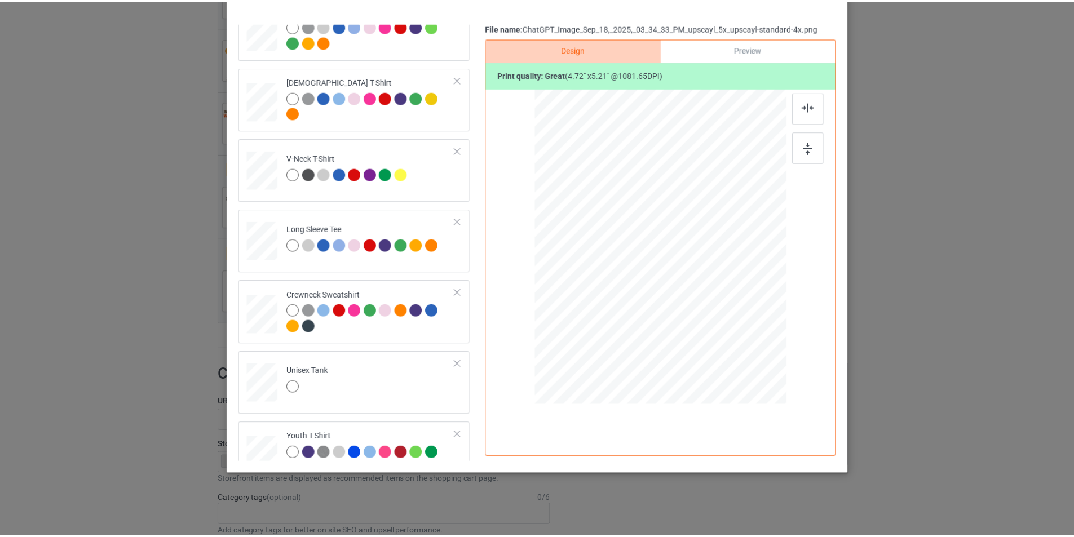
scroll to position [0, 0]
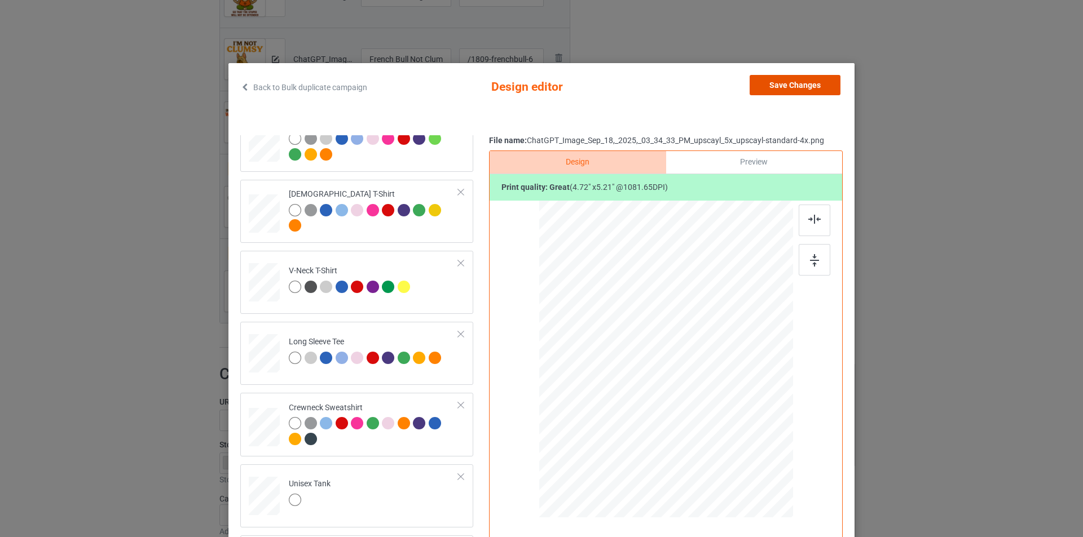
click at [815, 85] on button "Save Changes" at bounding box center [794, 85] width 91 height 20
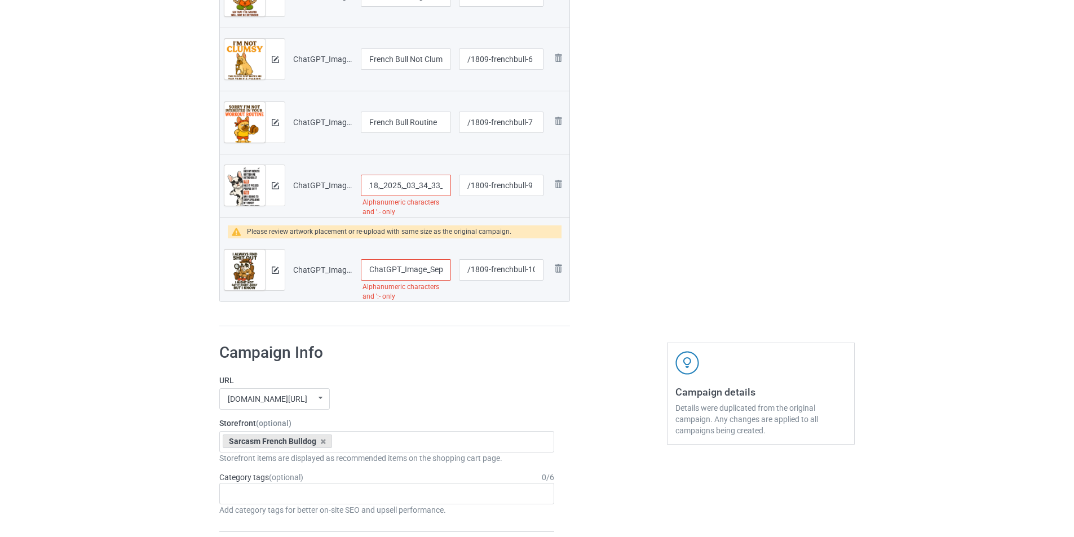
scroll to position [0, 207]
drag, startPoint x: 366, startPoint y: 185, endPoint x: 458, endPoint y: 185, distance: 91.9
click at [458, 185] on tr "Preview and edit artwork ChatGPT_Image_Sep_18,_2025,_03_34_33_PM_upscayl_5x_ups…" at bounding box center [395, 185] width 350 height 63
type input "French Bull Funny T-Shirt"
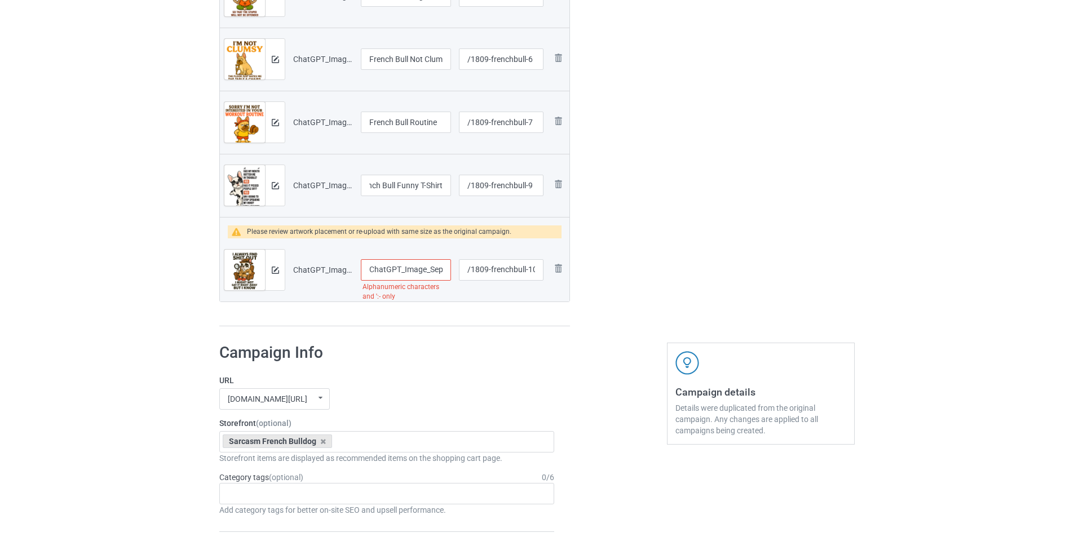
click at [414, 266] on input "ChatGPT_Image_Sep_18,_2025,_03_45_33_PM_upscayl_5x_upscayl-standard-4x" at bounding box center [406, 269] width 90 height 21
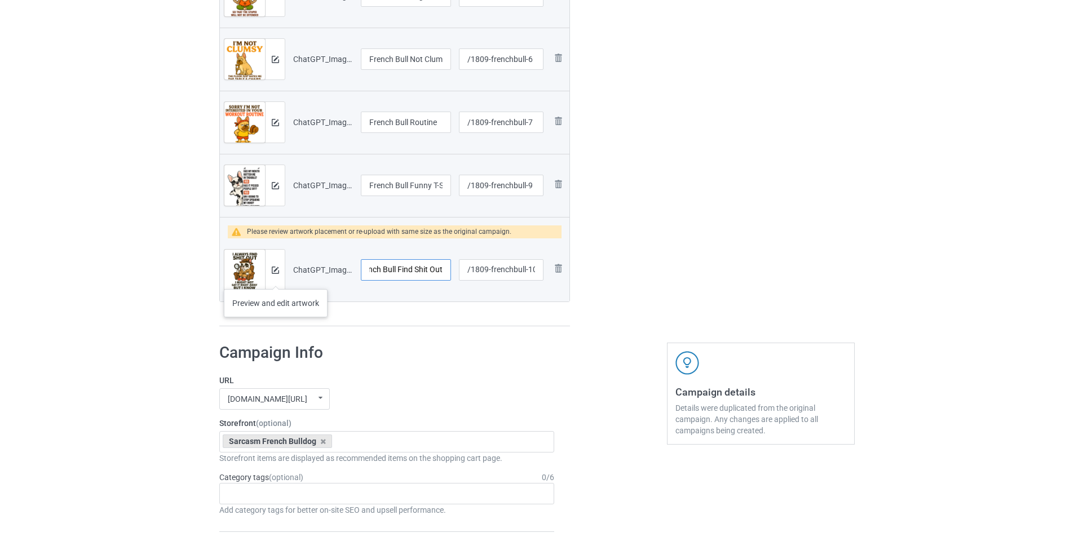
type input "French Bull Find Shit Out"
click at [276, 277] on div at bounding box center [275, 270] width 20 height 41
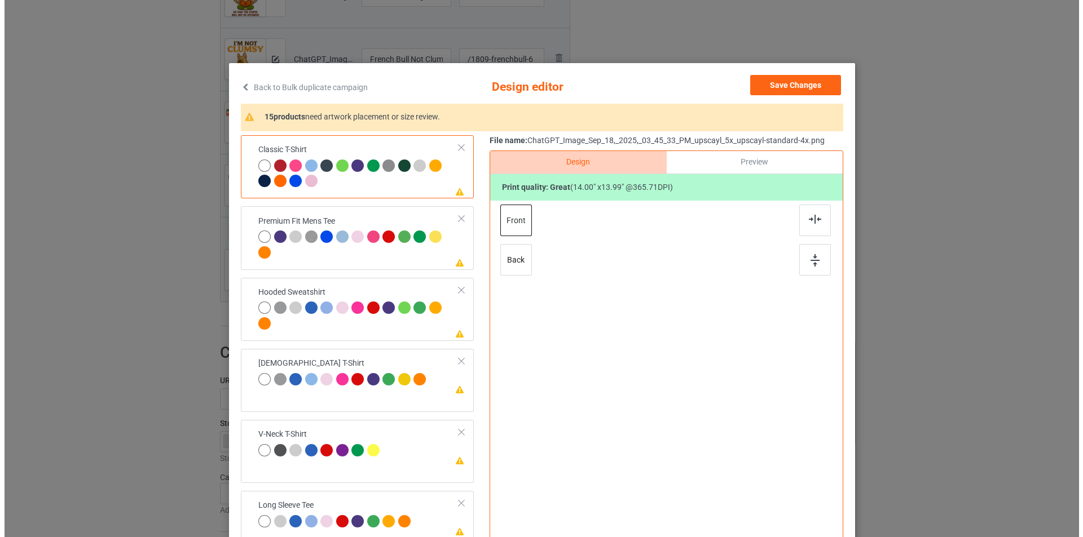
scroll to position [0, 0]
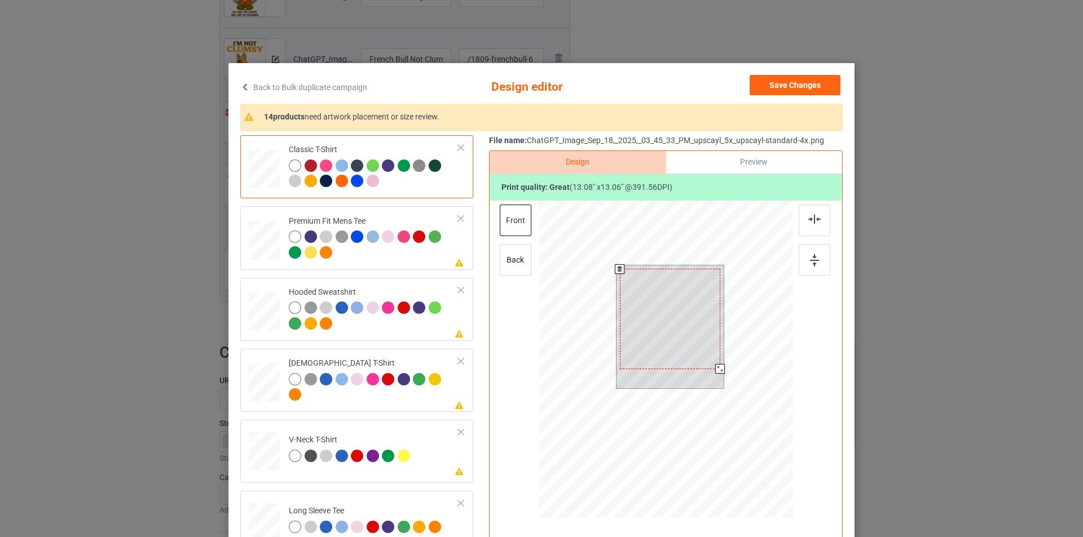
click at [715, 373] on div at bounding box center [720, 369] width 10 height 10
click at [815, 229] on div at bounding box center [814, 221] width 32 height 32
click at [806, 276] on div at bounding box center [814, 260] width 32 height 32
click at [391, 262] on div at bounding box center [374, 246] width 170 height 31
click at [715, 379] on div at bounding box center [720, 377] width 10 height 10
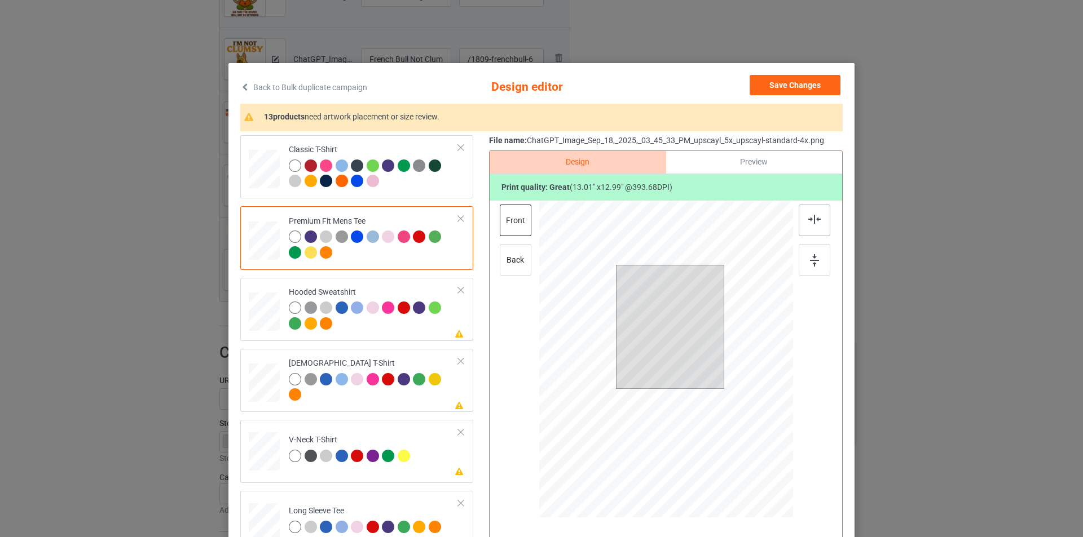
click at [813, 222] on img at bounding box center [814, 219] width 12 height 9
click at [811, 268] on div at bounding box center [814, 260] width 32 height 32
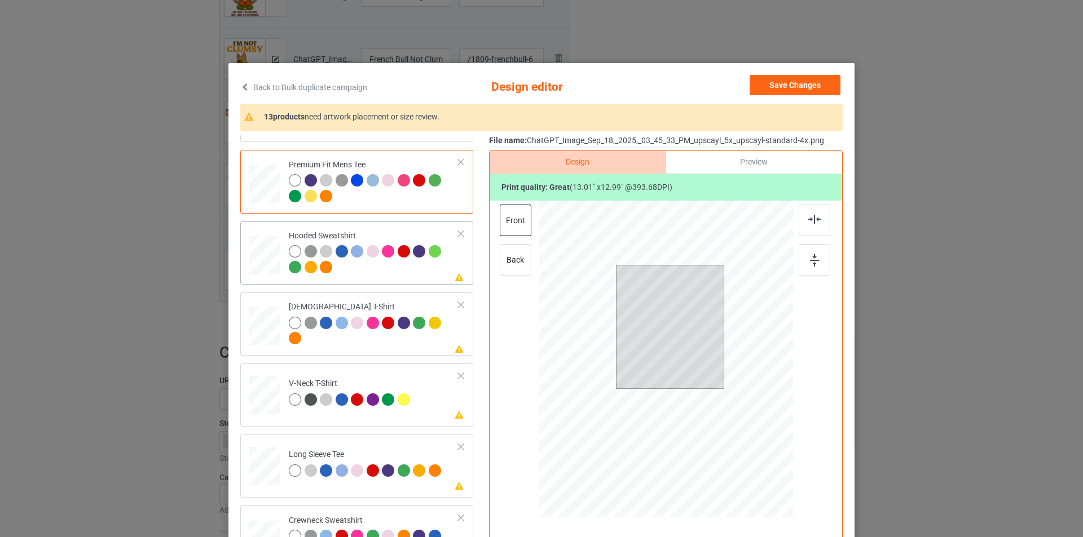
click at [418, 268] on div at bounding box center [374, 260] width 170 height 31
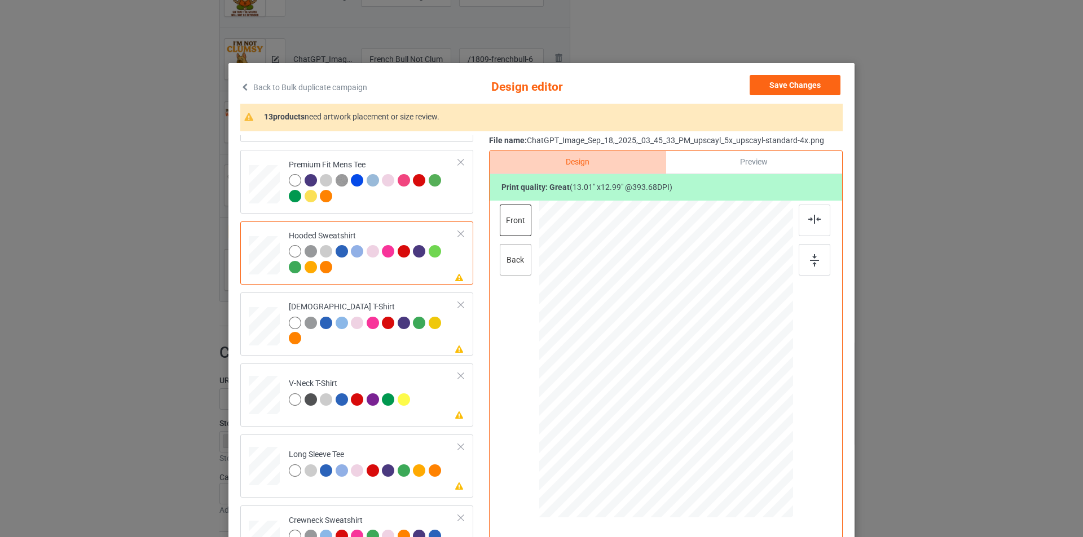
click at [516, 263] on div "back" at bounding box center [516, 260] width 32 height 32
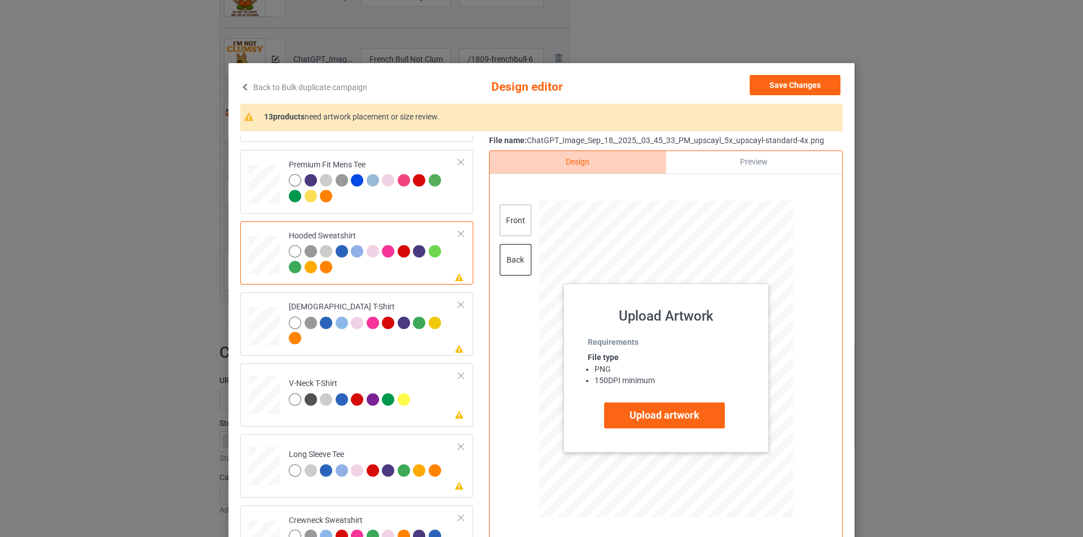
click at [520, 217] on div "front" at bounding box center [516, 221] width 32 height 32
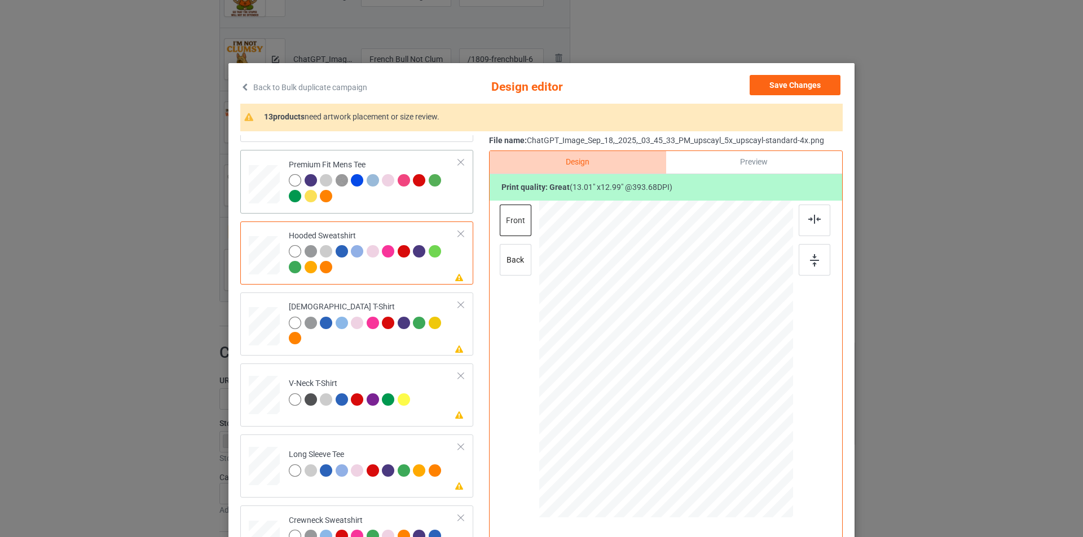
scroll to position [0, 0]
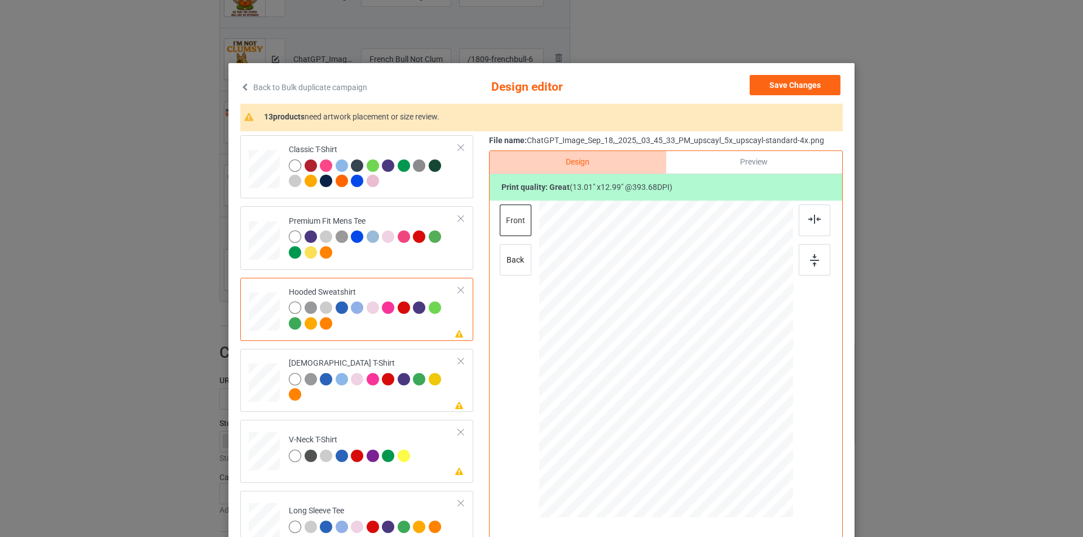
click at [408, 196] on div "Classic T-Shirt" at bounding box center [356, 166] width 233 height 63
click at [514, 263] on div "back" at bounding box center [516, 260] width 32 height 32
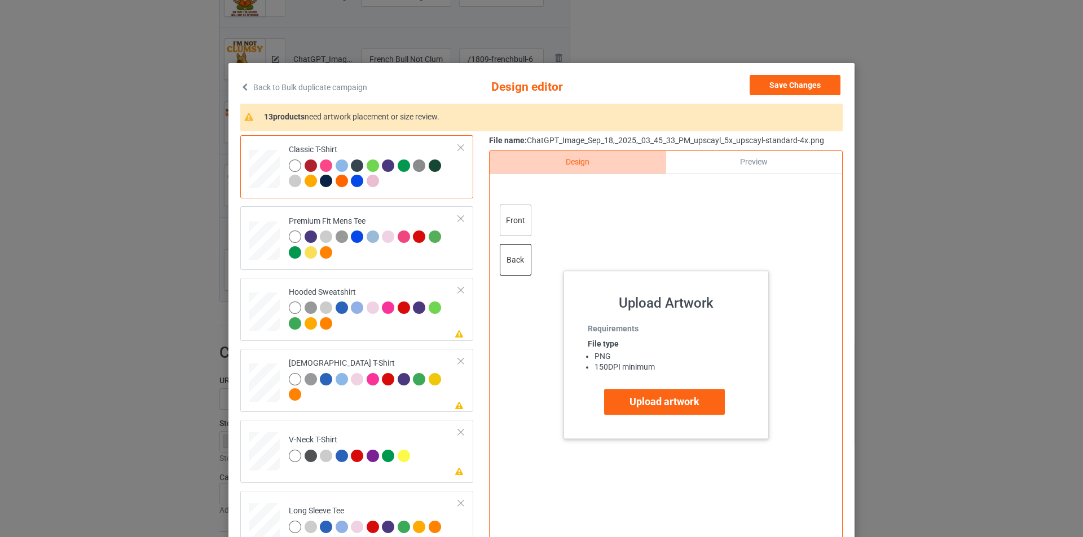
click at [520, 232] on div "front" at bounding box center [516, 221] width 32 height 32
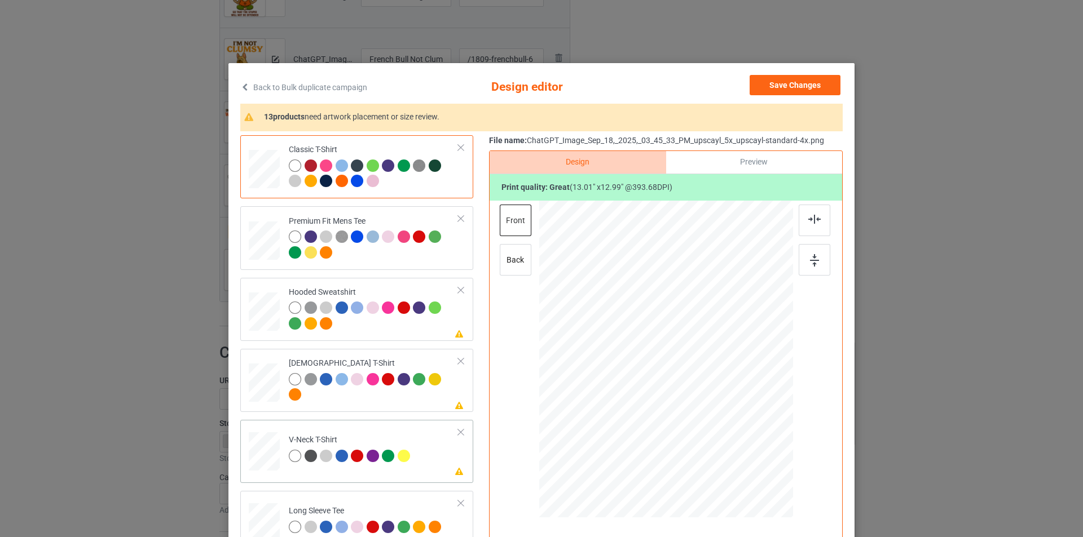
scroll to position [113, 0]
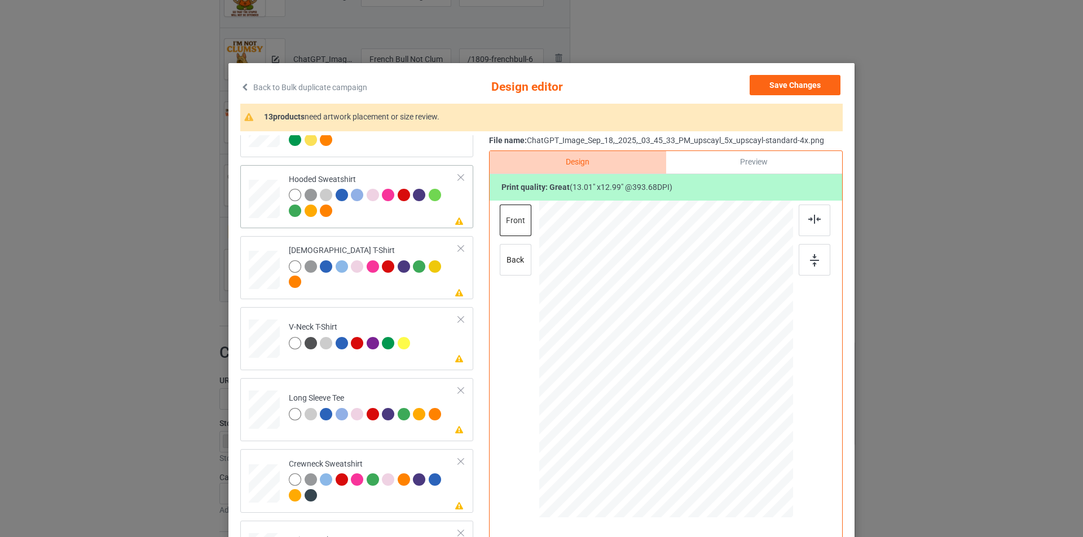
click at [429, 222] on td "Please review artwork placement Hooded Sweatshirt" at bounding box center [373, 197] width 182 height 54
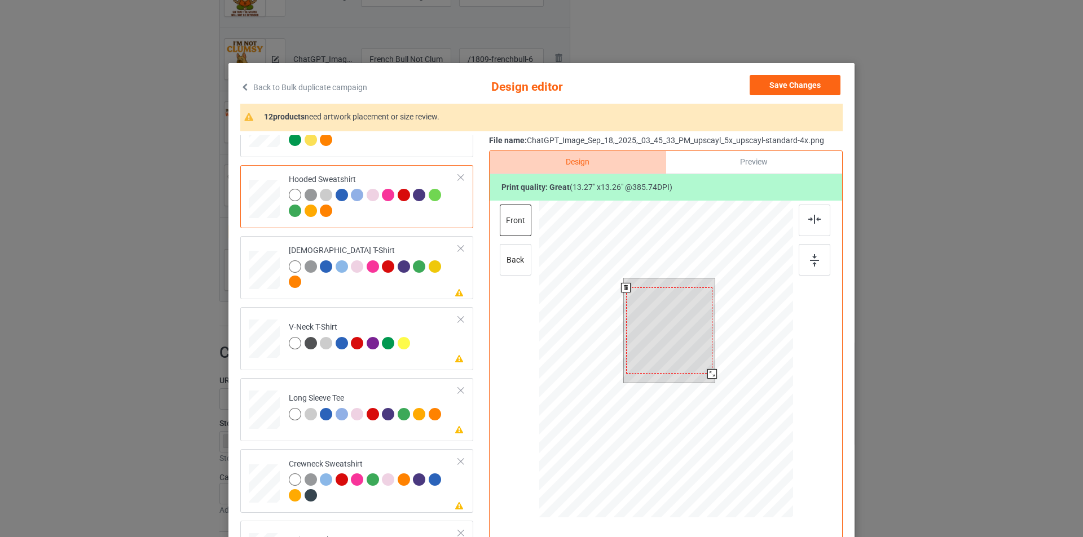
click at [708, 373] on div at bounding box center [712, 374] width 10 height 10
click at [810, 222] on img at bounding box center [814, 219] width 12 height 9
click at [814, 264] on img at bounding box center [814, 260] width 9 height 12
click at [403, 298] on div "Please review artwork placement Ladies T-Shirt" at bounding box center [356, 267] width 233 height 63
click at [708, 371] on div at bounding box center [713, 373] width 10 height 10
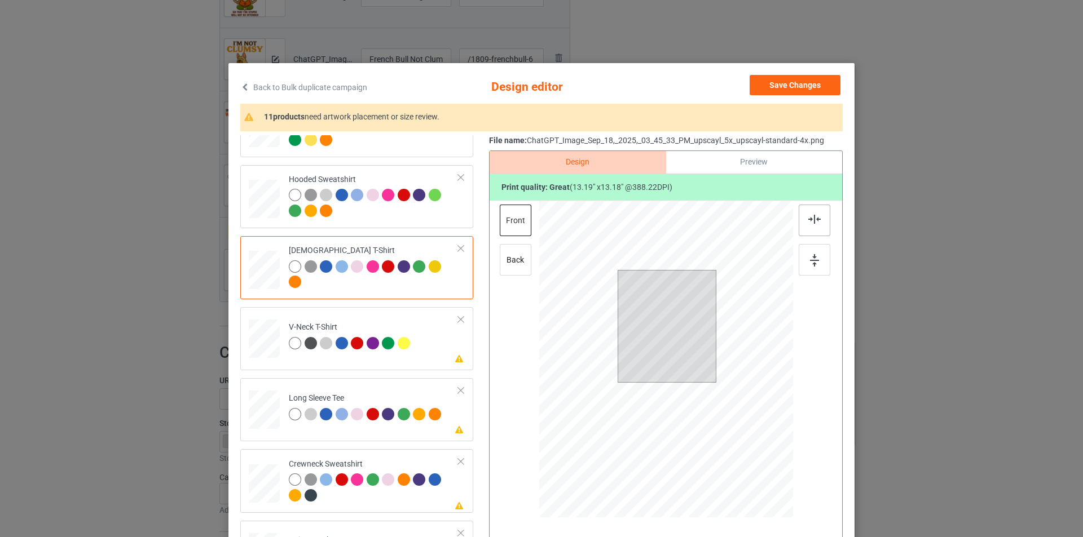
click at [806, 226] on div at bounding box center [814, 221] width 32 height 32
click at [452, 334] on td "Please review artwork placement V-Neck T-Shirt" at bounding box center [373, 337] width 182 height 50
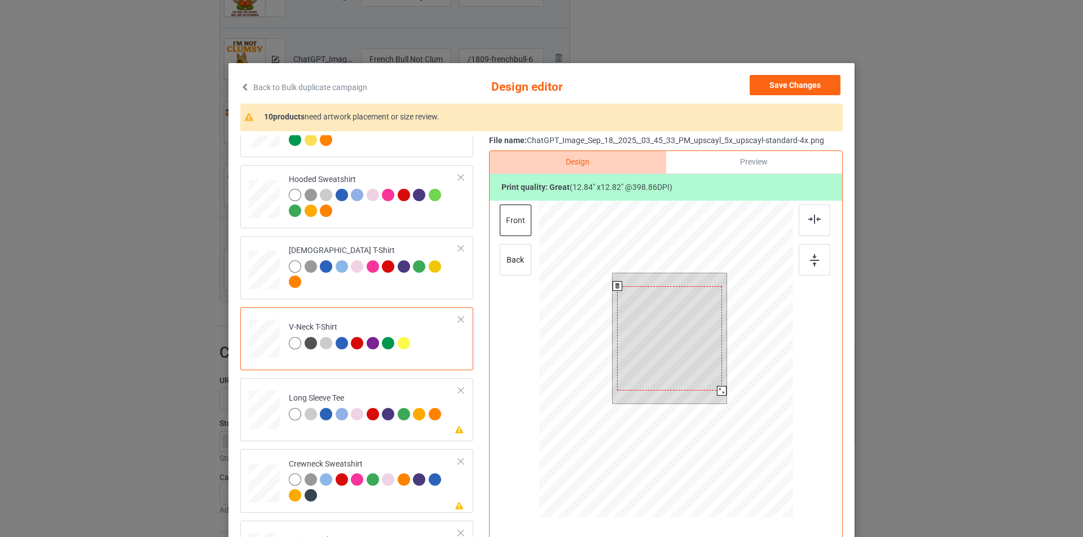
click at [717, 391] on div at bounding box center [722, 391] width 10 height 10
click at [816, 217] on img at bounding box center [814, 219] width 12 height 9
click at [811, 259] on img at bounding box center [814, 260] width 9 height 12
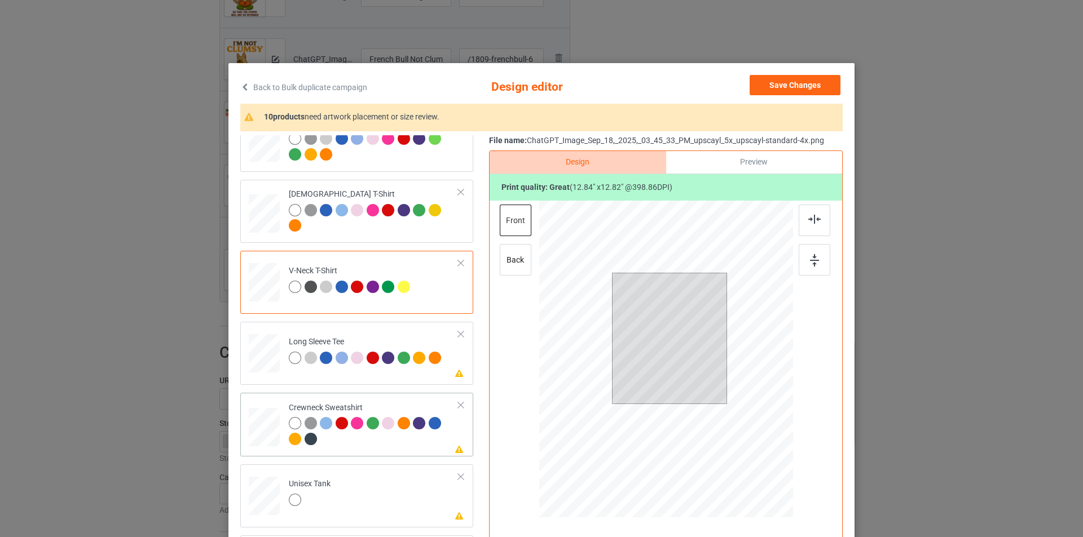
scroll to position [226, 0]
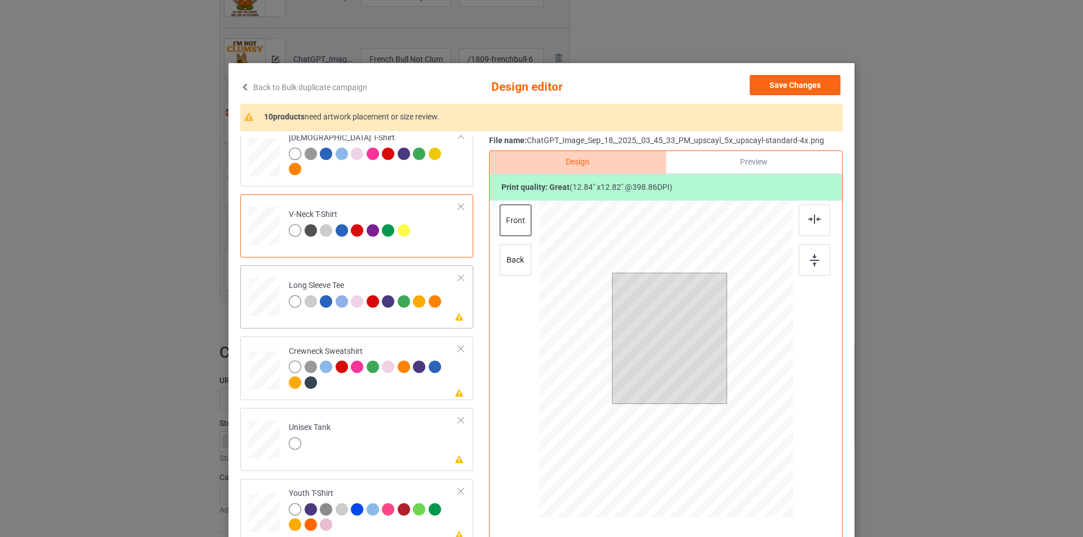
click at [428, 319] on td "Please review artwork placement Long Sleeve Tee" at bounding box center [373, 295] width 182 height 50
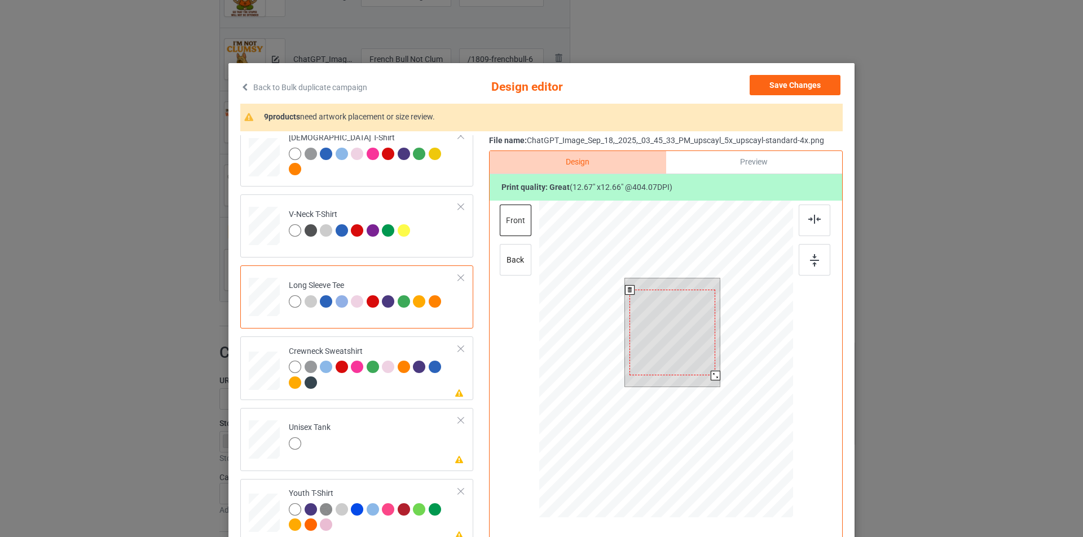
click at [712, 374] on div at bounding box center [715, 376] width 10 height 10
click at [806, 224] on div at bounding box center [814, 221] width 32 height 32
click at [818, 277] on div at bounding box center [815, 244] width 34 height 79
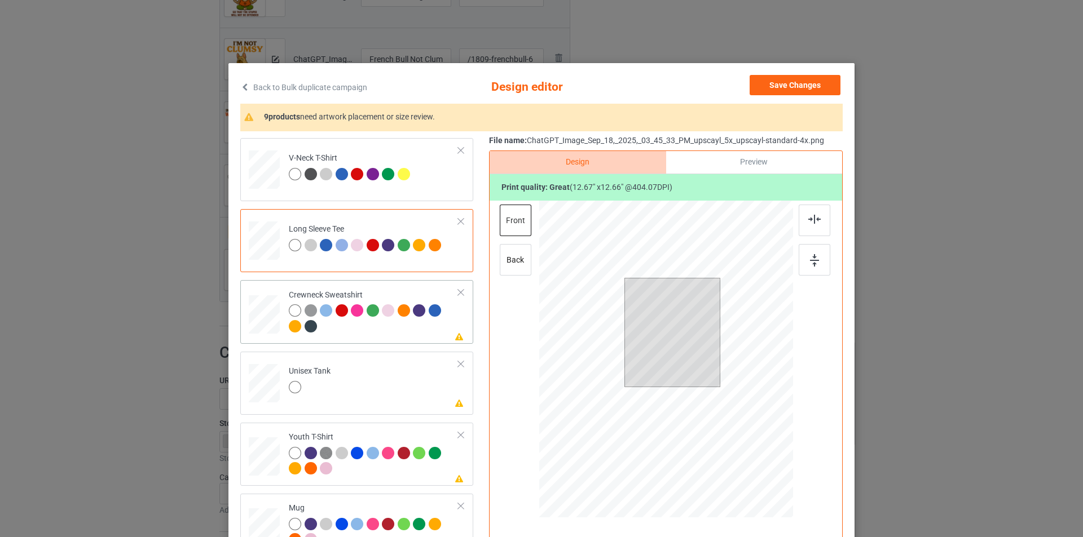
click at [410, 325] on div at bounding box center [374, 319] width 170 height 31
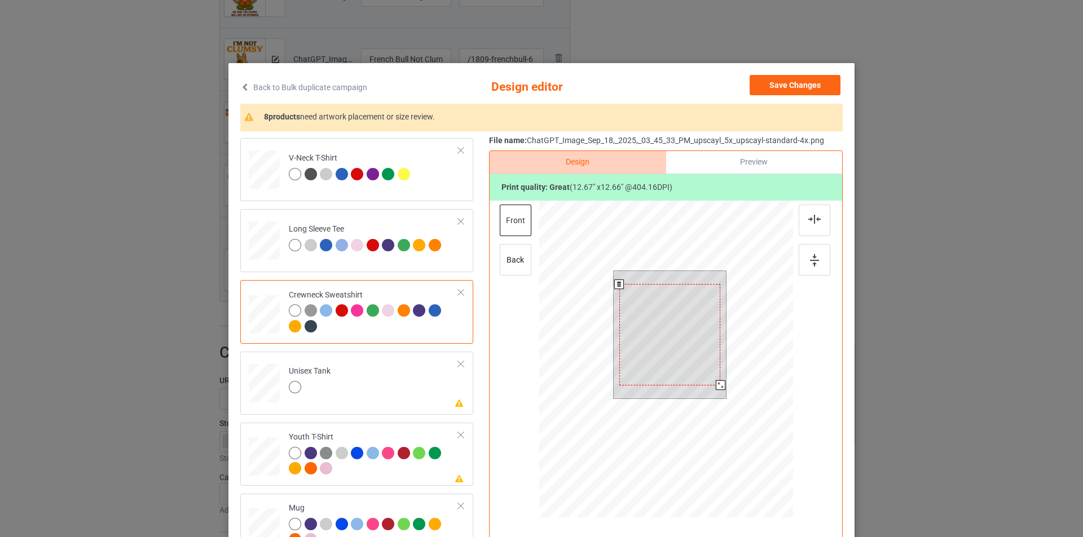
click at [715, 386] on div at bounding box center [720, 386] width 10 height 10
click at [812, 226] on div at bounding box center [814, 221] width 32 height 32
drag, startPoint x: 808, startPoint y: 271, endPoint x: 793, endPoint y: 278, distance: 16.9
click at [807, 271] on div at bounding box center [814, 260] width 32 height 32
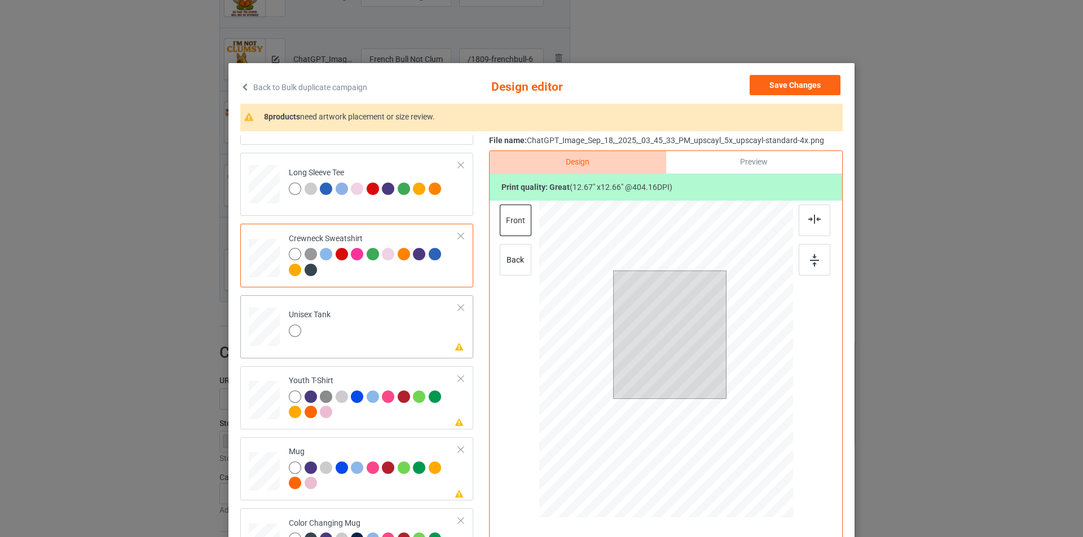
click at [384, 333] on td "Please review artwork placement Unisex Tank" at bounding box center [373, 325] width 182 height 50
click at [711, 389] on div at bounding box center [716, 388] width 10 height 10
click at [802, 231] on div at bounding box center [814, 221] width 32 height 32
click at [811, 266] on img at bounding box center [814, 260] width 9 height 12
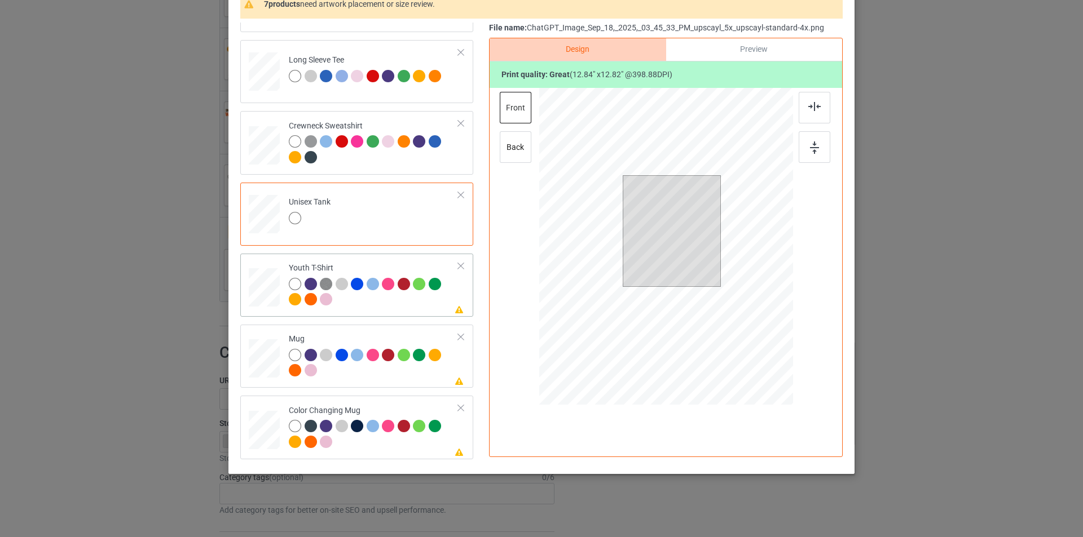
click at [413, 299] on div at bounding box center [374, 293] width 170 height 31
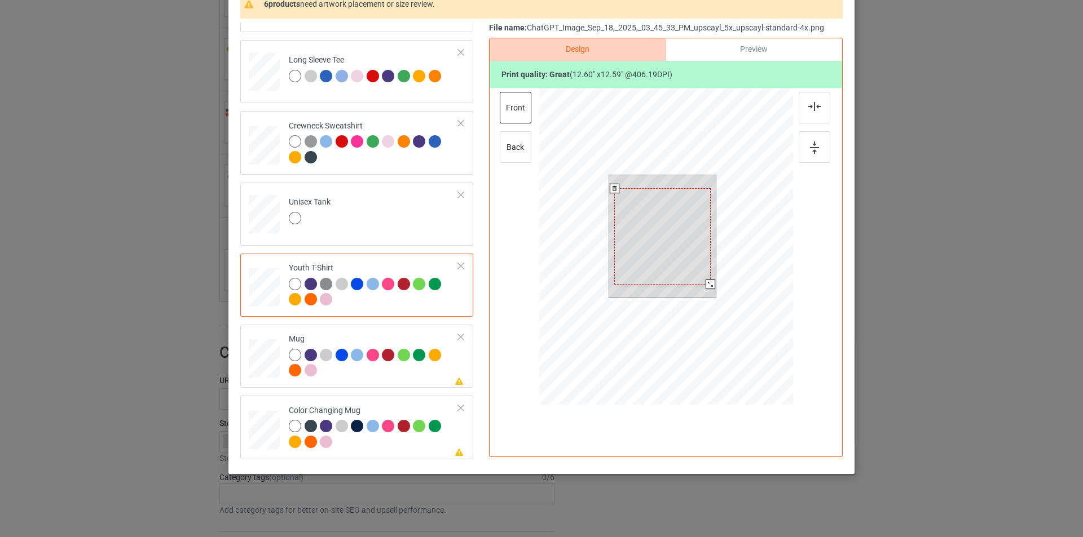
click at [705, 284] on div at bounding box center [710, 285] width 10 height 10
click at [815, 104] on img at bounding box center [814, 106] width 12 height 9
click at [810, 149] on img at bounding box center [814, 148] width 9 height 12
click at [450, 361] on td "Please review artwork placement Mug" at bounding box center [373, 356] width 182 height 54
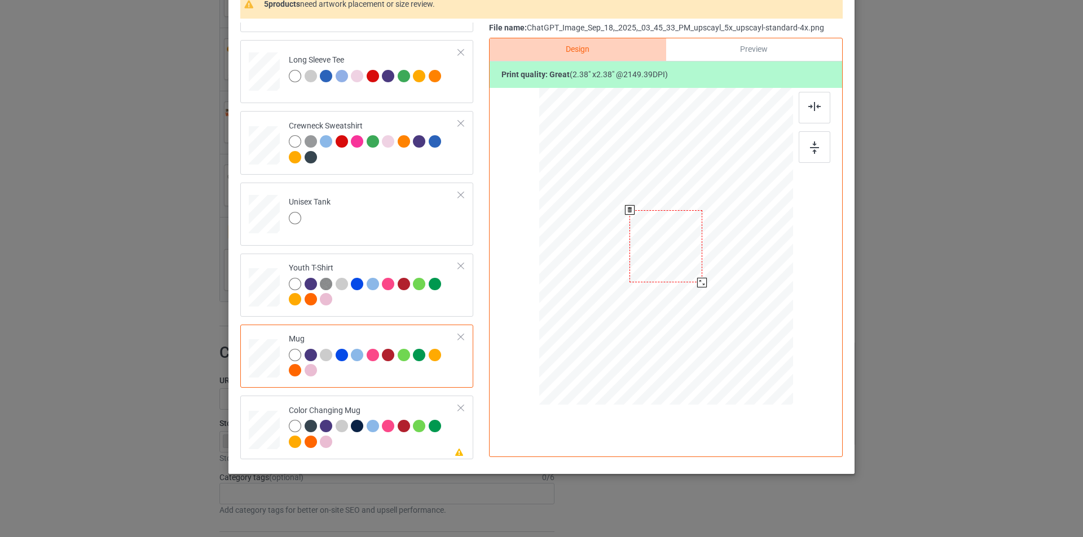
drag, startPoint x: 740, startPoint y: 324, endPoint x: 690, endPoint y: 290, distance: 59.7
click at [690, 290] on div at bounding box center [666, 245] width 254 height 105
drag, startPoint x: 617, startPoint y: 252, endPoint x: 597, endPoint y: 249, distance: 21.1
click at [597, 249] on div at bounding box center [592, 245] width 72 height 72
click at [624, 279] on div at bounding box center [629, 281] width 10 height 10
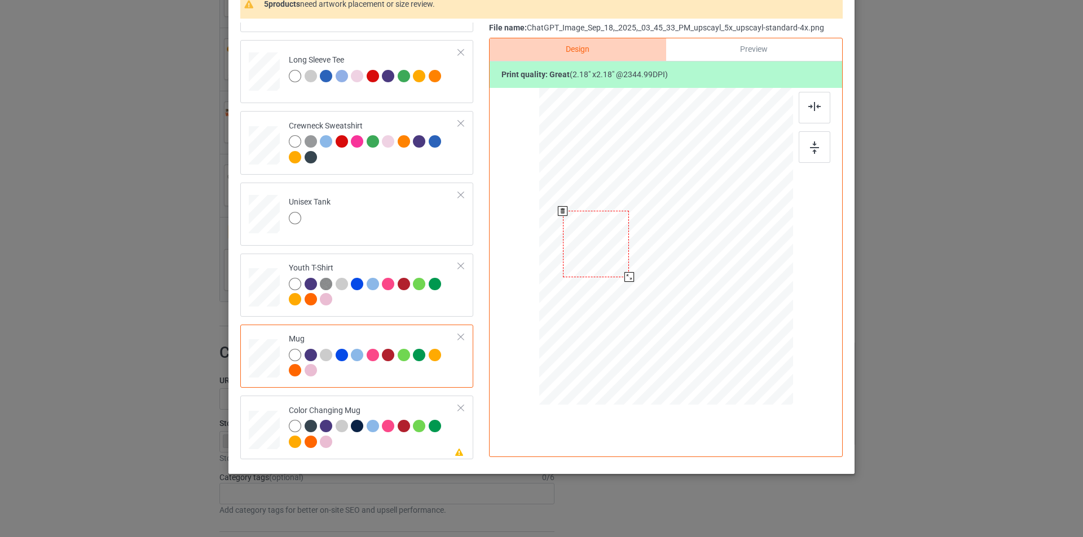
click at [608, 263] on div at bounding box center [596, 244] width 67 height 66
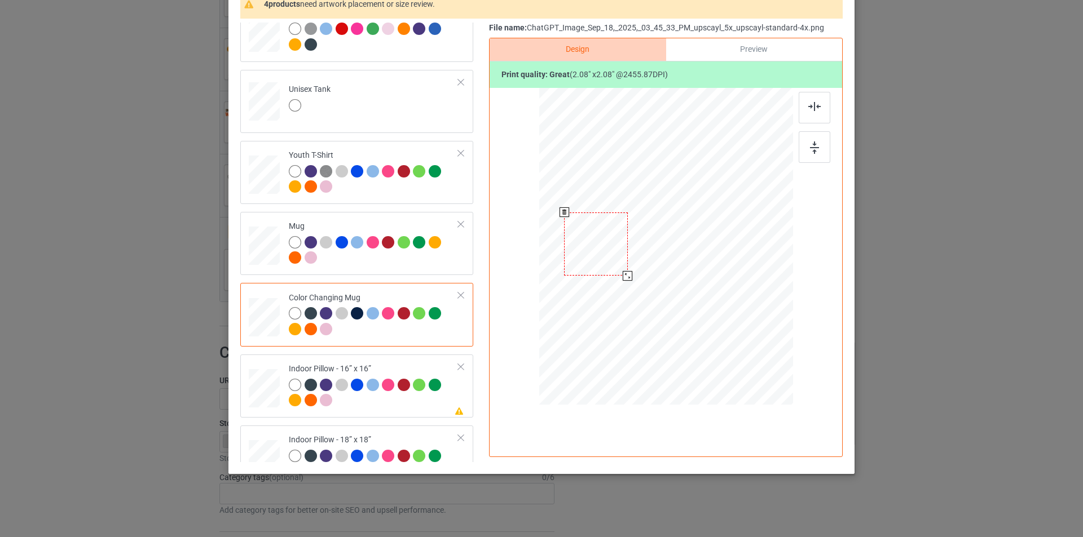
click at [623, 273] on div at bounding box center [627, 276] width 10 height 10
click at [616, 266] on div at bounding box center [596, 244] width 63 height 63
click at [382, 409] on div at bounding box center [374, 394] width 170 height 31
drag, startPoint x: 735, startPoint y: 321, endPoint x: 743, endPoint y: 334, distance: 15.4
click at [743, 334] on div at bounding box center [666, 246] width 254 height 253
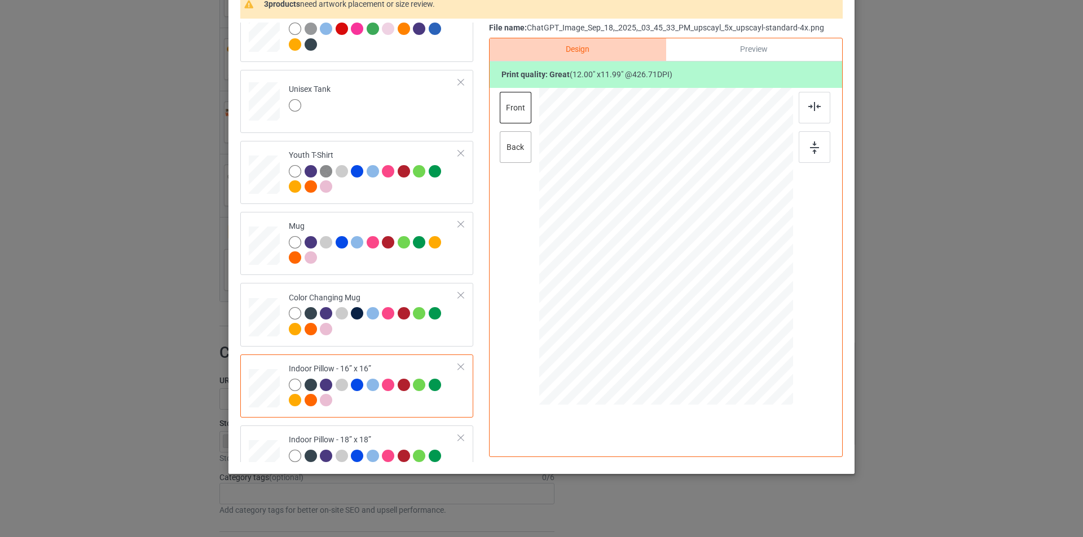
click at [519, 143] on div "back" at bounding box center [516, 147] width 32 height 32
drag, startPoint x: 737, startPoint y: 320, endPoint x: 741, endPoint y: 337, distance: 16.8
click at [741, 337] on div at bounding box center [665, 246] width 253 height 253
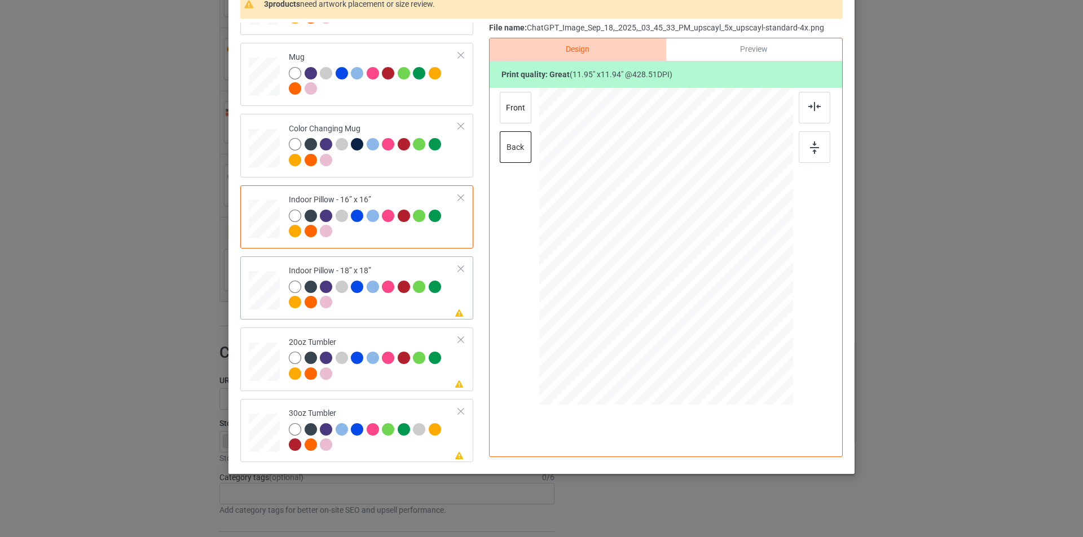
click at [388, 309] on div at bounding box center [374, 296] width 170 height 31
drag, startPoint x: 739, startPoint y: 322, endPoint x: 749, endPoint y: 338, distance: 19.2
click at [750, 338] on div at bounding box center [755, 336] width 10 height 10
click at [510, 101] on div "front" at bounding box center [516, 108] width 32 height 32
drag, startPoint x: 739, startPoint y: 325, endPoint x: 740, endPoint y: 333, distance: 8.0
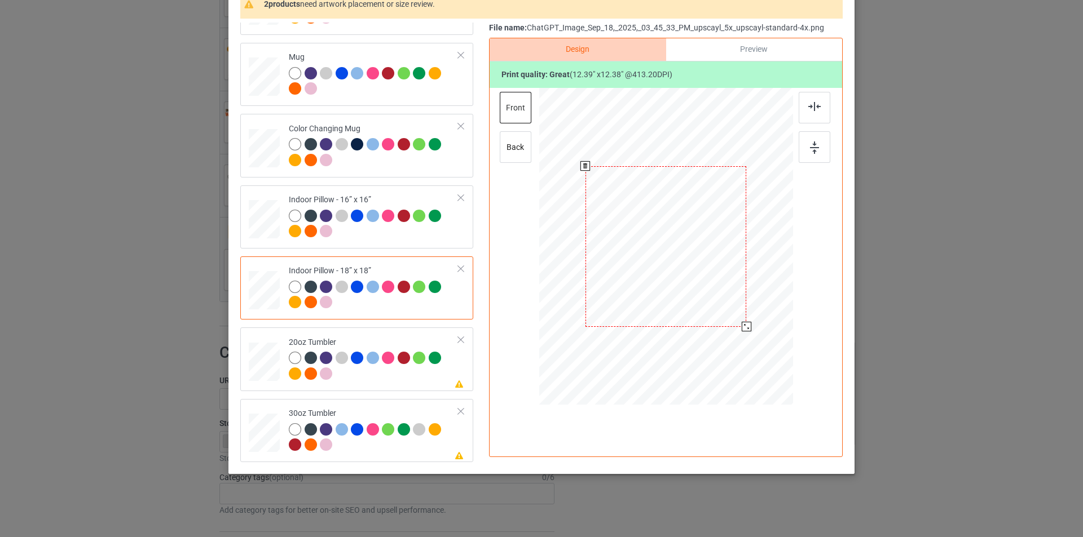
click at [740, 333] on div at bounding box center [665, 246] width 253 height 253
drag, startPoint x: 740, startPoint y: 326, endPoint x: 744, endPoint y: 338, distance: 12.7
click at [744, 338] on div at bounding box center [665, 246] width 253 height 253
click at [401, 370] on div at bounding box center [374, 367] width 170 height 31
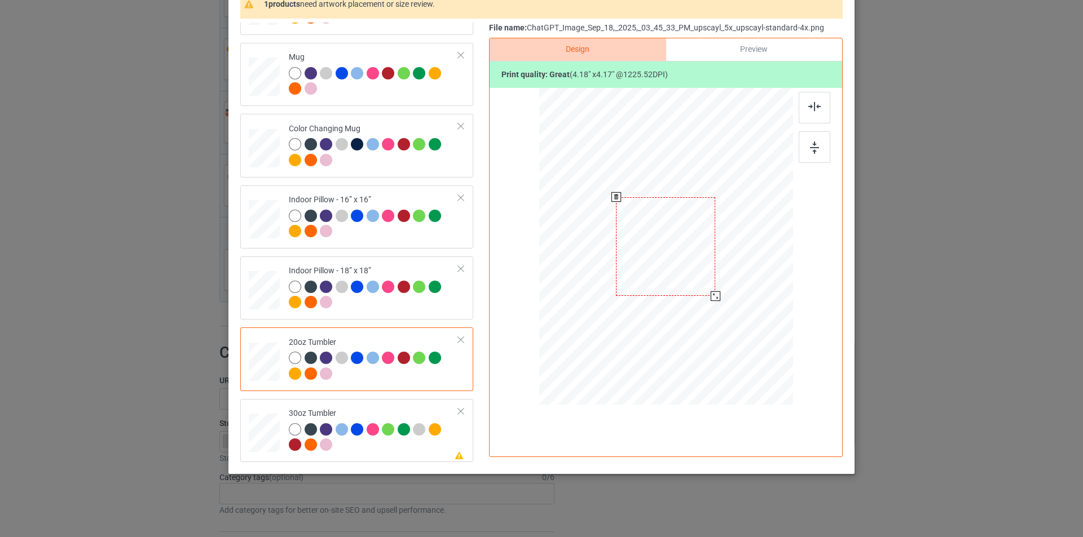
drag, startPoint x: 734, startPoint y: 321, endPoint x: 714, endPoint y: 294, distance: 32.7
click at [714, 294] on div at bounding box center [715, 296] width 10 height 10
click at [620, 250] on div at bounding box center [608, 246] width 99 height 99
click at [656, 295] on div at bounding box center [660, 297] width 10 height 10
click at [646, 283] on div at bounding box center [609, 246] width 102 height 102
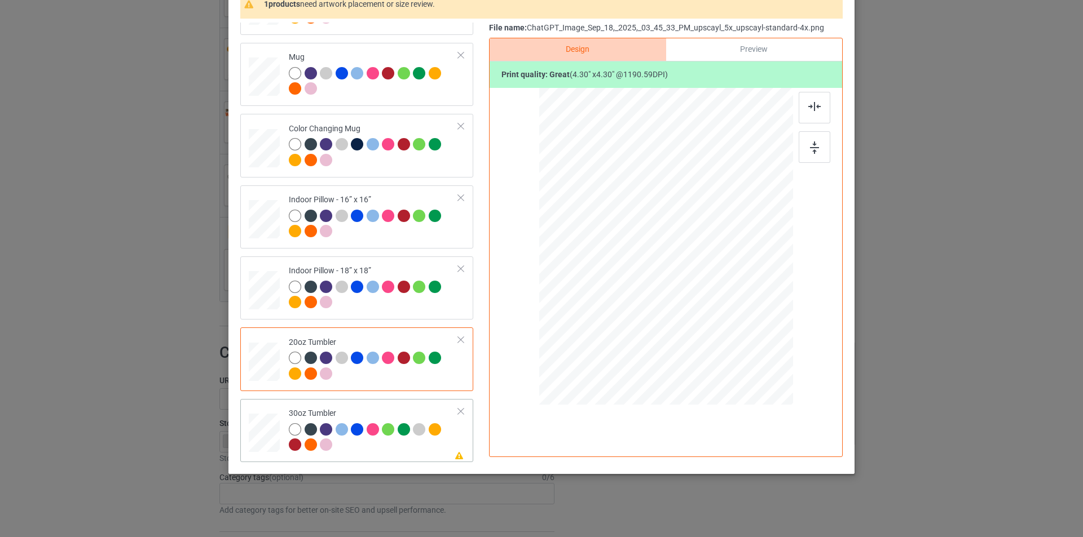
click at [398, 407] on td "Please review artwork placement 30oz Tumbler" at bounding box center [373, 431] width 182 height 54
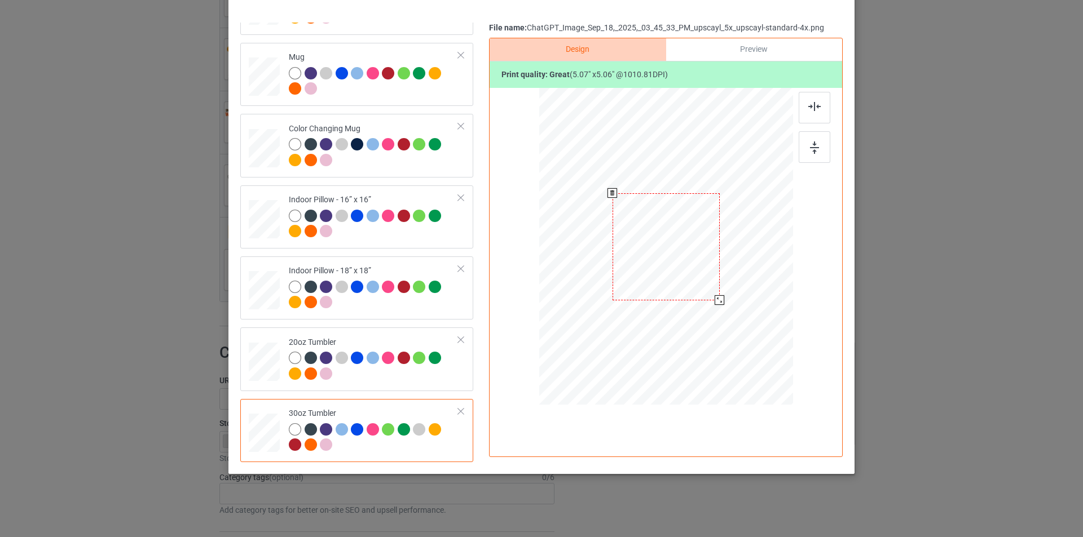
drag, startPoint x: 733, startPoint y: 320, endPoint x: 712, endPoint y: 301, distance: 28.3
click at [714, 301] on div at bounding box center [719, 300] width 10 height 10
drag, startPoint x: 692, startPoint y: 273, endPoint x: 635, endPoint y: 272, distance: 57.5
click at [635, 272] on div at bounding box center [608, 245] width 107 height 107
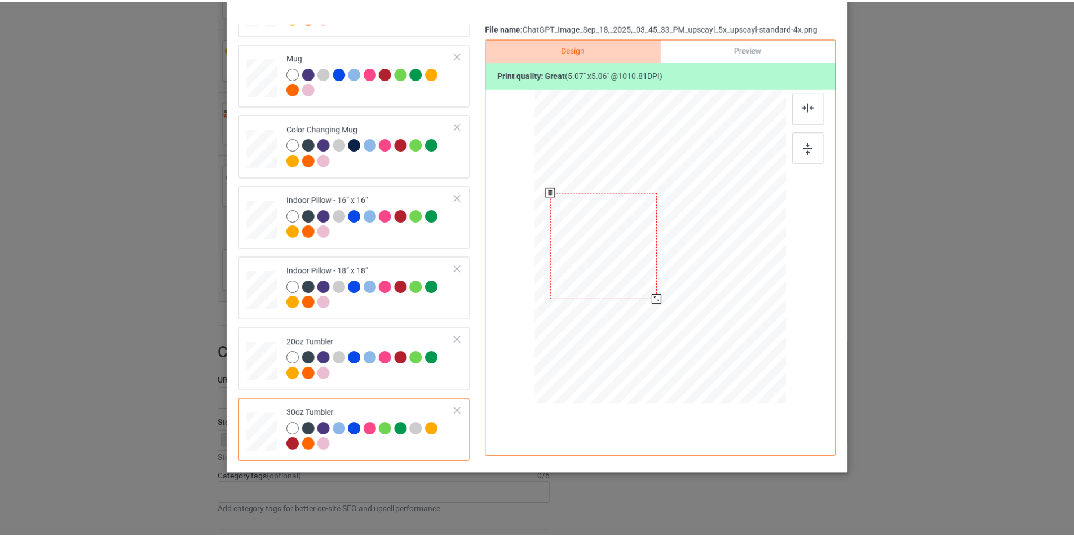
scroll to position [0, 0]
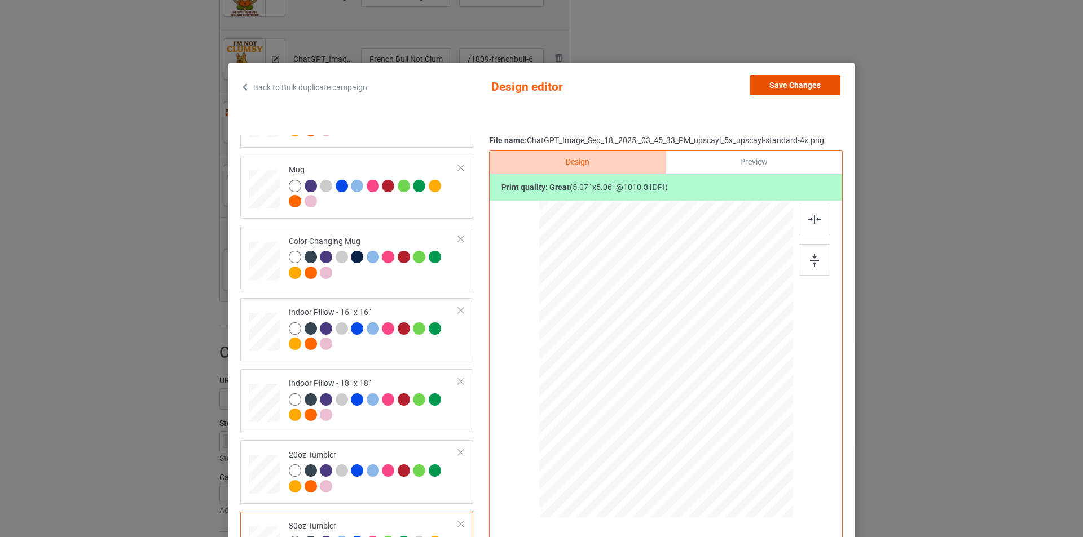
click at [793, 79] on button "Save Changes" at bounding box center [794, 85] width 91 height 20
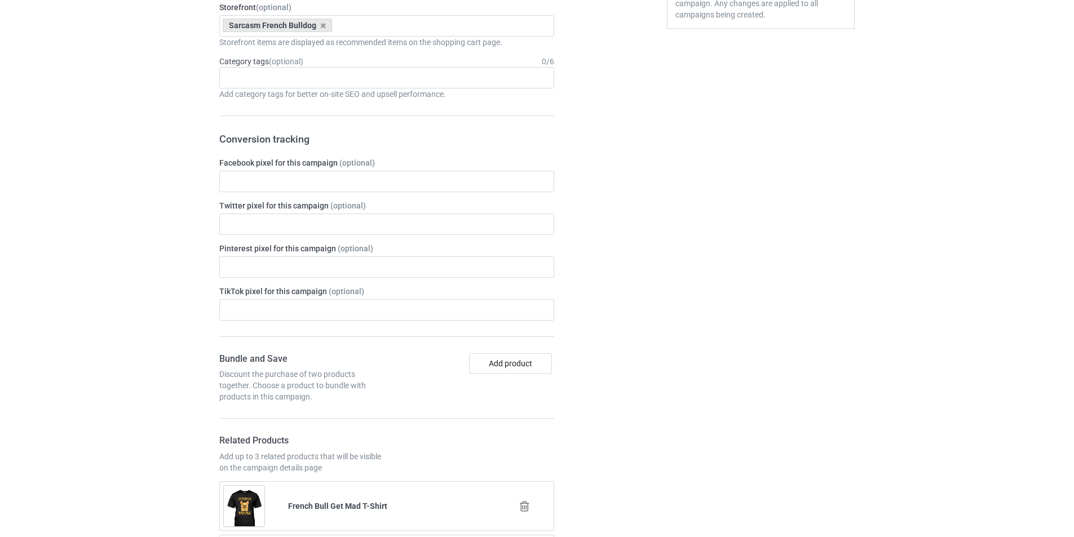
scroll to position [1071, 0]
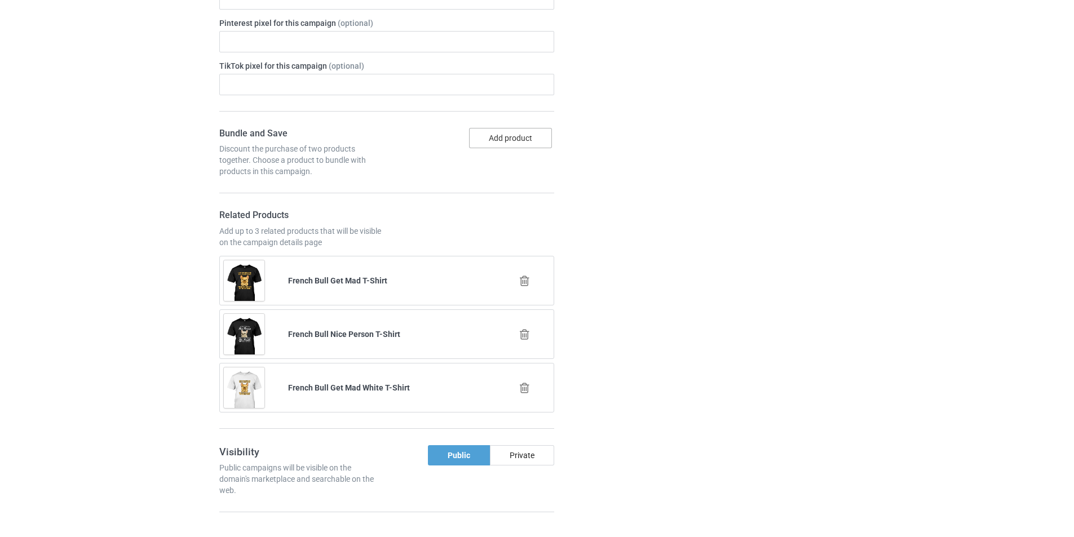
click at [514, 140] on button "Add product" at bounding box center [510, 138] width 83 height 20
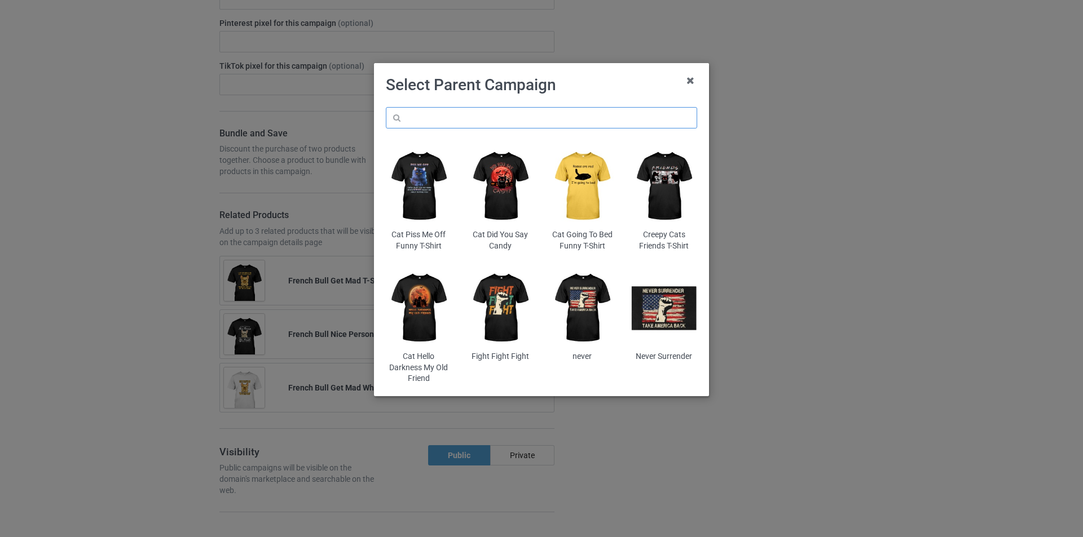
click at [567, 110] on input "text" at bounding box center [541, 117] width 311 height 21
type input "f"
type input "frenchbull"
click at [497, 108] on input "French Bull" at bounding box center [541, 117] width 311 height 21
type input "French Bull"
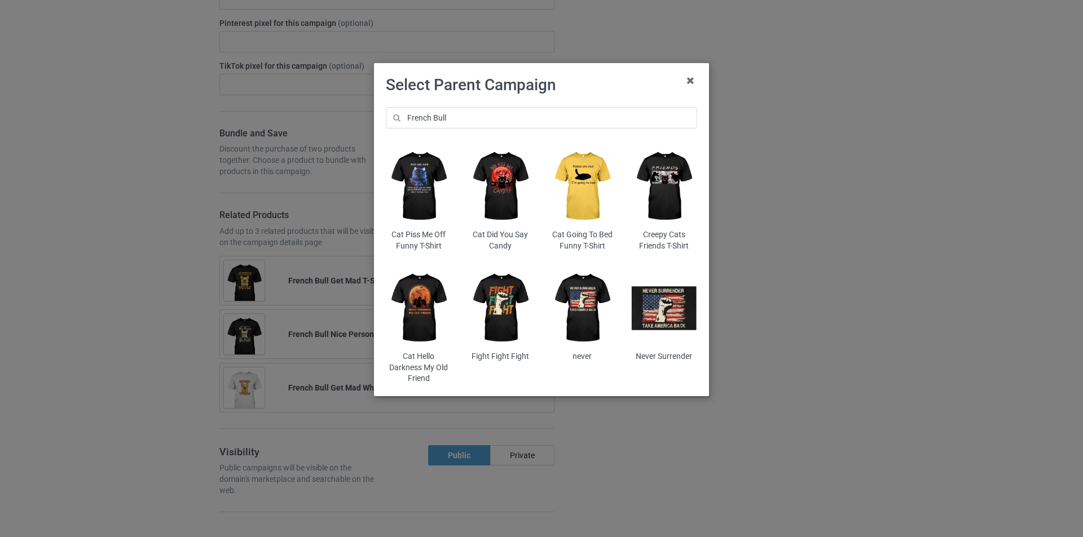
click at [154, 302] on div "Select Parent Campaign French Bull Cat Piss Me Off Funny T-Shirt Cat Did You Sa…" at bounding box center [541, 268] width 1083 height 537
click at [695, 78] on icon at bounding box center [690, 81] width 18 height 18
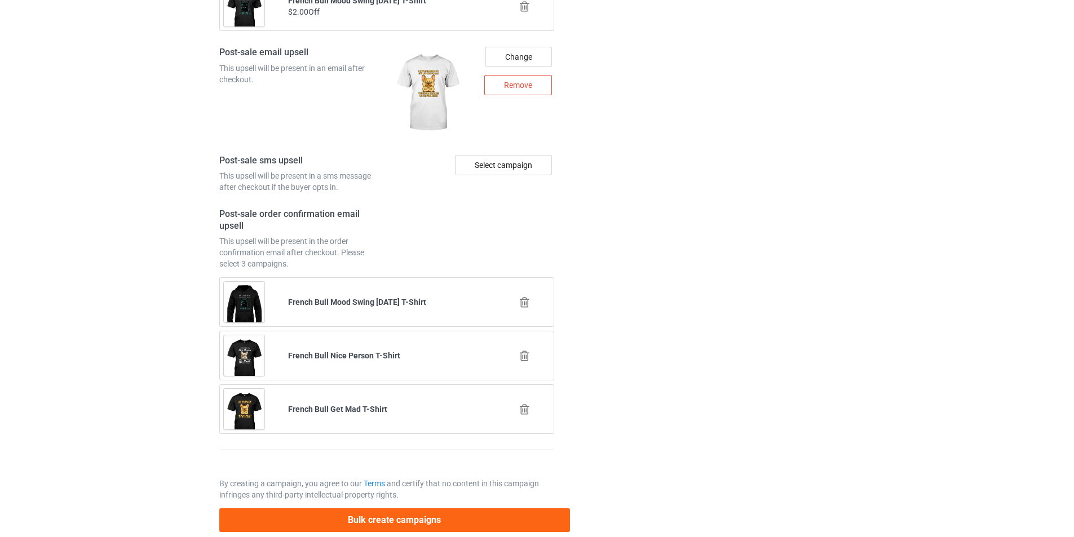
scroll to position [1691, 0]
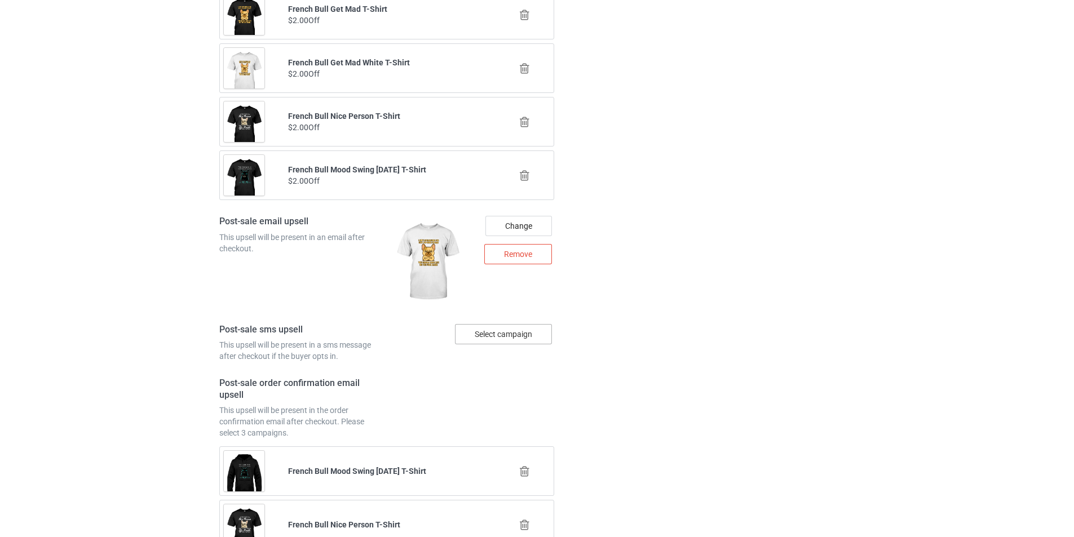
click at [503, 337] on div "Select campaign" at bounding box center [503, 334] width 97 height 20
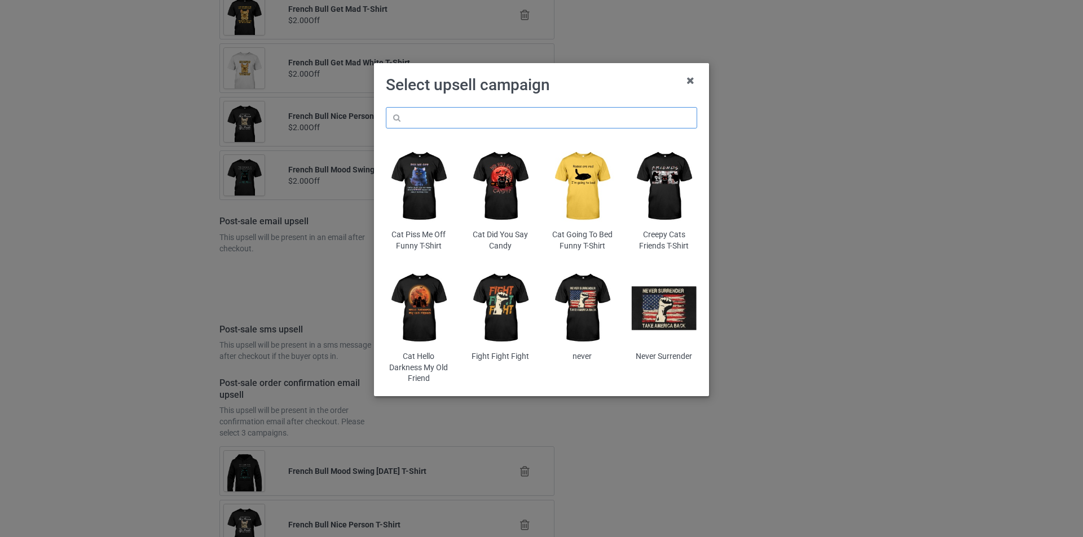
click at [533, 120] on input "text" at bounding box center [541, 117] width 311 height 21
type input "French Bull"
click at [99, 299] on div "Select upsell campaign French Bull Cat Piss Me Off Funny T-Shirt Cat Did You Sa…" at bounding box center [541, 268] width 1083 height 537
click at [687, 82] on icon at bounding box center [690, 81] width 18 height 18
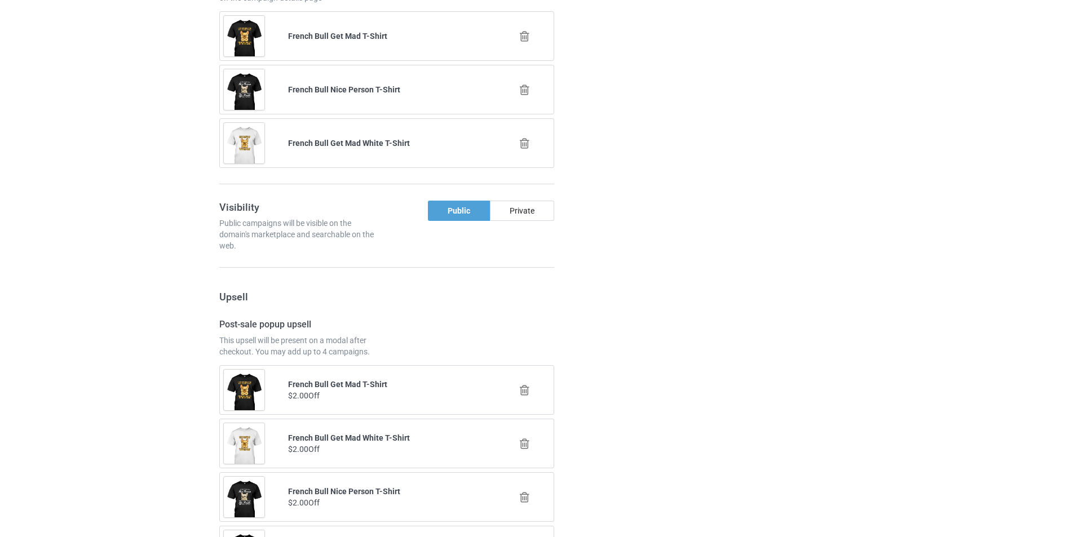
scroll to position [1090, 0]
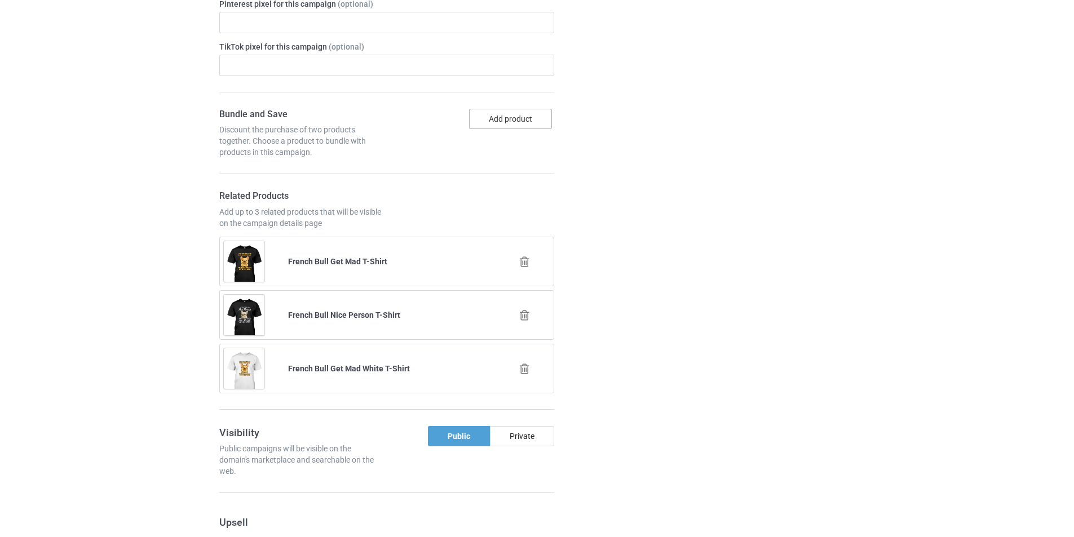
click at [495, 129] on button "Add product" at bounding box center [510, 119] width 83 height 20
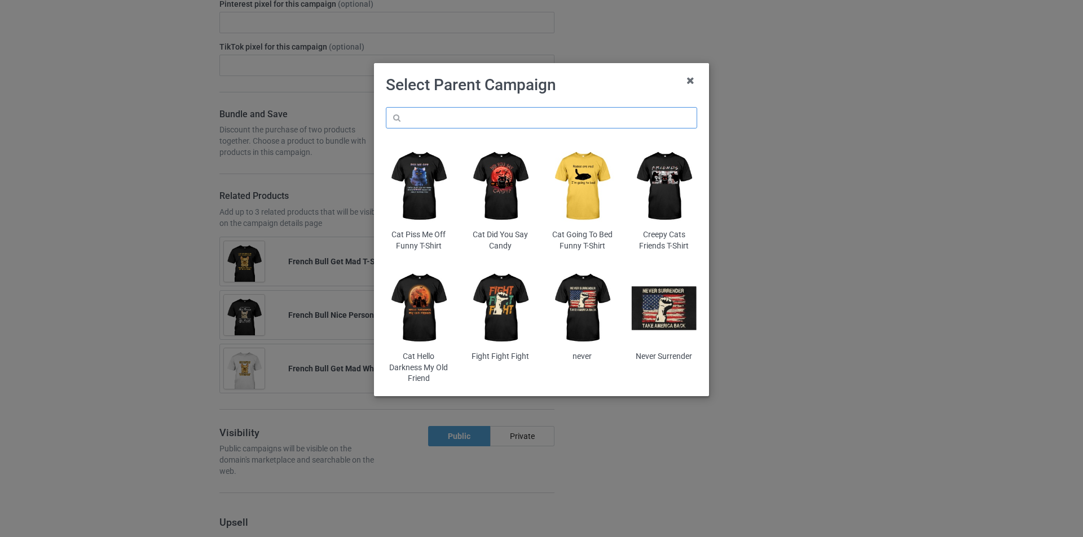
click at [474, 119] on input "text" at bounding box center [541, 117] width 311 height 21
type input "|"
type input "F"
type input "frenchbull"
drag, startPoint x: 518, startPoint y: 126, endPoint x: 43, endPoint y: 138, distance: 474.9
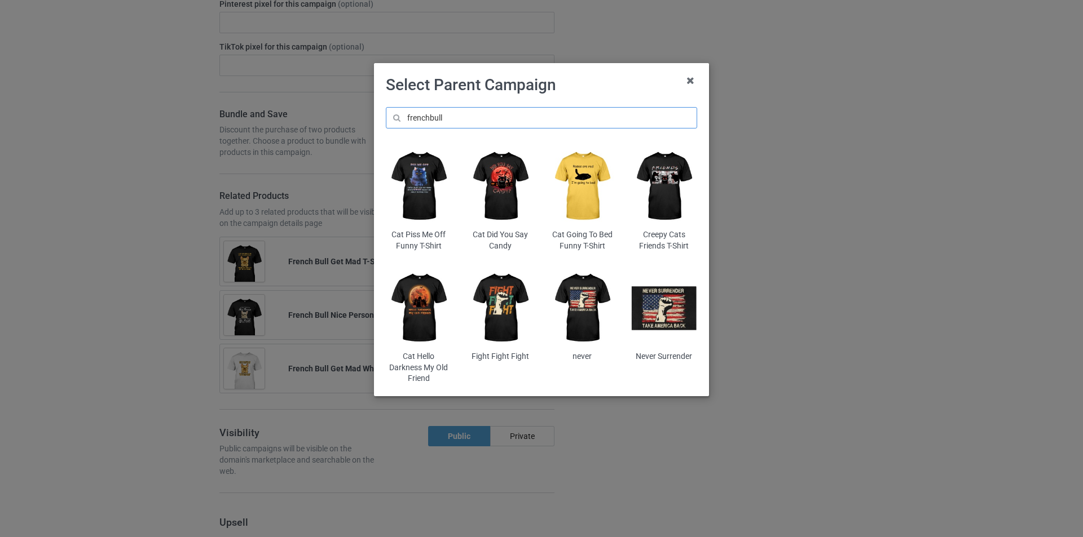
click at [43, 138] on div "Select Parent Campaign frenchbull Cat Piss Me Off Funny T-Shirt Cat Did You Say…" at bounding box center [541, 268] width 1083 height 537
click at [61, 138] on div "Select Parent Campaign Cat Piss Me Off Funny T-Shirt Cat Did You Say Candy Cat …" at bounding box center [541, 268] width 1083 height 537
click at [501, 126] on input "text" at bounding box center [541, 117] width 311 height 21
type input "French Bull"
click at [496, 110] on input "French Bull" at bounding box center [541, 117] width 311 height 21
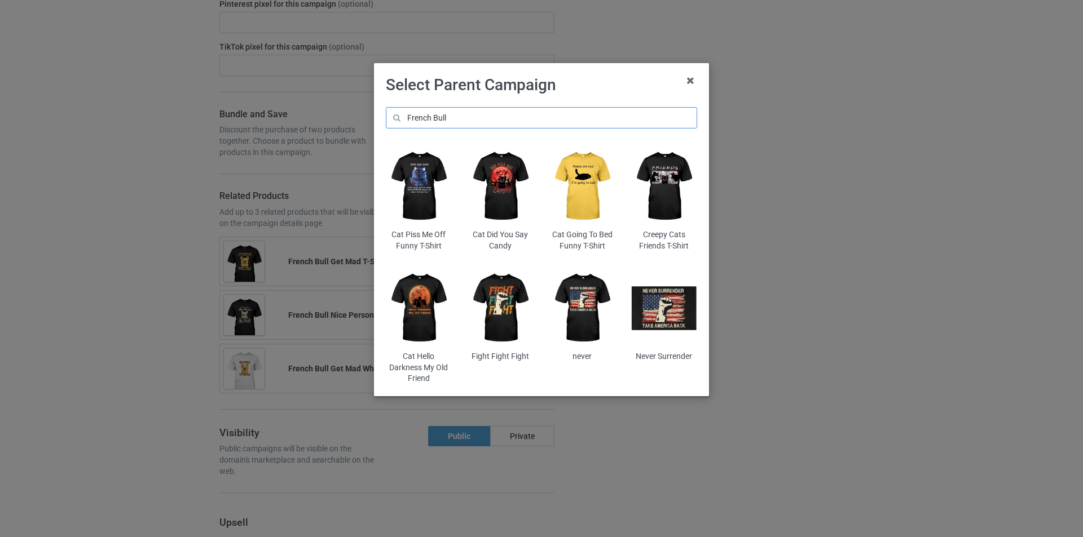
click at [496, 110] on input "French Bull" at bounding box center [541, 117] width 311 height 21
drag, startPoint x: 869, startPoint y: 123, endPoint x: 868, endPoint y: 129, distance: 6.3
click at [869, 129] on div "Select Parent Campaign Cat Piss Me Off Funny T-Shirt Cat Did You Say Candy Cat …" at bounding box center [541, 268] width 1083 height 537
click at [688, 84] on icon at bounding box center [690, 81] width 18 height 18
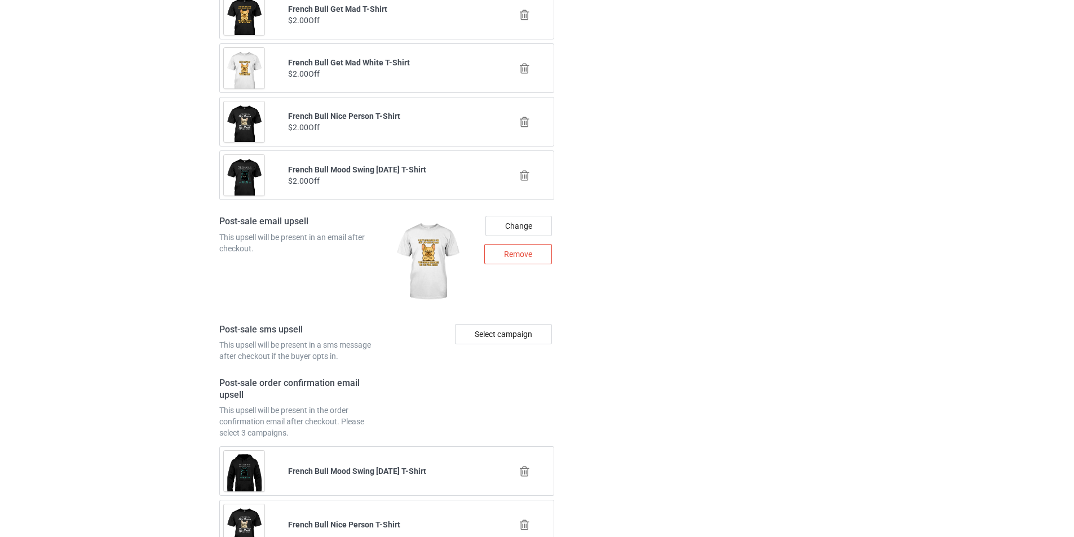
scroll to position [1880, 0]
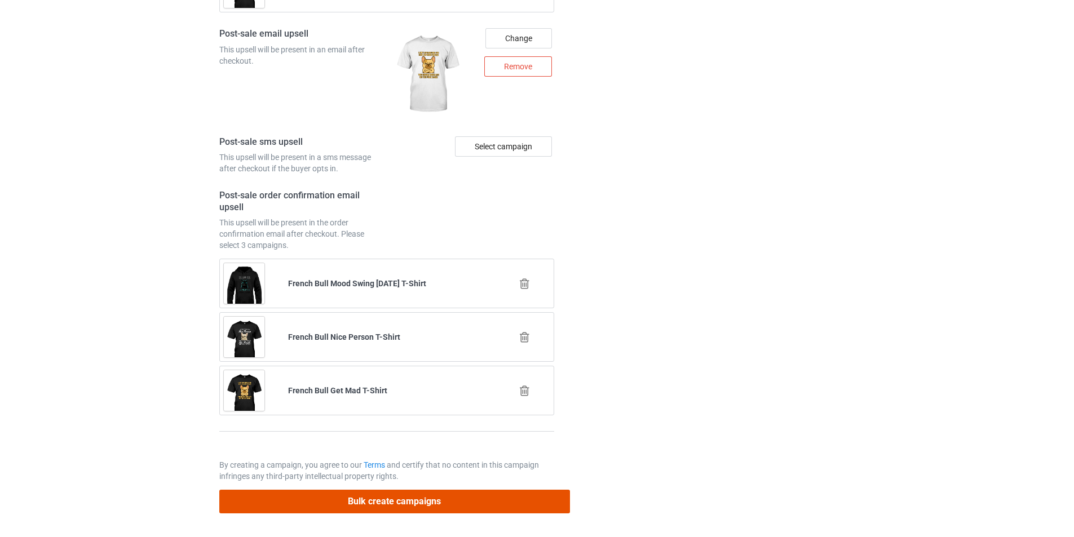
click at [354, 498] on button "Bulk create campaigns" at bounding box center [394, 501] width 351 height 23
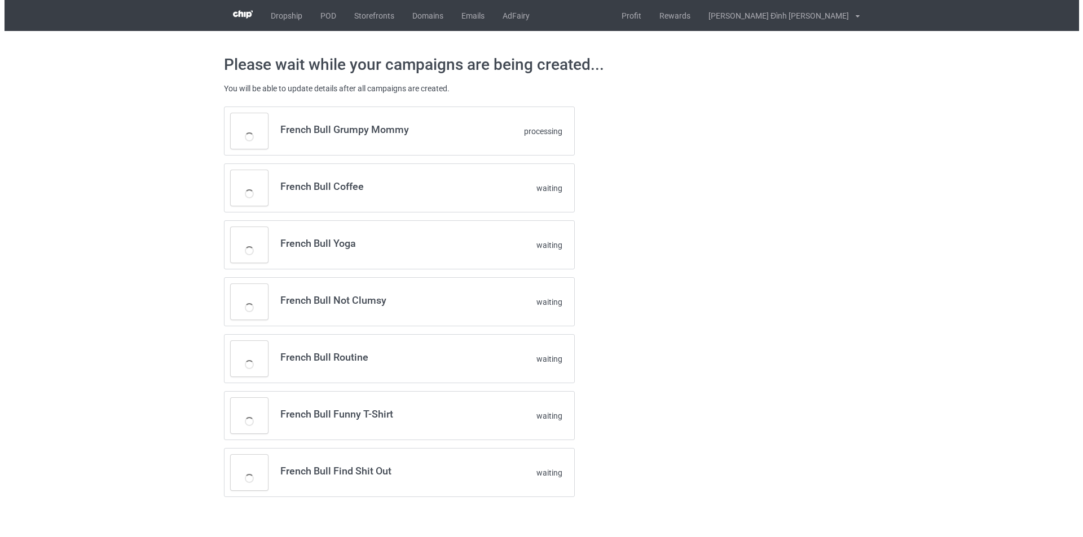
scroll to position [0, 0]
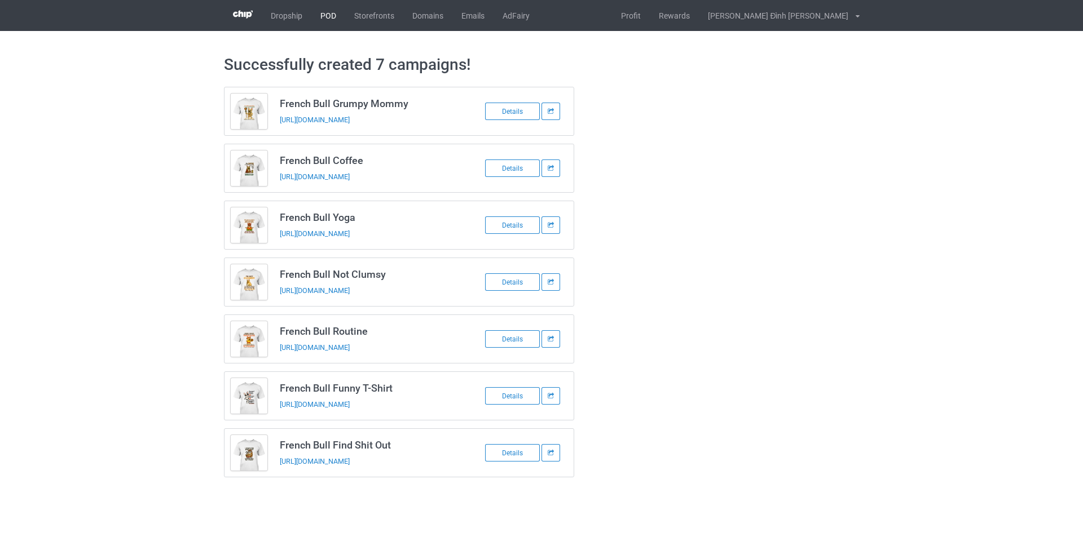
click at [337, 18] on link "POD" at bounding box center [328, 15] width 34 height 31
